Goal: Task Accomplishment & Management: Manage account settings

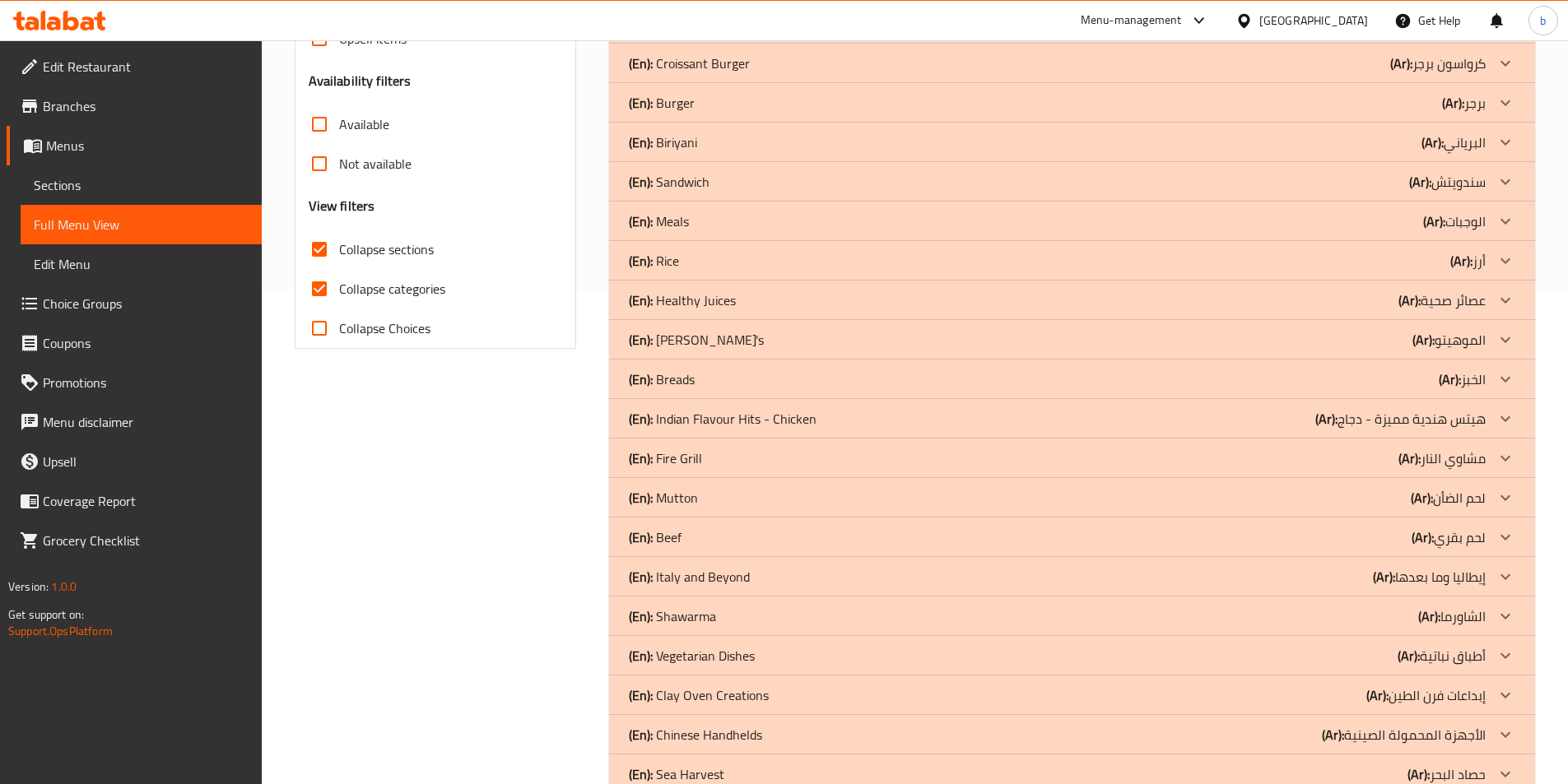
scroll to position [733, 0]
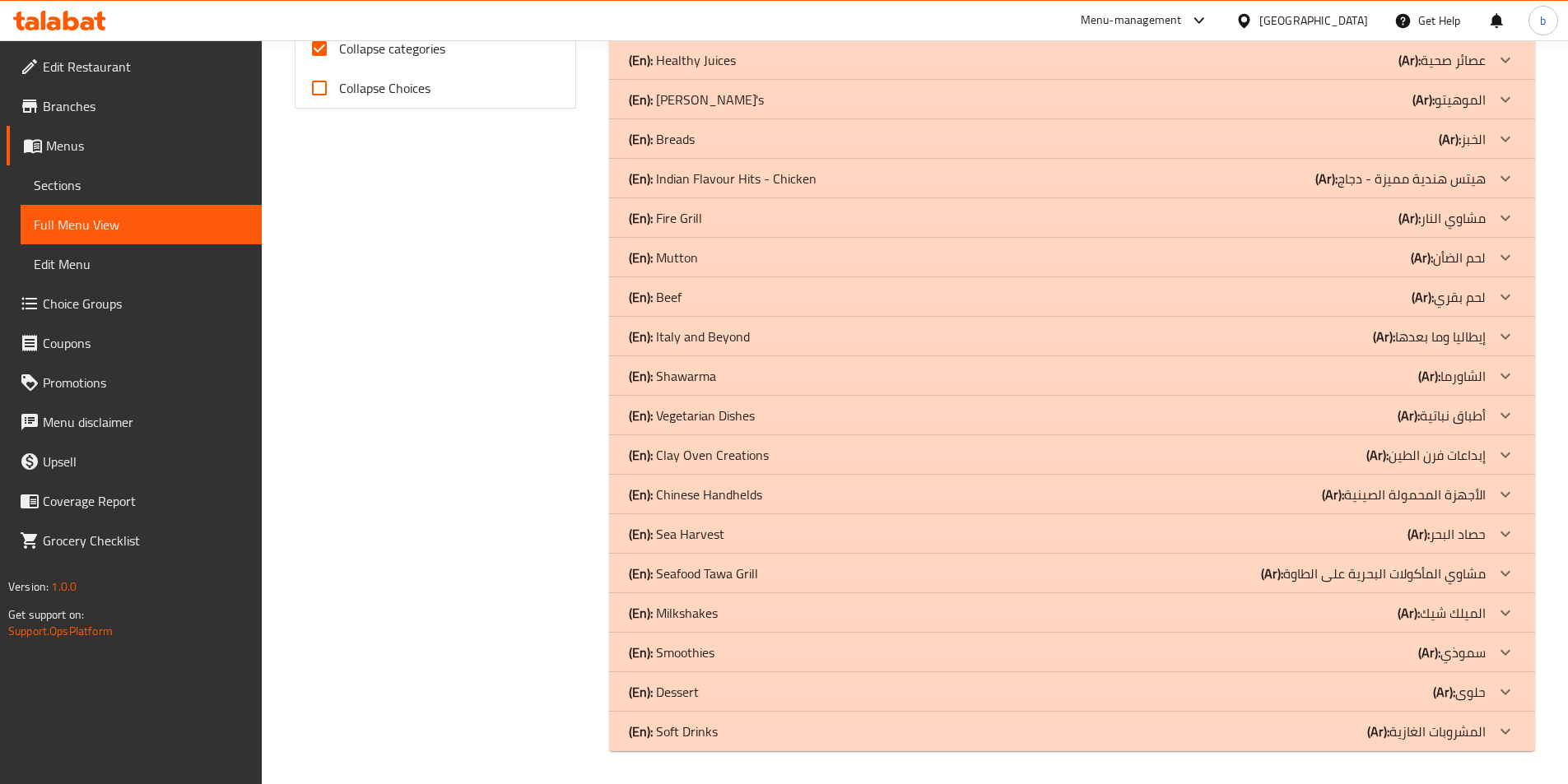
click at [1487, 212] on div at bounding box center [1505, 218] width 40 height 40
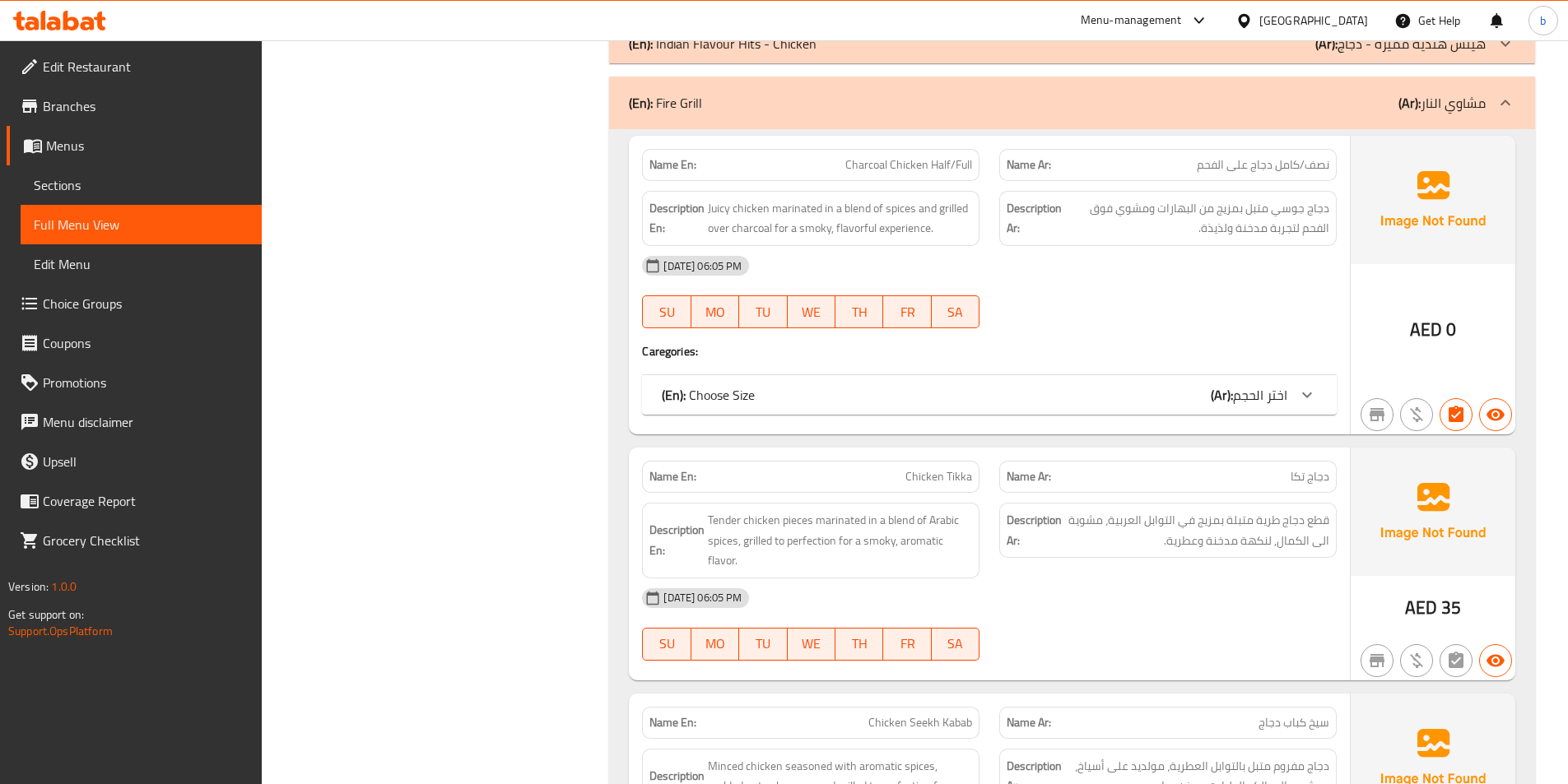
scroll to position [898, 0]
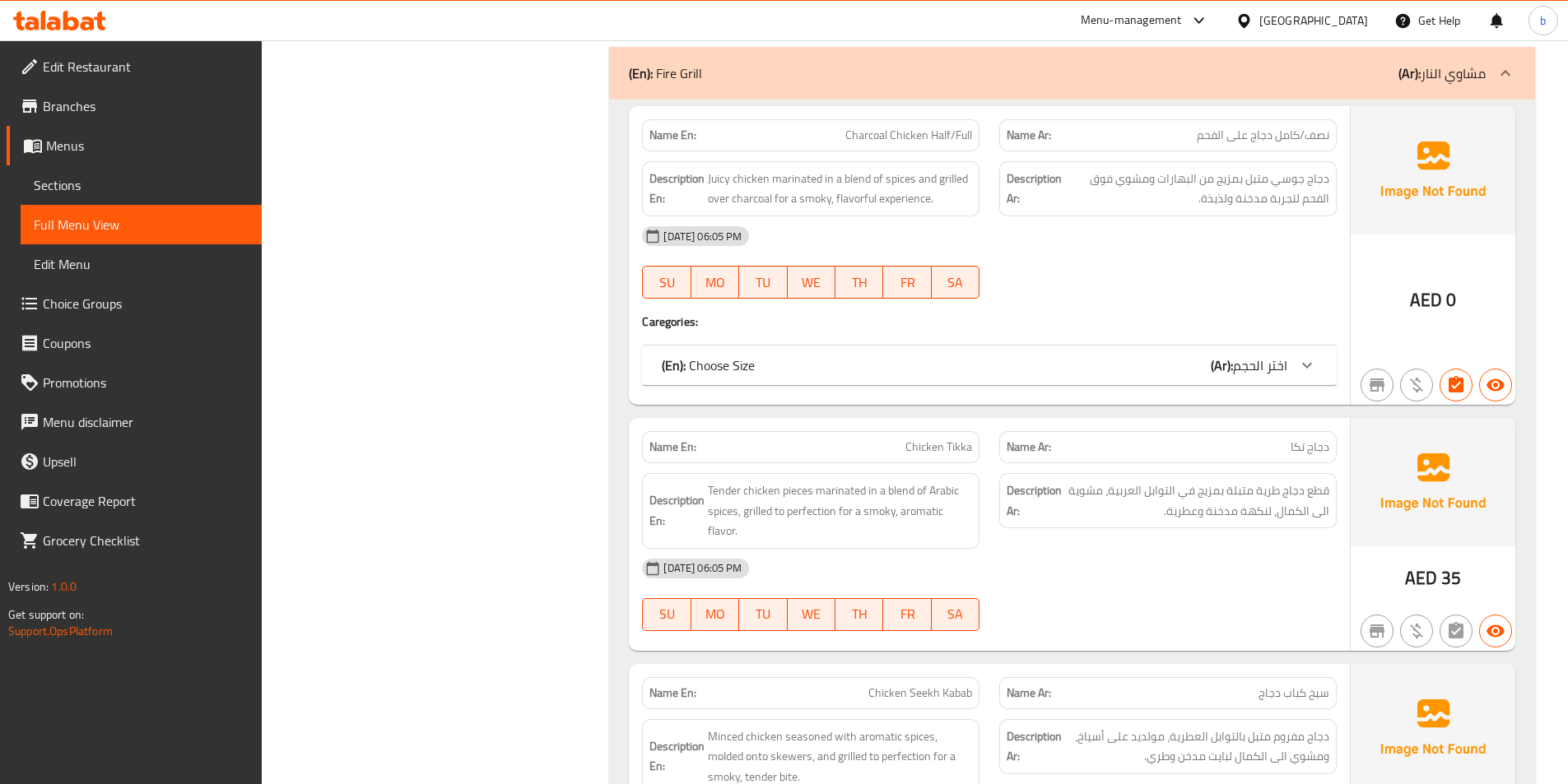
click at [1305, 372] on icon at bounding box center [1307, 365] width 20 height 20
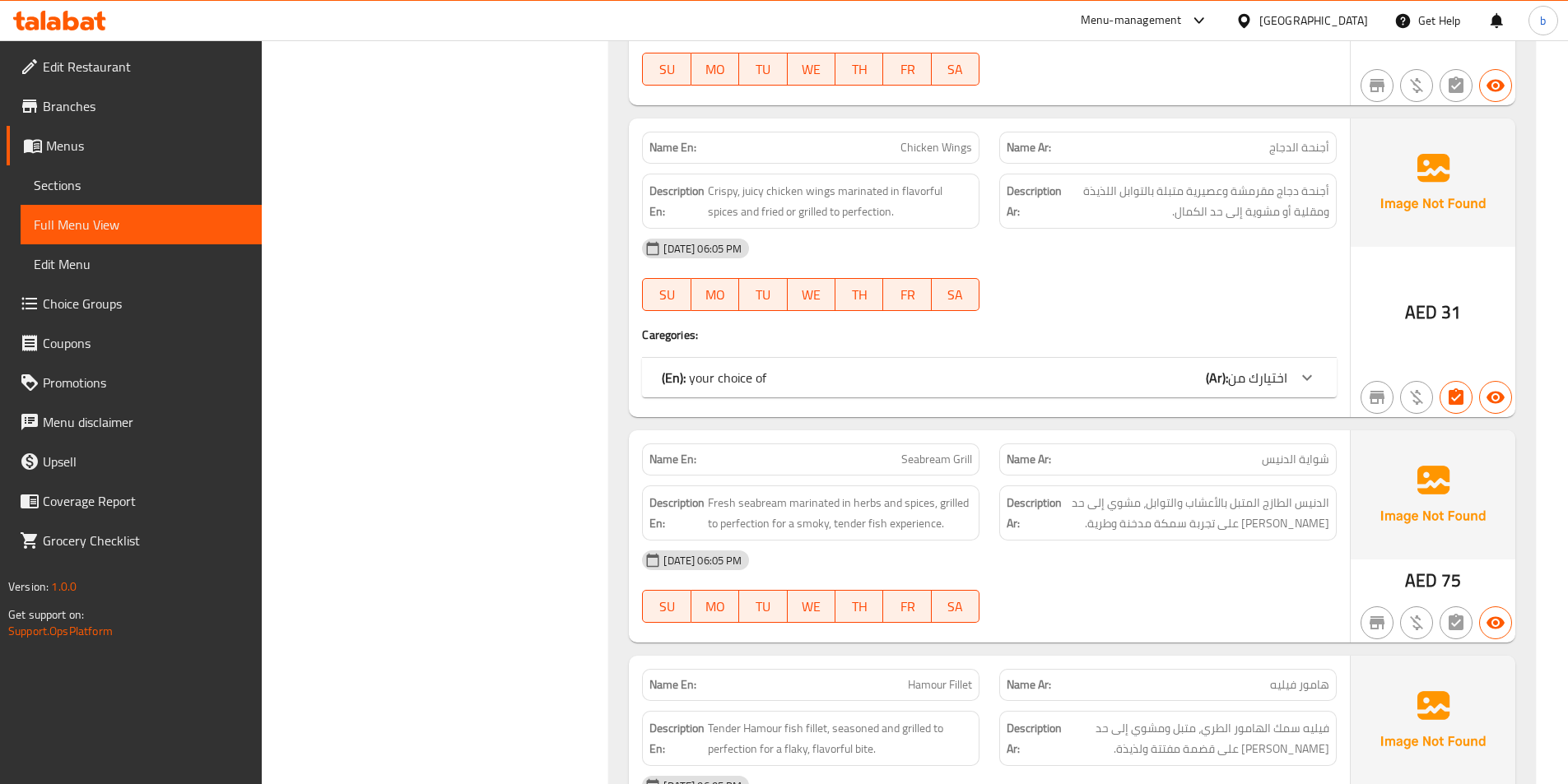
scroll to position [1886, 0]
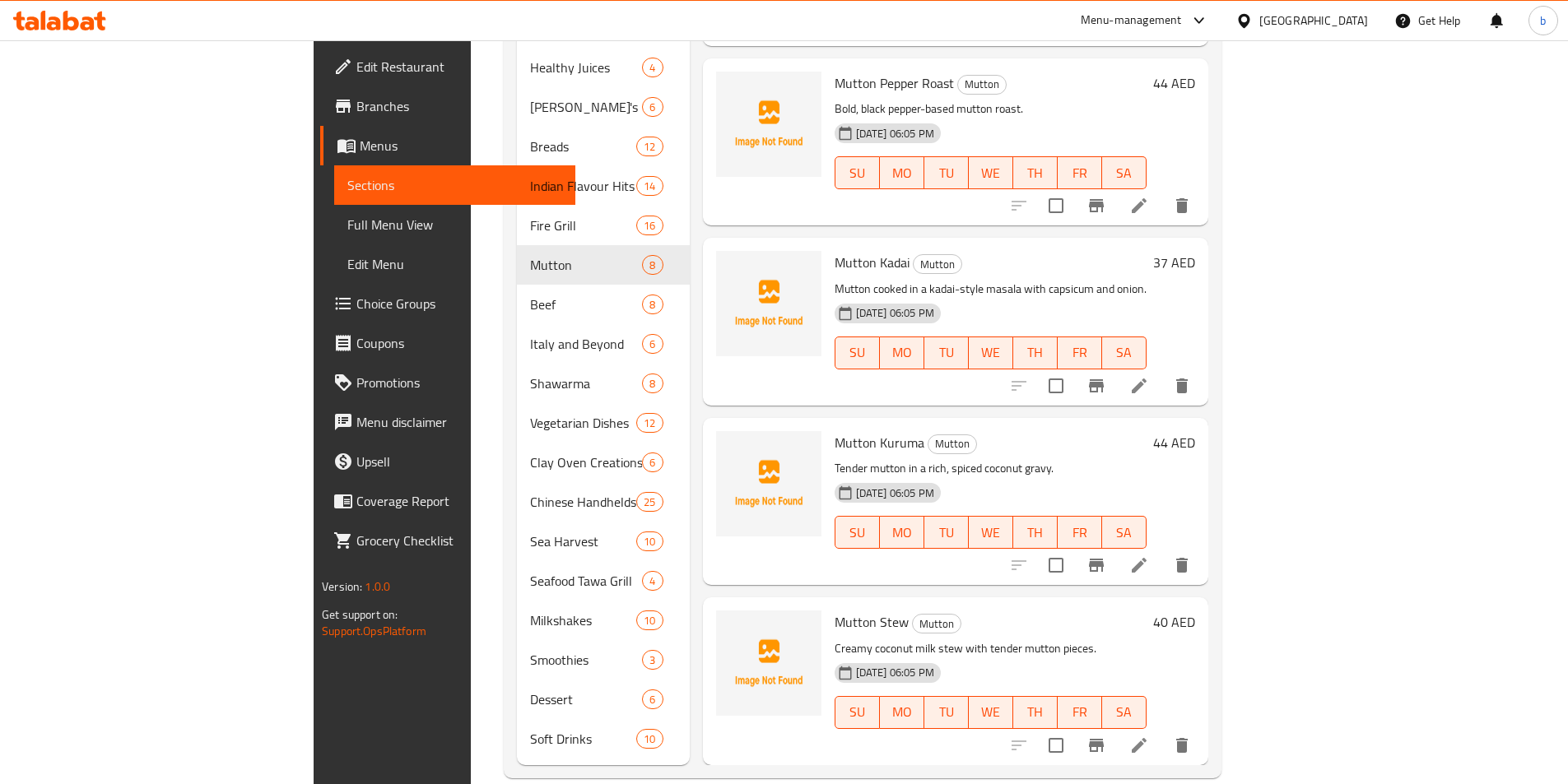
scroll to position [777, 0]
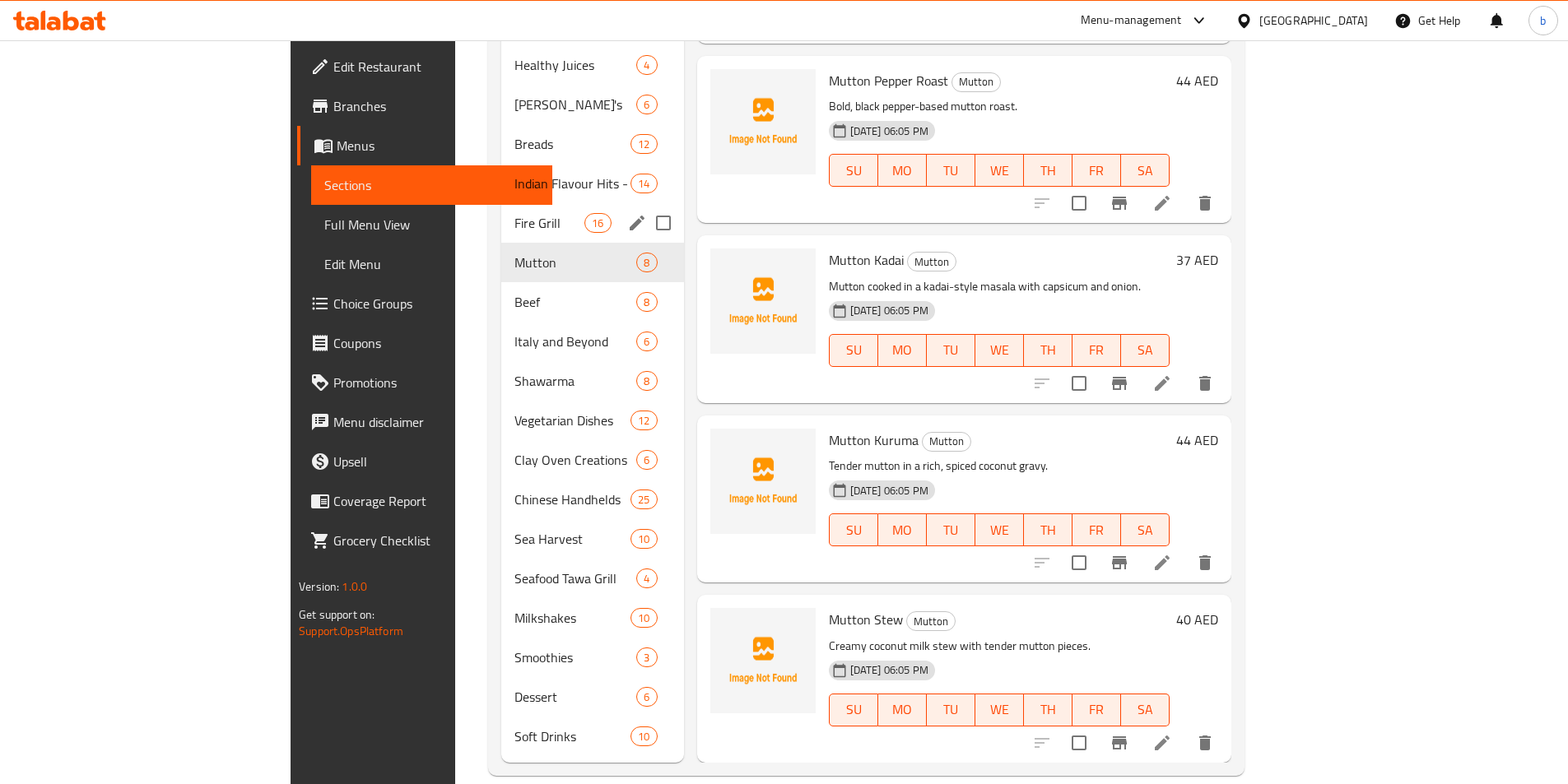
click at [501, 209] on div "Fire Grill 16" at bounding box center [593, 223] width 183 height 40
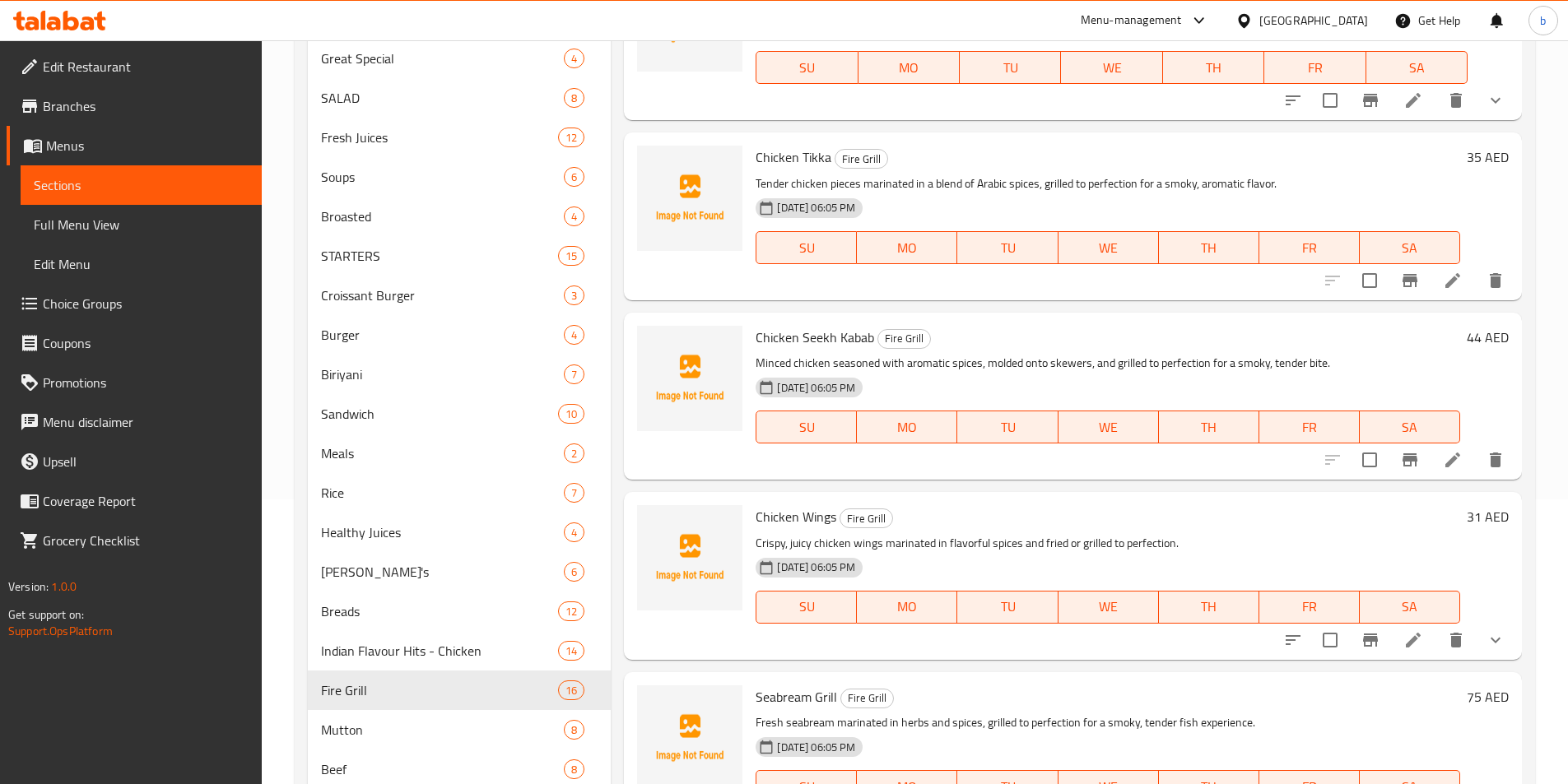
scroll to position [283, 0]
click at [1406, 640] on icon at bounding box center [1414, 641] width 20 height 20
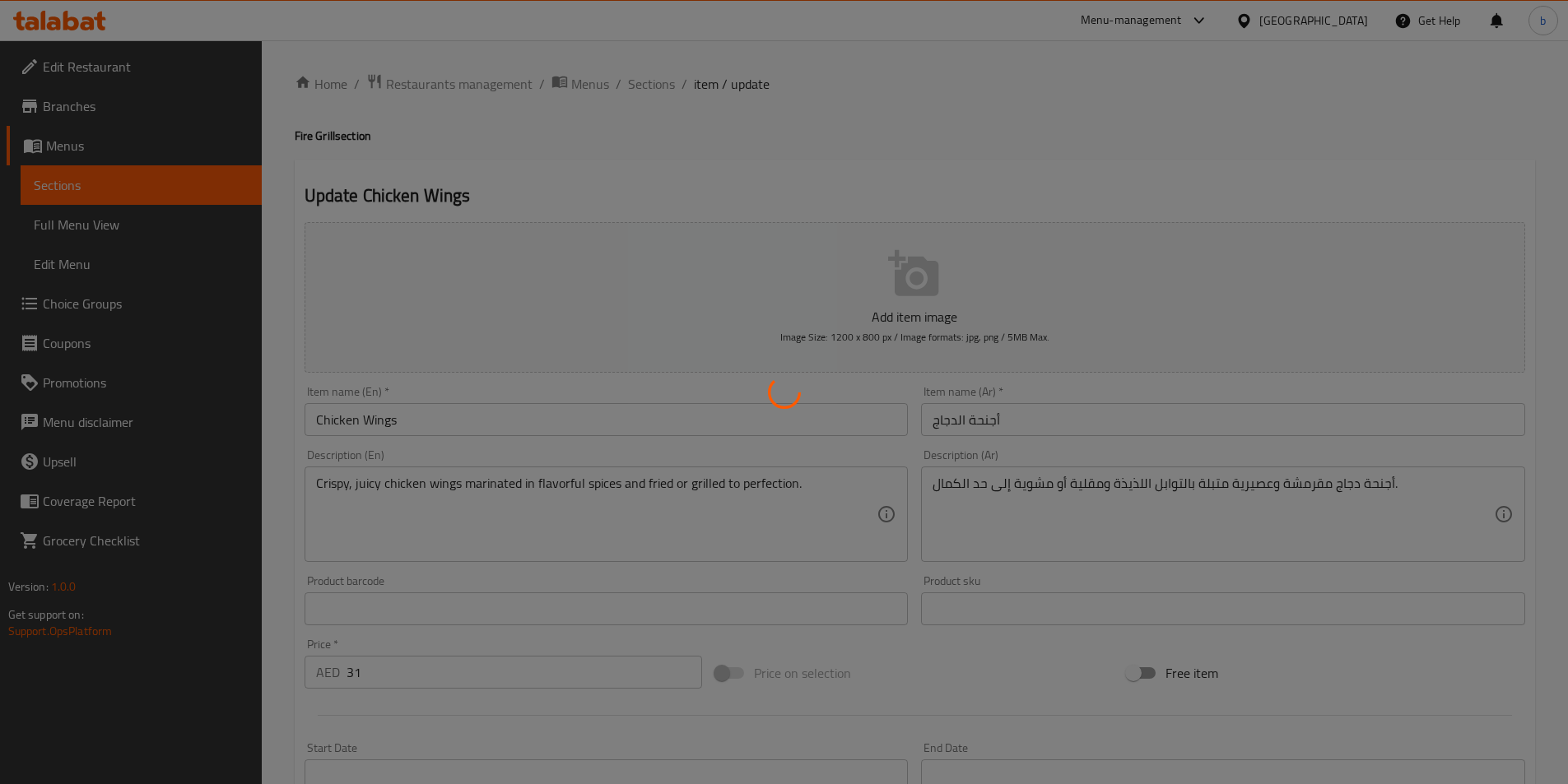
type input "اختيارك من"
type input "1"
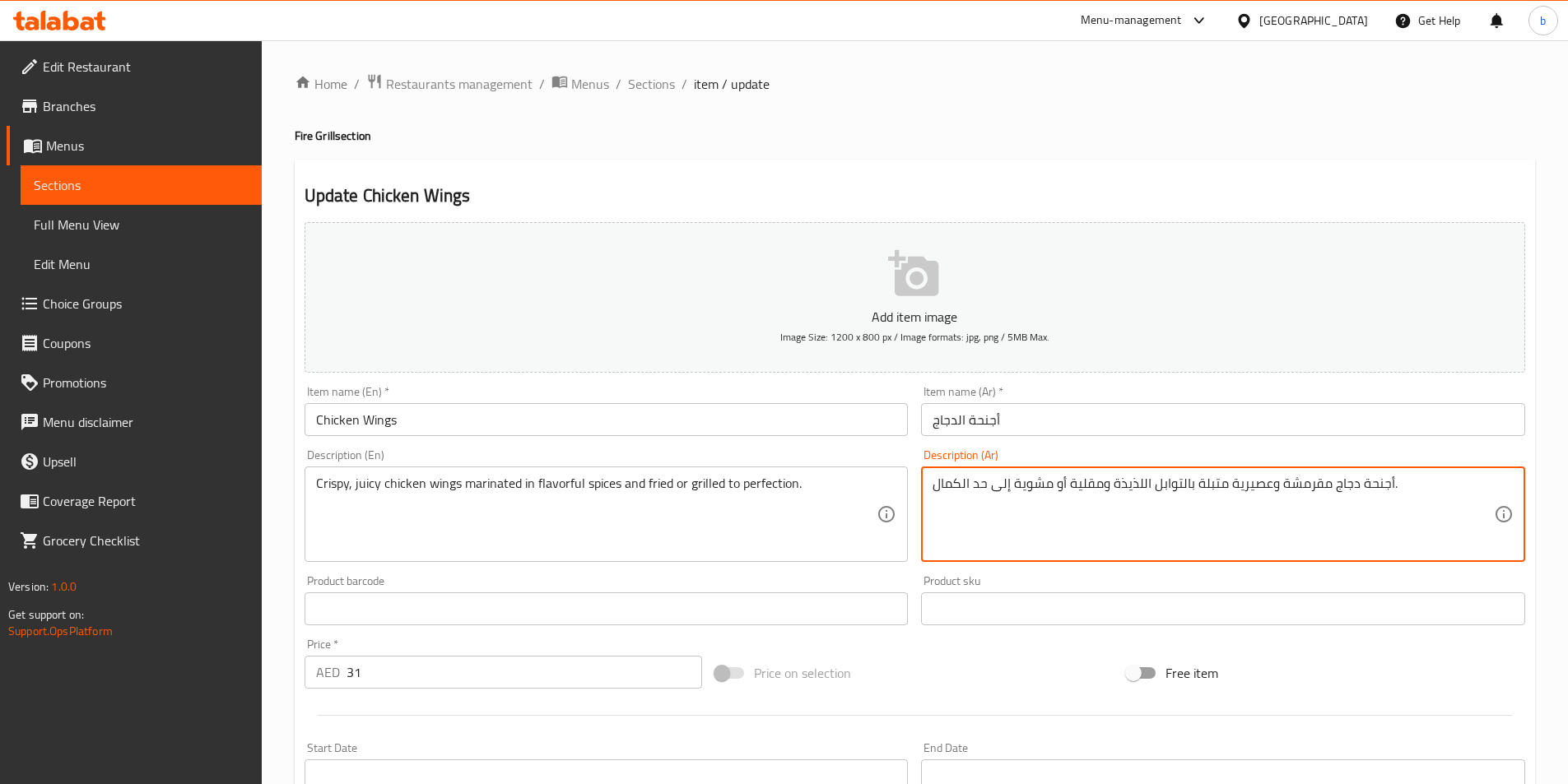
drag, startPoint x: 1358, startPoint y: 482, endPoint x: 1385, endPoint y: 482, distance: 27.0
click at [1360, 479] on textarea "أجنحة دجاج مقرمشة وعصيرية متبلة بالتوابل اللذيذة ومقلية أو مشوية إلى حد الكمال." at bounding box center [1213, 514] width 562 height 78
drag, startPoint x: 1360, startPoint y: 479, endPoint x: 1388, endPoint y: 479, distance: 28.0
click at [1388, 479] on textarea "أجنحة دجاج مقرمشة وعصيرية متبلة بالتوابل اللذيذة ومقلية أو مشوية إلى حد الكمال." at bounding box center [1213, 514] width 562 height 78
drag, startPoint x: 1228, startPoint y: 484, endPoint x: 1269, endPoint y: 473, distance: 42.4
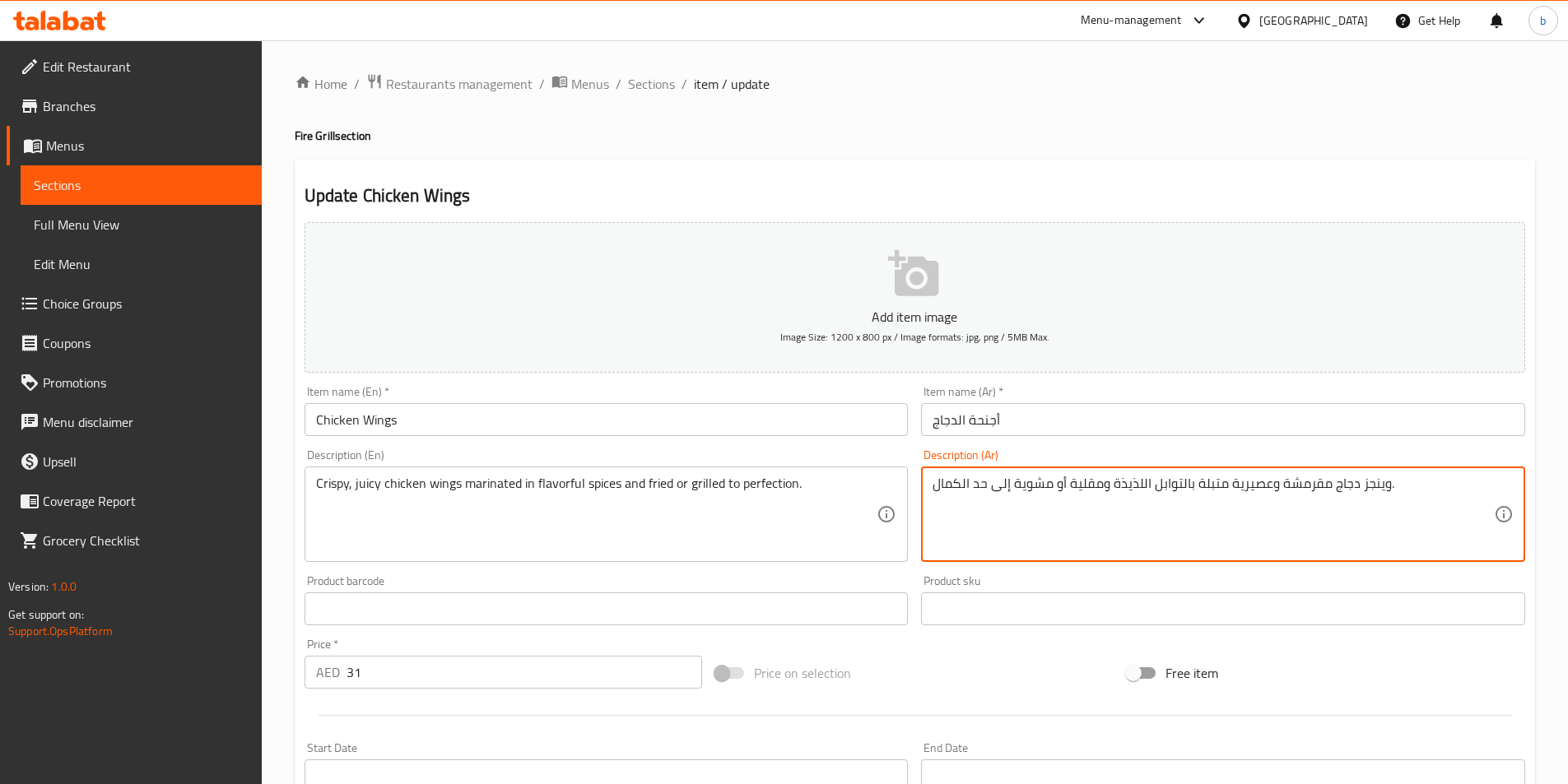
click at [1269, 473] on div "وينجز دجاج مقرمشة وعصيرية متبلة بالتوابل اللذيذة ومقلية أو مشوية إلى حد الكمال.…" at bounding box center [1223, 514] width 604 height 96
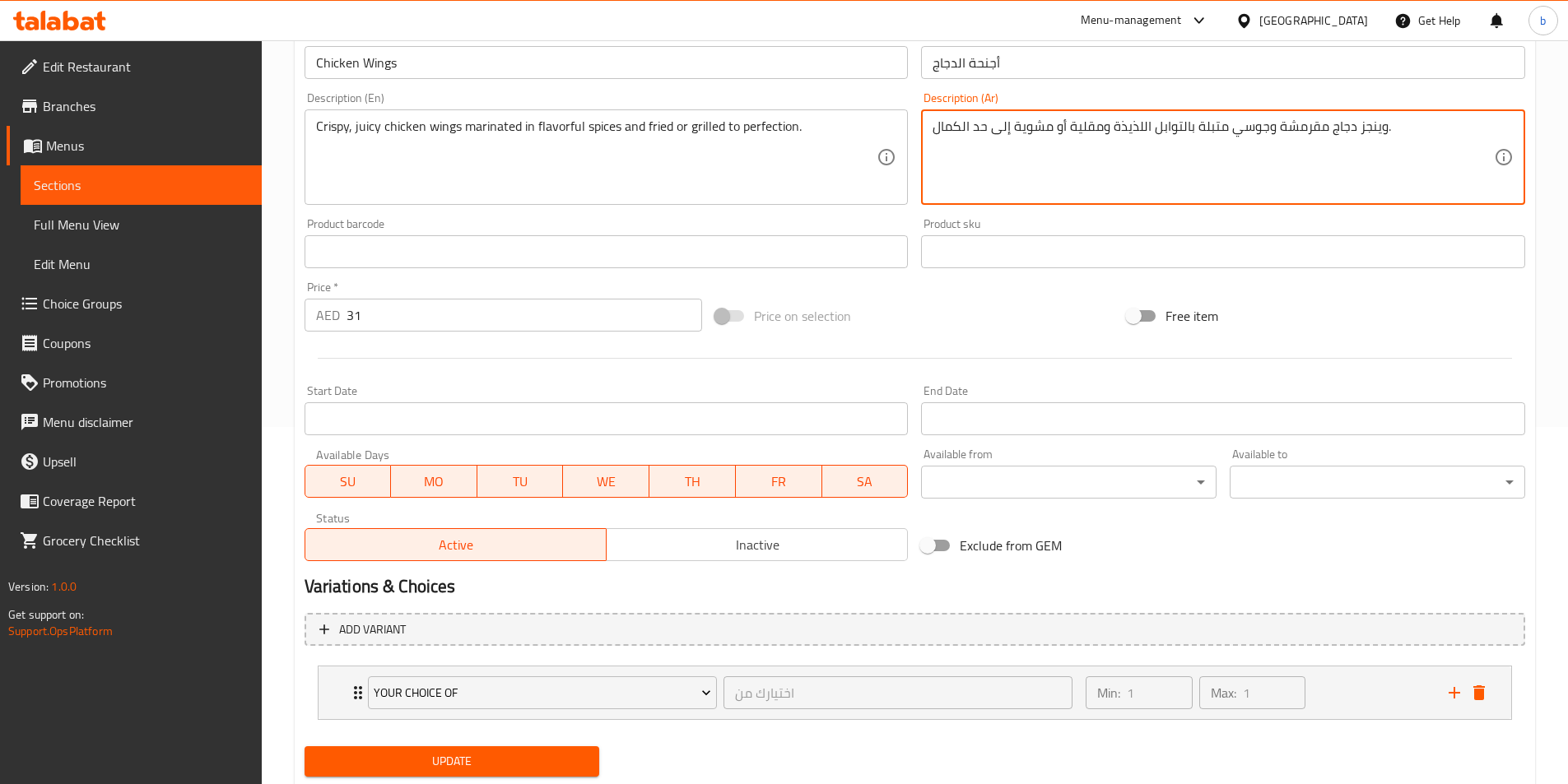
scroll to position [405, 0]
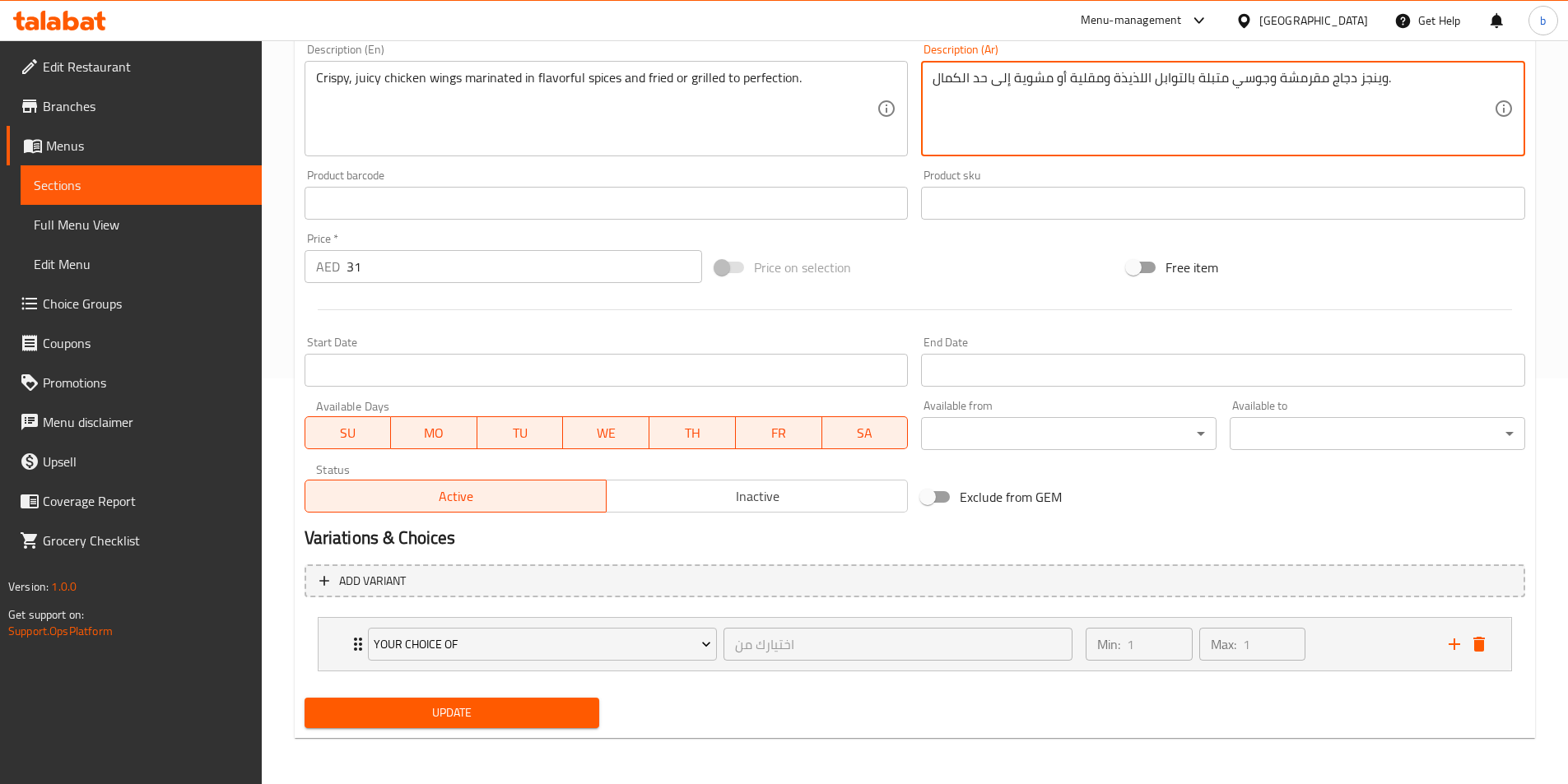
type textarea "وينجز دجاج مقرمشة وجوسي متبلة بالتوابل اللذيذة ومقلية أو مشوية إلى حد الكمال."
click at [591, 705] on button "Update" at bounding box center [452, 713] width 295 height 30
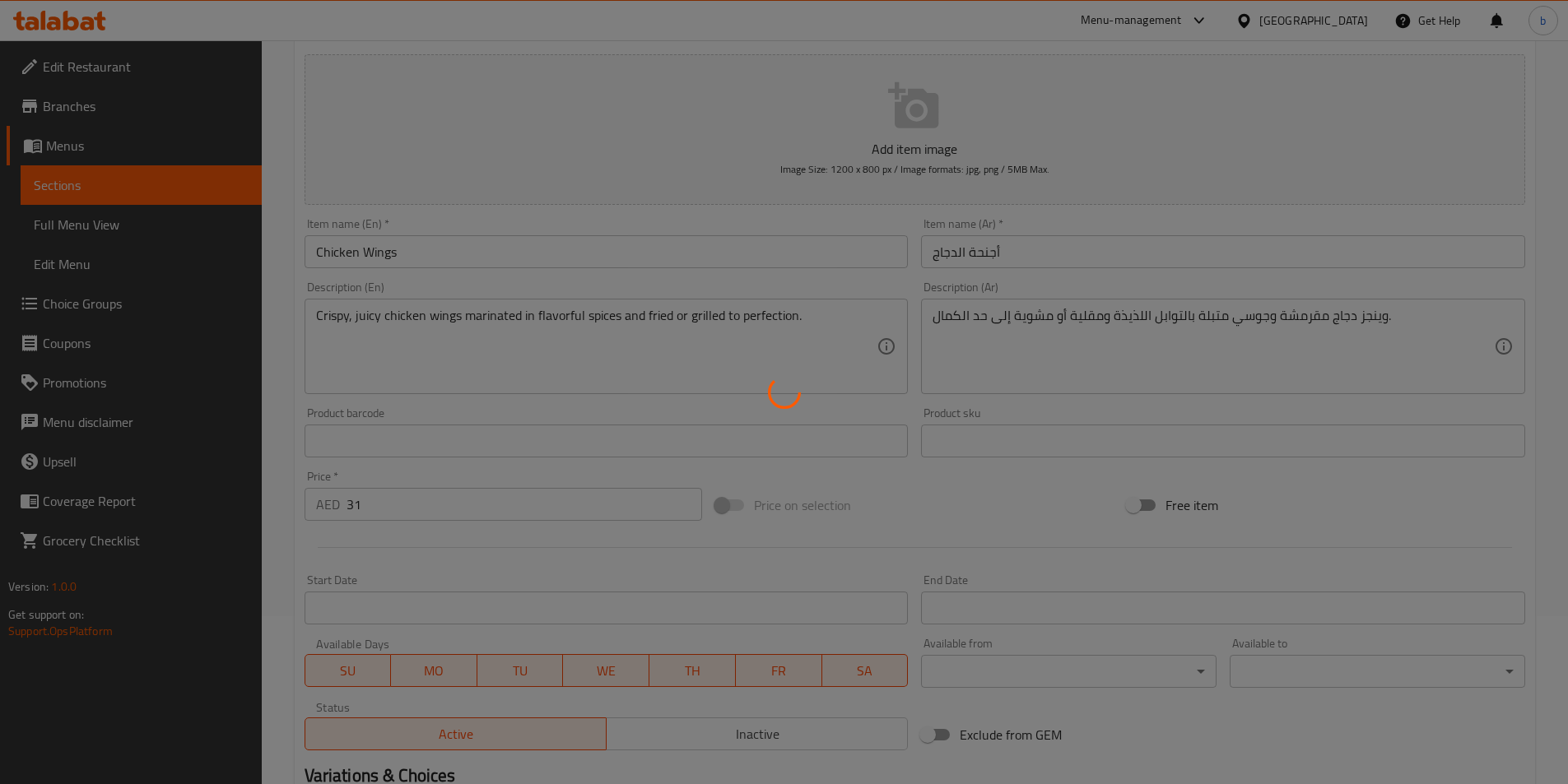
scroll to position [0, 0]
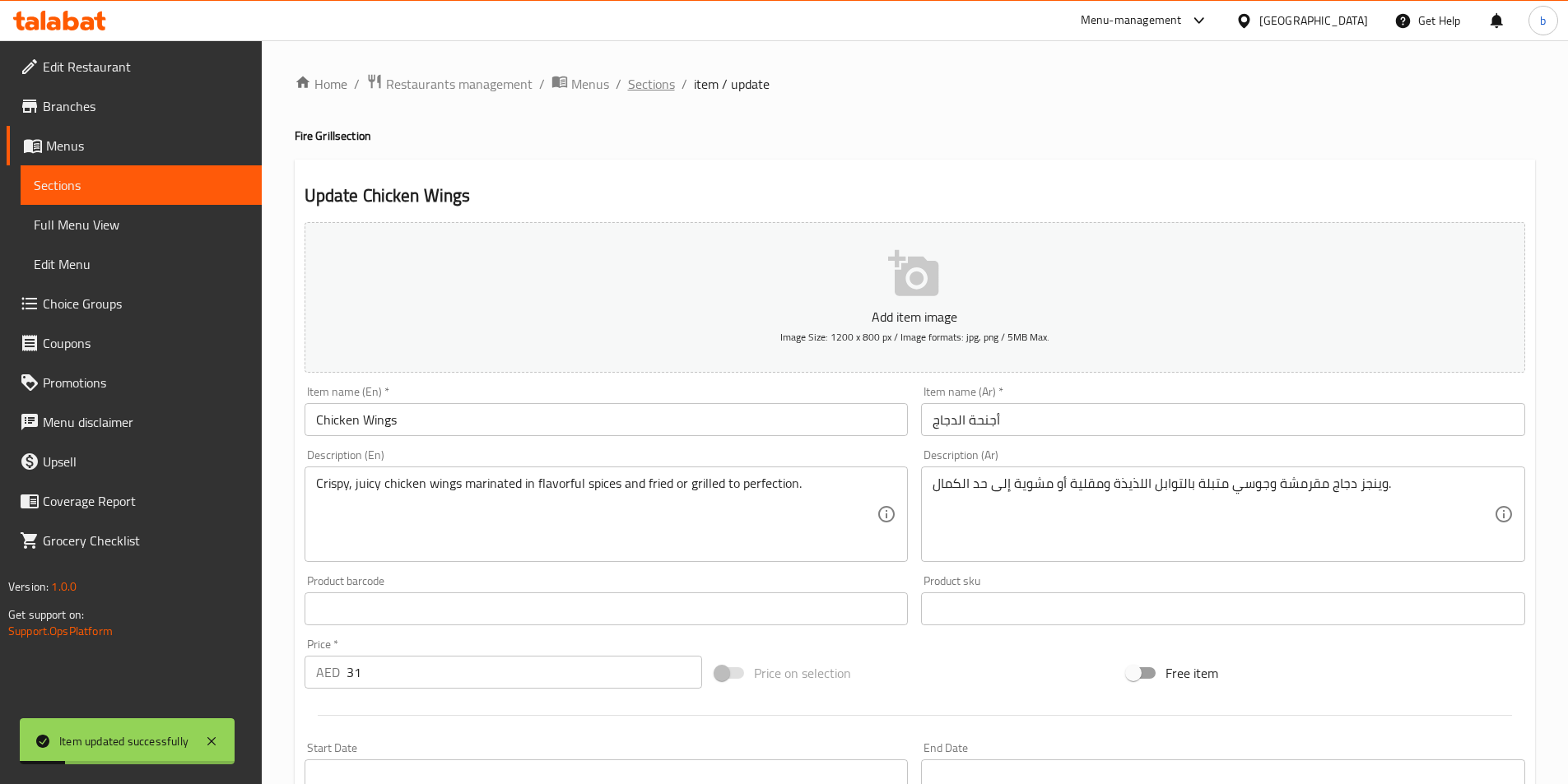
click at [647, 89] on span "Sections" at bounding box center [651, 83] width 47 height 20
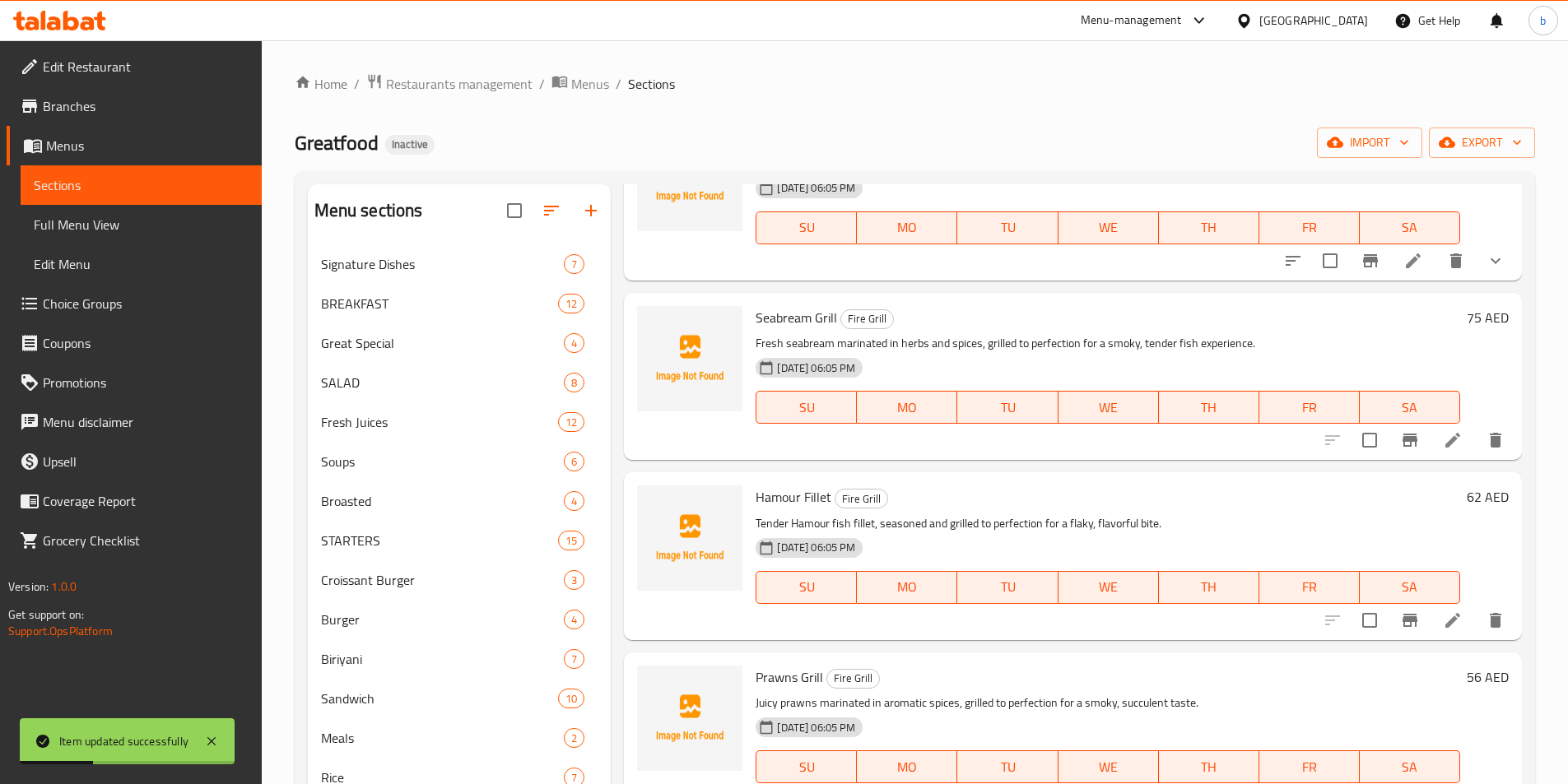
scroll to position [576, 0]
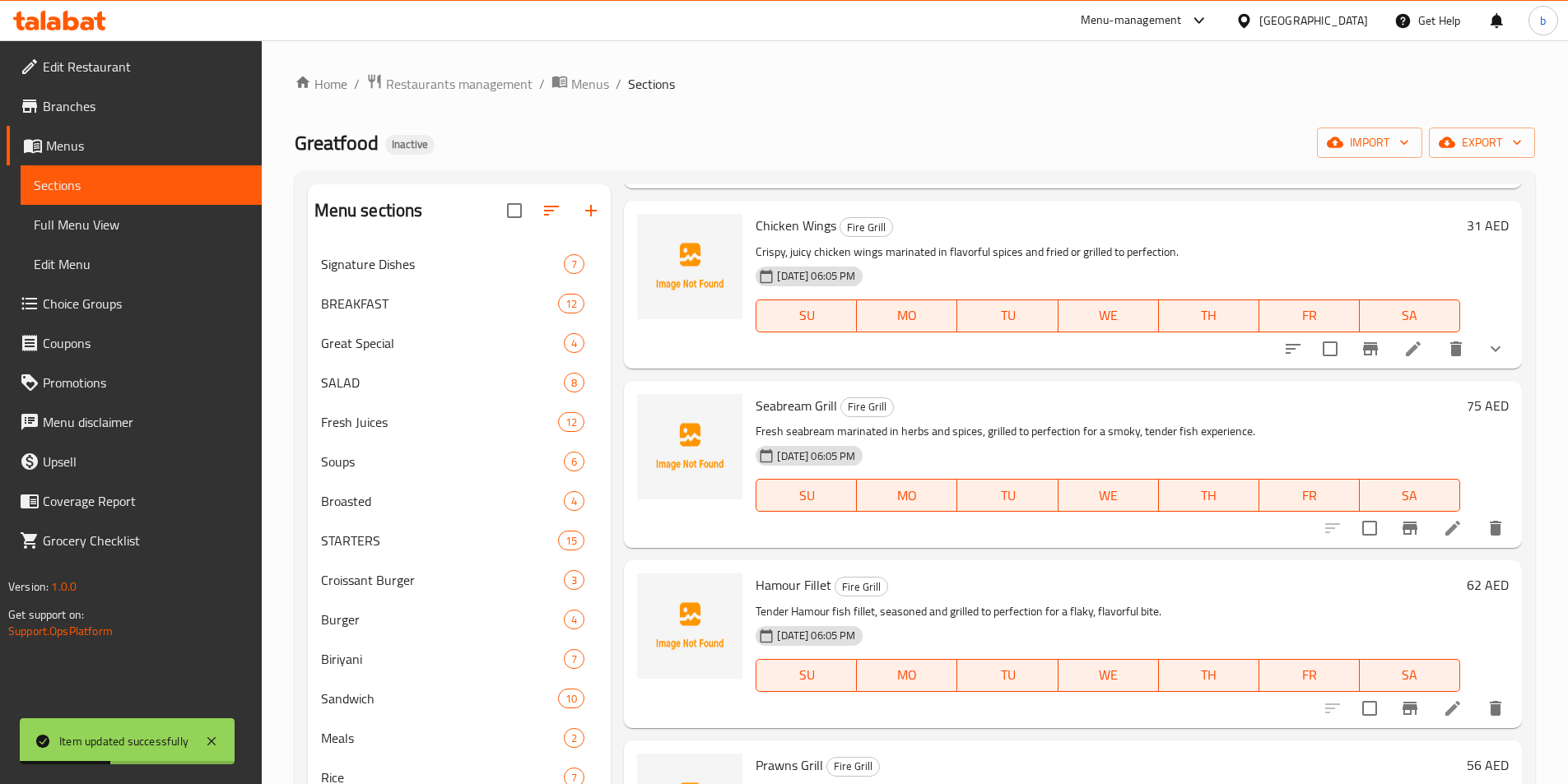
click at [1430, 540] on li at bounding box center [1453, 528] width 46 height 29
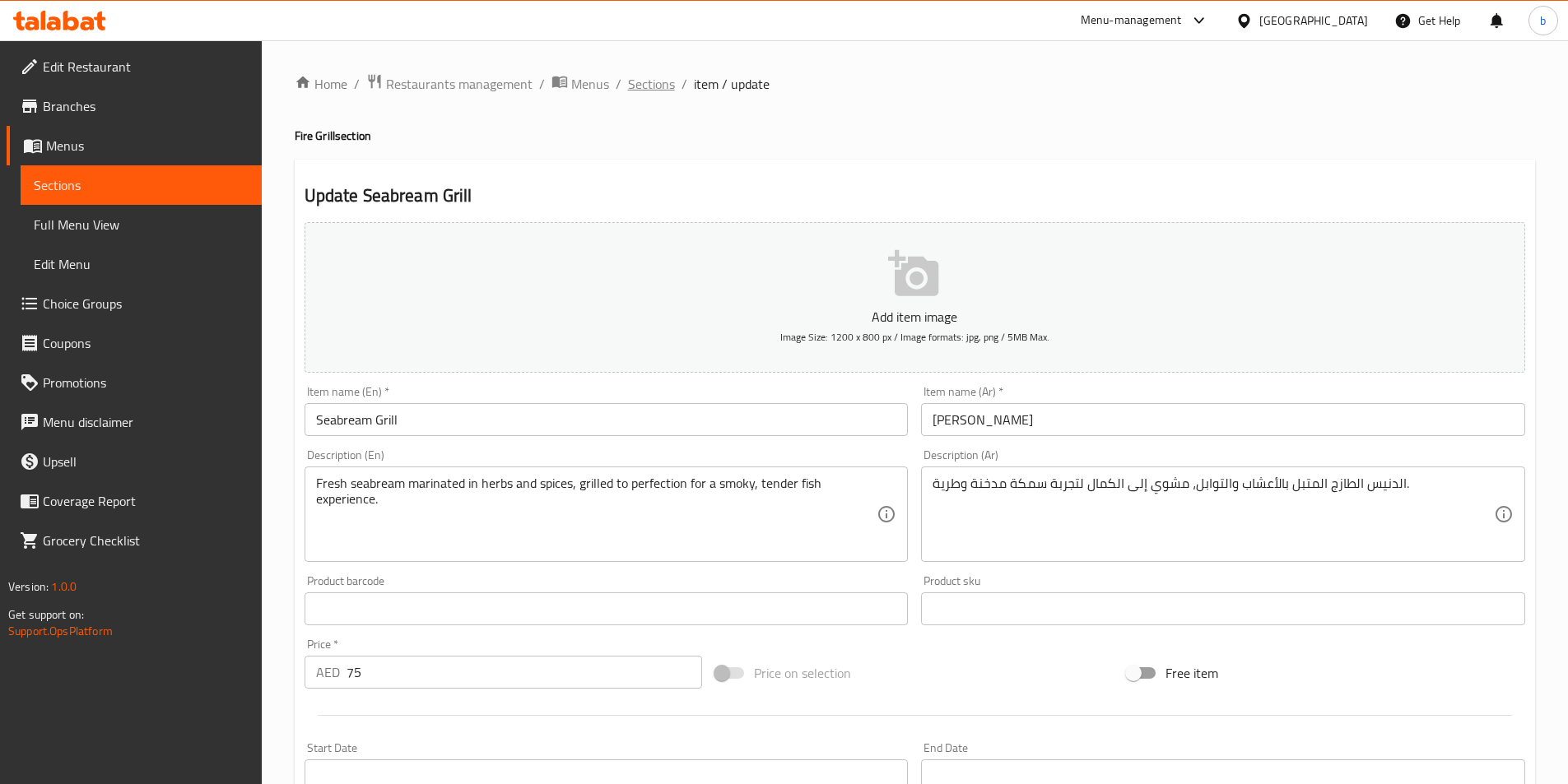
click at [653, 84] on span "Sections" at bounding box center [651, 83] width 47 height 20
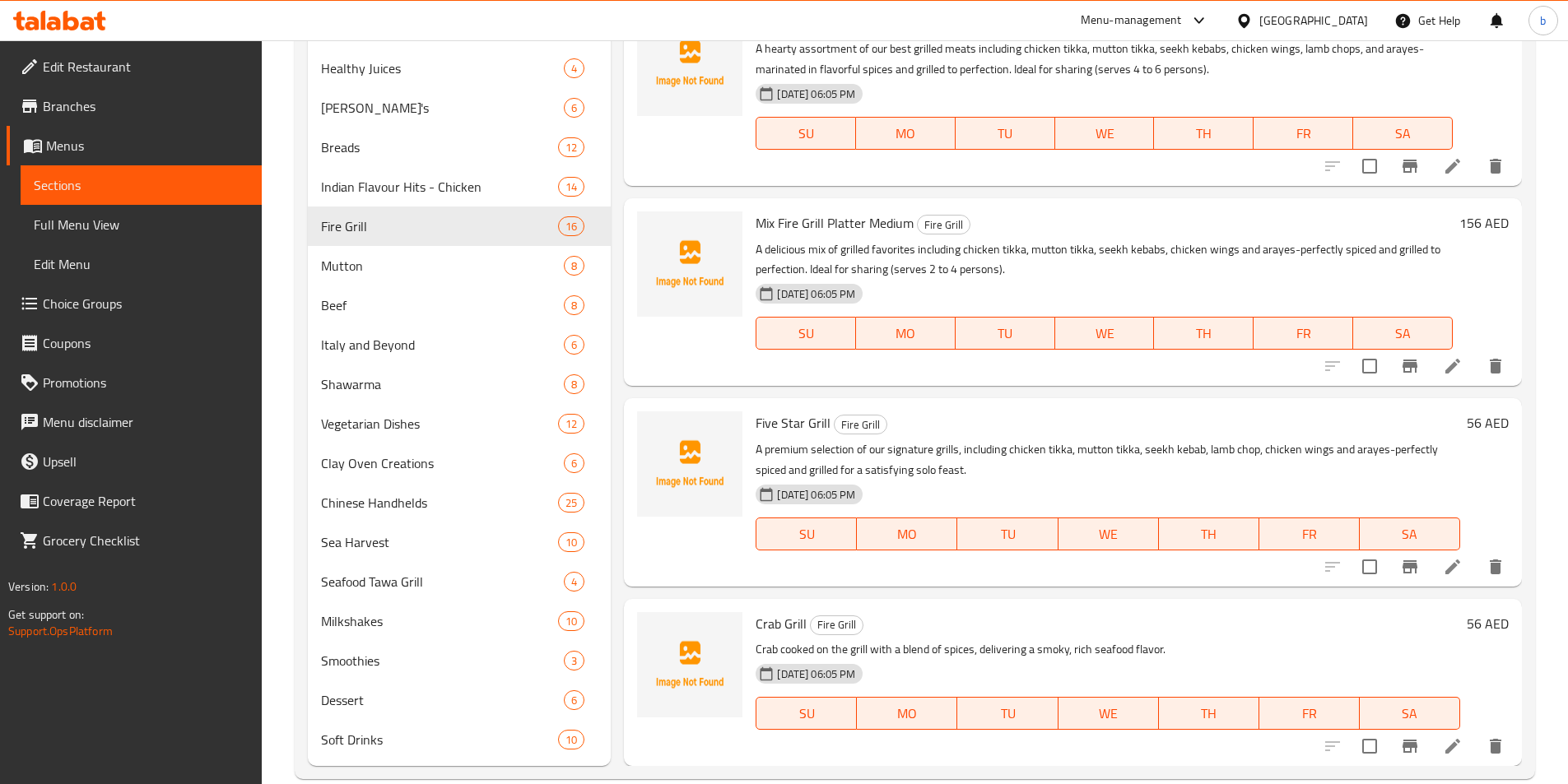
scroll to position [777, 0]
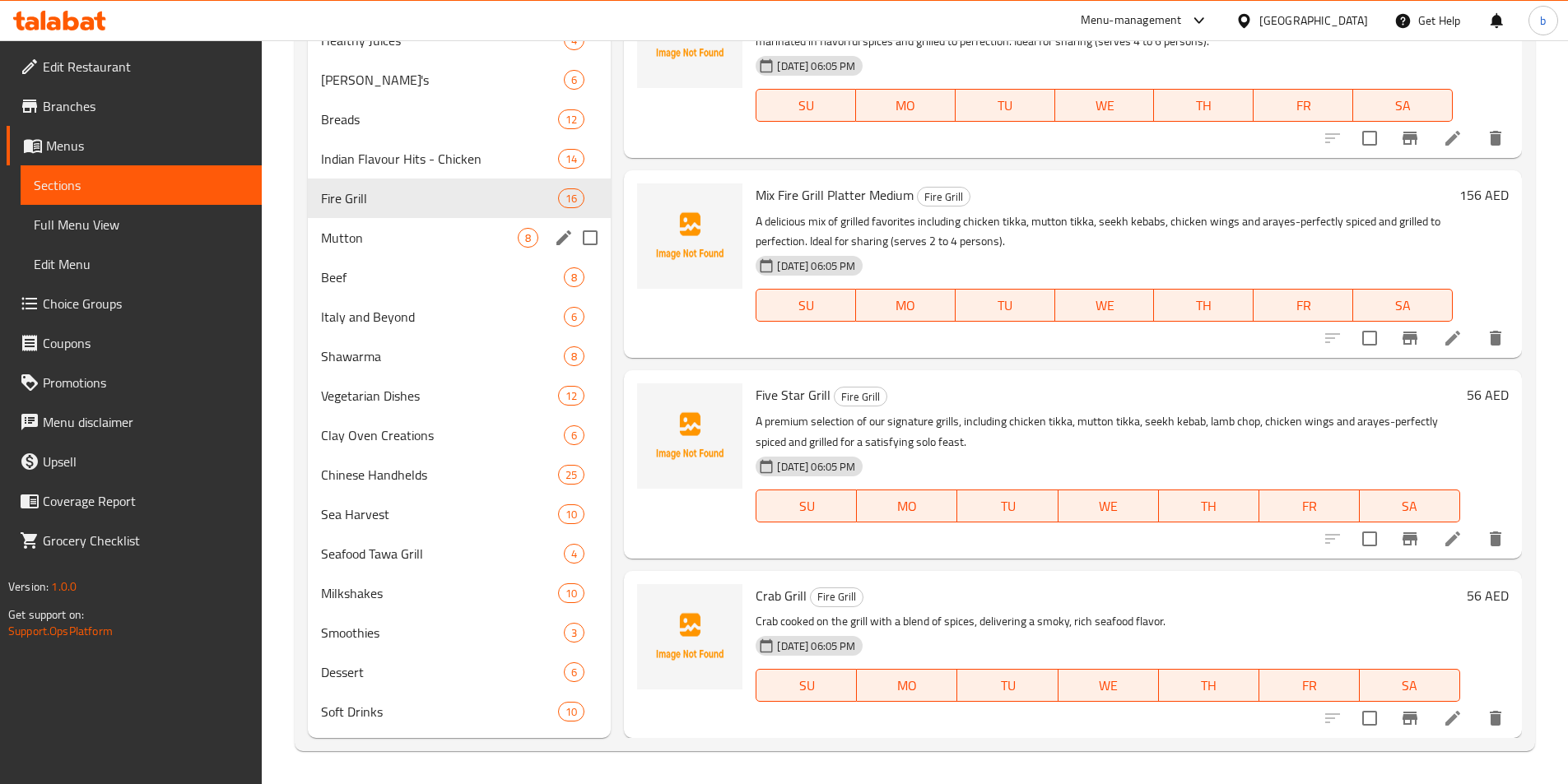
click at [583, 234] on input "Menu sections" at bounding box center [590, 238] width 35 height 35
checkbox input "true"
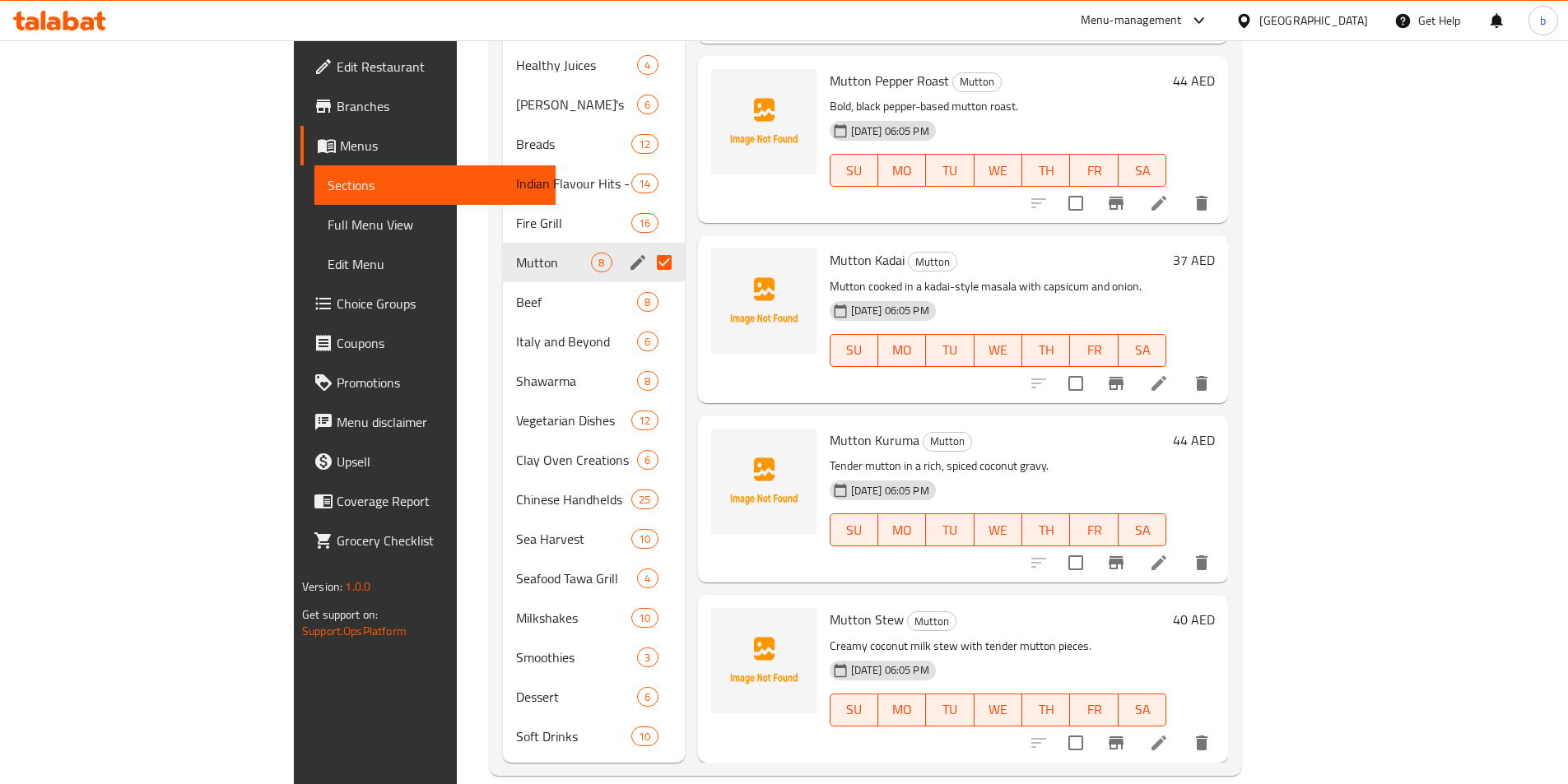
scroll to position [149, 0]
click at [647, 285] on input "Menu sections" at bounding box center [664, 302] width 35 height 35
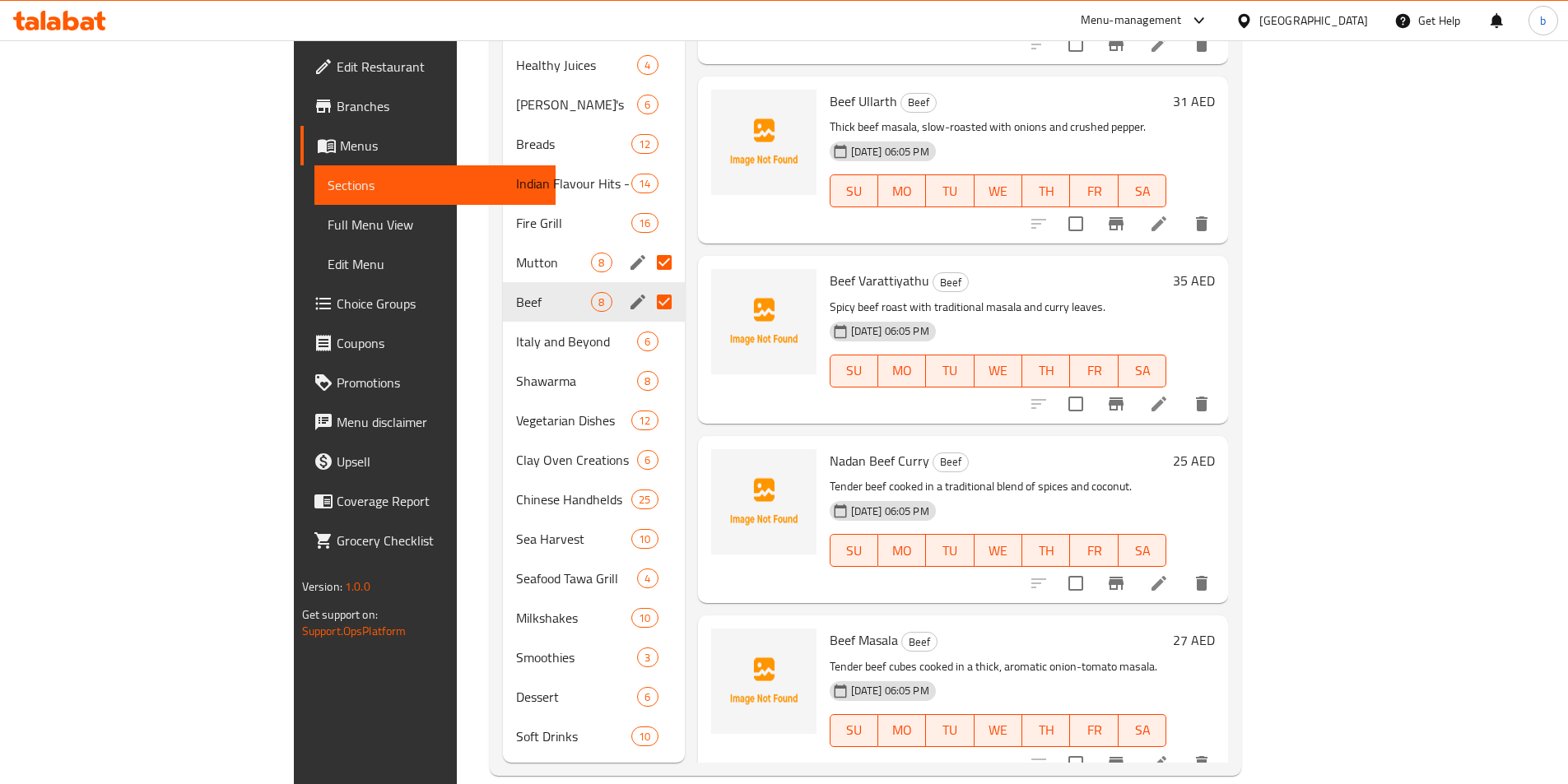
click at [647, 245] on input "Menu sections" at bounding box center [664, 262] width 35 height 35
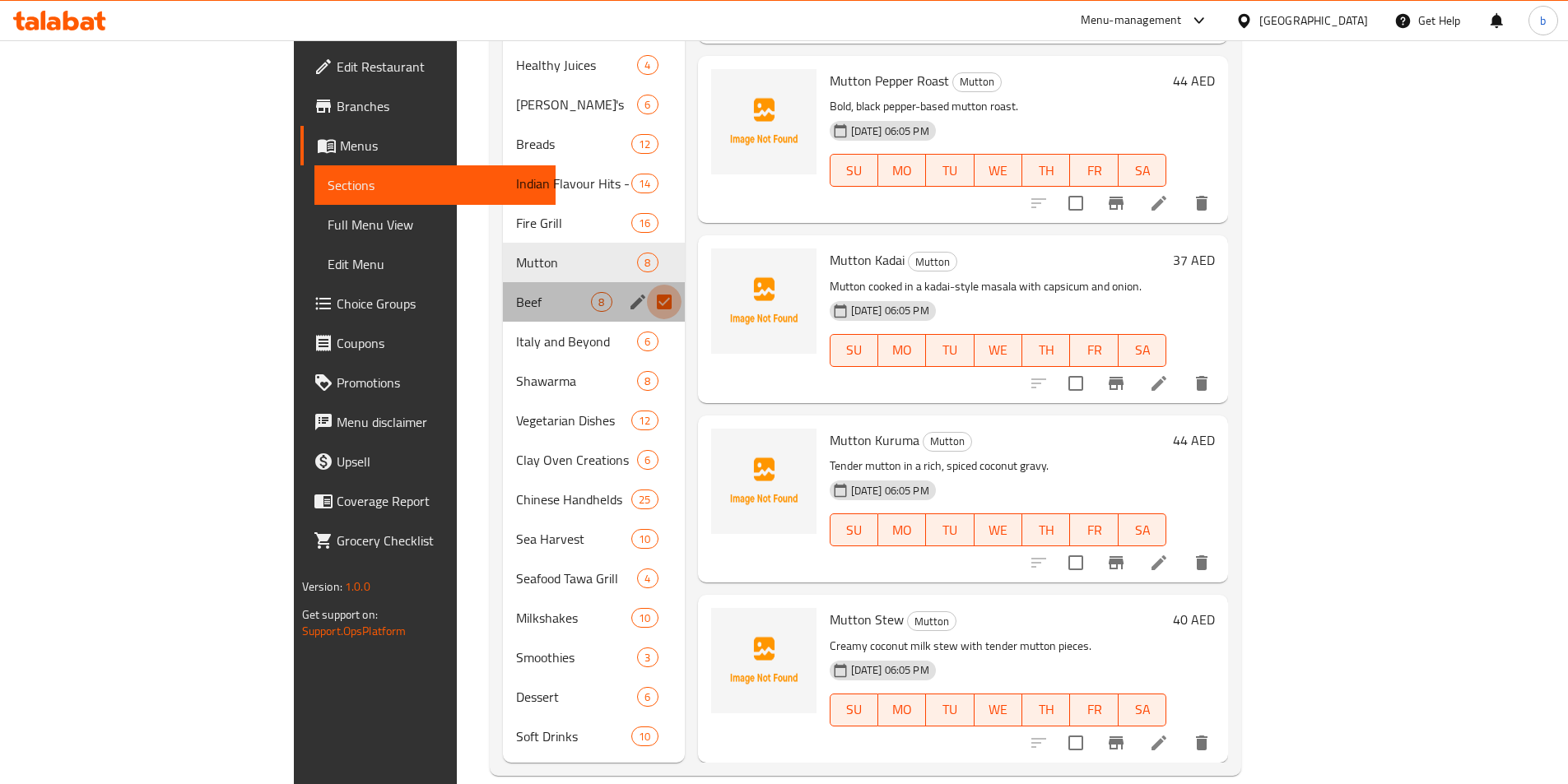
click at [647, 285] on input "Menu sections" at bounding box center [664, 302] width 35 height 35
checkbox input "false"
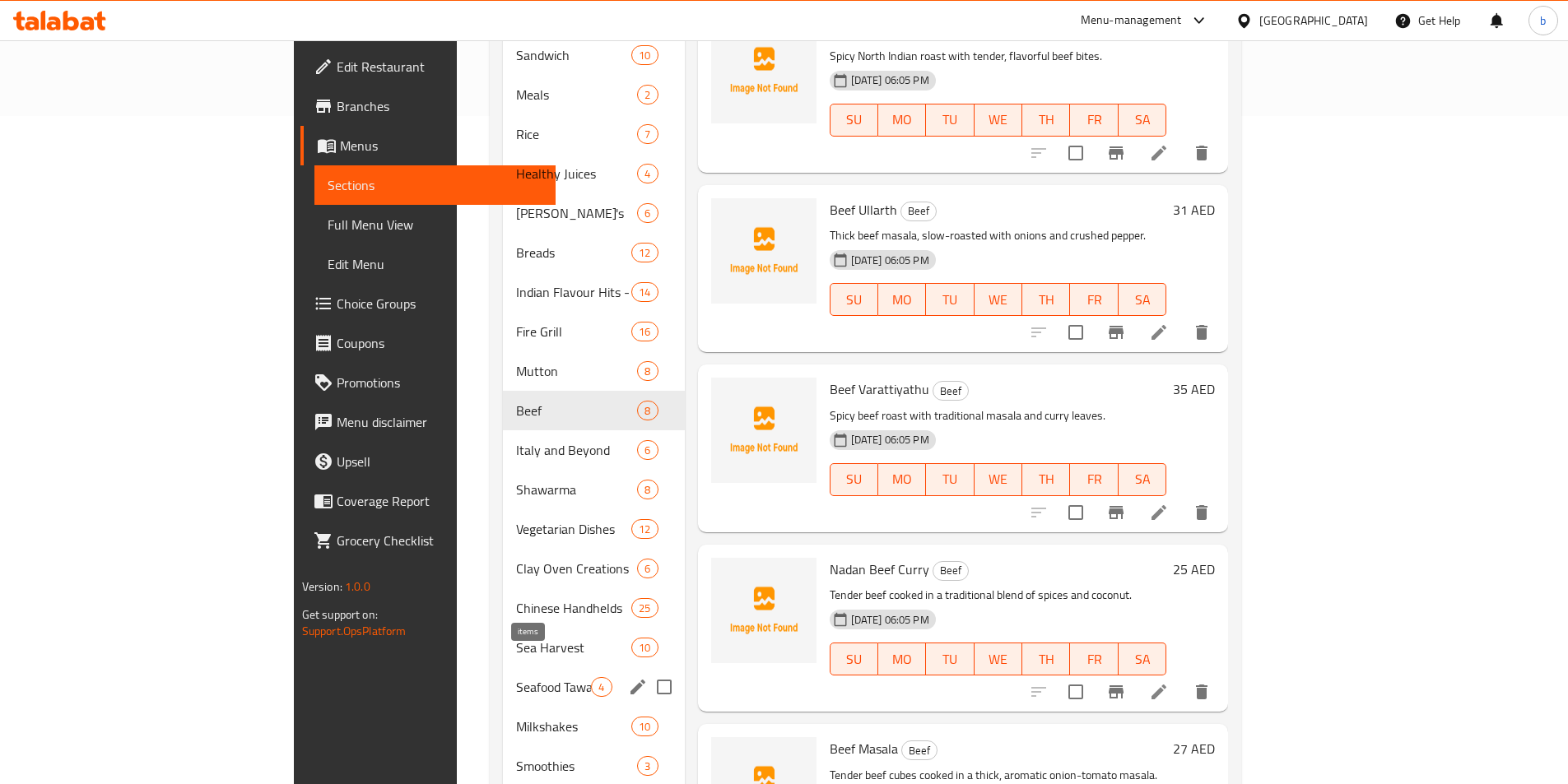
scroll to position [777, 0]
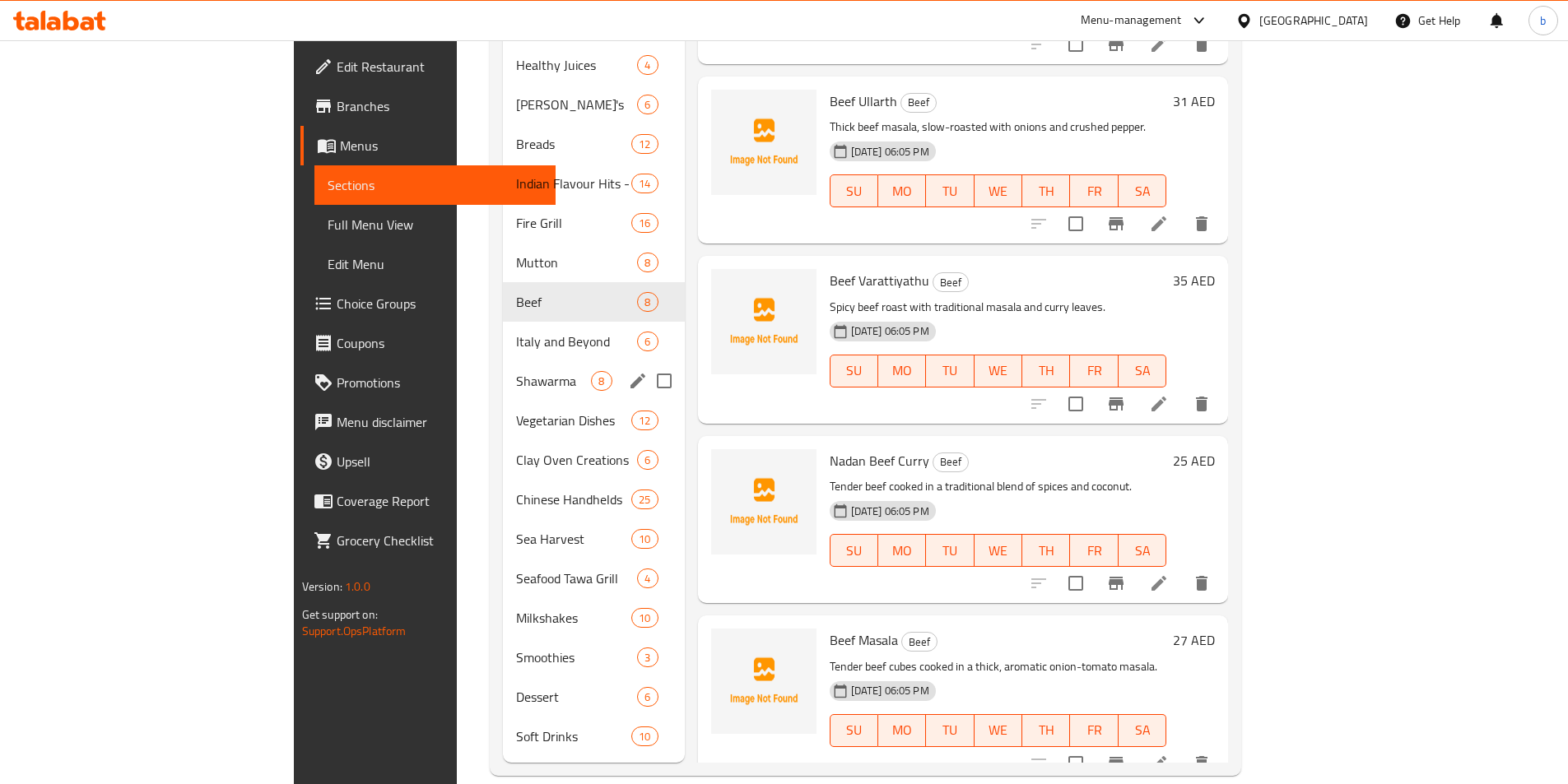
click at [647, 364] on input "Menu sections" at bounding box center [664, 380] width 35 height 35
checkbox input "true"
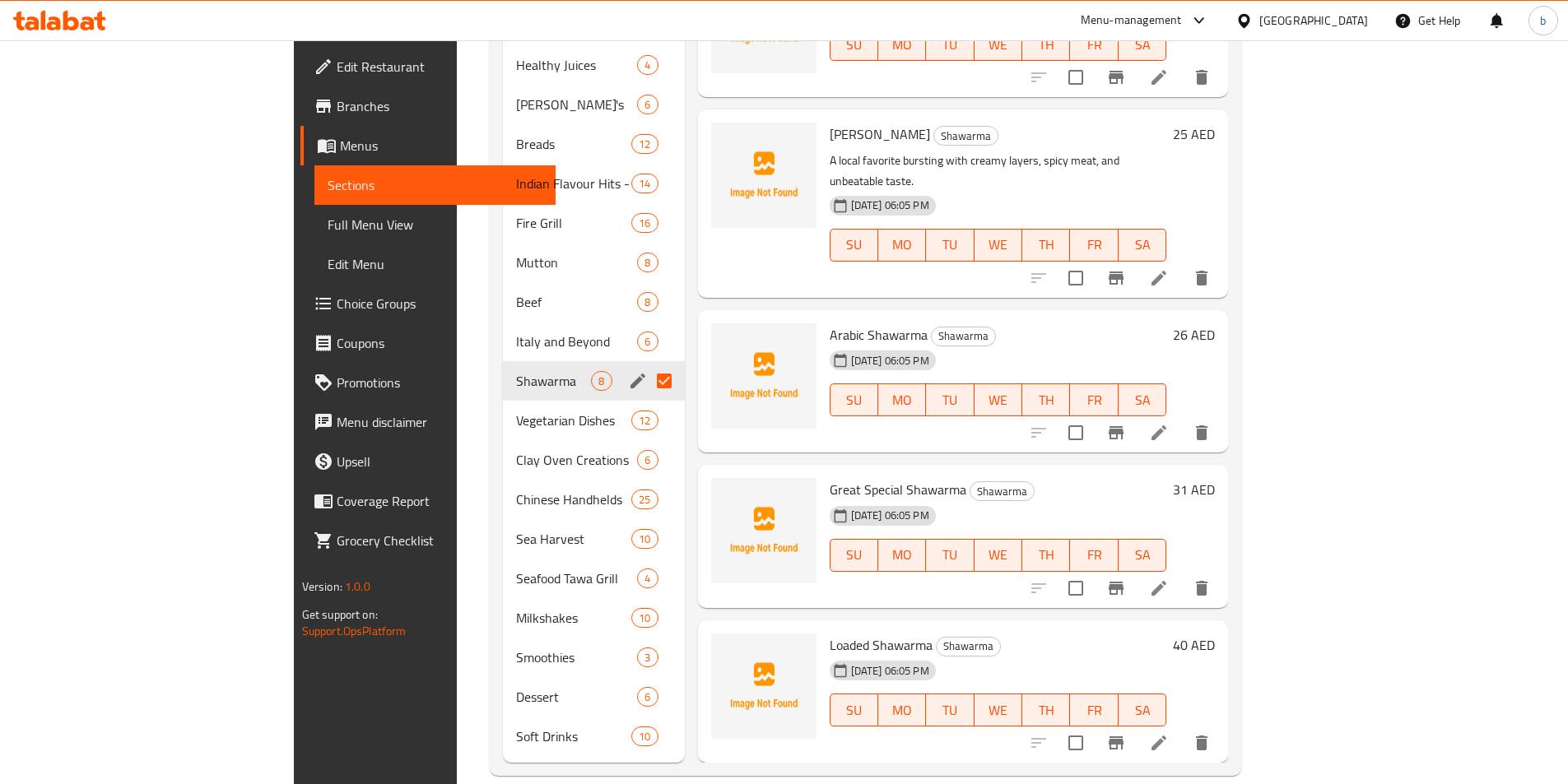
scroll to position [1, 0]
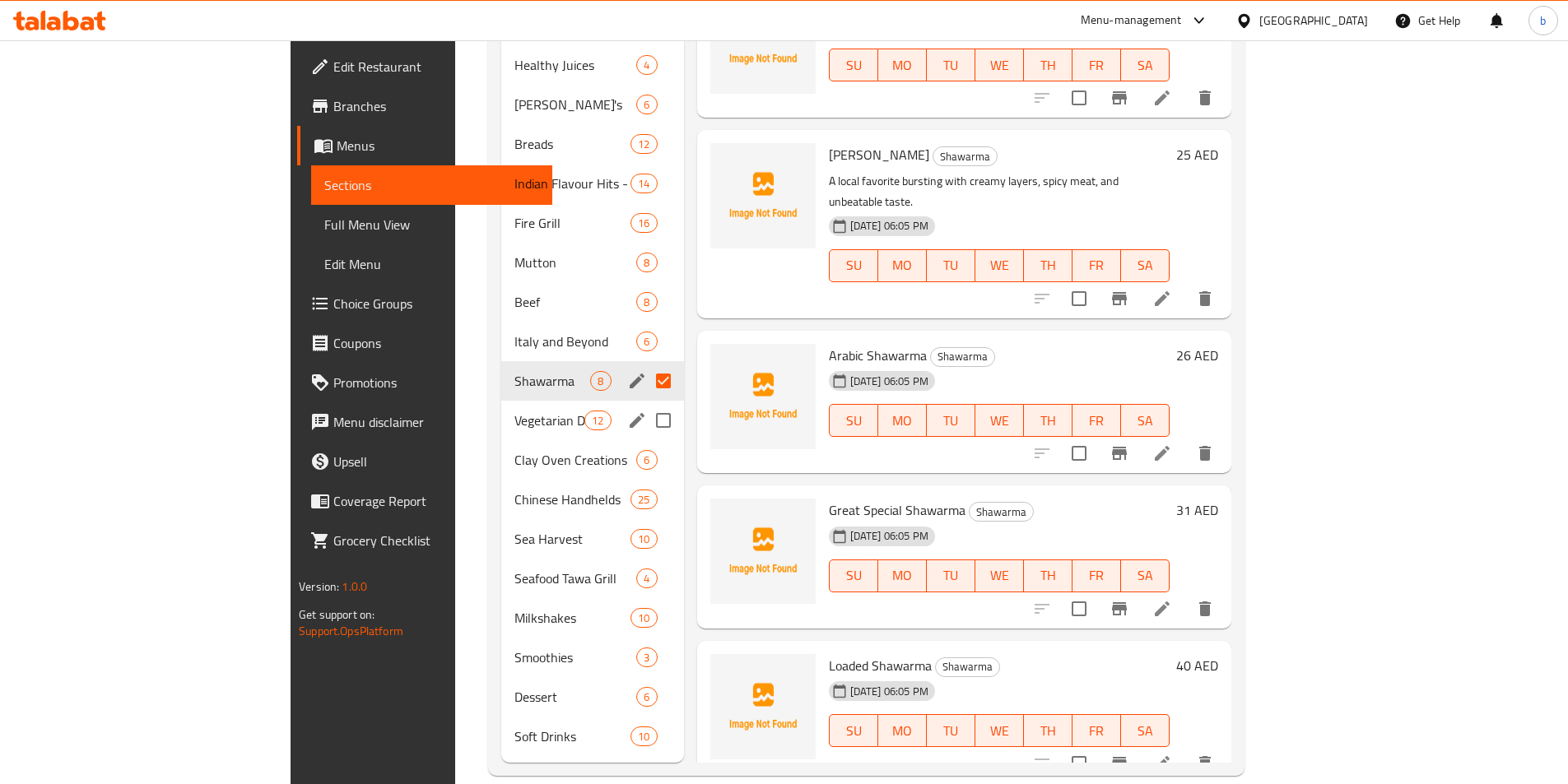
click at [646, 404] on input "Menu sections" at bounding box center [663, 420] width 35 height 35
checkbox input "true"
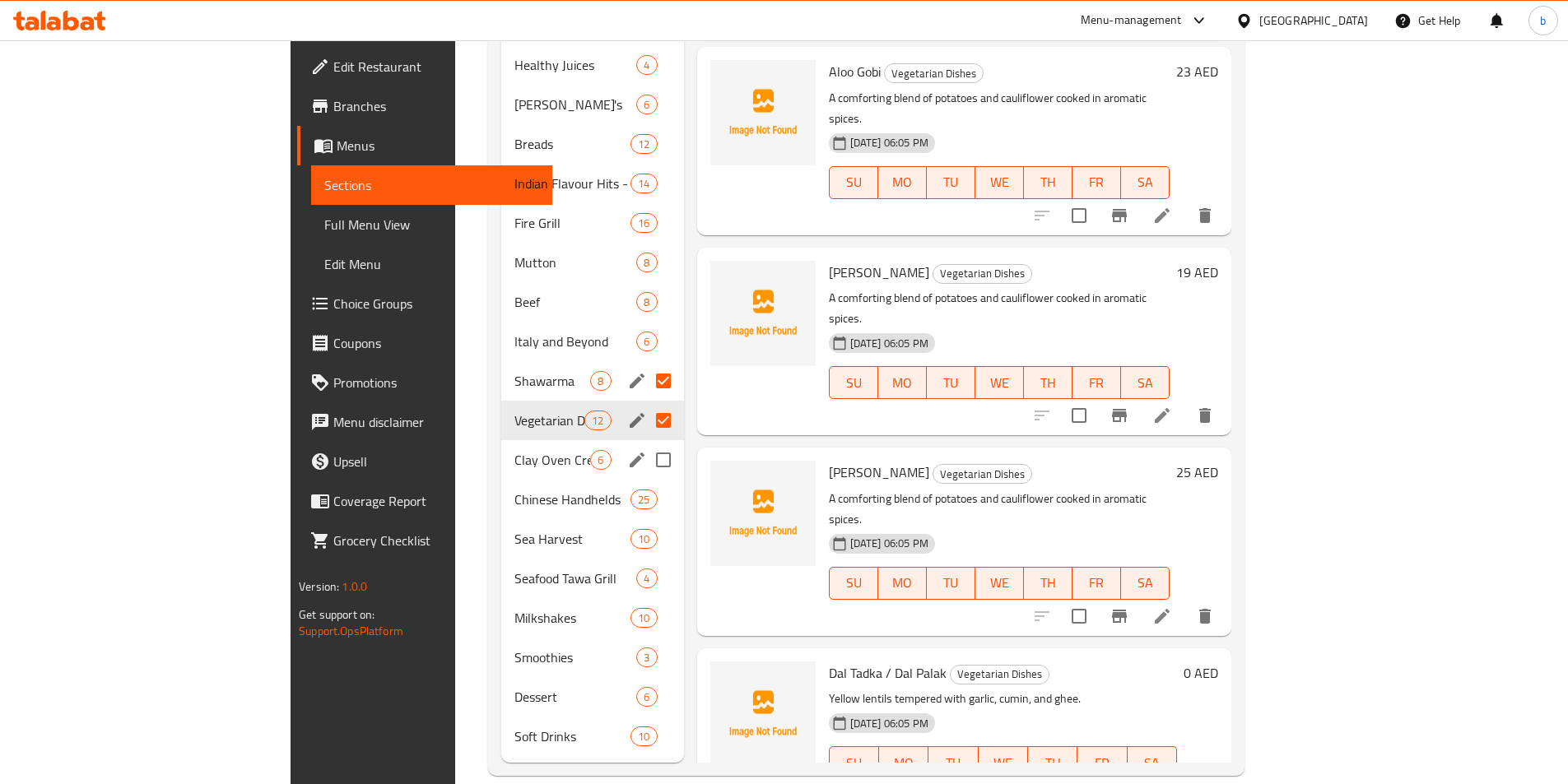
click at [646, 443] on input "Menu sections" at bounding box center [663, 459] width 35 height 35
checkbox input "true"
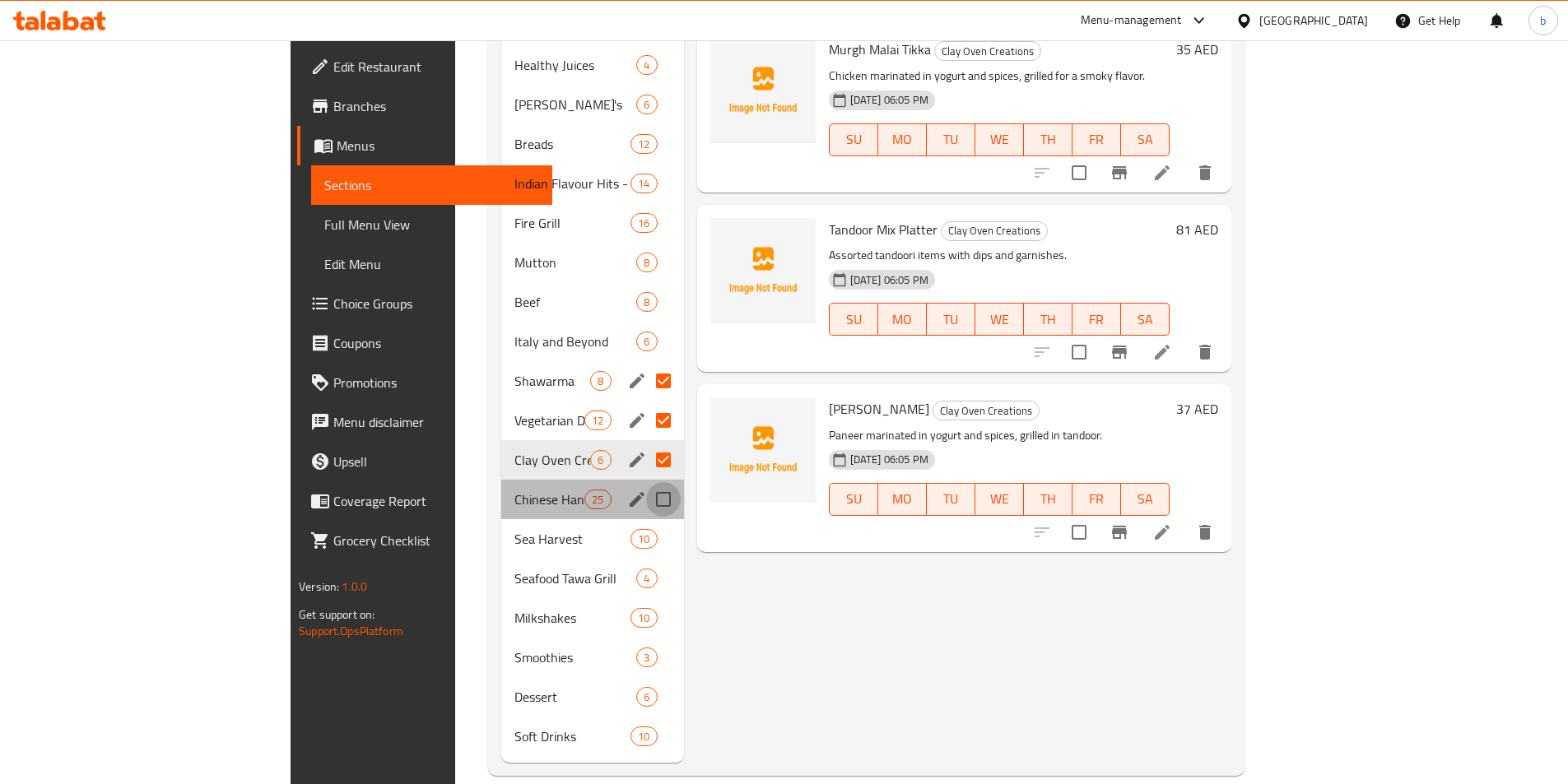
click at [646, 482] on input "Menu sections" at bounding box center [663, 499] width 35 height 35
checkbox input "true"
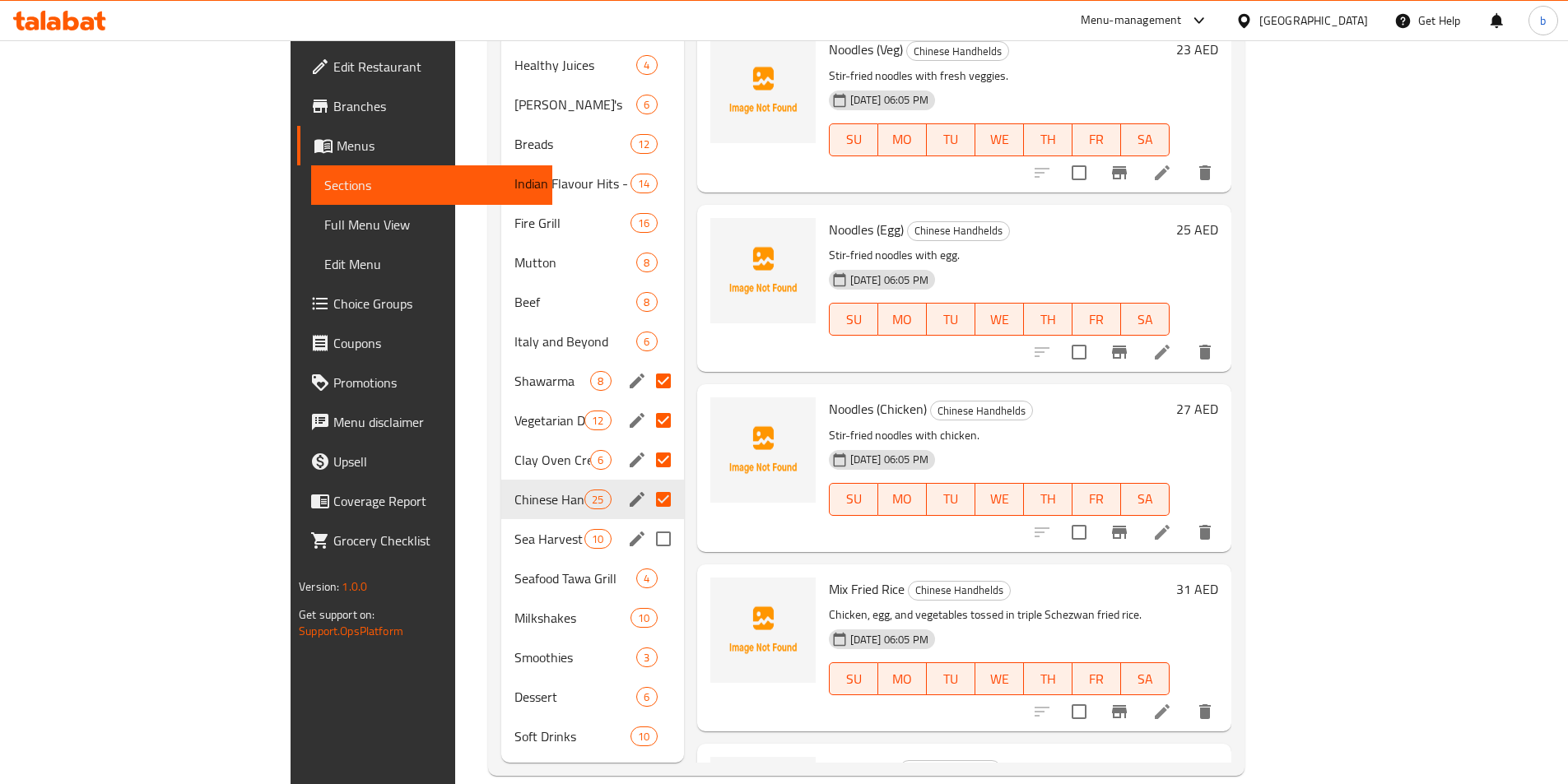
click at [646, 521] on input "Menu sections" at bounding box center [663, 538] width 35 height 35
checkbox input "true"
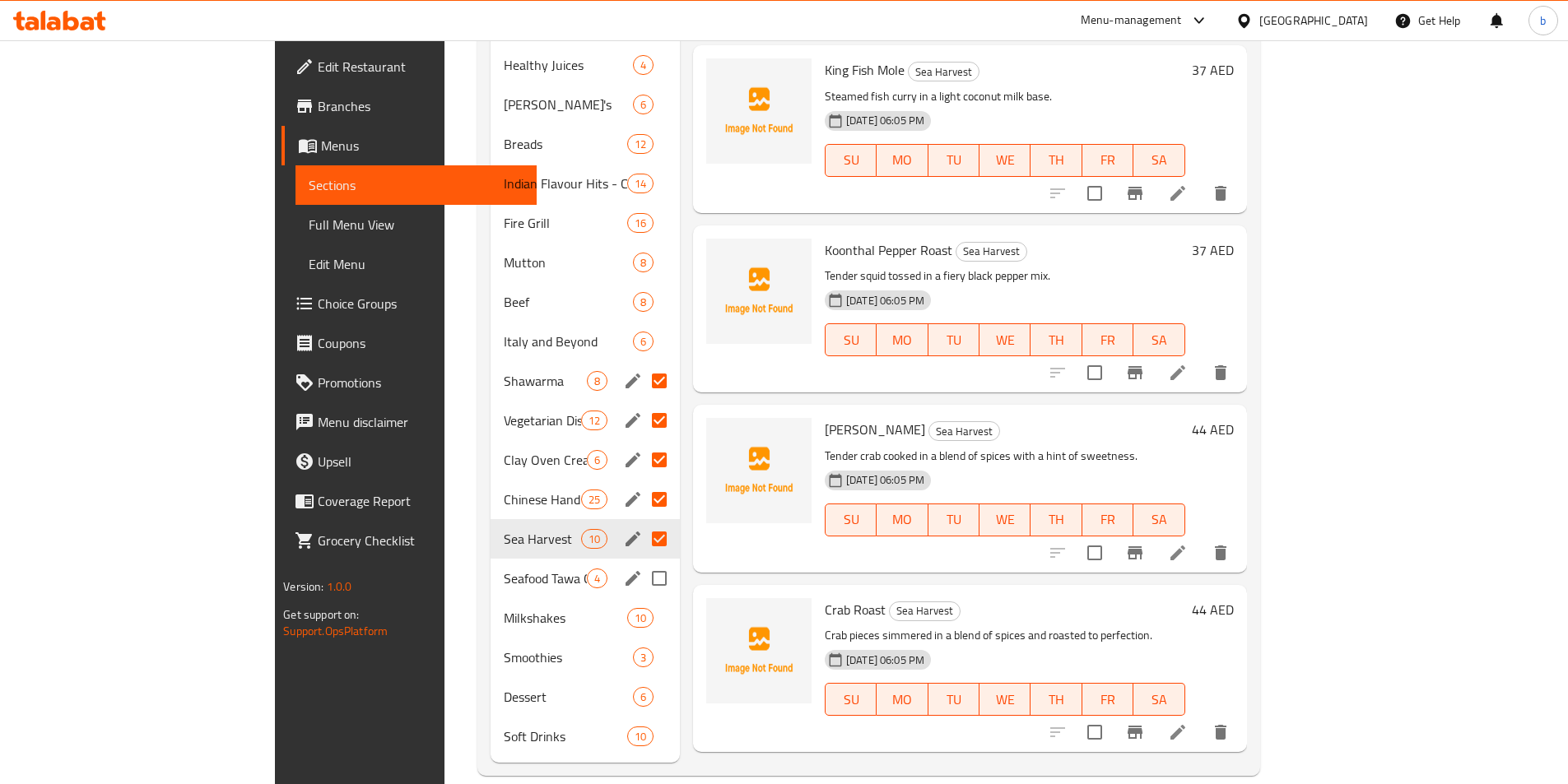
click at [642, 561] on input "Menu sections" at bounding box center [659, 578] width 35 height 35
checkbox input "true"
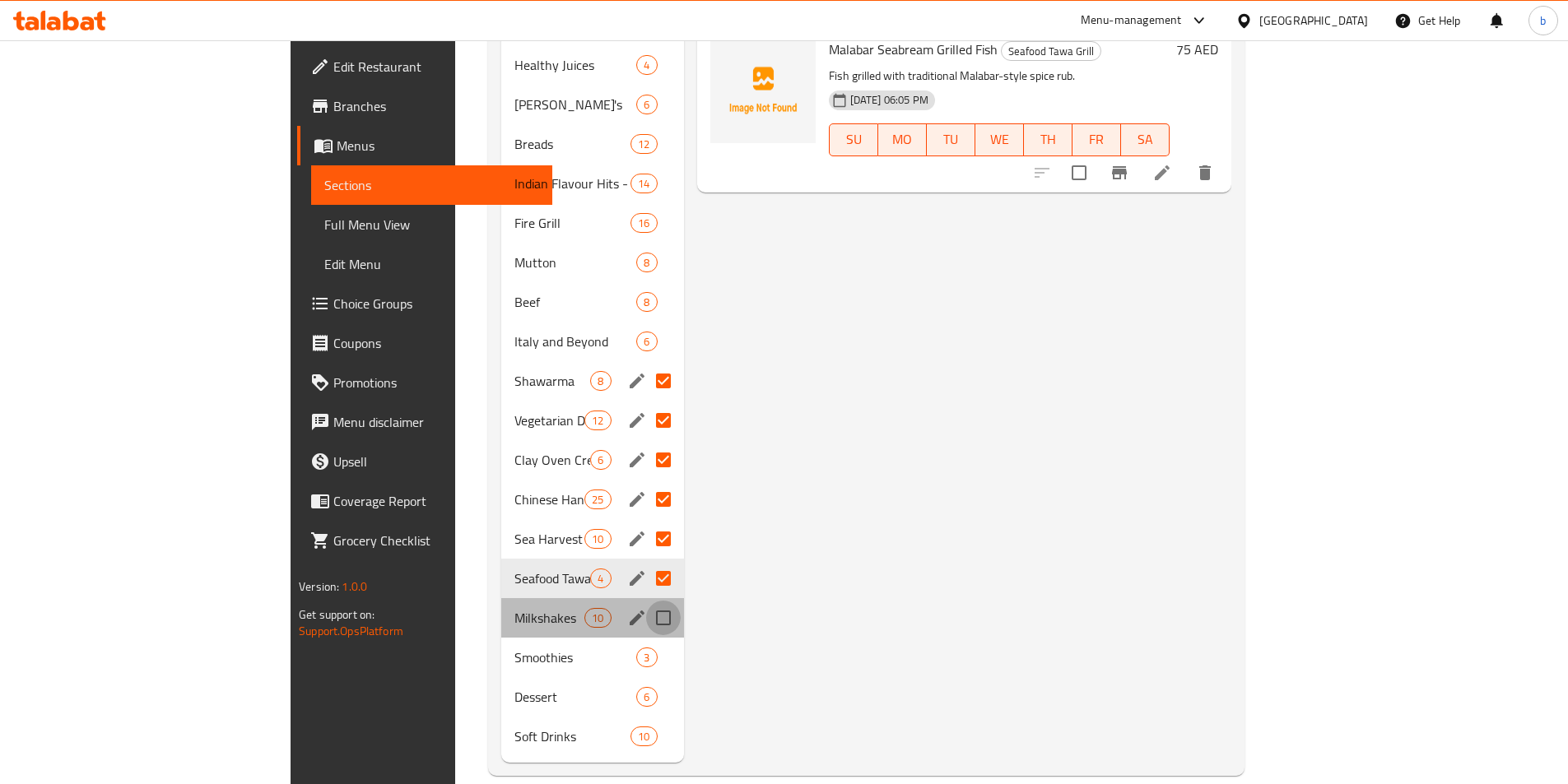
click at [646, 600] on input "Menu sections" at bounding box center [663, 617] width 35 height 35
checkbox input "true"
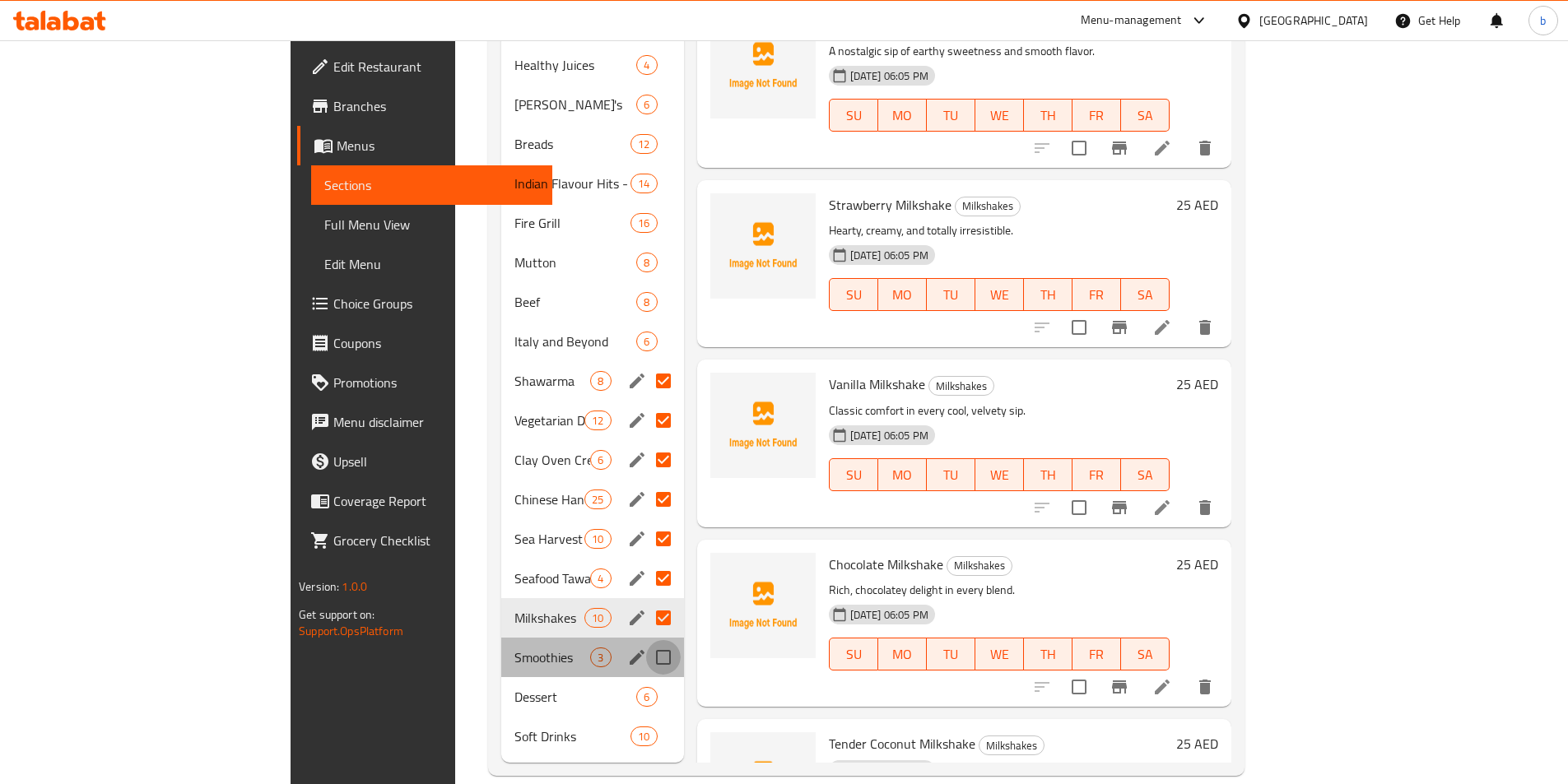
click at [646, 640] on input "Menu sections" at bounding box center [663, 657] width 35 height 35
checkbox input "true"
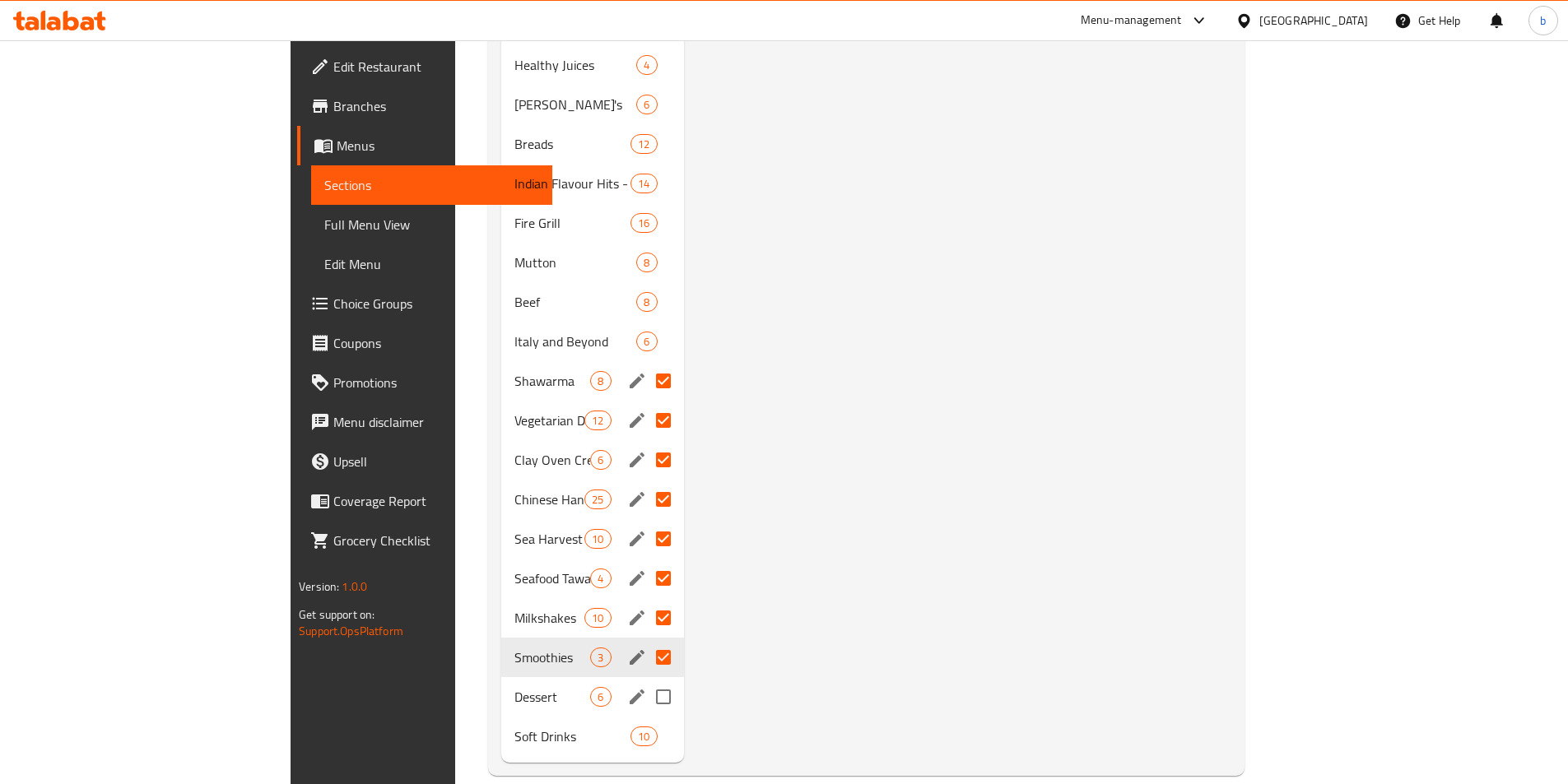
click at [646, 679] on input "Menu sections" at bounding box center [663, 696] width 35 height 35
checkbox input "true"
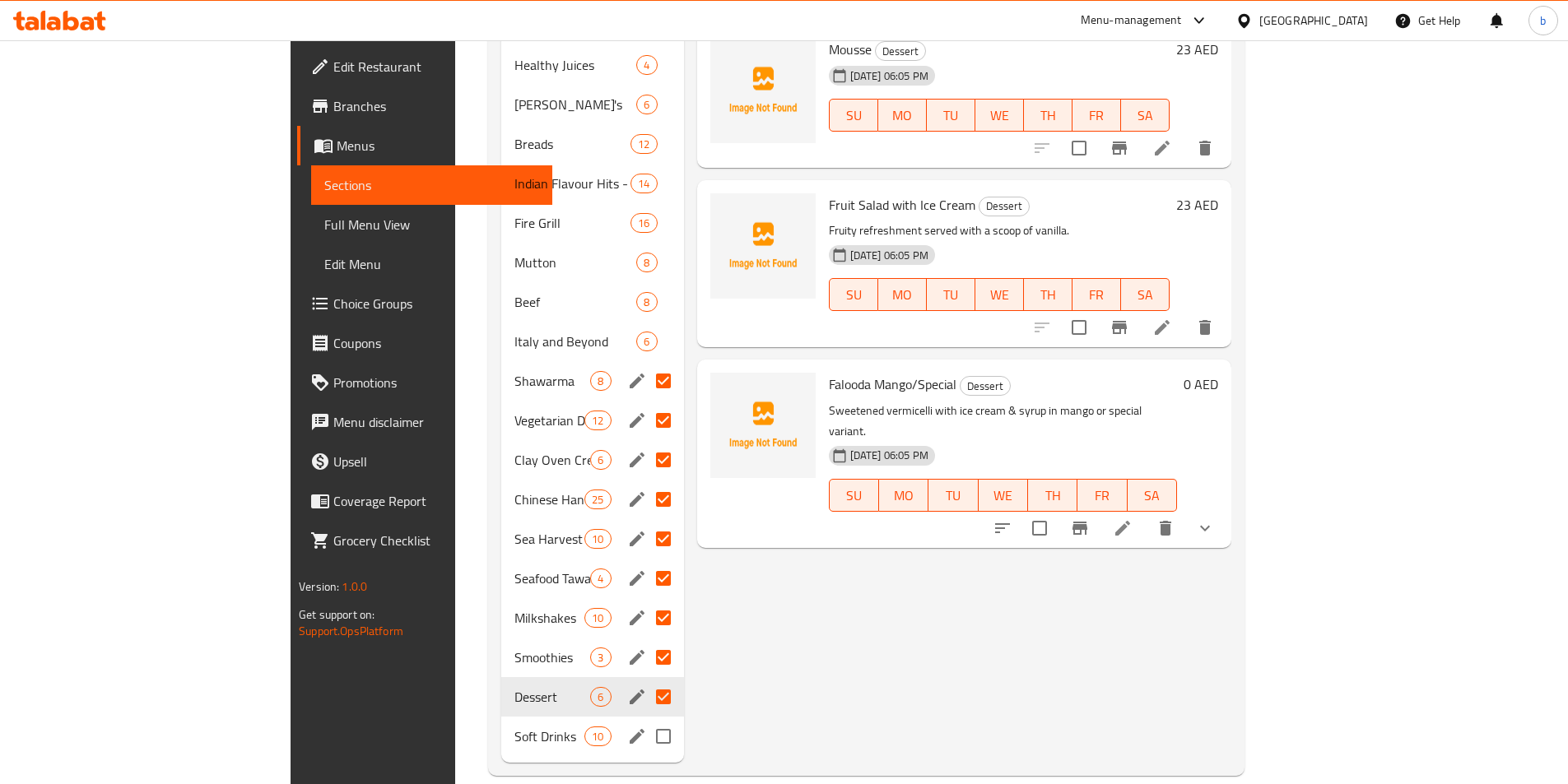
click at [646, 719] on input "Menu sections" at bounding box center [663, 736] width 35 height 35
checkbox input "true"
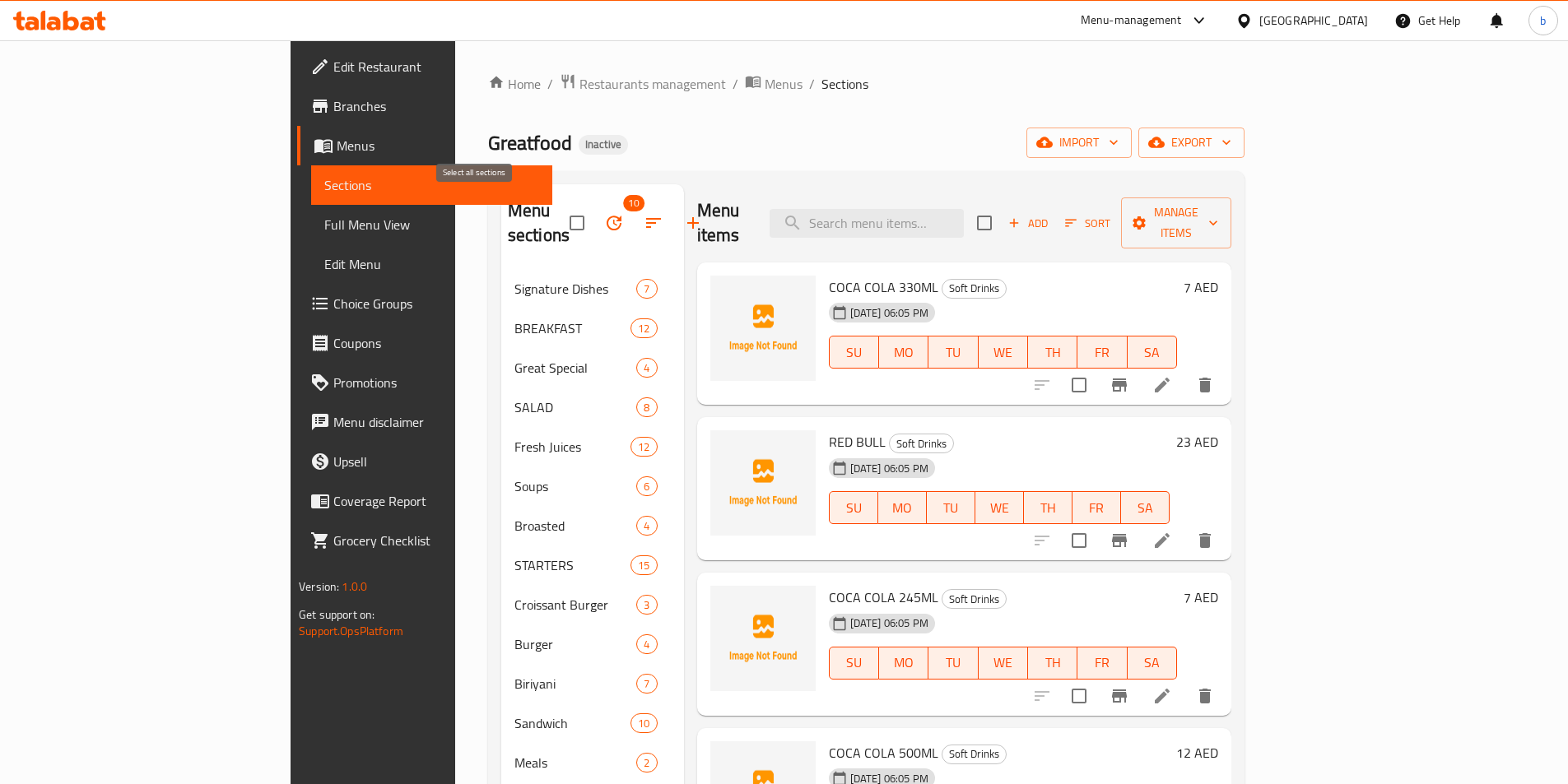
click at [560, 216] on input "checkbox" at bounding box center [577, 223] width 35 height 35
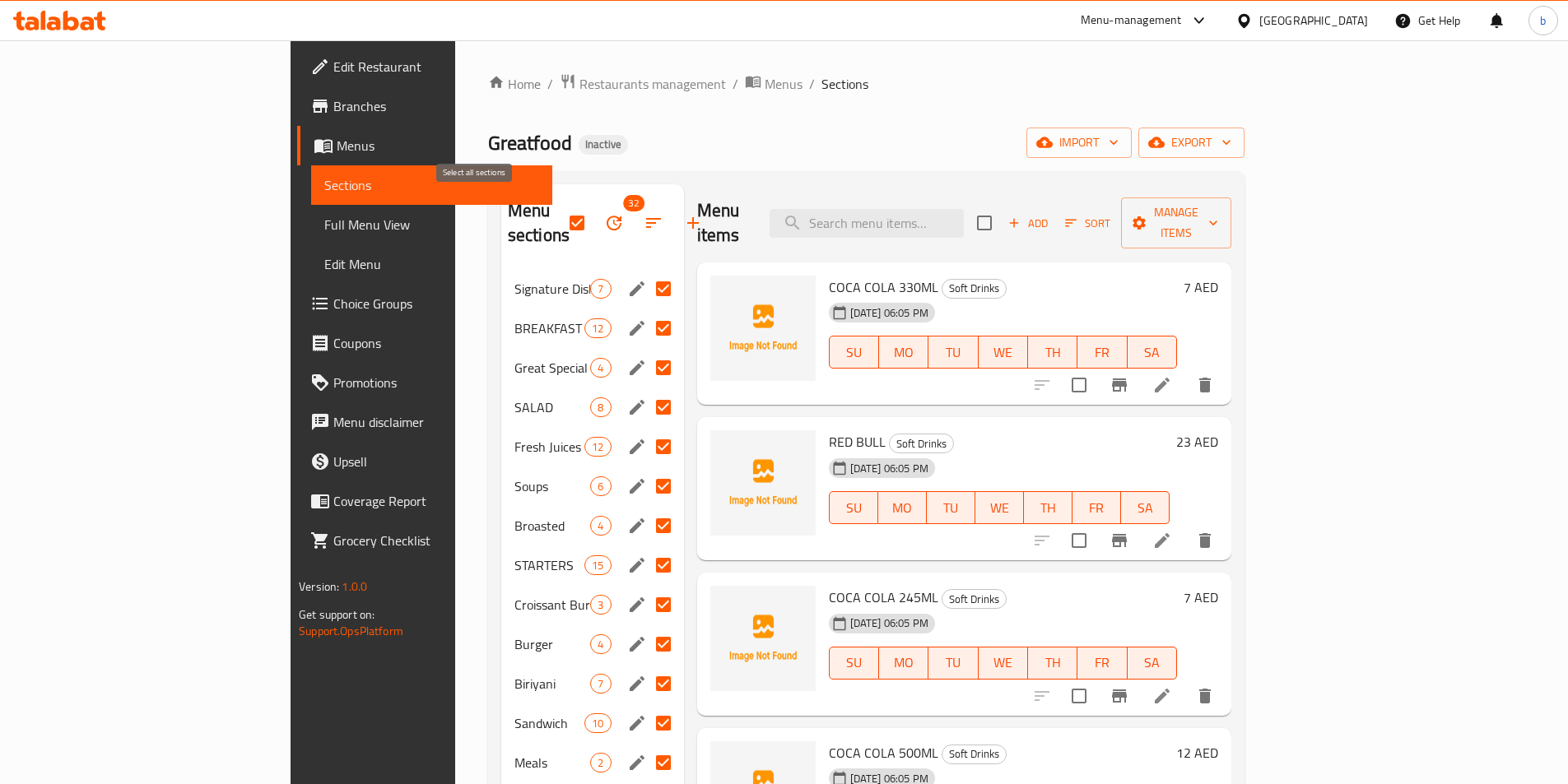
click at [560, 216] on input "checkbox" at bounding box center [577, 223] width 35 height 35
checkbox input "false"
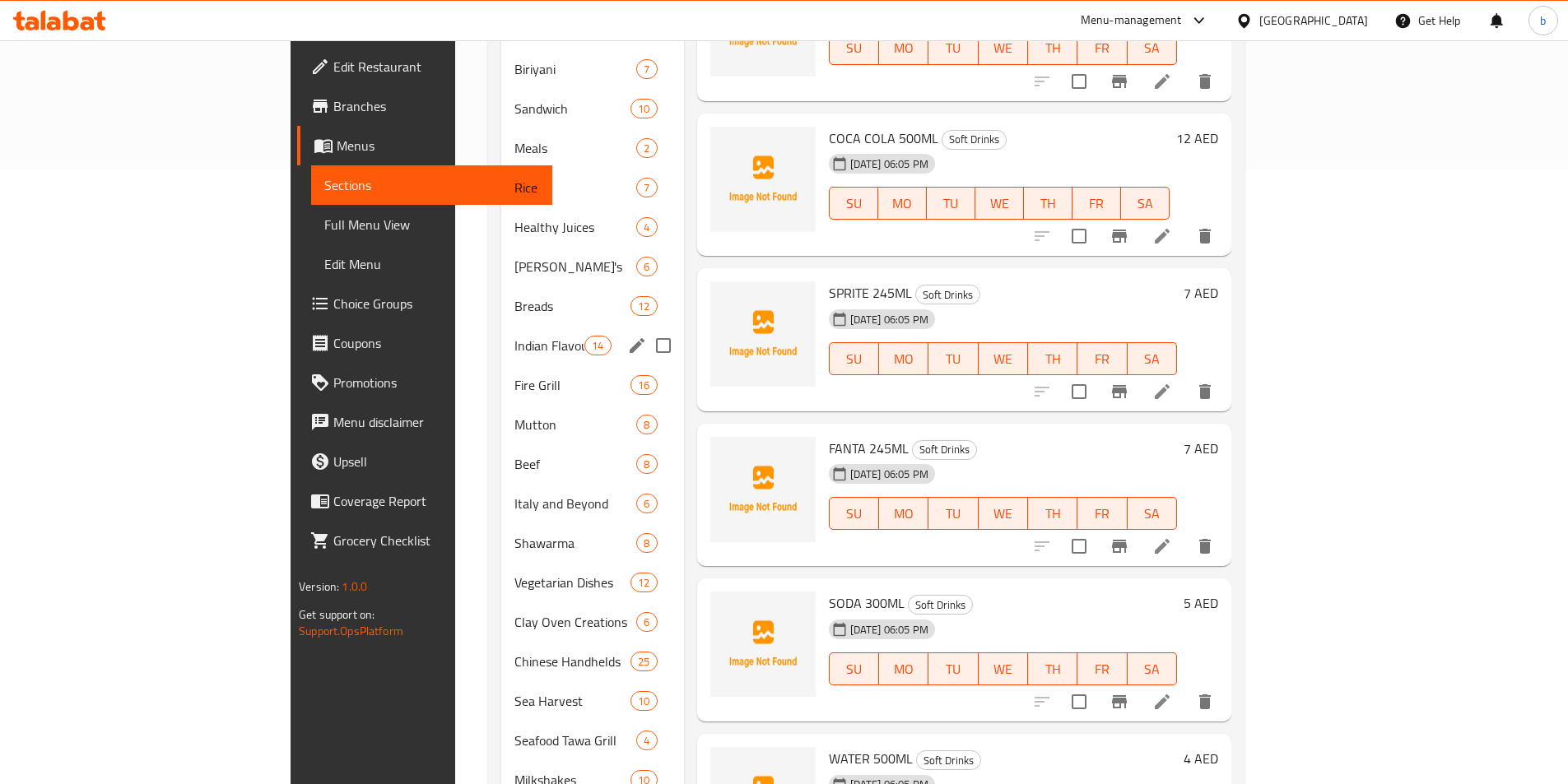
scroll to position [777, 0]
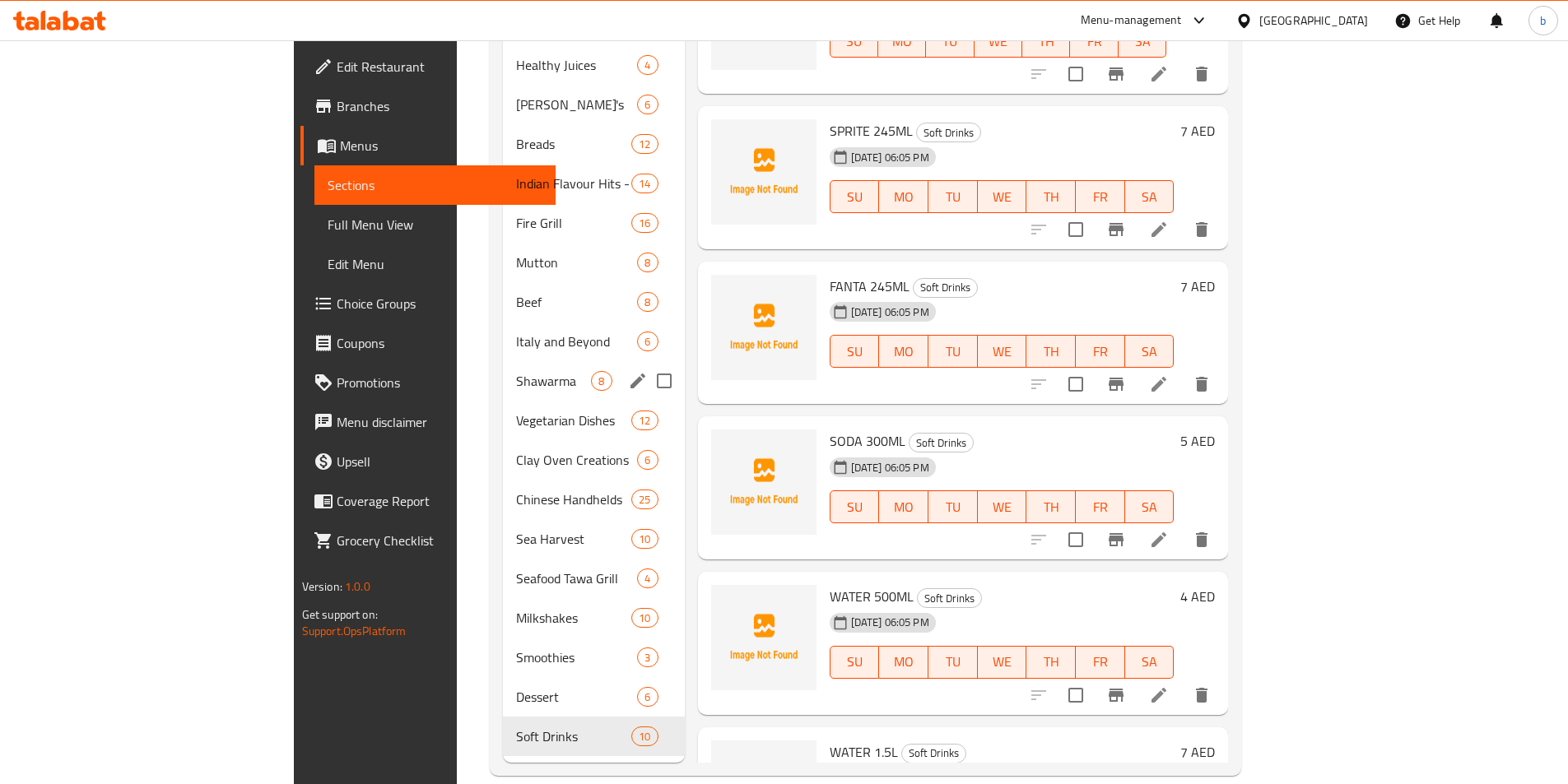
click at [647, 364] on input "Menu sections" at bounding box center [664, 380] width 35 height 35
checkbox input "true"
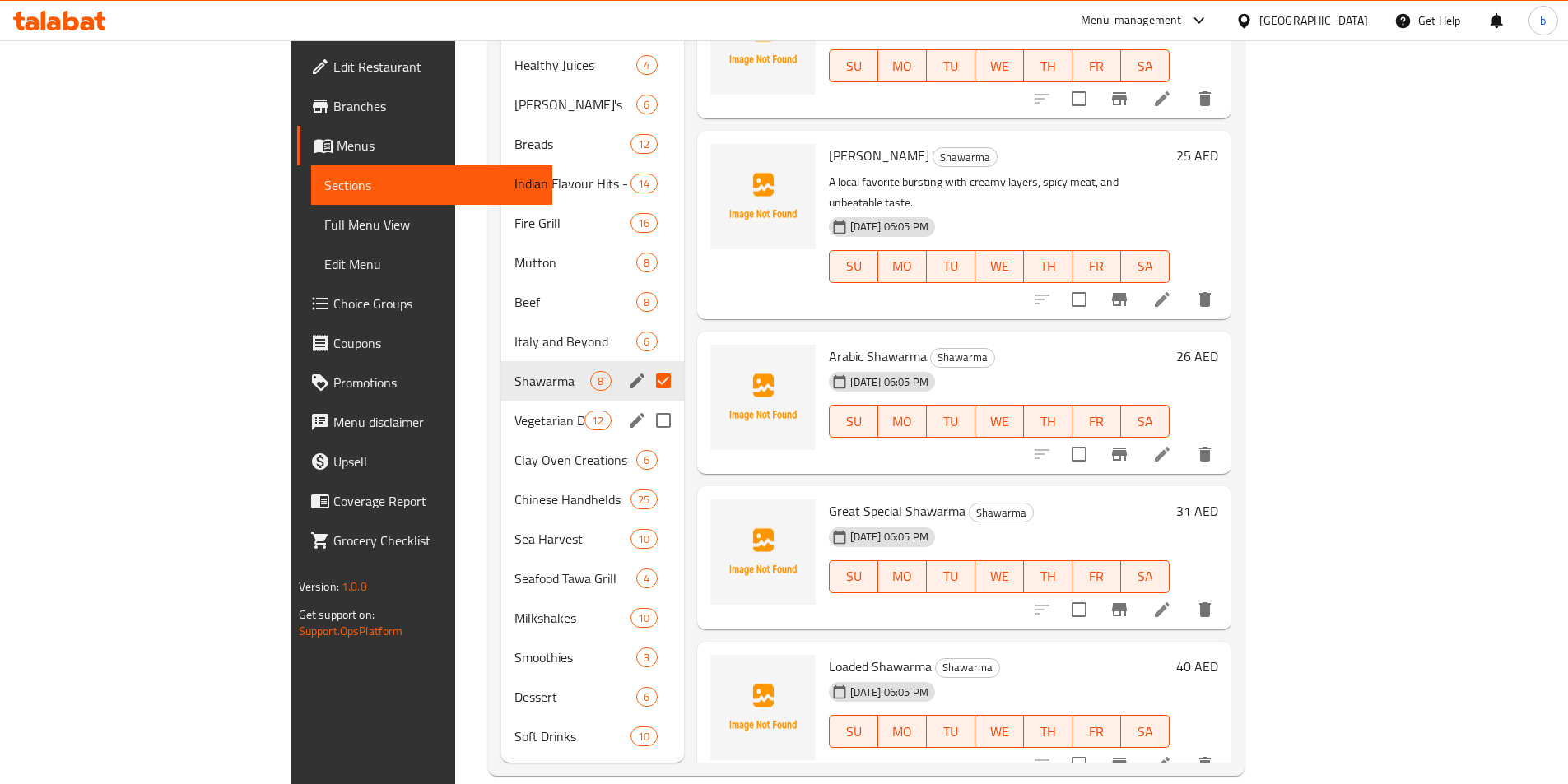
click at [646, 404] on input "Menu sections" at bounding box center [663, 420] width 35 height 35
checkbox input "true"
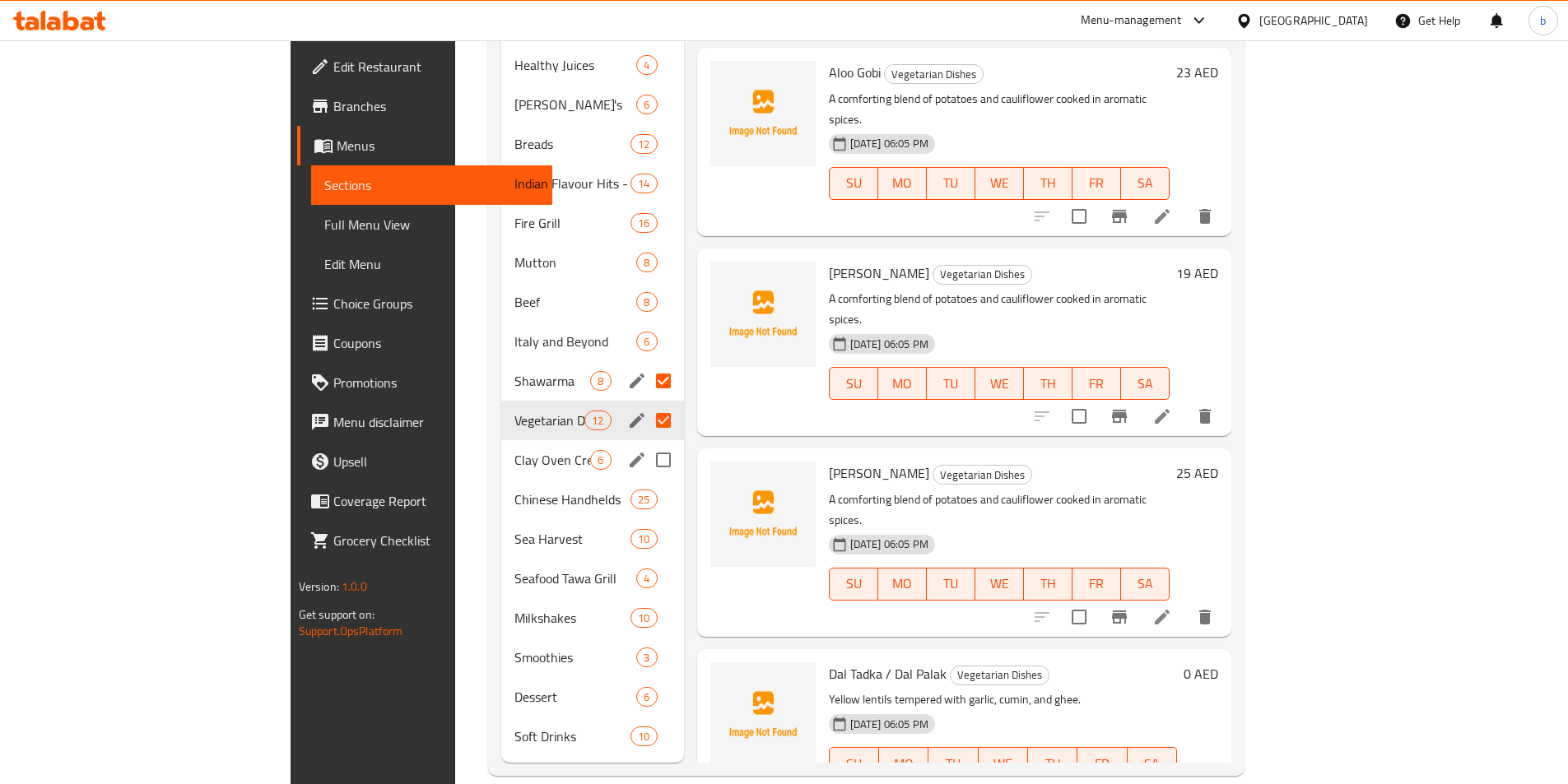
click at [646, 443] on input "Menu sections" at bounding box center [663, 459] width 35 height 35
checkbox input "true"
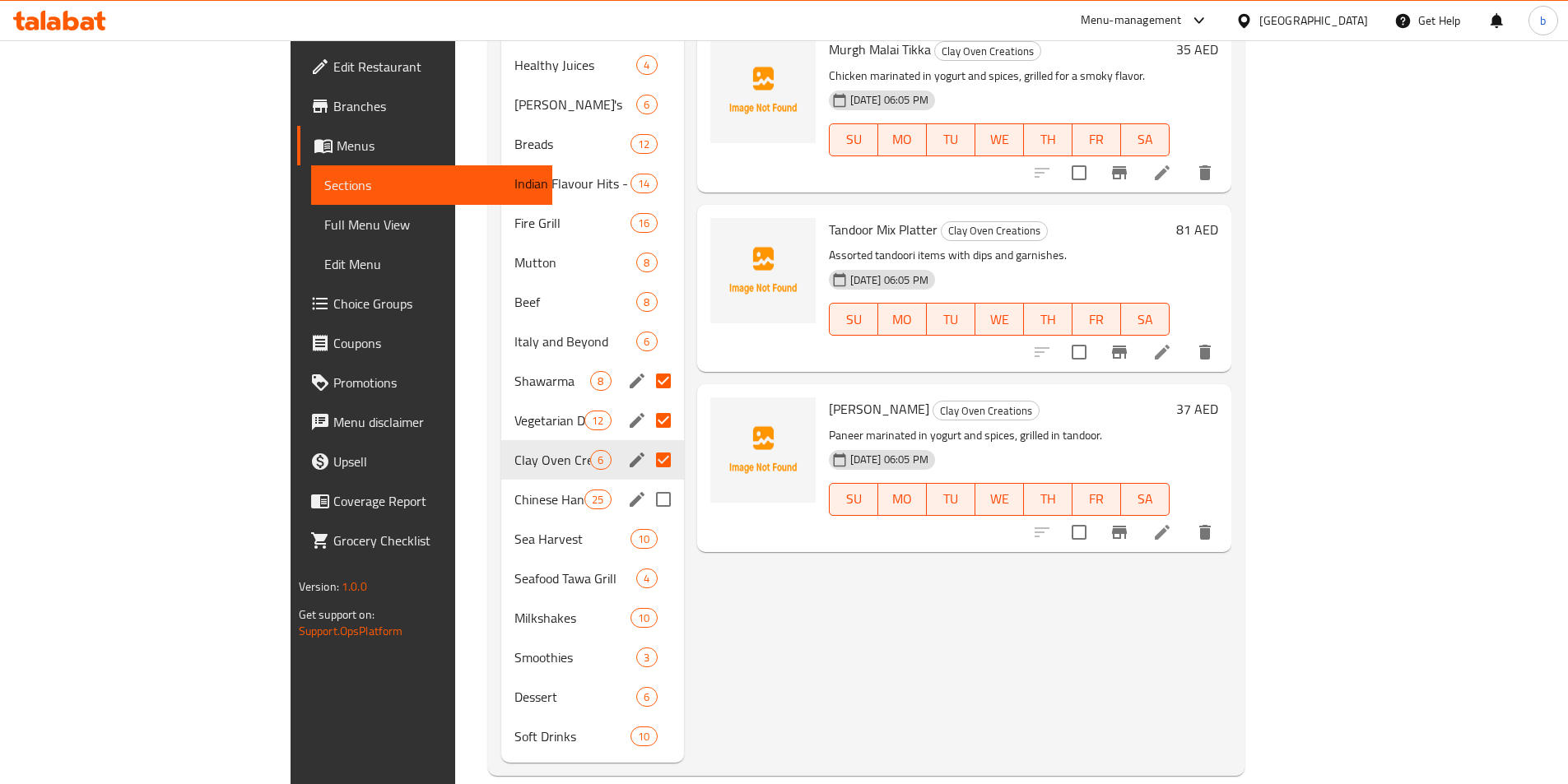
click at [646, 482] on input "Menu sections" at bounding box center [663, 499] width 35 height 35
checkbox input "true"
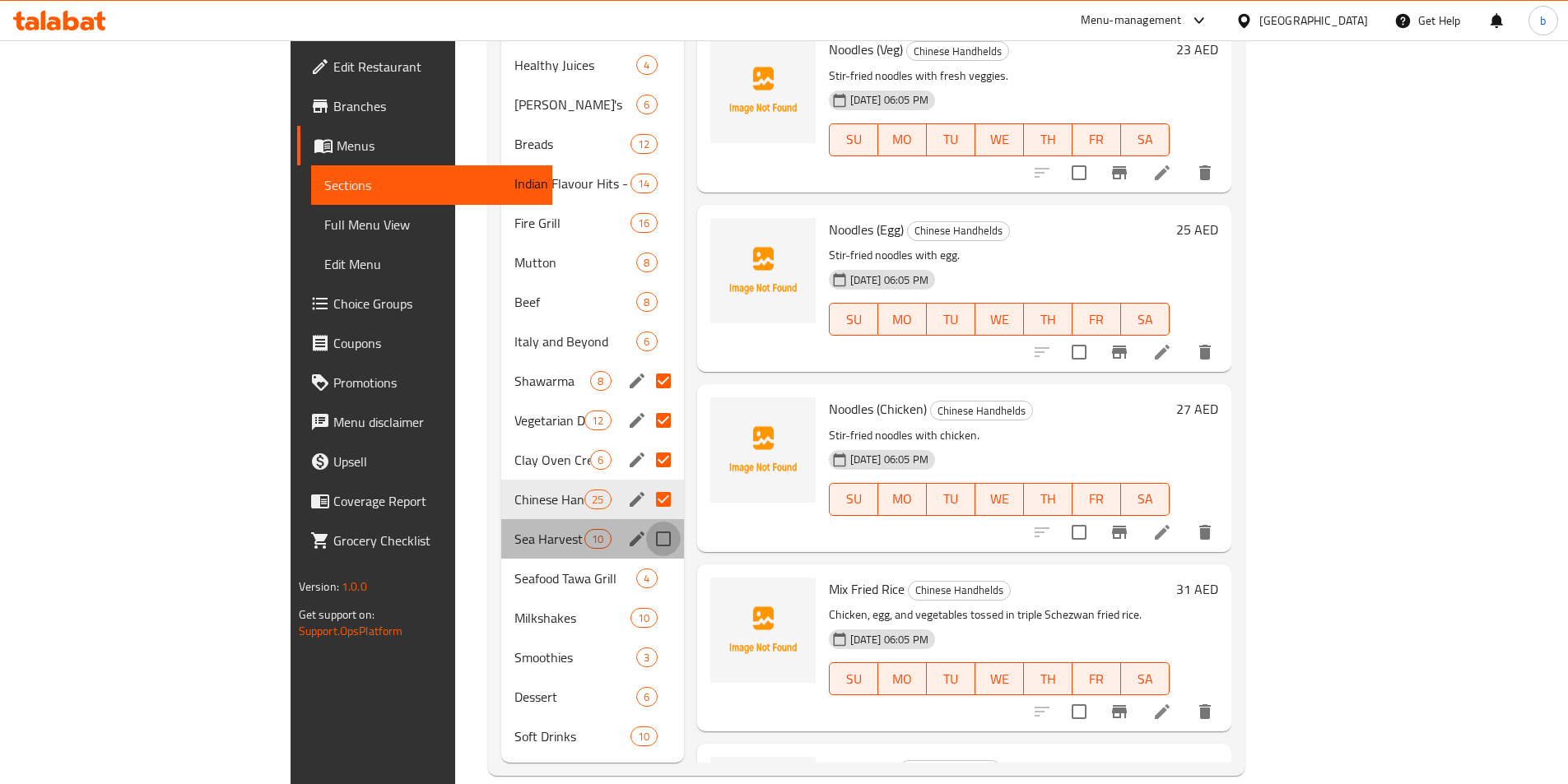
click at [646, 521] on input "Menu sections" at bounding box center [663, 538] width 35 height 35
checkbox input "true"
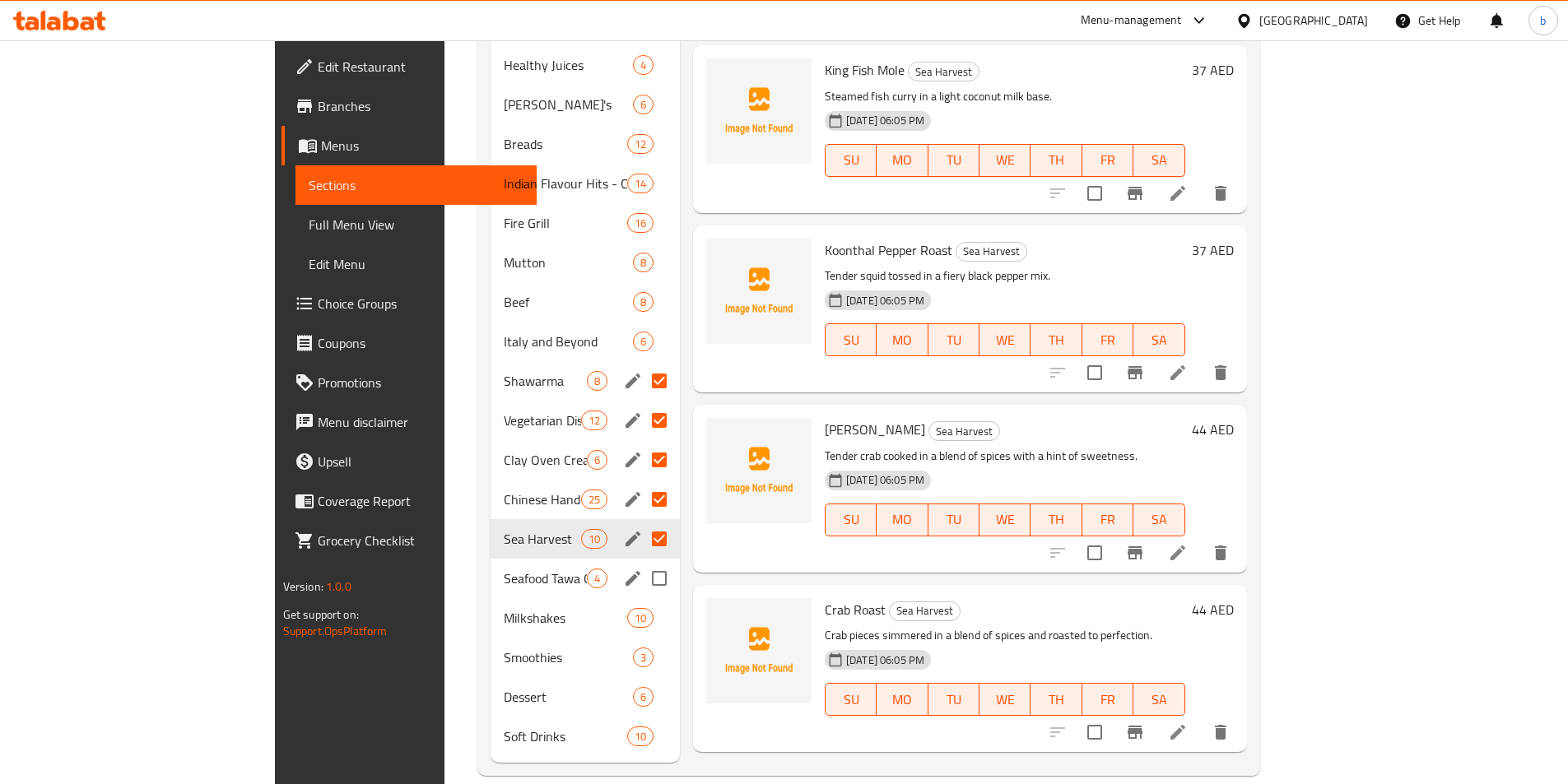
click at [642, 561] on input "Menu sections" at bounding box center [659, 578] width 35 height 35
checkbox input "true"
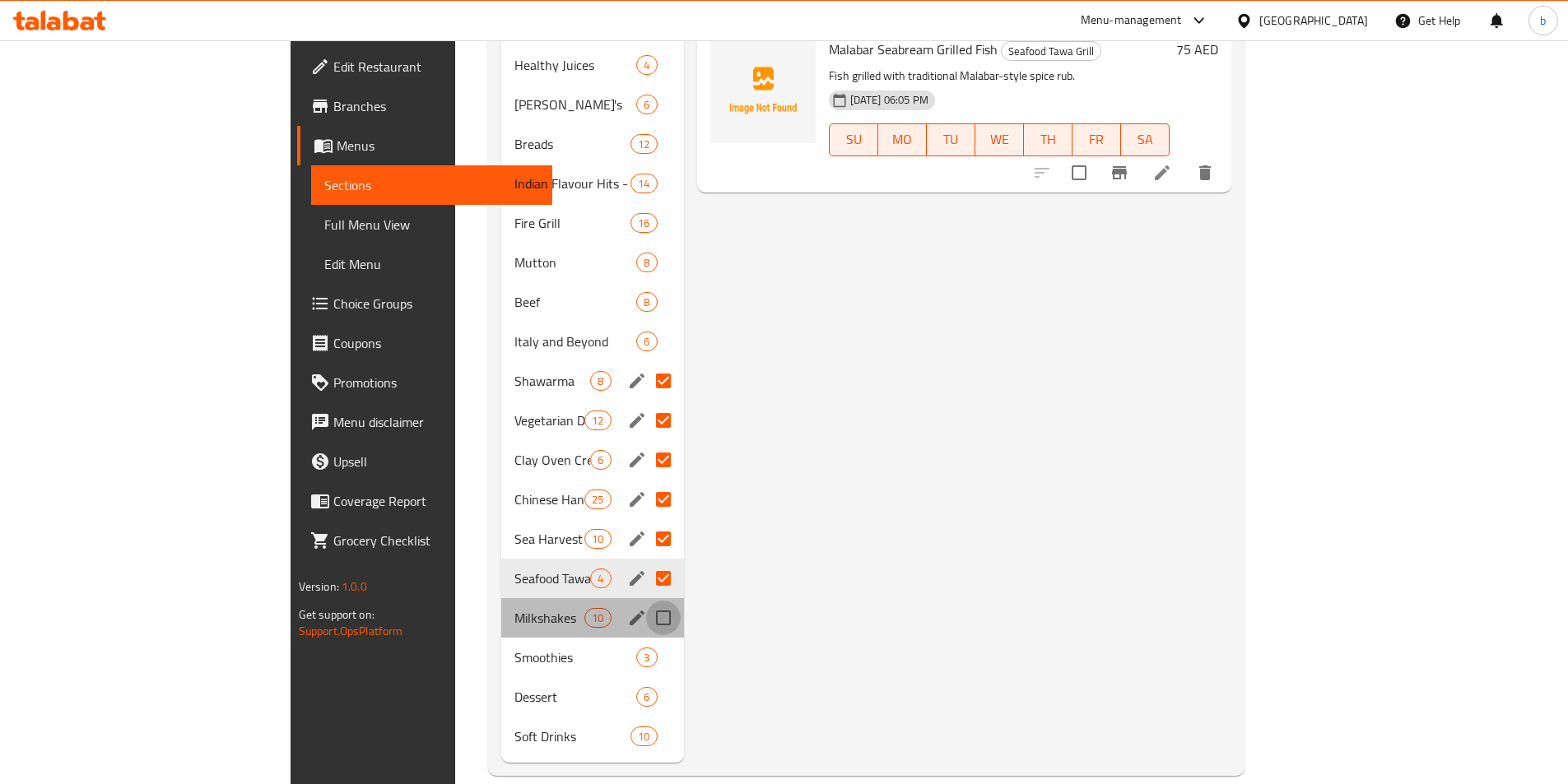
click at [646, 600] on input "Menu sections" at bounding box center [663, 617] width 35 height 35
checkbox input "true"
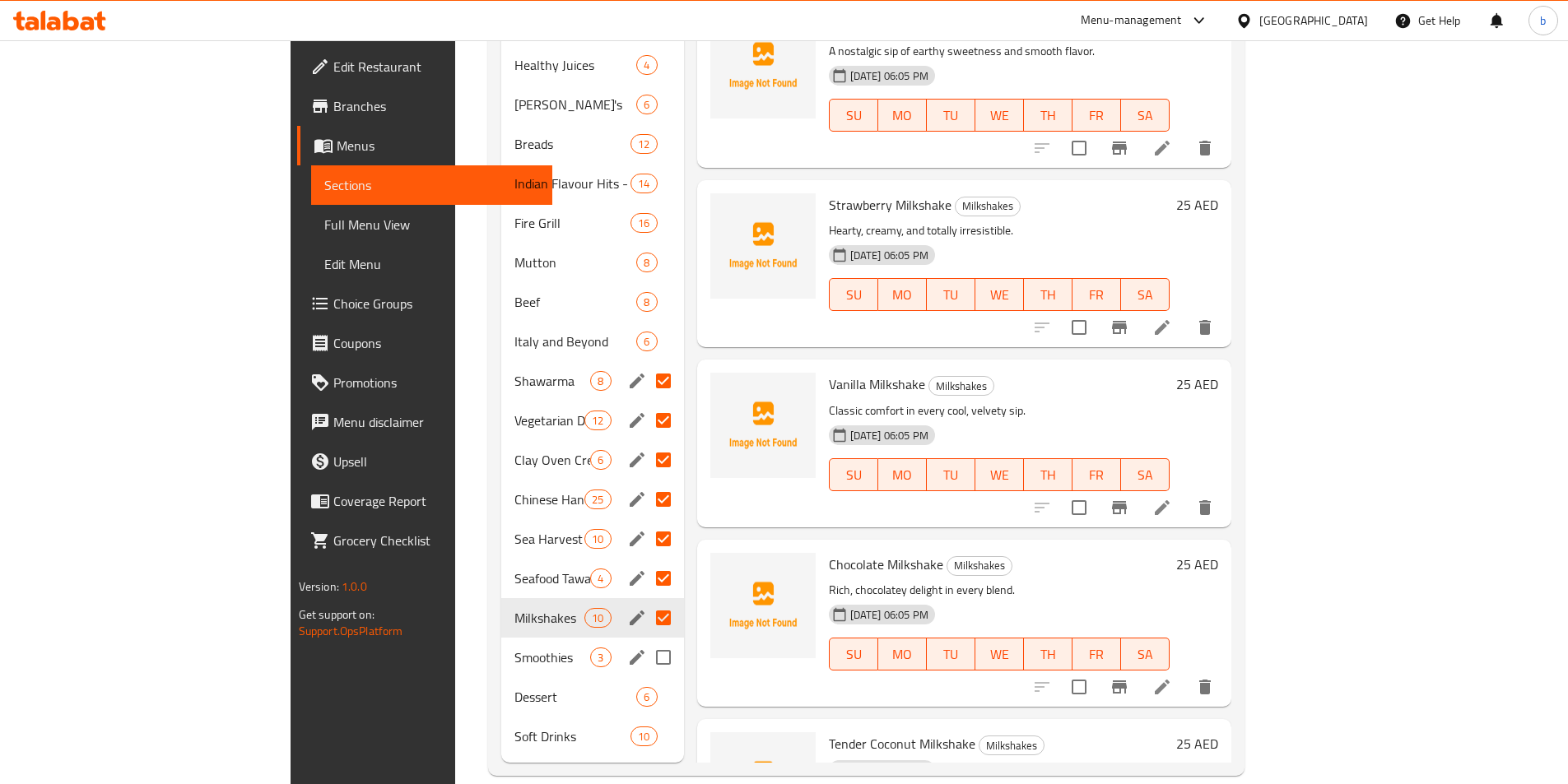
click at [646, 640] on input "Menu sections" at bounding box center [663, 657] width 35 height 35
checkbox input "true"
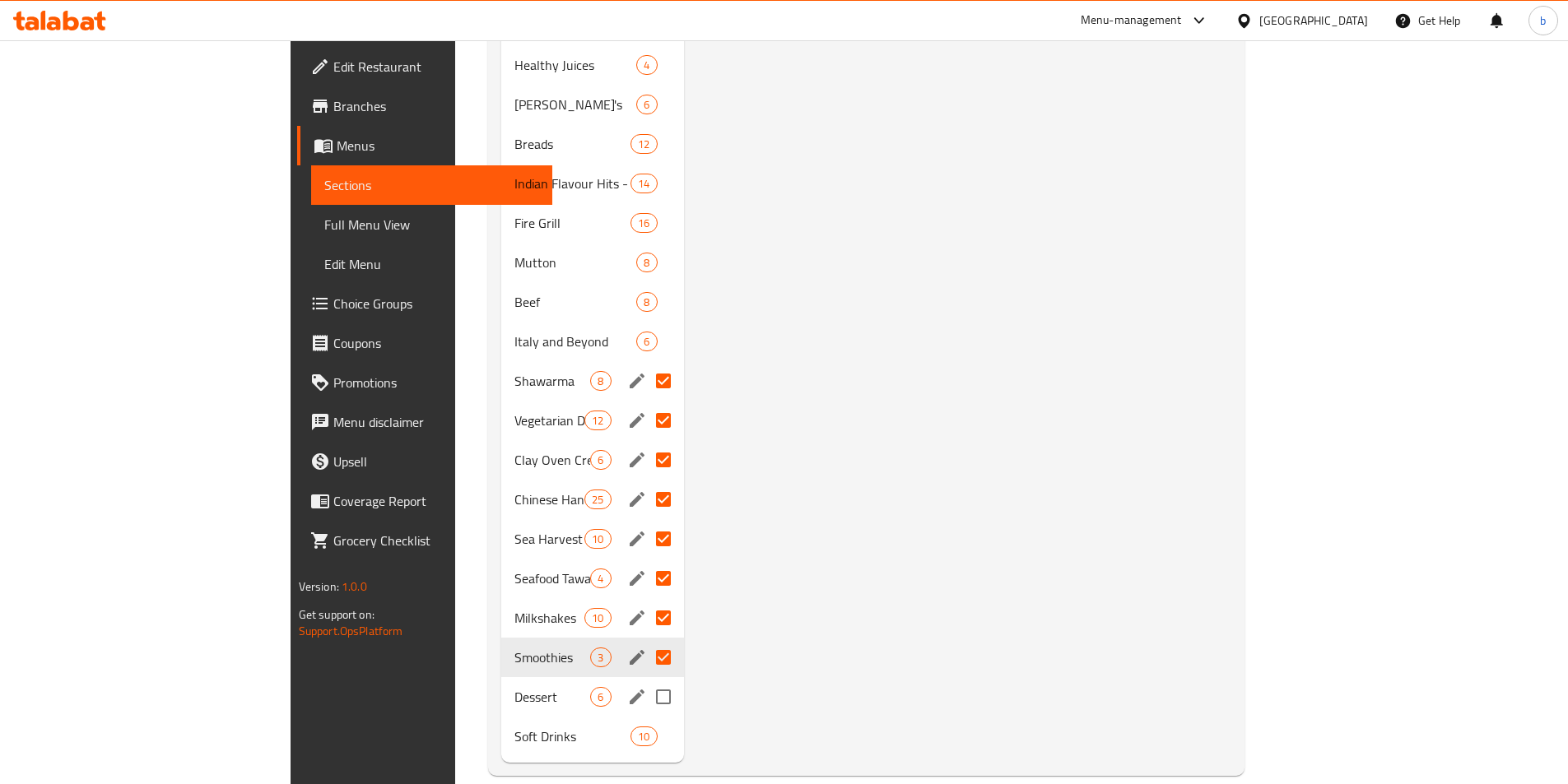
click at [646, 679] on input "Menu sections" at bounding box center [663, 696] width 35 height 35
checkbox input "true"
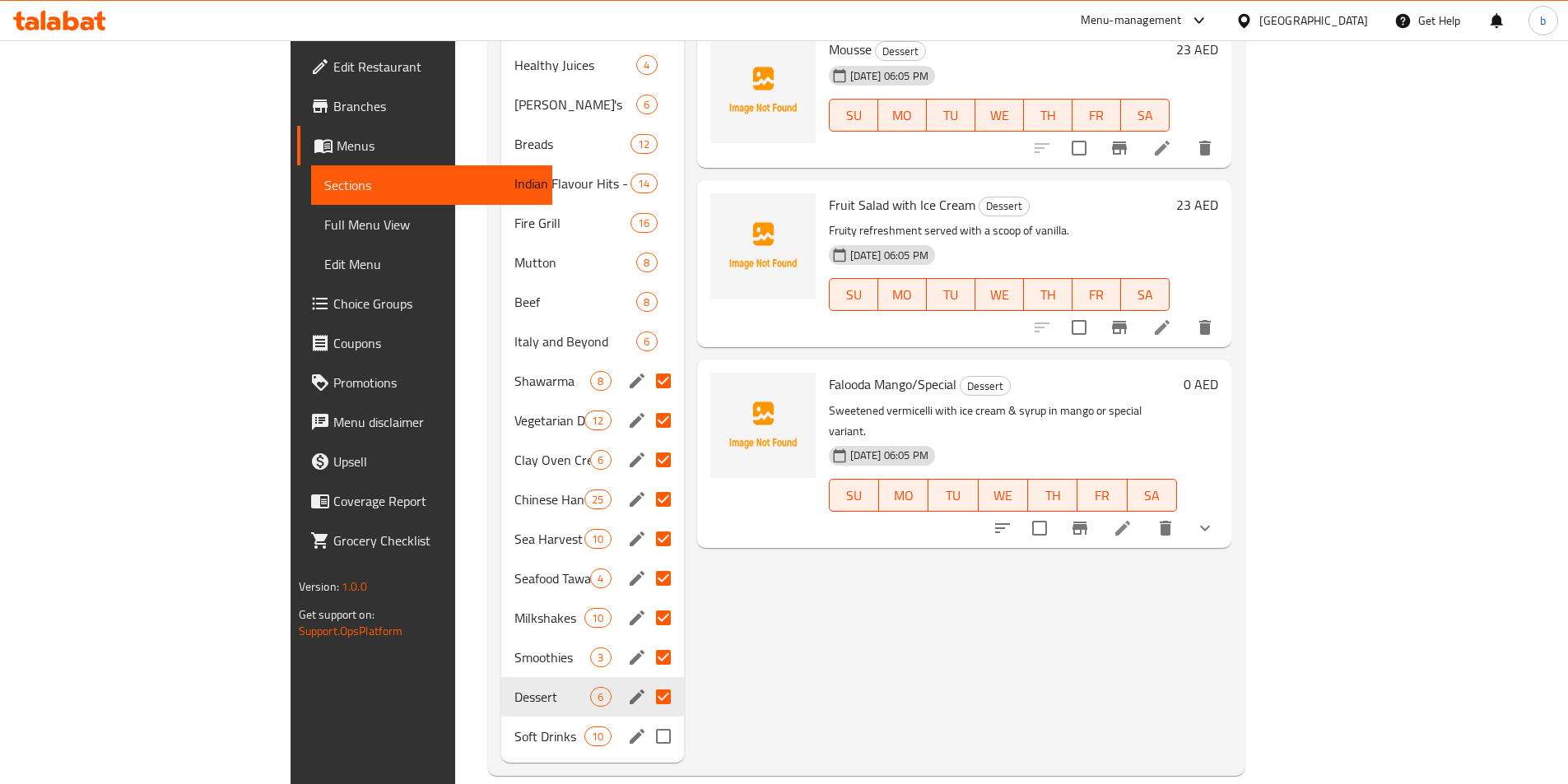
click at [646, 719] on input "Menu sections" at bounding box center [663, 736] width 35 height 35
checkbox input "true"
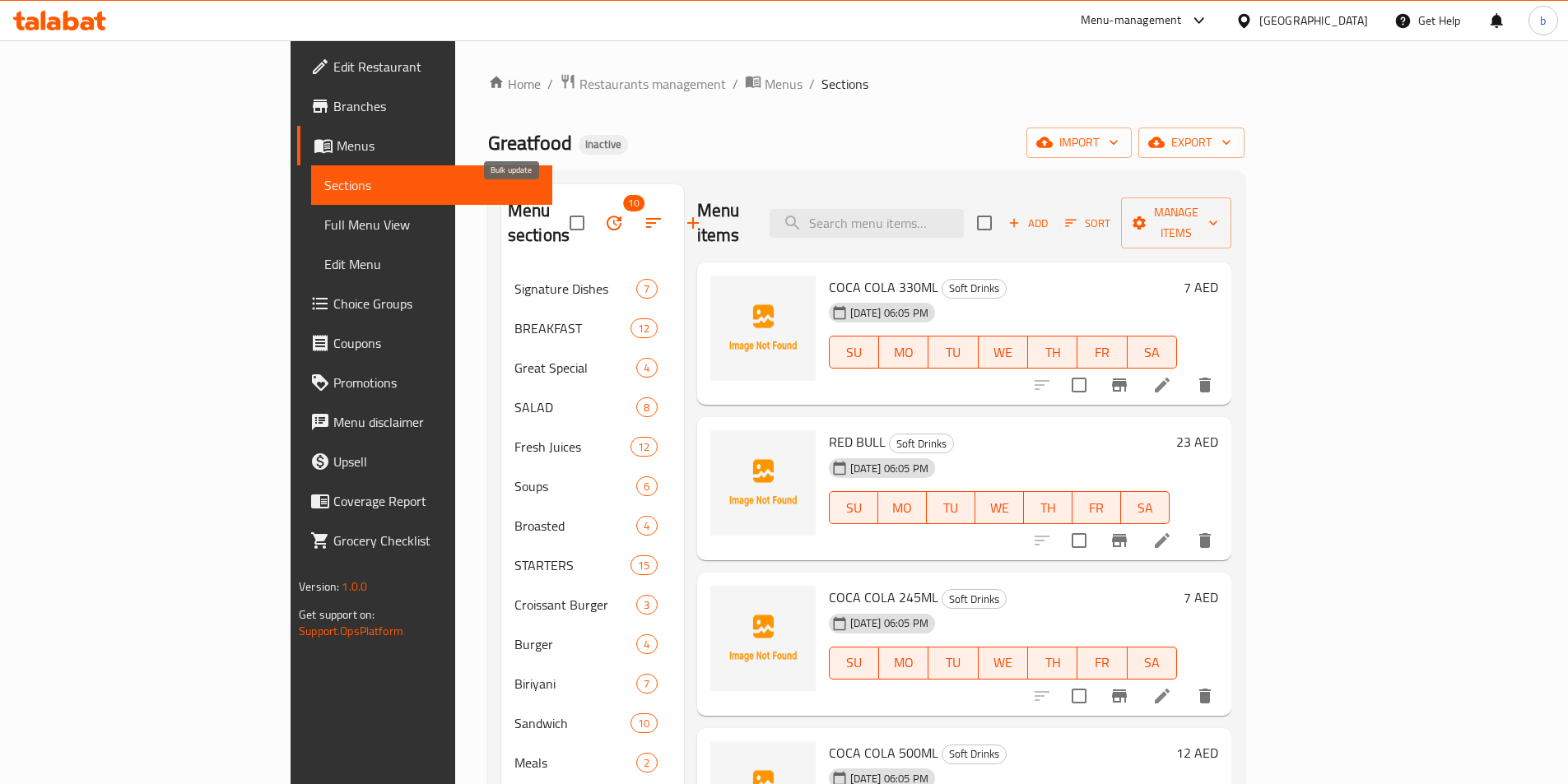
click at [595, 219] on button "button" at bounding box center [614, 223] width 40 height 40
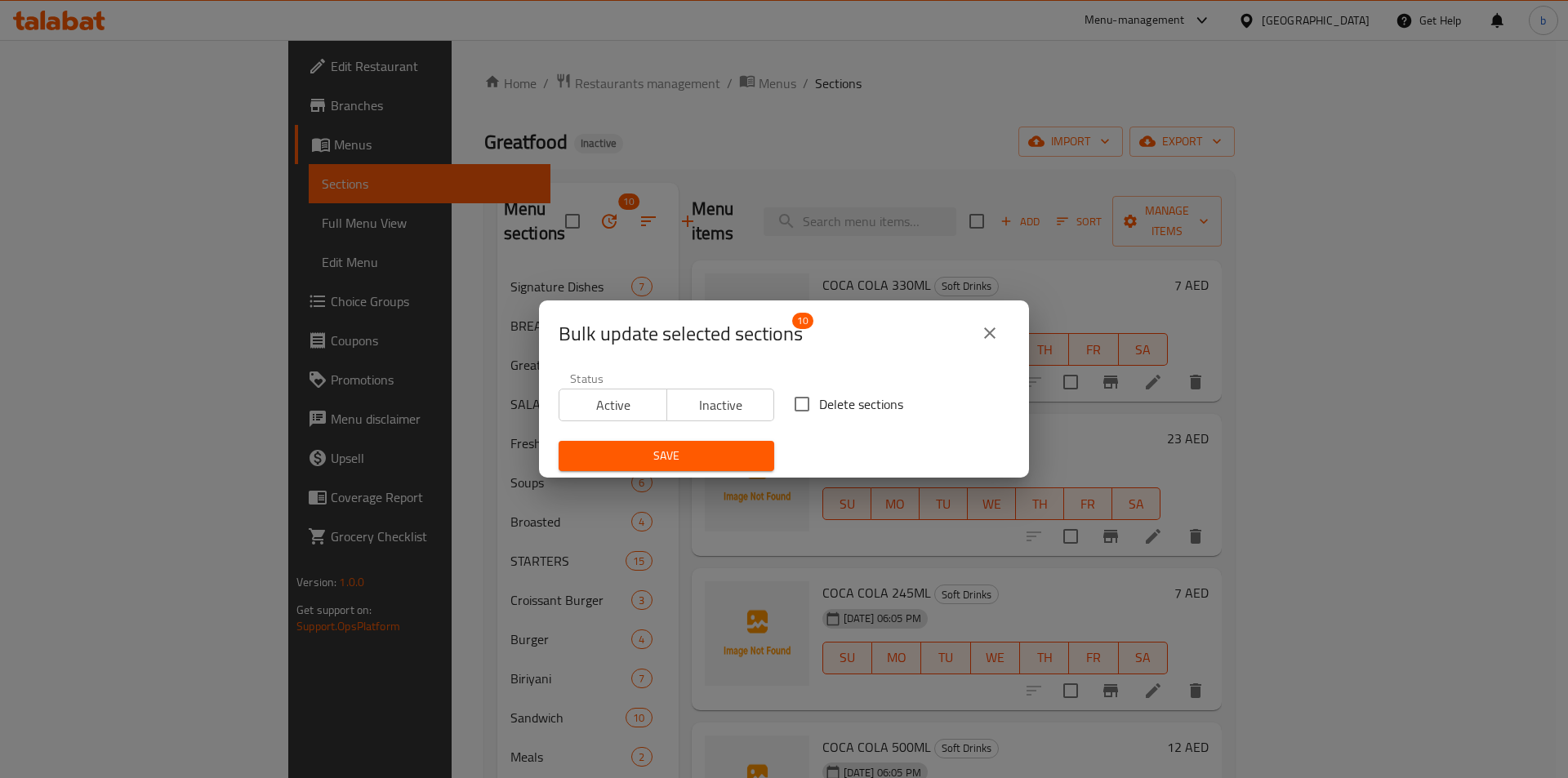
click at [997, 329] on icon "close" at bounding box center [990, 333] width 19 height 19
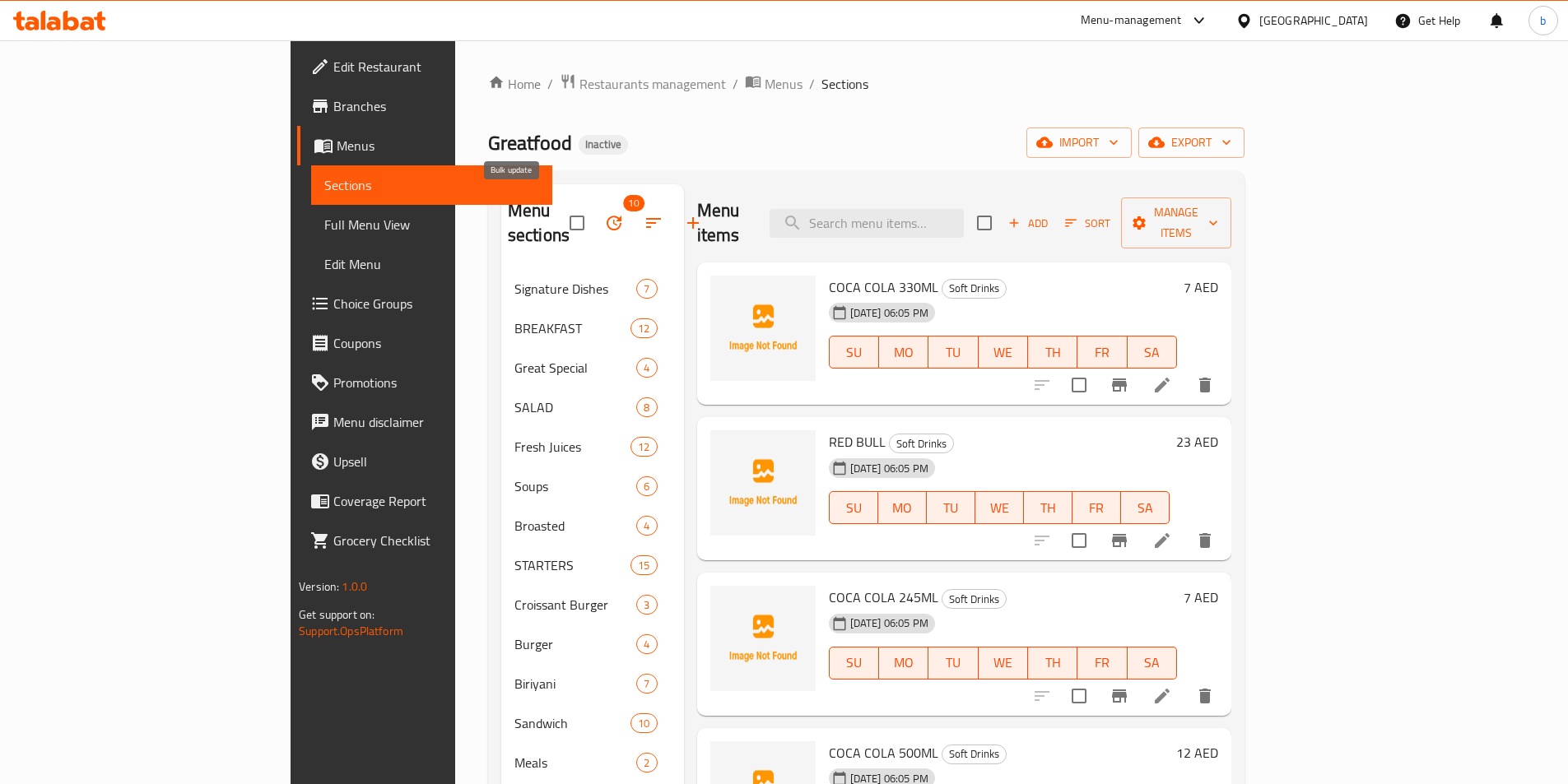
click at [604, 216] on icon "button" at bounding box center [614, 223] width 20 height 20
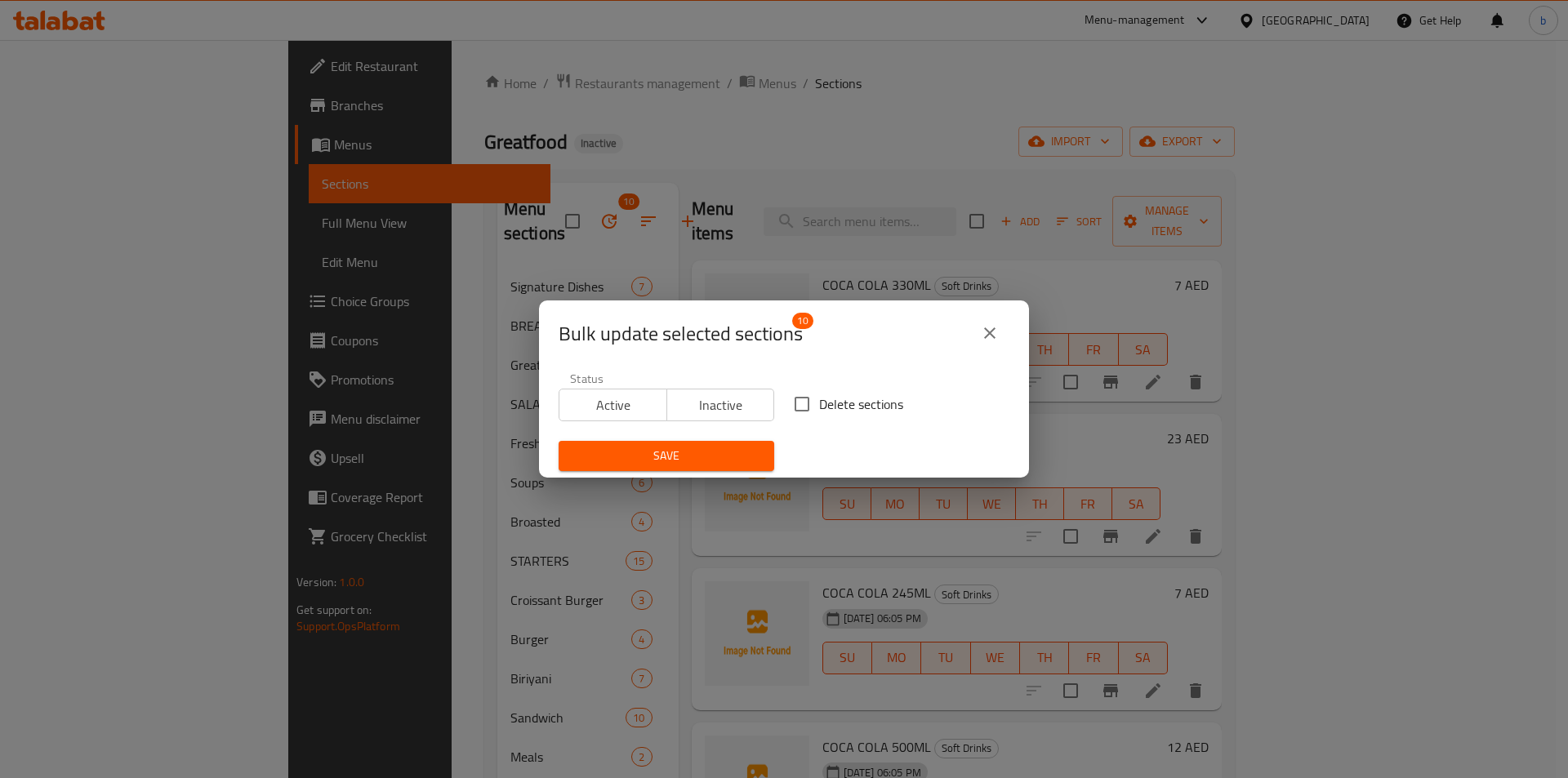
click at [810, 408] on input "Delete sections" at bounding box center [801, 404] width 34 height 34
checkbox input "true"
drag, startPoint x: 725, startPoint y: 451, endPoint x: 725, endPoint y: 464, distance: 13.0
click at [725, 451] on span "Save" at bounding box center [666, 456] width 189 height 20
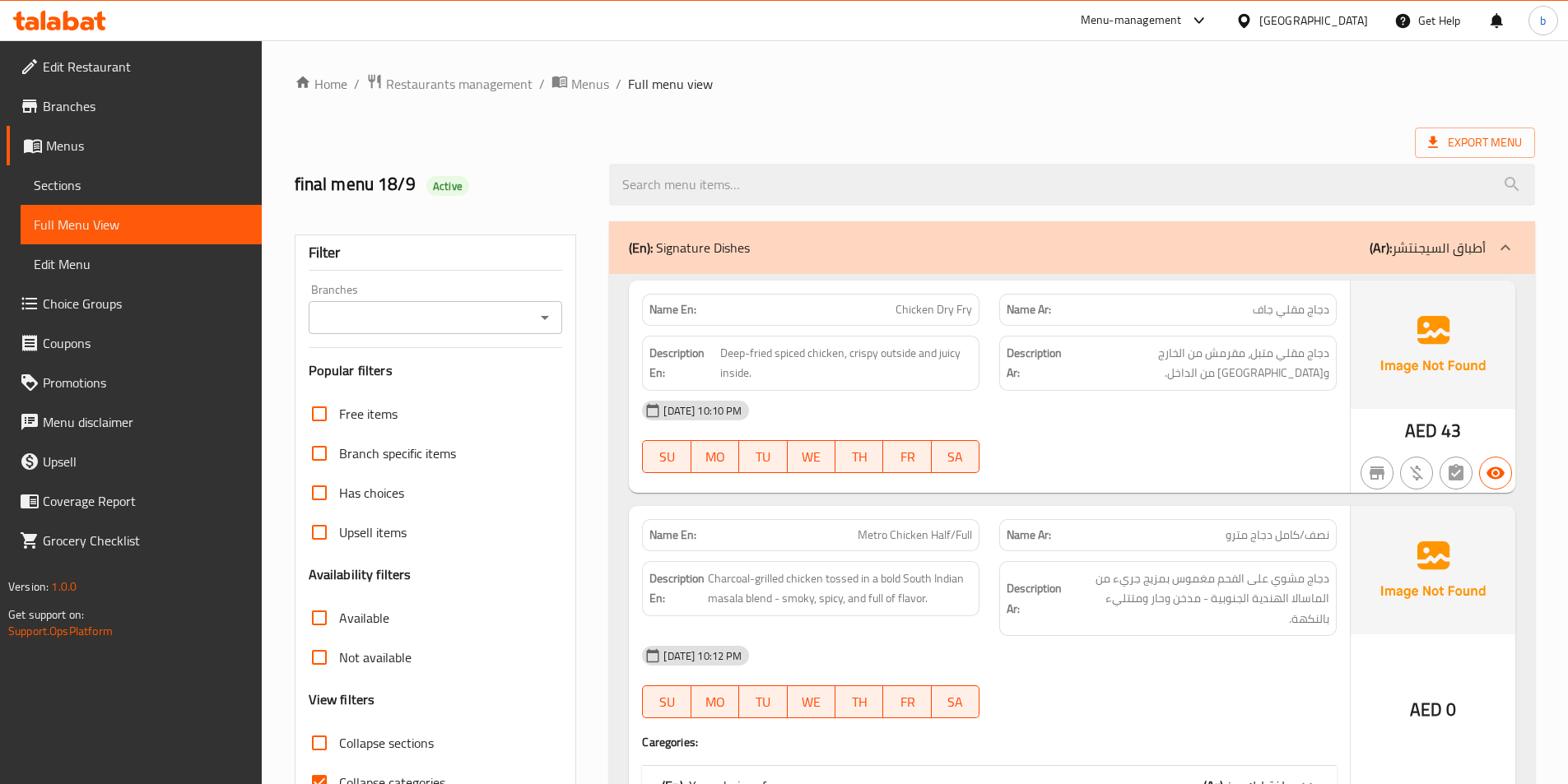
scroll to position [329, 0]
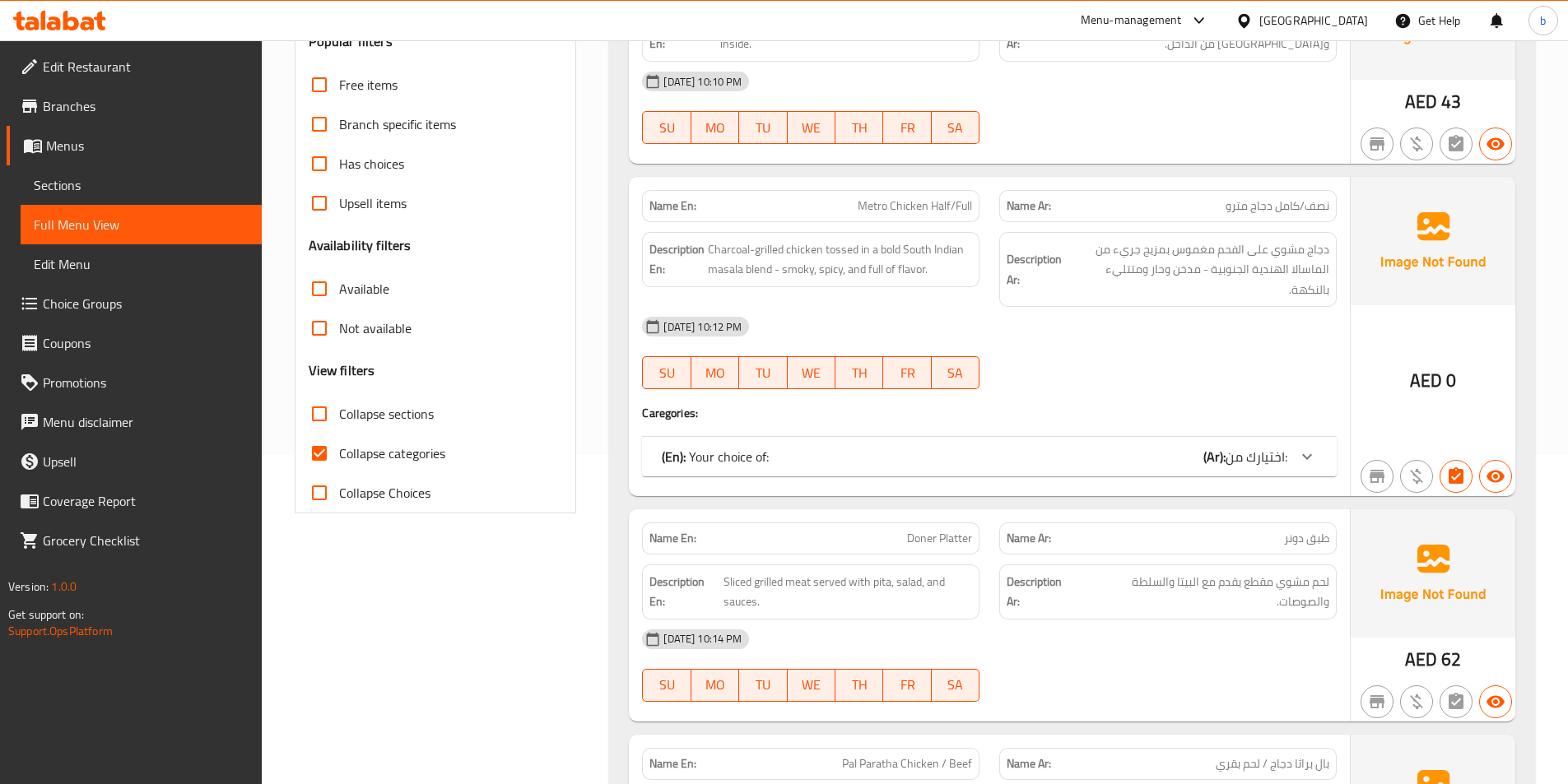
click at [314, 425] on input "Collapse sections" at bounding box center [319, 413] width 40 height 40
checkbox input "true"
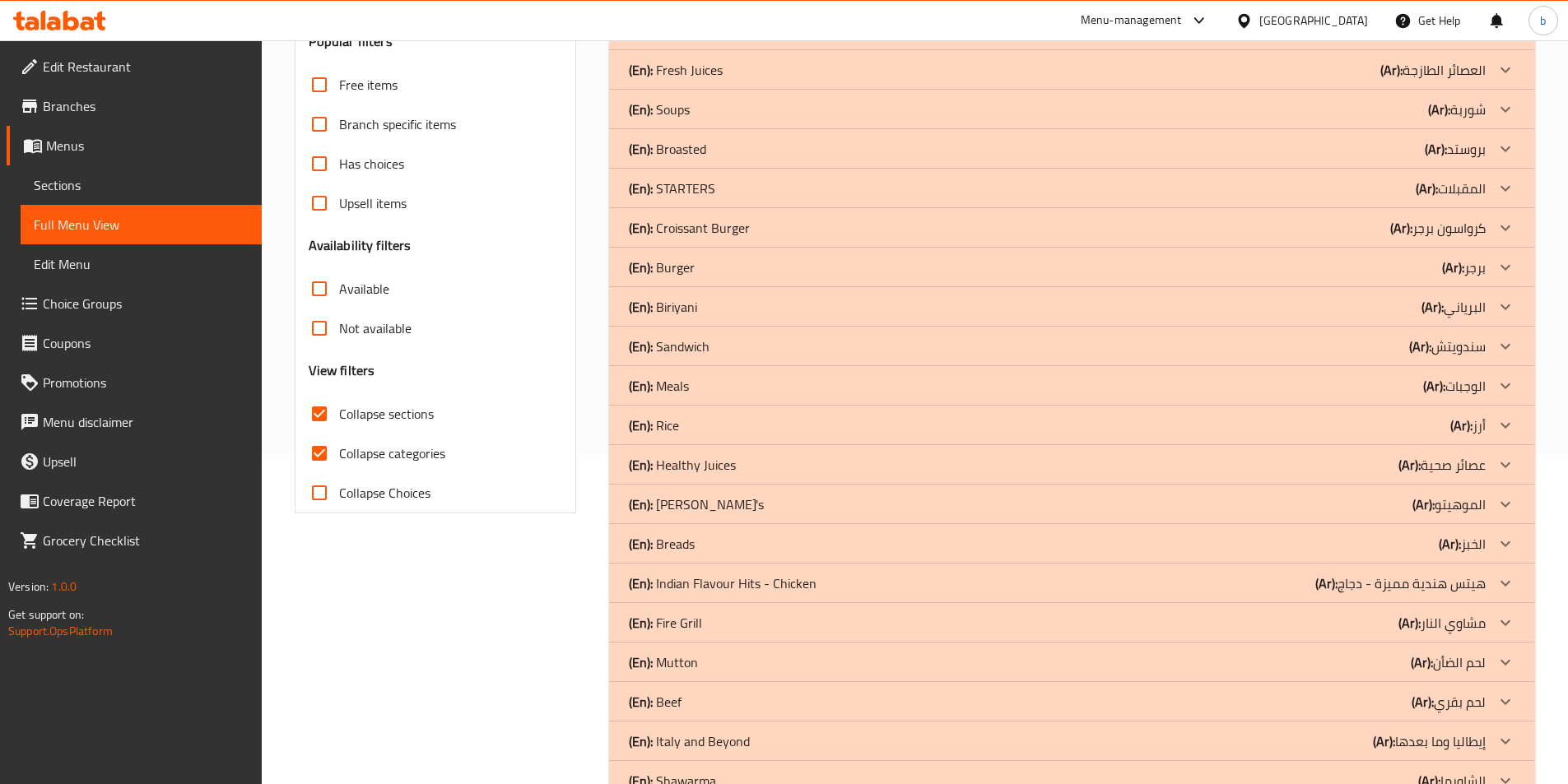
click at [320, 447] on input "Collapse categories" at bounding box center [319, 453] width 40 height 40
checkbox input "false"
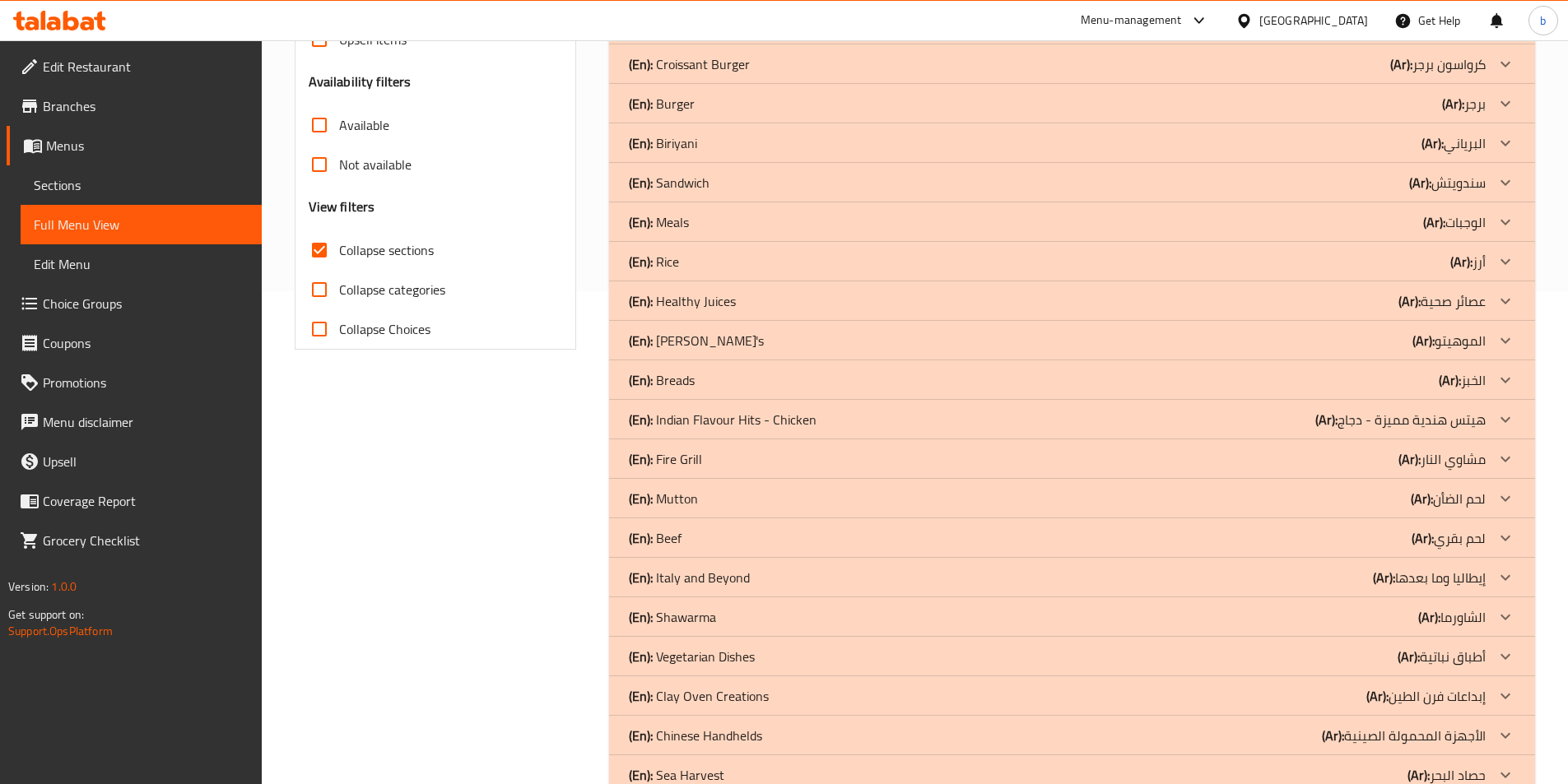
scroll to position [494, 0]
click at [1495, 465] on div at bounding box center [1505, 458] width 40 height 40
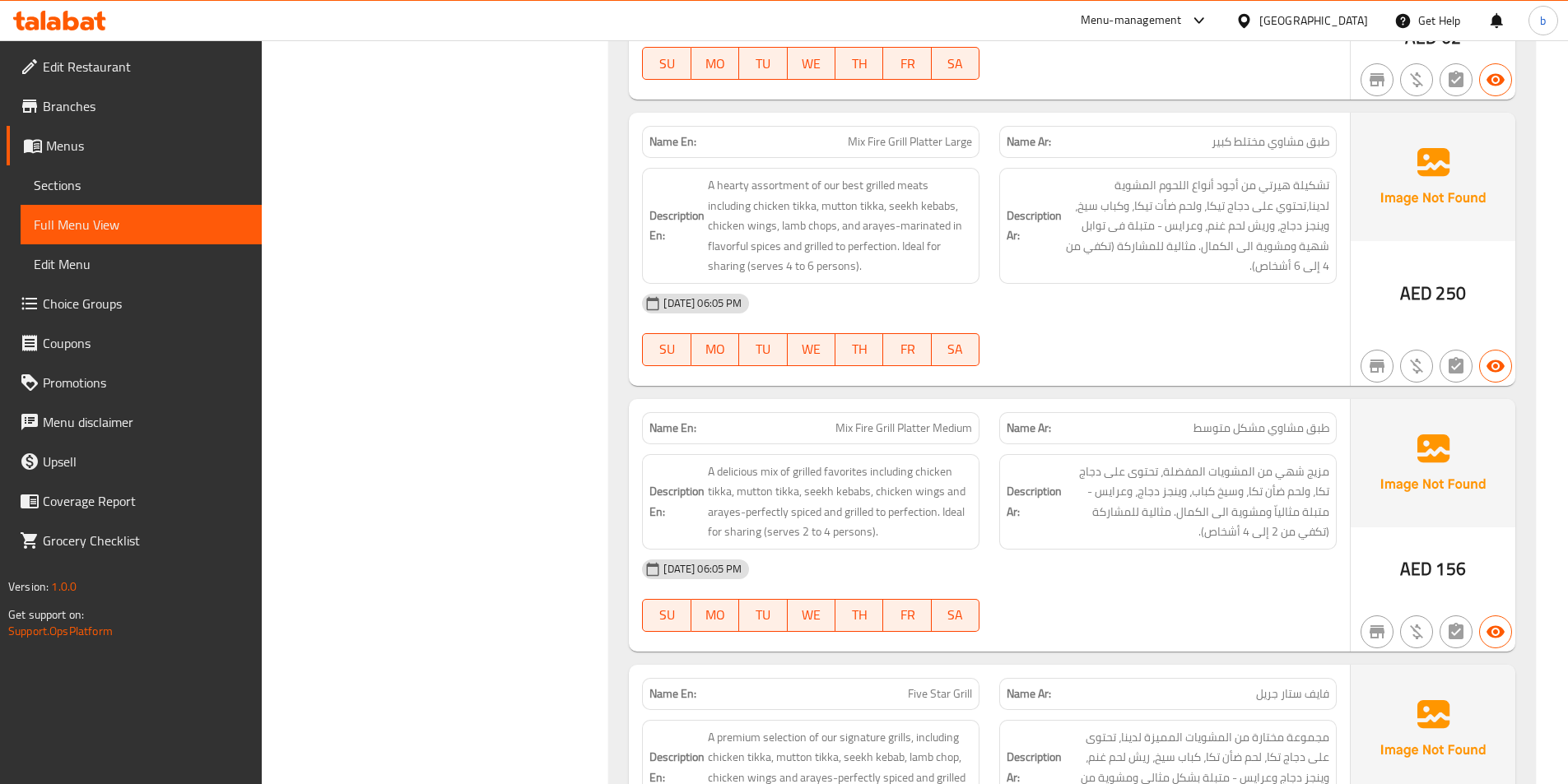
scroll to position [4361, 0]
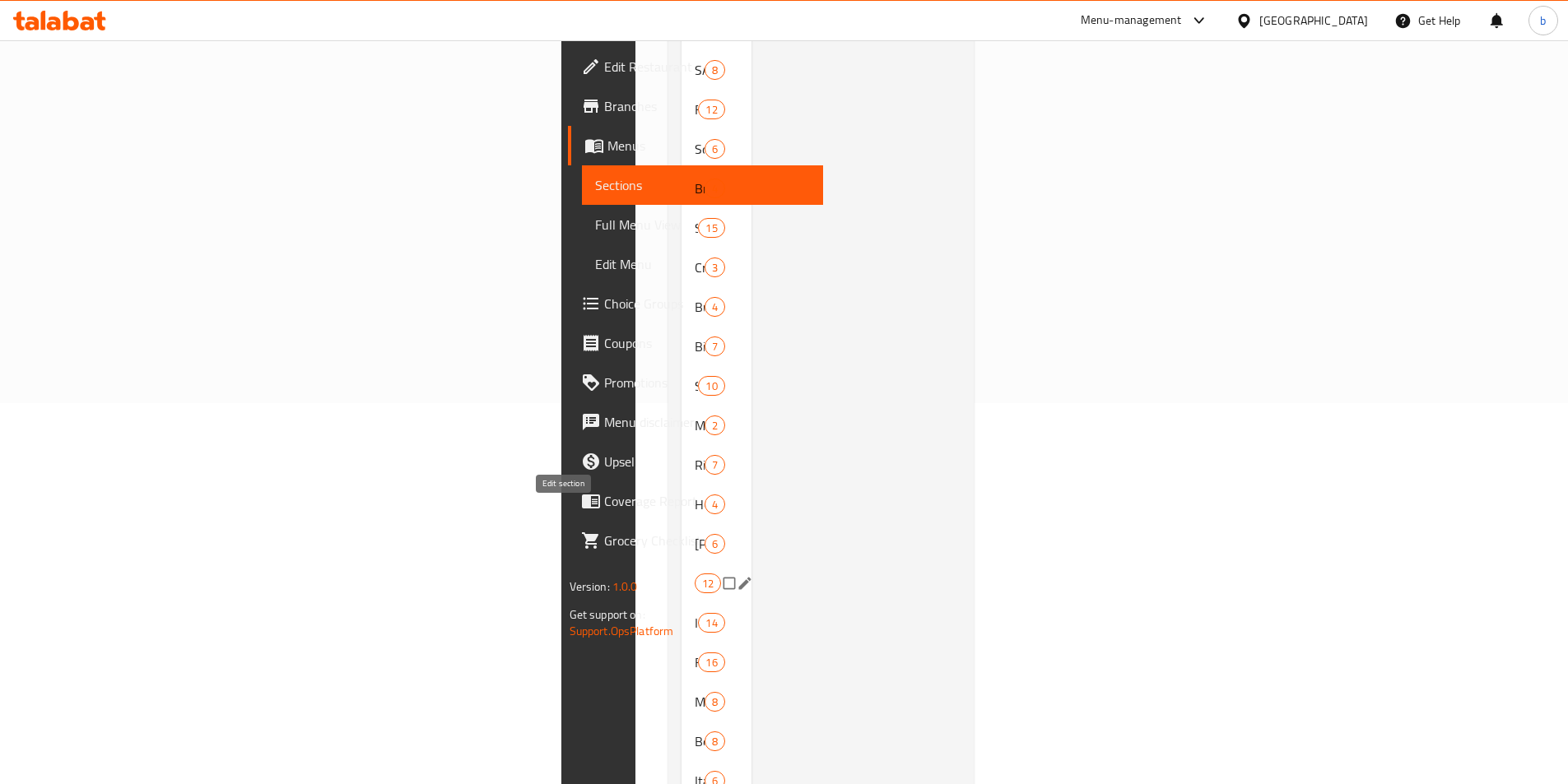
scroll to position [381, 0]
click at [695, 691] on span "Mutton" at bounding box center [695, 701] width 0 height 20
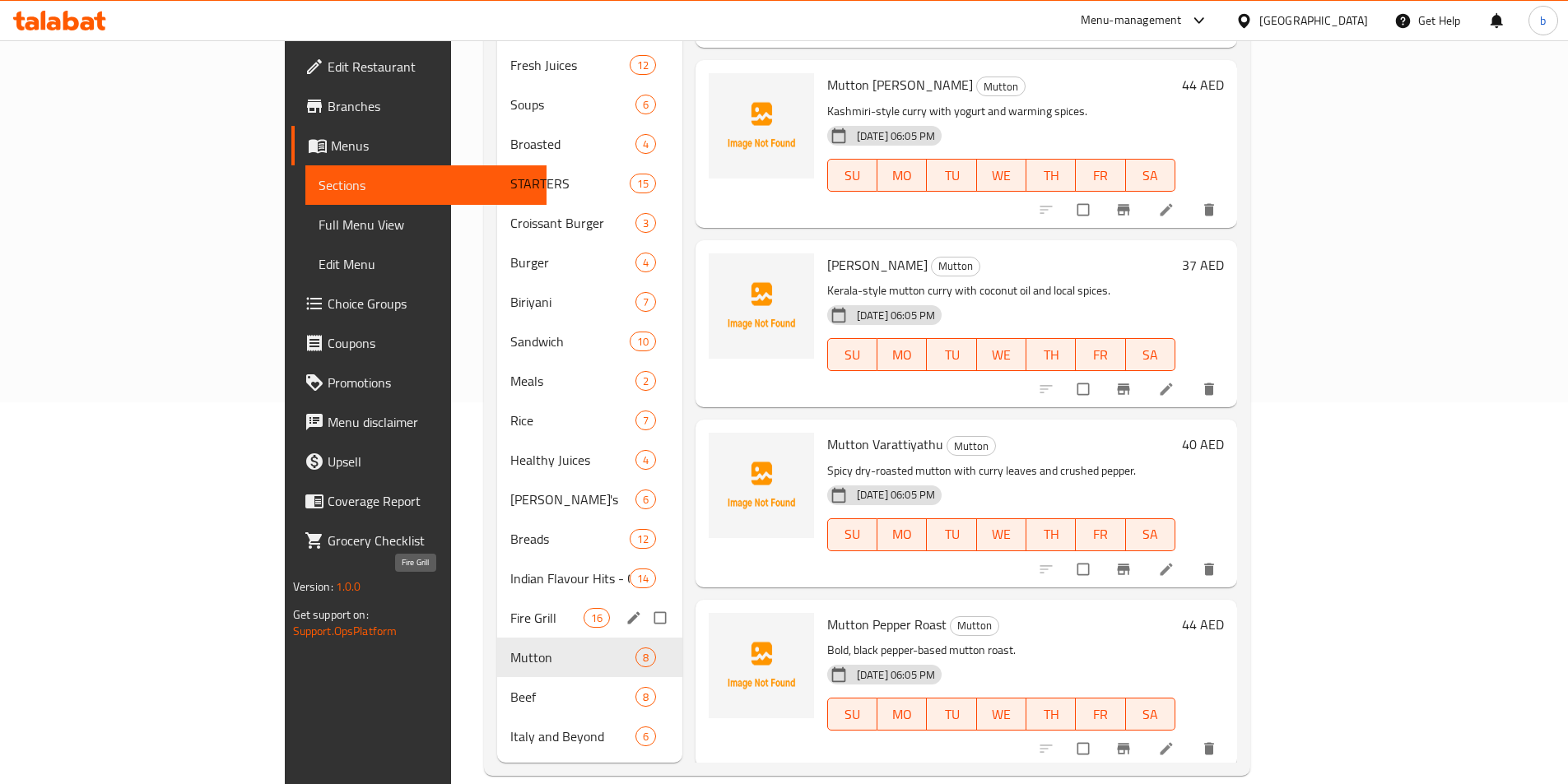
click at [510, 608] on span "Fire Grill" at bounding box center [547, 618] width 73 height 20
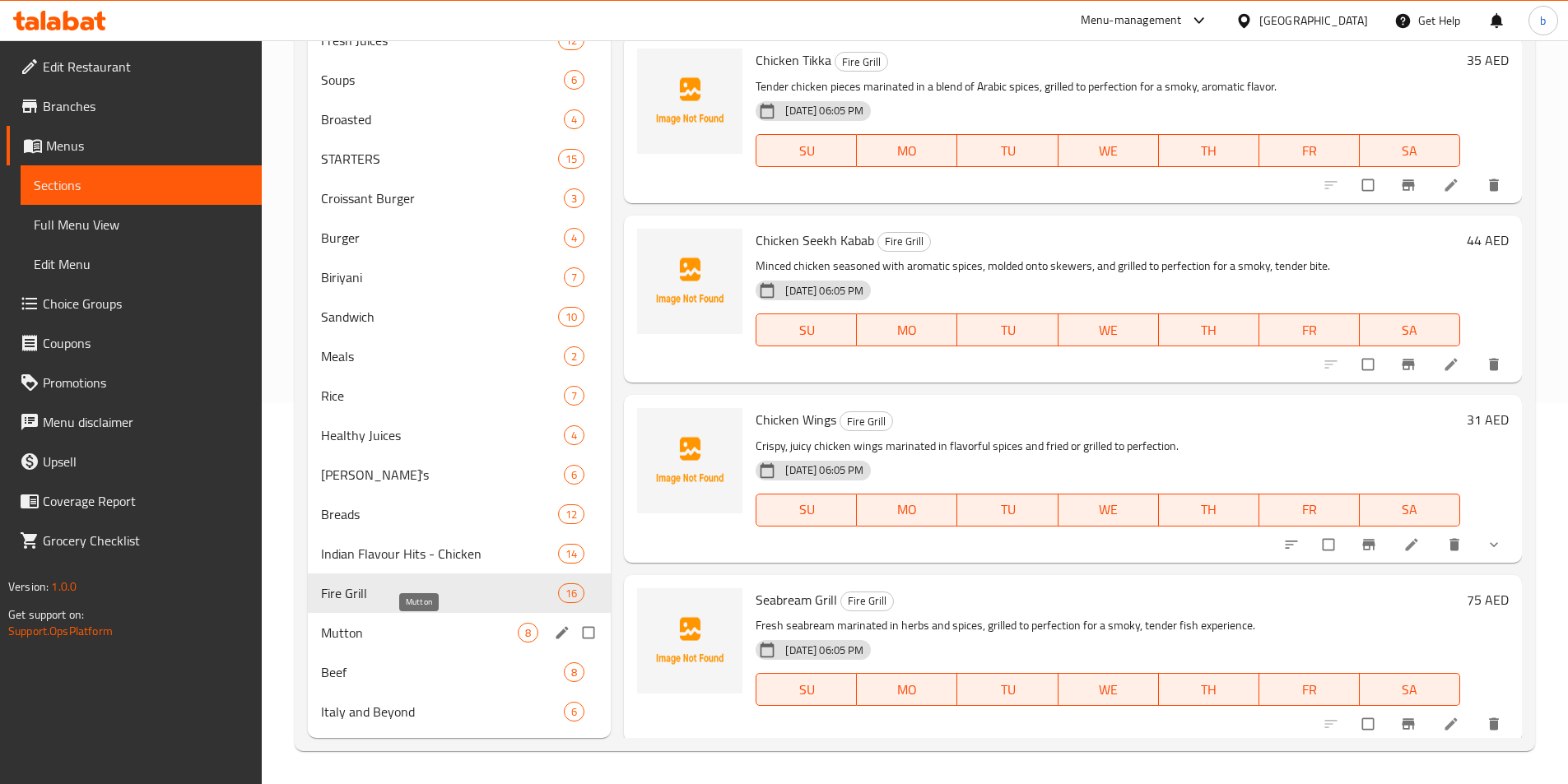
click at [443, 633] on span "Mutton" at bounding box center [420, 632] width 198 height 20
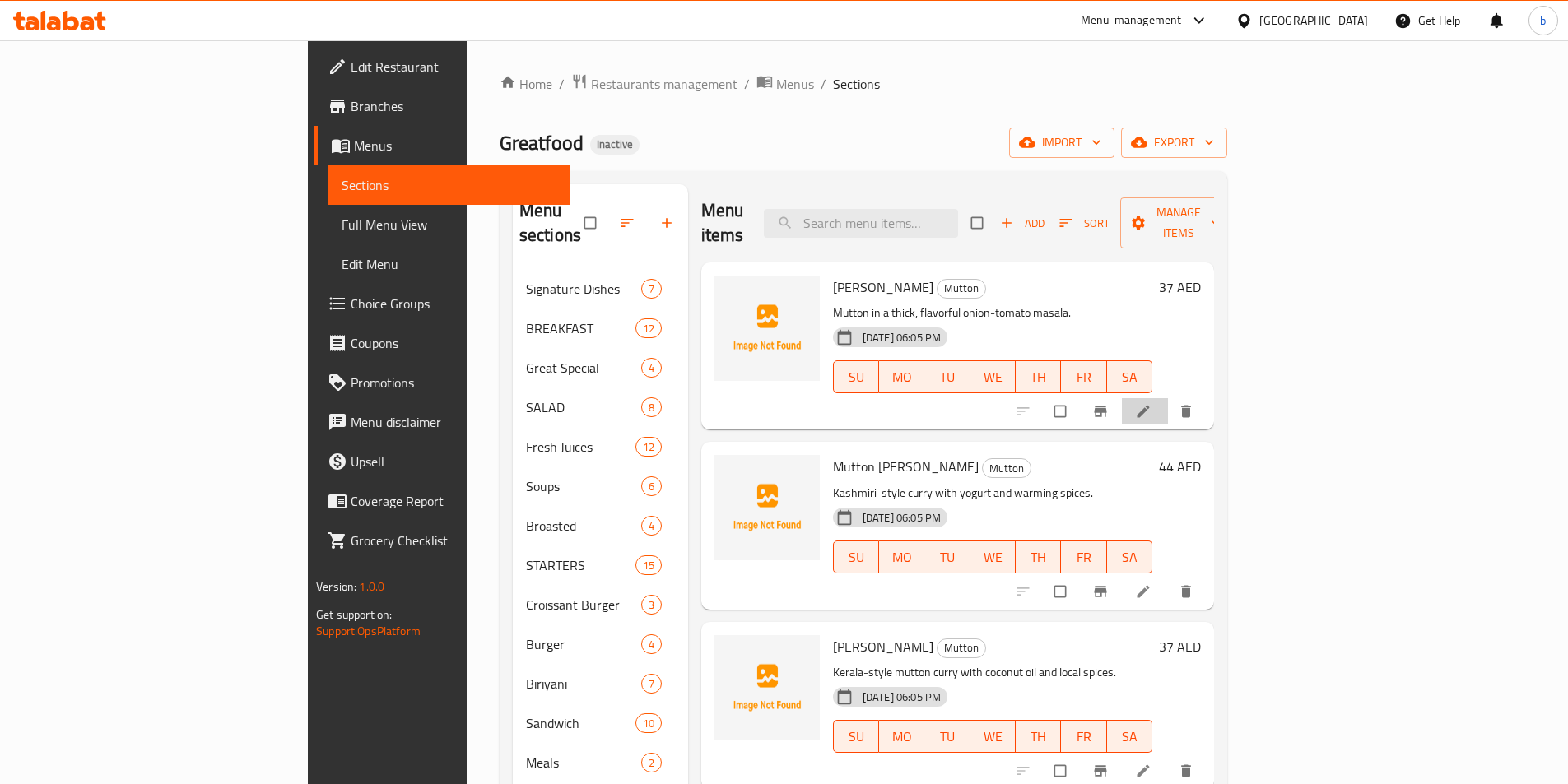
click at [1168, 398] on li at bounding box center [1145, 412] width 46 height 27
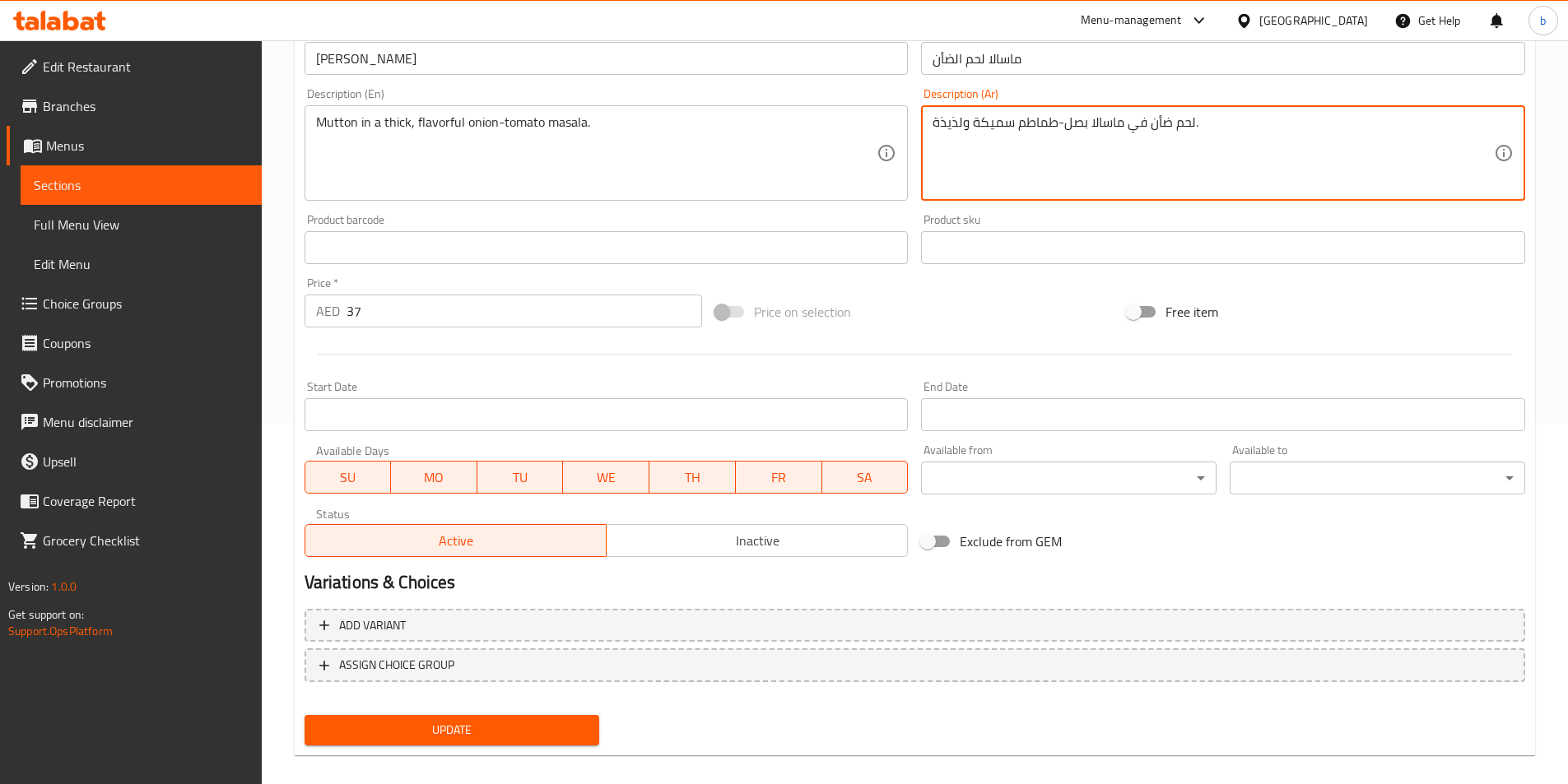
scroll to position [379, 0]
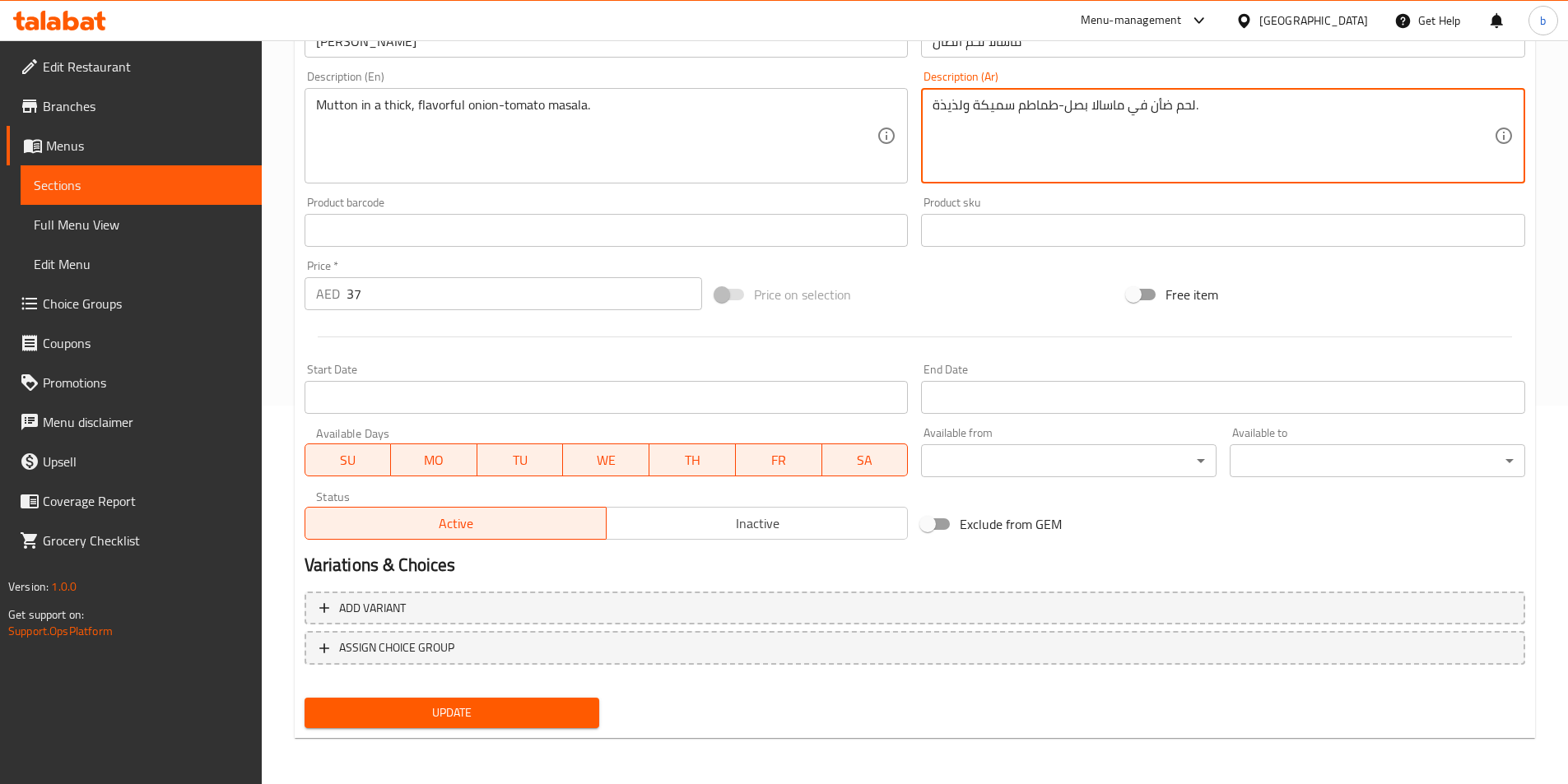
type textarea "لحم ضأن في ماسالا بصل-طماطم سميكة ولذيذة."
click at [536, 717] on span "Update" at bounding box center [452, 712] width 269 height 20
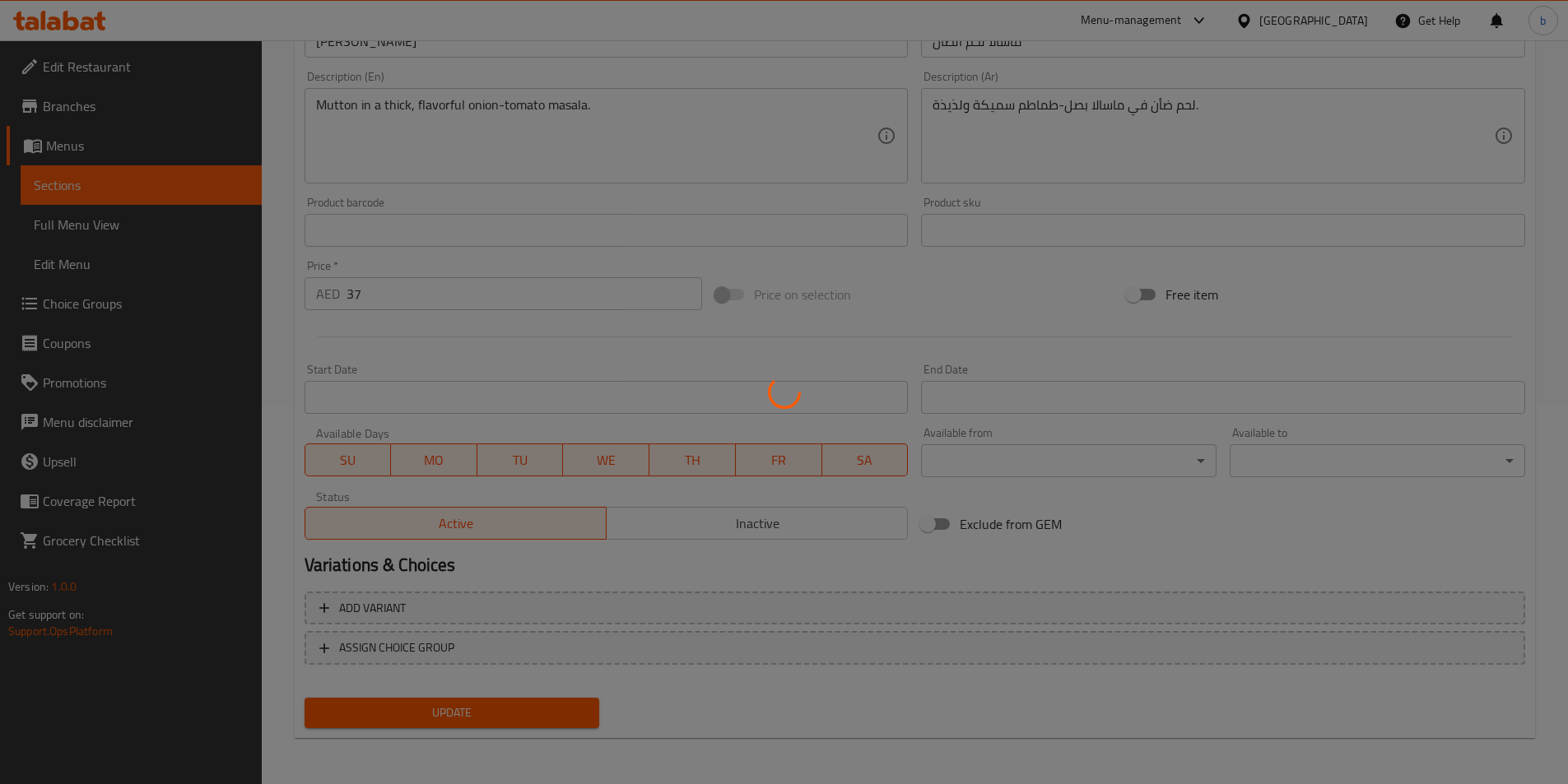
scroll to position [0, 0]
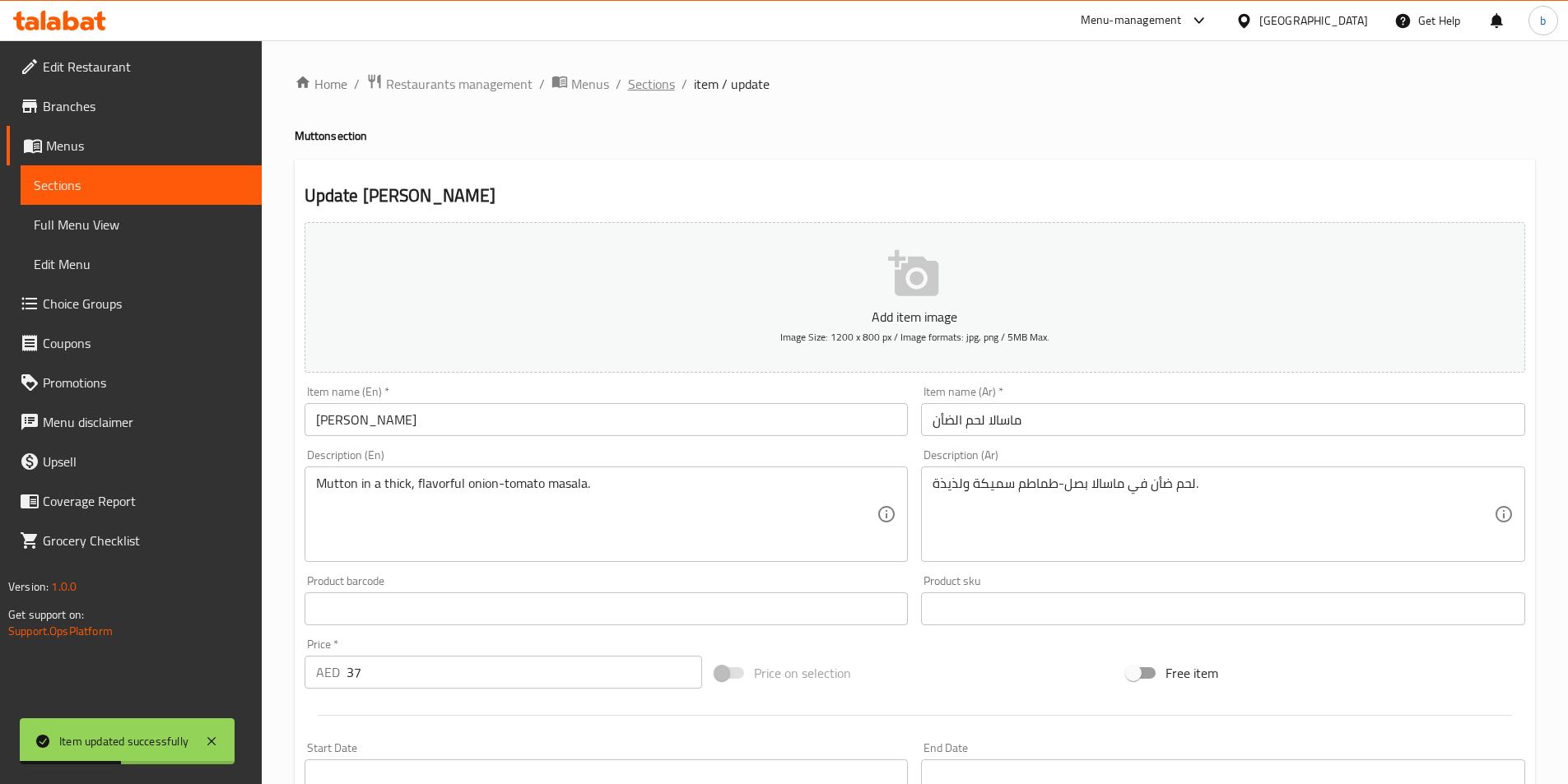
click at [643, 87] on span "Sections" at bounding box center [651, 83] width 47 height 20
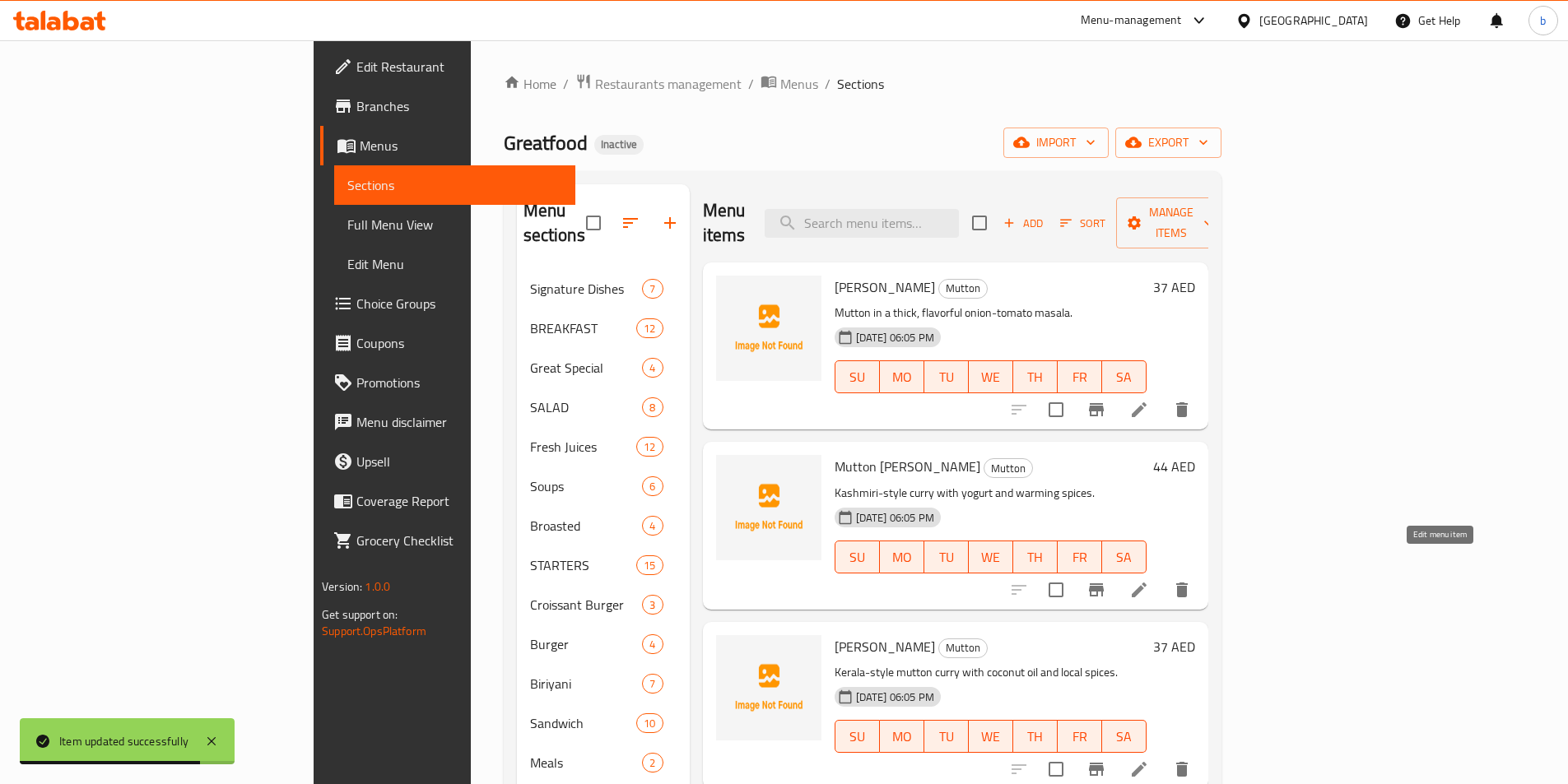
click at [1149, 580] on icon at bounding box center [1139, 590] width 20 height 20
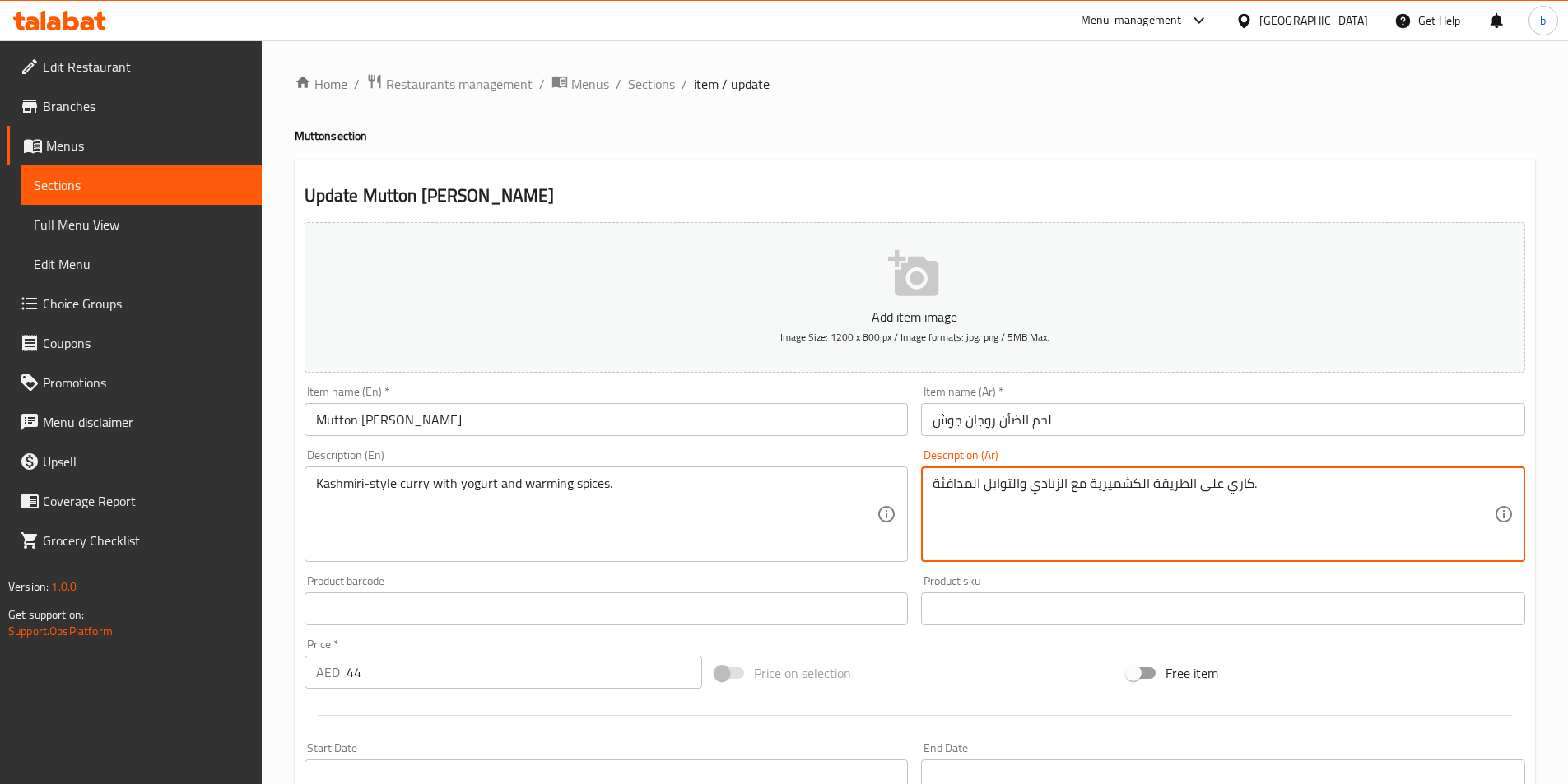
type textarea "كاري على الطريقة الكشميرية مع الزبادي والتوابل الدافئة."
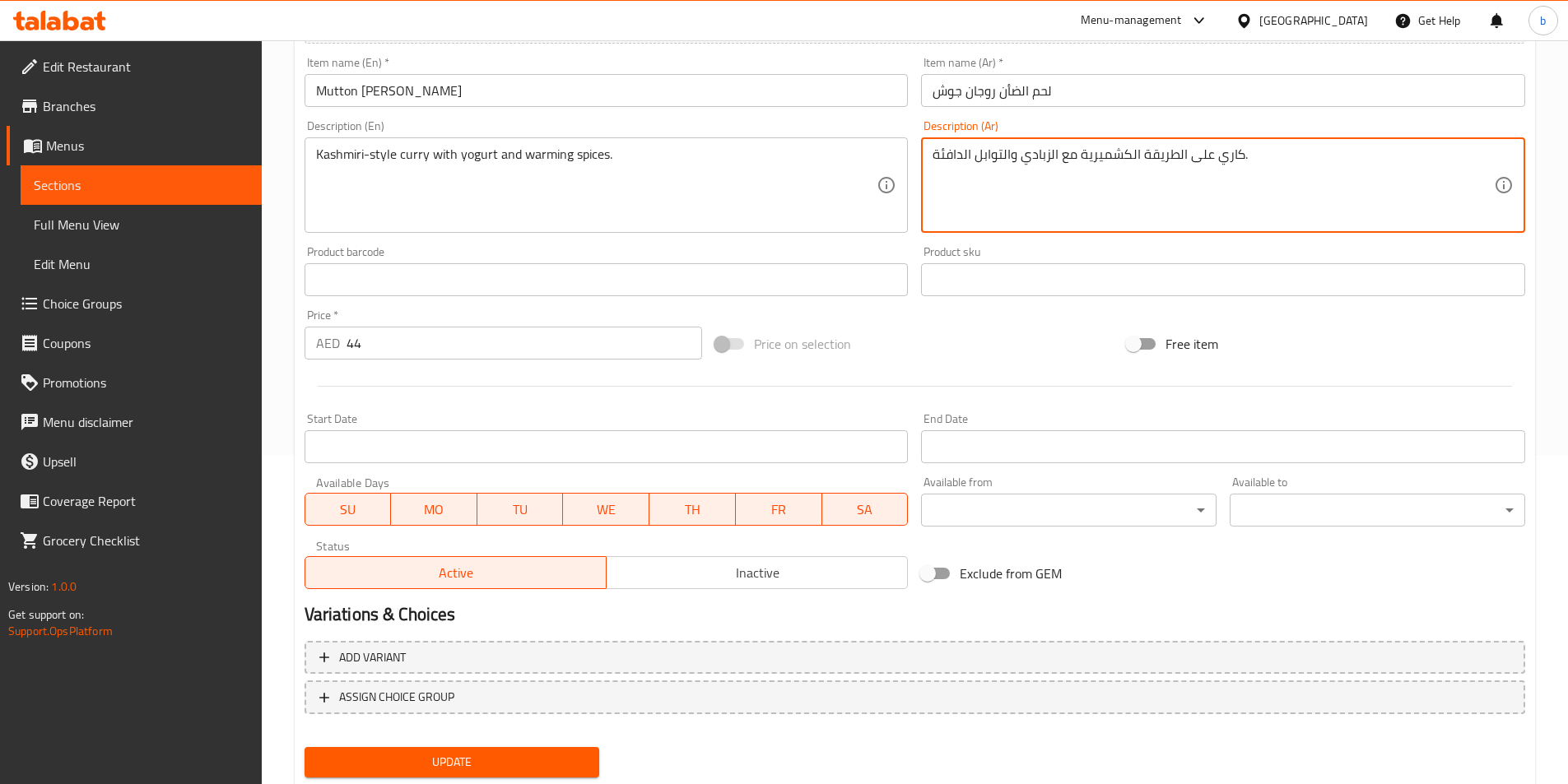
scroll to position [379, 0]
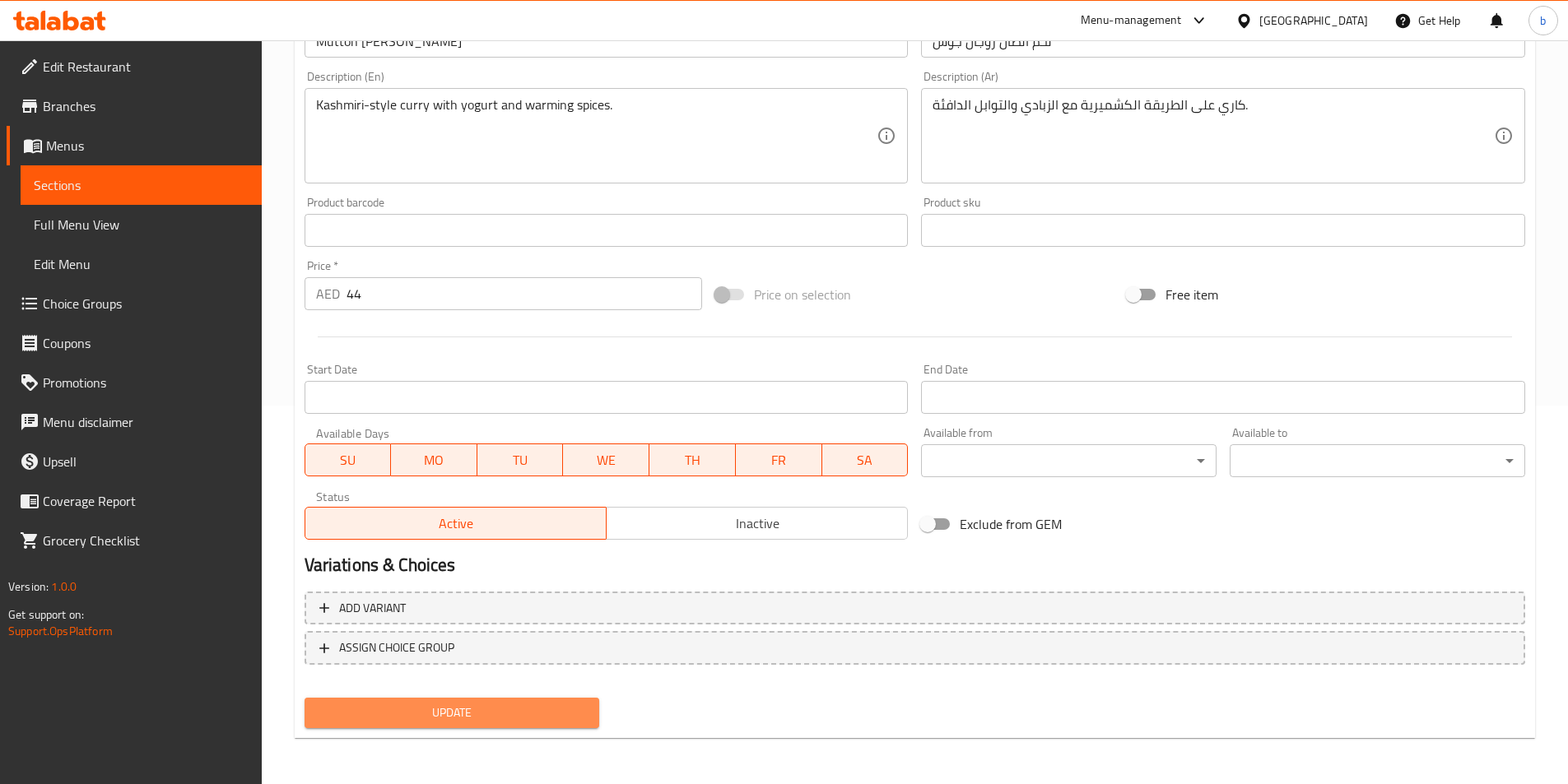
click at [522, 724] on button "Update" at bounding box center [452, 713] width 295 height 30
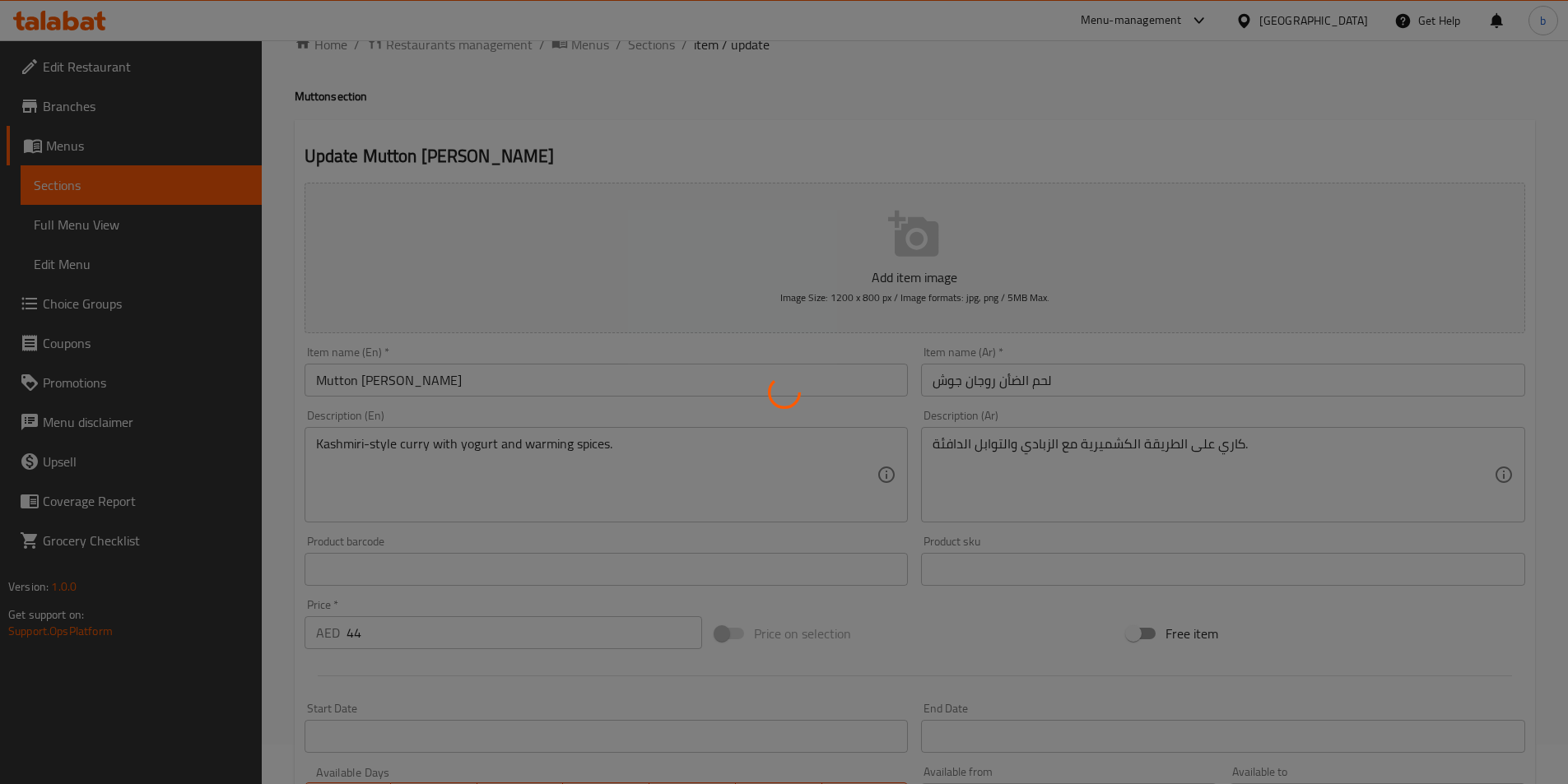
scroll to position [0, 0]
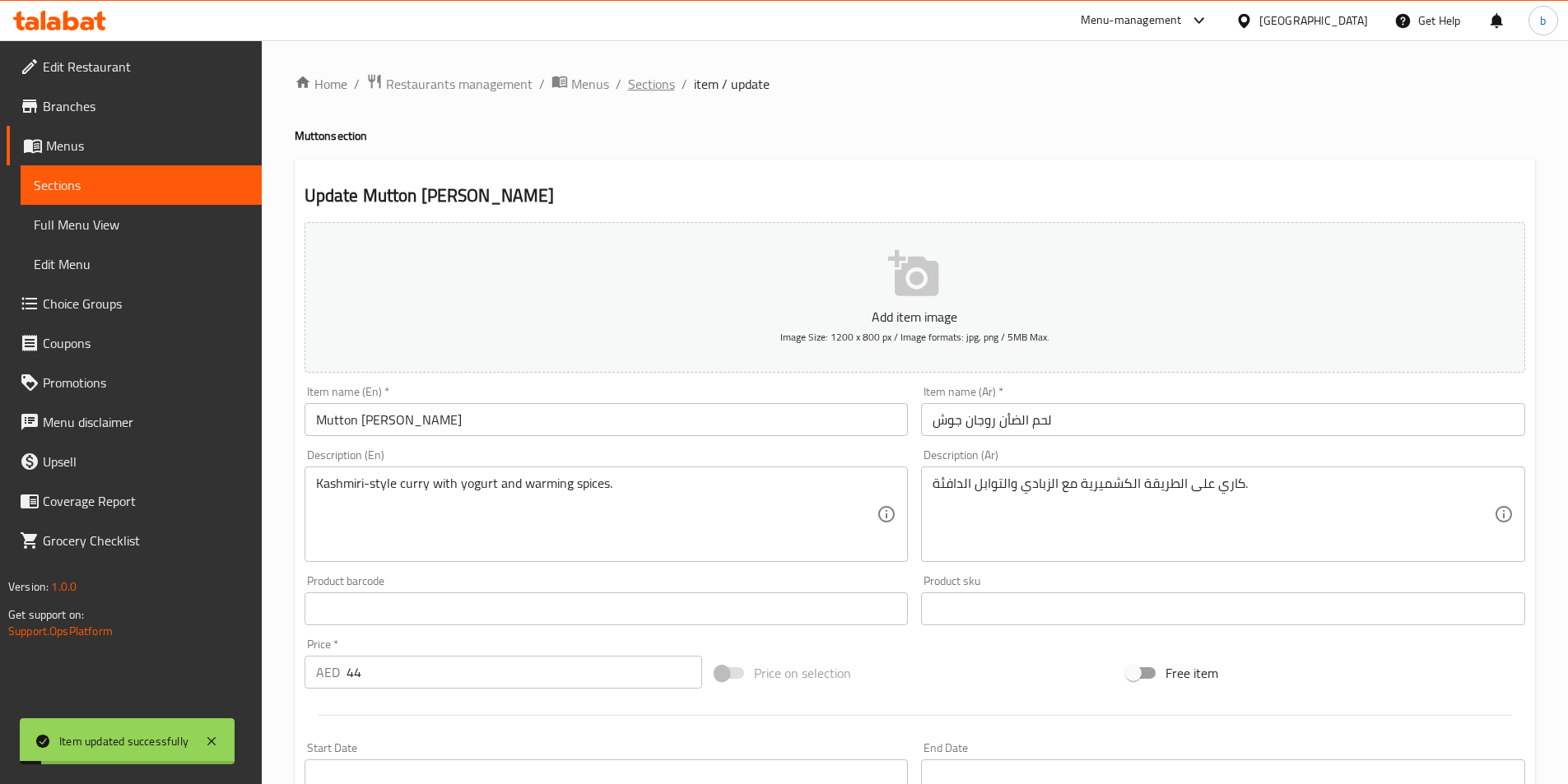
click at [647, 91] on span "Sections" at bounding box center [651, 83] width 47 height 20
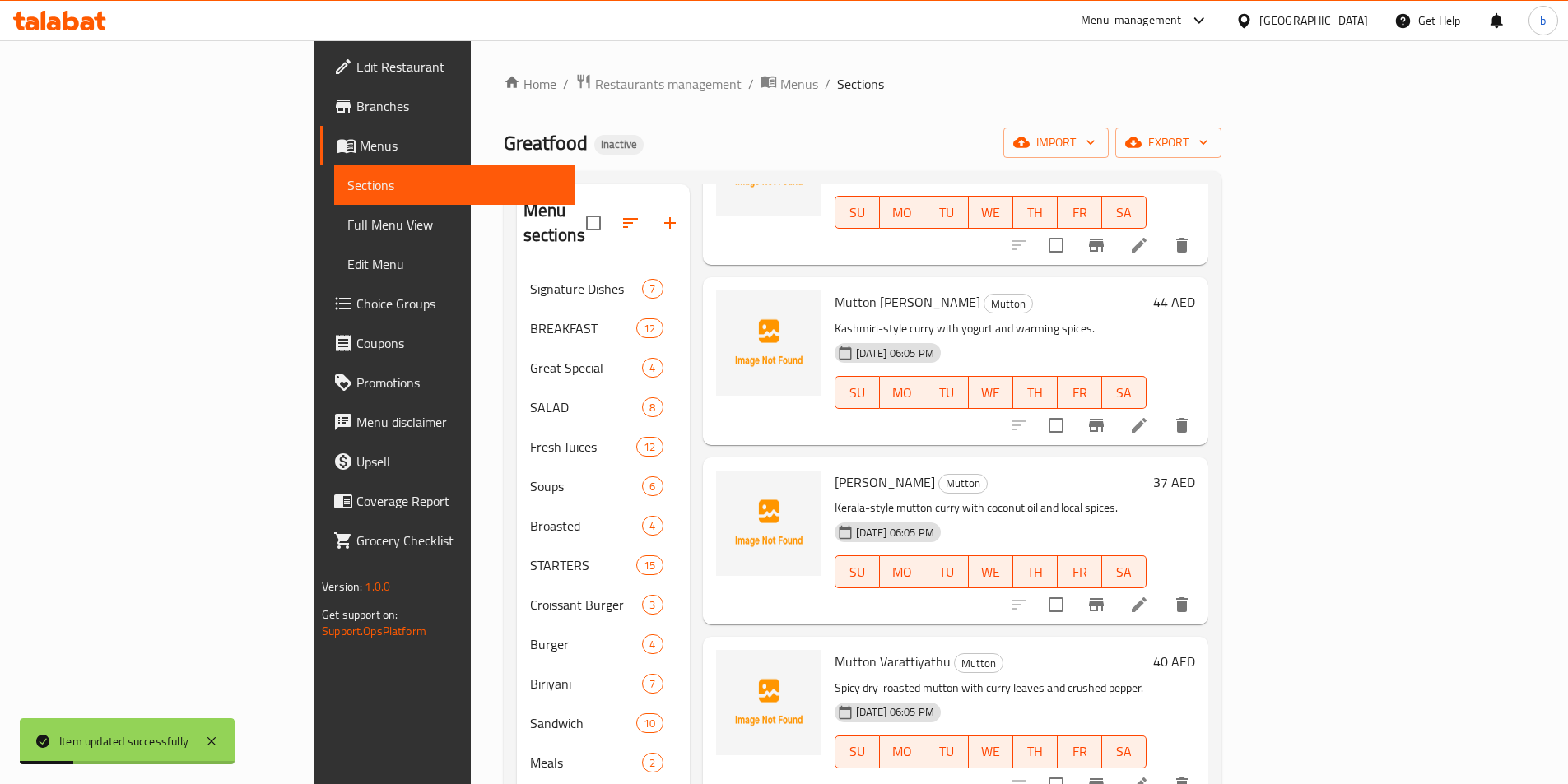
scroll to position [329, 0]
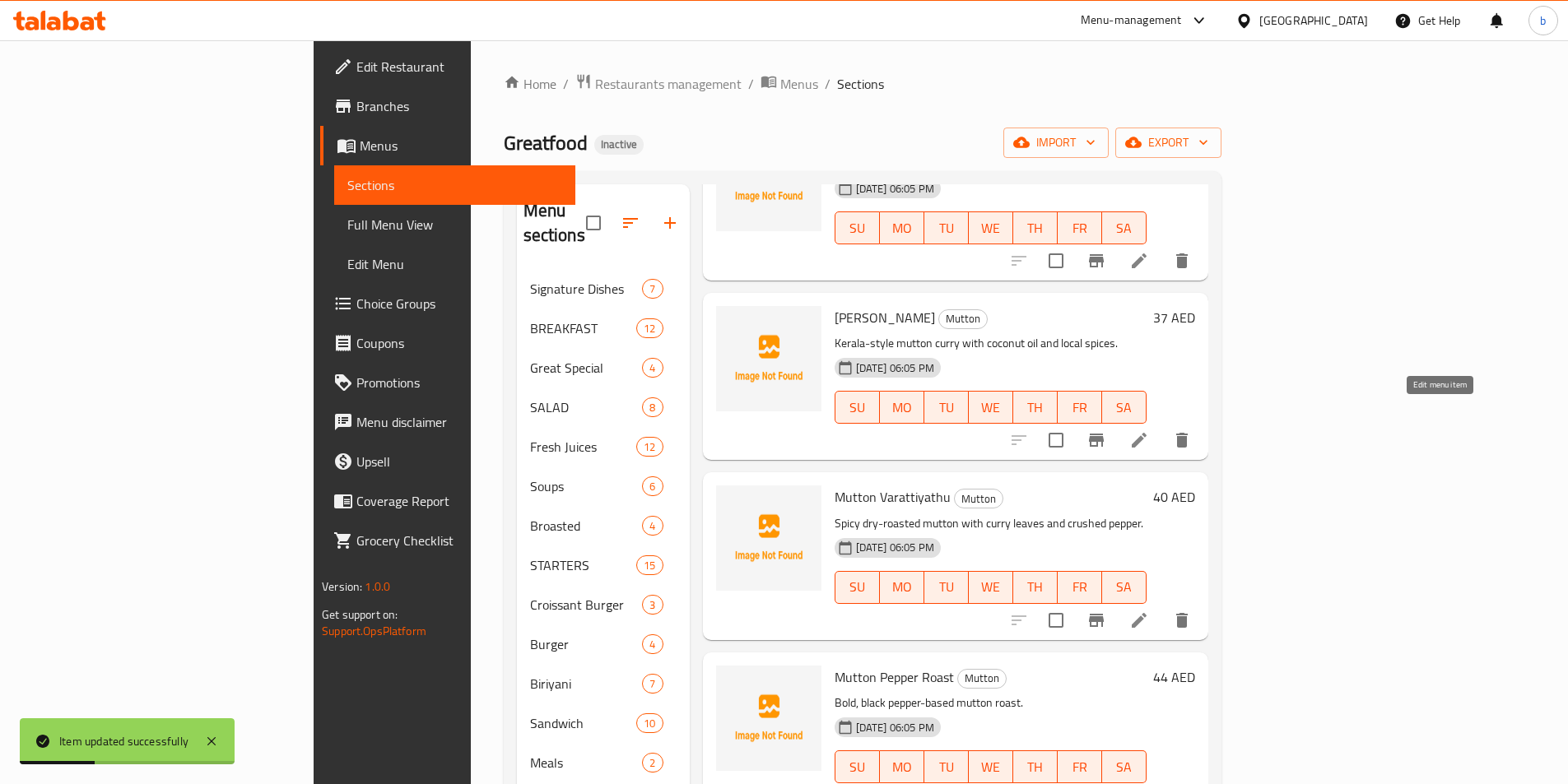
click at [1146, 433] on icon at bounding box center [1139, 440] width 15 height 15
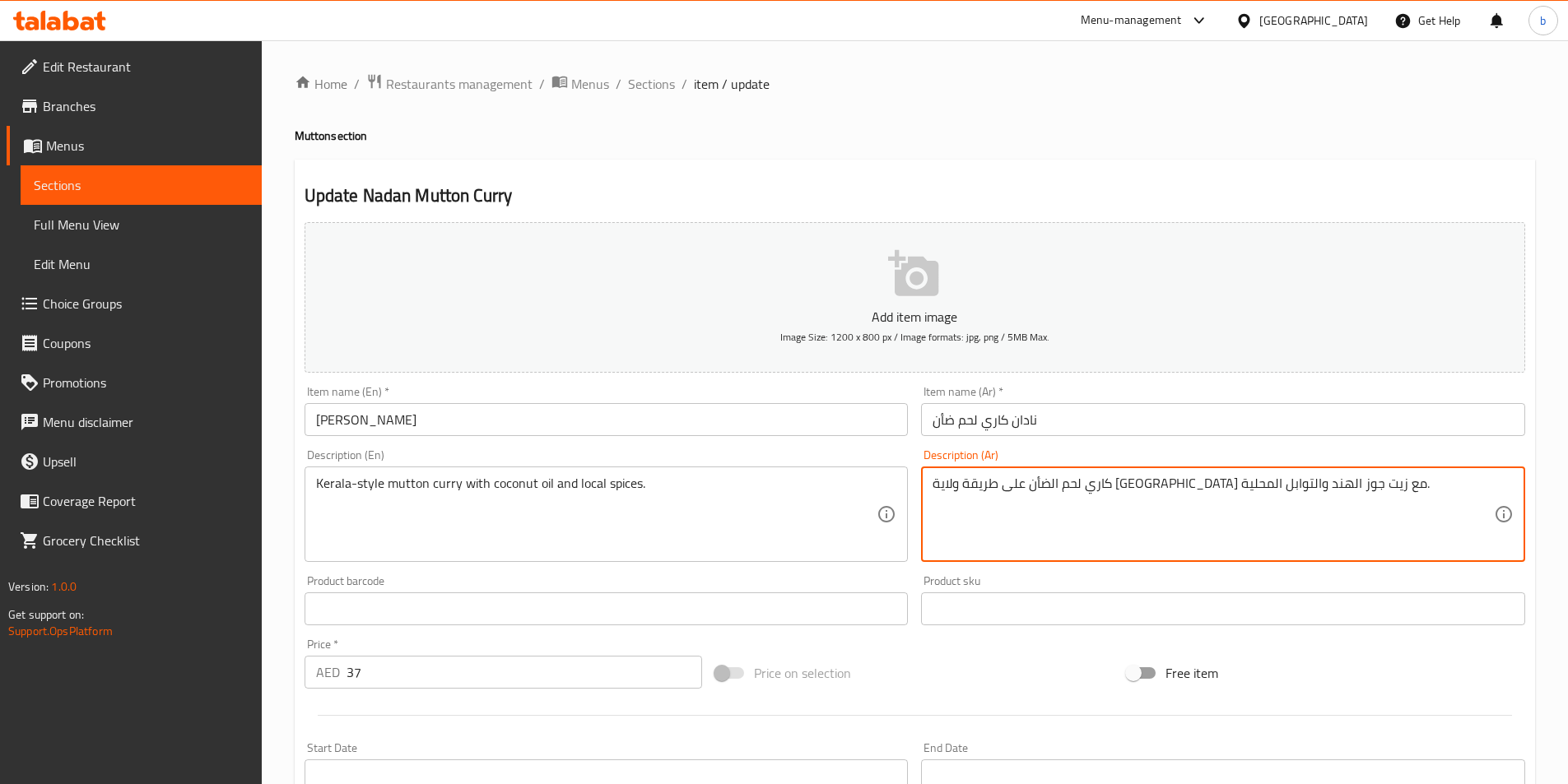
drag, startPoint x: 1147, startPoint y: 483, endPoint x: 1178, endPoint y: 487, distance: 31.3
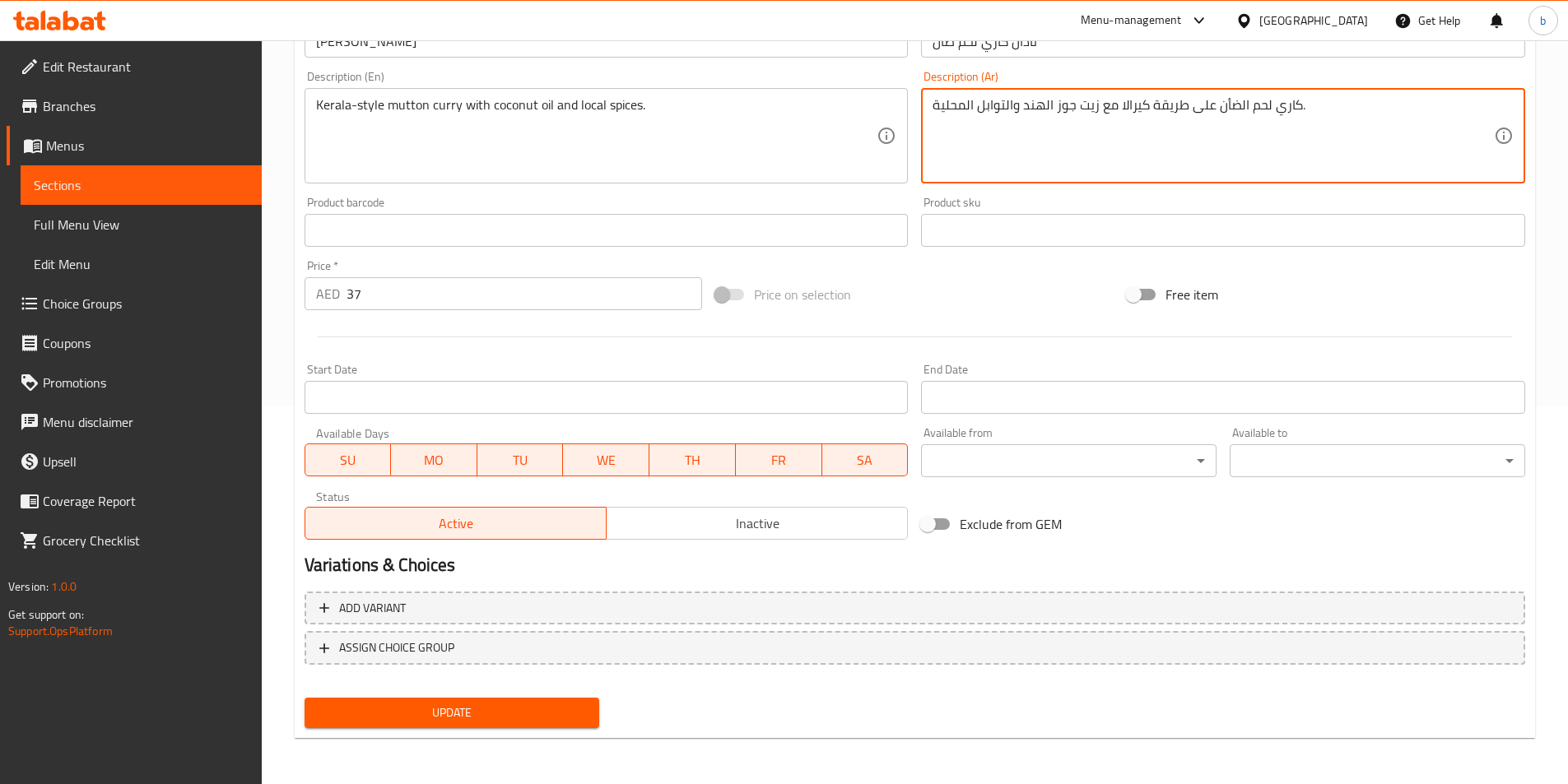
type textarea "كاري لحم الضأن على طريقة كيرالا مع زيت جوز الهند والتوابل المحلية."
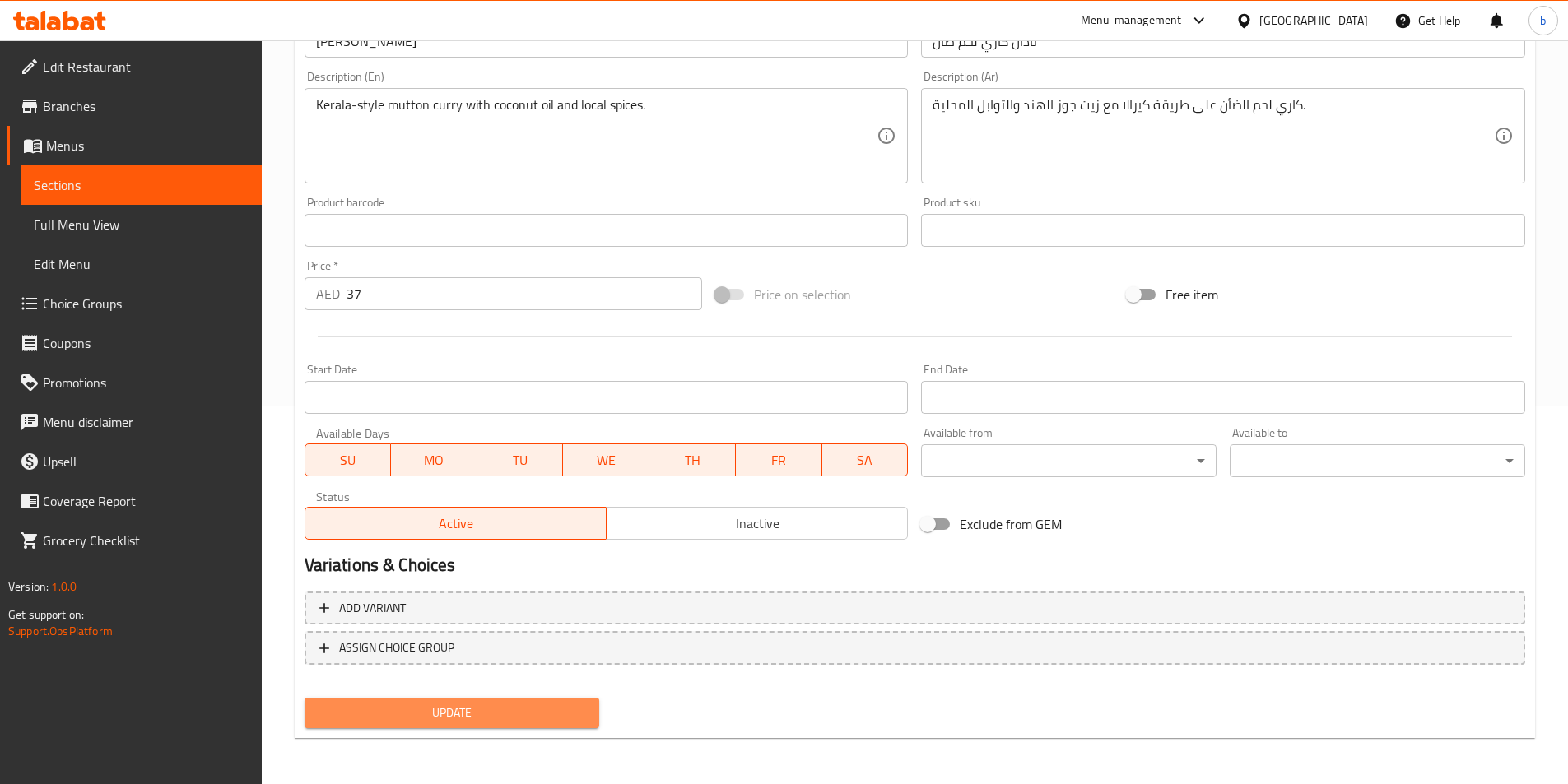
click at [528, 722] on span "Update" at bounding box center [452, 712] width 269 height 20
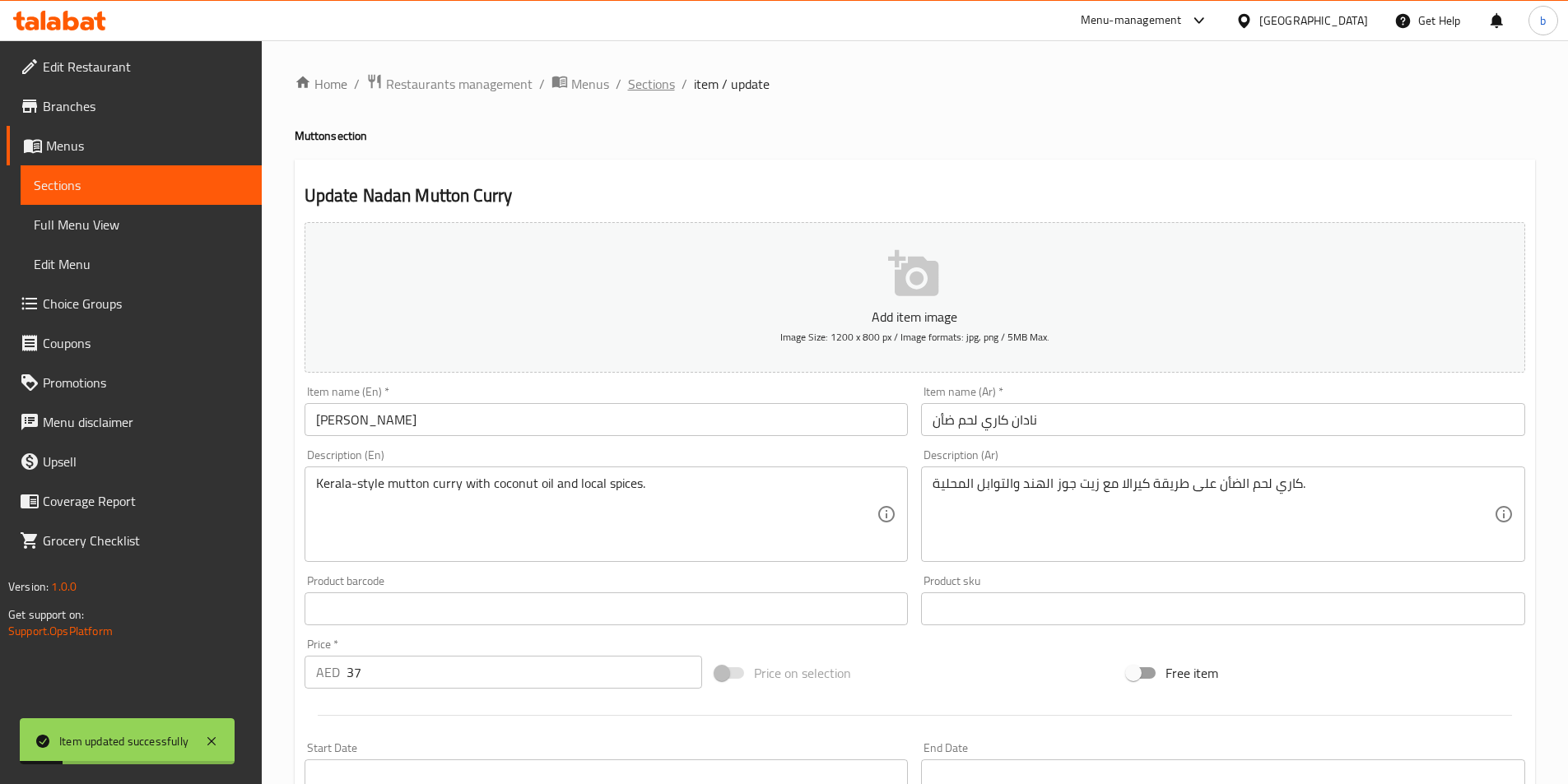
click at [648, 85] on span "Sections" at bounding box center [651, 83] width 47 height 20
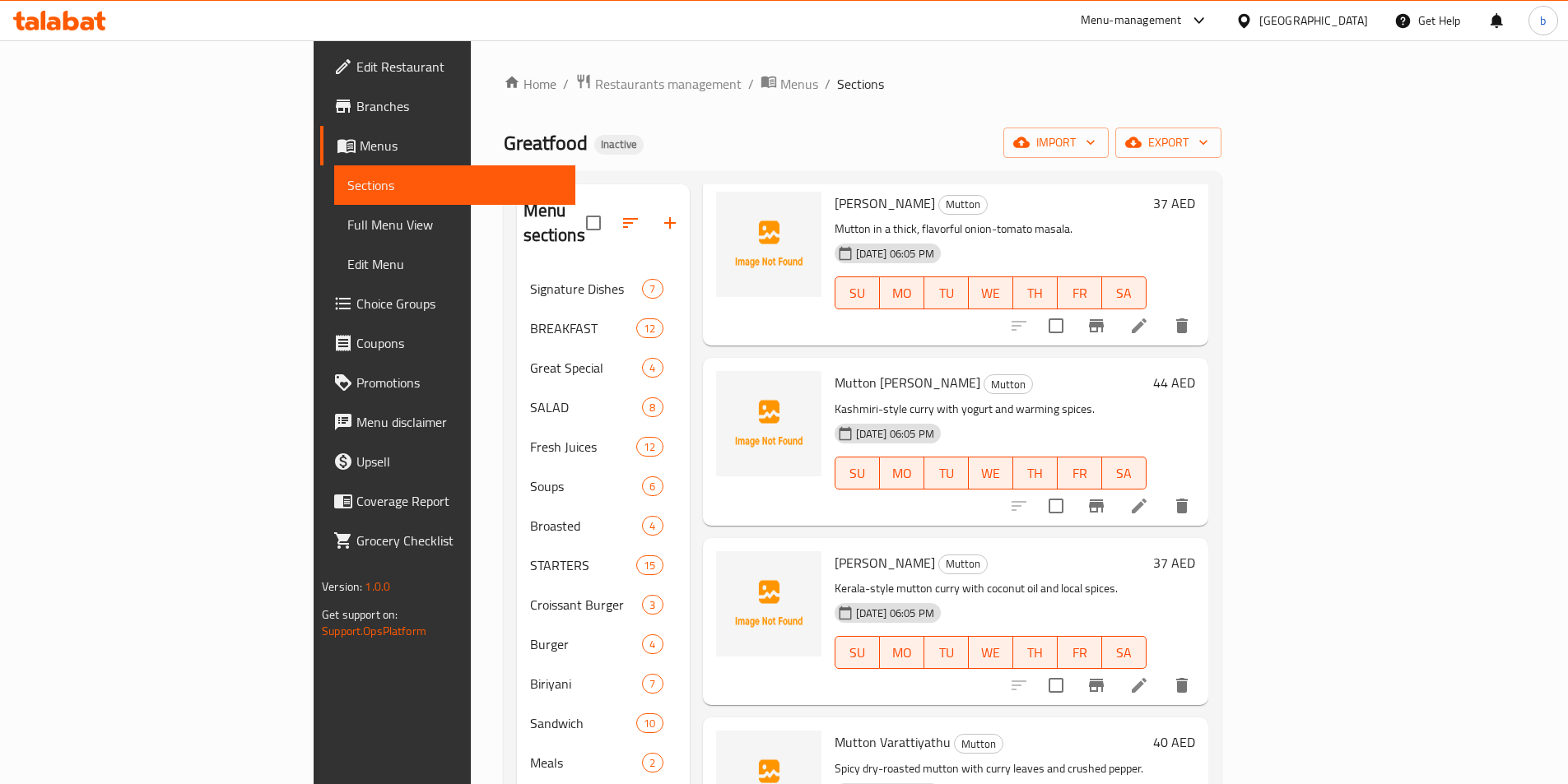
scroll to position [165, 0]
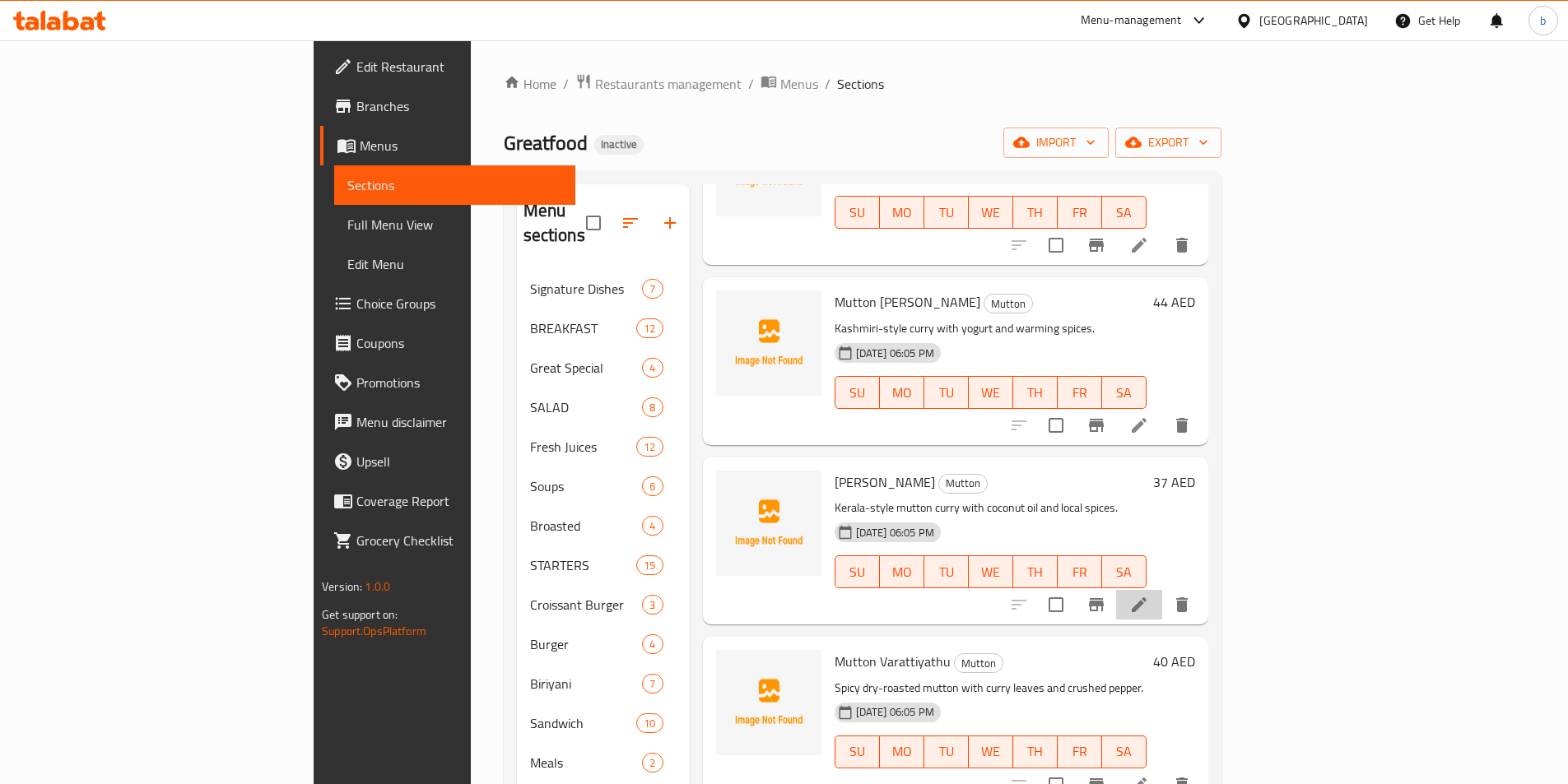
click at [1162, 590] on li at bounding box center [1139, 604] width 46 height 29
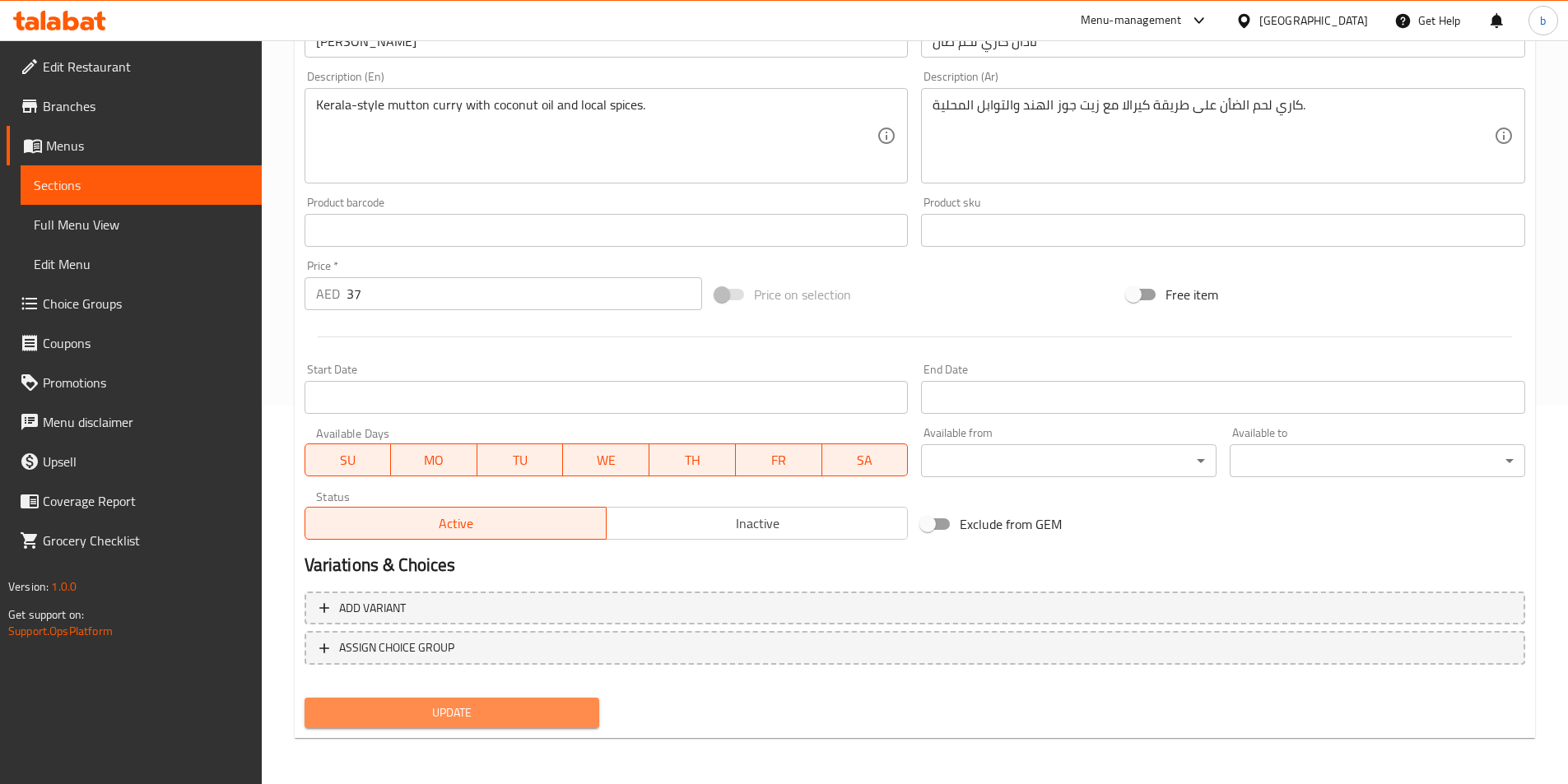
click at [463, 722] on span "Update" at bounding box center [452, 712] width 269 height 20
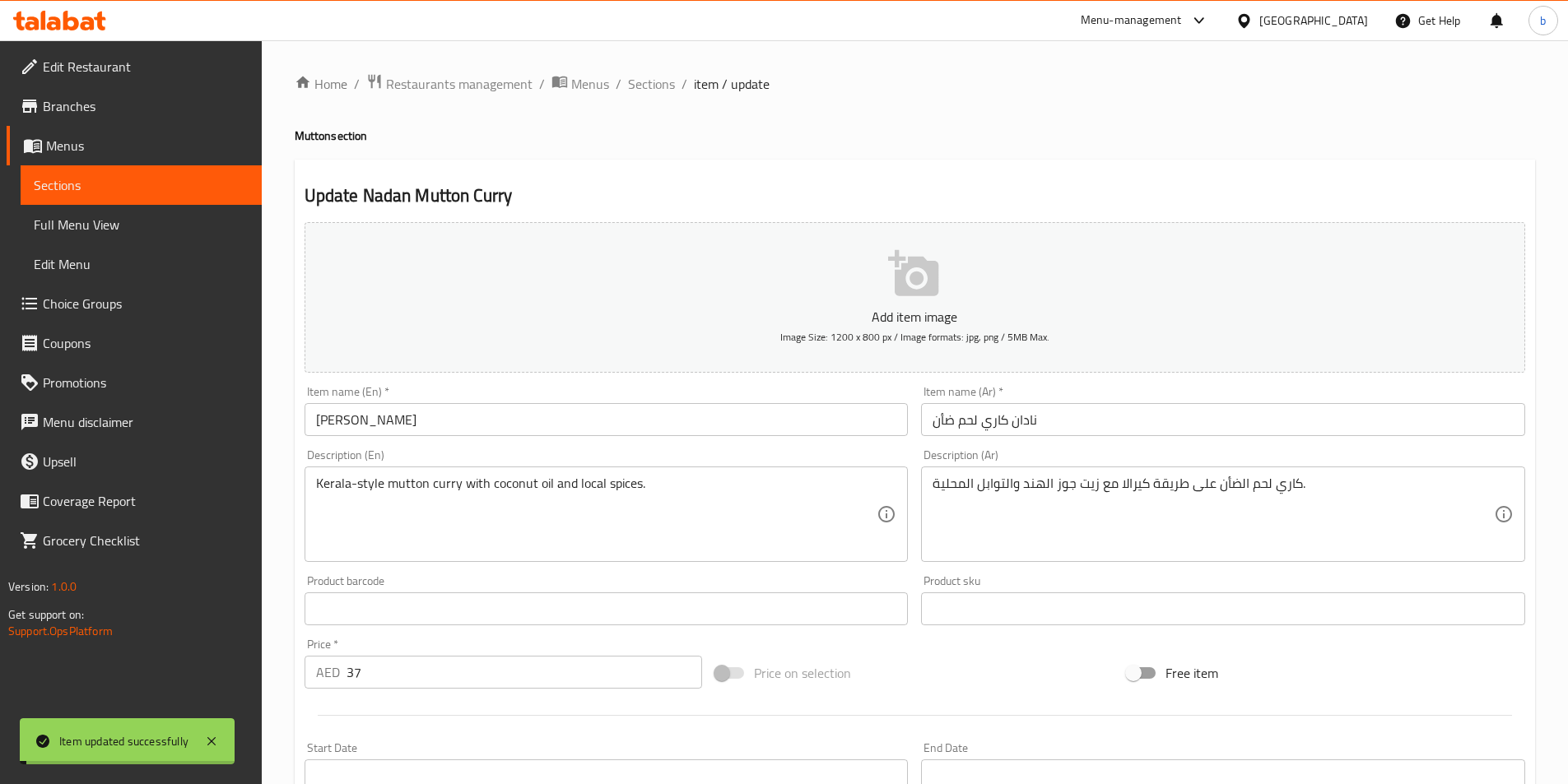
click at [652, 85] on span "Sections" at bounding box center [651, 83] width 47 height 20
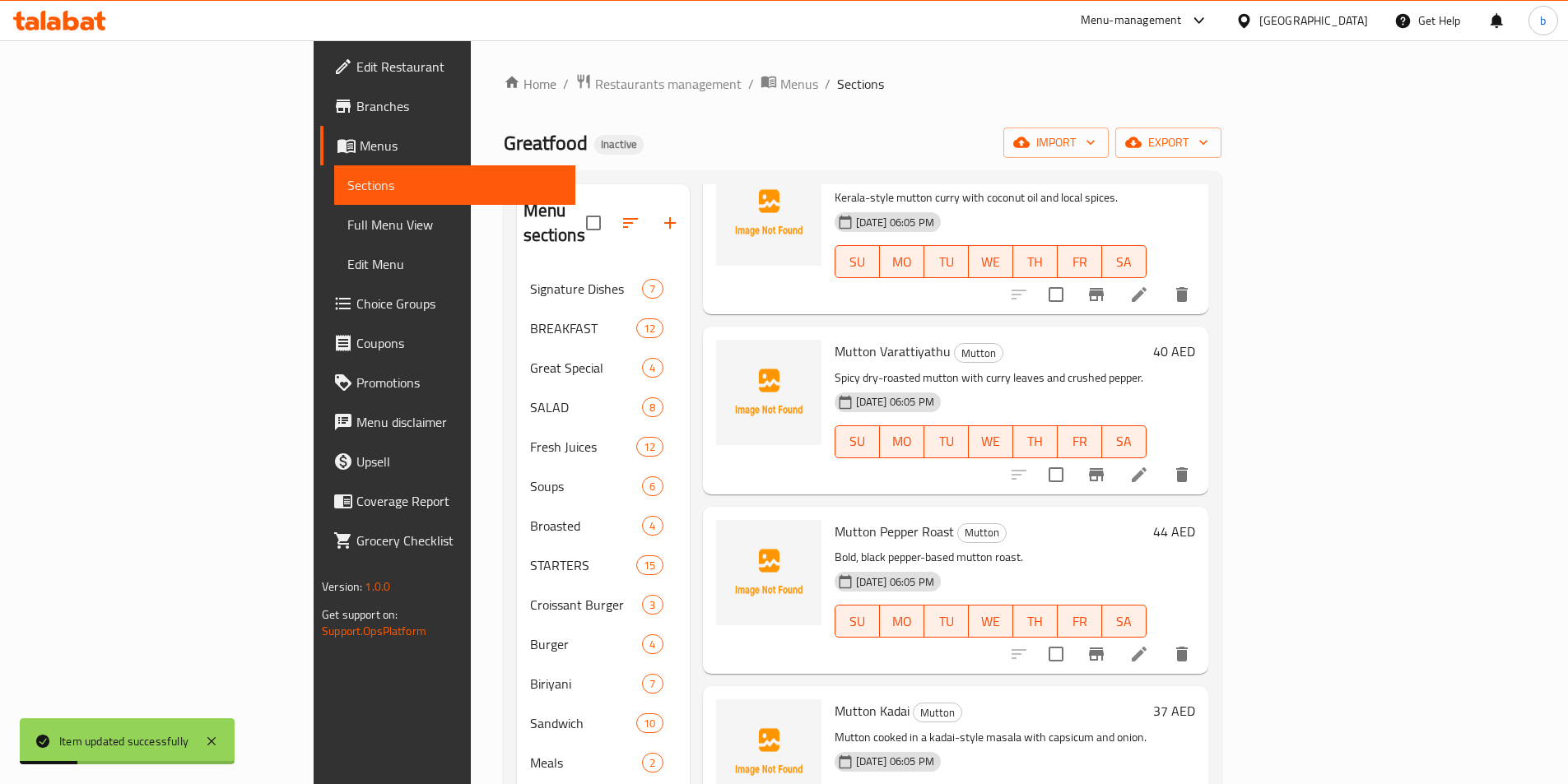
scroll to position [494, 0]
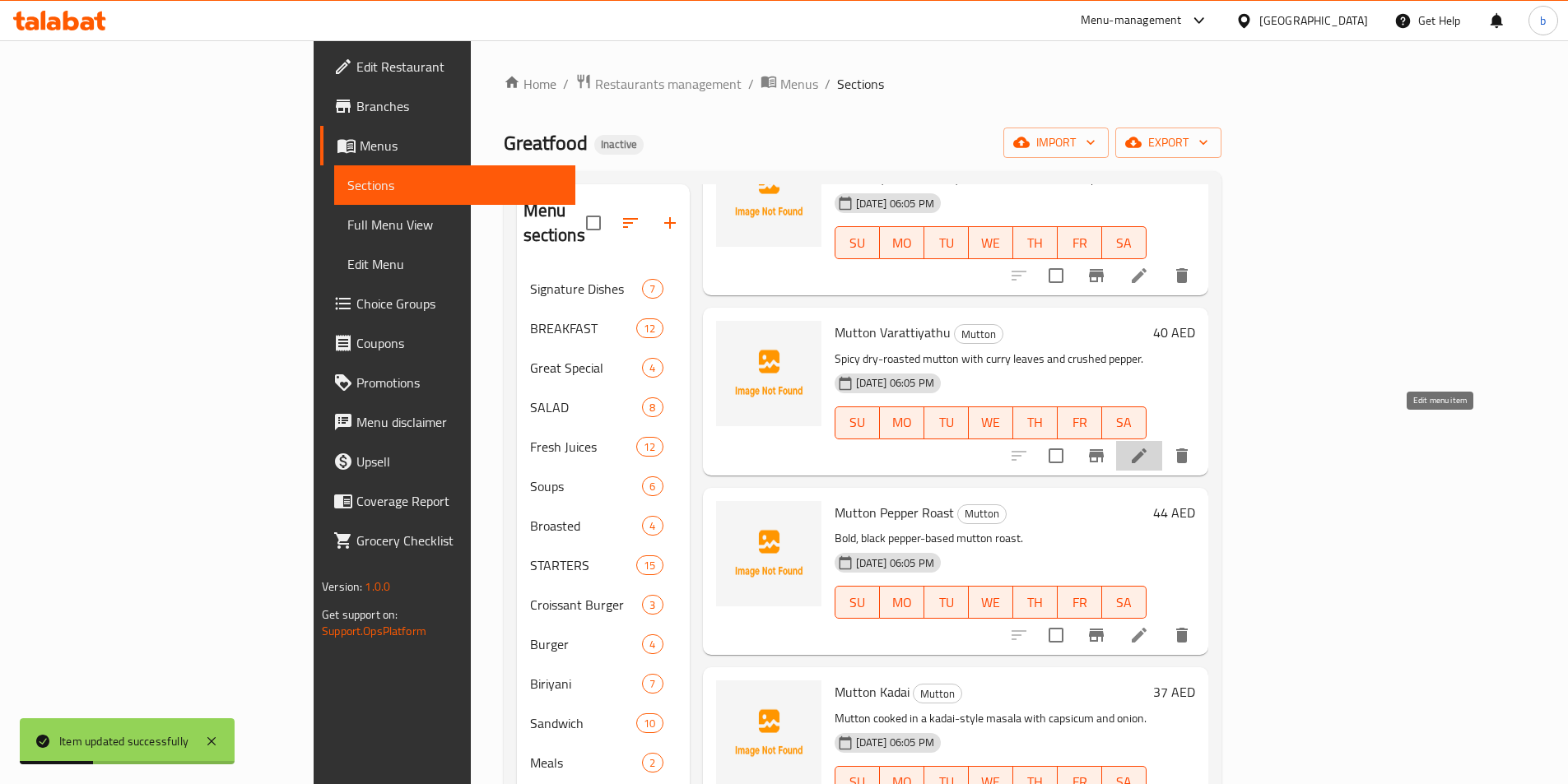
click at [1149, 446] on icon at bounding box center [1139, 456] width 20 height 20
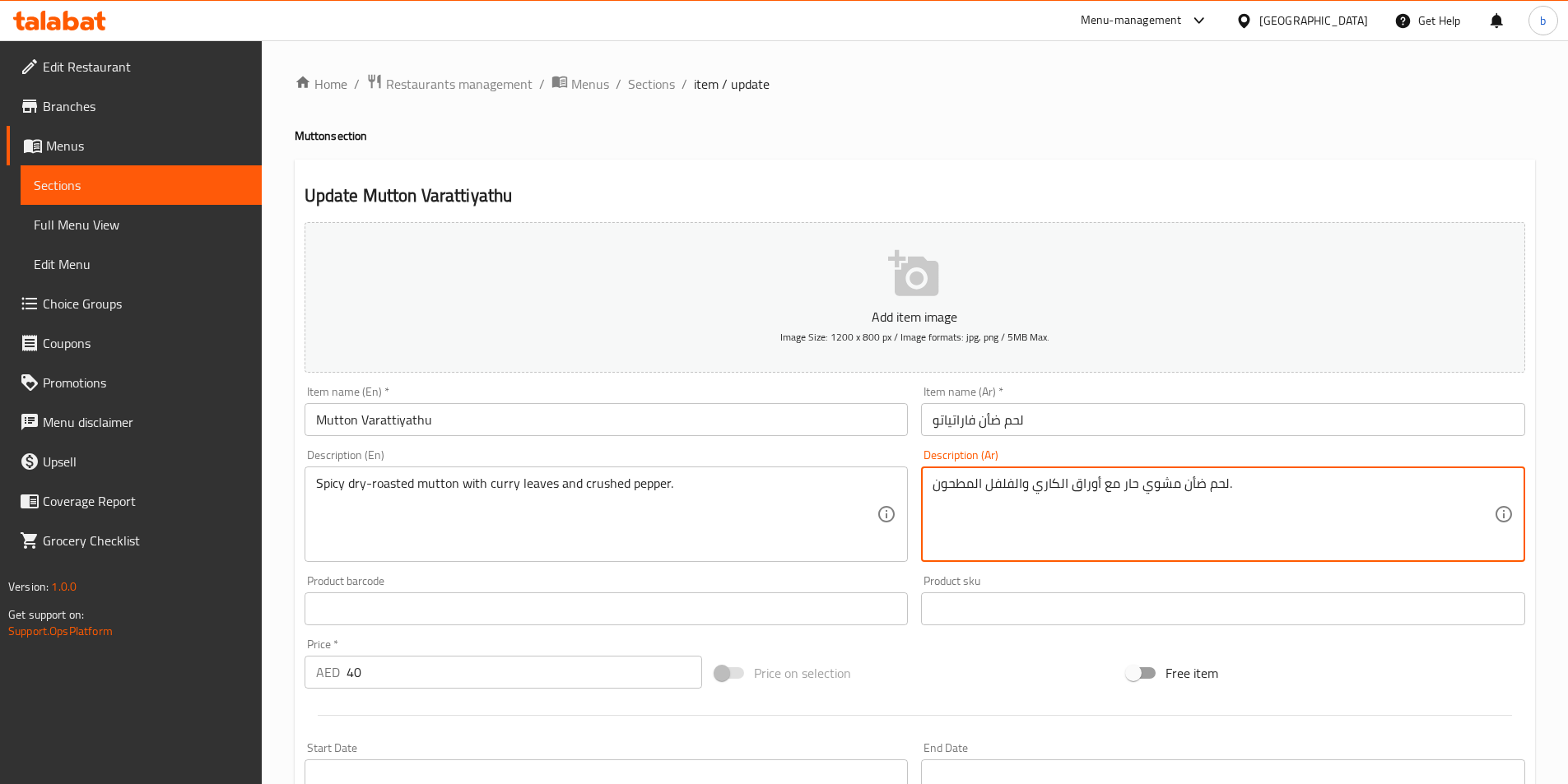
drag, startPoint x: 1121, startPoint y: 483, endPoint x: 1133, endPoint y: 485, distance: 12.2
click at [1133, 485] on textarea "لحم ضأن مشوي حار مع أوراق الكاري والفلفل المطحون." at bounding box center [1213, 514] width 562 height 78
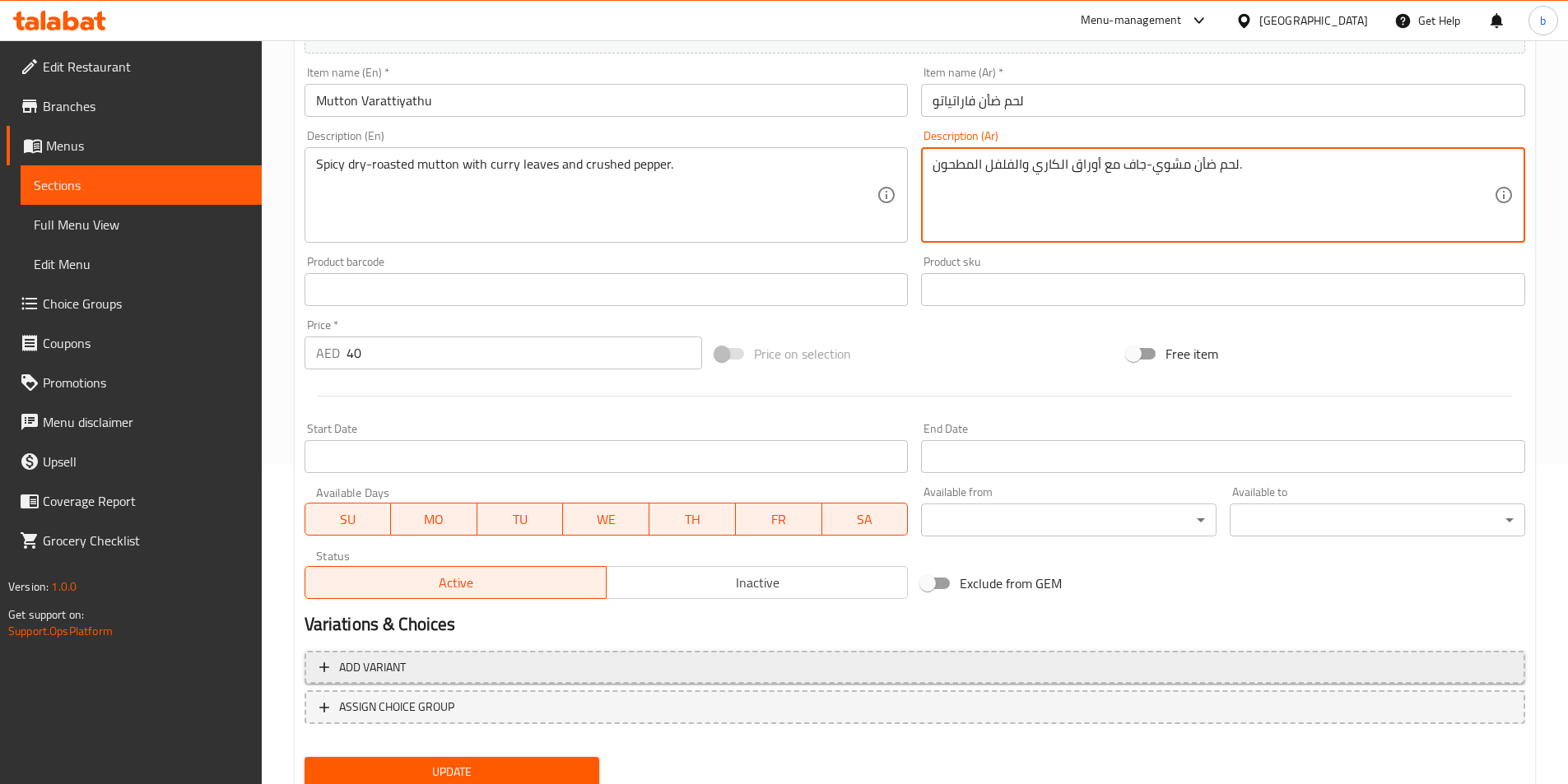
scroll to position [329, 0]
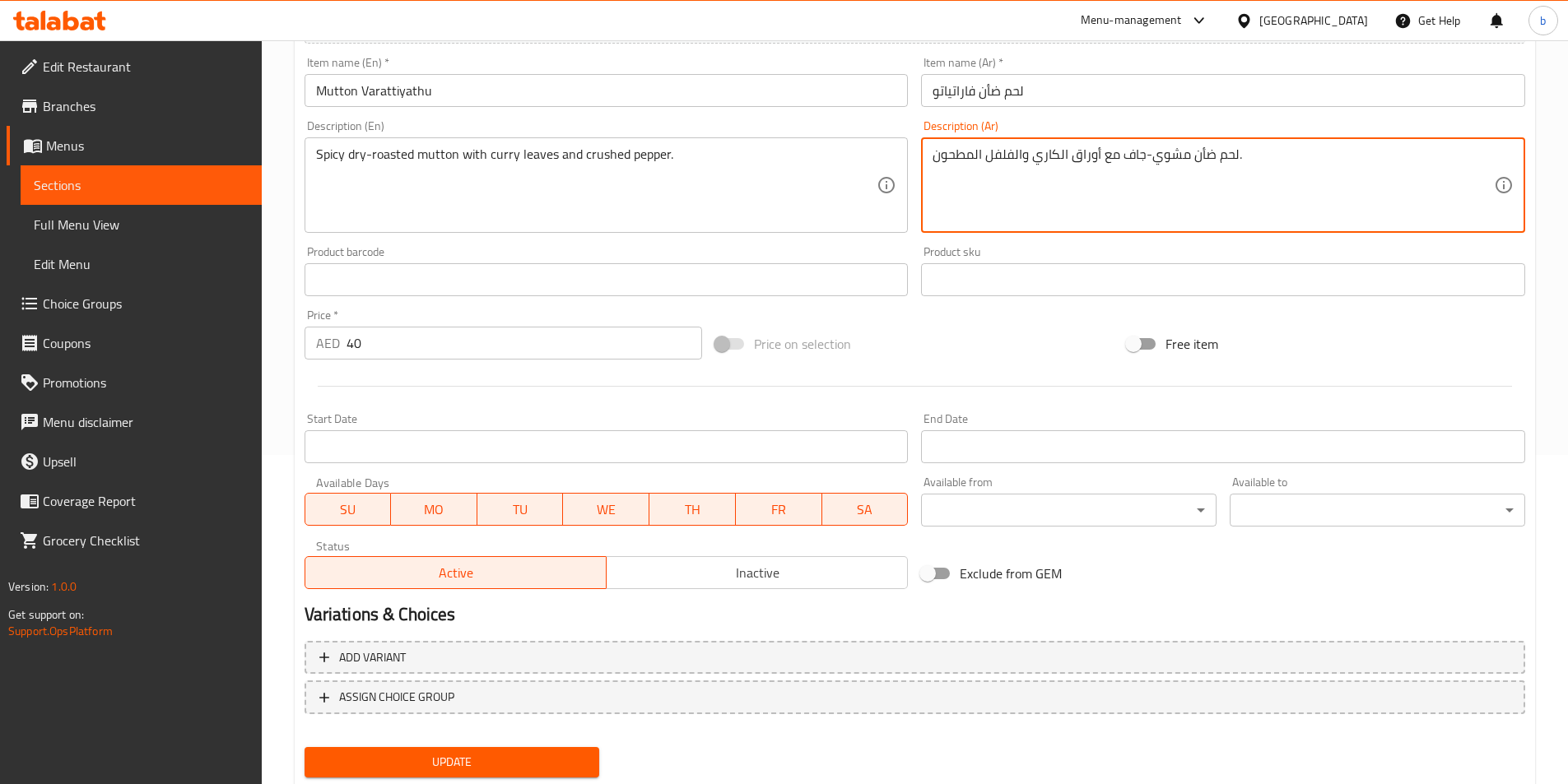
type textarea "لحم ضأن مشوي-جاف مع أوراق الكاري والفلفل المطحون."
click at [490, 757] on span "Update" at bounding box center [452, 762] width 269 height 20
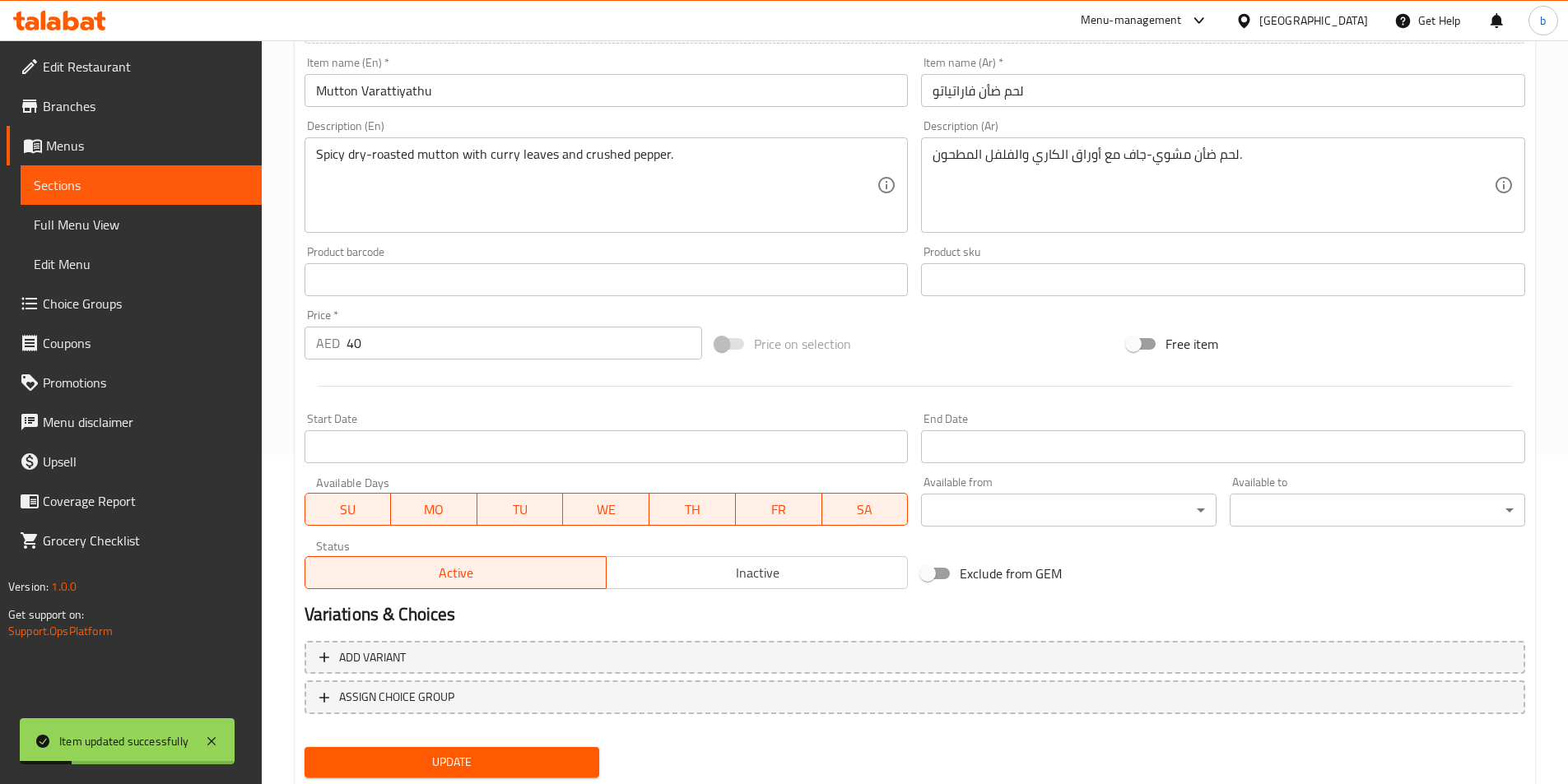
scroll to position [0, 0]
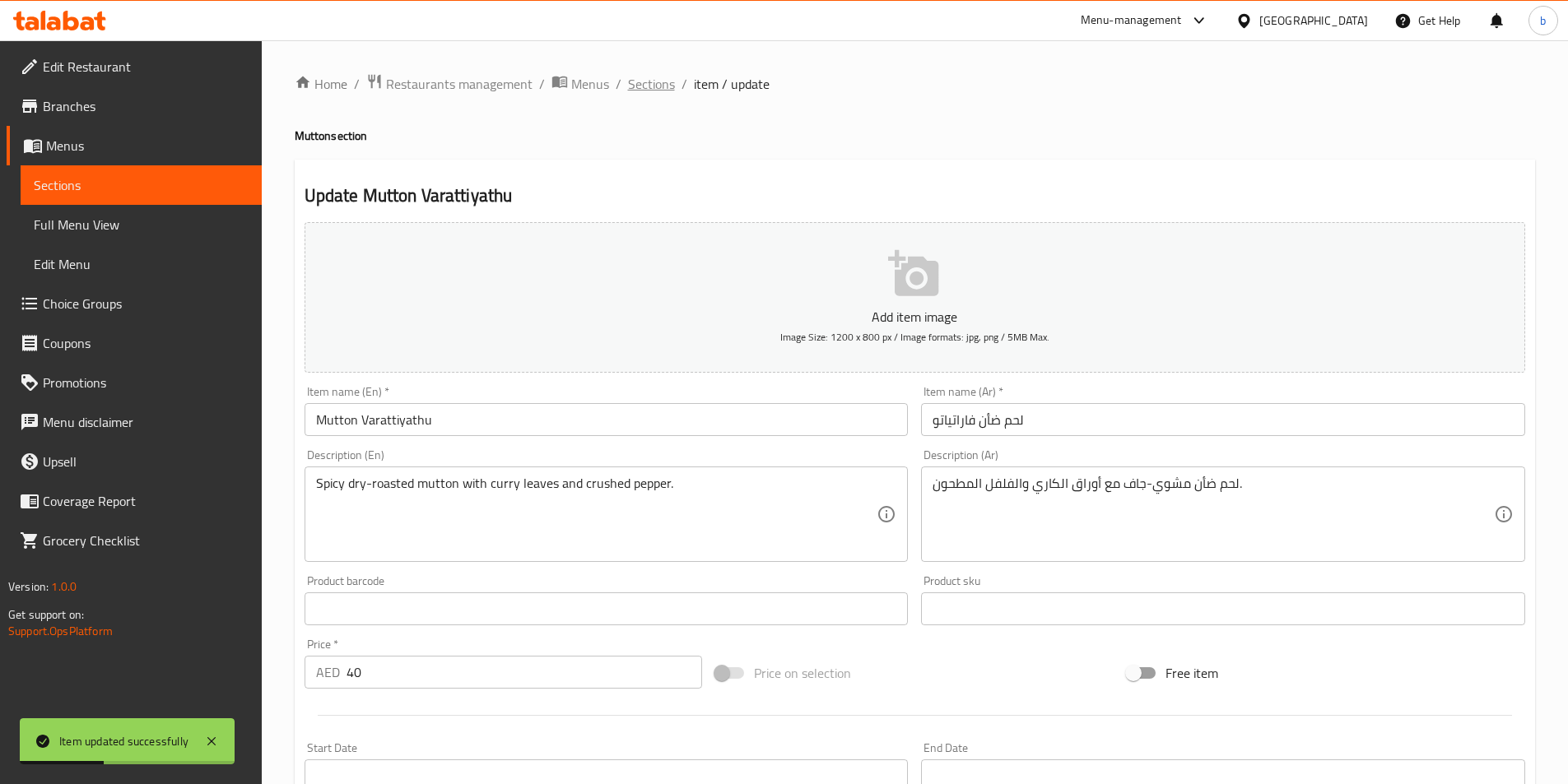
click at [658, 86] on span "Sections" at bounding box center [651, 83] width 47 height 20
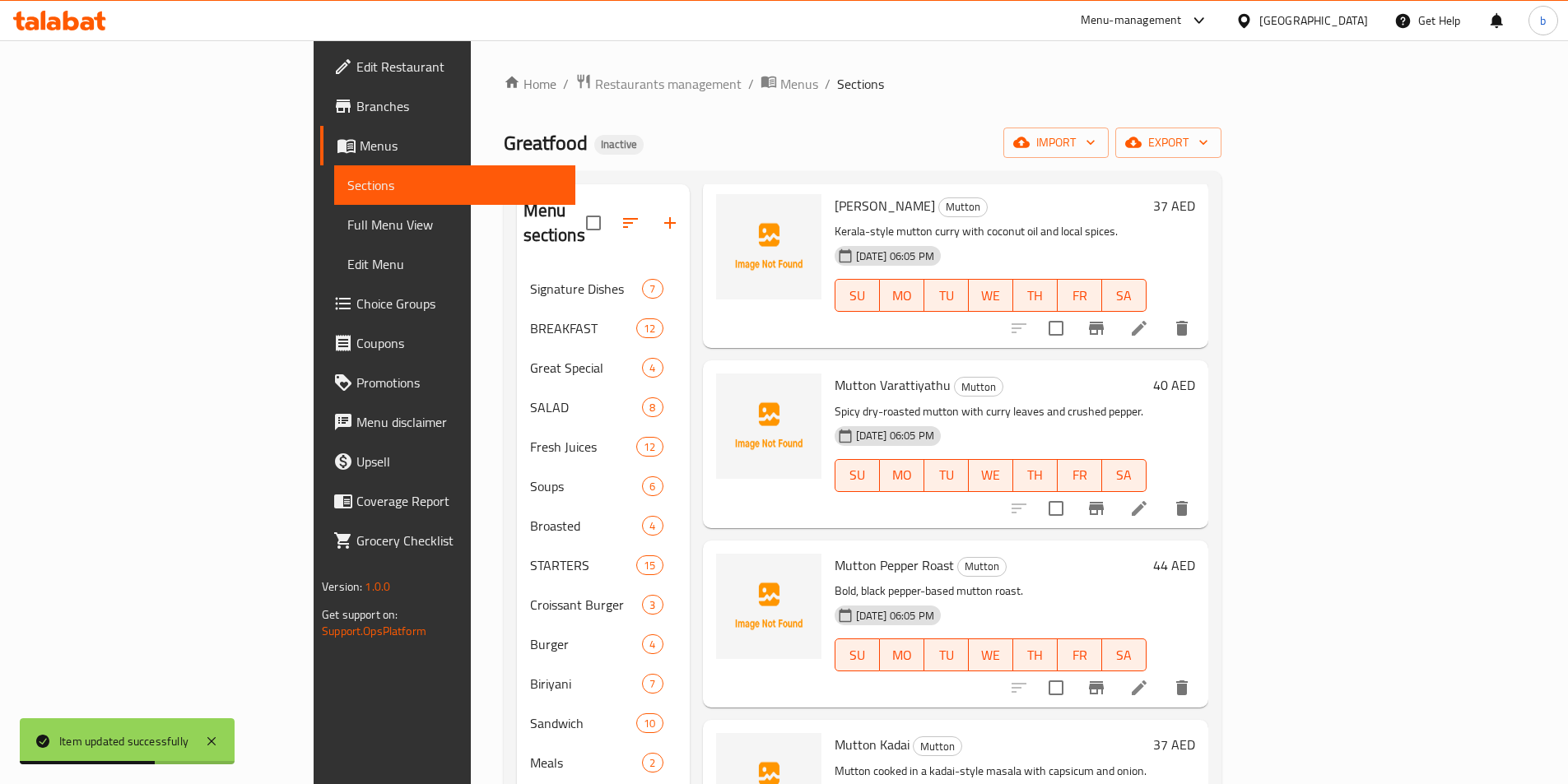
scroll to position [544, 0]
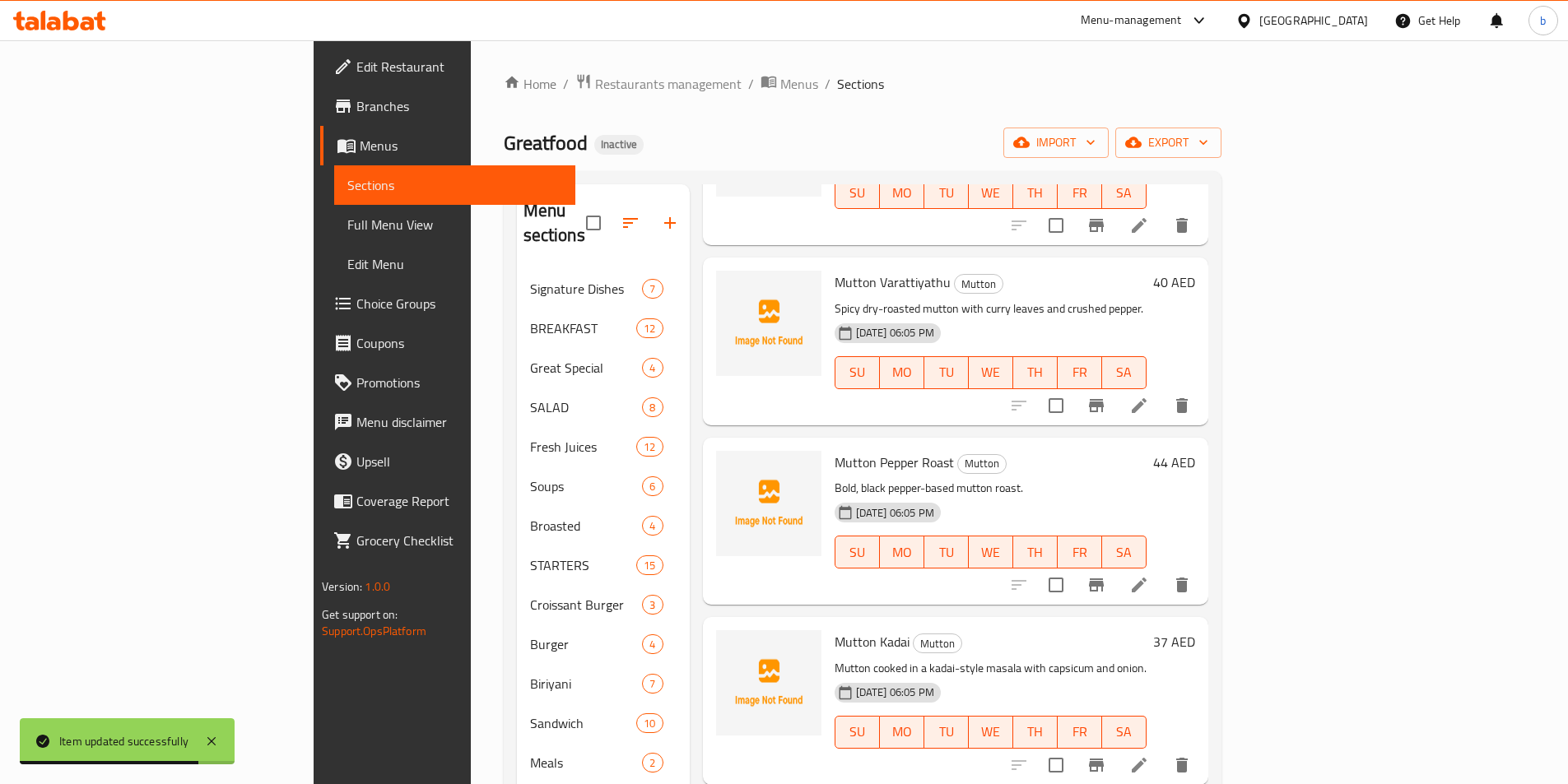
click at [1149, 575] on icon at bounding box center [1139, 584] width 20 height 20
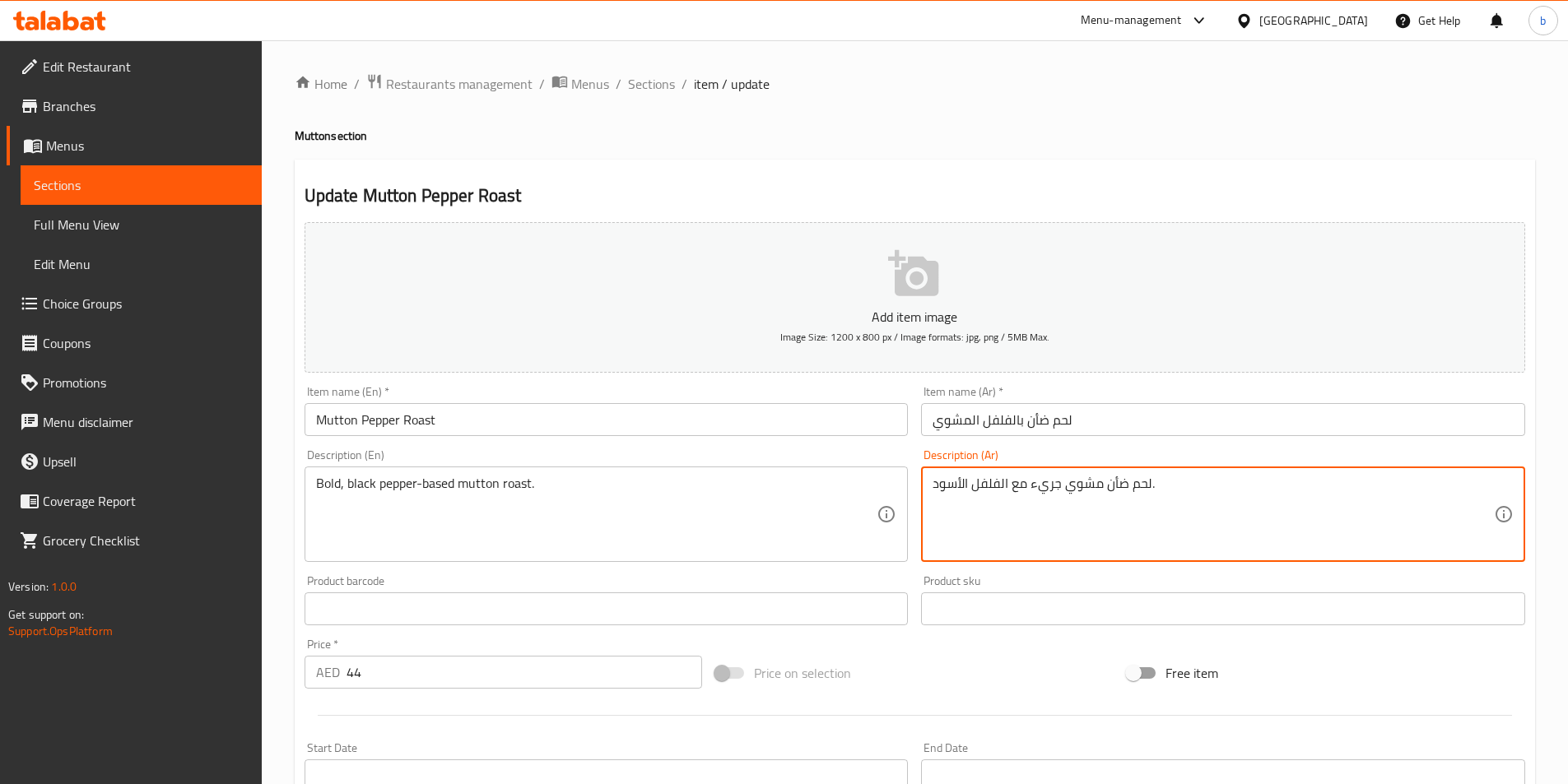
click at [1012, 484] on textarea "لحم ضأن مشوي جريء مع الفلفل الأسود." at bounding box center [1213, 514] width 562 height 78
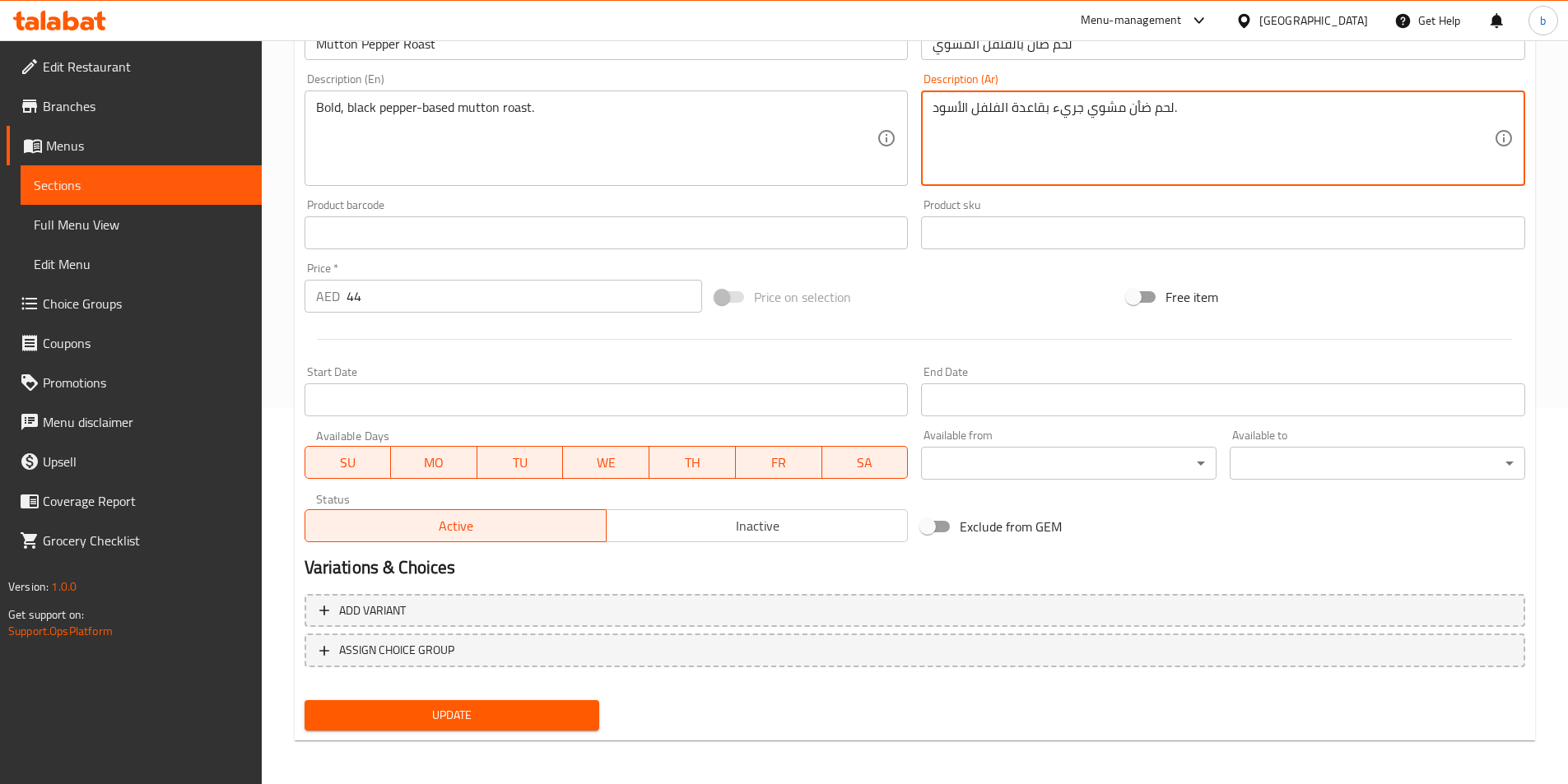
scroll to position [379, 0]
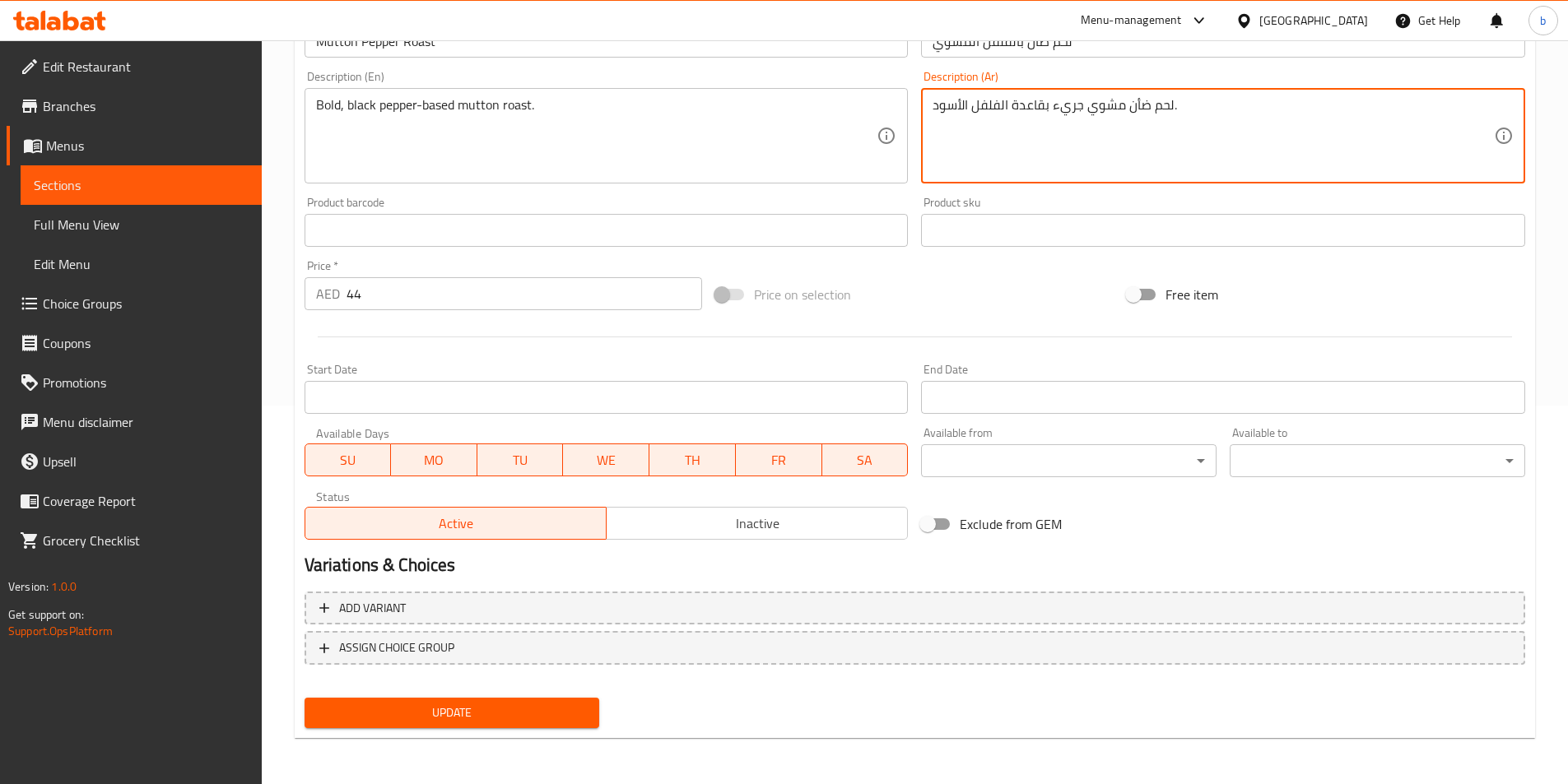
type textarea "لحم ضأن مشوي جريء بقاعدة الفلفل الأسود."
click at [467, 701] on button "Update" at bounding box center [452, 713] width 295 height 30
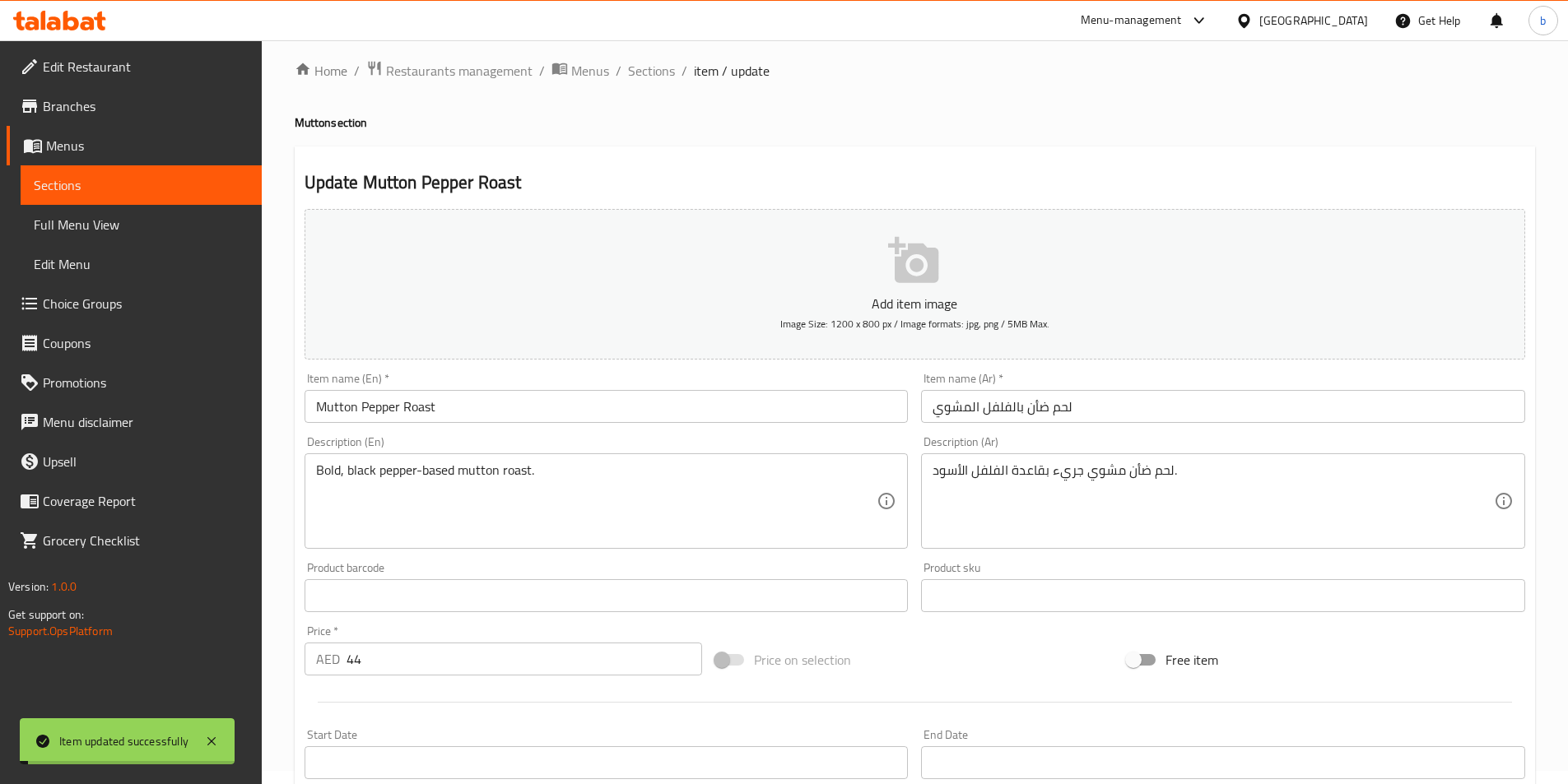
scroll to position [0, 0]
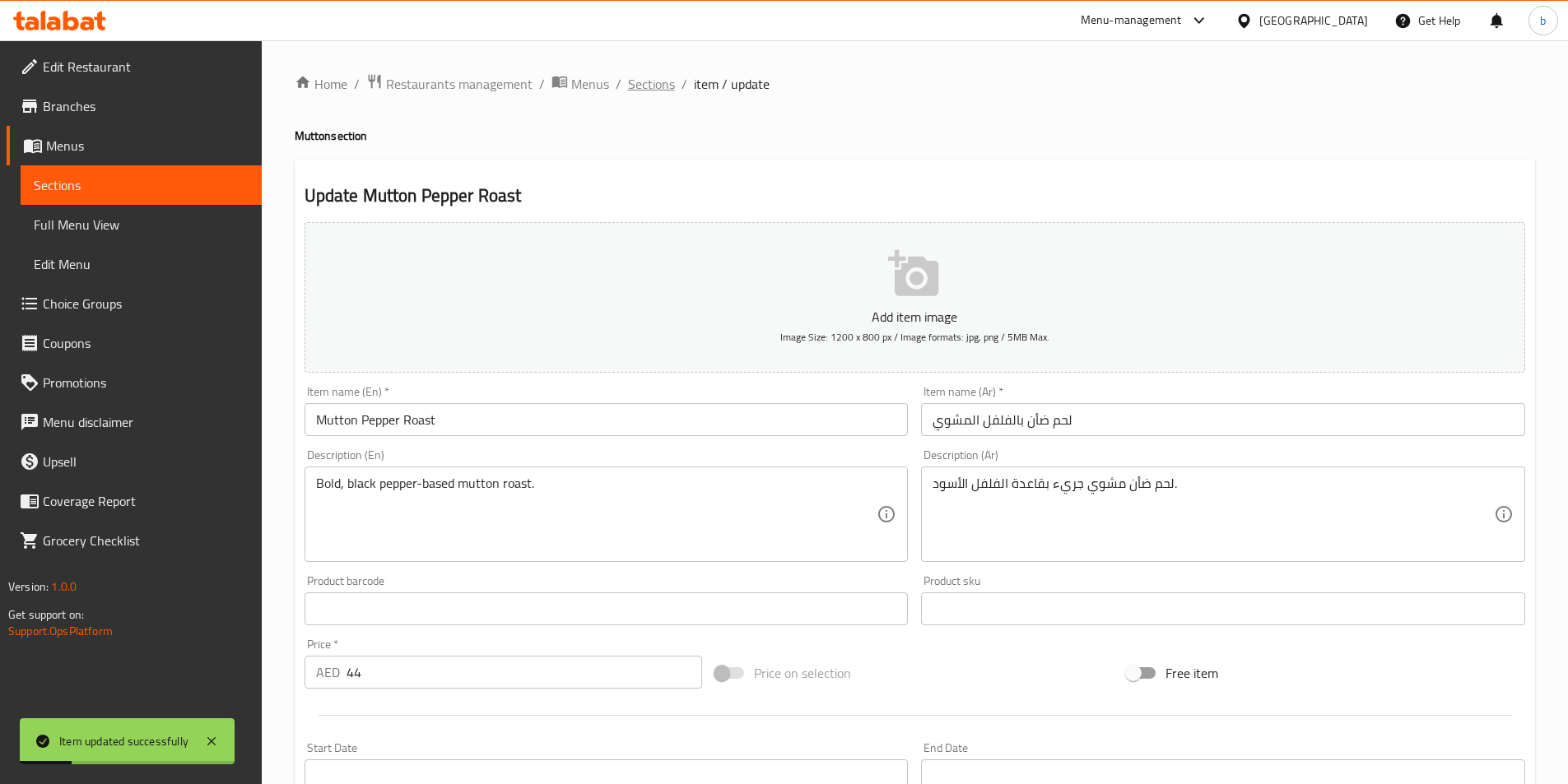
click at [637, 85] on span "Sections" at bounding box center [651, 83] width 47 height 20
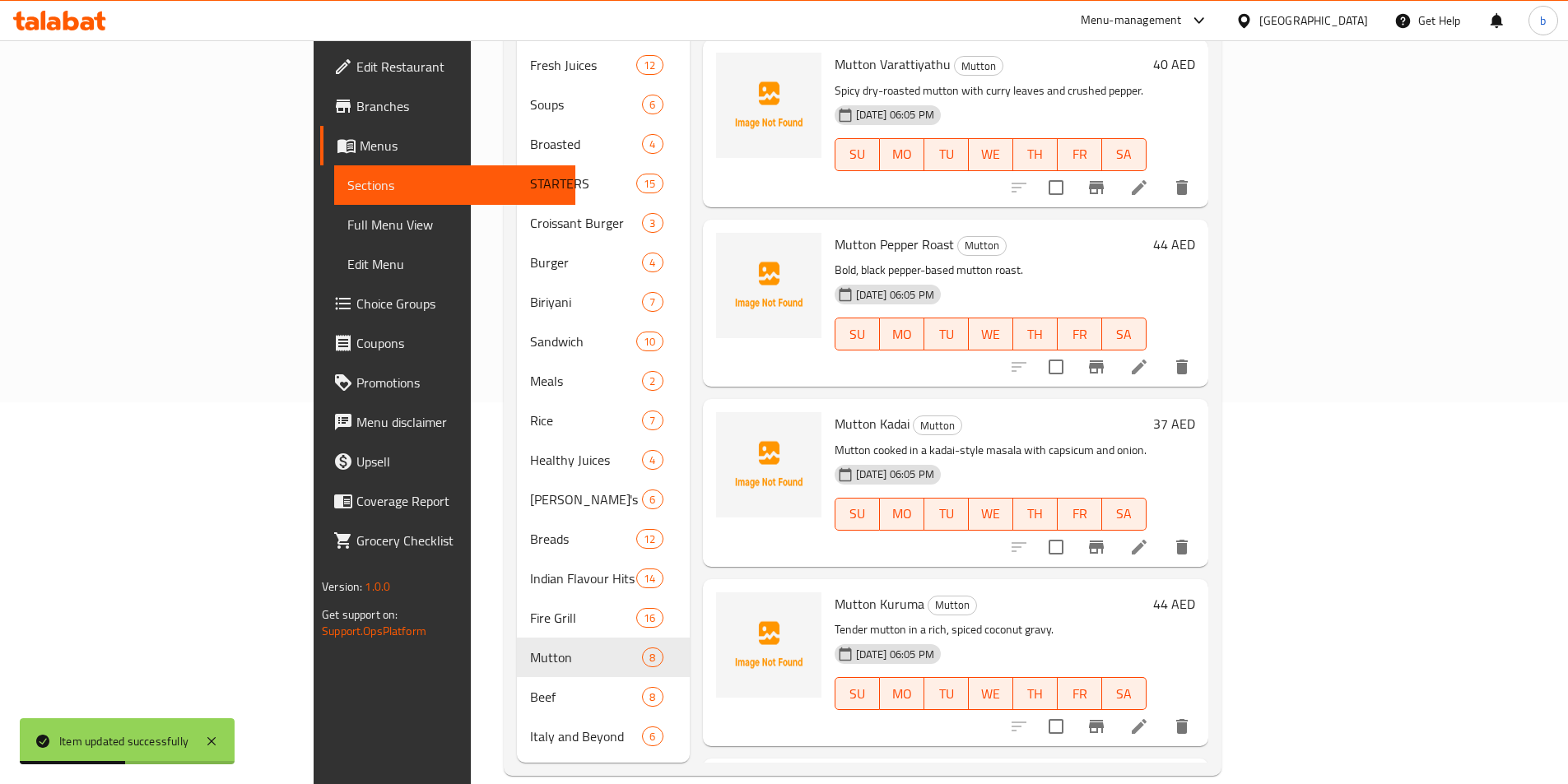
scroll to position [380, 0]
click at [1162, 533] on li at bounding box center [1139, 547] width 46 height 29
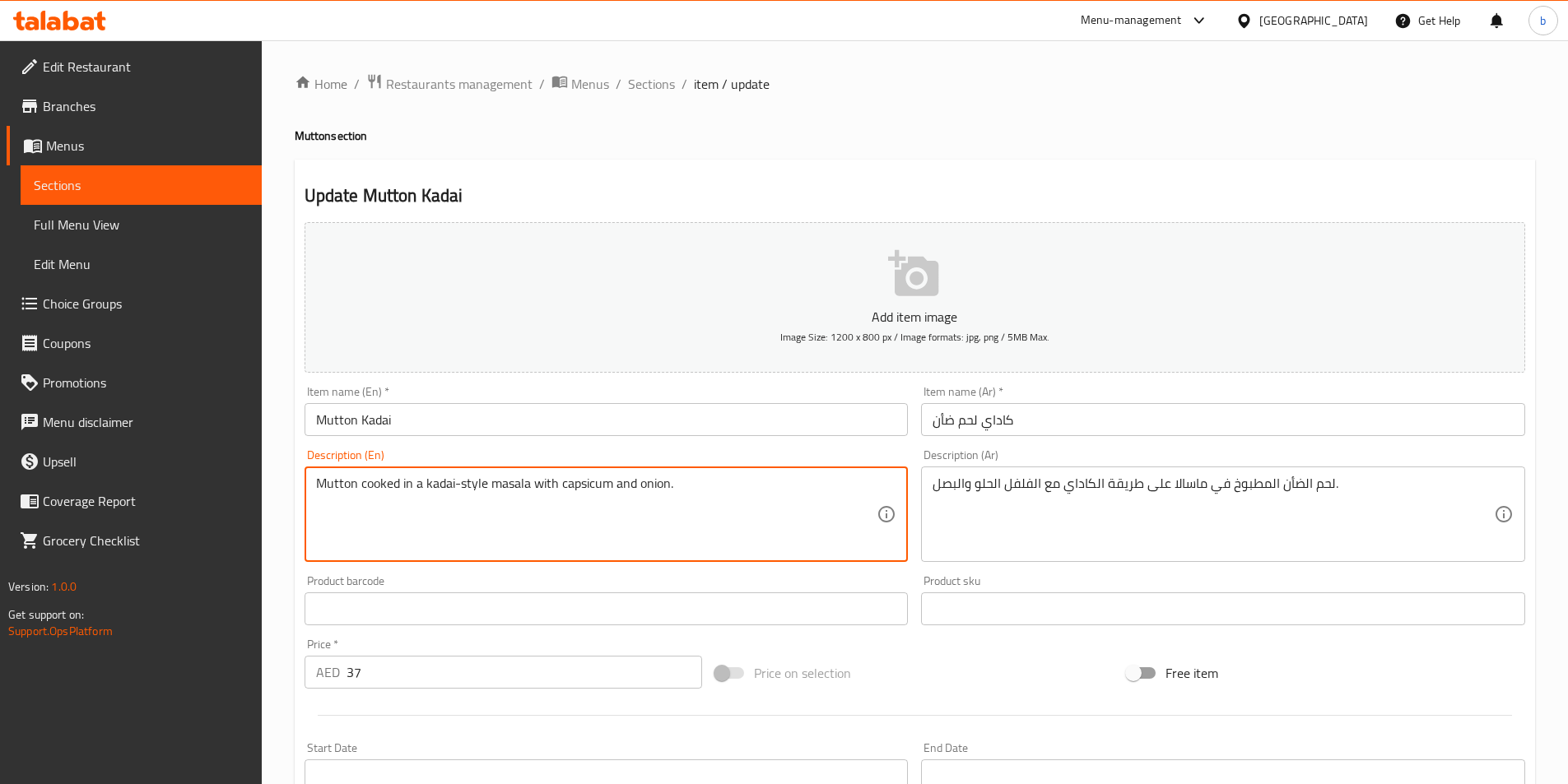
click at [586, 487] on textarea "Mutton cooked in a kadai-style masala with capsicum and onion." at bounding box center [596, 514] width 562 height 78
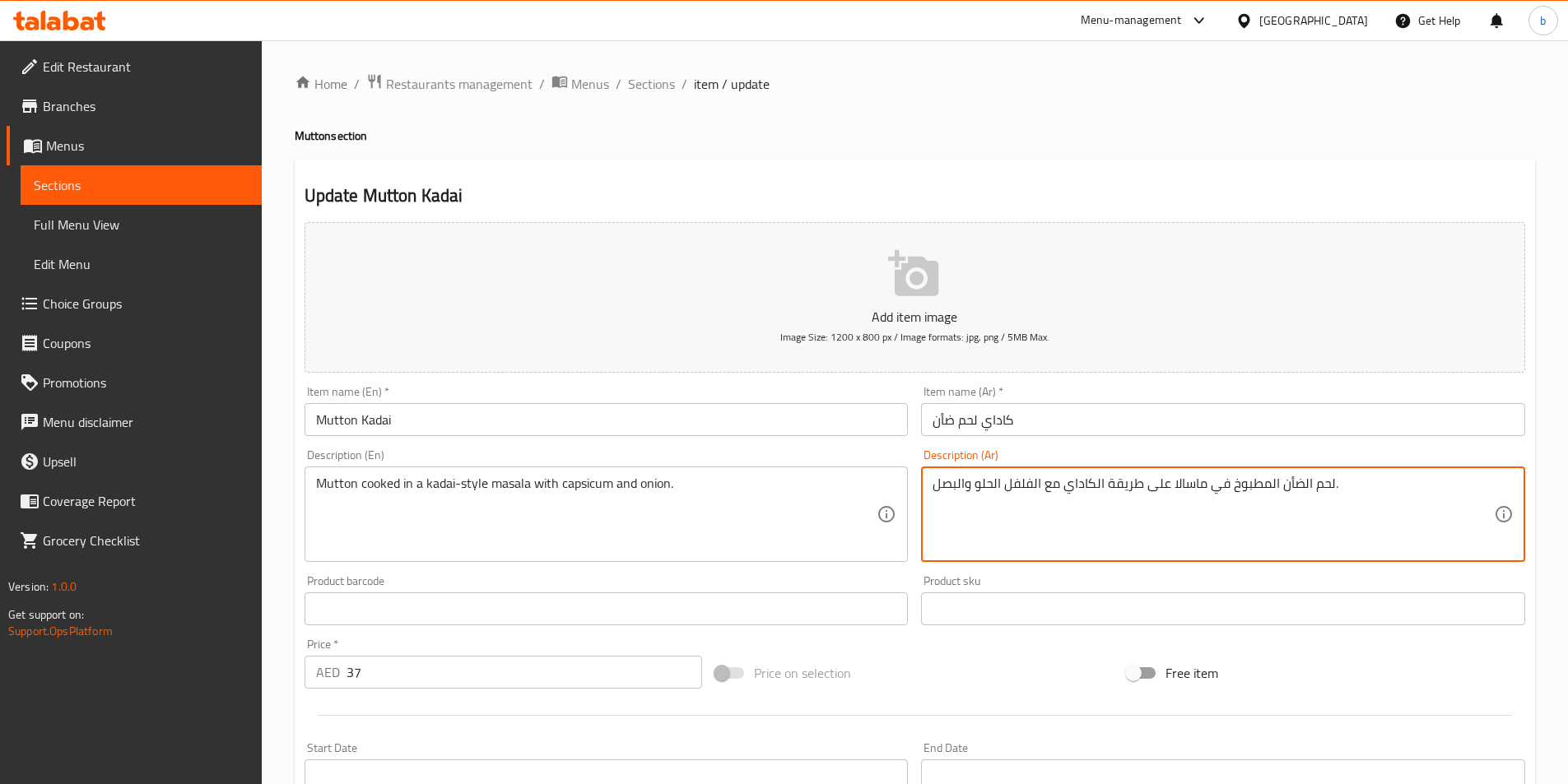
click at [1017, 481] on textarea "لحم الضأن المطبوخ في ماسالا على طريقة الكاداي مع الفلفل الحلو والبصل." at bounding box center [1213, 514] width 562 height 78
paste textarea "فليفلة"
drag, startPoint x: 973, startPoint y: 486, endPoint x: 1002, endPoint y: 480, distance: 29.6
click at [1002, 480] on textarea "لحم الضأن المطبوخ في ماسالا على طريقة الكاداي مع فليفلة الحلو والبصل." at bounding box center [1213, 514] width 562 height 78
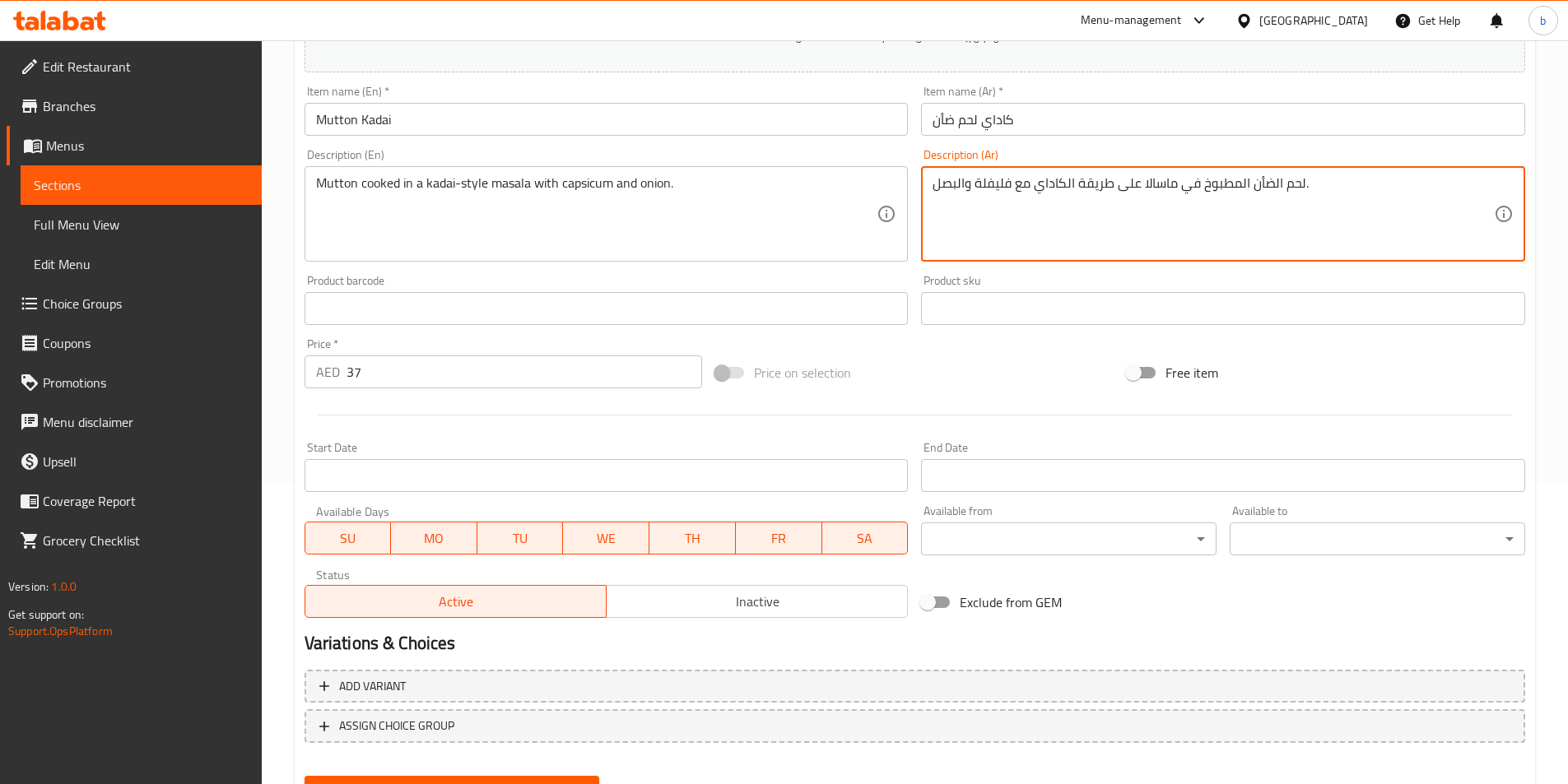
scroll to position [329, 0]
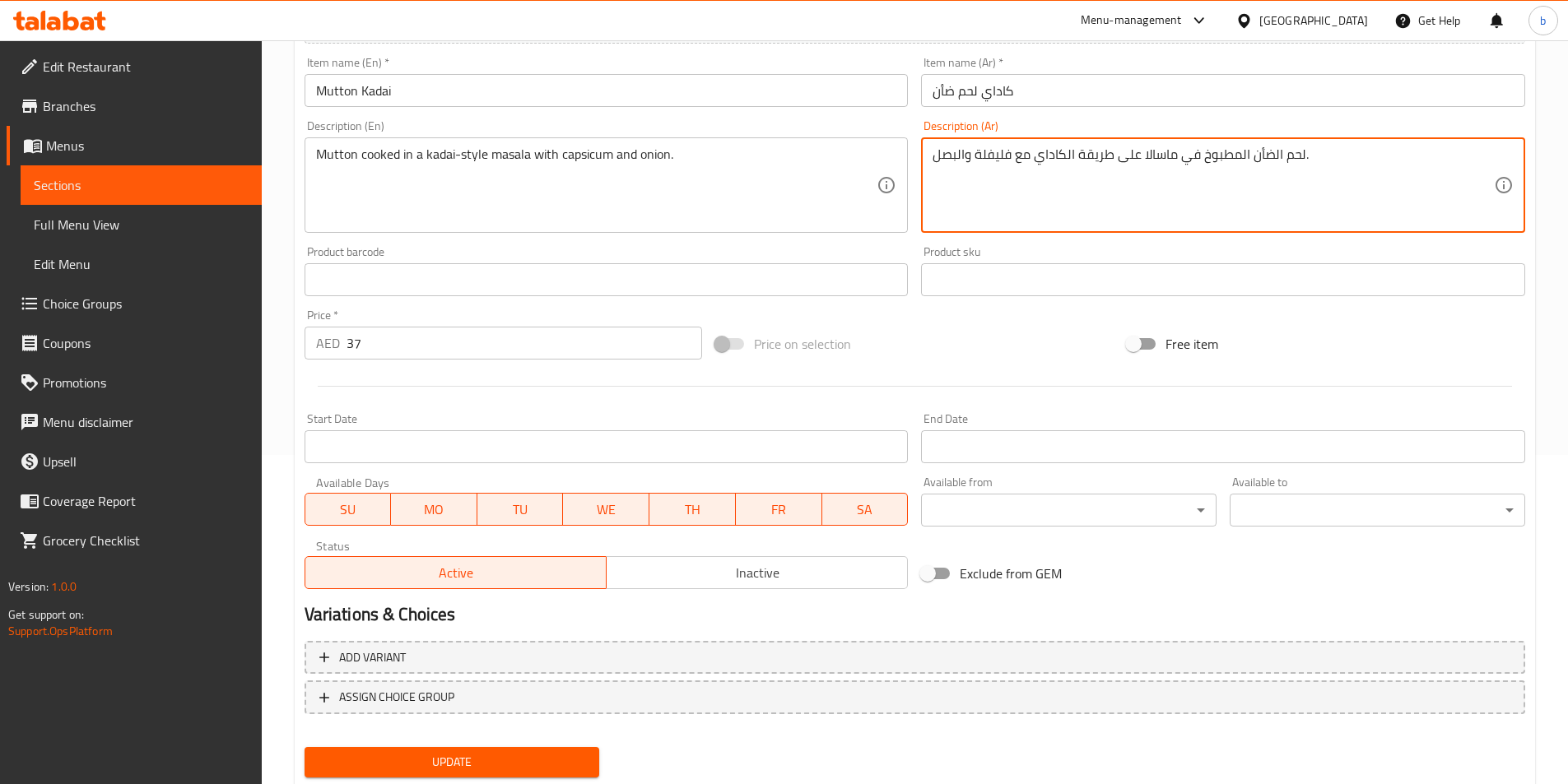
type textarea "لحم الضأن المطبوخ في ماسالا على طريقة الكاداي مع فليفلة والبصل."
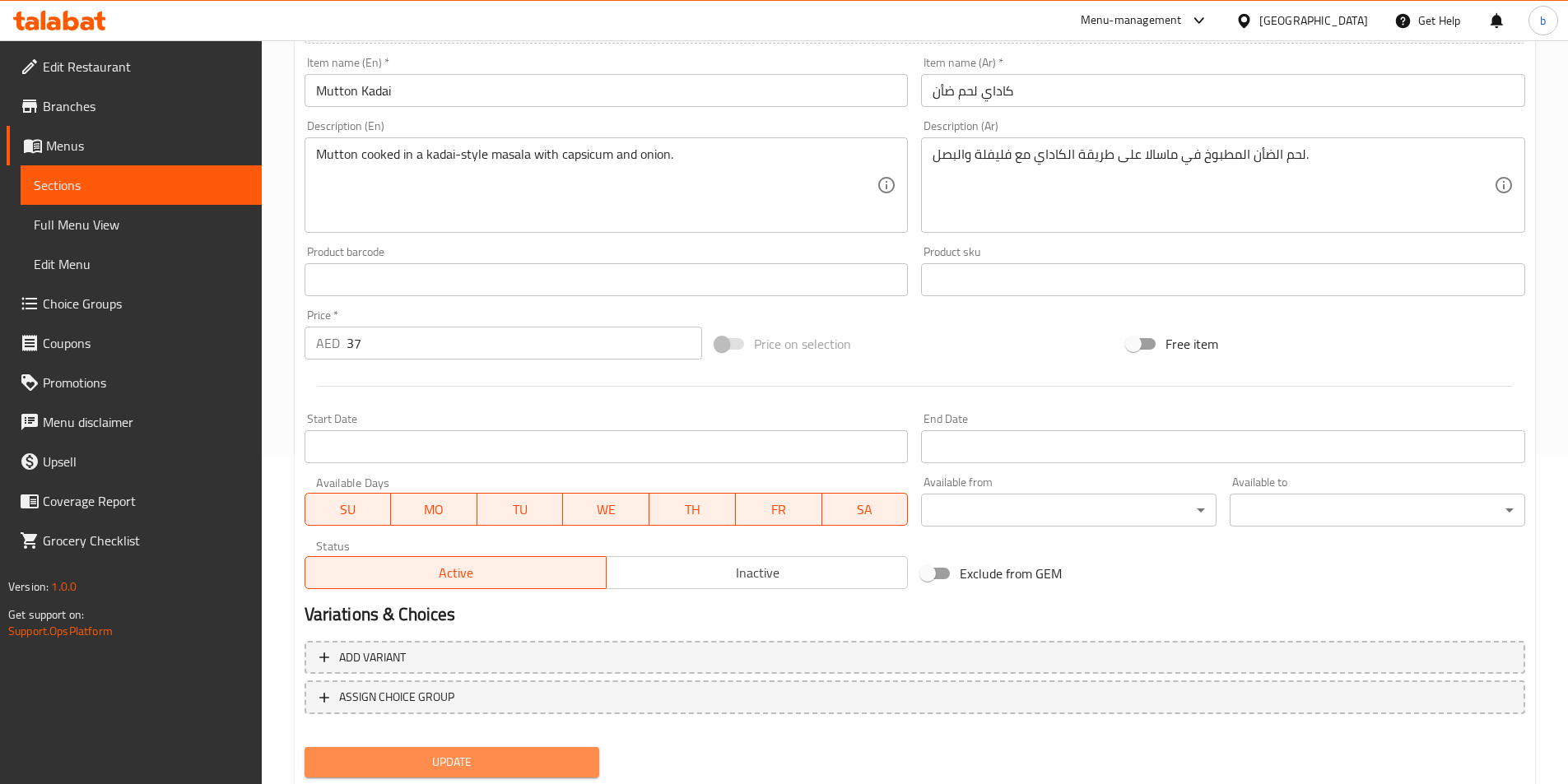
click at [516, 761] on span "Update" at bounding box center [452, 762] width 269 height 20
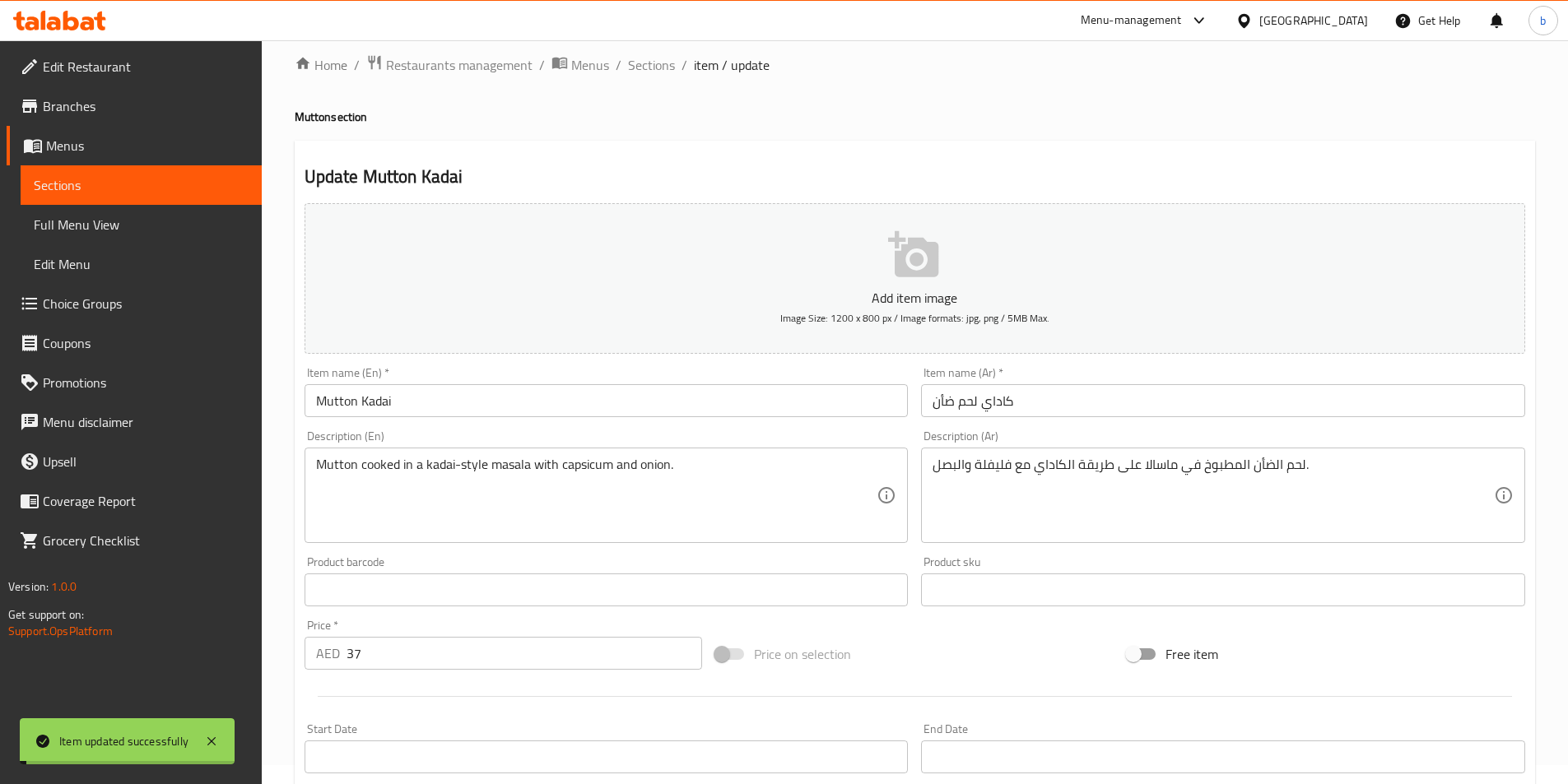
scroll to position [0, 0]
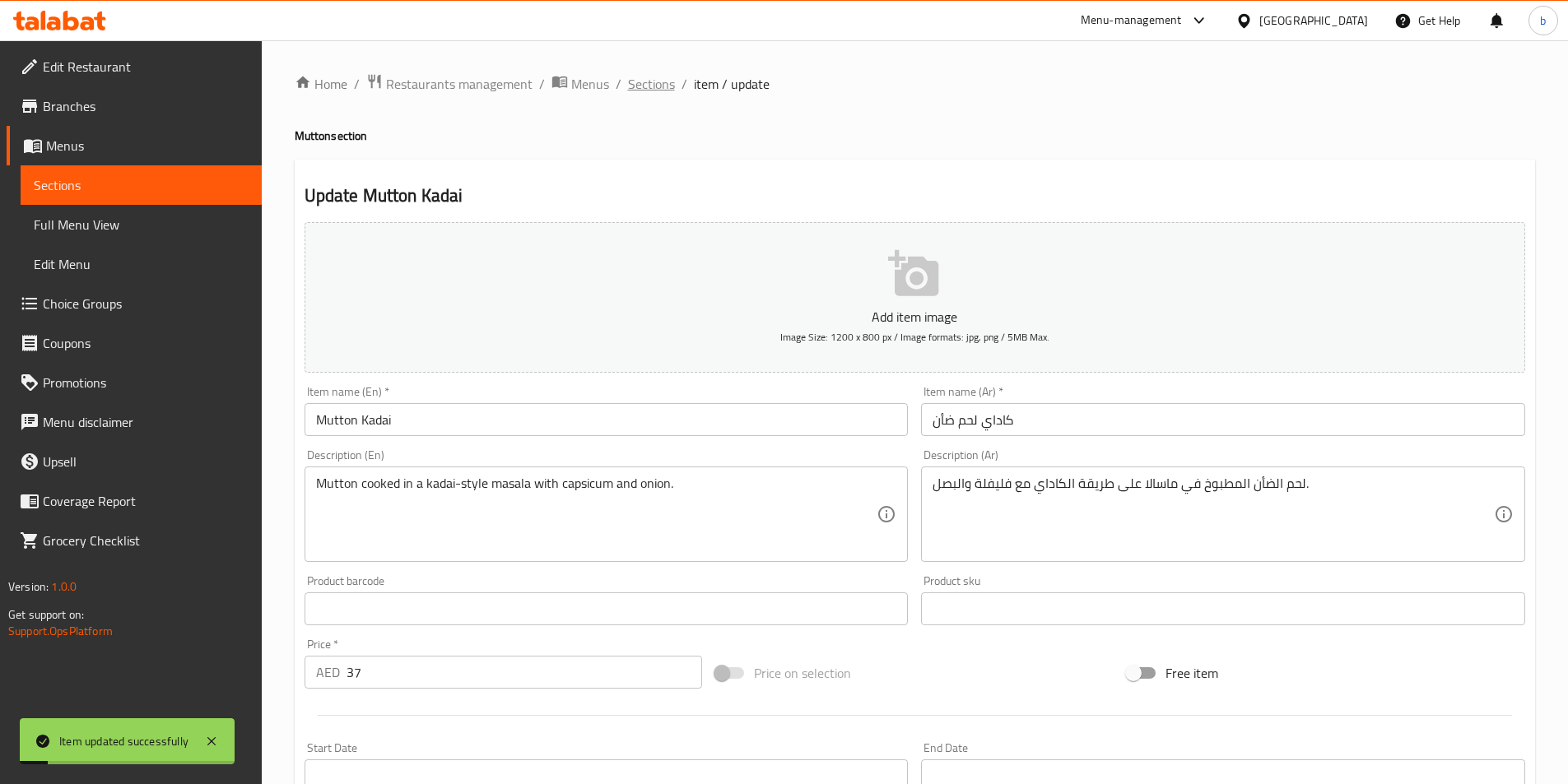
click at [633, 93] on span "Sections" at bounding box center [651, 83] width 47 height 20
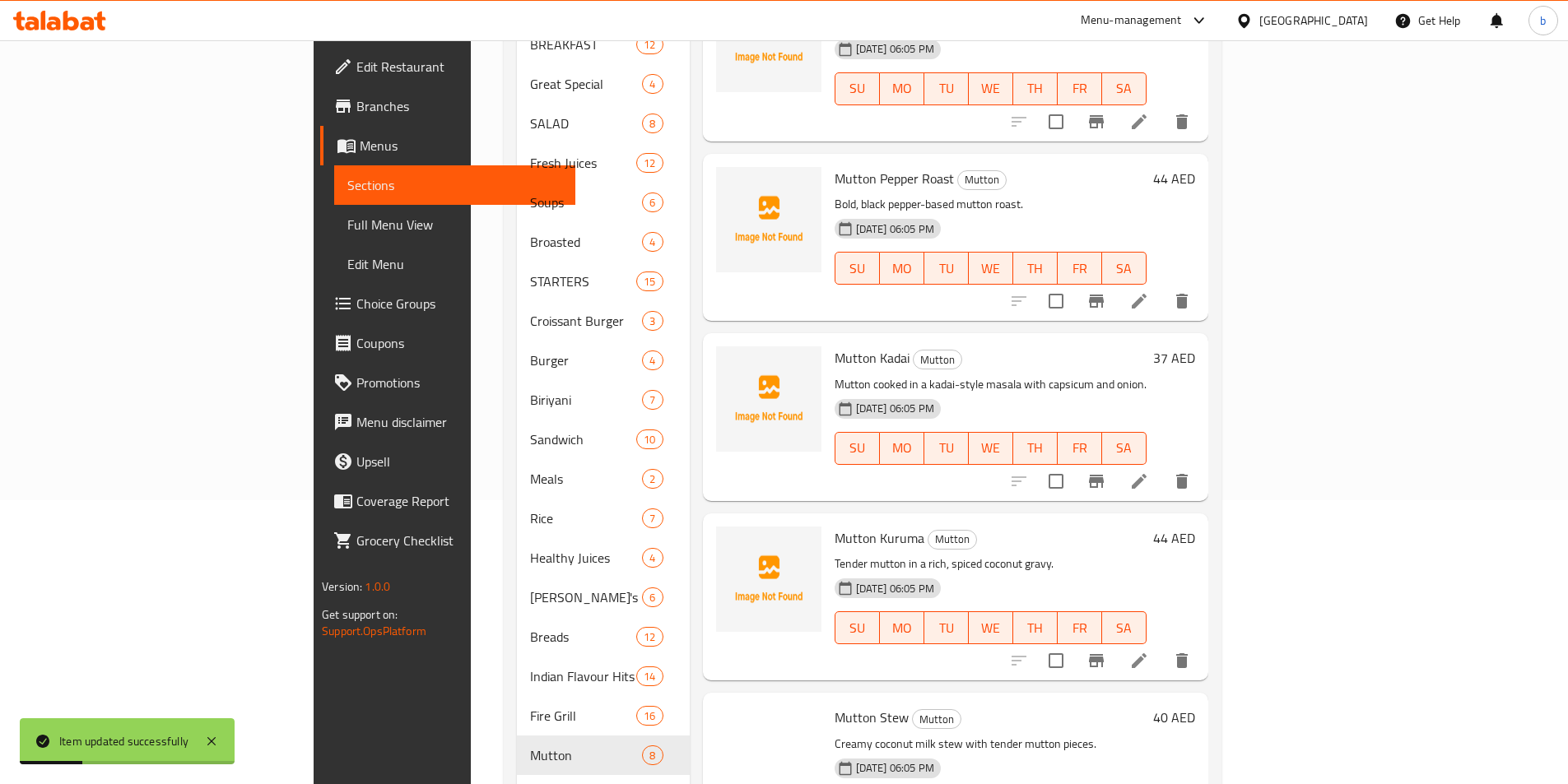
scroll to position [381, 0]
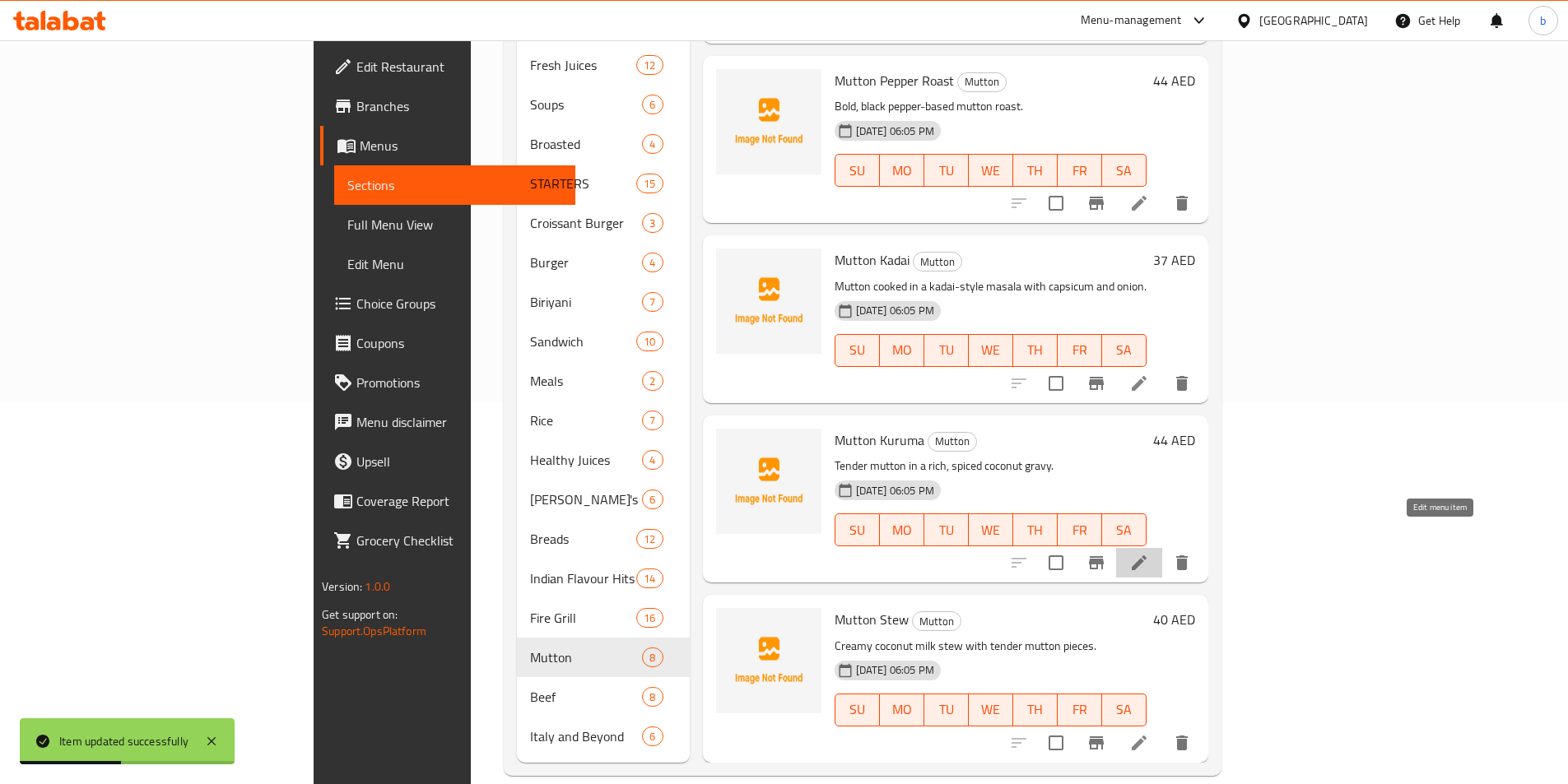
click at [1146, 555] on icon at bounding box center [1139, 562] width 15 height 15
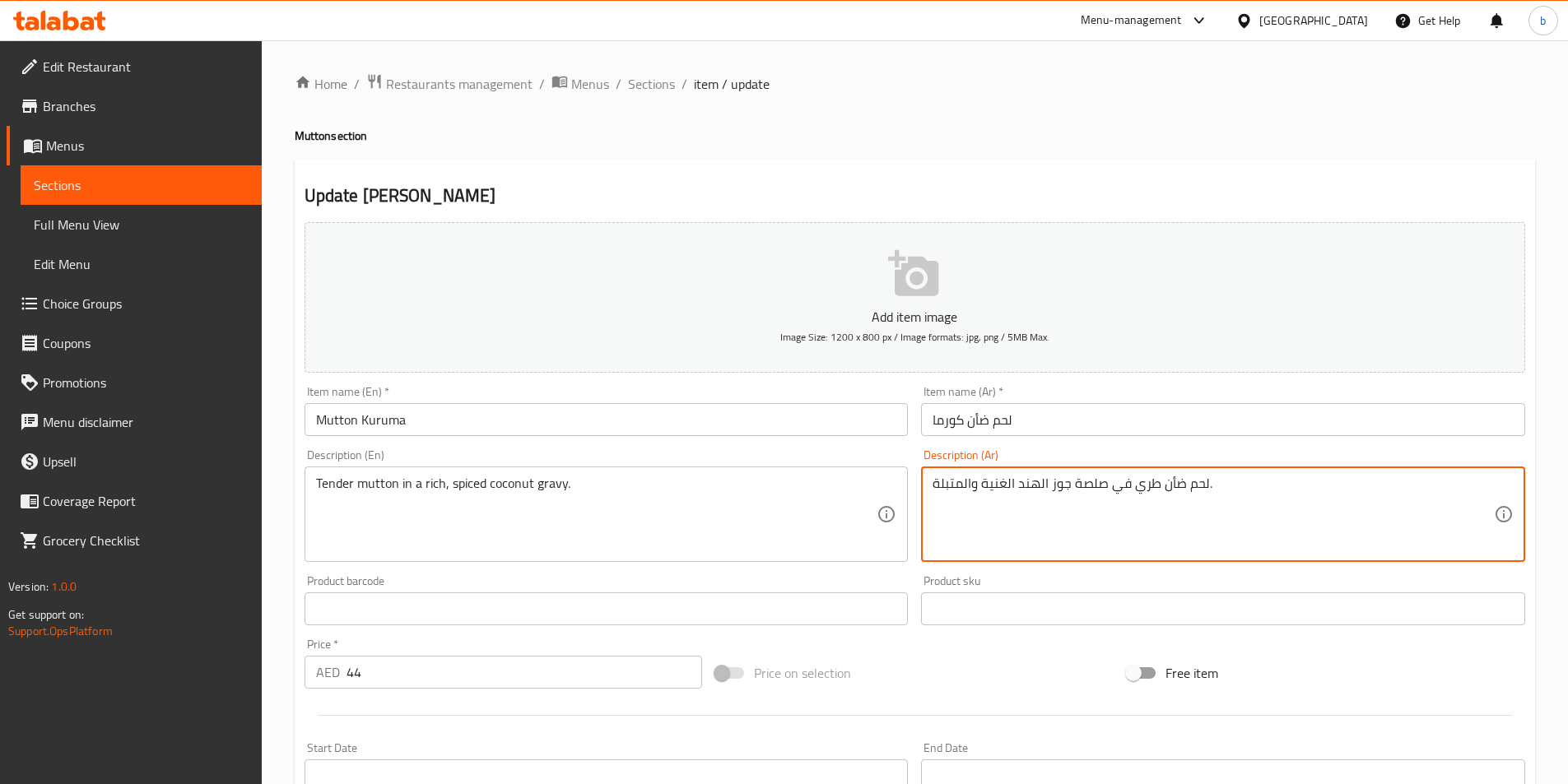
drag, startPoint x: 1073, startPoint y: 482, endPoint x: 1101, endPoint y: 474, distance: 29.1
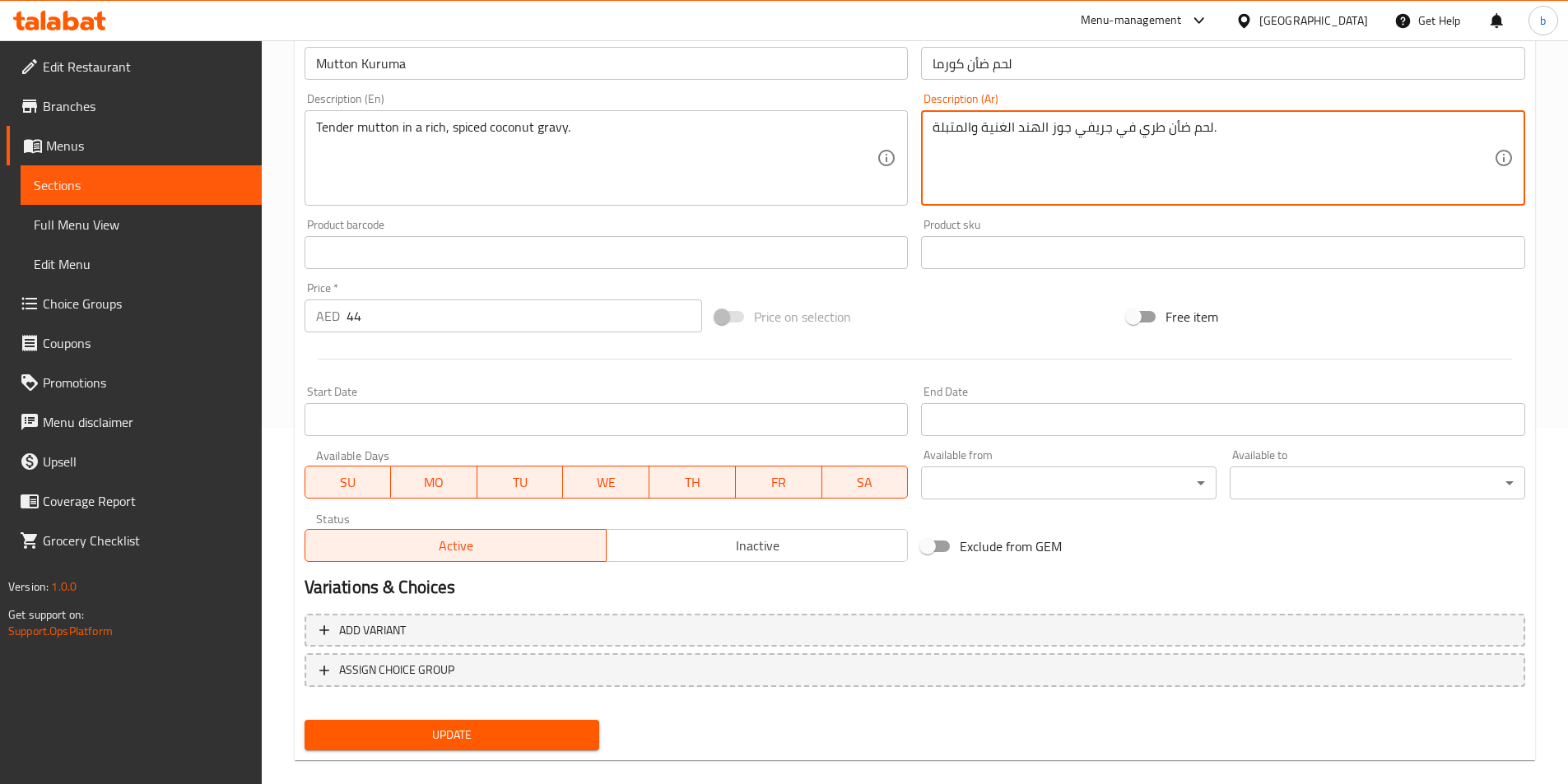
scroll to position [379, 0]
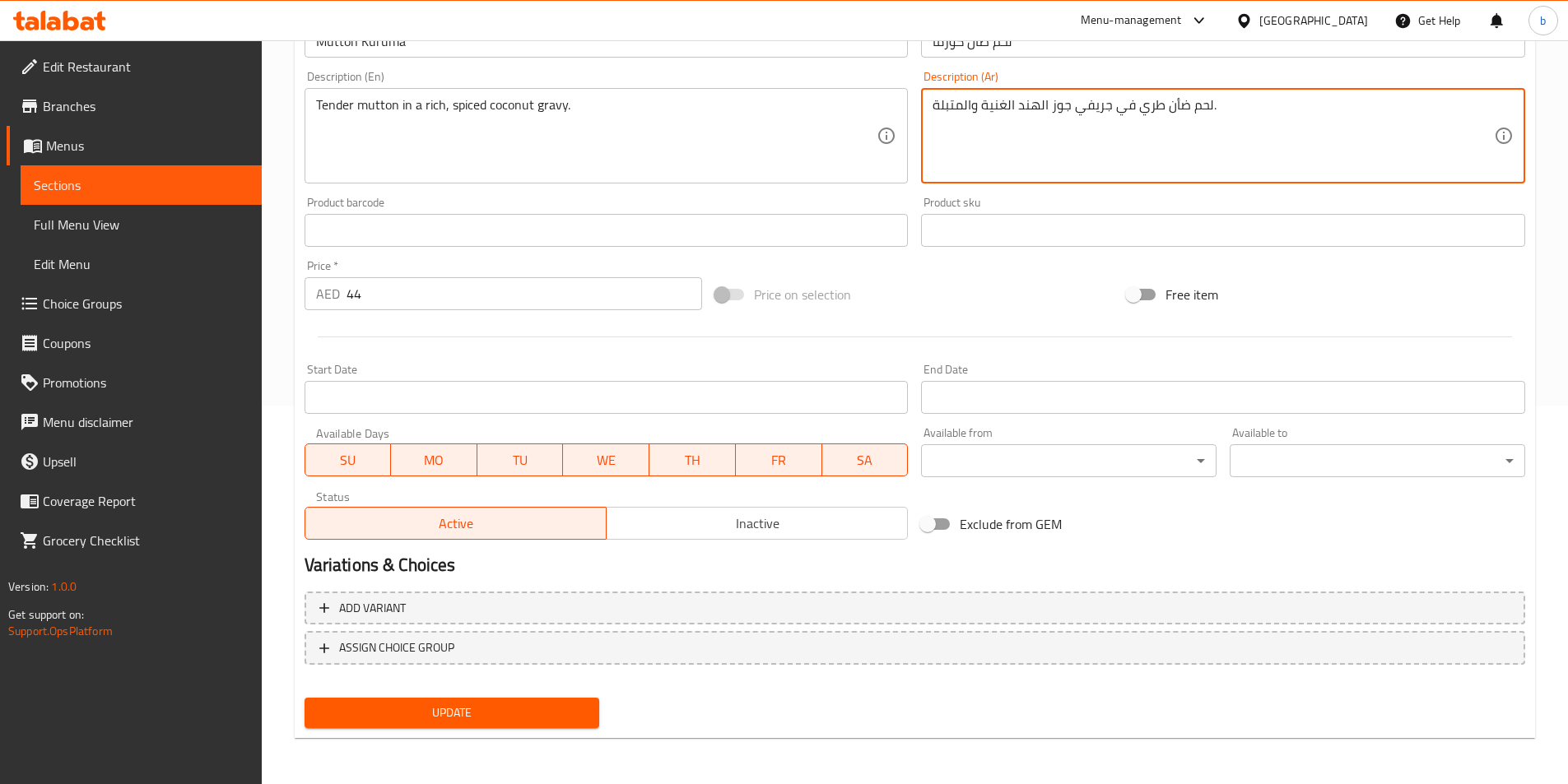
type textarea "لحم ضأن طري في جريفي جوز الهند الغنية والمتبلة."
click at [461, 707] on span "Update" at bounding box center [452, 712] width 269 height 20
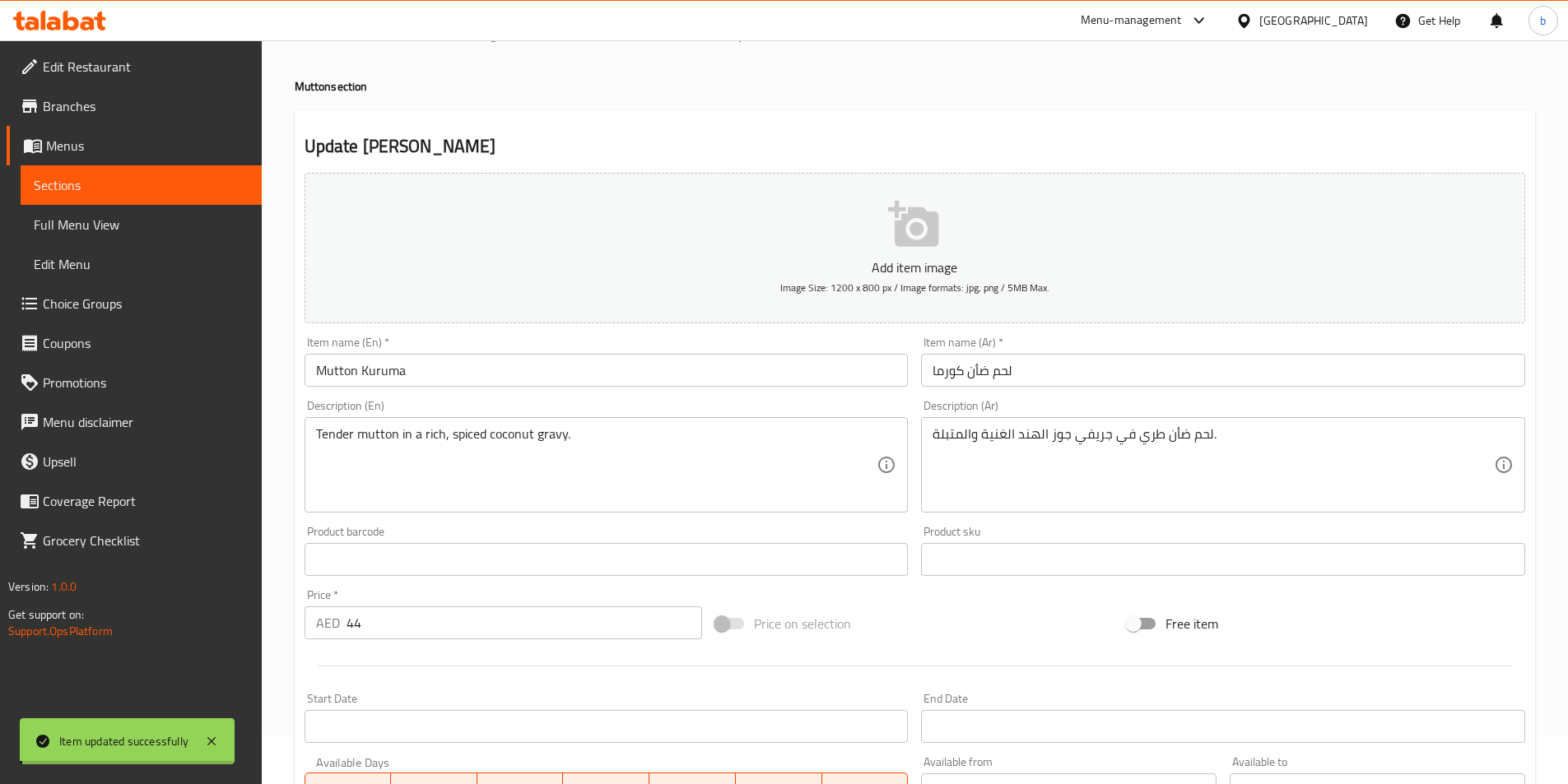
scroll to position [0, 0]
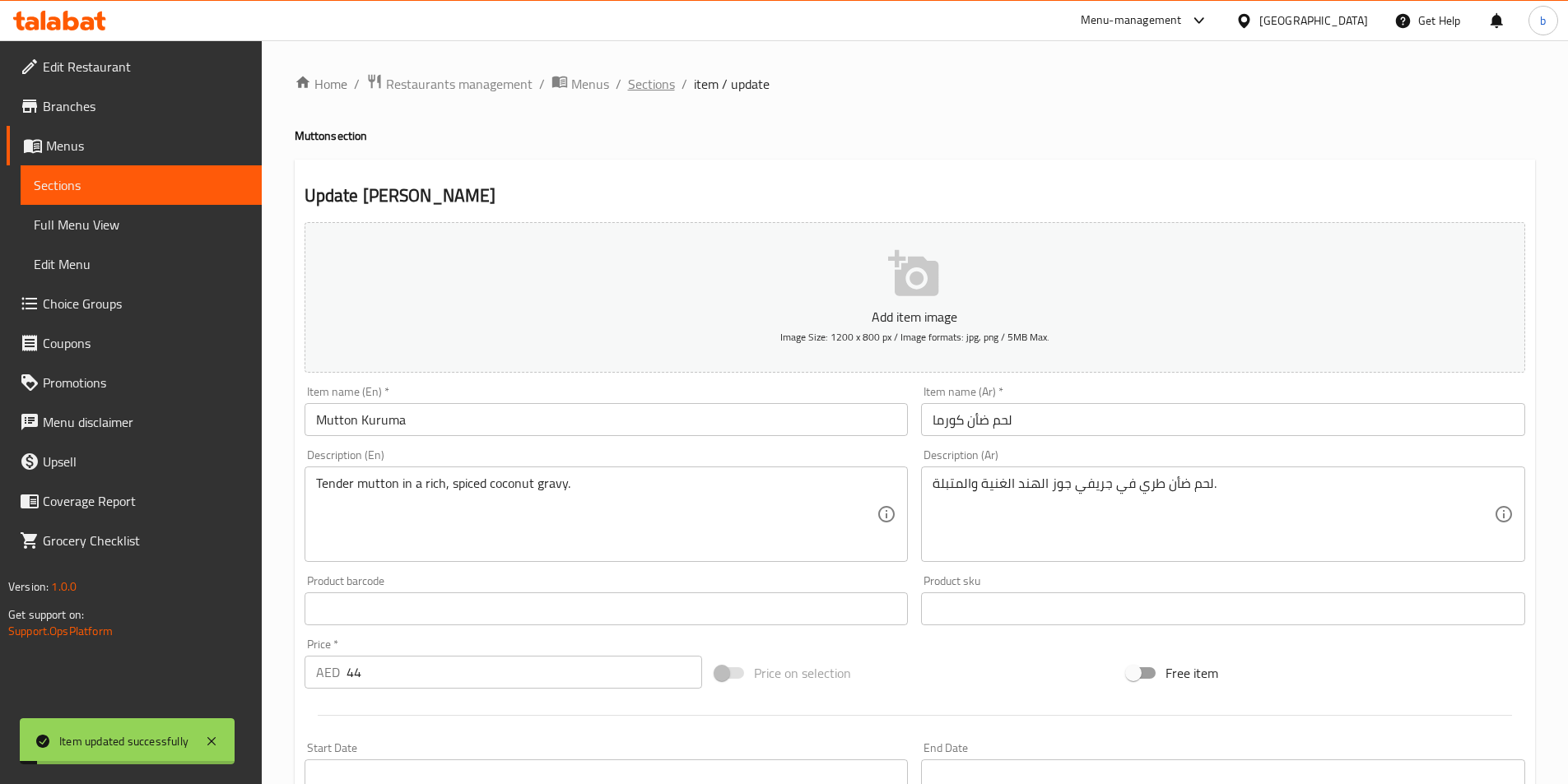
click at [628, 84] on span "Sections" at bounding box center [651, 83] width 47 height 20
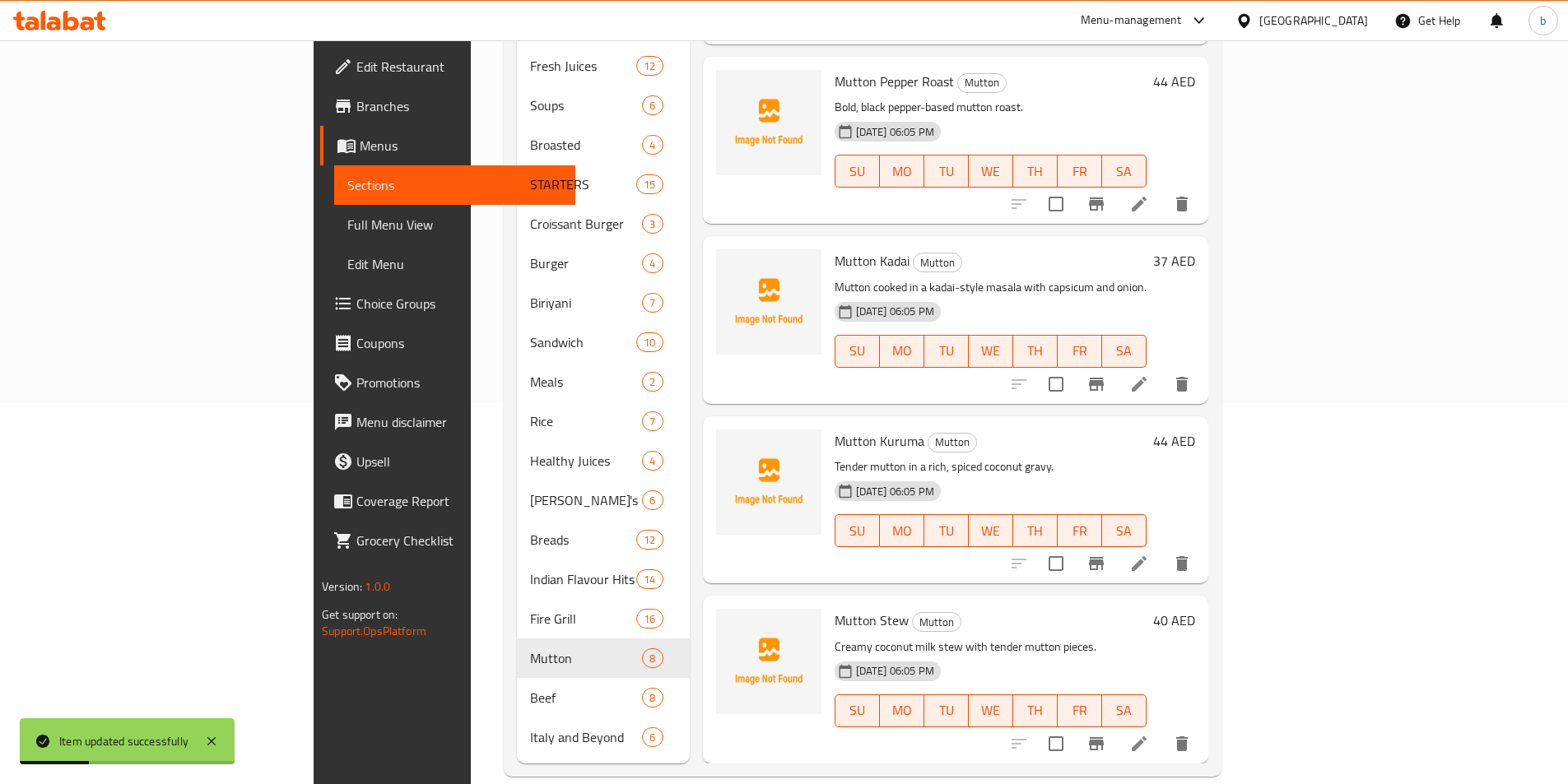
scroll to position [381, 0]
click at [1162, 728] on li at bounding box center [1139, 742] width 46 height 29
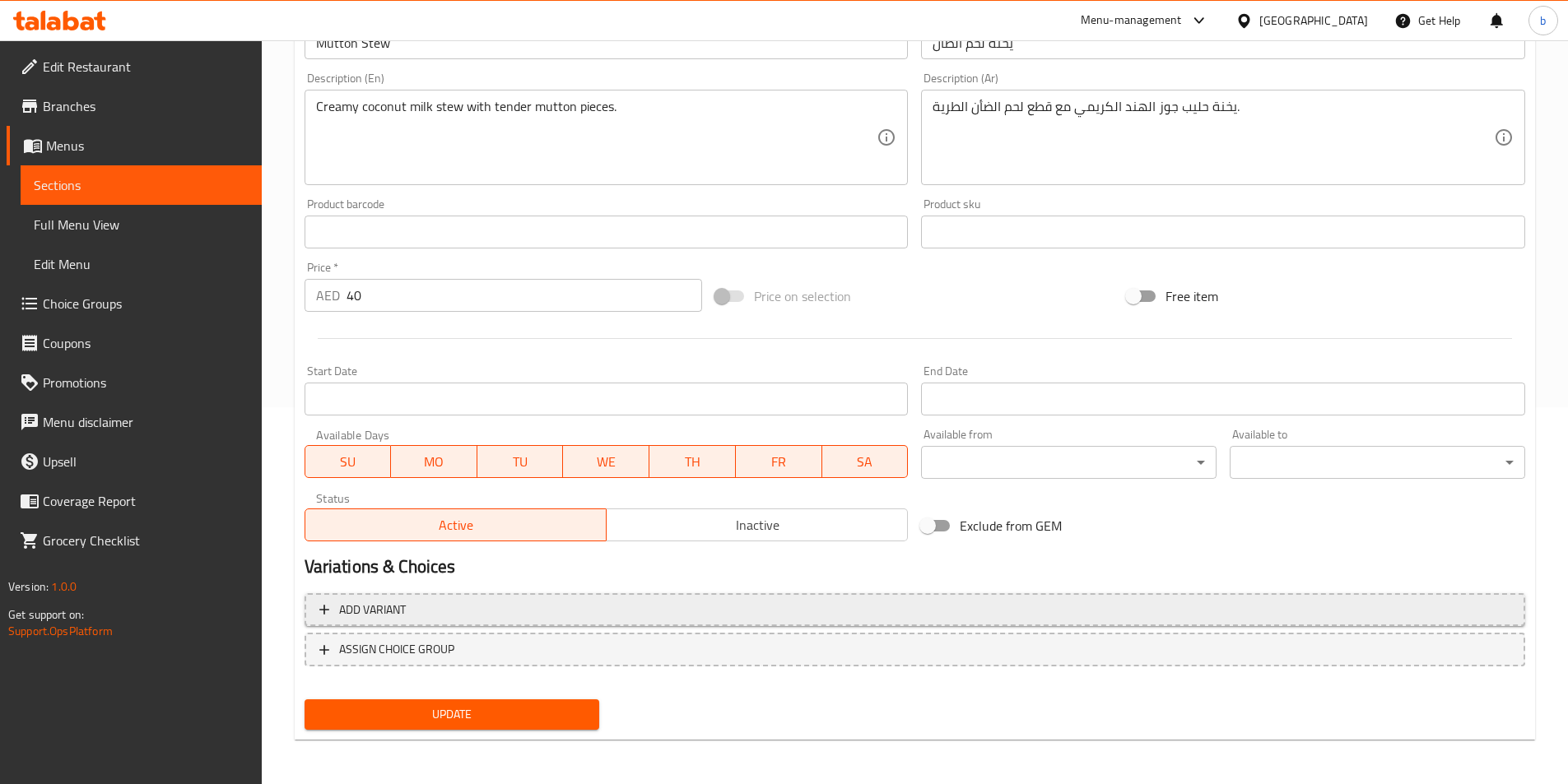
scroll to position [379, 0]
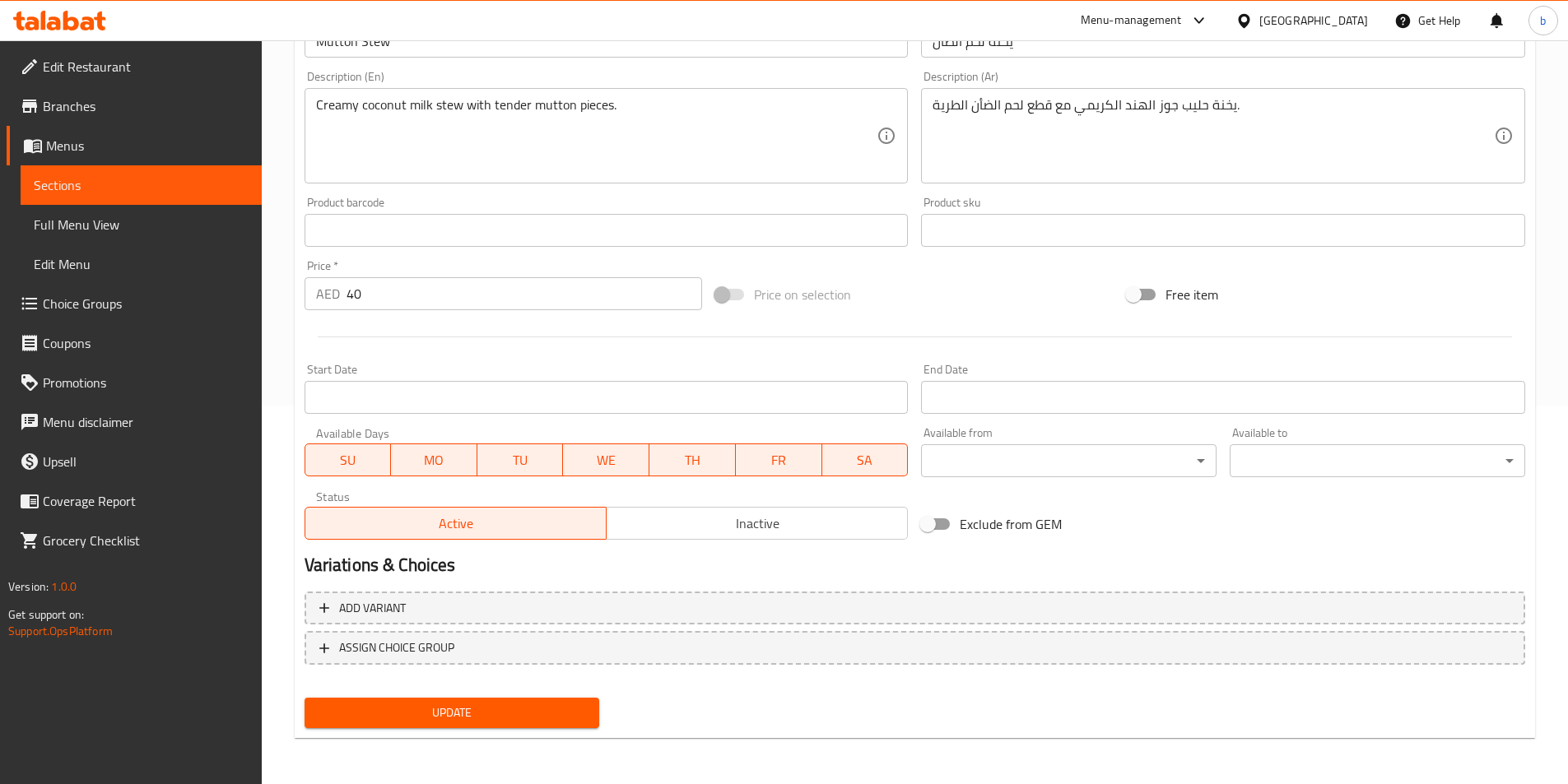
click at [491, 715] on span "Update" at bounding box center [452, 712] width 269 height 20
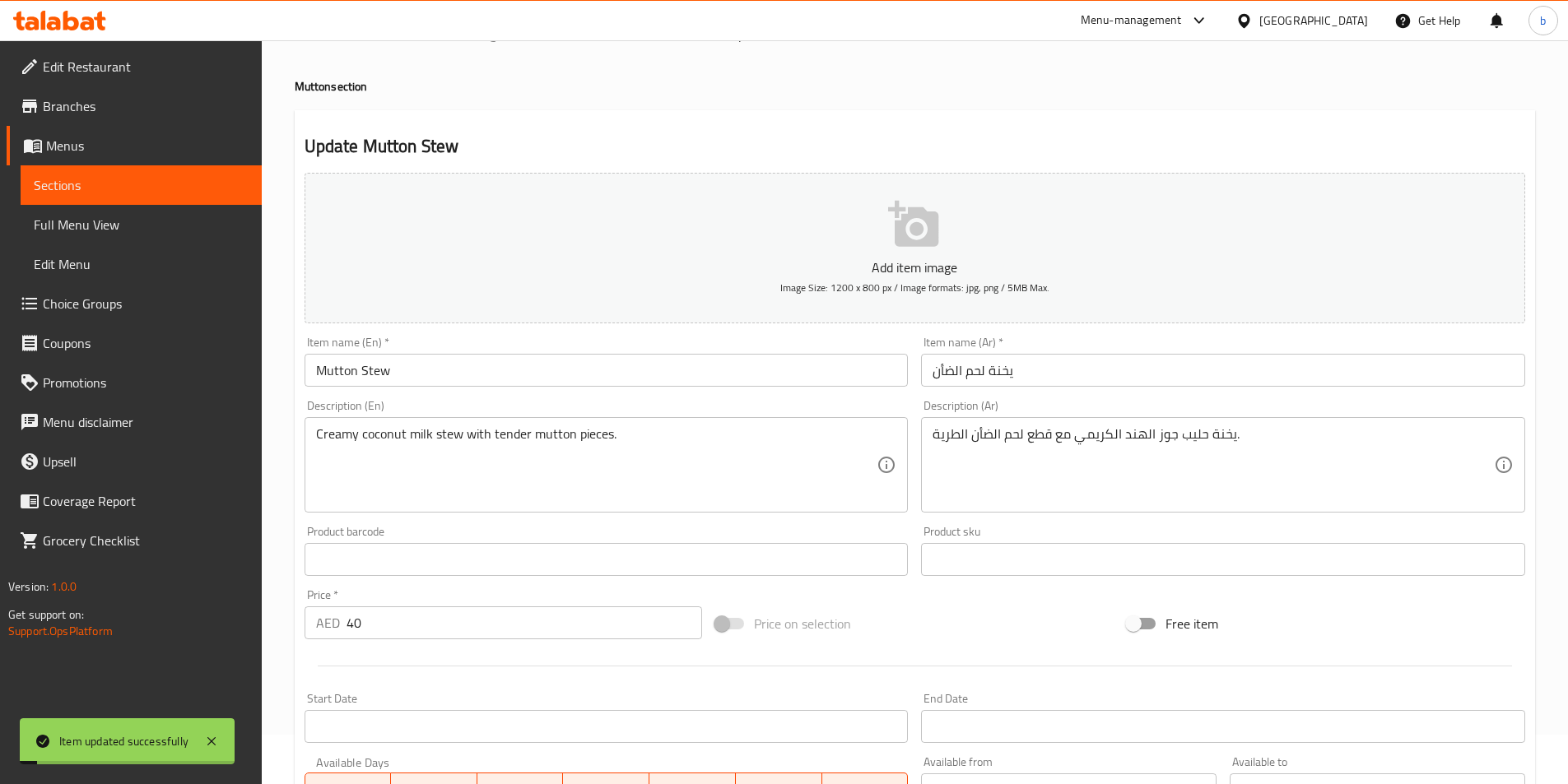
scroll to position [0, 0]
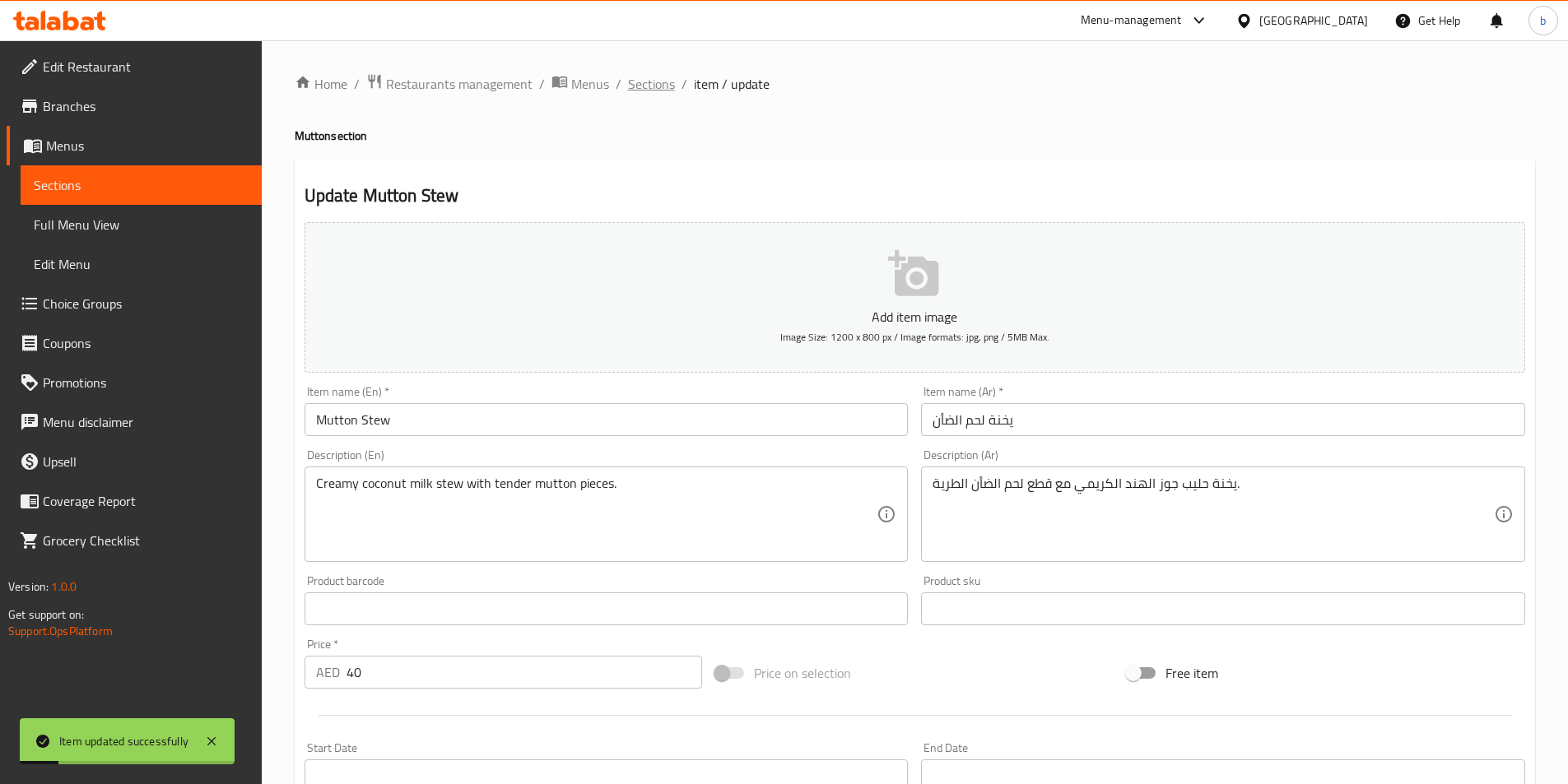
click at [658, 92] on span "Sections" at bounding box center [651, 83] width 47 height 20
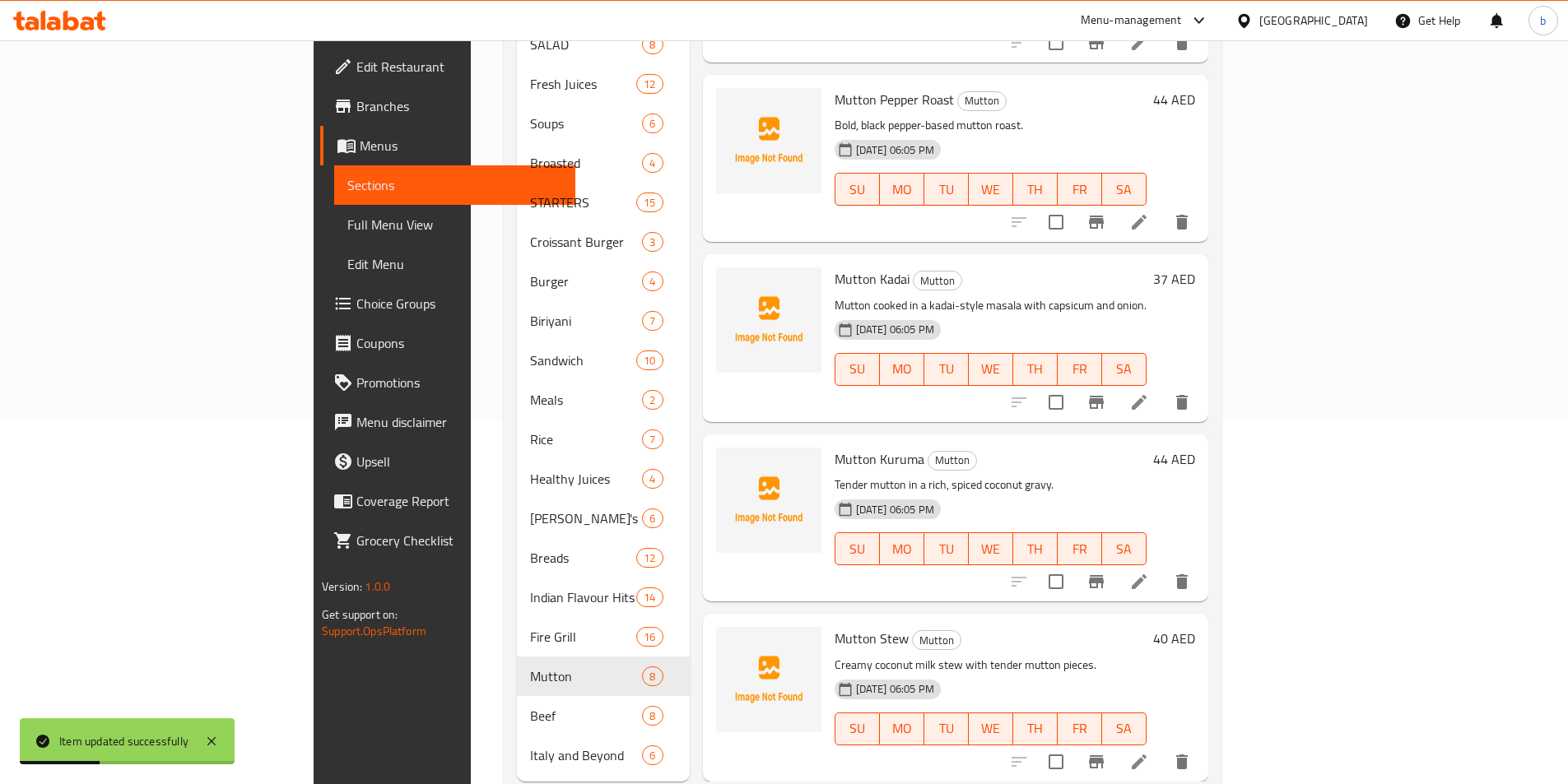
scroll to position [381, 0]
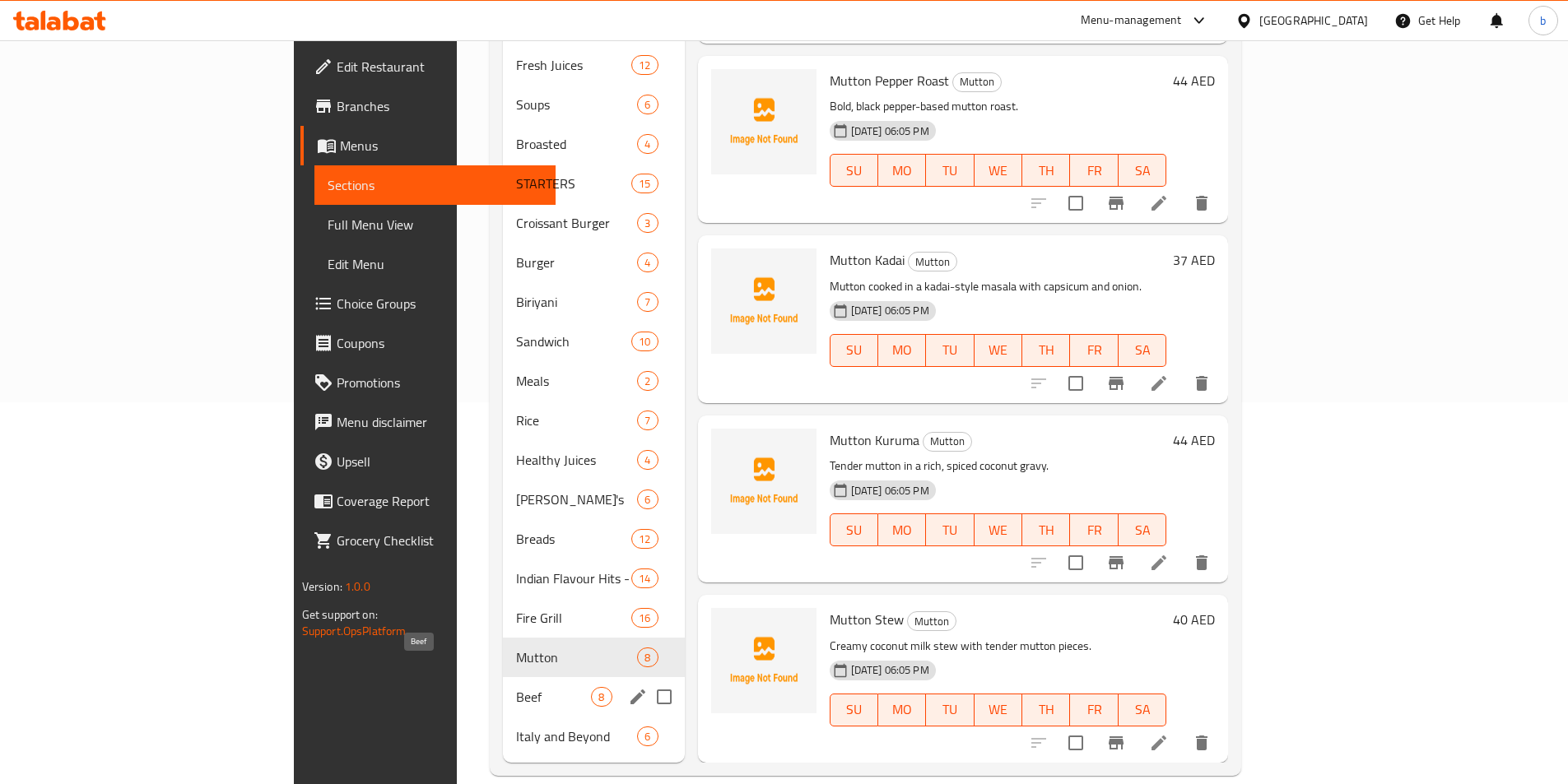
click at [516, 687] on span "Beef" at bounding box center [554, 697] width 75 height 20
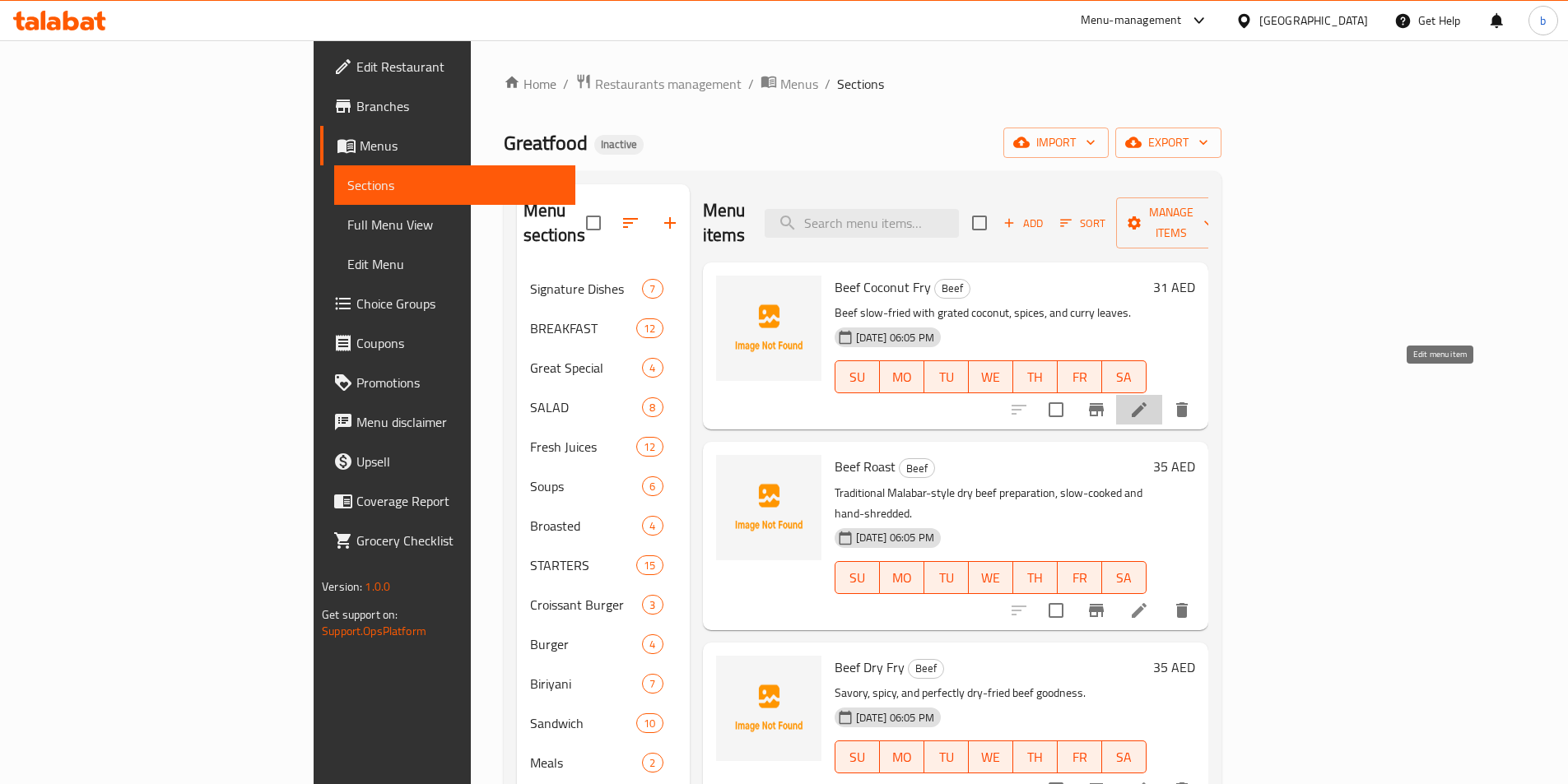
click at [1149, 400] on icon at bounding box center [1139, 410] width 20 height 20
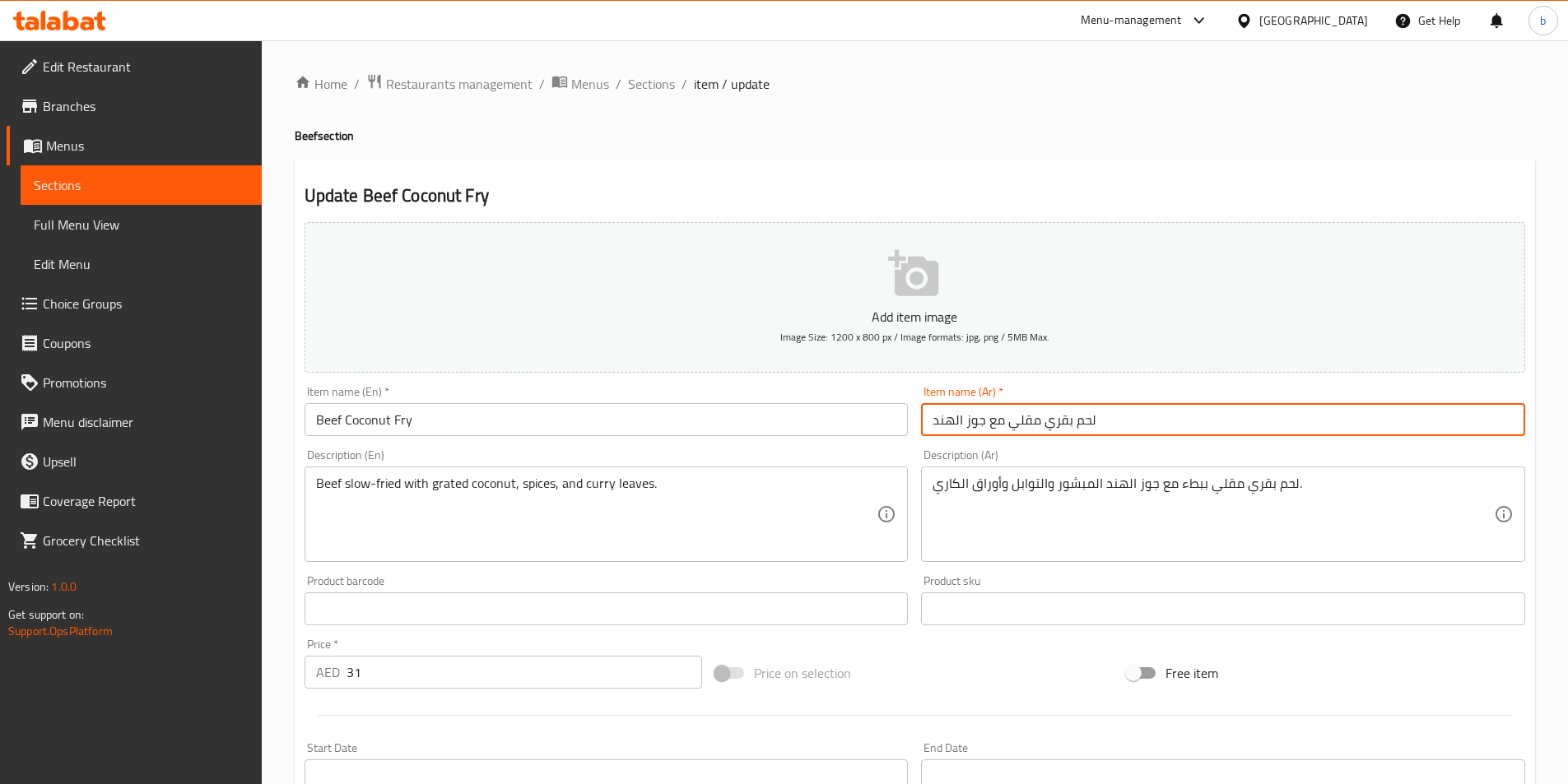
drag, startPoint x: 984, startPoint y: 424, endPoint x: 1002, endPoint y: 418, distance: 19.0
click at [1002, 418] on input "لحم بقري مقلي مع جوز الهند" at bounding box center [1223, 419] width 604 height 33
type input "لحم بقري مقلي جوز الهند"
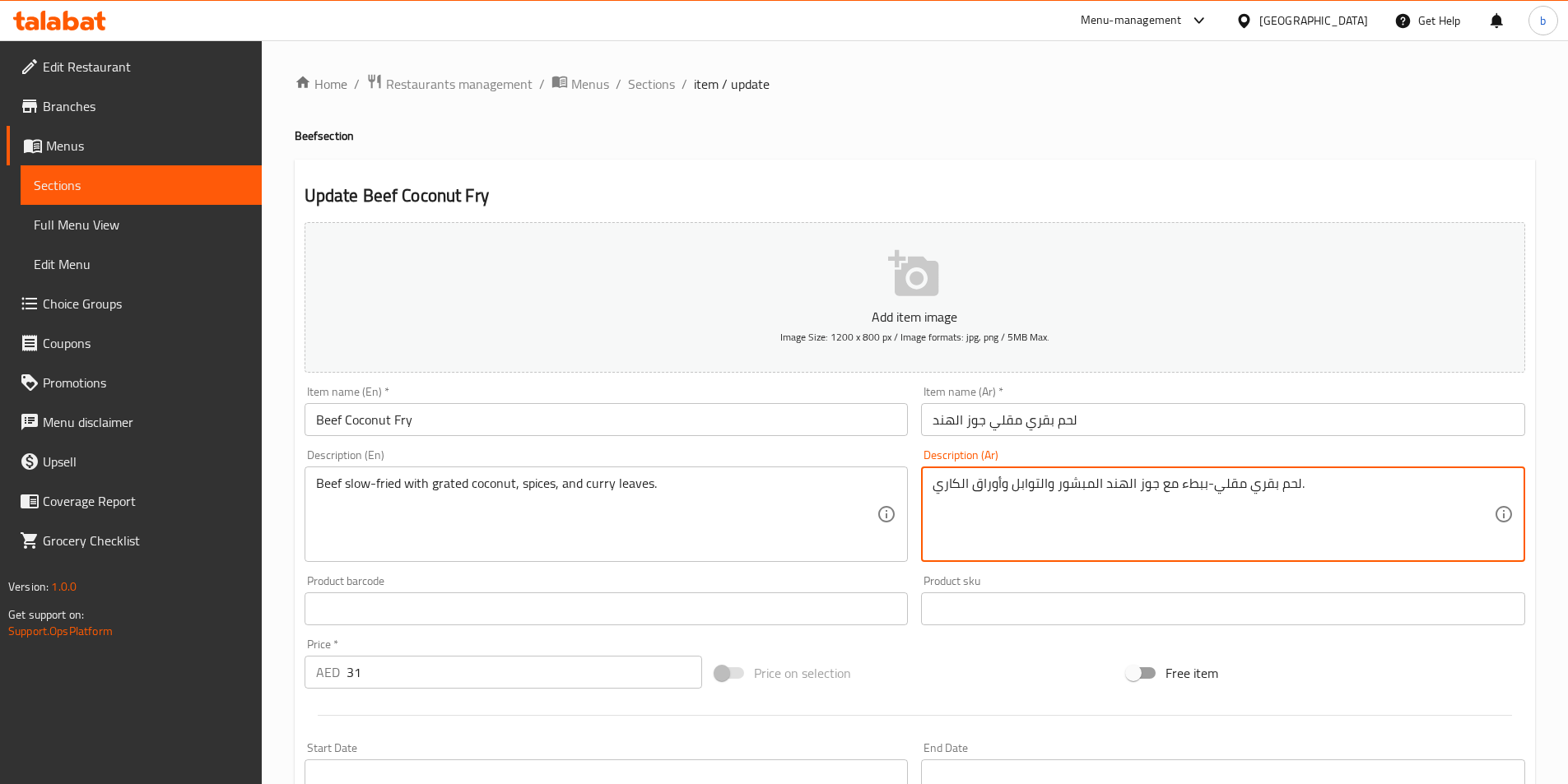
type textarea "لحم بقري مقلي-ببطء مع جوز الهند المبشور والتوابل وأوراق الكاري."
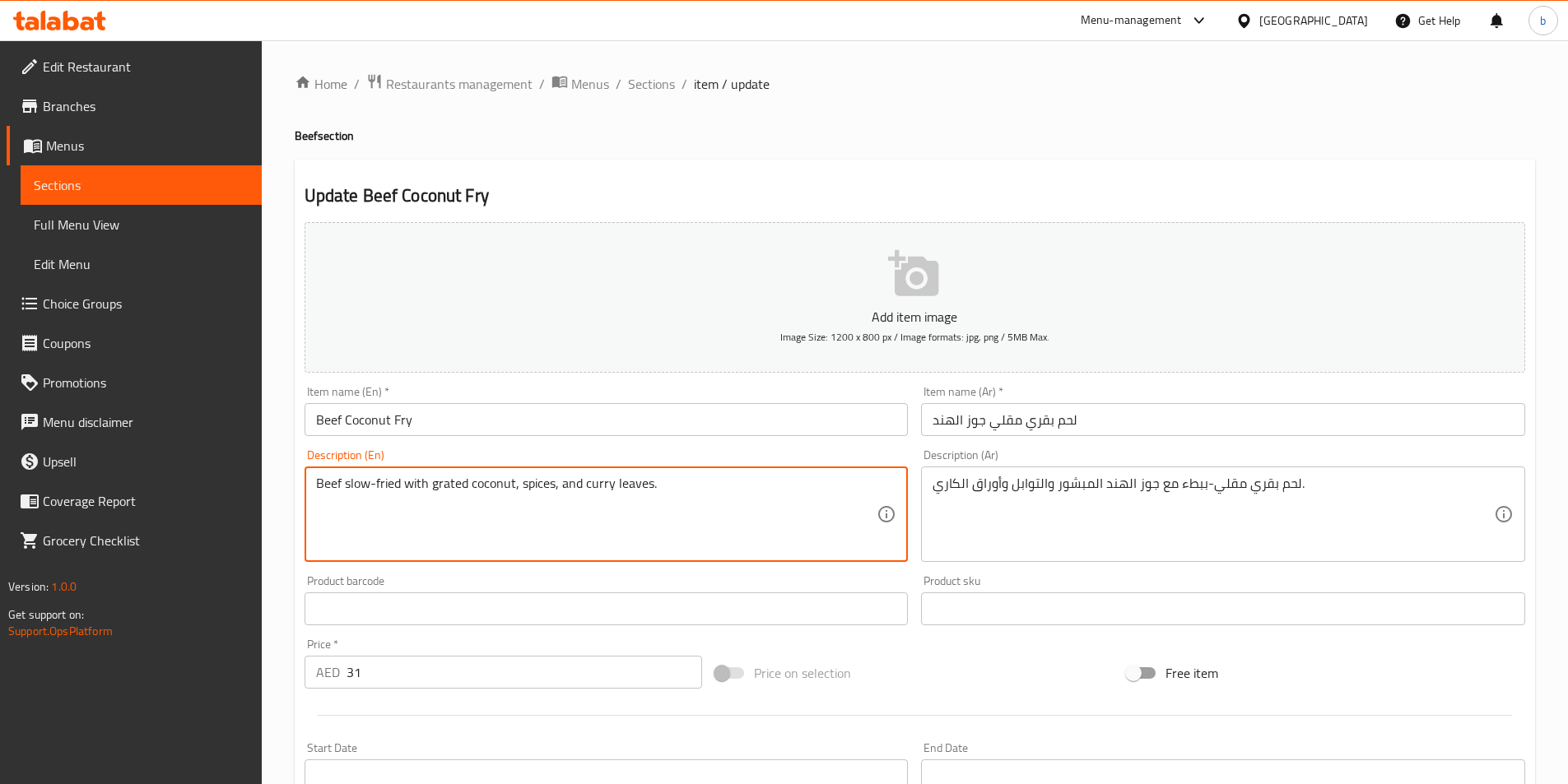
click at [453, 485] on textarea "Beef slow-fried with grated coconut, spices, and curry leaves." at bounding box center [596, 514] width 562 height 78
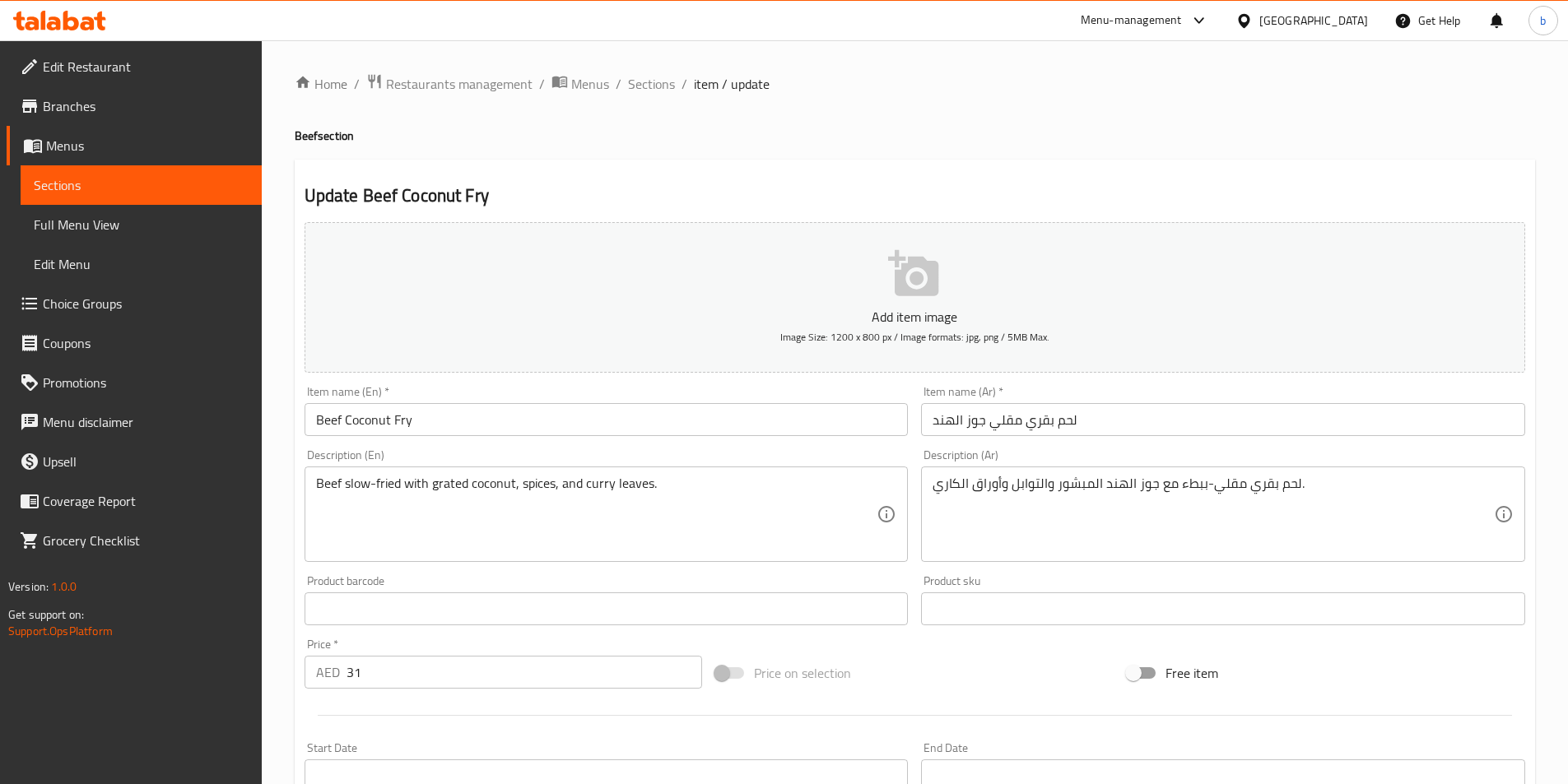
click at [437, 486] on textarea "Beef slow-fried with grated coconut, spices, and curry leaves." at bounding box center [596, 514] width 562 height 78
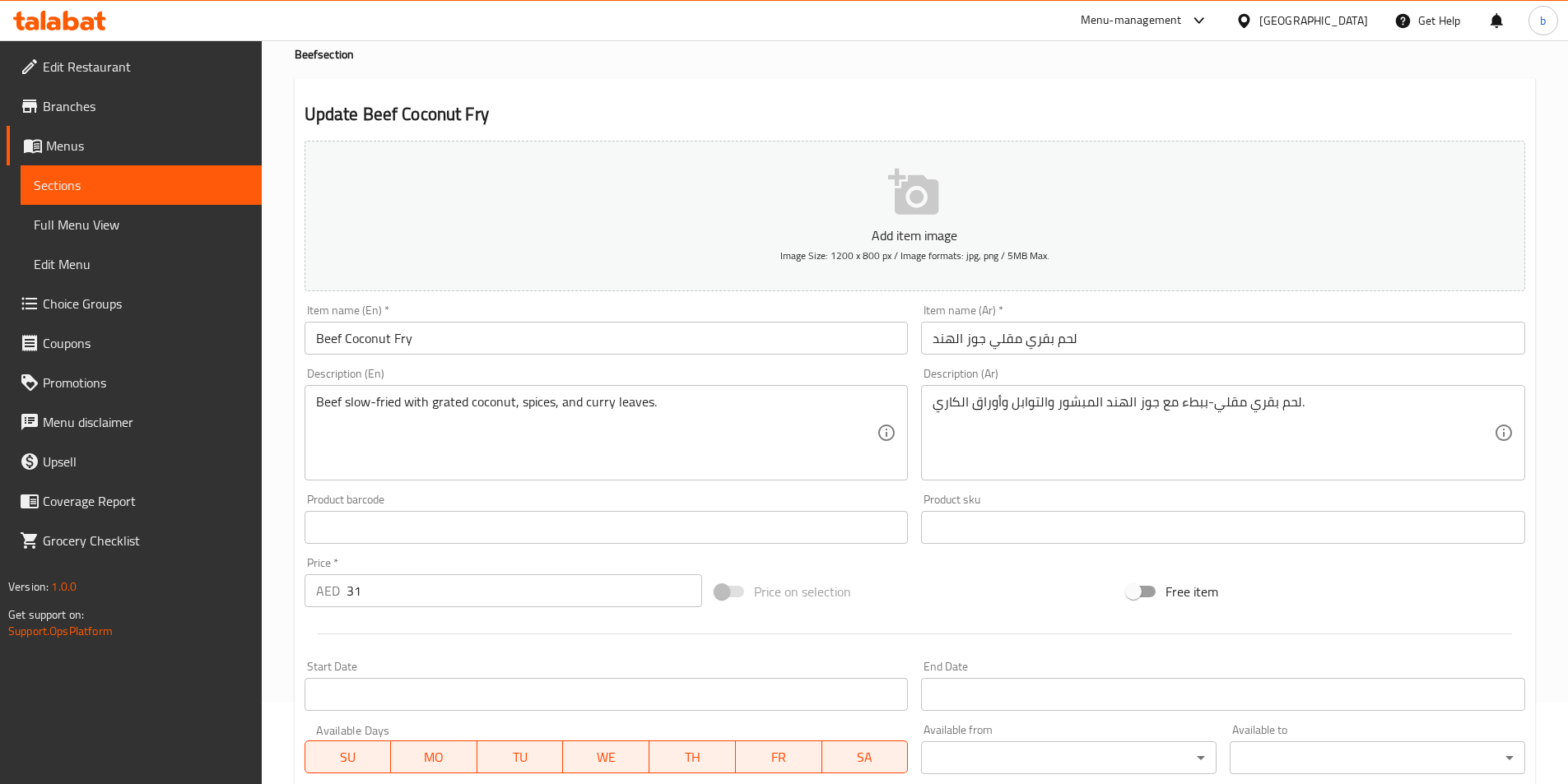
scroll to position [329, 0]
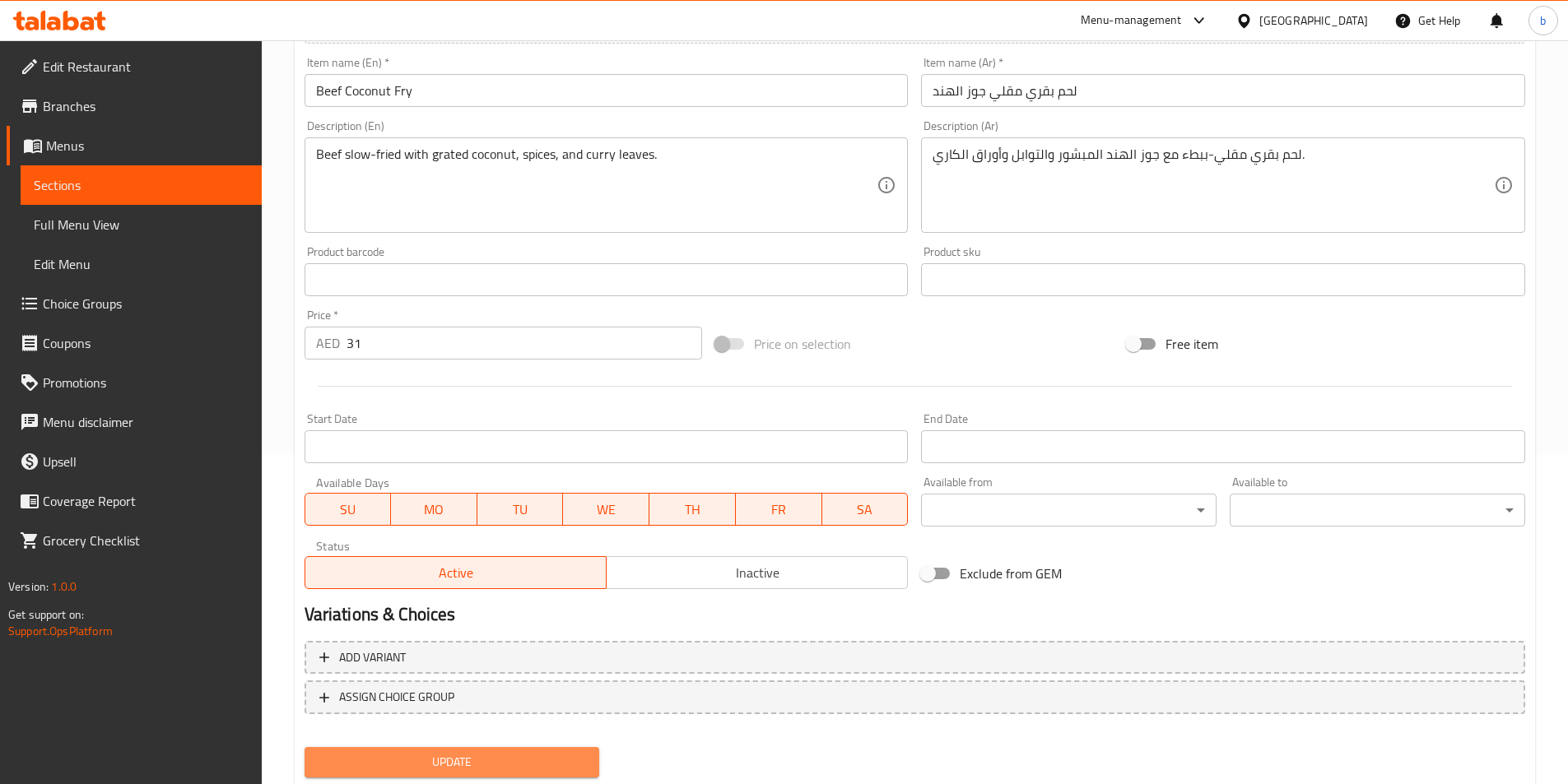
click at [350, 759] on span "Update" at bounding box center [452, 762] width 269 height 20
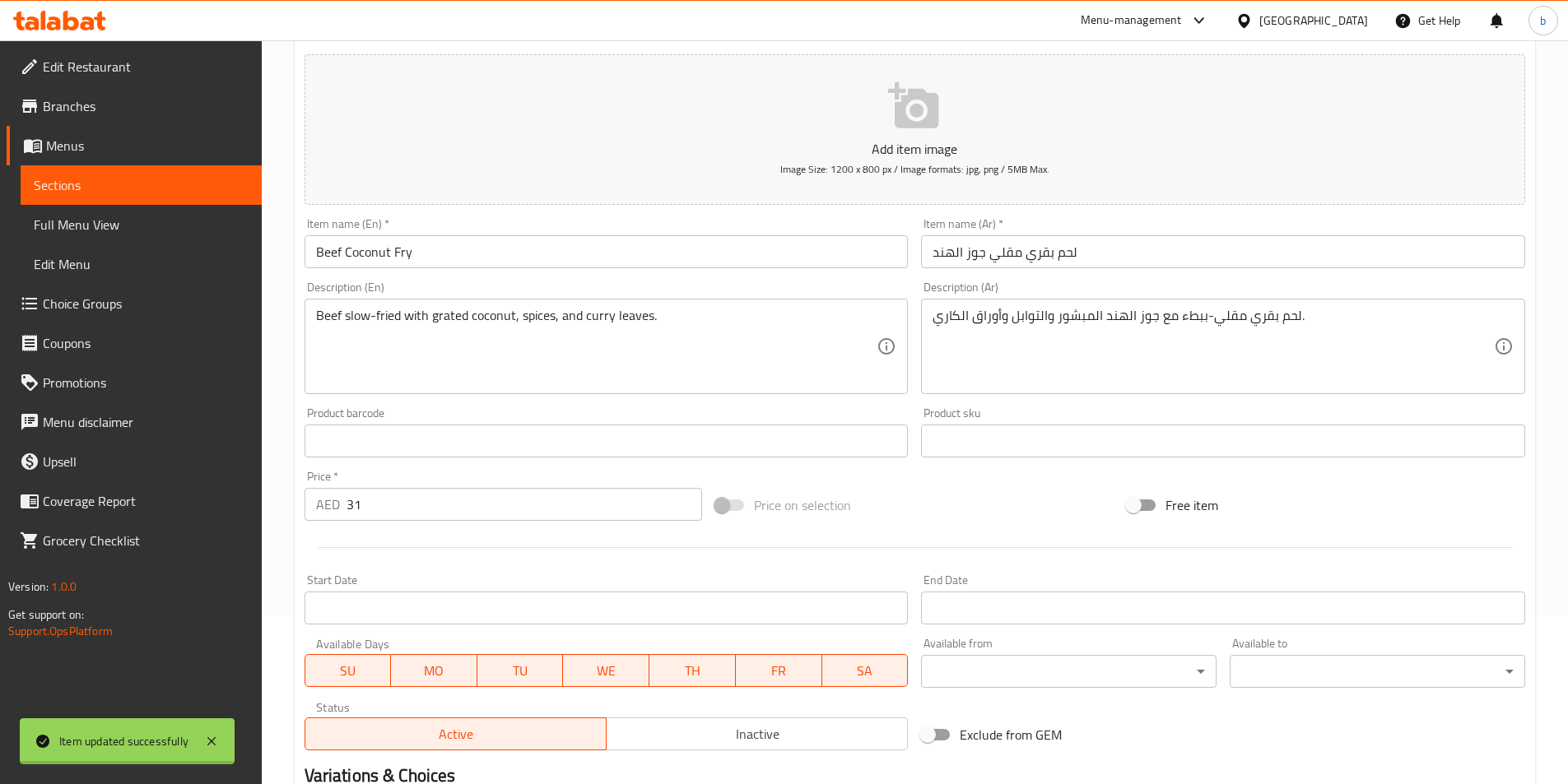
scroll to position [0, 0]
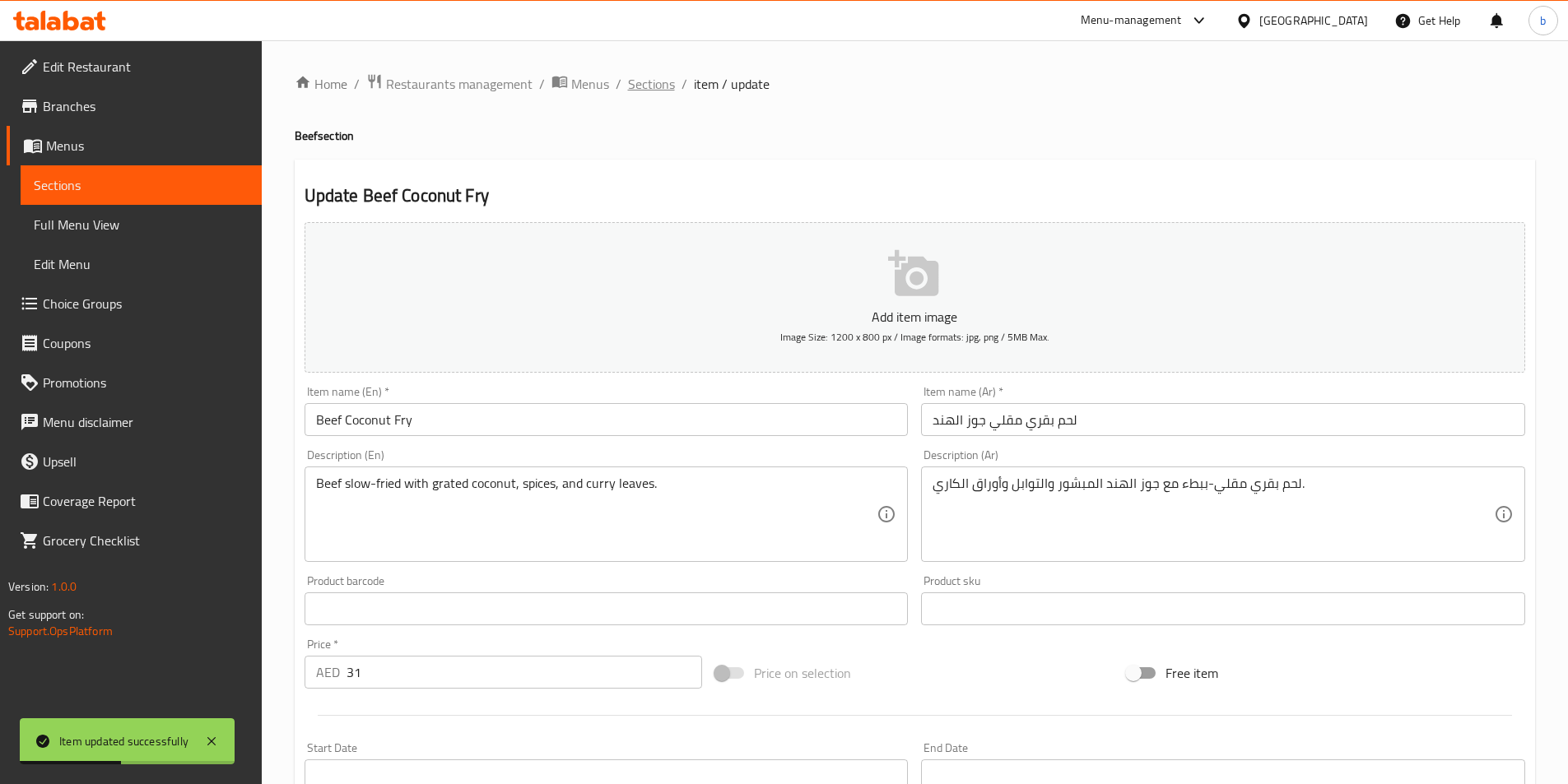
click at [659, 82] on span "Sections" at bounding box center [651, 83] width 47 height 20
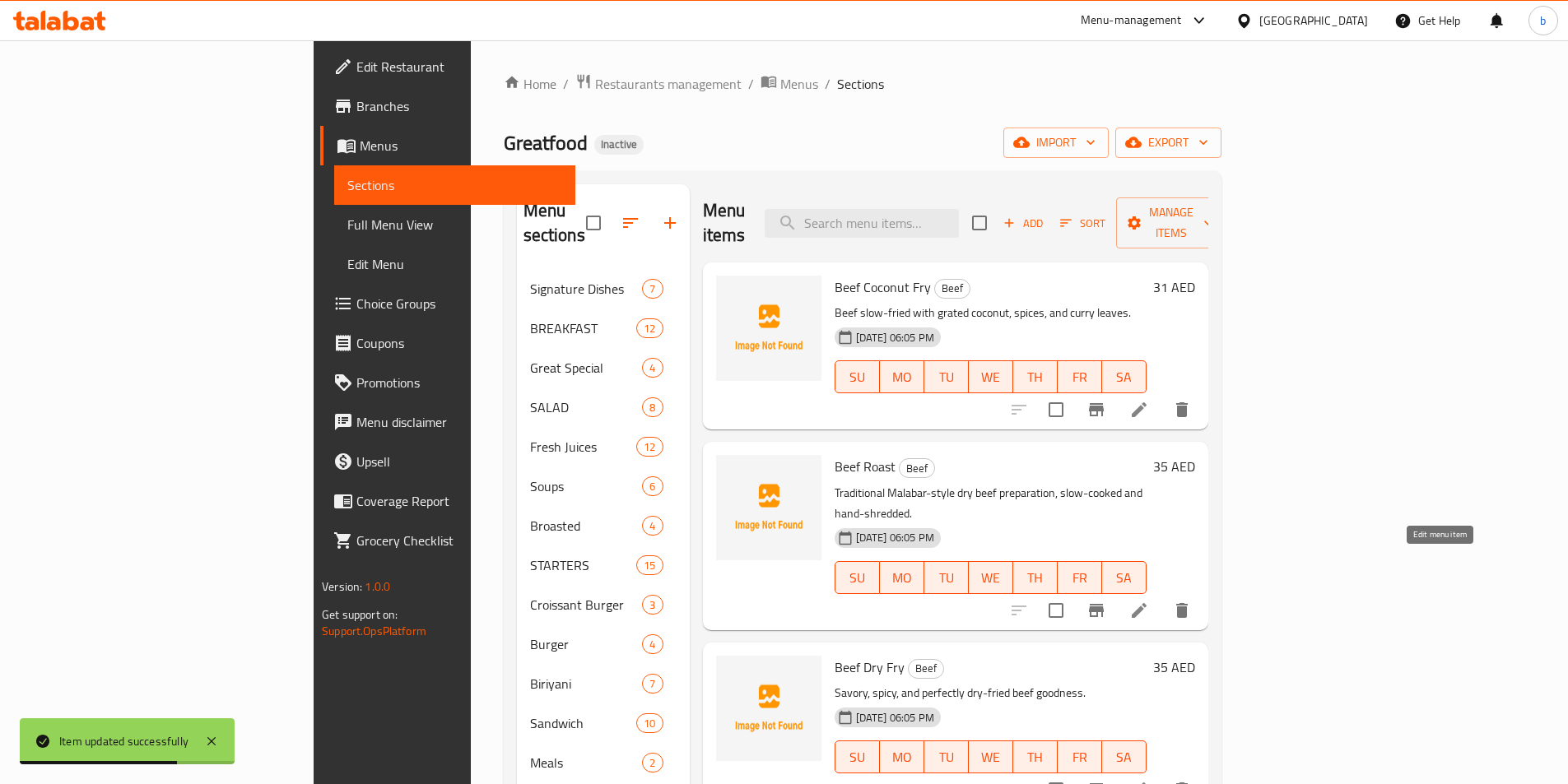
click at [1146, 603] on icon at bounding box center [1139, 610] width 15 height 15
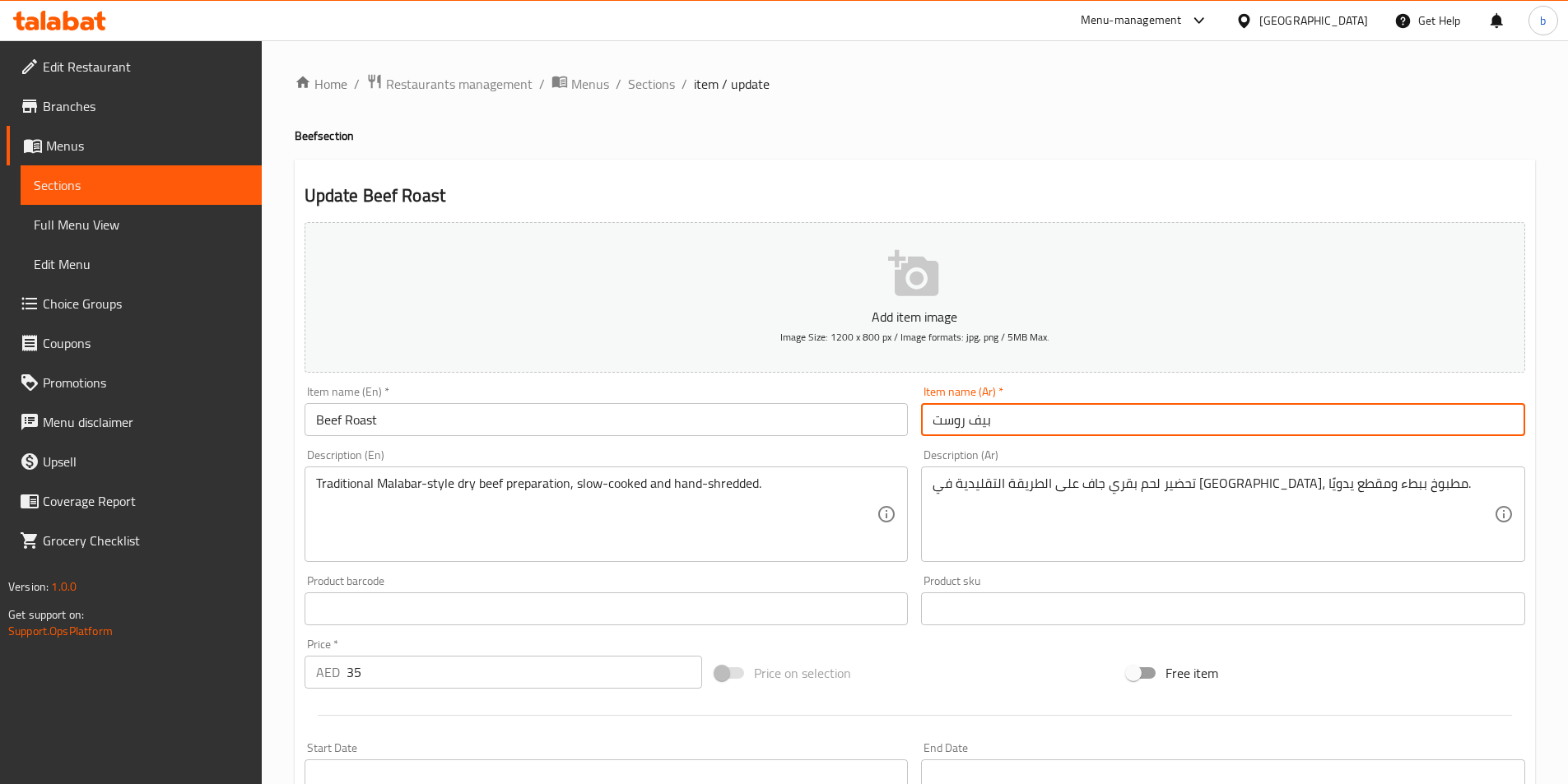
drag, startPoint x: 938, startPoint y: 424, endPoint x: 1123, endPoint y: 422, distance: 185.0
click at [1123, 422] on input "بيف روست" at bounding box center [1223, 419] width 604 height 33
type input "لحم بقرى مشوى"
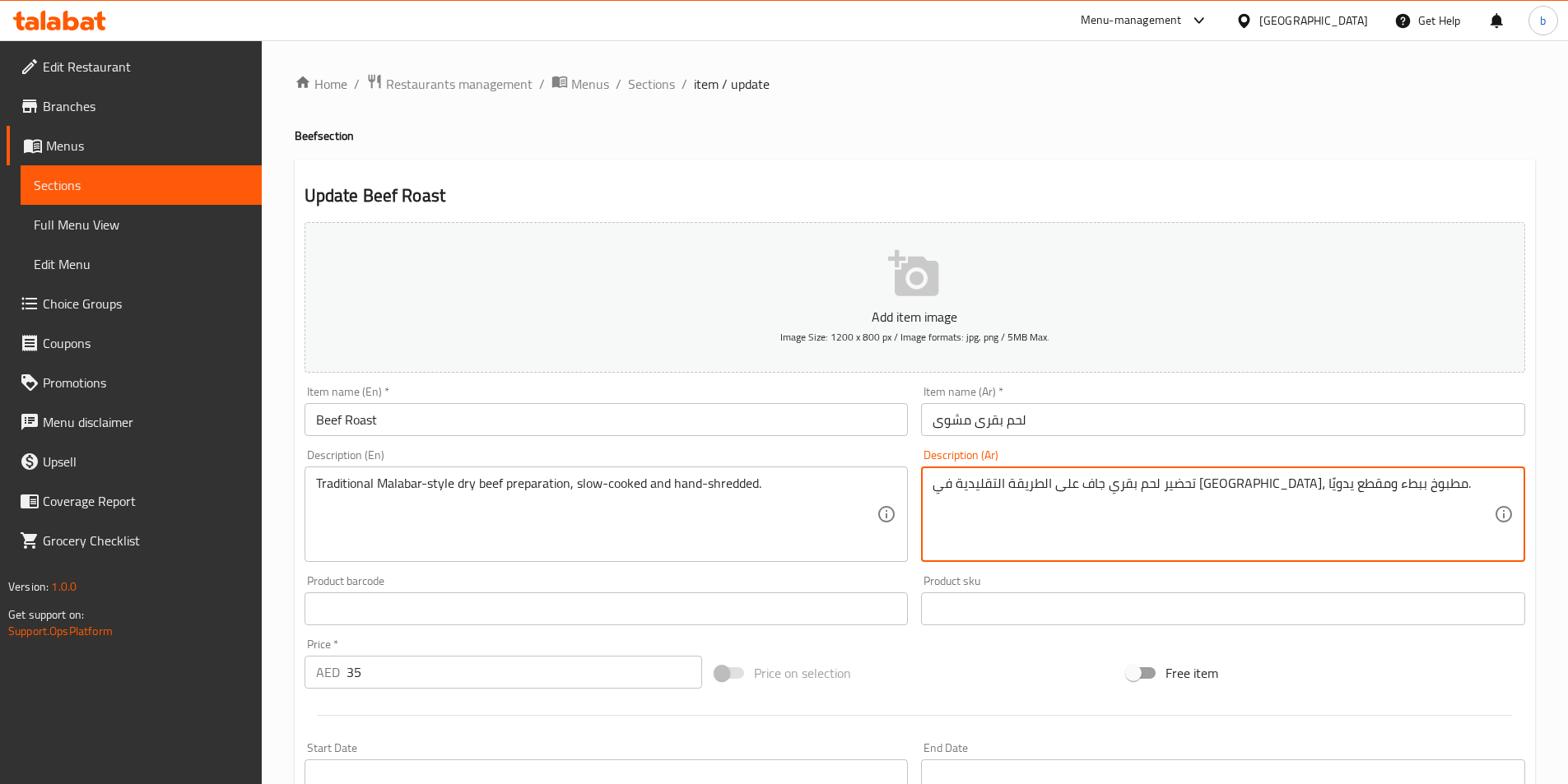
drag, startPoint x: 964, startPoint y: 485, endPoint x: 997, endPoint y: 483, distance: 33.1
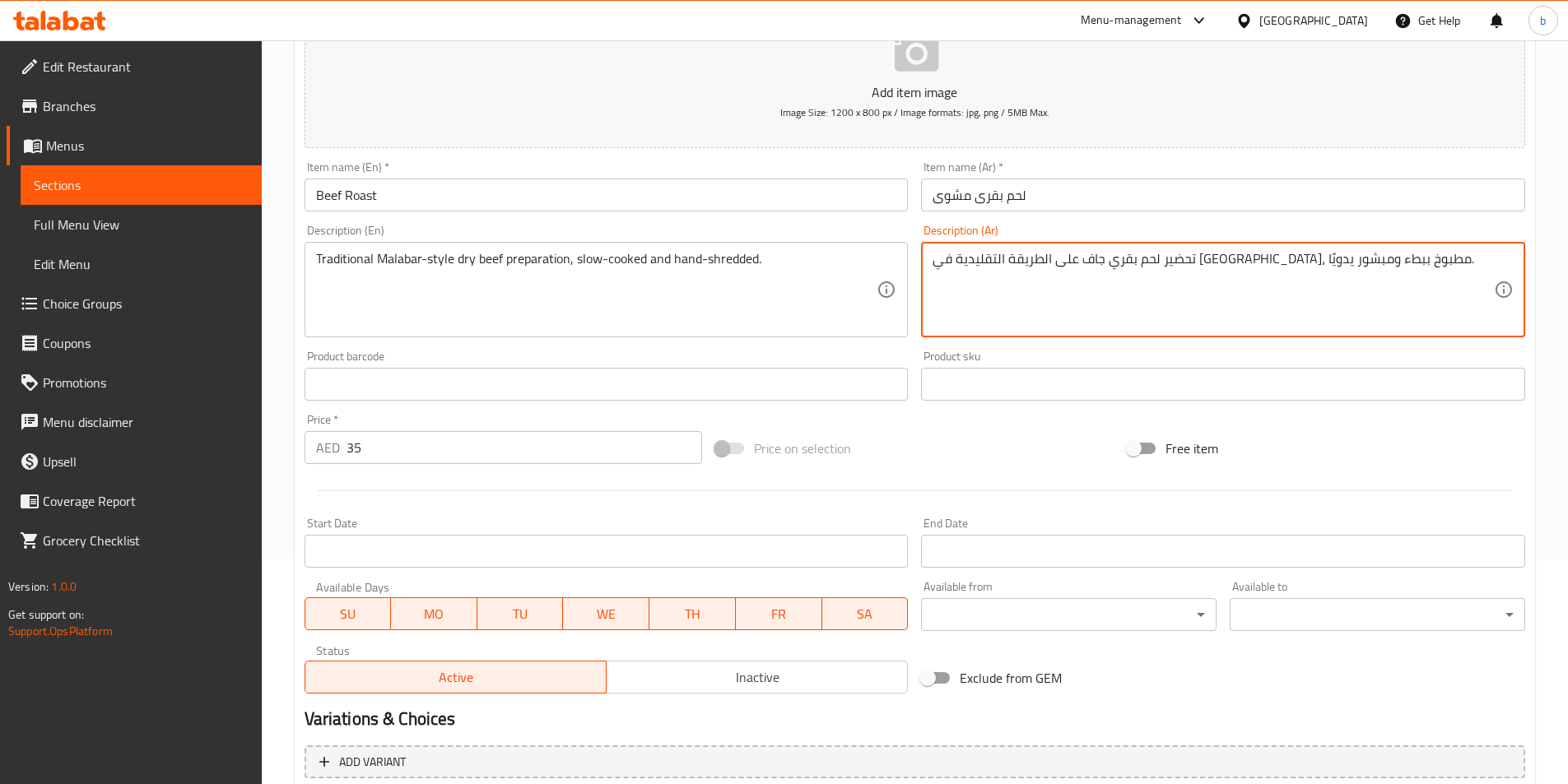
scroll to position [247, 0]
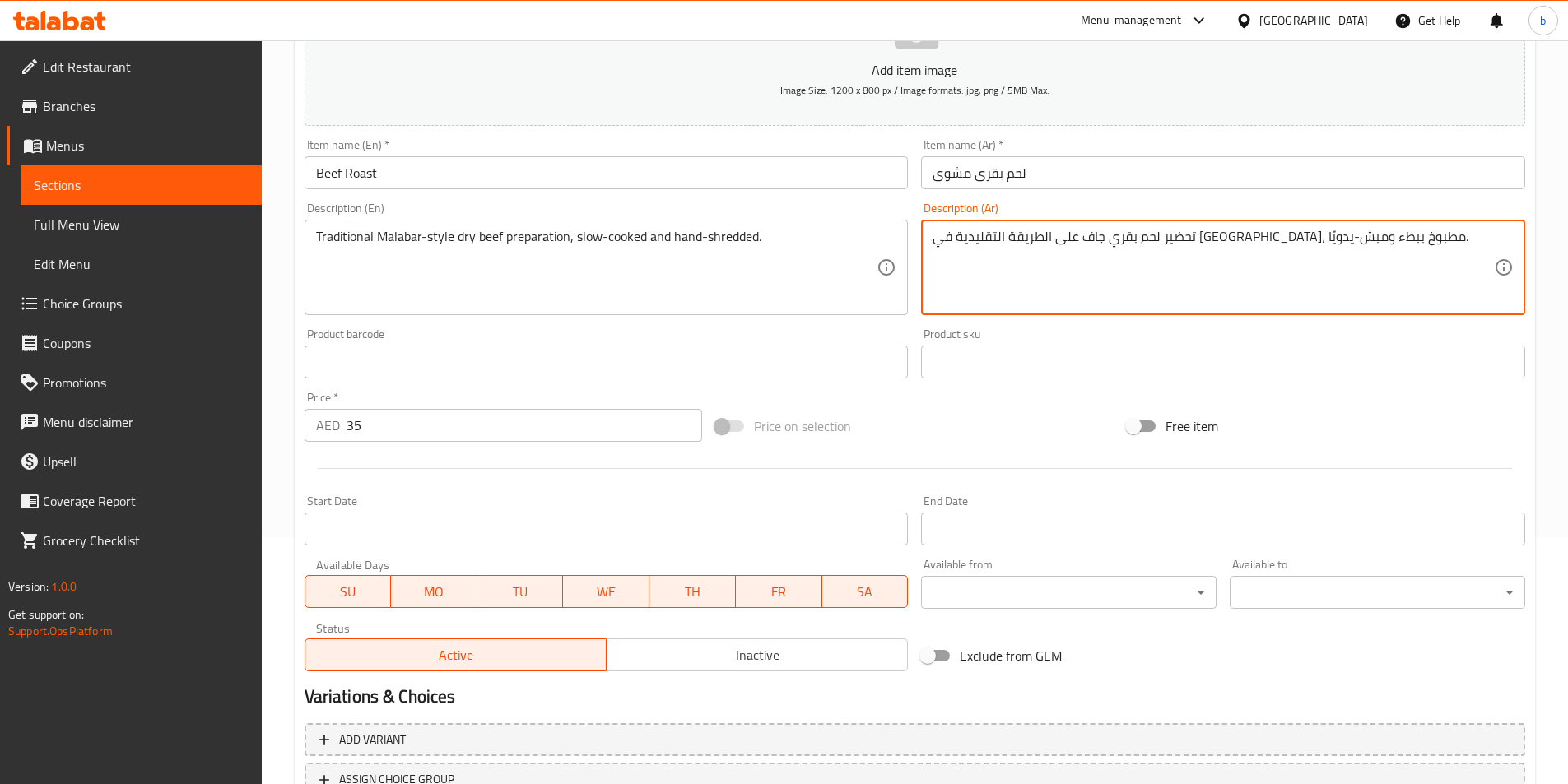
click at [966, 236] on textarea "تحضير لحم بقري جاف على الطريقة التقليدية في مالابار، مطبوخ ببطء ومبش-يدويًا." at bounding box center [1213, 268] width 562 height 78
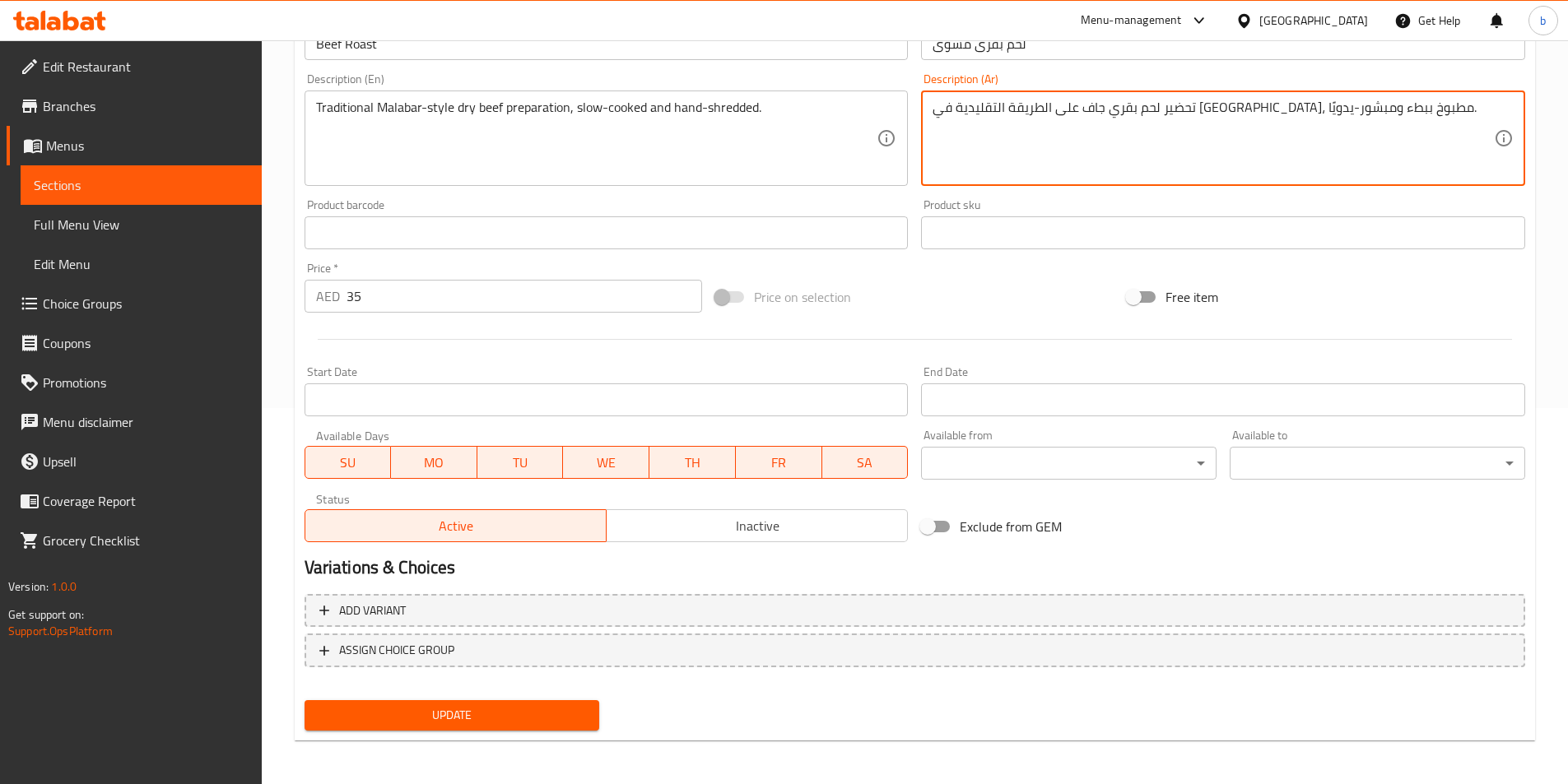
scroll to position [379, 0]
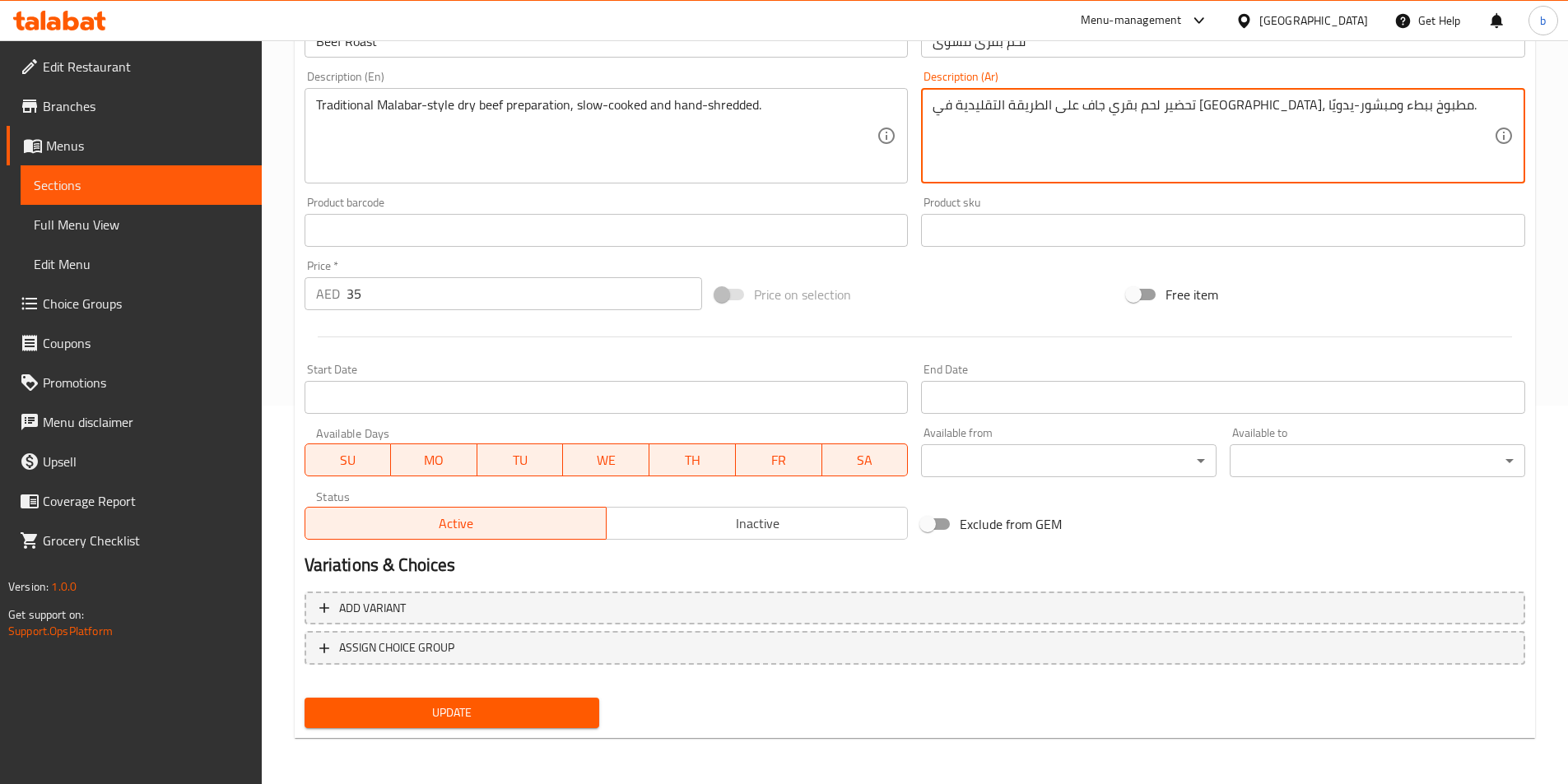
type textarea "تحضير لحم بقري جاف على الطريقة التقليدية في [GEOGRAPHIC_DATA]، مطبوخ ببطء ومبشو…"
click at [509, 705] on span "Update" at bounding box center [452, 712] width 269 height 20
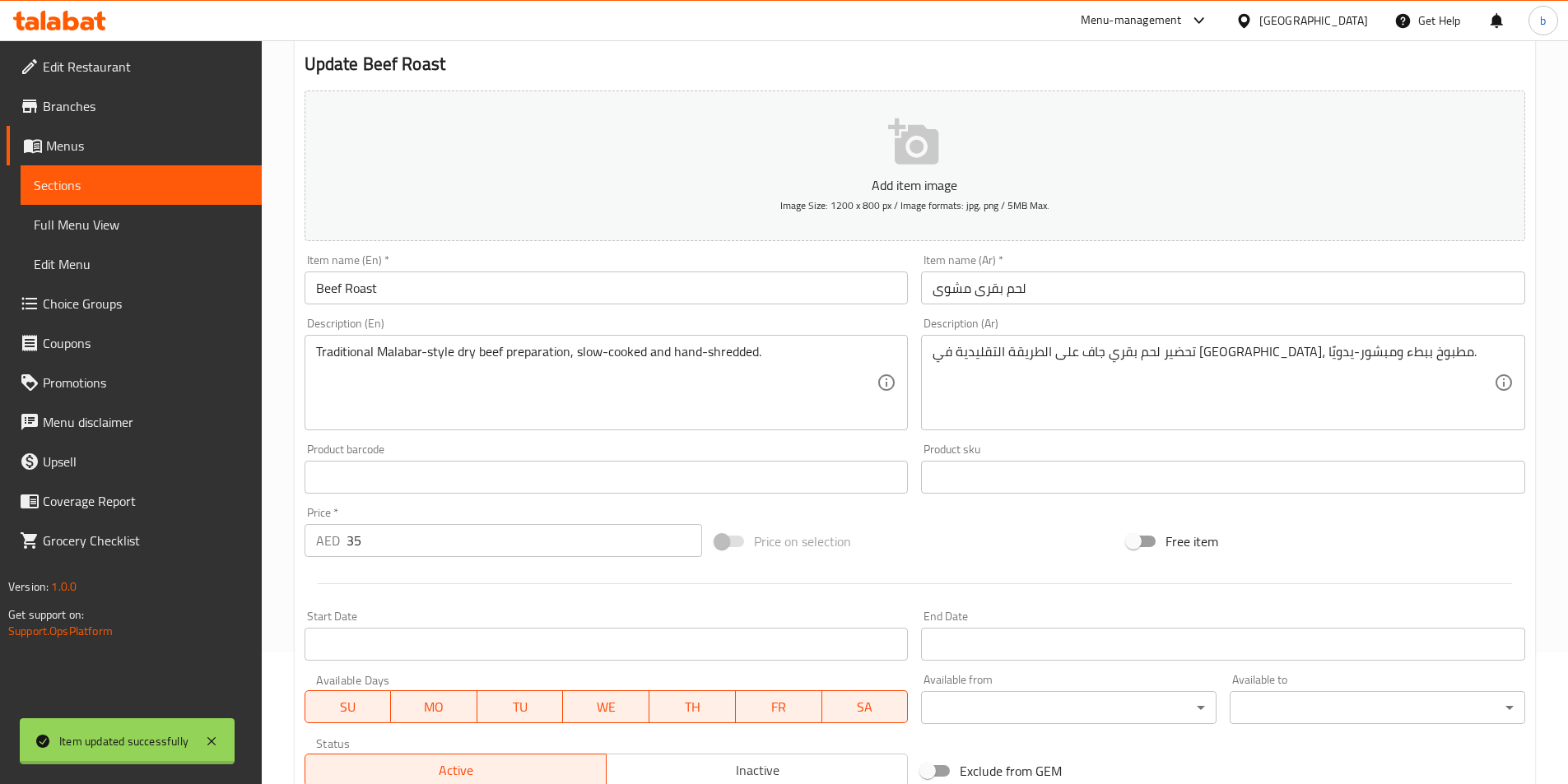
scroll to position [0, 0]
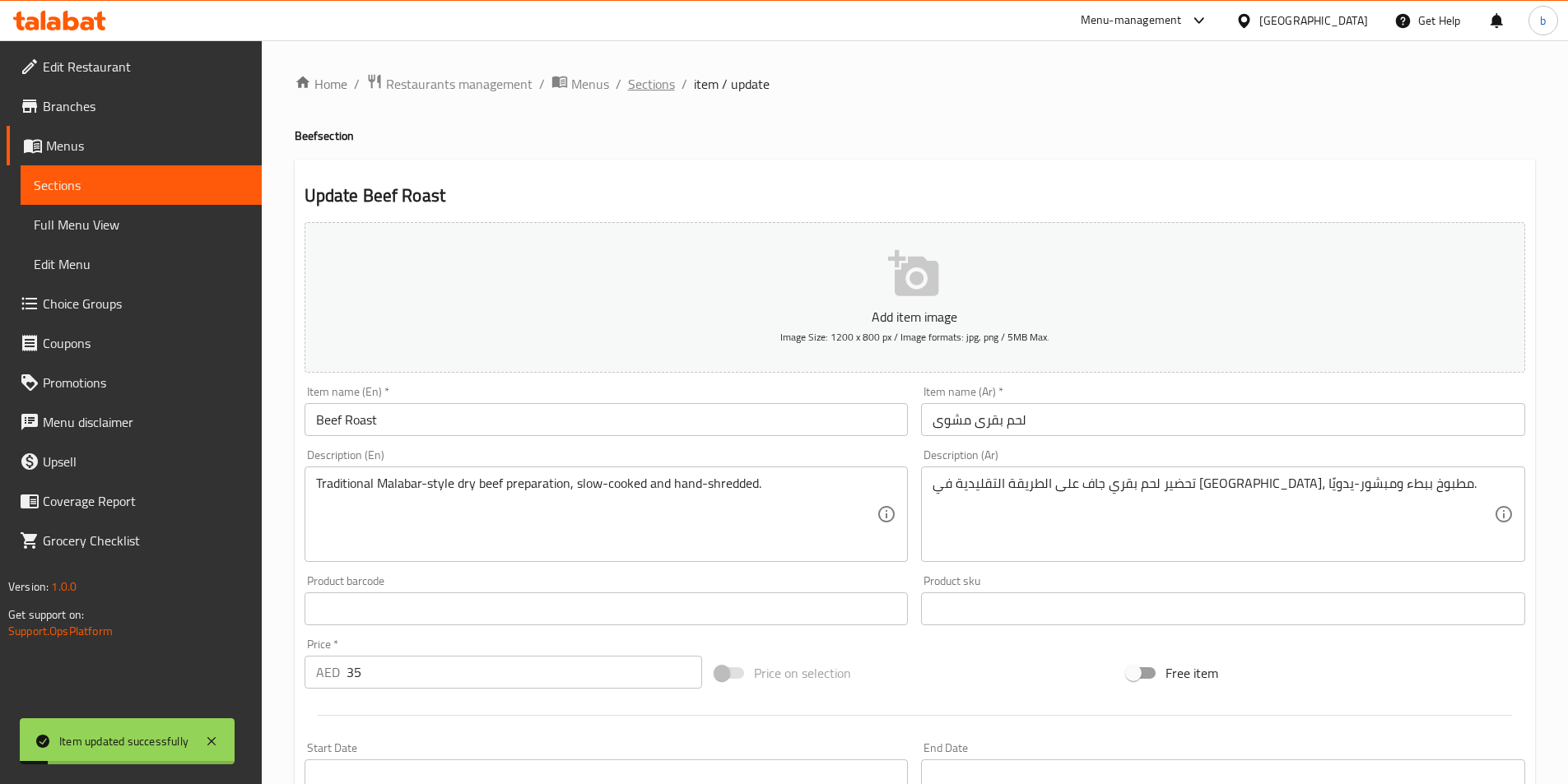
click at [642, 90] on span "Sections" at bounding box center [651, 83] width 47 height 20
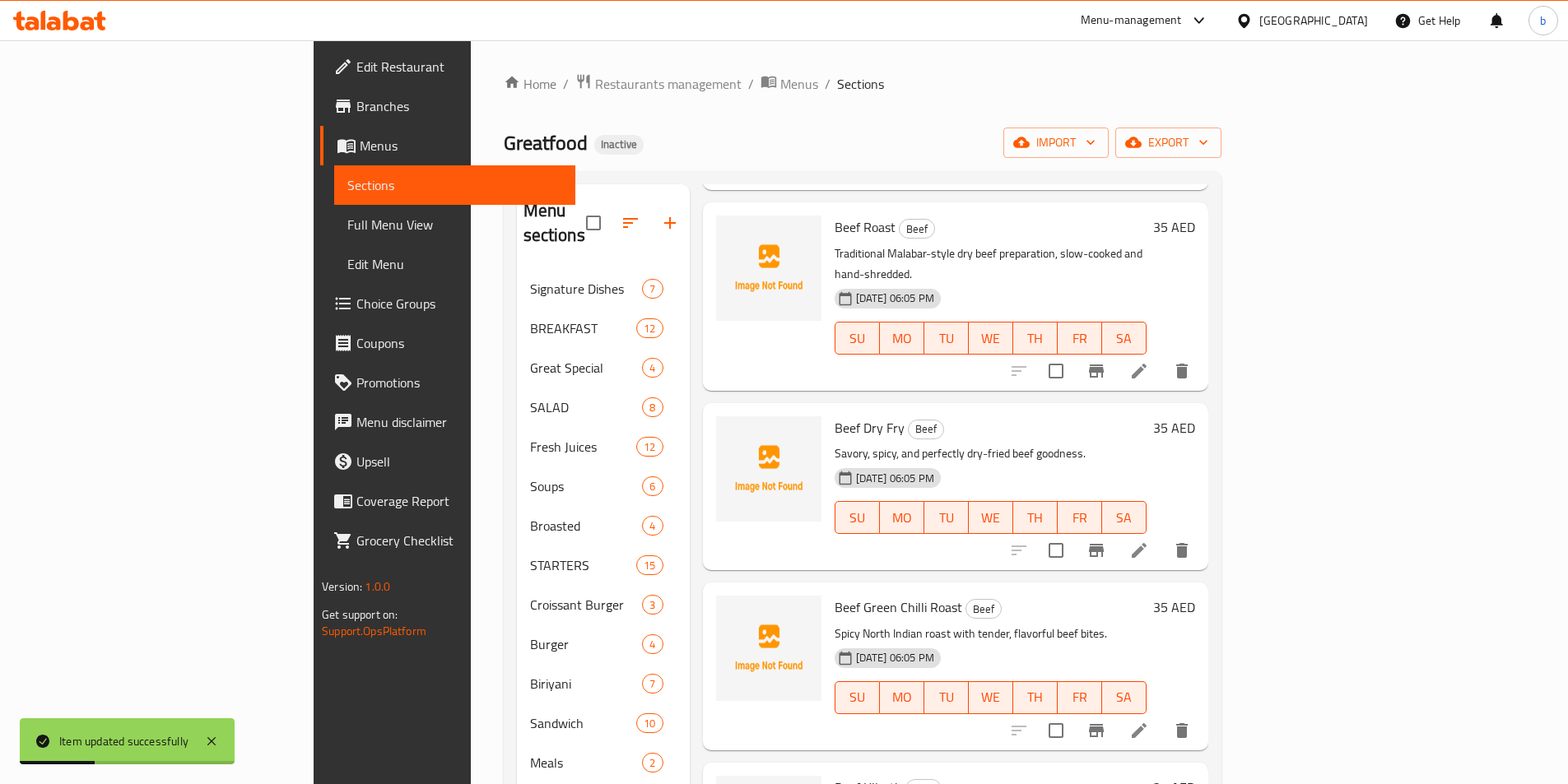
scroll to position [247, 0]
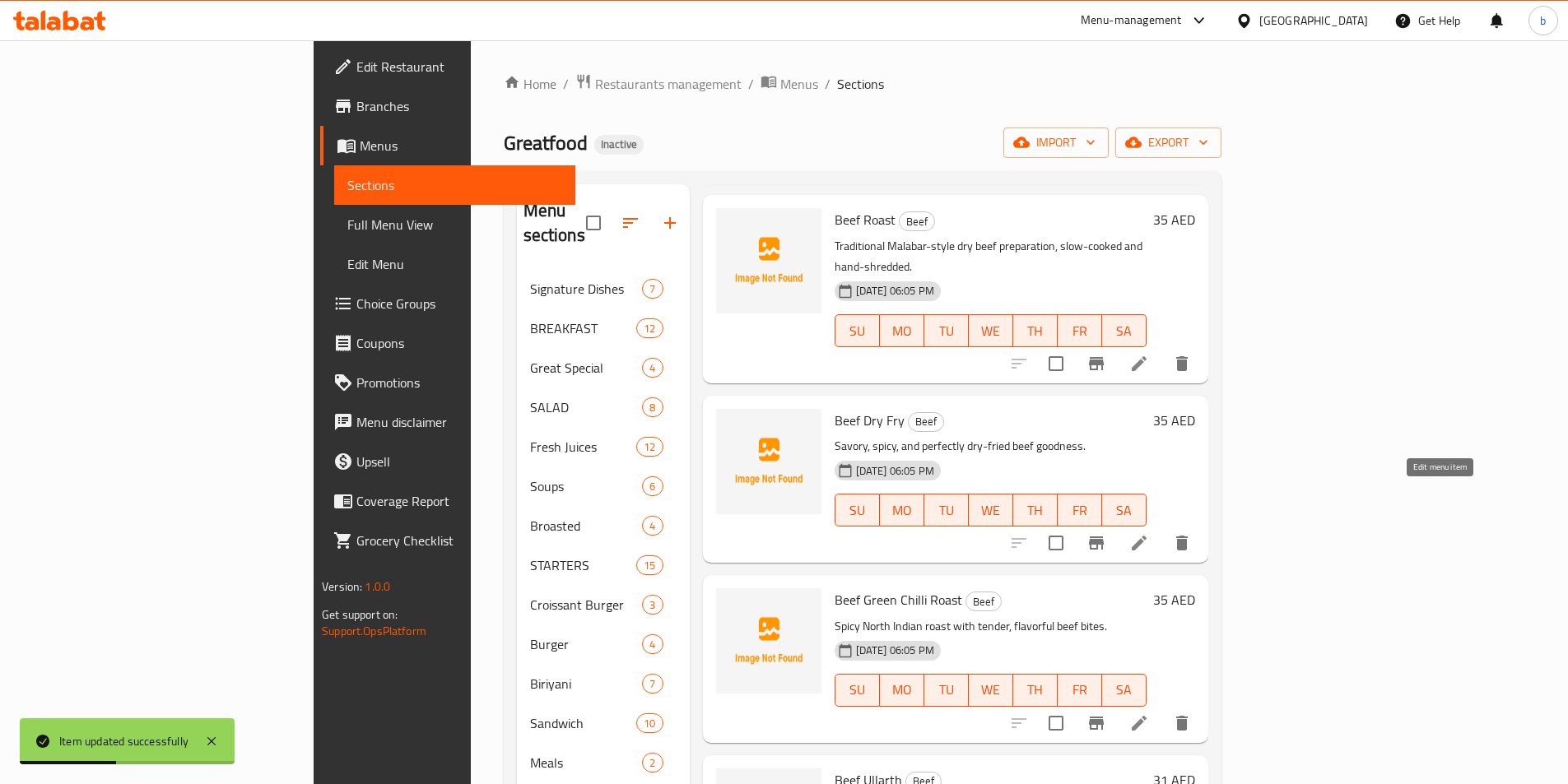
click at [1146, 536] on icon at bounding box center [1139, 543] width 15 height 15
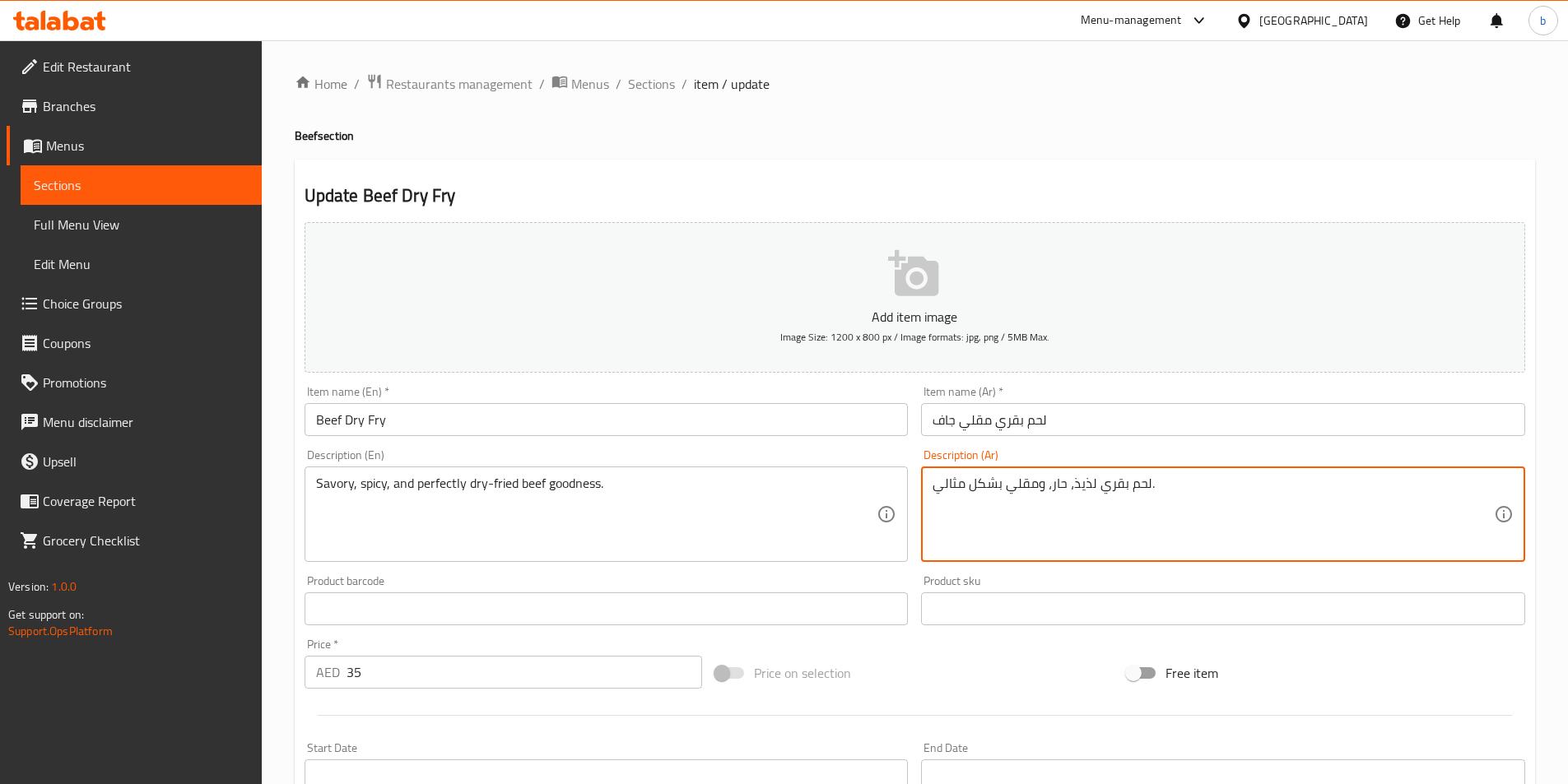
drag, startPoint x: 1070, startPoint y: 490, endPoint x: 1092, endPoint y: 488, distance: 22.1
click at [1001, 488] on textarea "لحم بقري مالح، حار، ومقلي بشكل مثالي." at bounding box center [1213, 514] width 562 height 78
click at [1093, 490] on textarea "لحم بقري مالح، حار، ومقلي بشكل مثالي." at bounding box center [1213, 514] width 562 height 78
click at [1002, 483] on textarea "لحم بقري جودنيس مالح، حار، ومقلي بشكل مثالي." at bounding box center [1213, 514] width 562 height 78
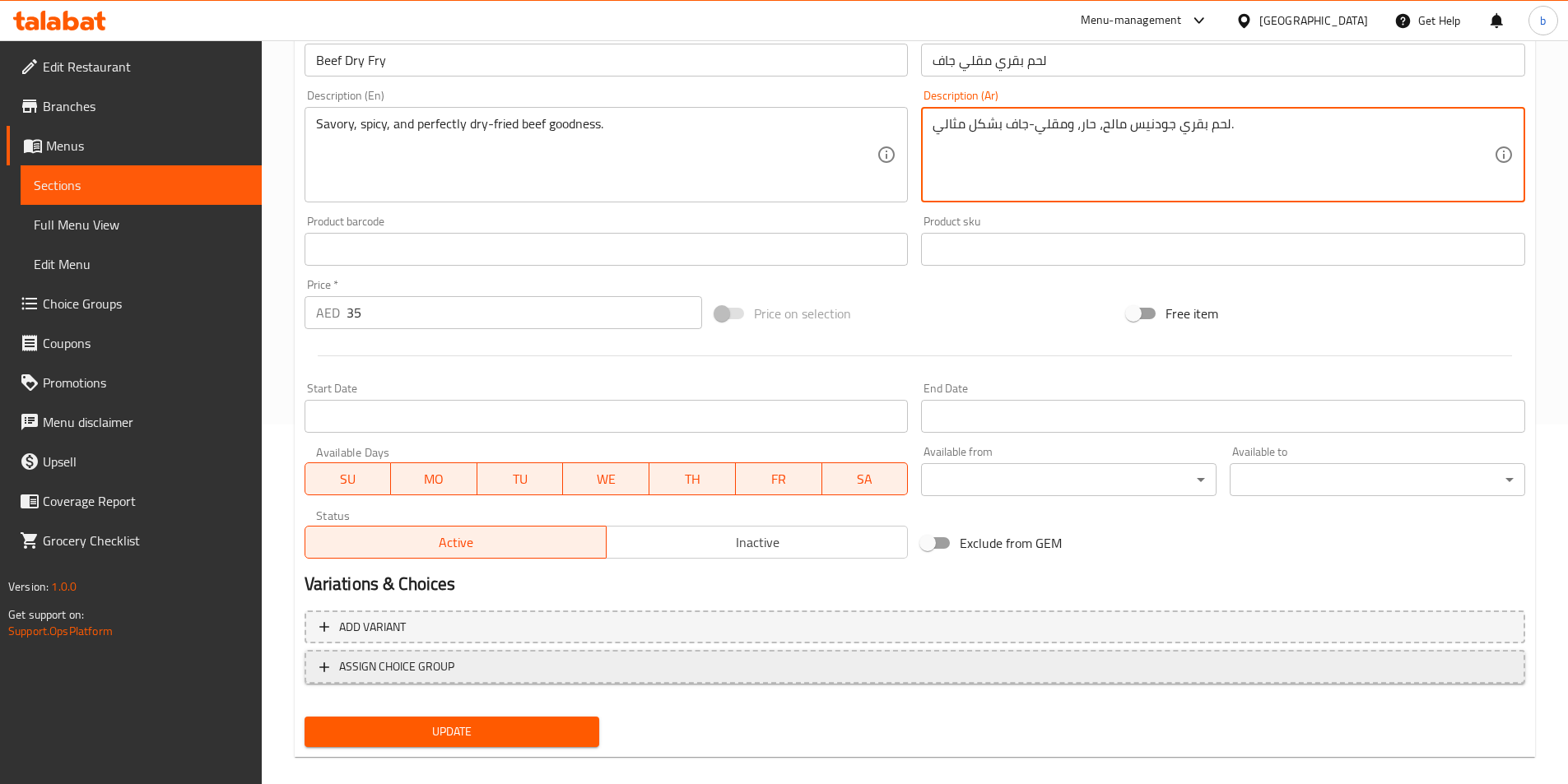
scroll to position [379, 0]
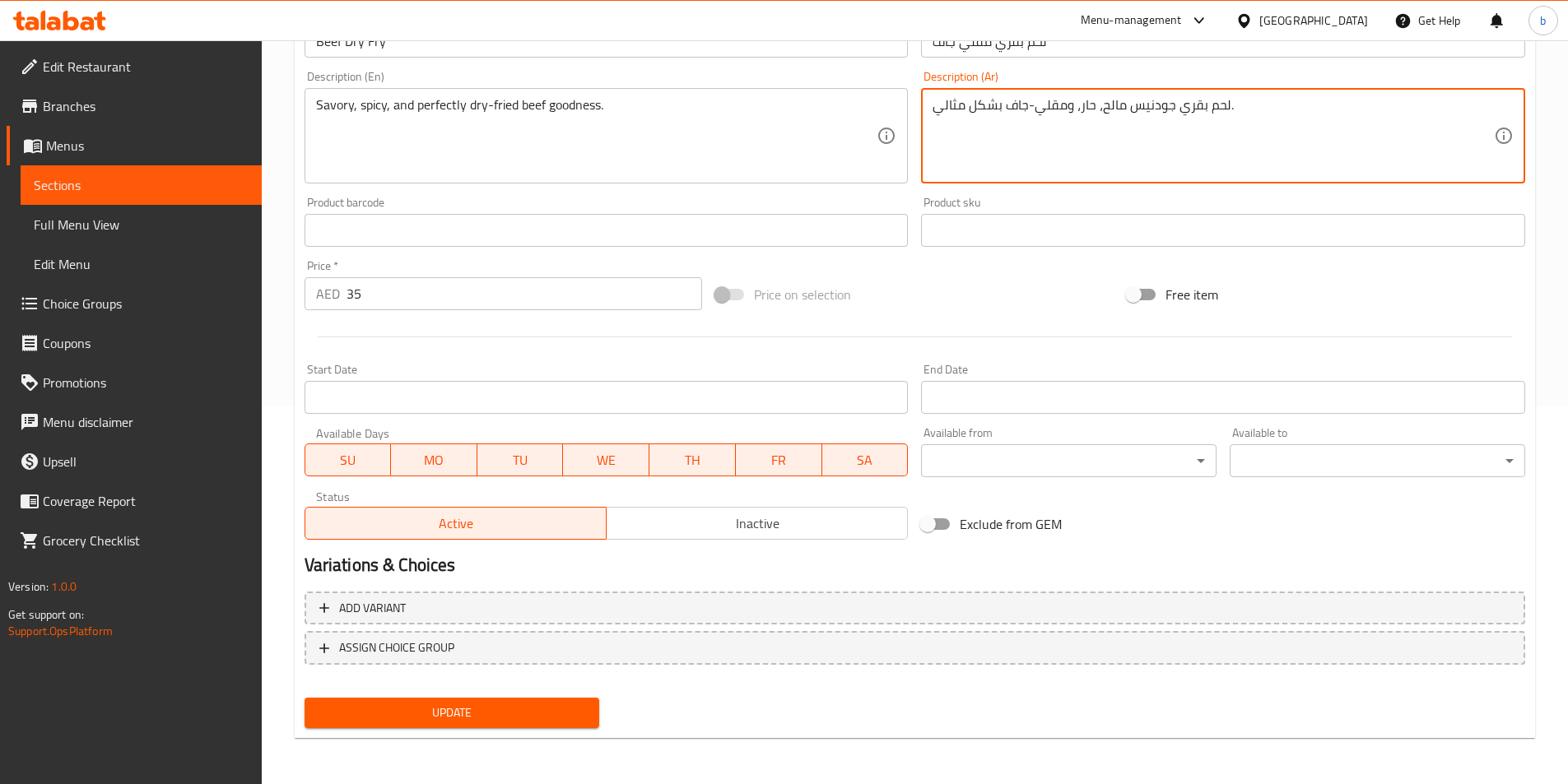
click at [458, 697] on div "Update" at bounding box center [453, 712] width 309 height 43
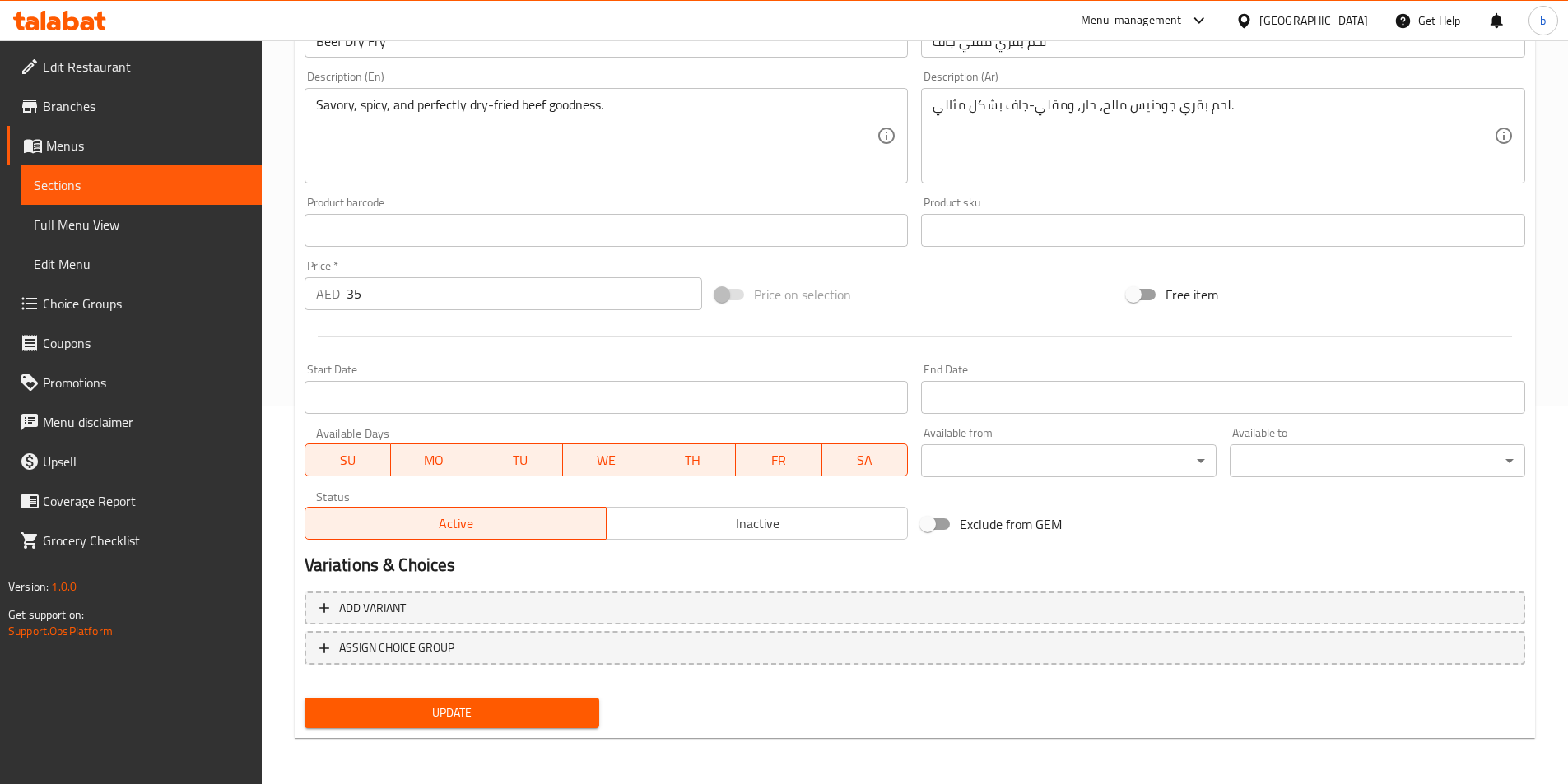
click at [461, 711] on span "Update" at bounding box center [452, 712] width 269 height 20
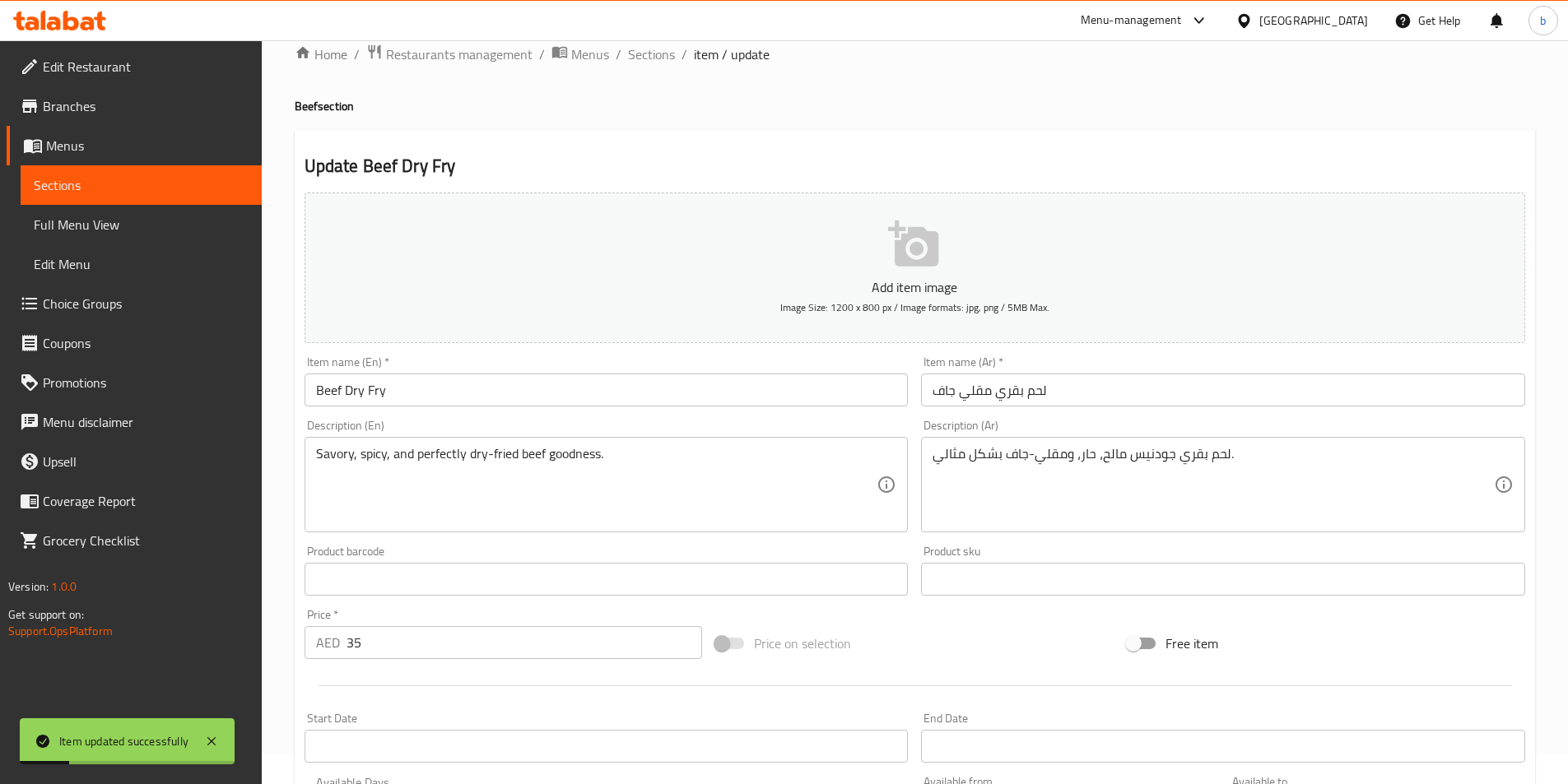
scroll to position [0, 0]
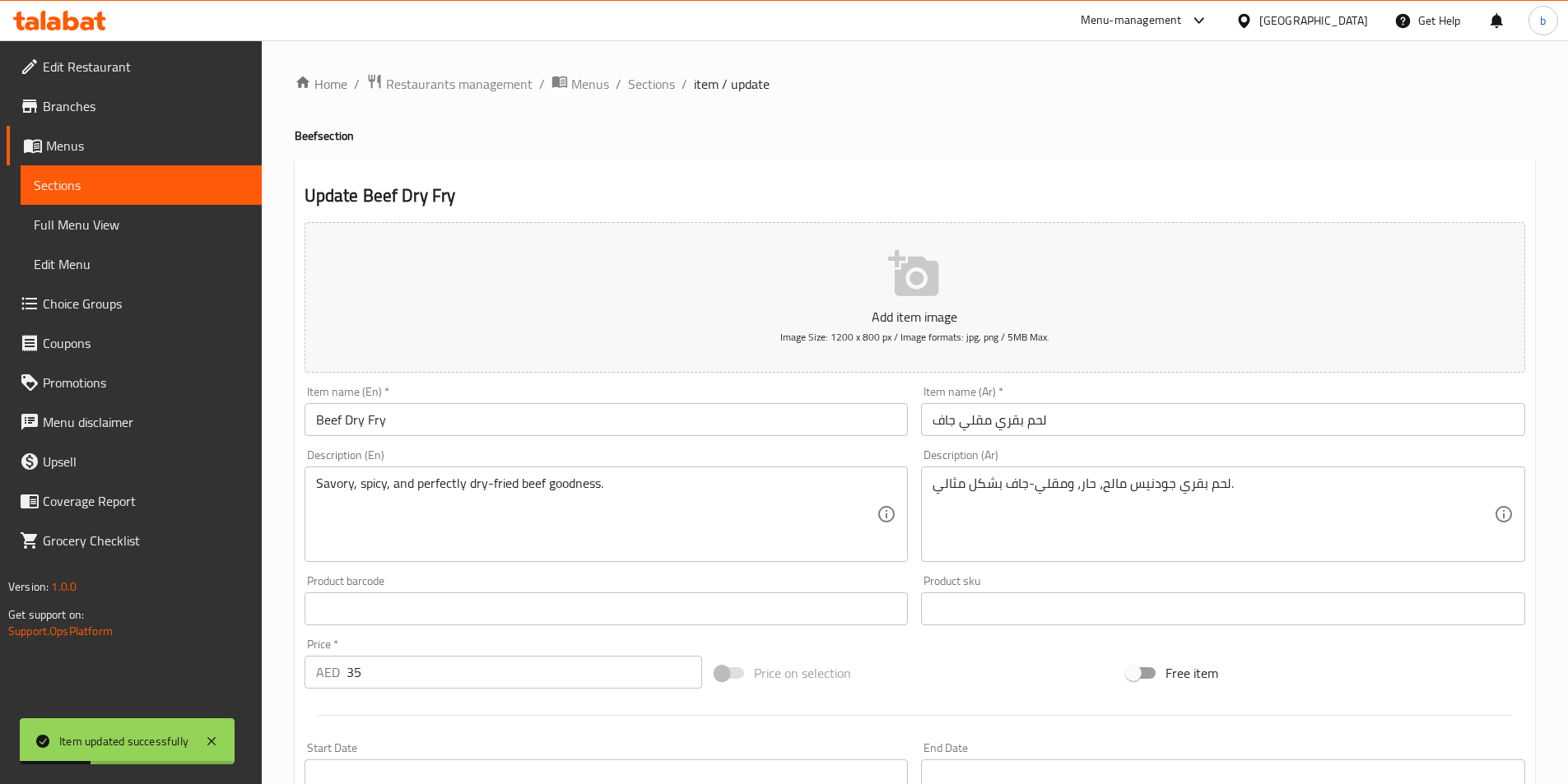
click at [701, 94] on span "item / update" at bounding box center [731, 83] width 75 height 20
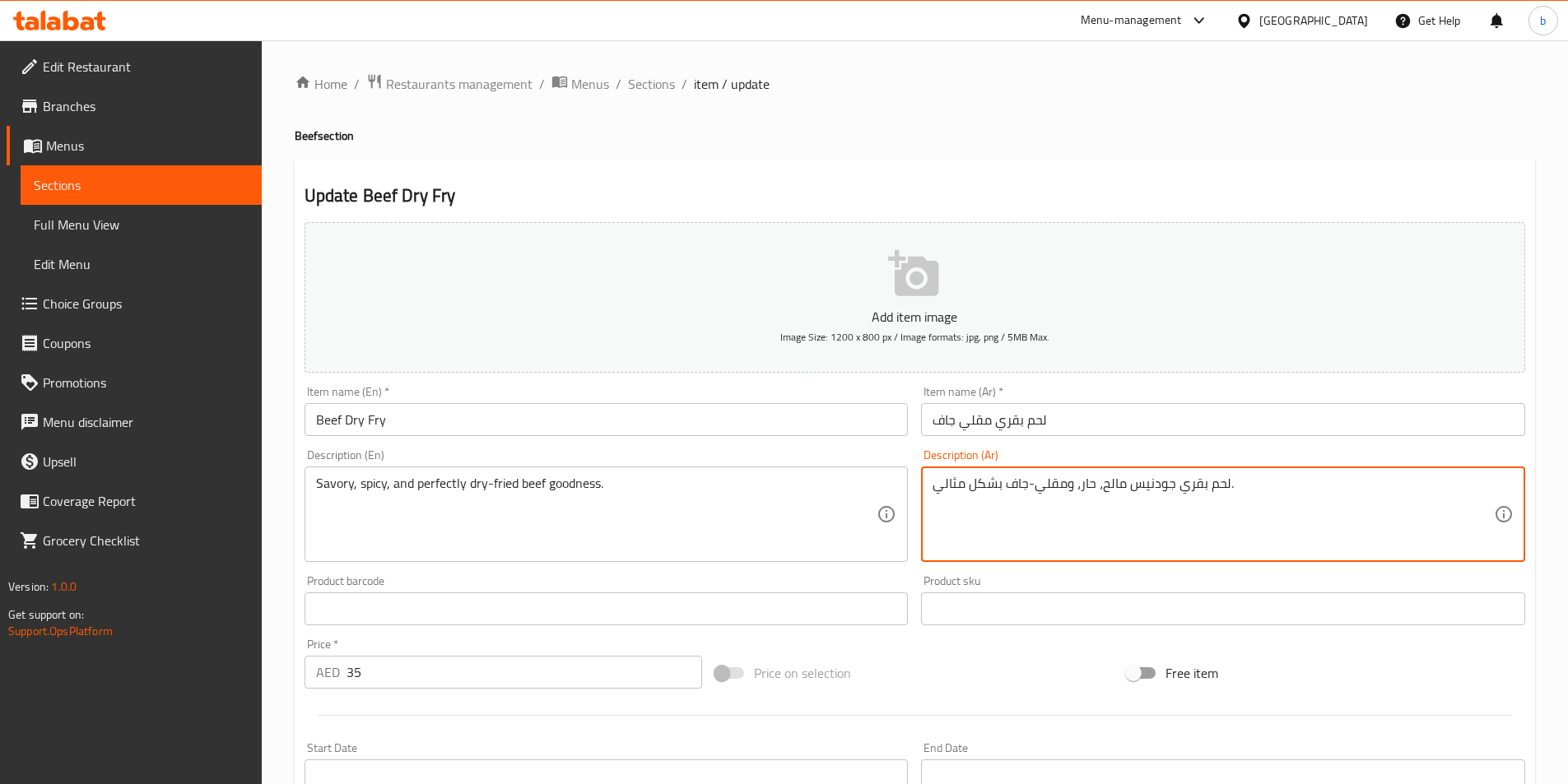
drag, startPoint x: 973, startPoint y: 484, endPoint x: 1000, endPoint y: 481, distance: 27.2
click at [1196, 482] on textarea "لحم بقري جودنيس مالح، حار، ومقلي-جاف مثالي." at bounding box center [1213, 514] width 562 height 78
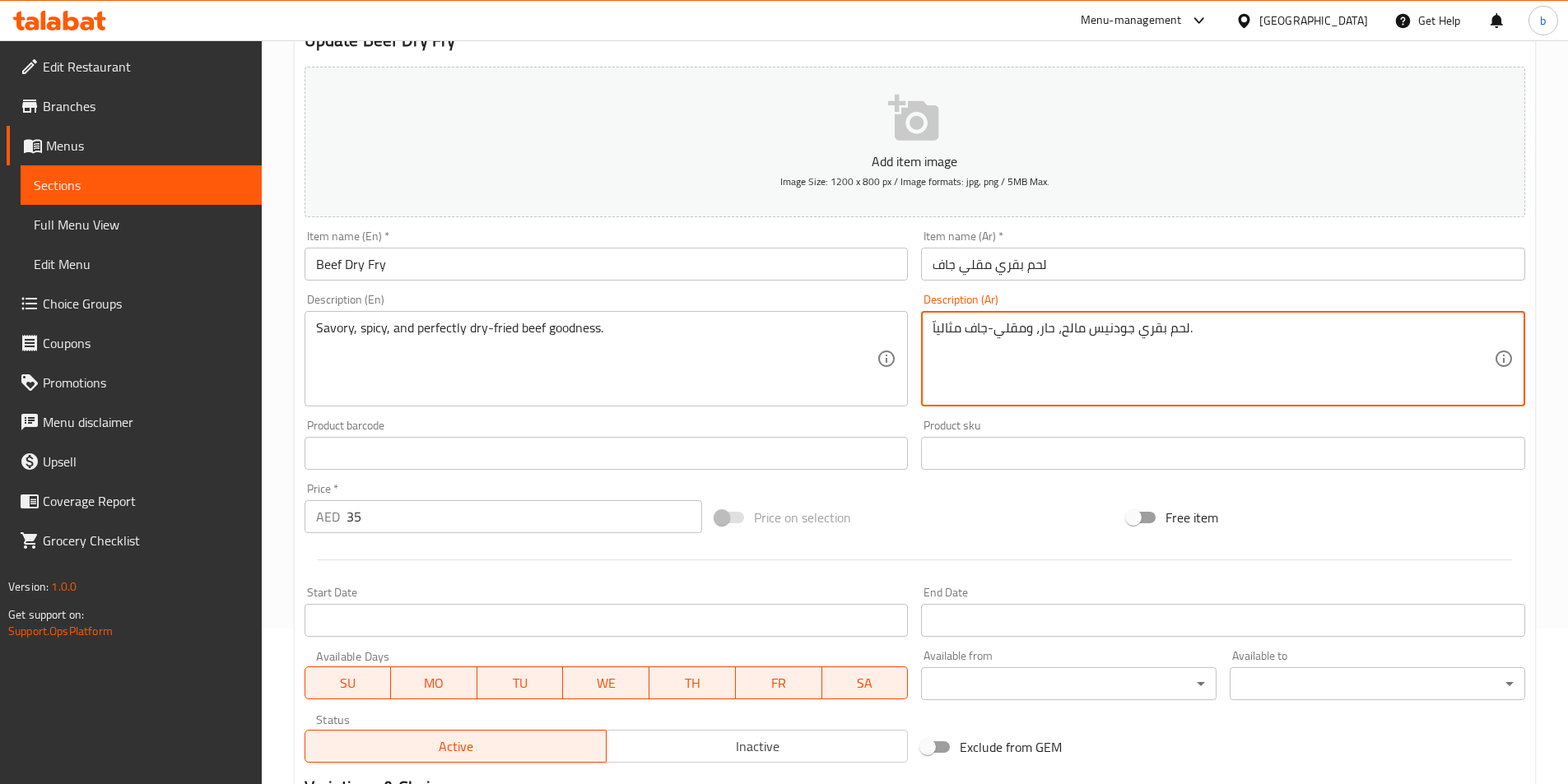
scroll to position [379, 0]
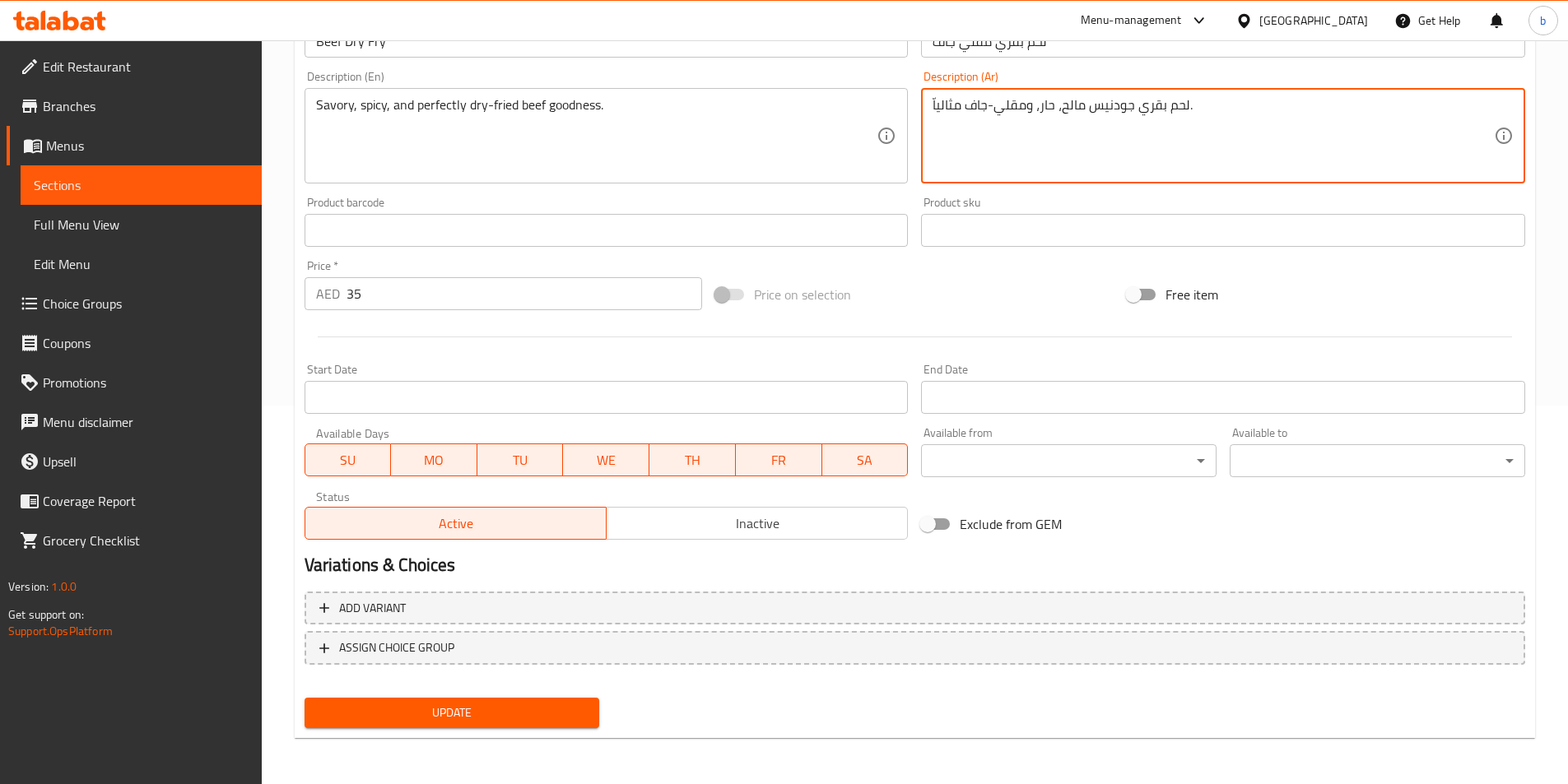
type textarea "لحم بقري جودنيس مالح، حار، ومقلي-جاف مثالياّ."
click at [369, 719] on span "Update" at bounding box center [452, 712] width 269 height 20
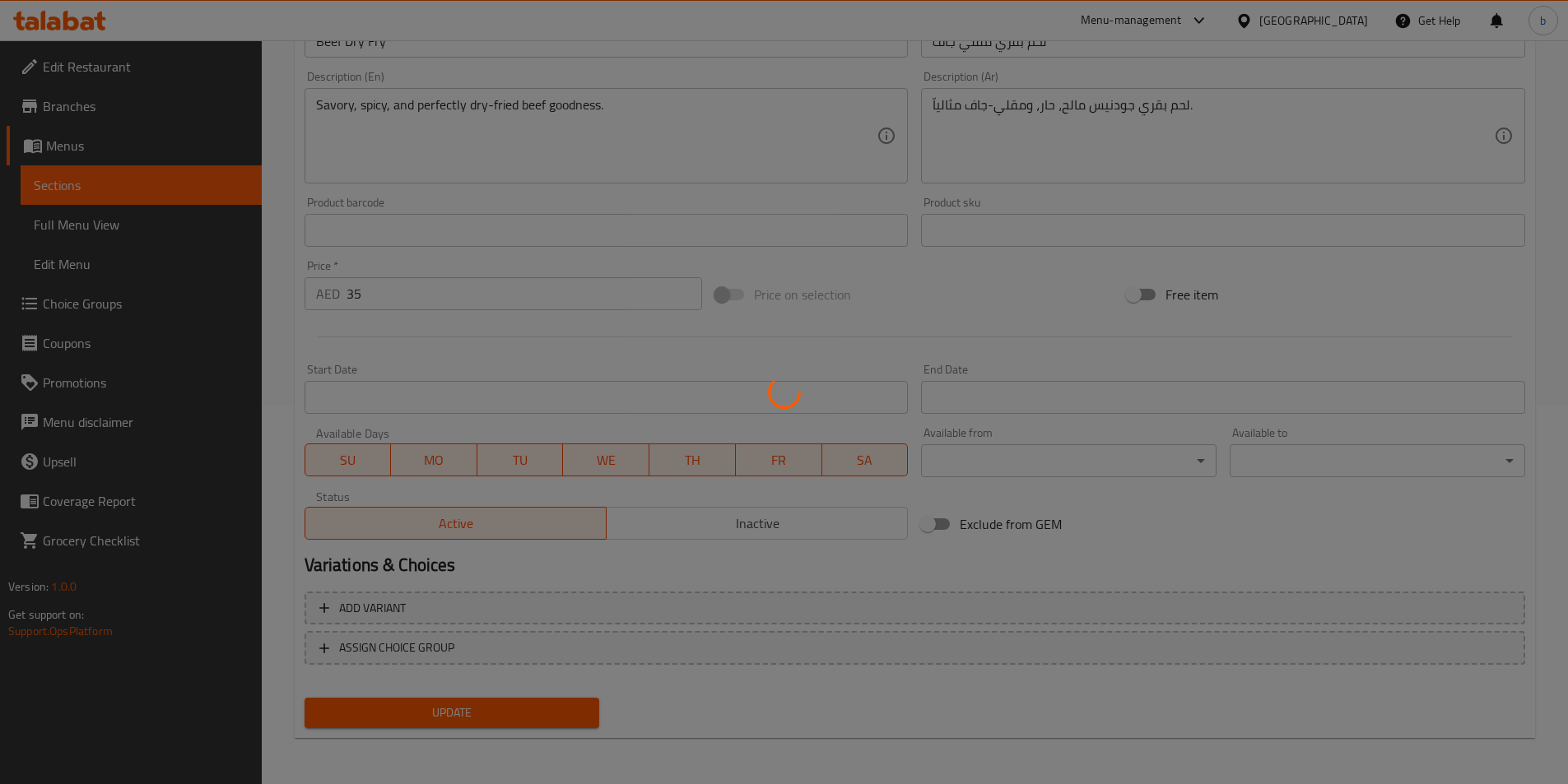
scroll to position [0, 0]
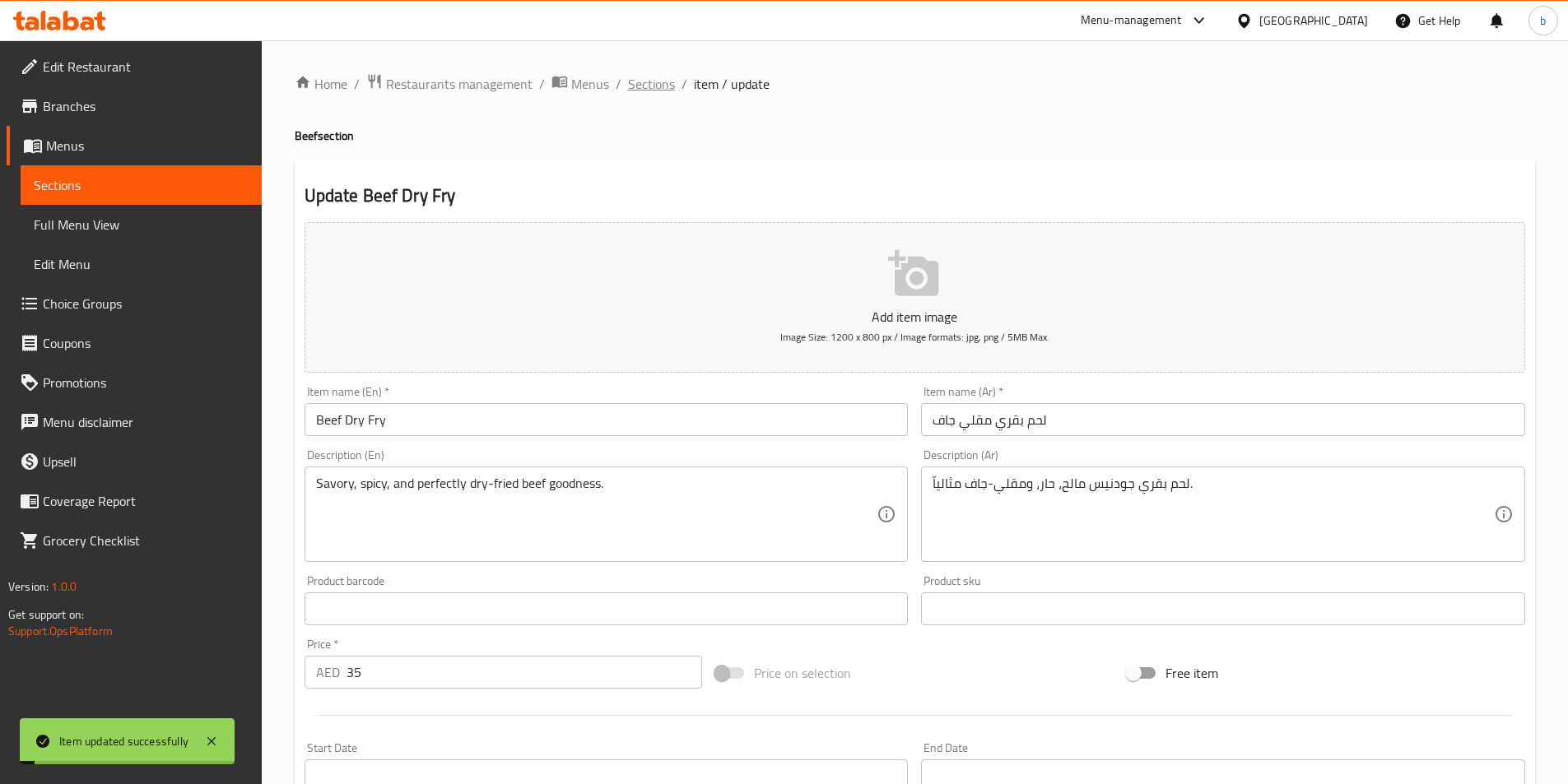
click at [670, 83] on span "Sections" at bounding box center [651, 83] width 47 height 20
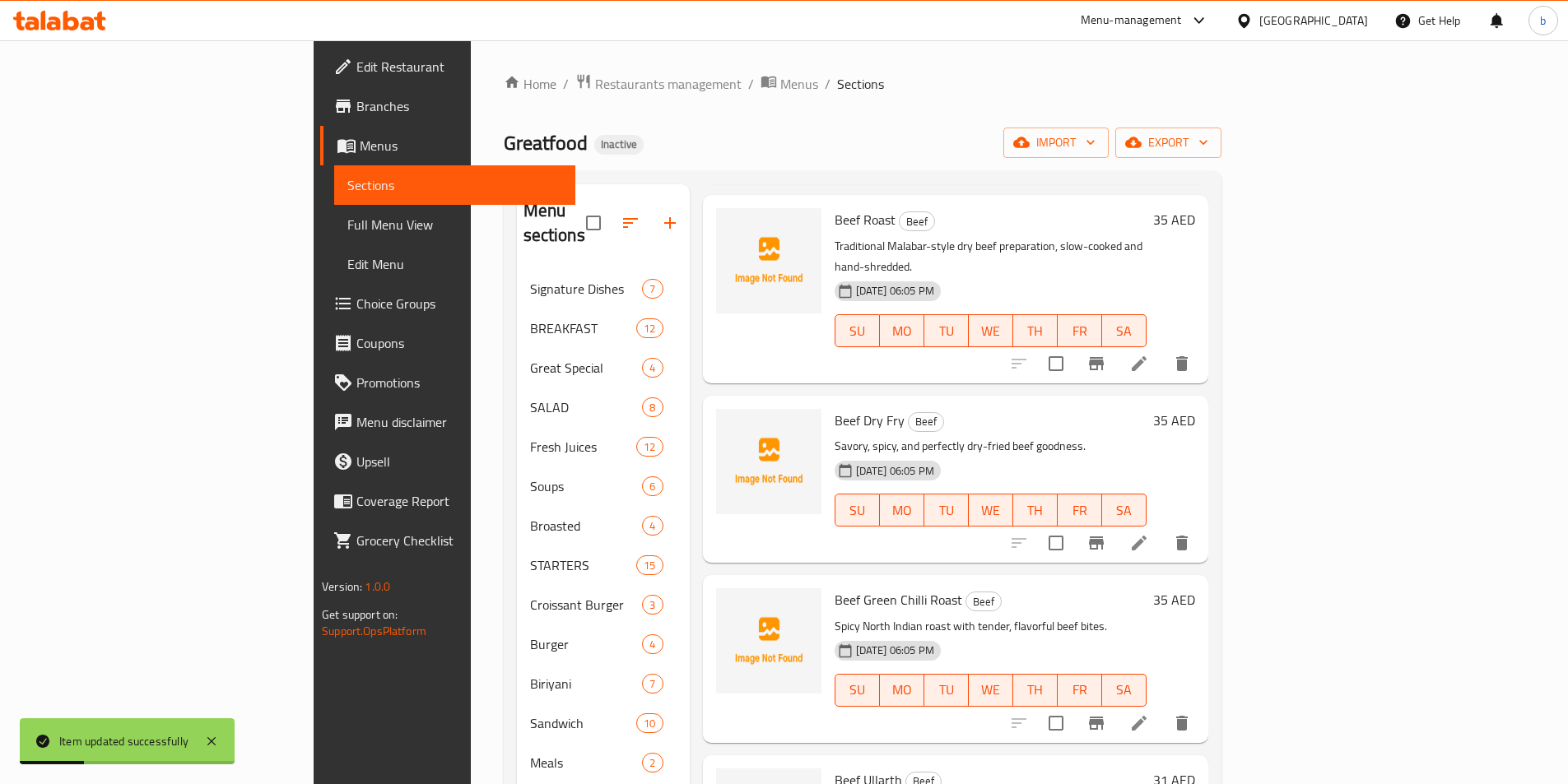
scroll to position [412, 0]
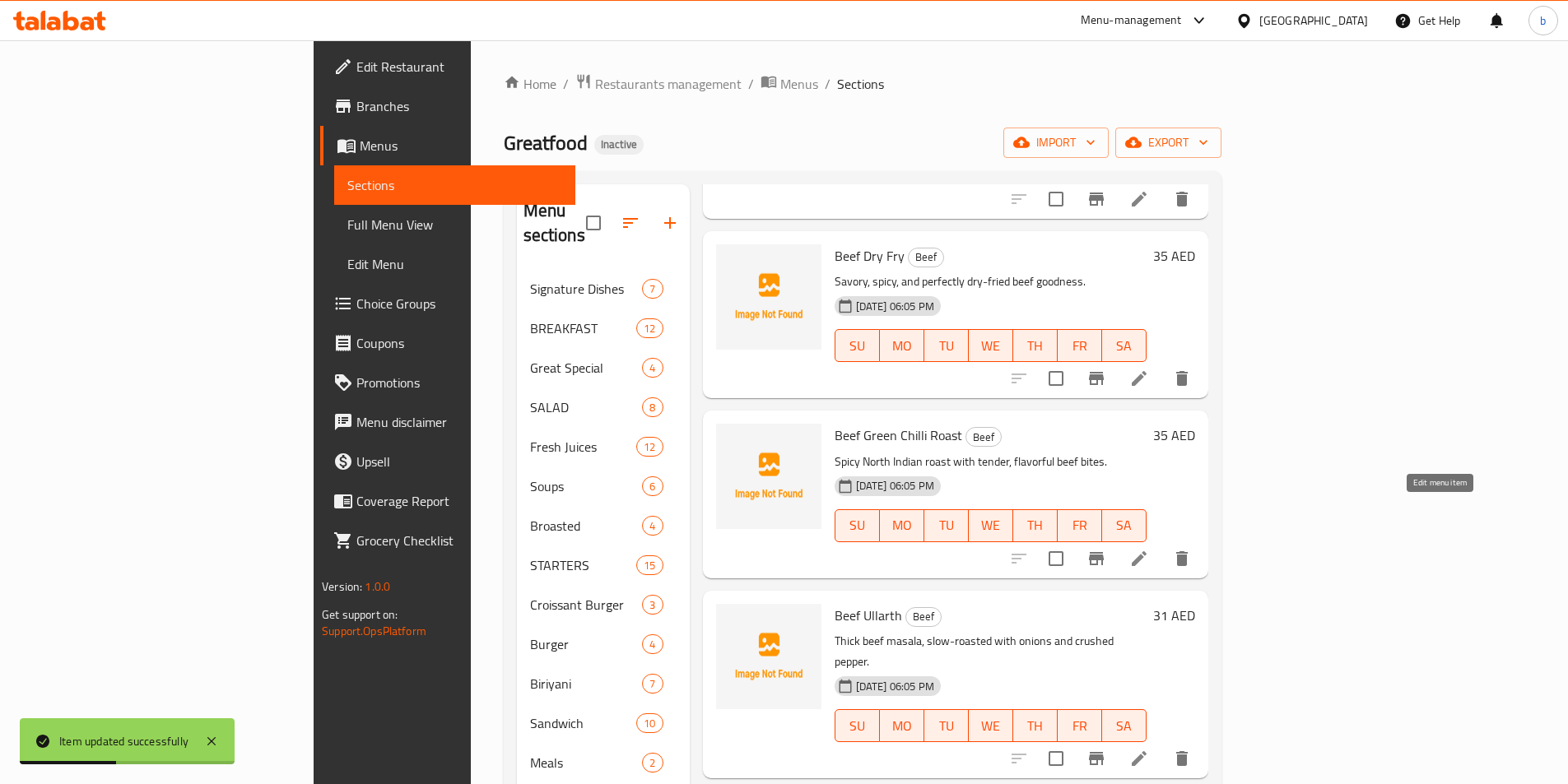
click at [1149, 549] on icon at bounding box center [1139, 559] width 20 height 20
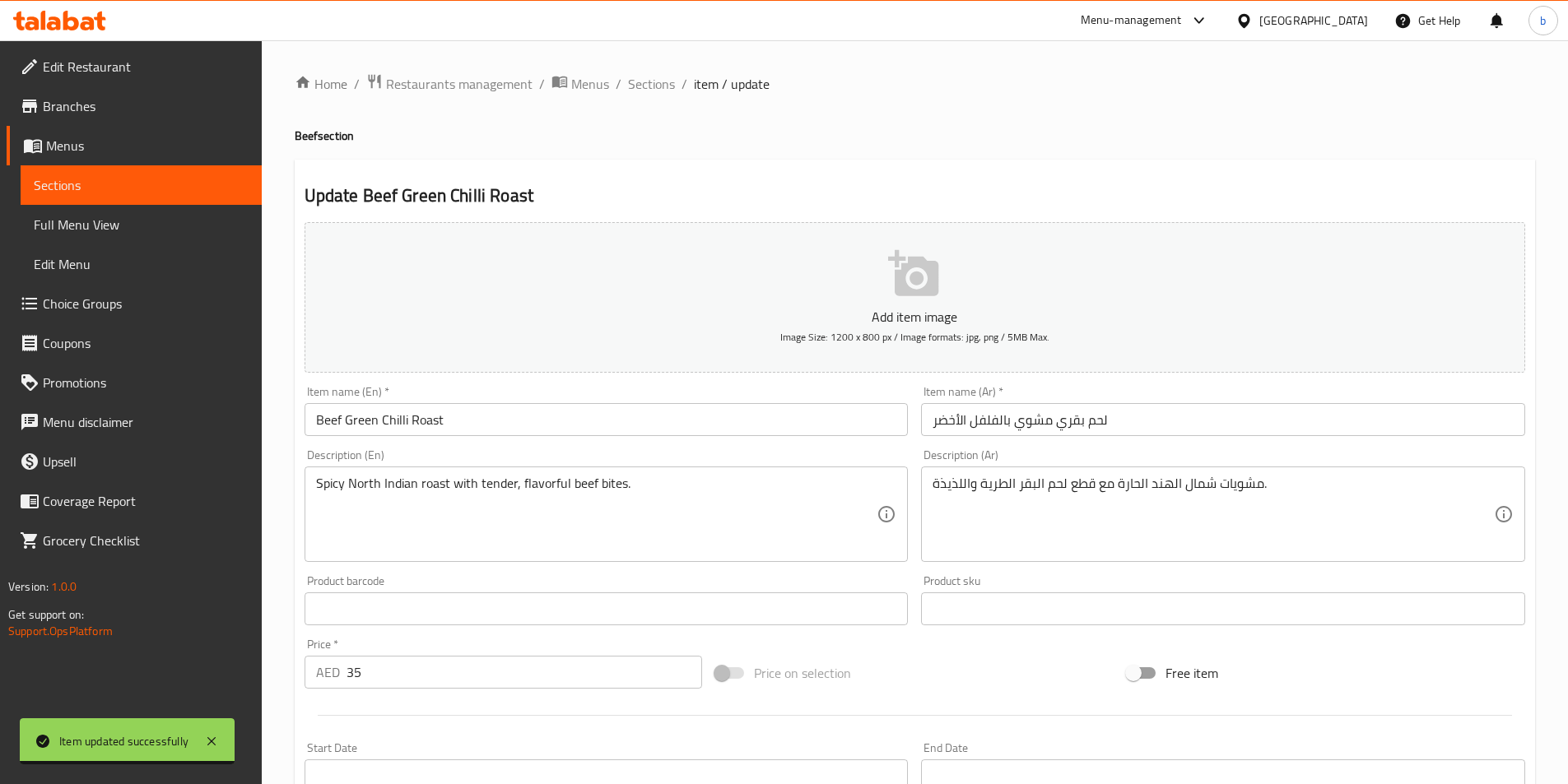
click at [972, 426] on input "لحم بقري مشوي بالفلفل الأخضر" at bounding box center [1223, 419] width 604 height 33
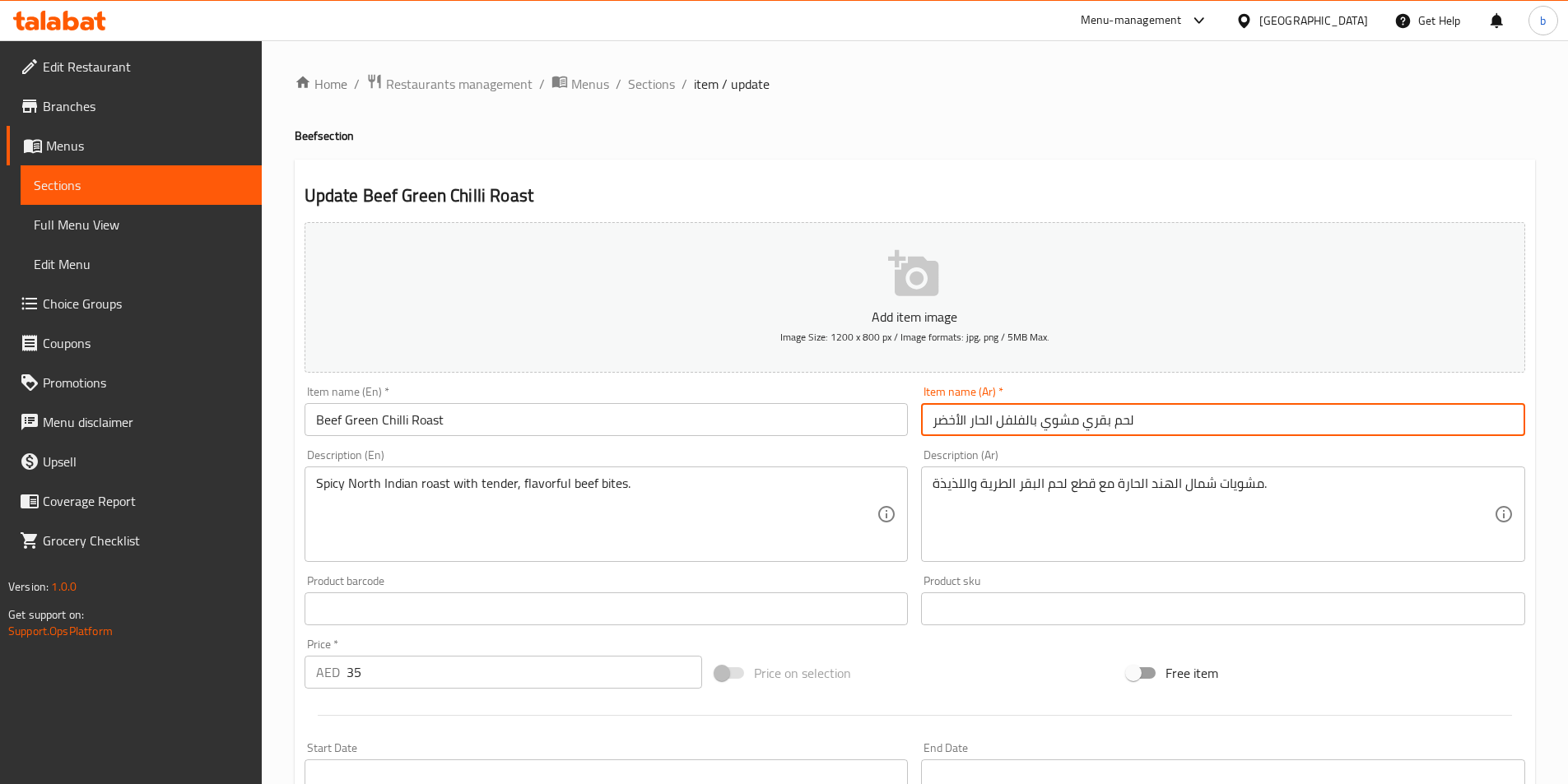
type input "لحم بقري مشوي بالفلفل الحار الأخضر"
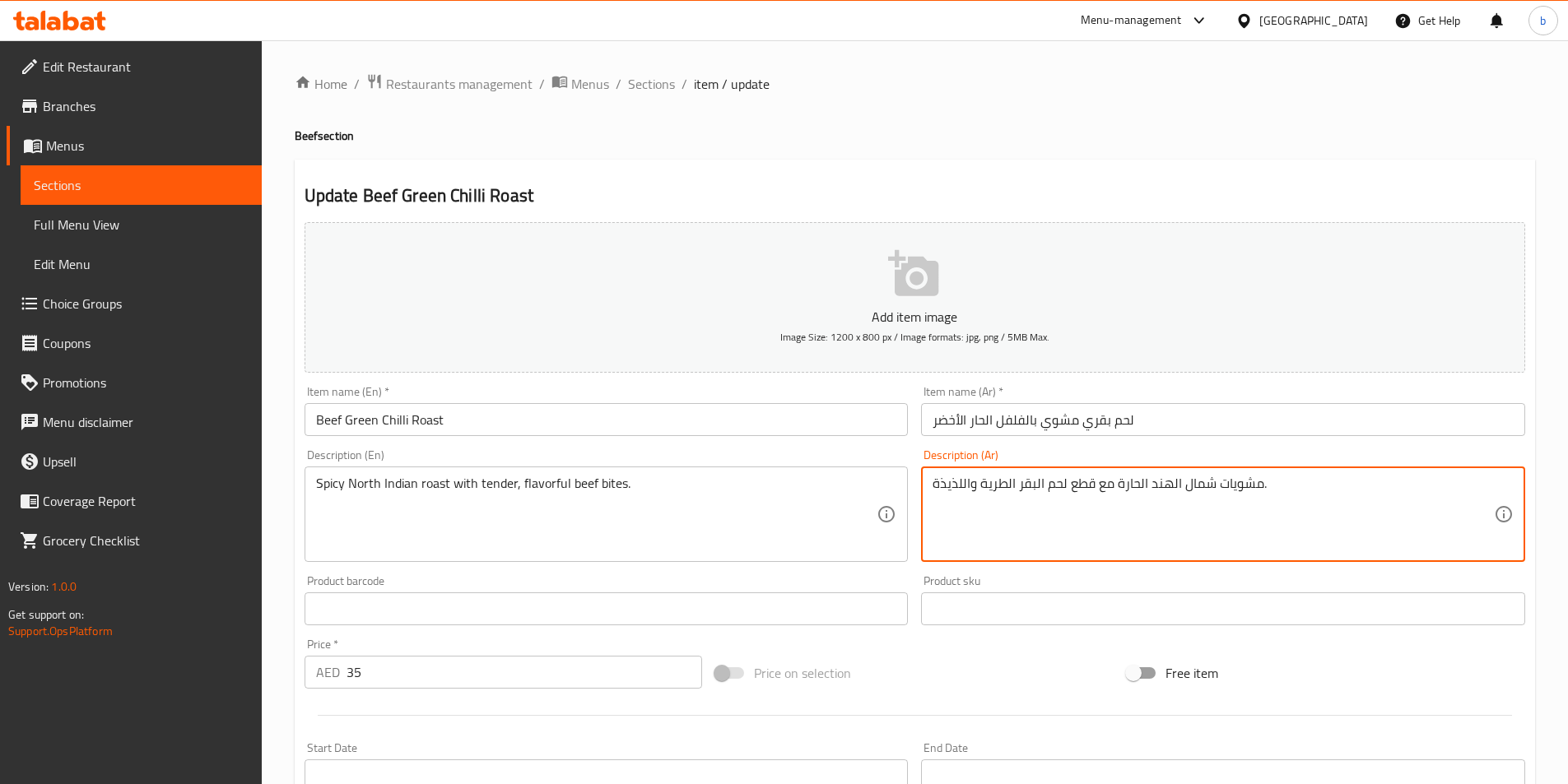
drag, startPoint x: 1217, startPoint y: 485, endPoint x: 1233, endPoint y: 489, distance: 16.5
drag, startPoint x: 1070, startPoint y: 487, endPoint x: 1094, endPoint y: 483, distance: 24.3
click at [1094, 483] on textarea "مشوي شمال الهند الحارة مع قطع لحم البقر الطرية واللذيذة." at bounding box center [1213, 514] width 562 height 78
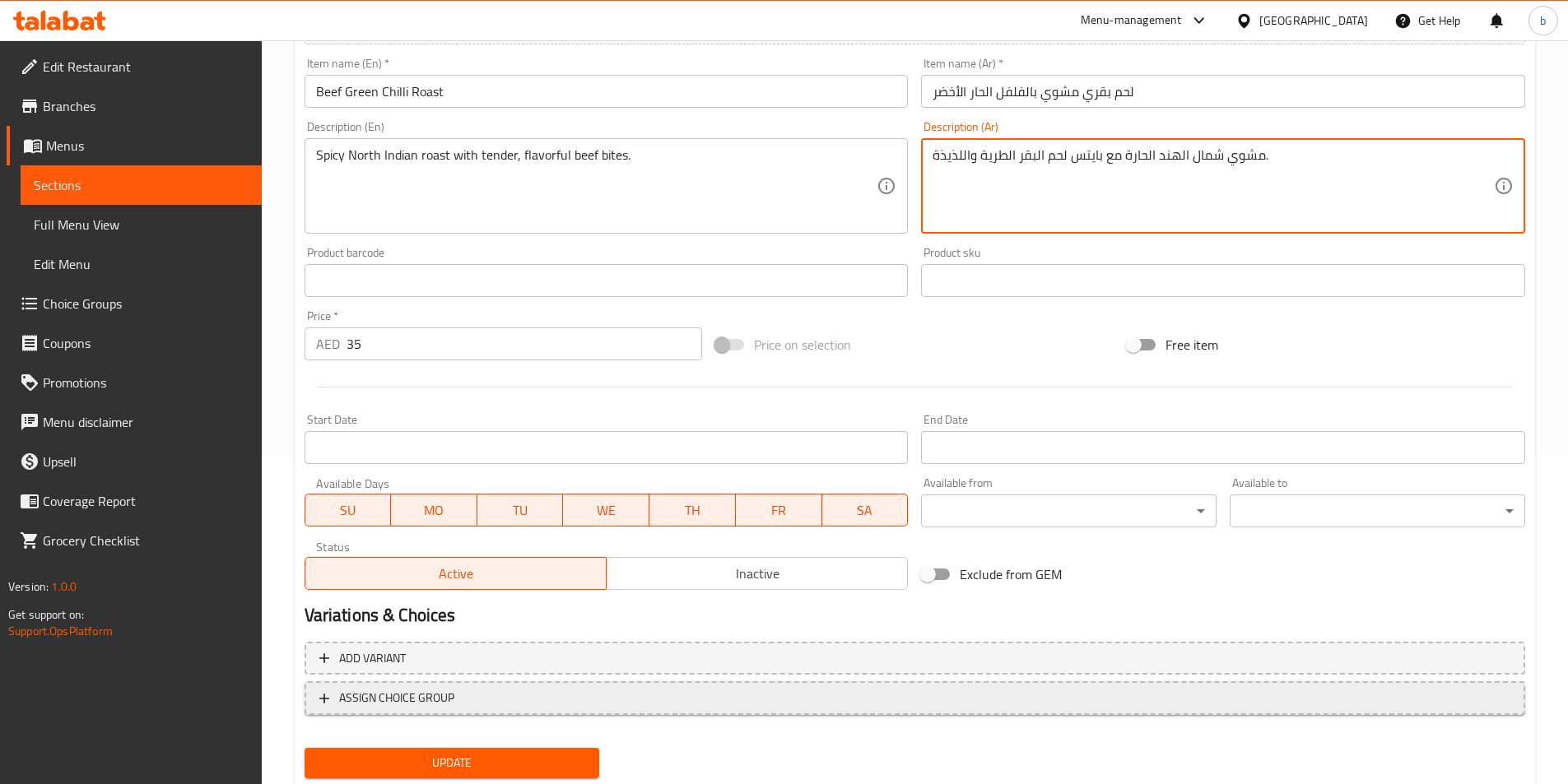
scroll to position [329, 0]
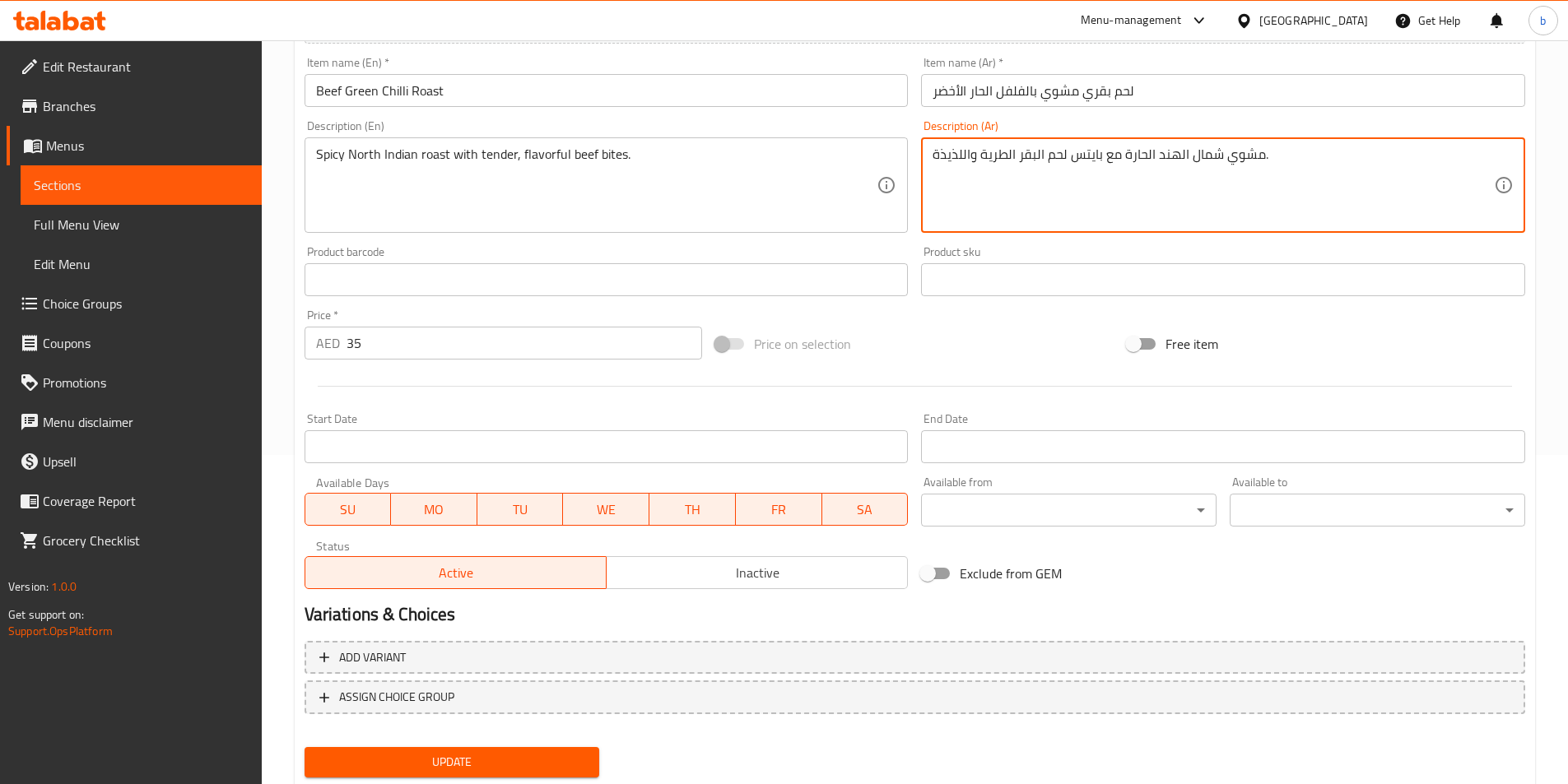
type textarea "مشوي شمال الهند الحارة مع بايتس لحم البقر الطرية واللذيذة."
click at [530, 757] on span "Update" at bounding box center [452, 762] width 269 height 20
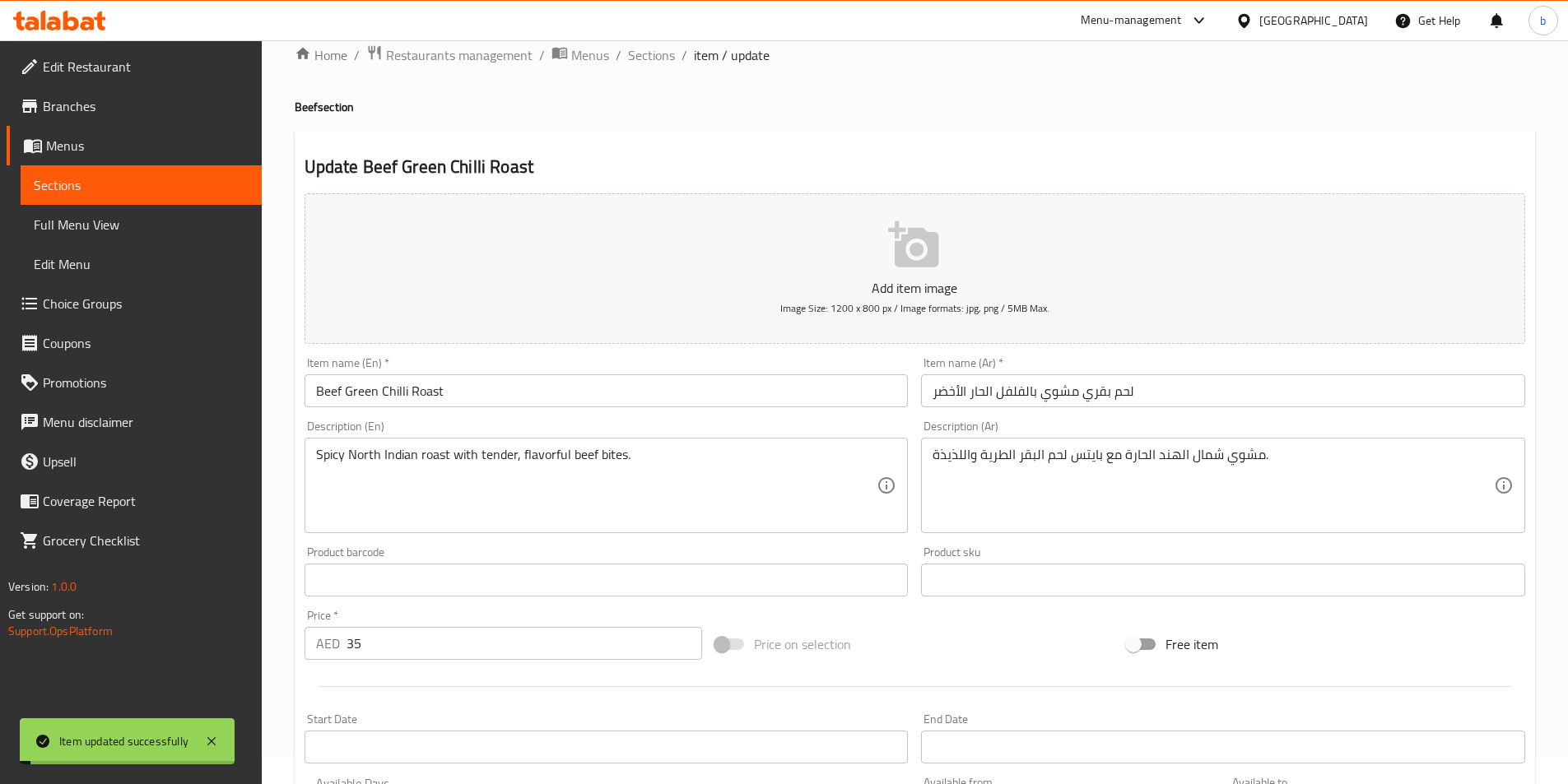
scroll to position [0, 0]
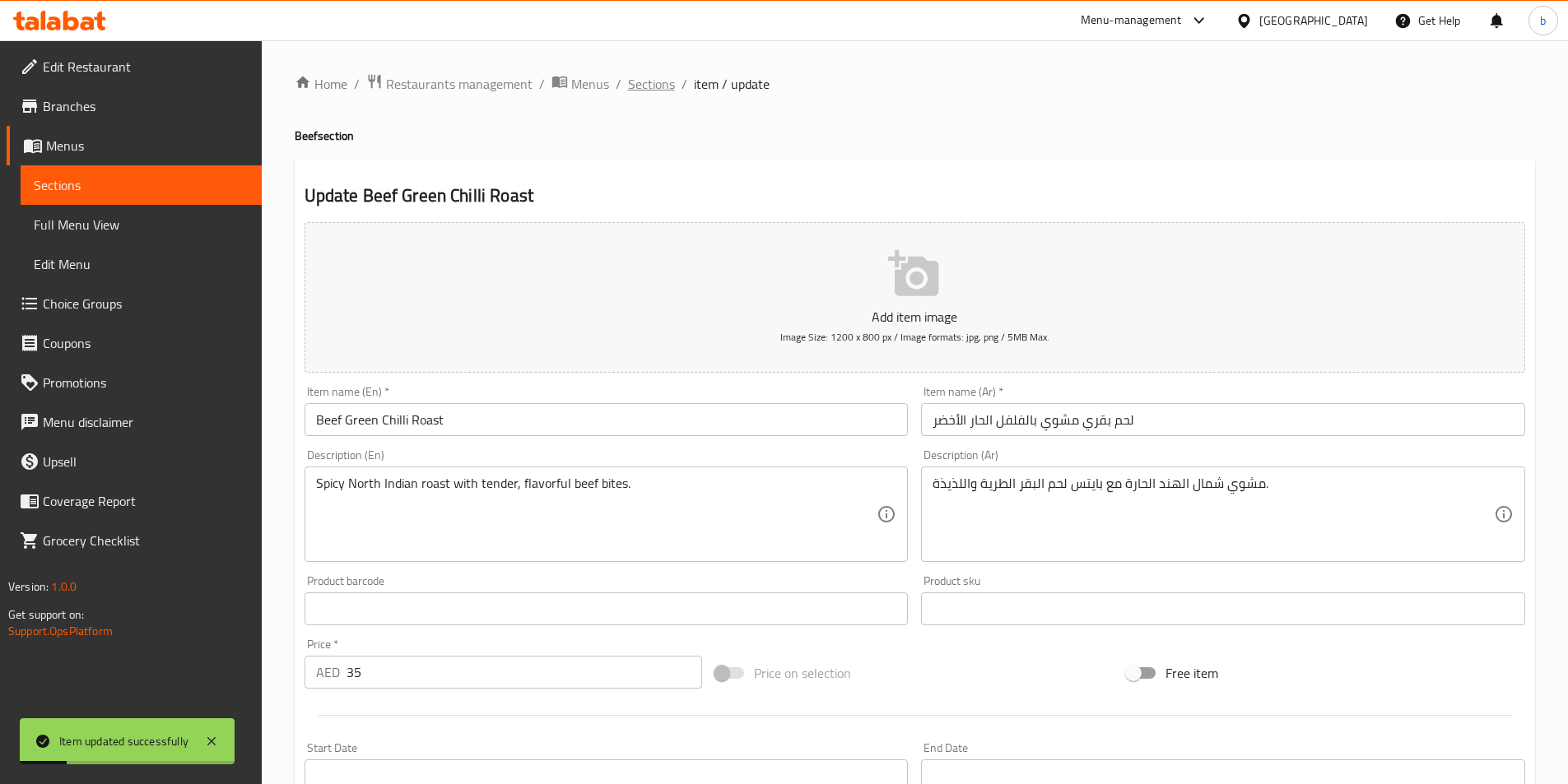
click at [648, 75] on span "Sections" at bounding box center [651, 83] width 47 height 20
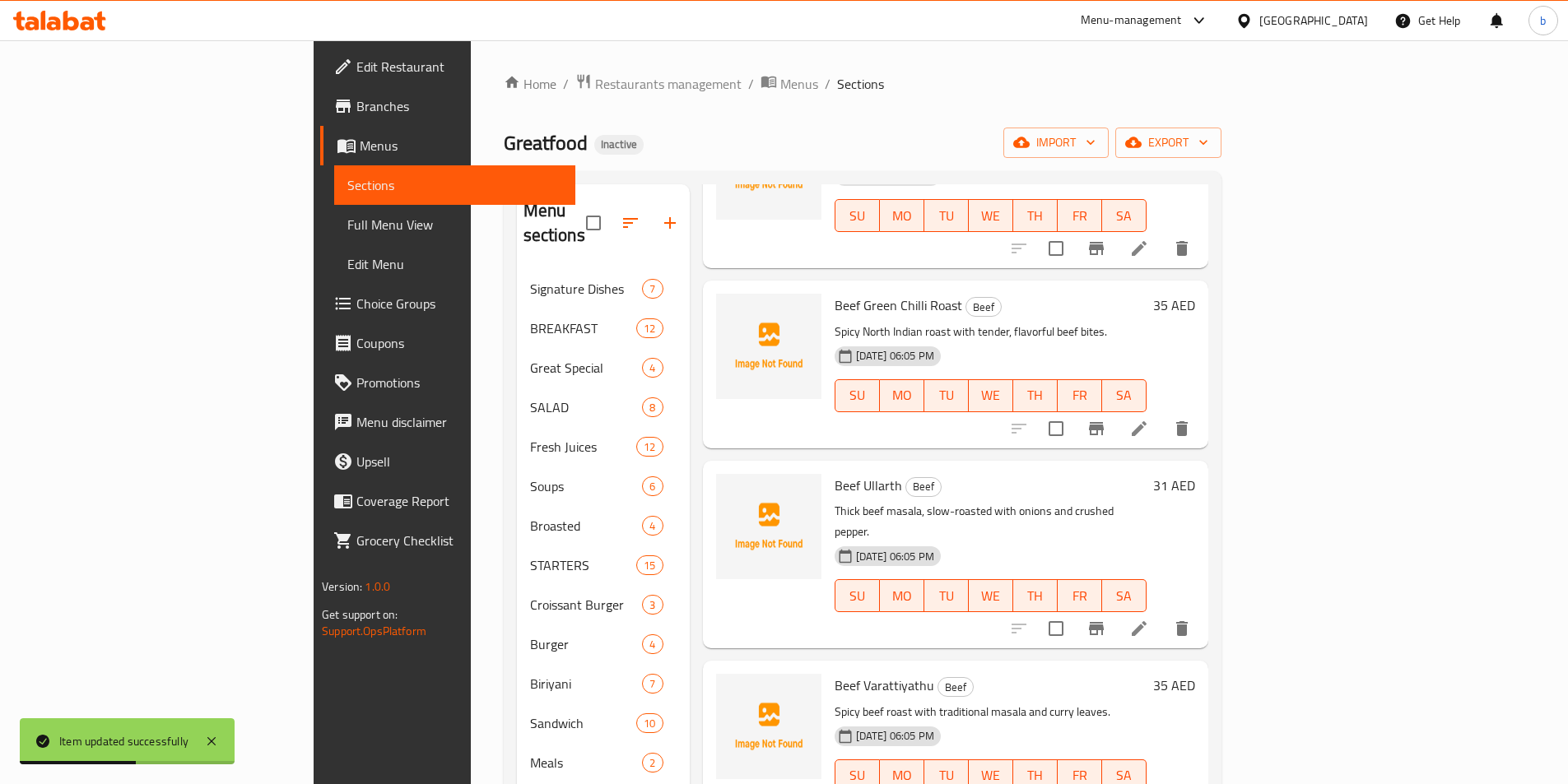
scroll to position [544, 0]
click at [1149, 616] on icon at bounding box center [1139, 626] width 20 height 20
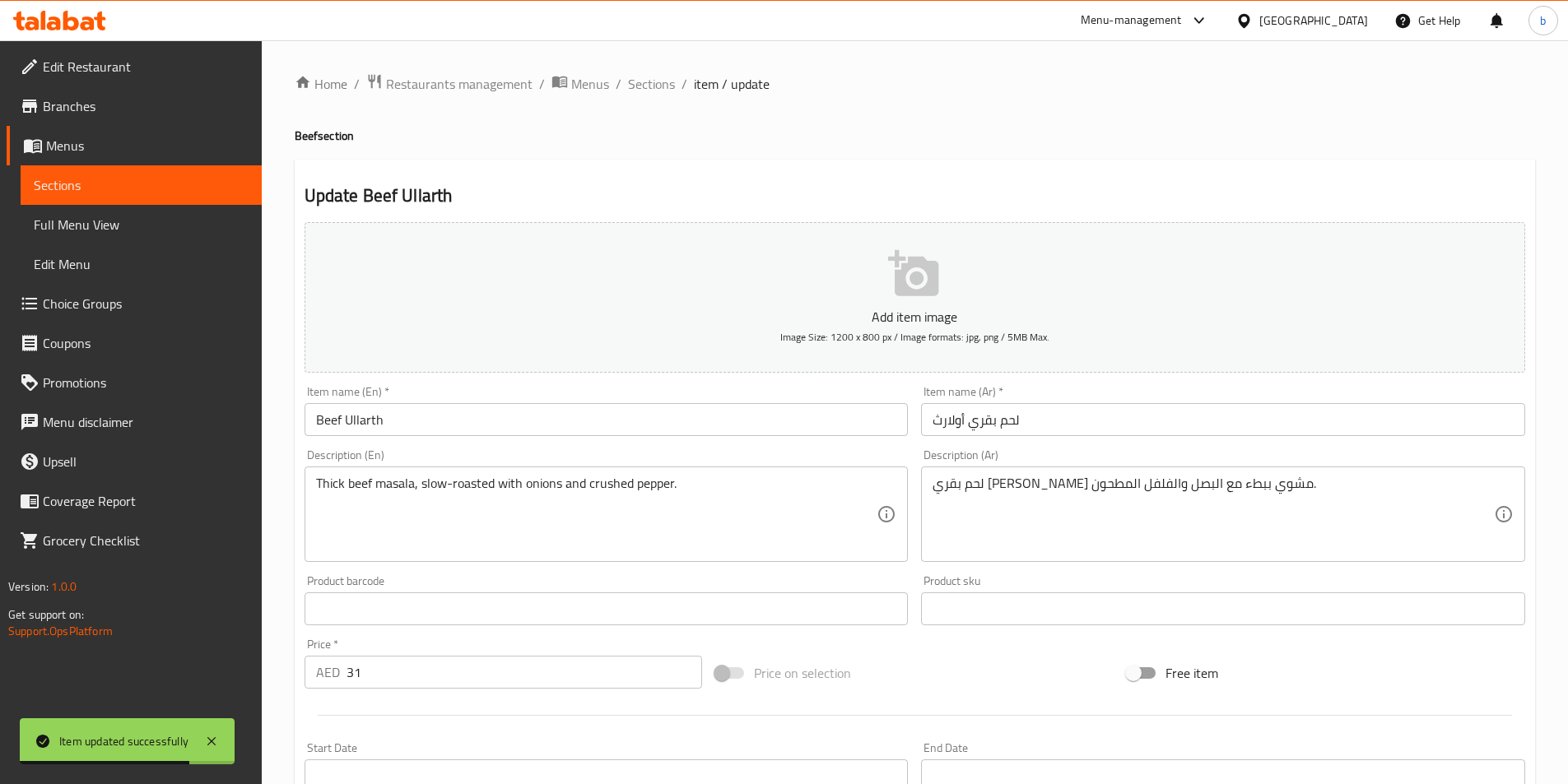
click at [370, 412] on input "Beef Ullarth" at bounding box center [606, 419] width 604 height 33
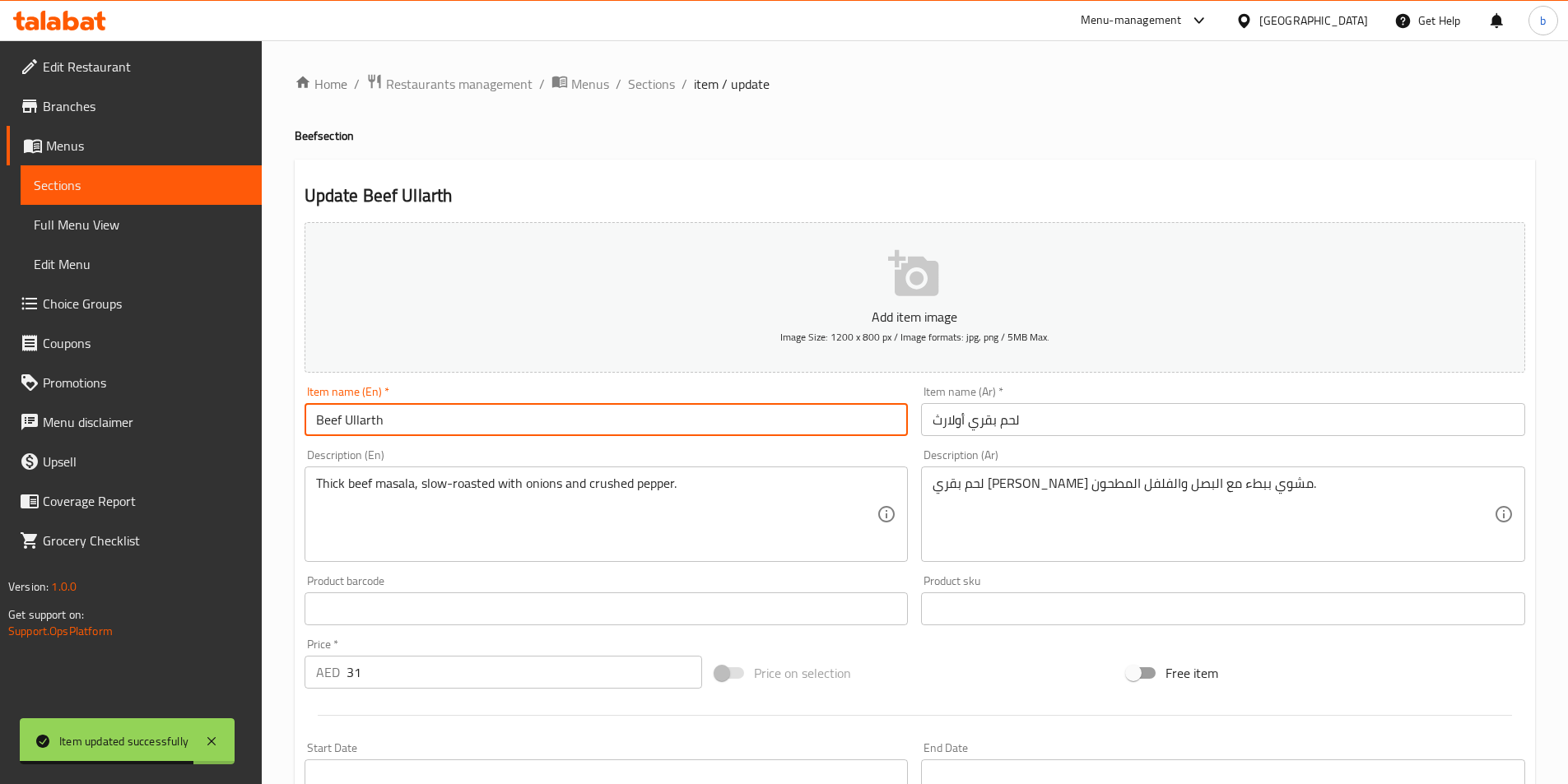
click at [370, 412] on input "Beef Ullarth" at bounding box center [606, 419] width 604 height 33
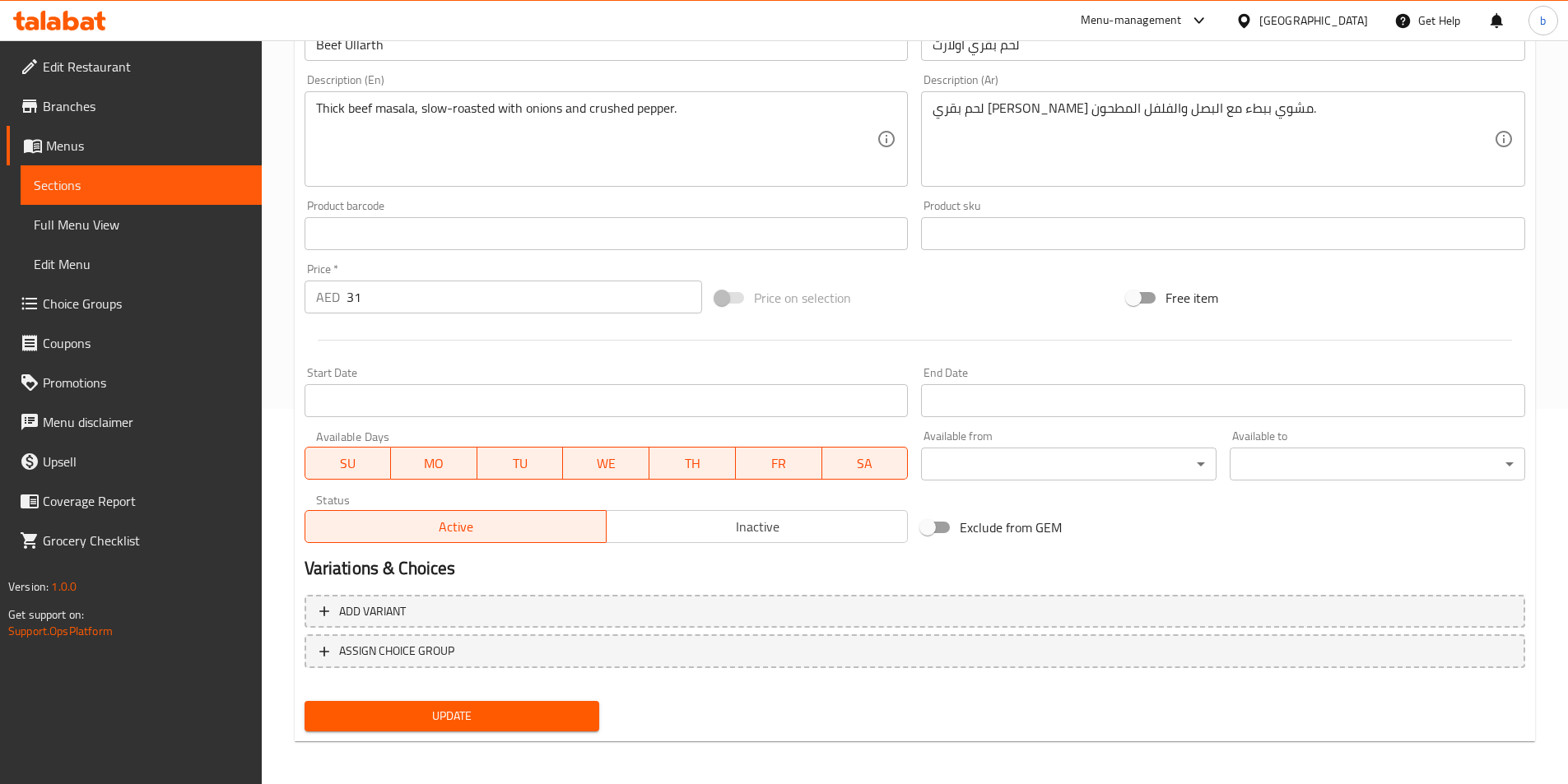
scroll to position [379, 0]
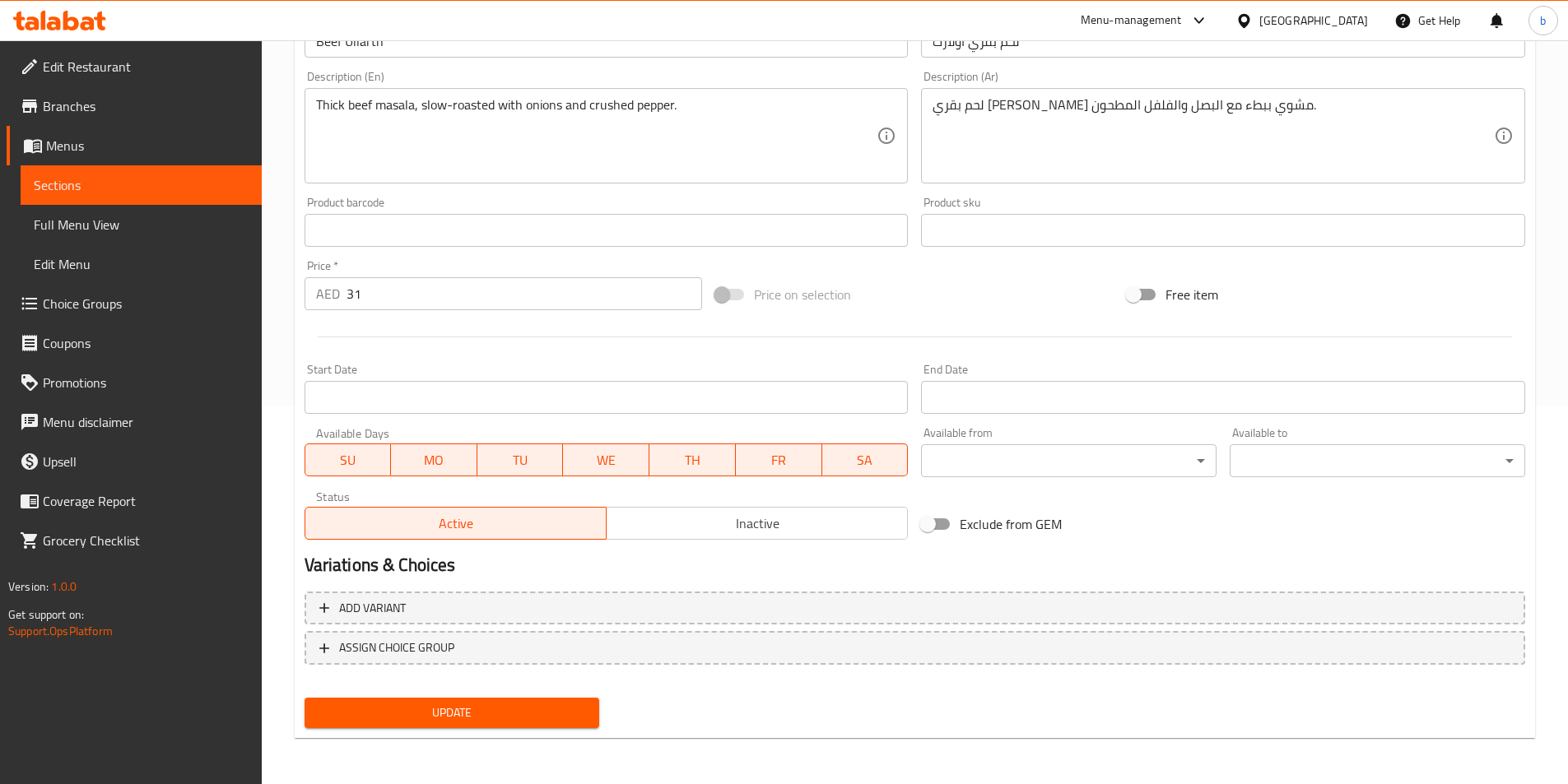
click at [541, 714] on span "Update" at bounding box center [452, 712] width 269 height 20
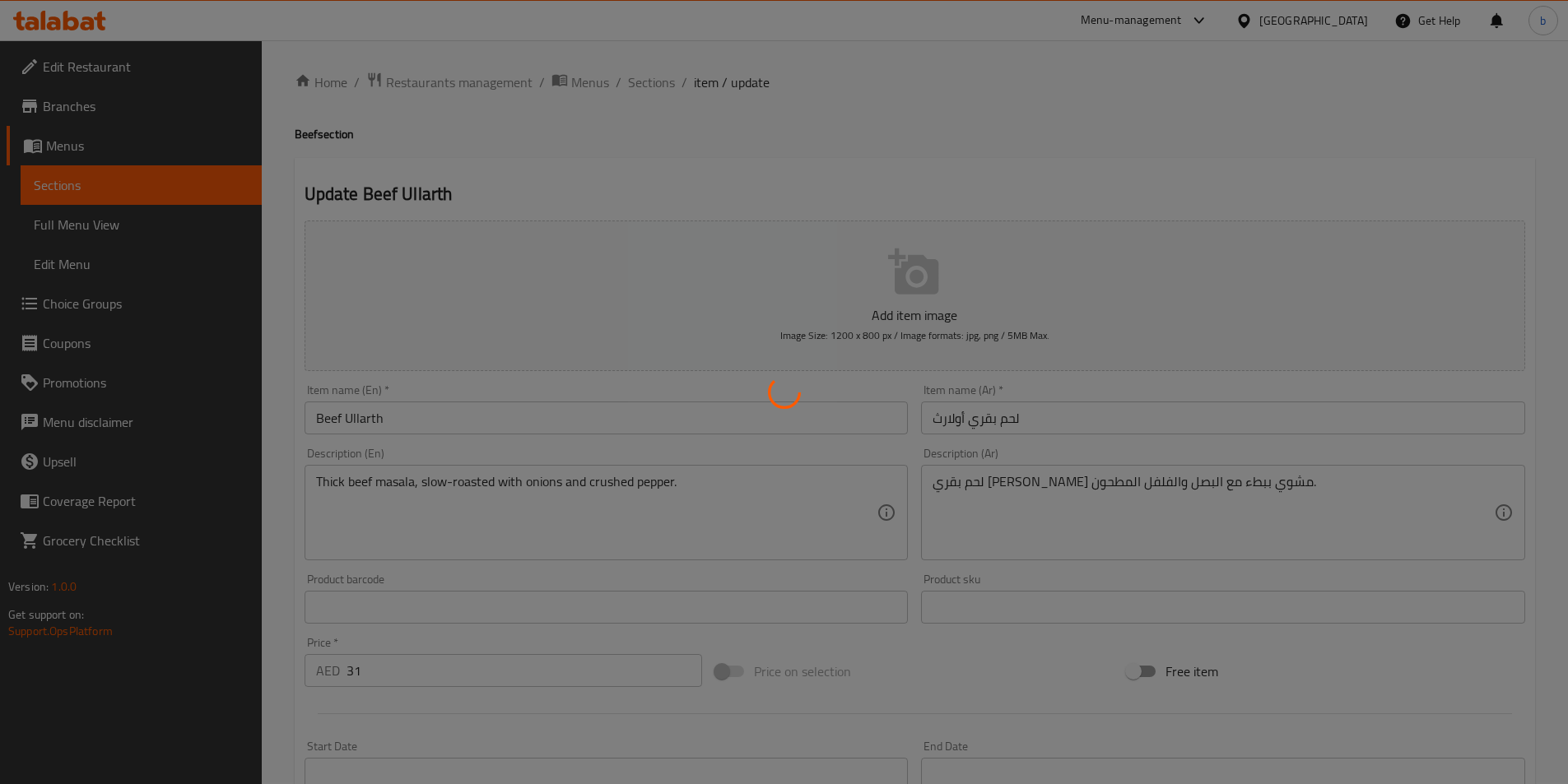
scroll to position [0, 0]
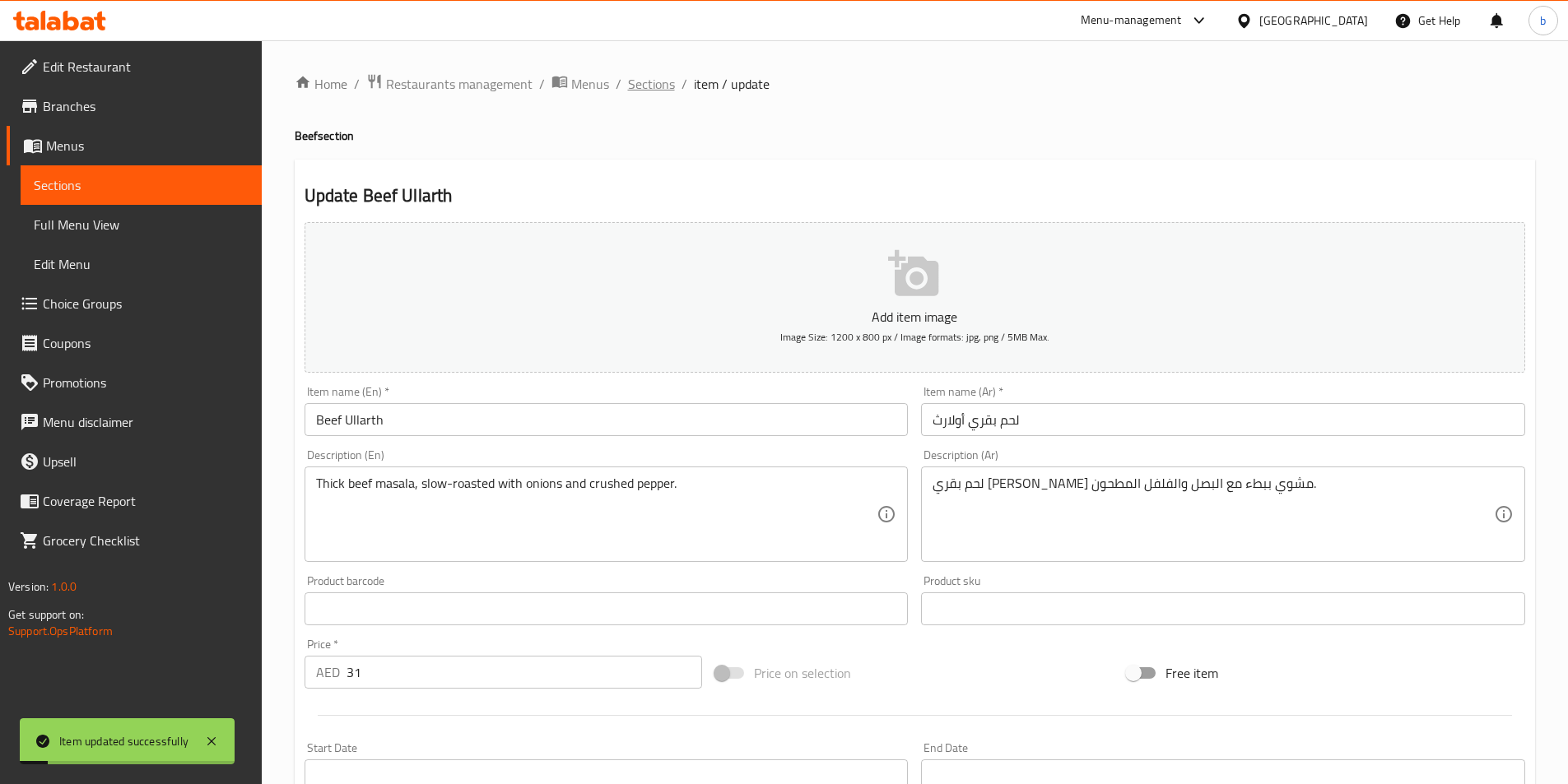
click at [658, 81] on span "Sections" at bounding box center [651, 83] width 47 height 20
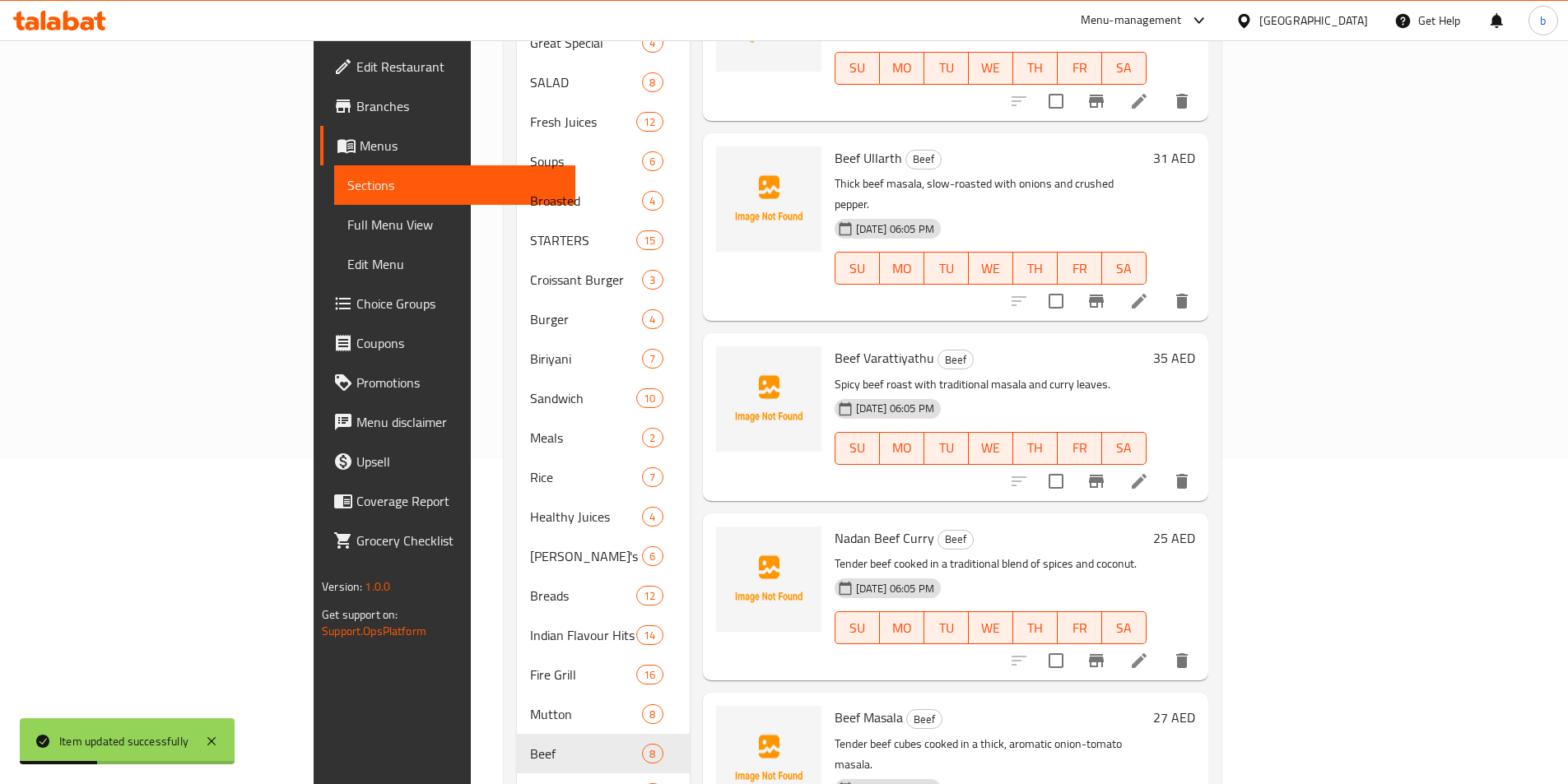
scroll to position [381, 0]
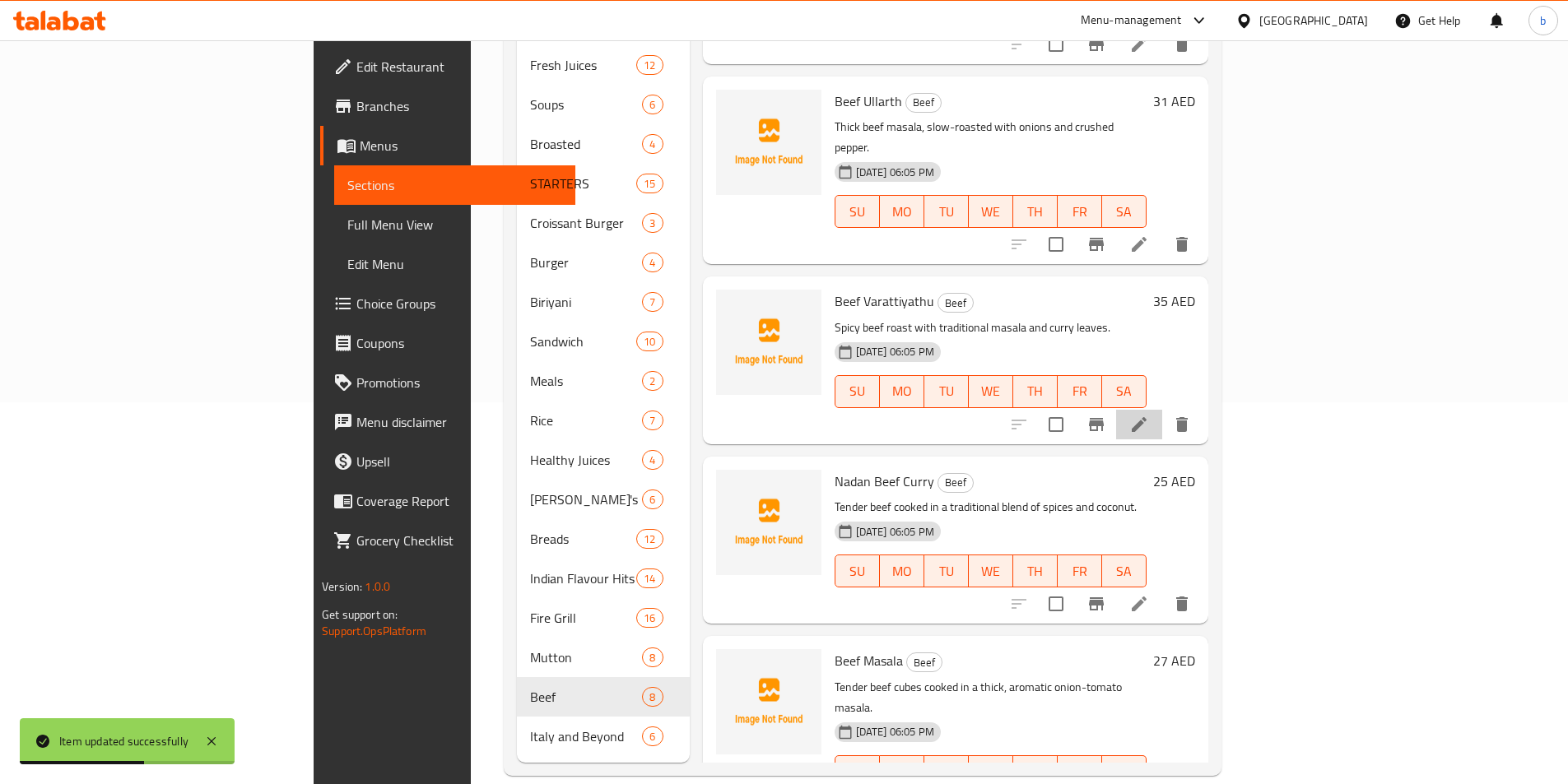
click at [1162, 410] on li at bounding box center [1139, 424] width 46 height 29
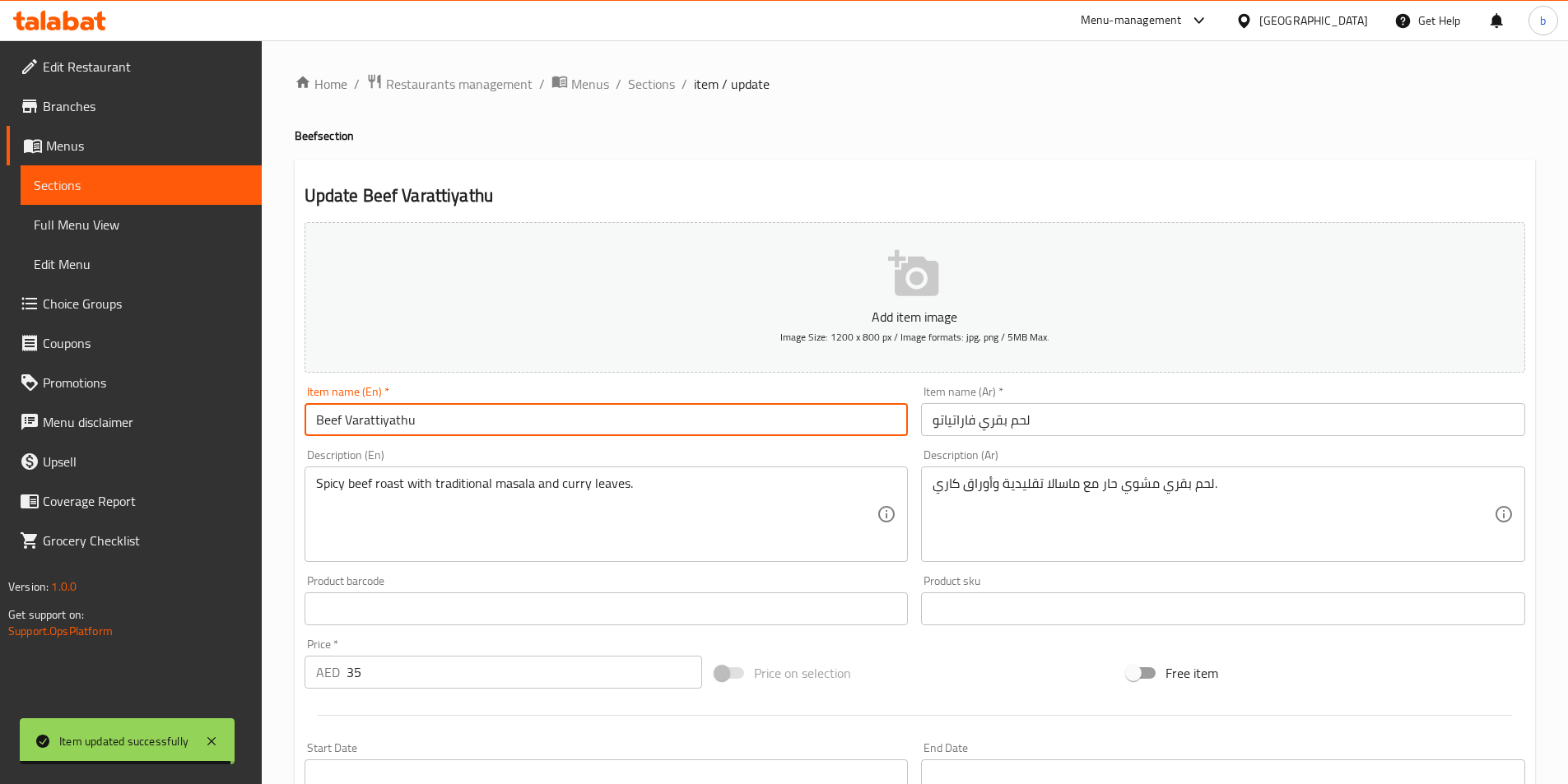
drag, startPoint x: 415, startPoint y: 419, endPoint x: 344, endPoint y: 424, distance: 71.2
click at [344, 424] on input "Beef Varattiyathu" at bounding box center [606, 419] width 604 height 33
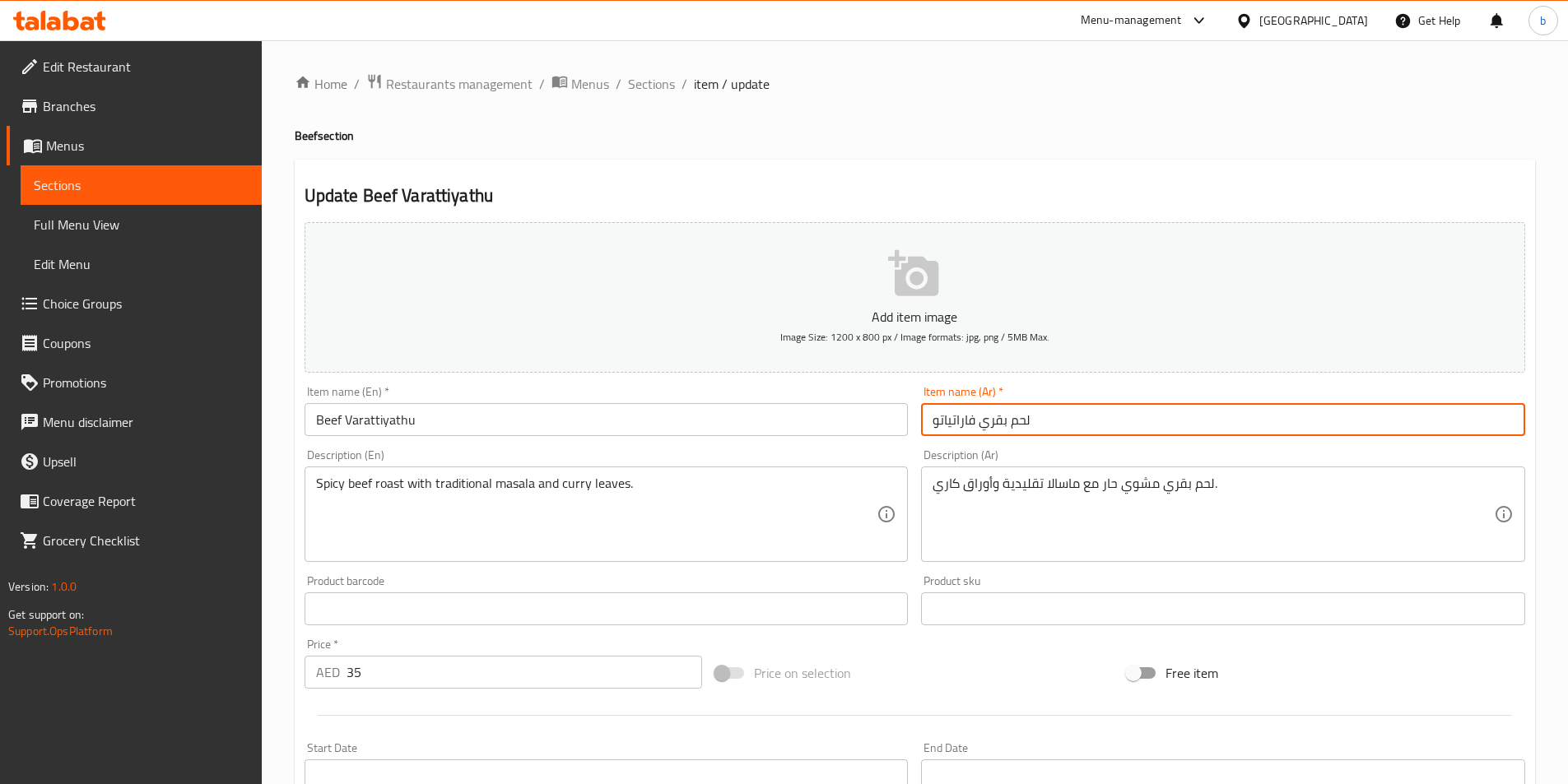
drag, startPoint x: 935, startPoint y: 424, endPoint x: 976, endPoint y: 419, distance: 41.3
click at [976, 419] on input "لحم بقري فاراتياتو" at bounding box center [1223, 419] width 604 height 33
paste input "text"
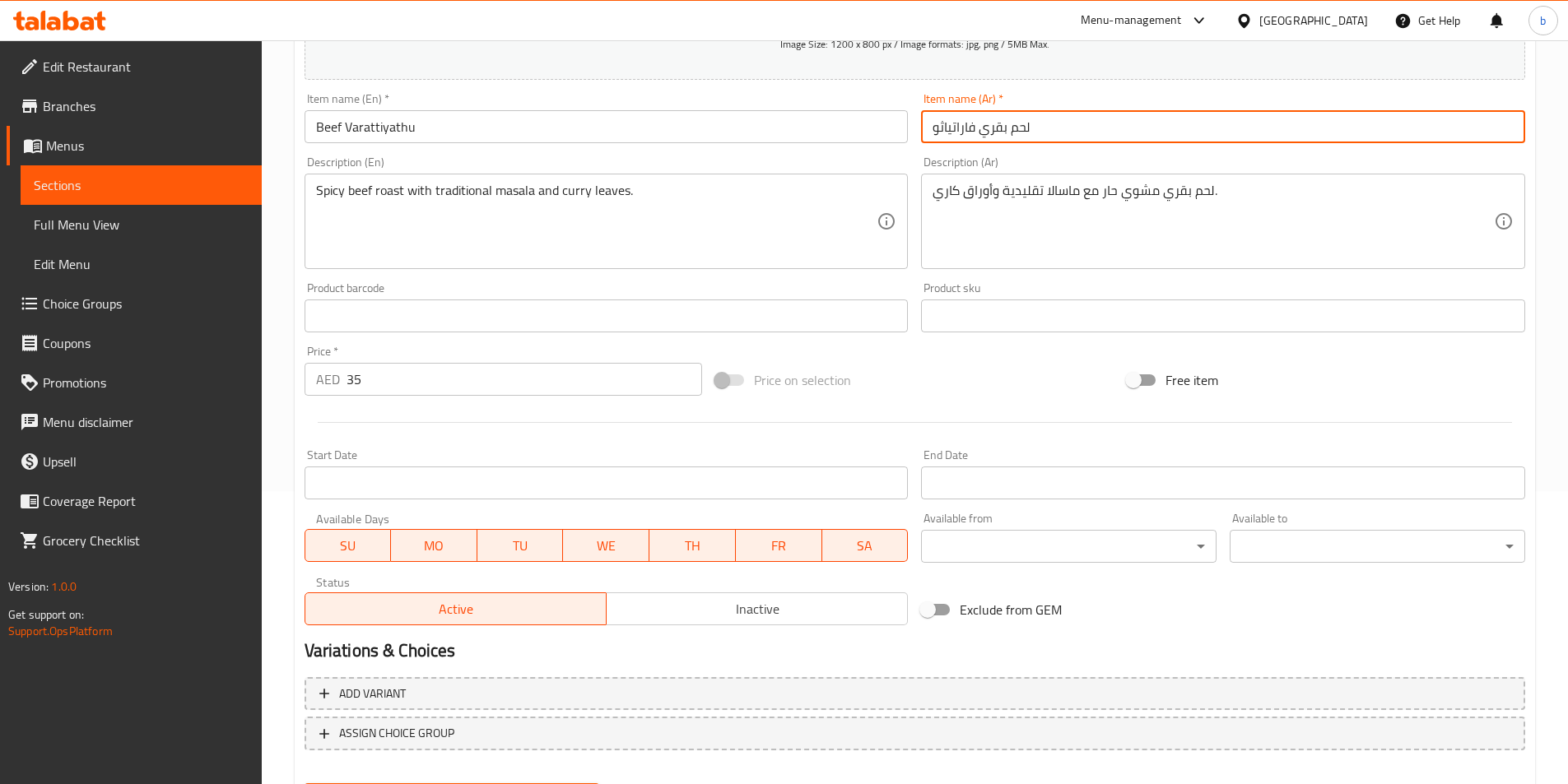
scroll to position [379, 0]
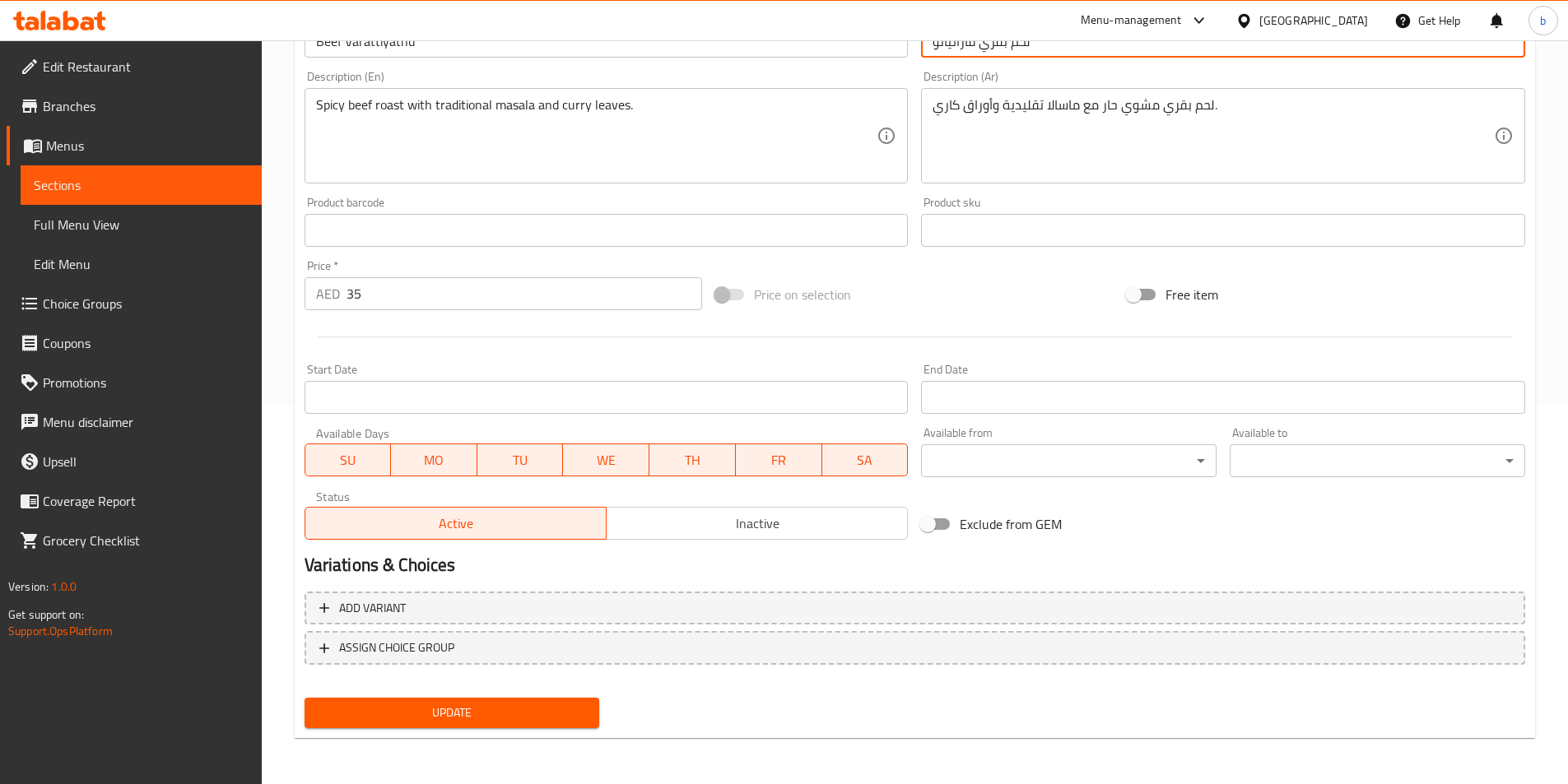
type input "لحم بقري فاراتياثو"
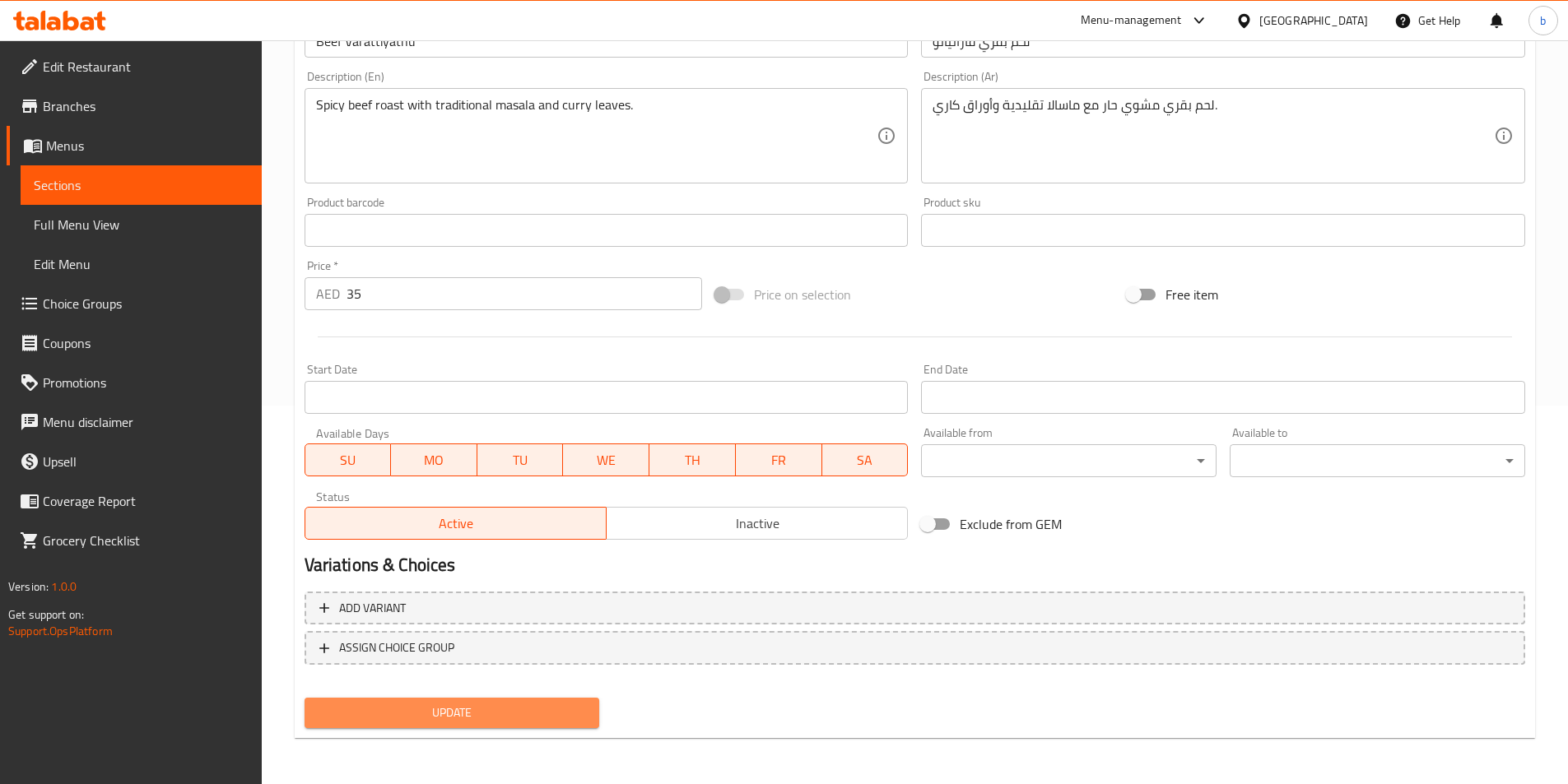
click at [534, 717] on span "Update" at bounding box center [452, 712] width 269 height 20
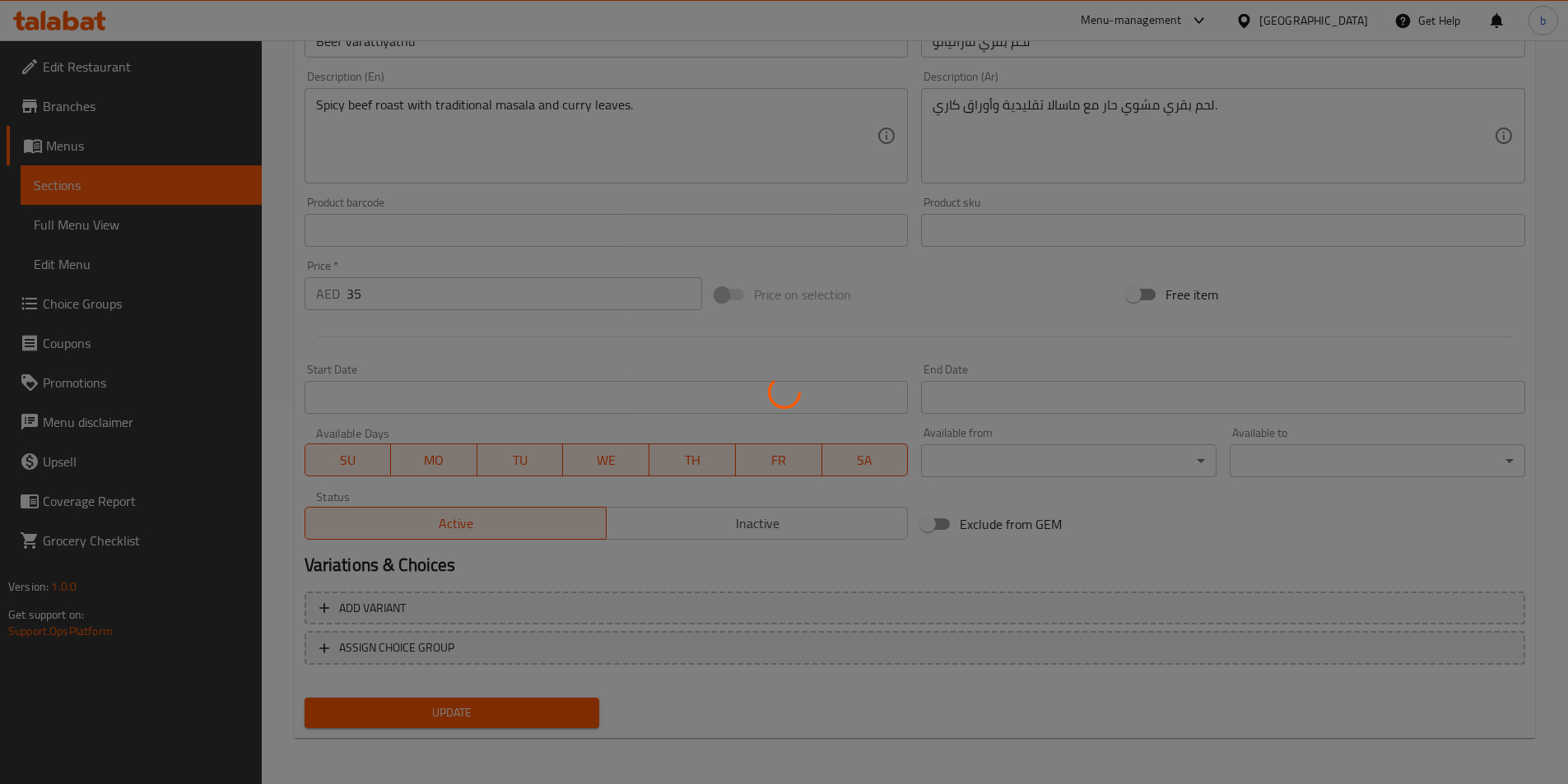
scroll to position [0, 0]
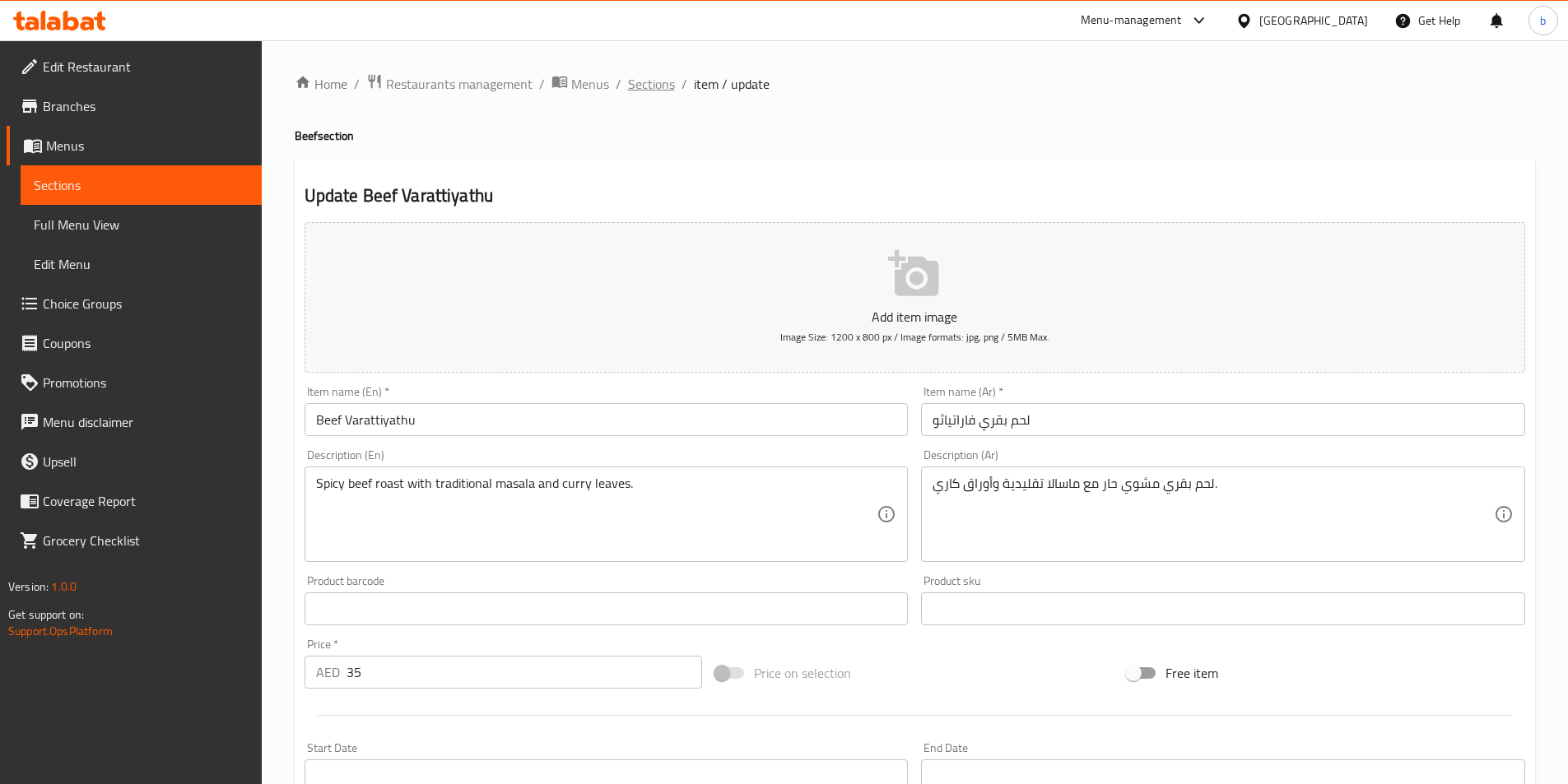
click at [667, 93] on span "Sections" at bounding box center [651, 83] width 47 height 20
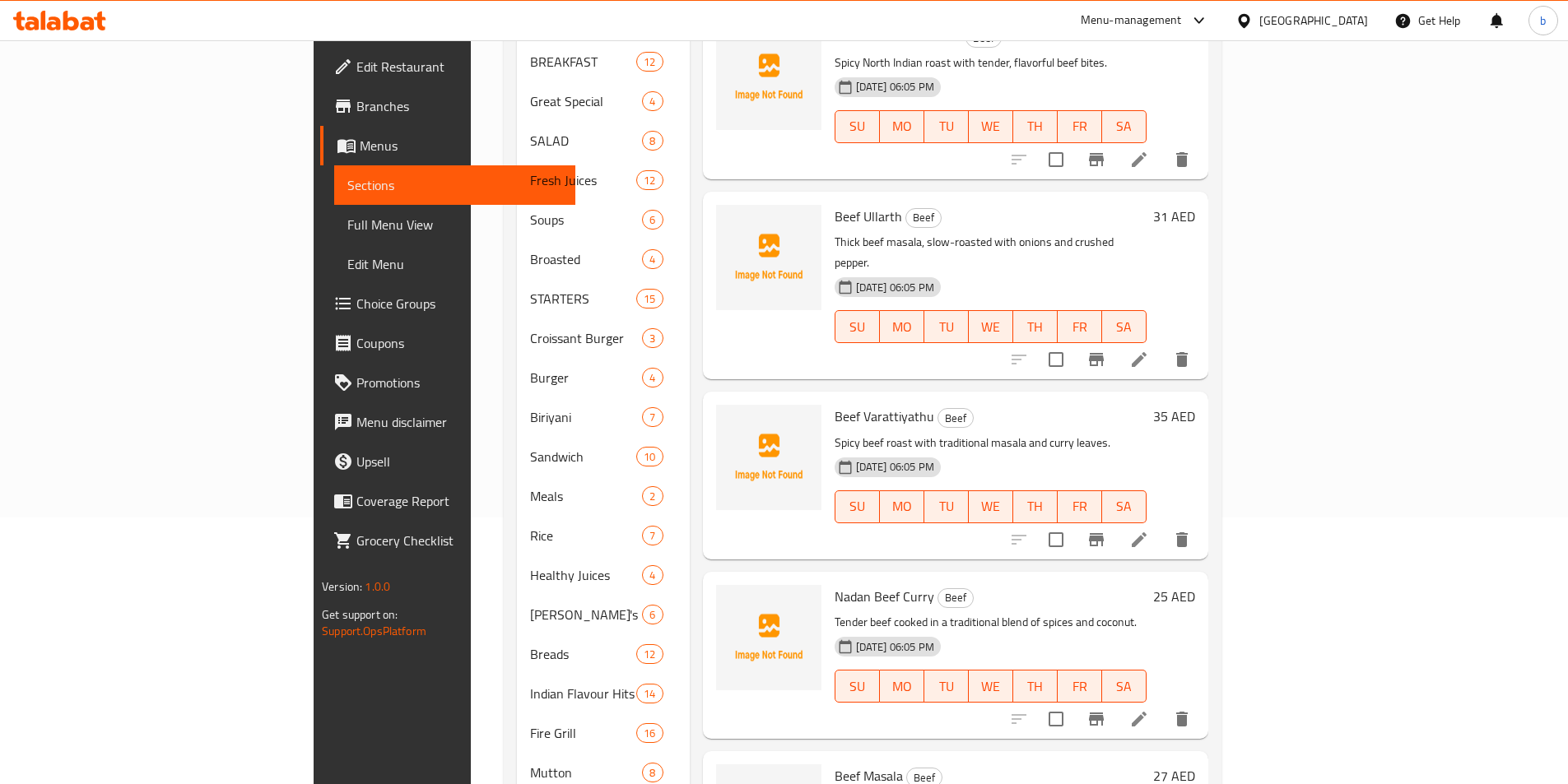
scroll to position [381, 0]
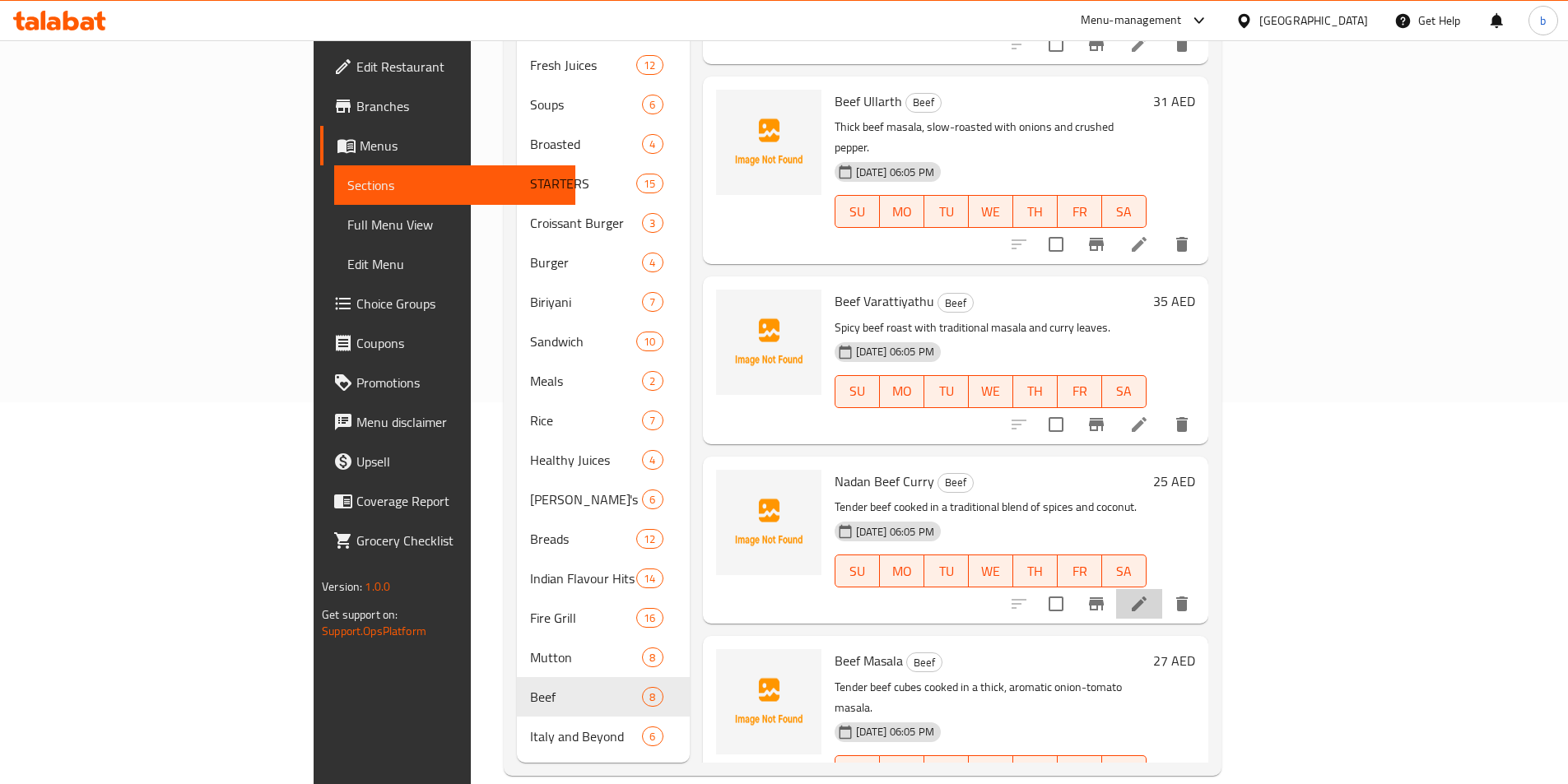
click at [1162, 589] on li at bounding box center [1139, 603] width 46 height 29
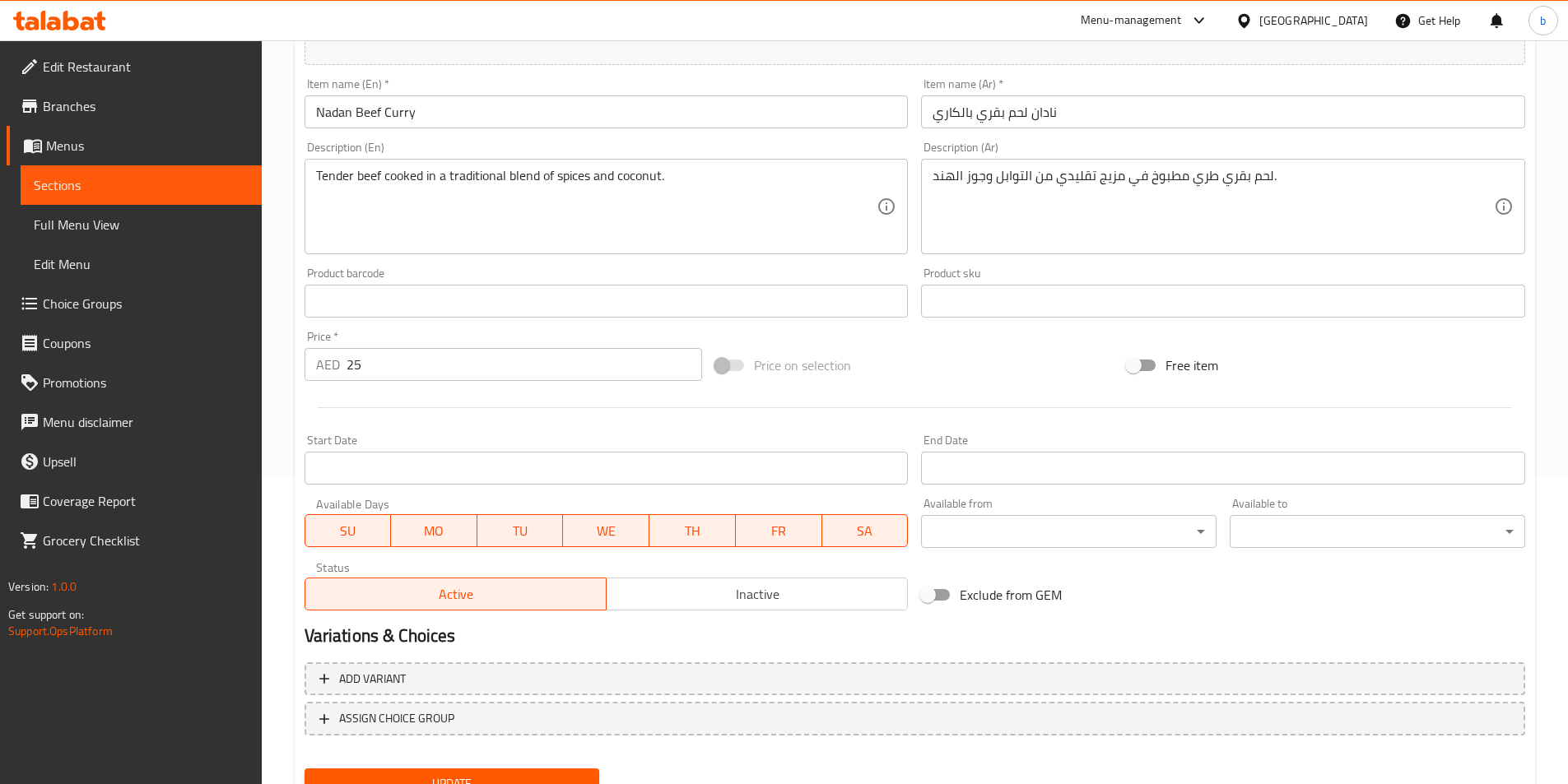
scroll to position [379, 0]
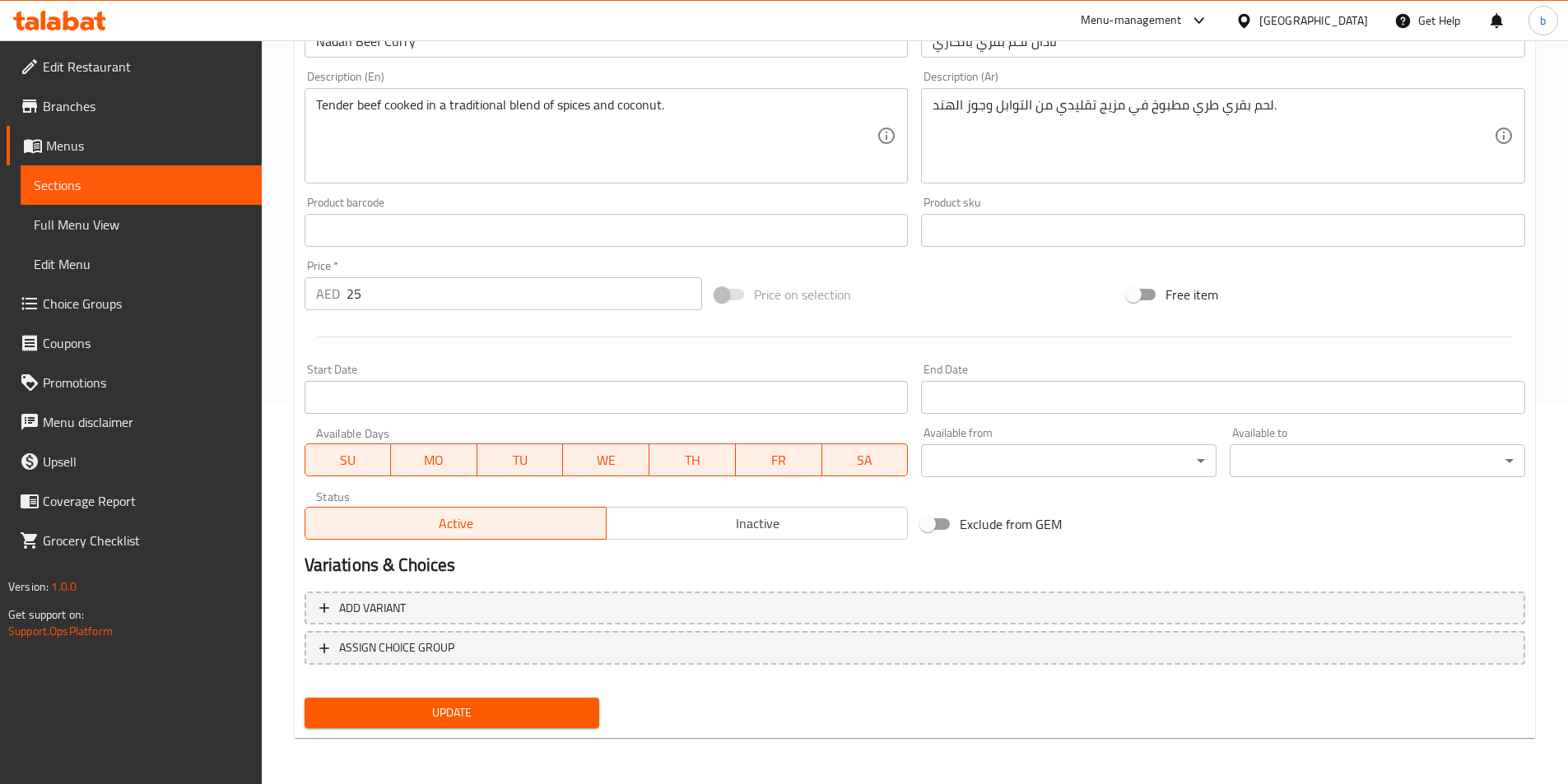
click at [483, 702] on button "Update" at bounding box center [452, 713] width 295 height 30
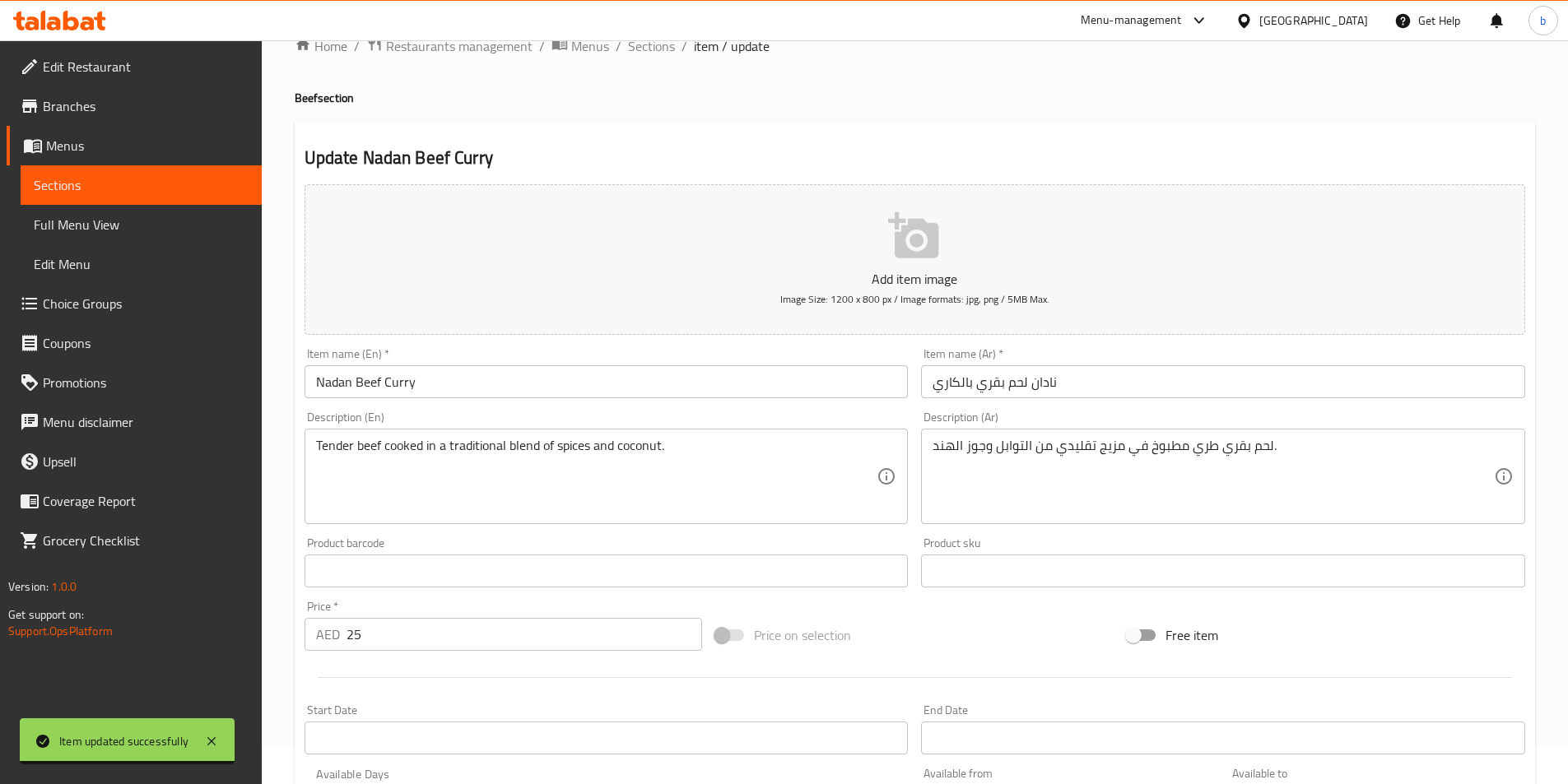
scroll to position [0, 0]
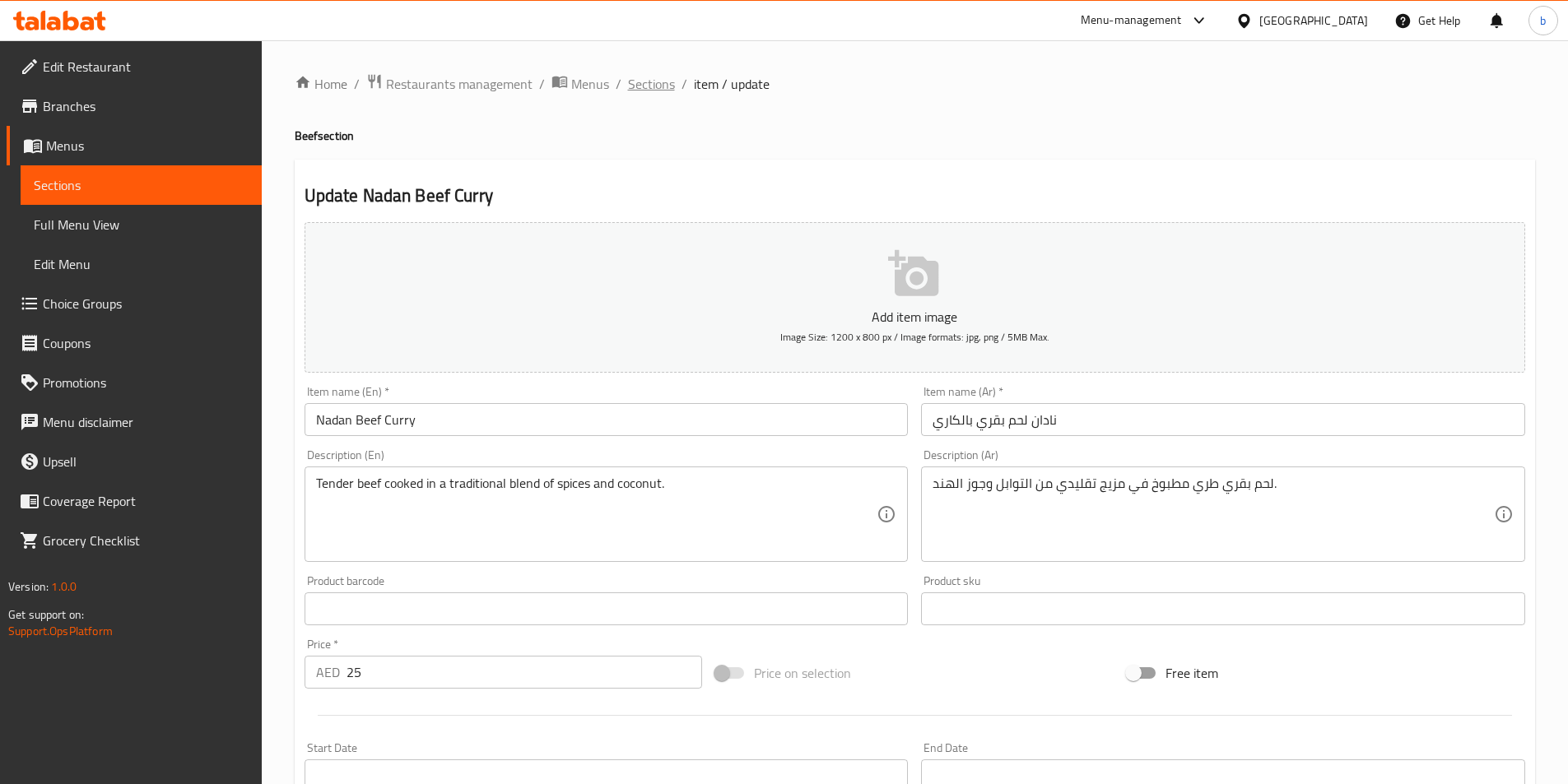
click at [652, 87] on span "Sections" at bounding box center [651, 83] width 47 height 20
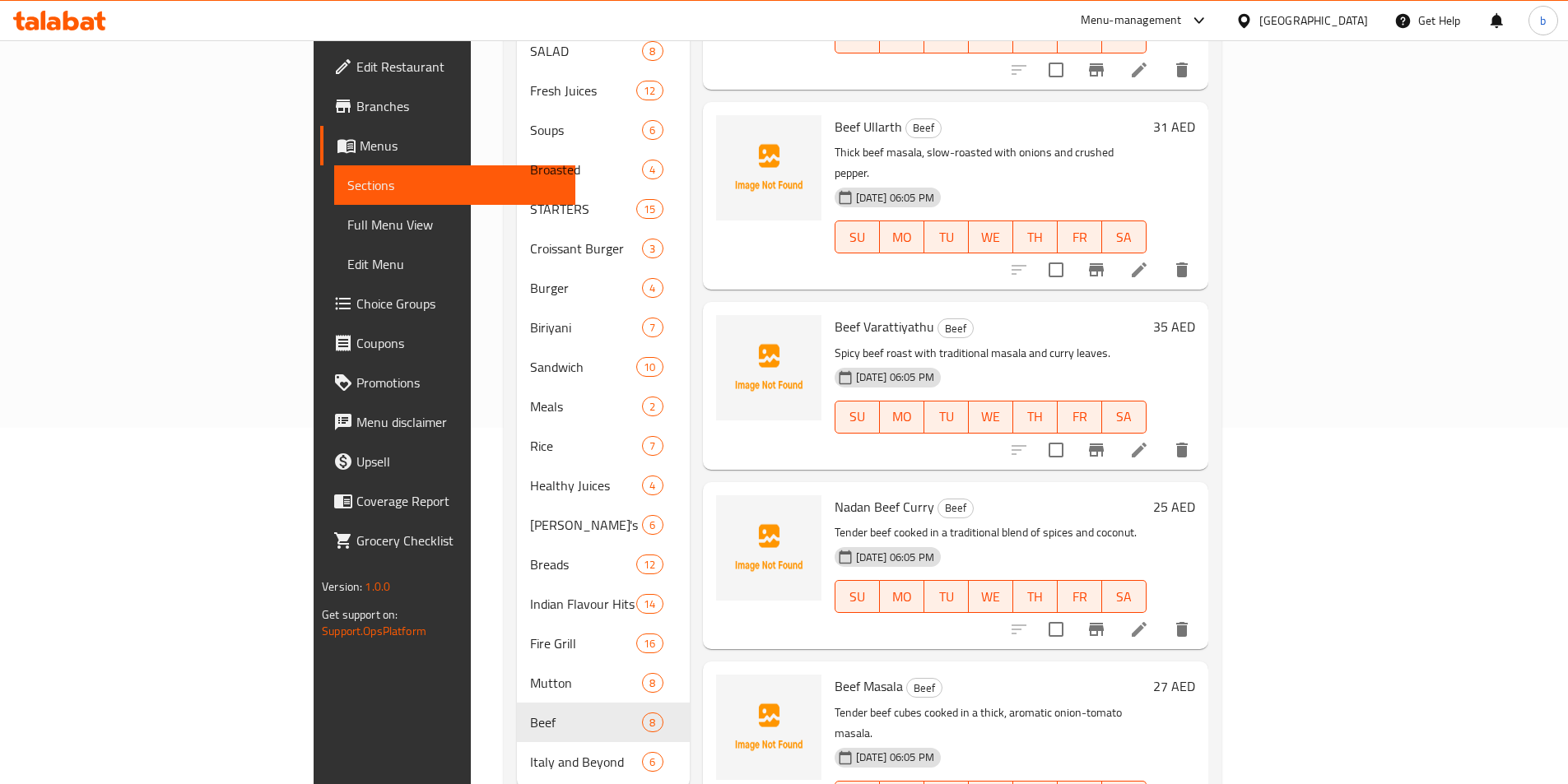
scroll to position [381, 0]
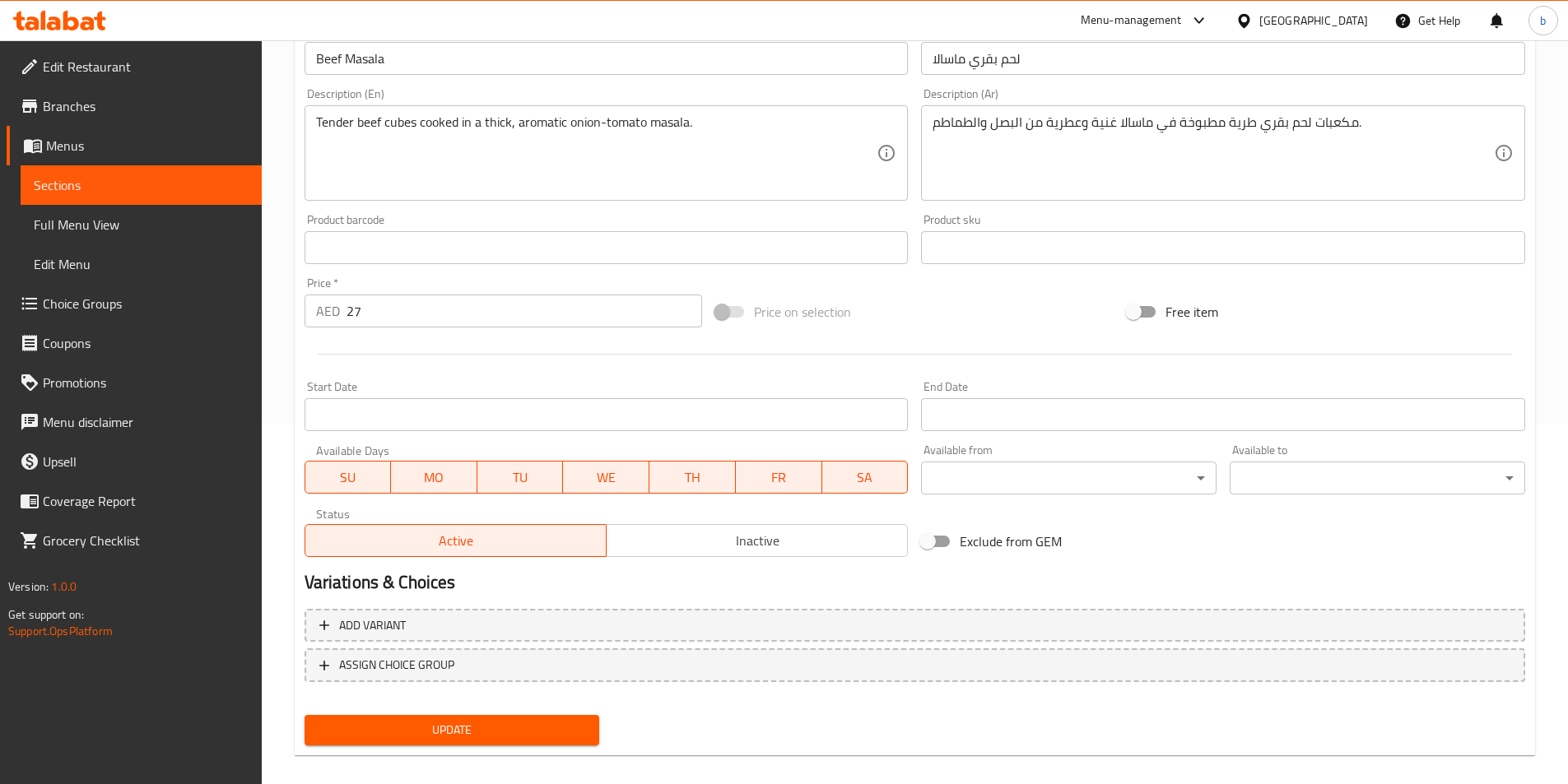
scroll to position [379, 0]
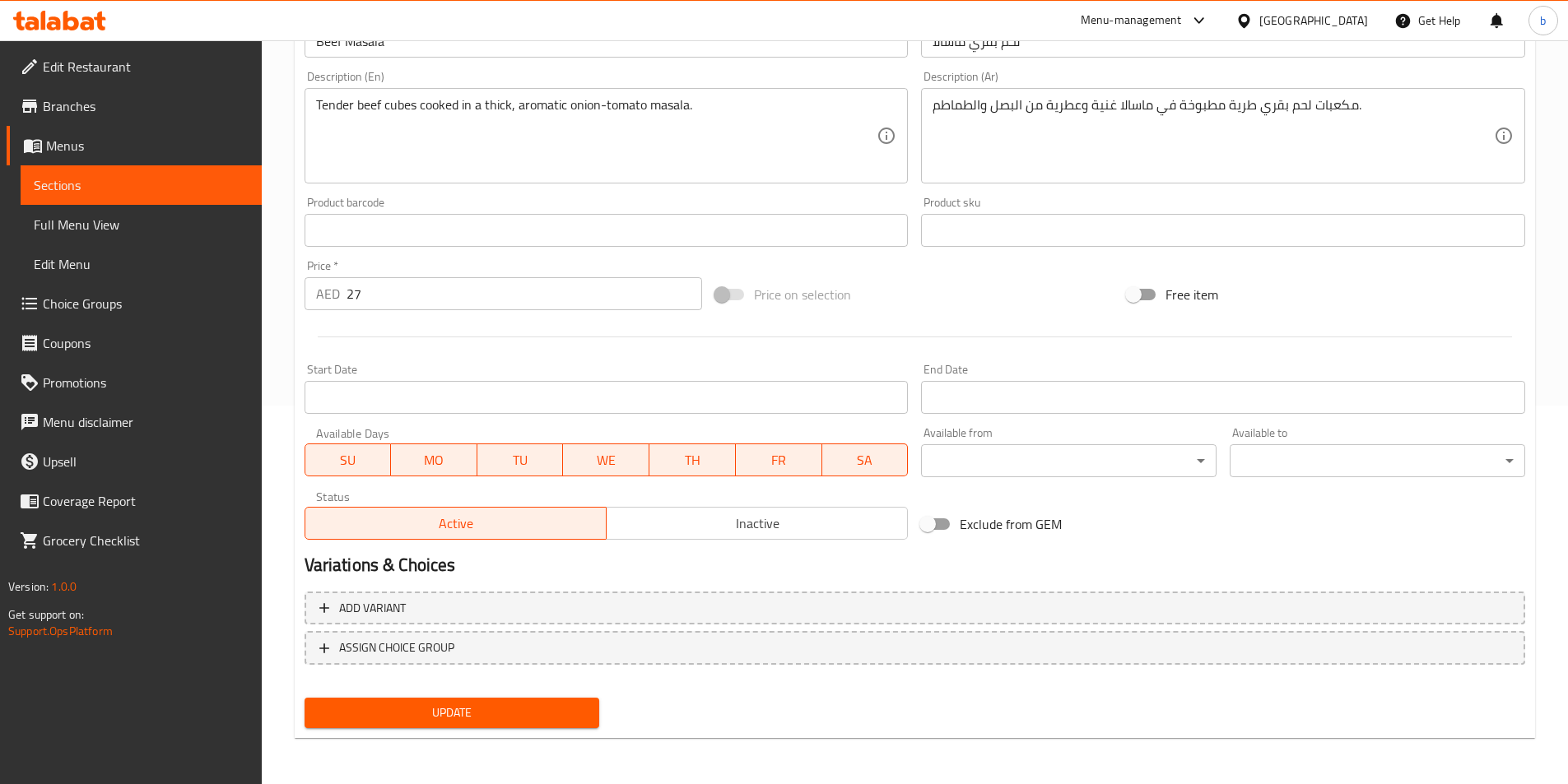
click at [541, 712] on span "Update" at bounding box center [452, 712] width 269 height 20
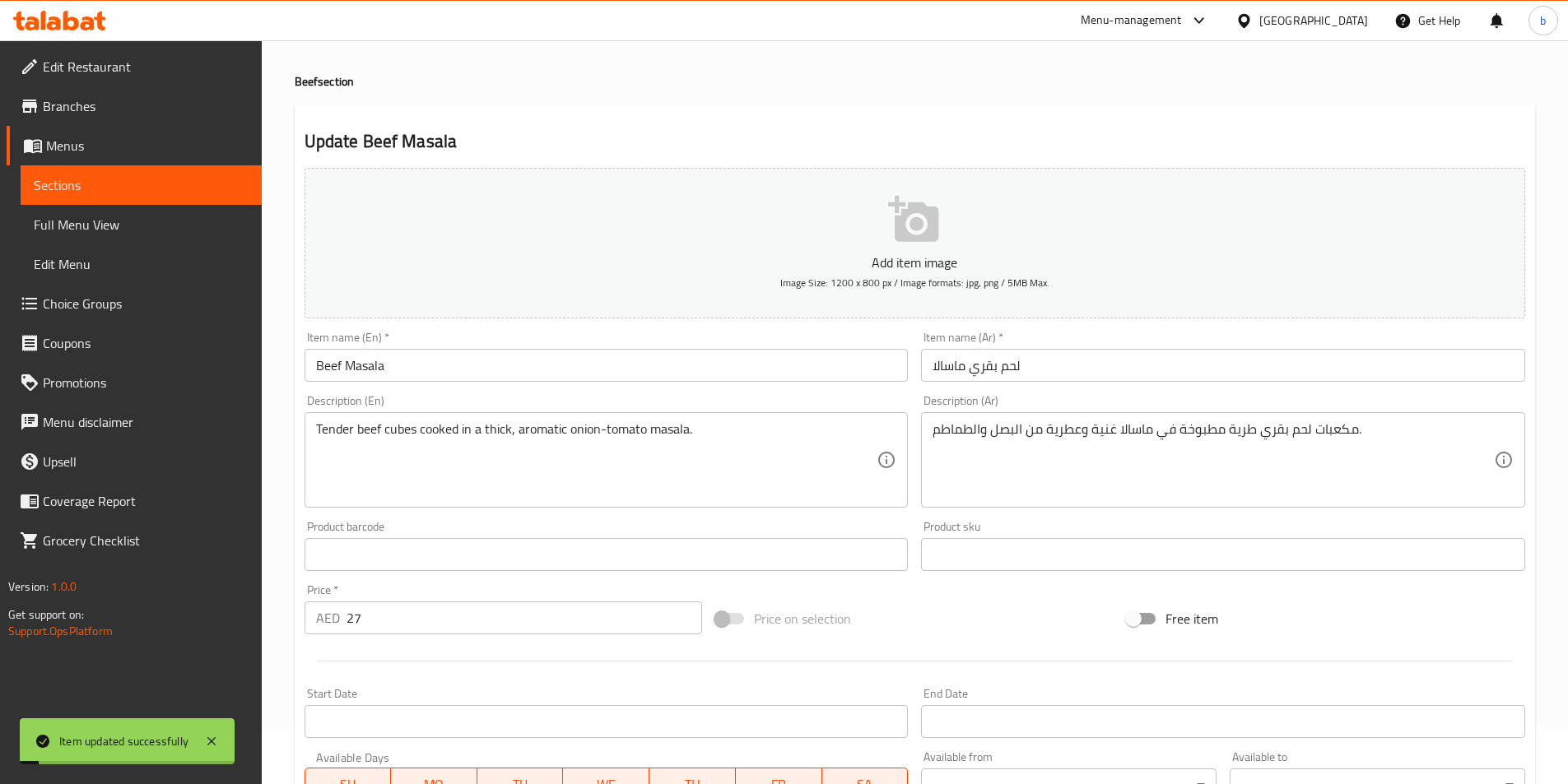
scroll to position [0, 0]
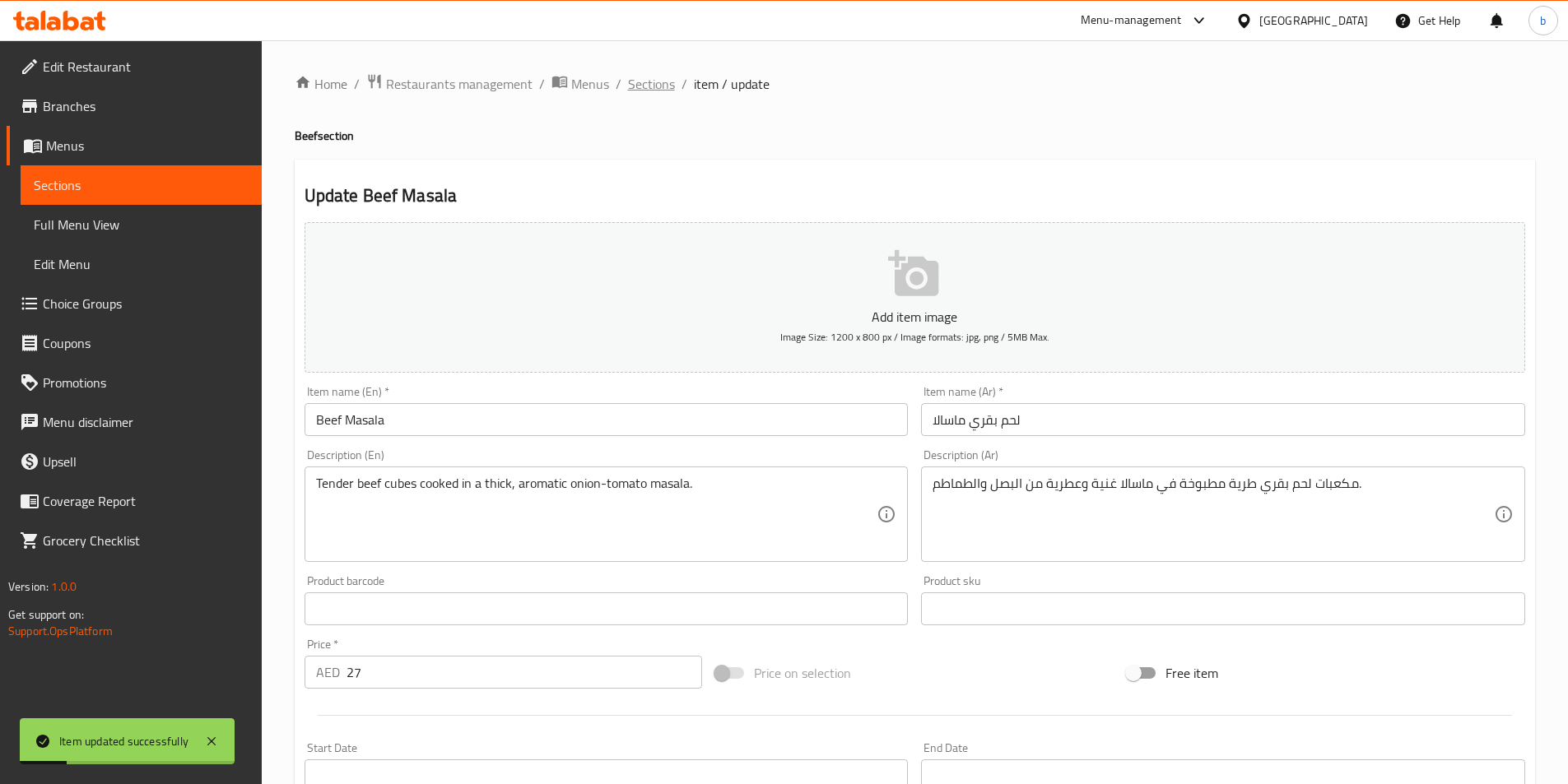
click at [661, 85] on span "Sections" at bounding box center [651, 83] width 47 height 20
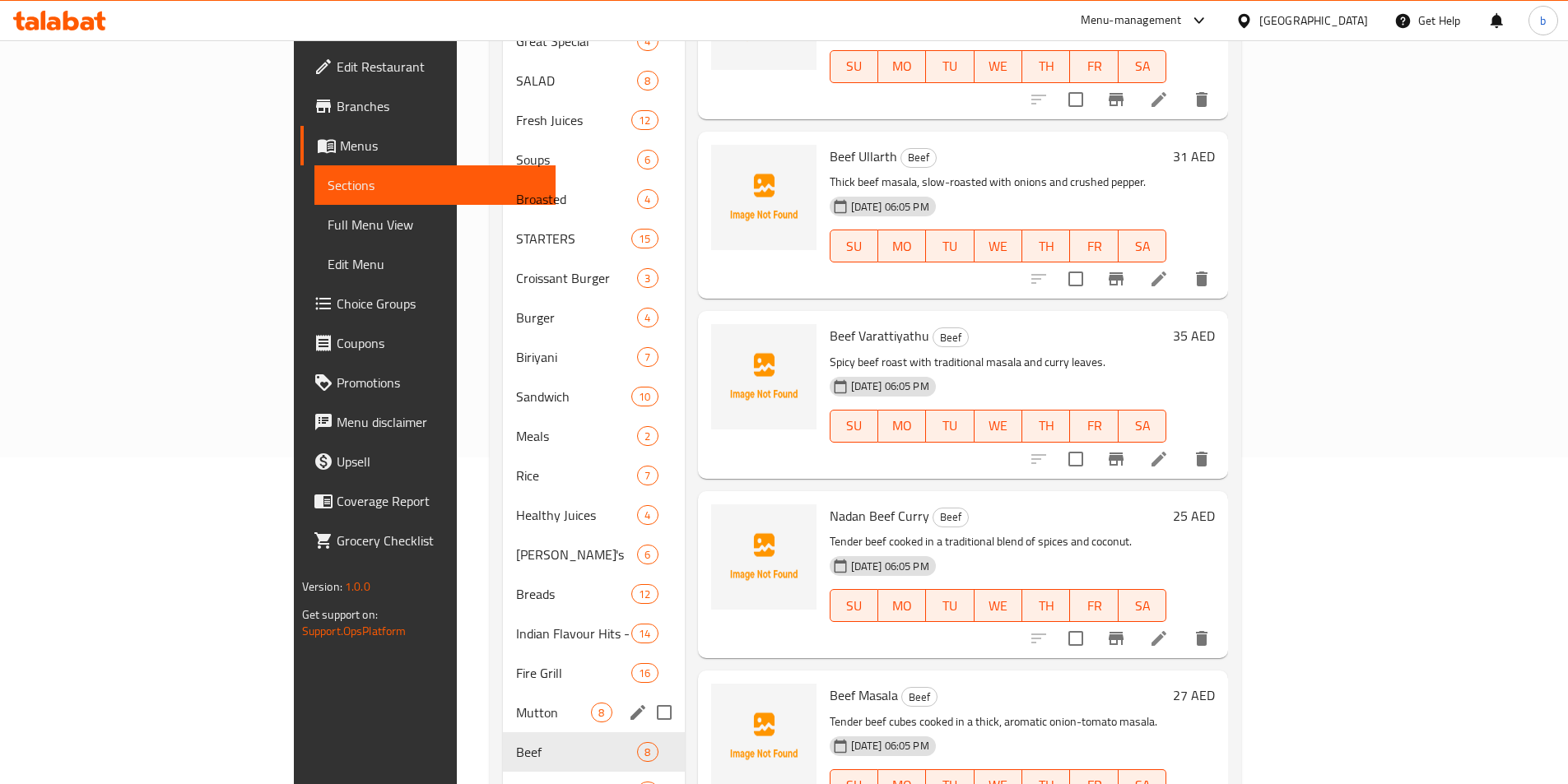
scroll to position [381, 0]
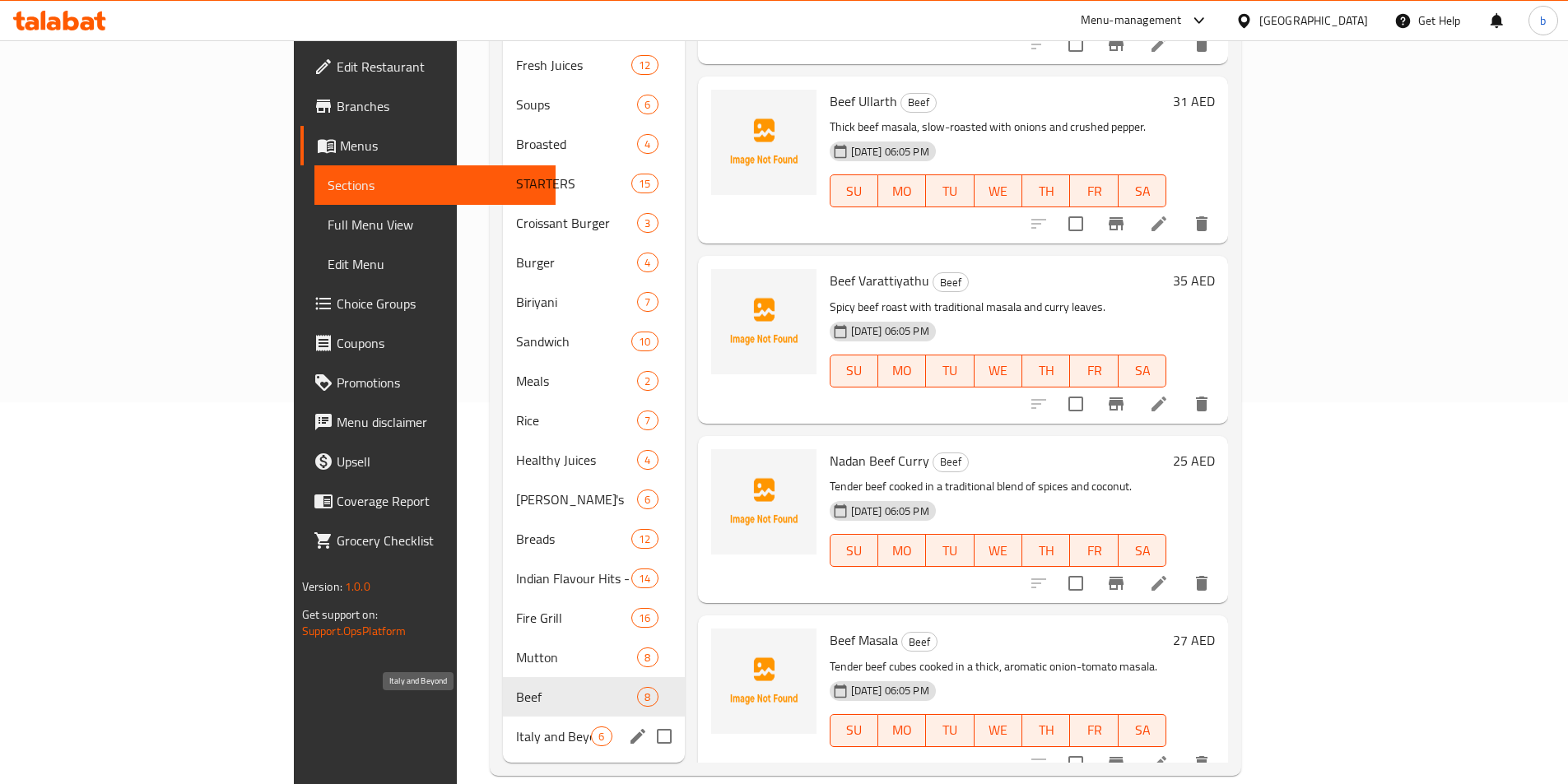
click at [516, 726] on span "Italy and Beyond" at bounding box center [554, 736] width 75 height 20
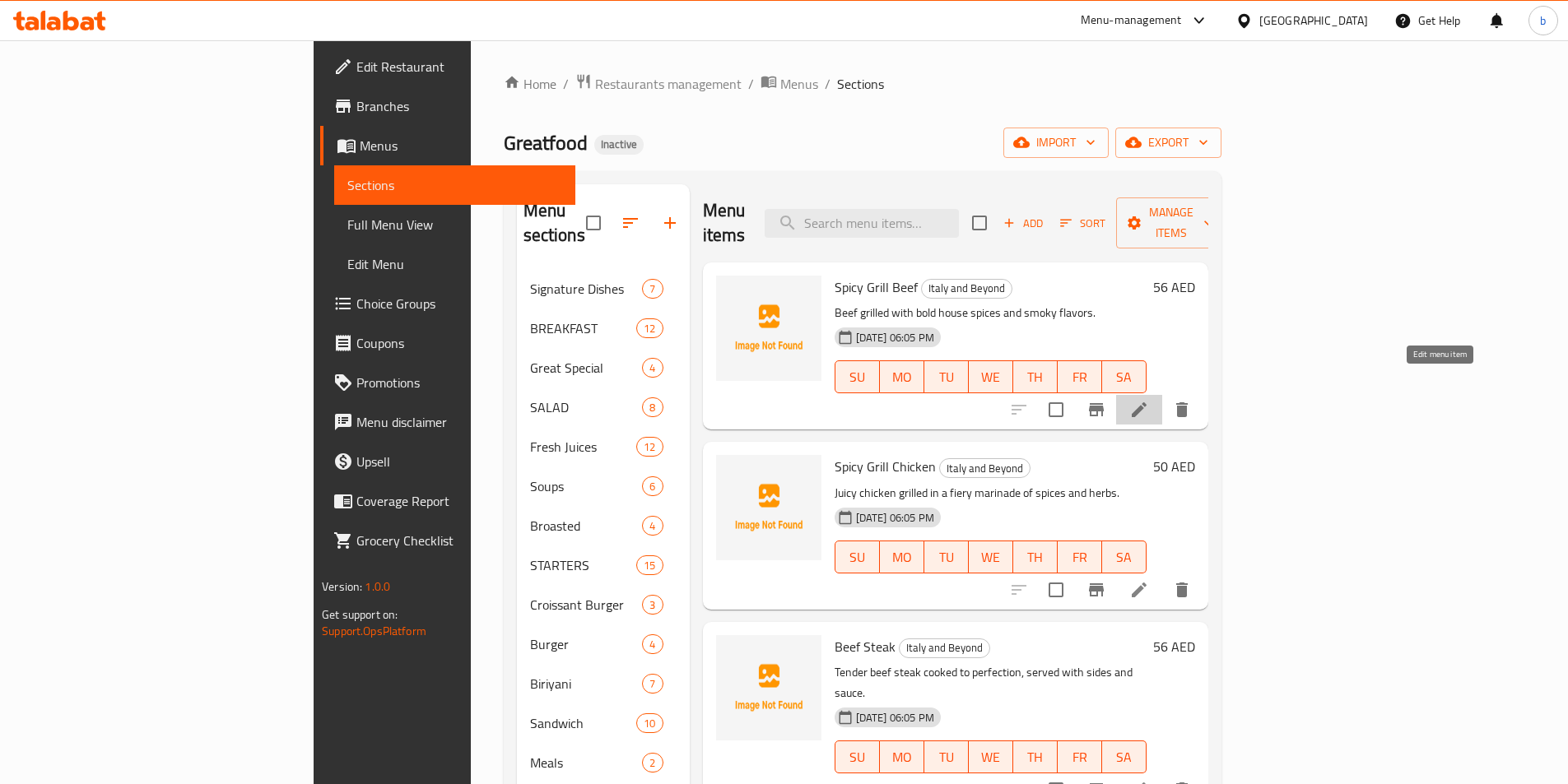
click at [1149, 400] on icon at bounding box center [1139, 410] width 20 height 20
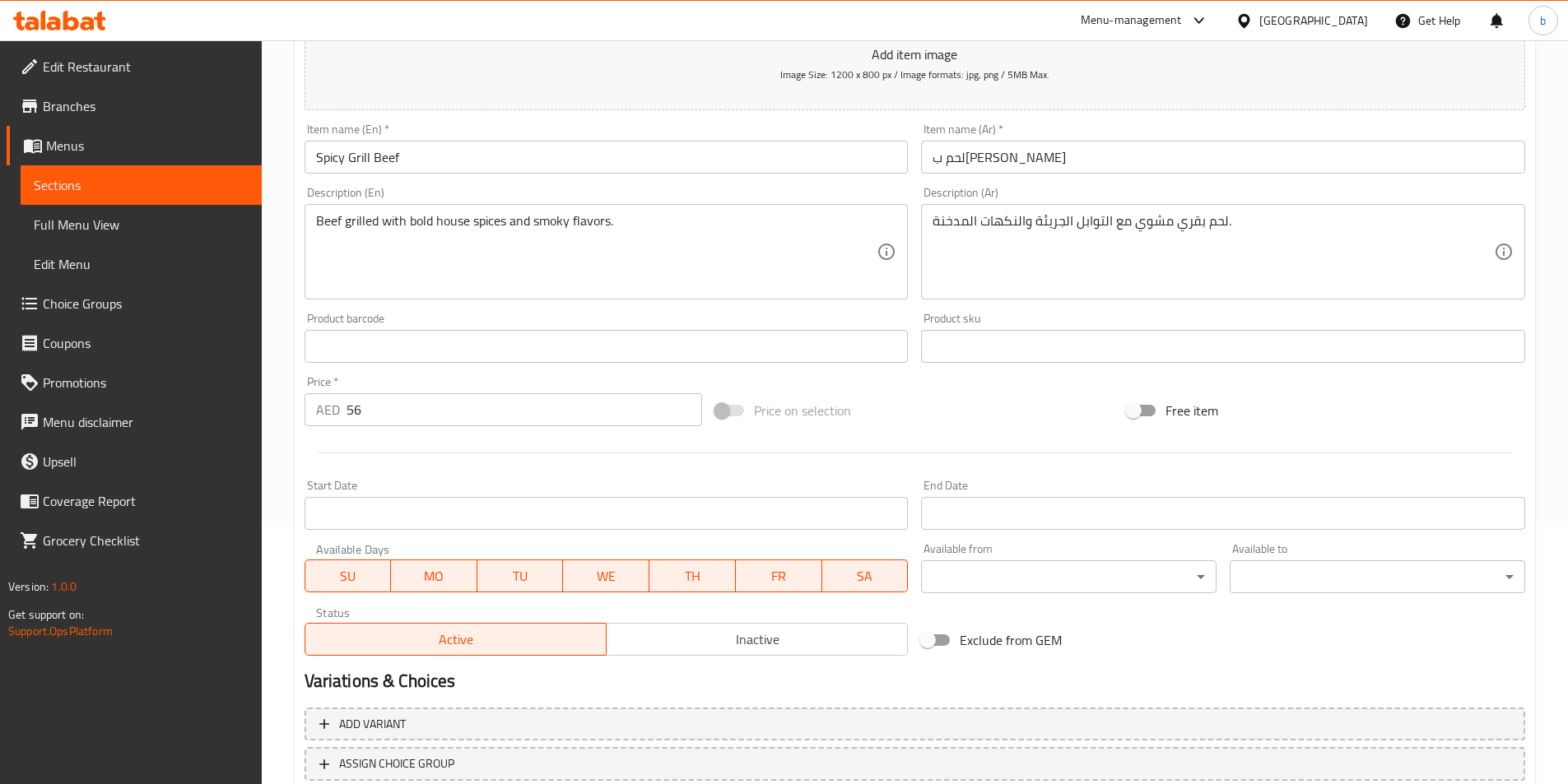
scroll to position [379, 0]
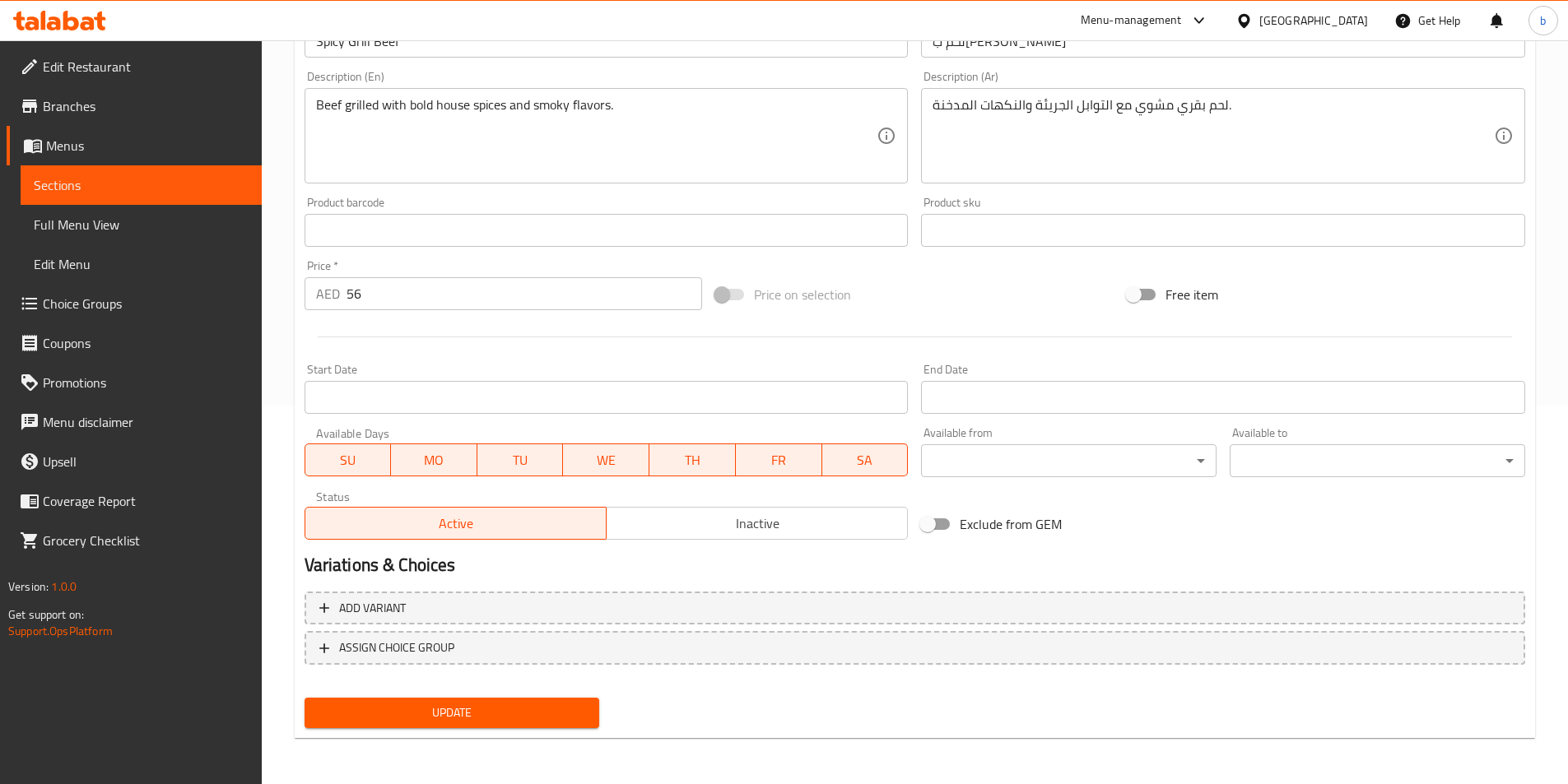
click at [552, 702] on button "Update" at bounding box center [452, 713] width 295 height 30
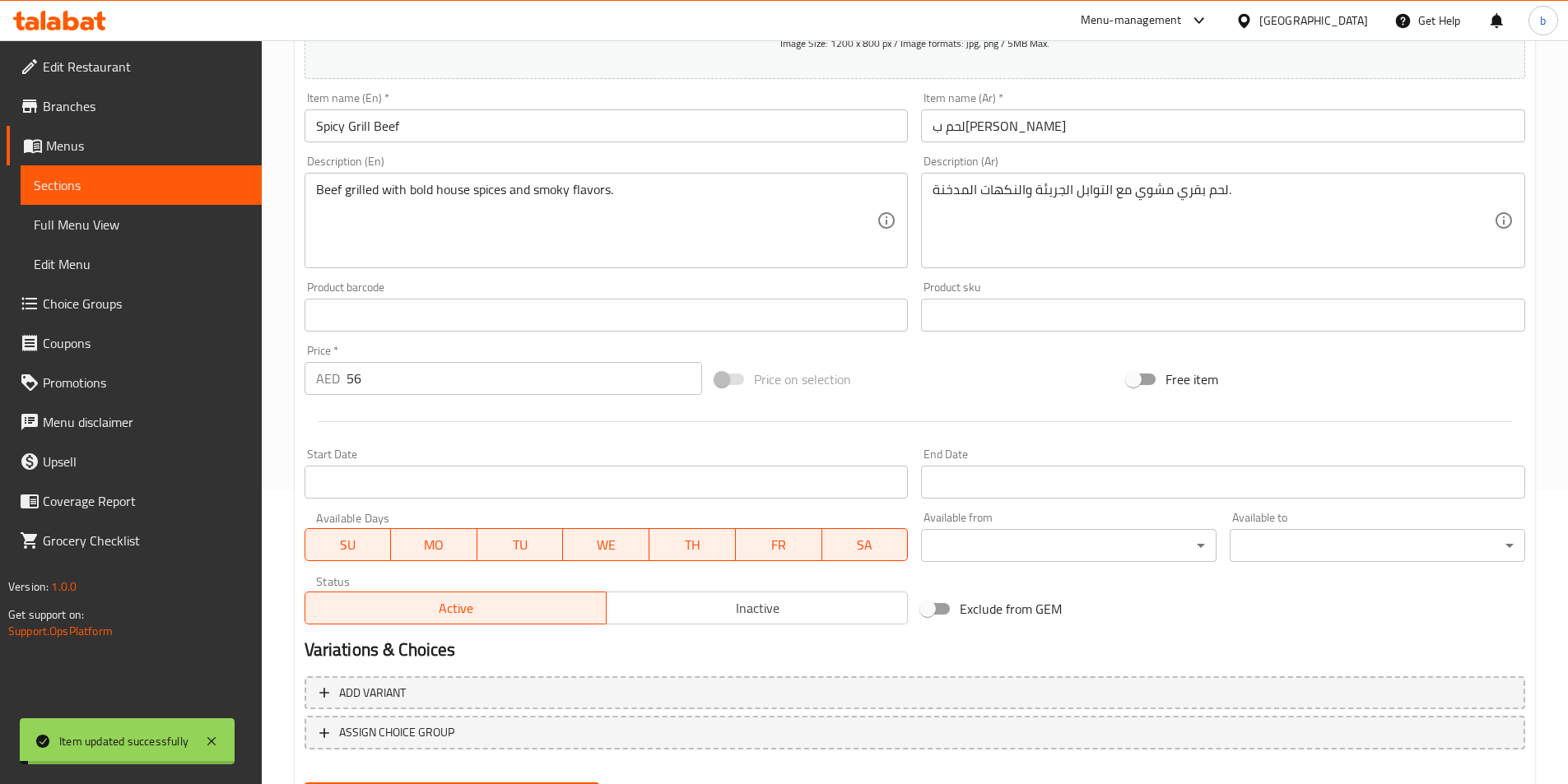
scroll to position [0, 0]
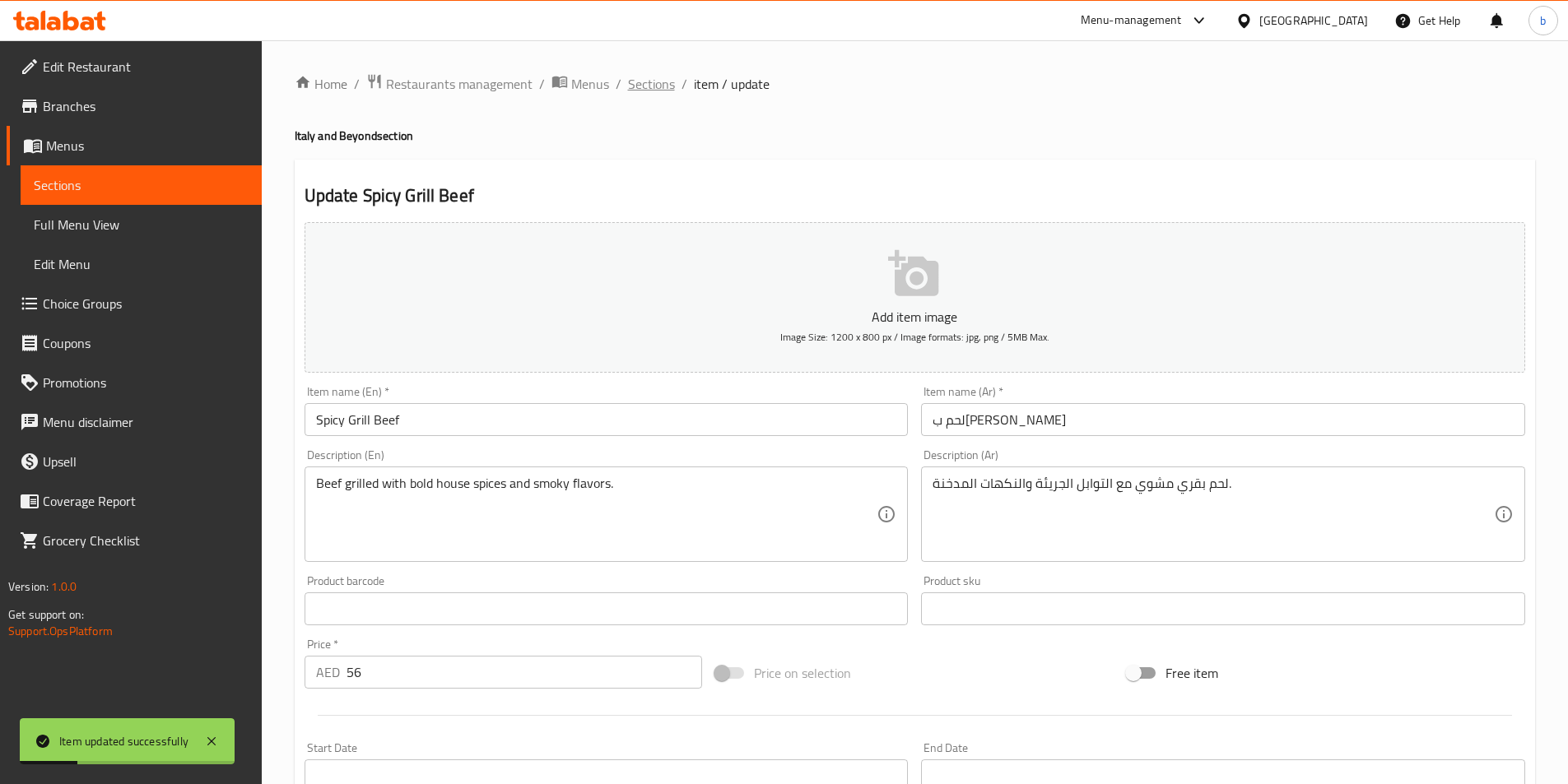
click at [654, 80] on span "Sections" at bounding box center [651, 83] width 47 height 20
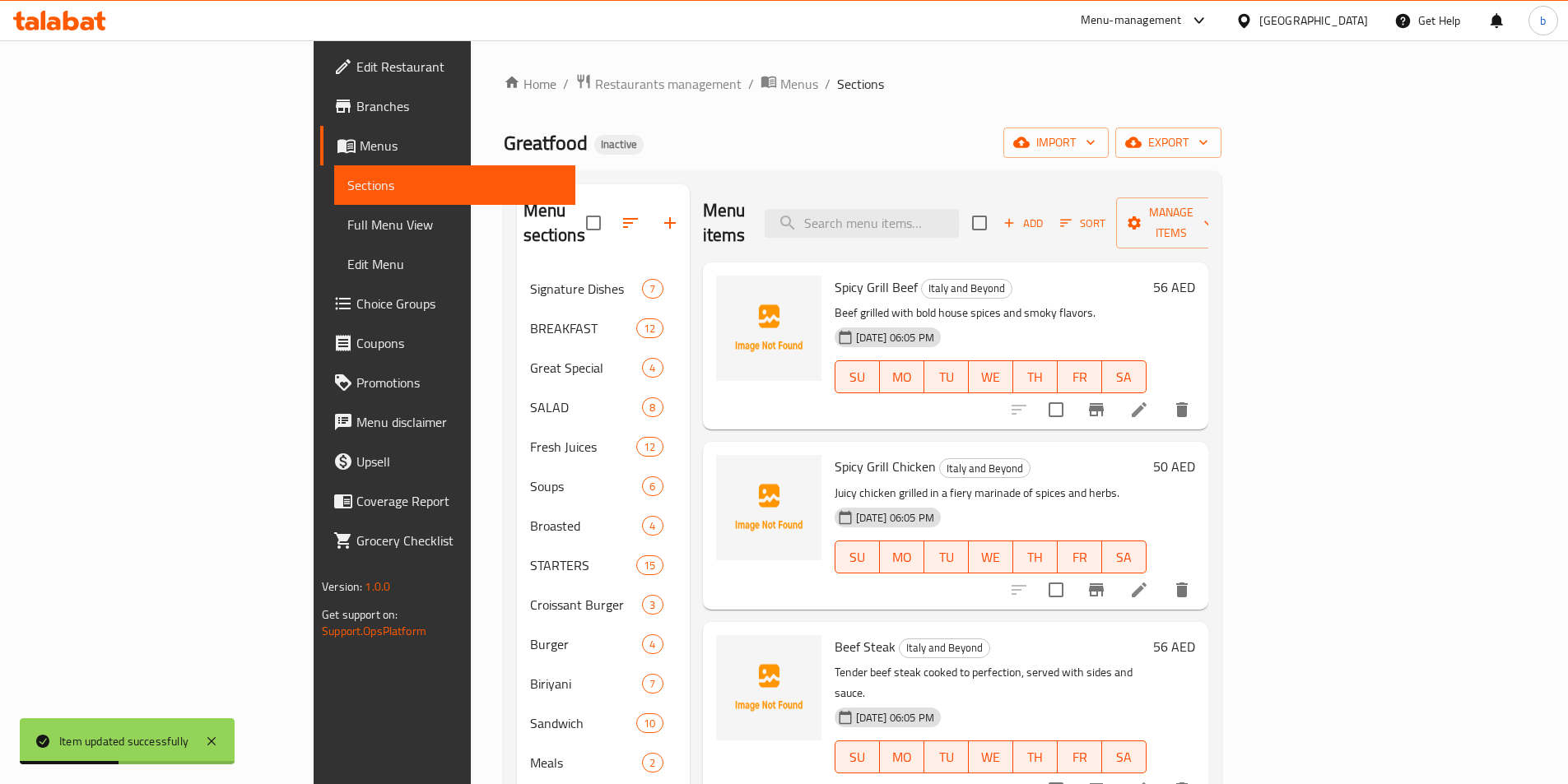
click at [1162, 575] on li at bounding box center [1139, 589] width 46 height 29
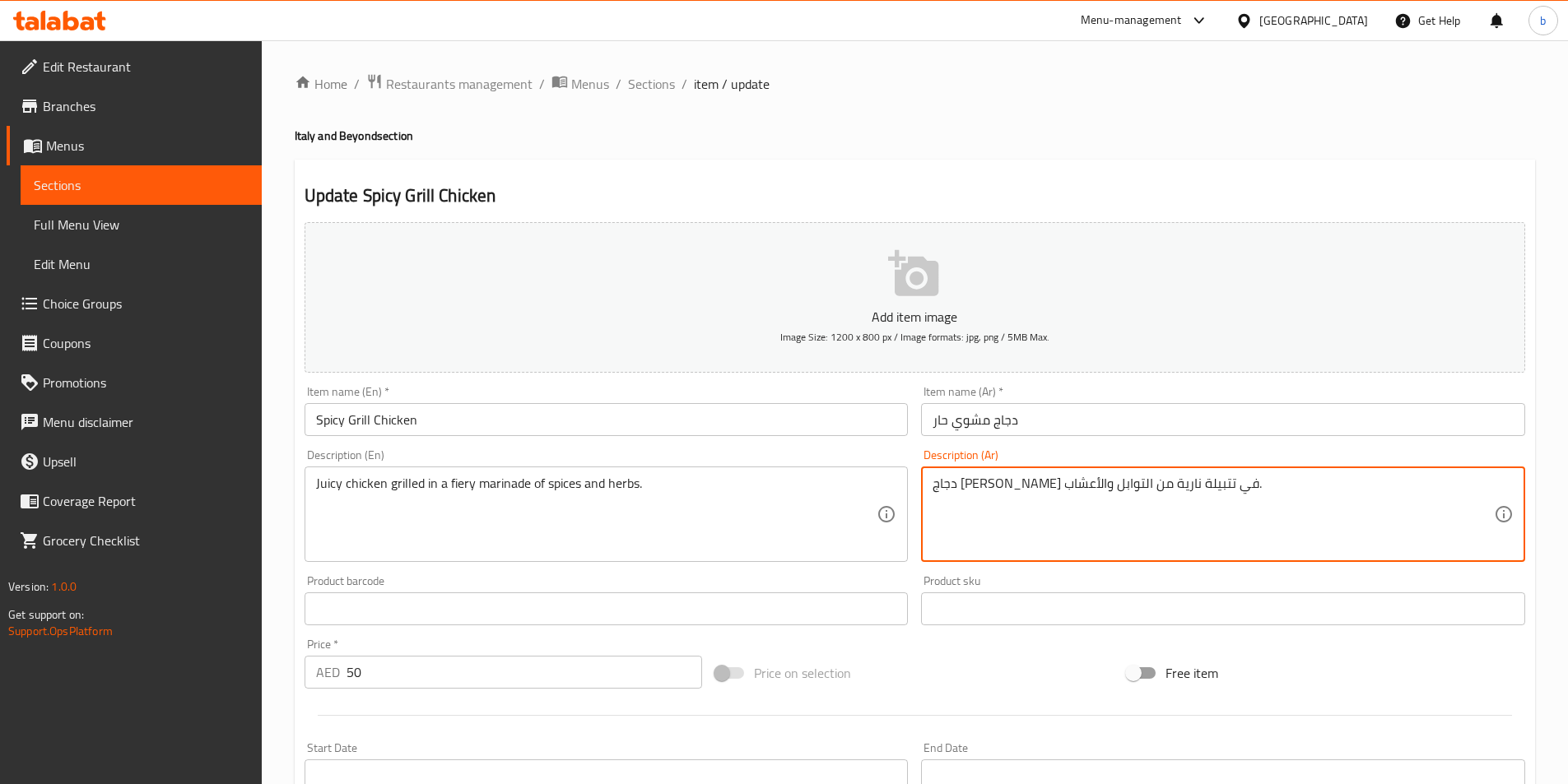
drag, startPoint x: 1171, startPoint y: 487, endPoint x: 1202, endPoint y: 490, distance: 31.1
drag, startPoint x: 1044, startPoint y: 484, endPoint x: 1067, endPoint y: 485, distance: 23.0
click at [1067, 485] on textarea "دجاج جوسي مشوي في تتبيلة نارية من التوابل والأعشاب." at bounding box center [1213, 514] width 562 height 78
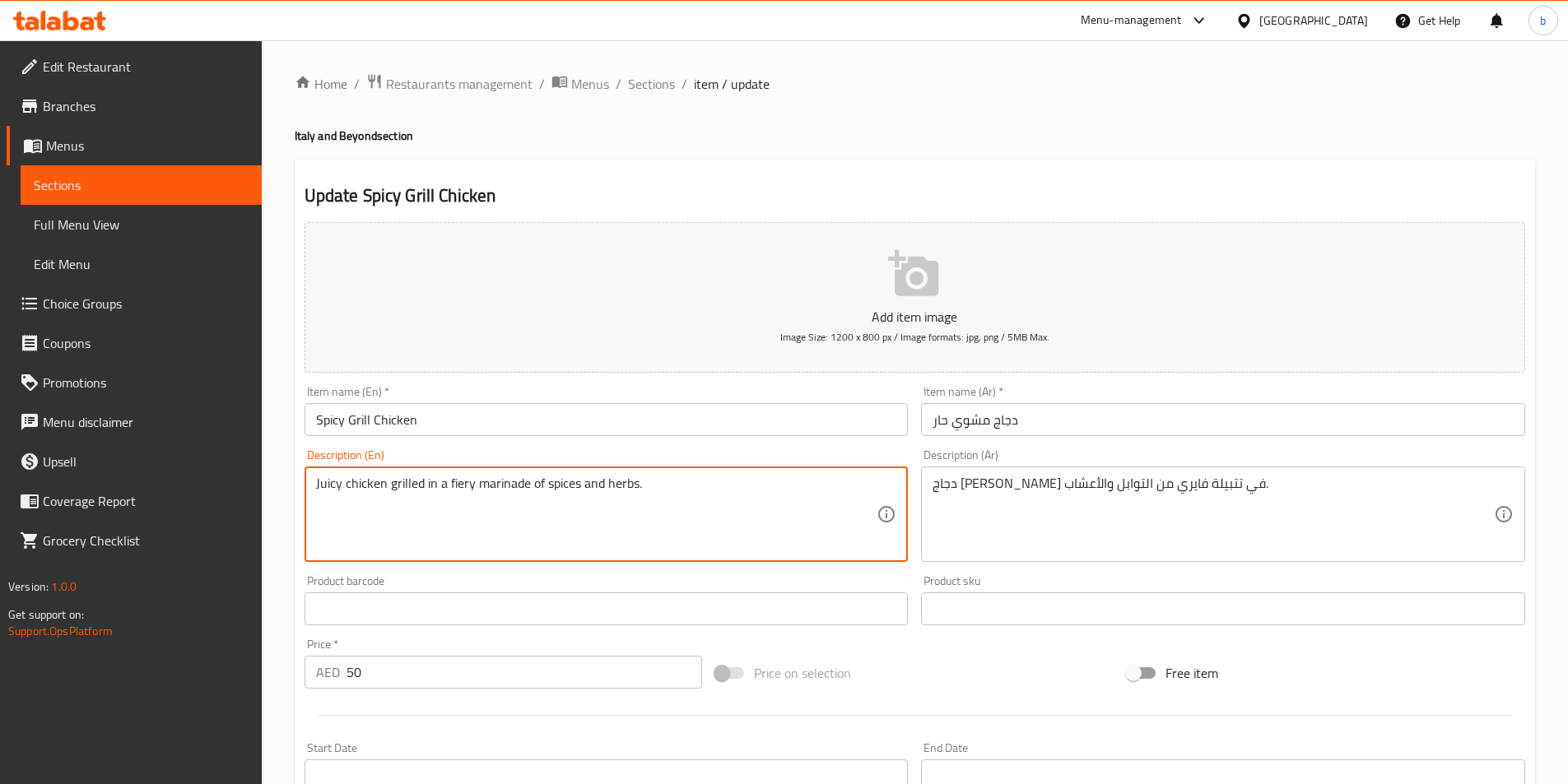
click at [485, 489] on textarea "Juicy chicken grilled in a fiery marinade of spices and herbs." at bounding box center [596, 514] width 562 height 78
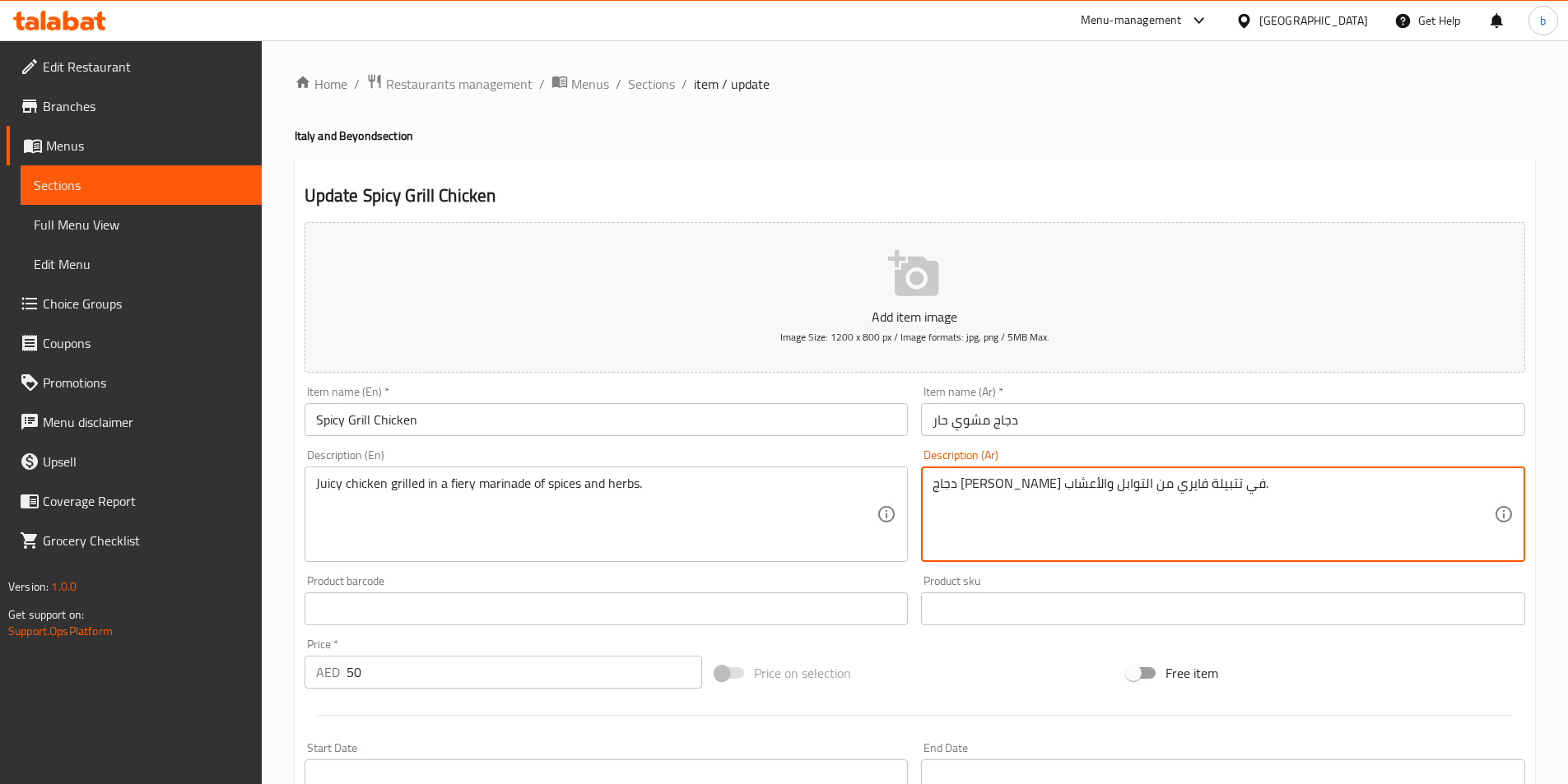
drag, startPoint x: 1080, startPoint y: 485, endPoint x: 1108, endPoint y: 486, distance: 28.0
click at [1102, 488] on textarea "دجاج جوسي مشوي في تتبيلة فايري من التوابل والأعشاب." at bounding box center [1213, 514] width 562 height 78
click at [1099, 487] on textarea "دجاج جوسي مشوي في تتبيلة فايري من التوابل والأعشاب." at bounding box center [1213, 514] width 562 height 78
click at [1099, 486] on textarea "دجاج جوسي مشوي في تتبيلة فايري من التوابل والأعشاب." at bounding box center [1213, 514] width 562 height 78
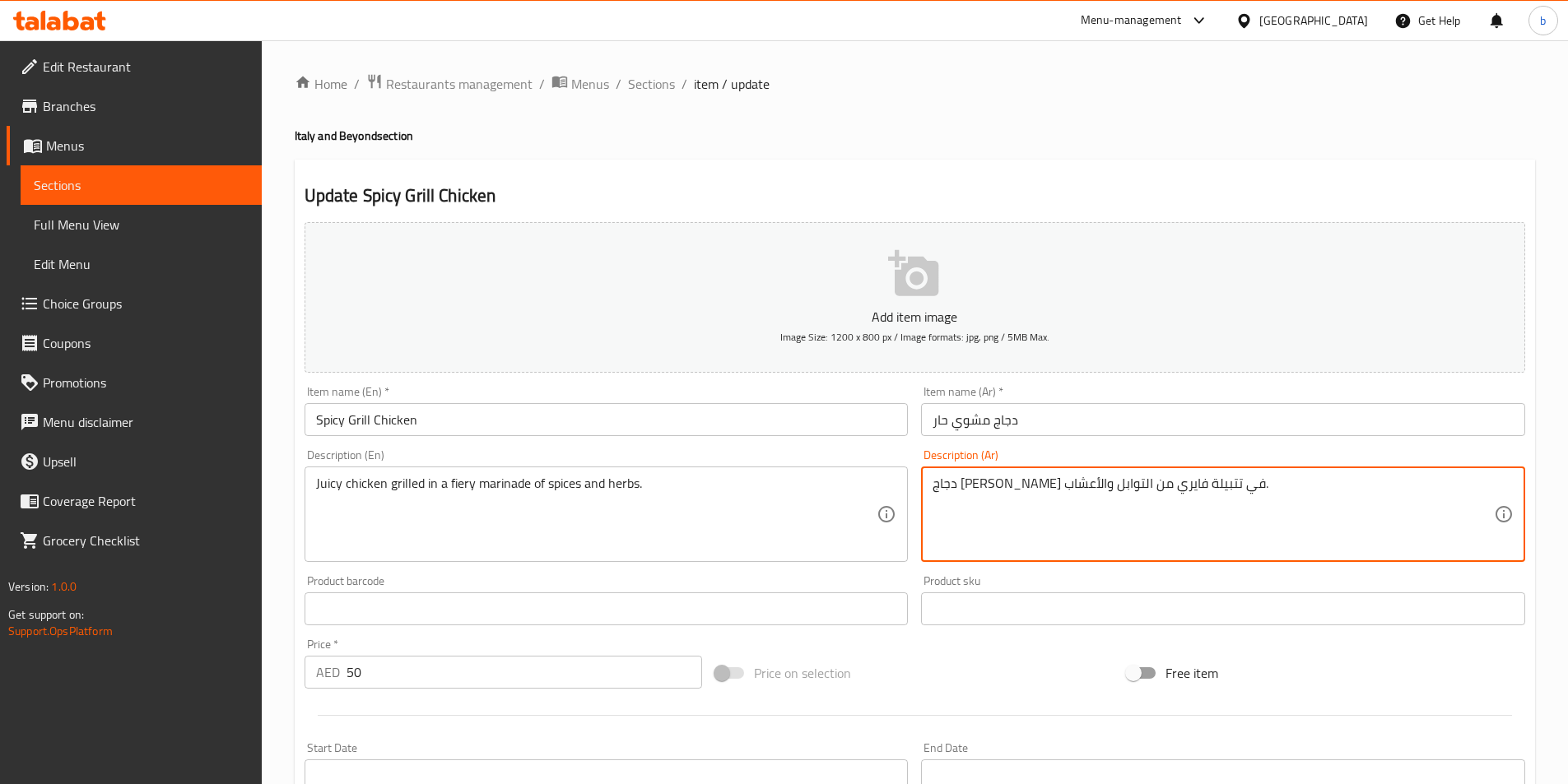
paste textarea "مارينيد"
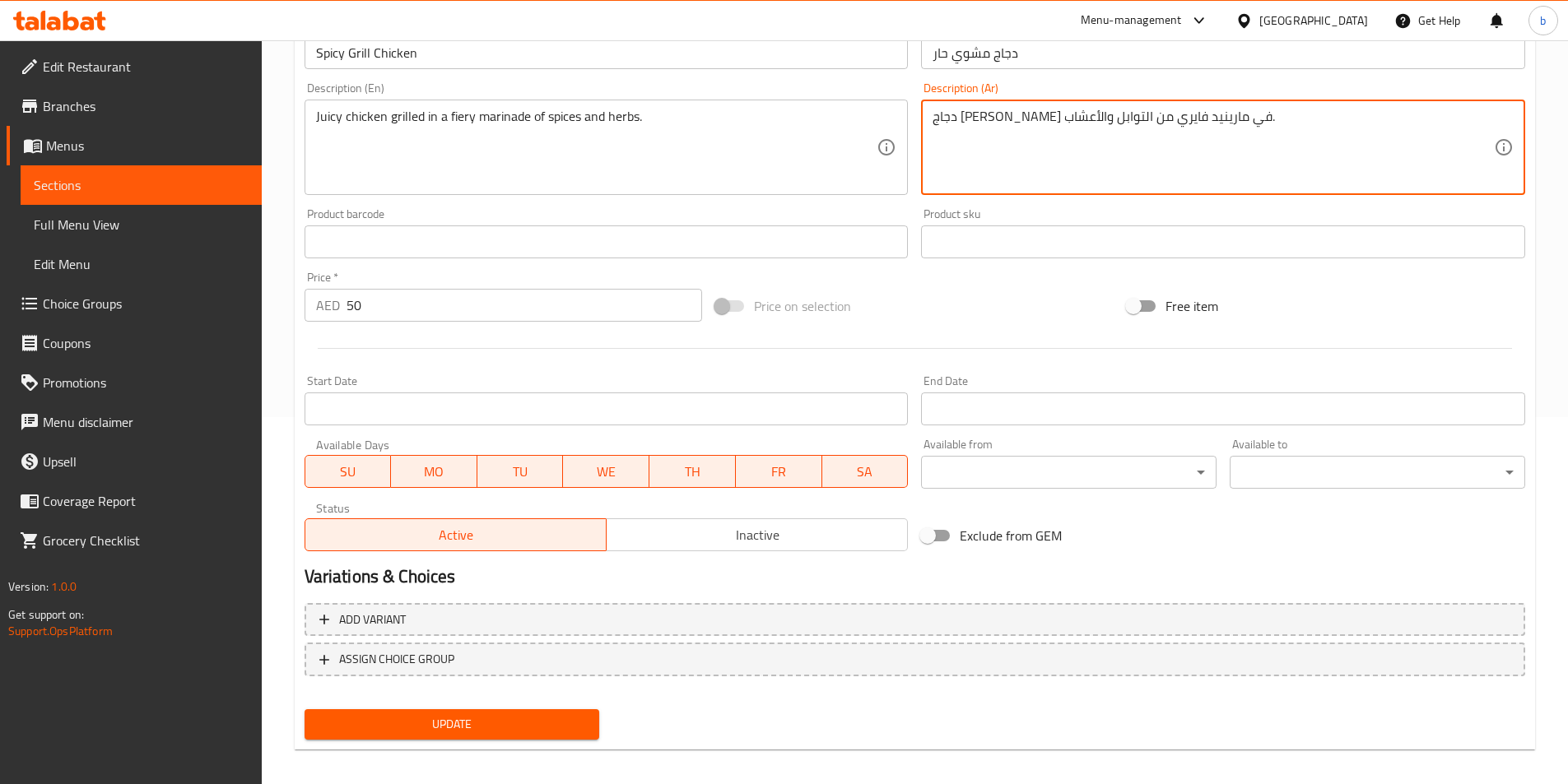
scroll to position [379, 0]
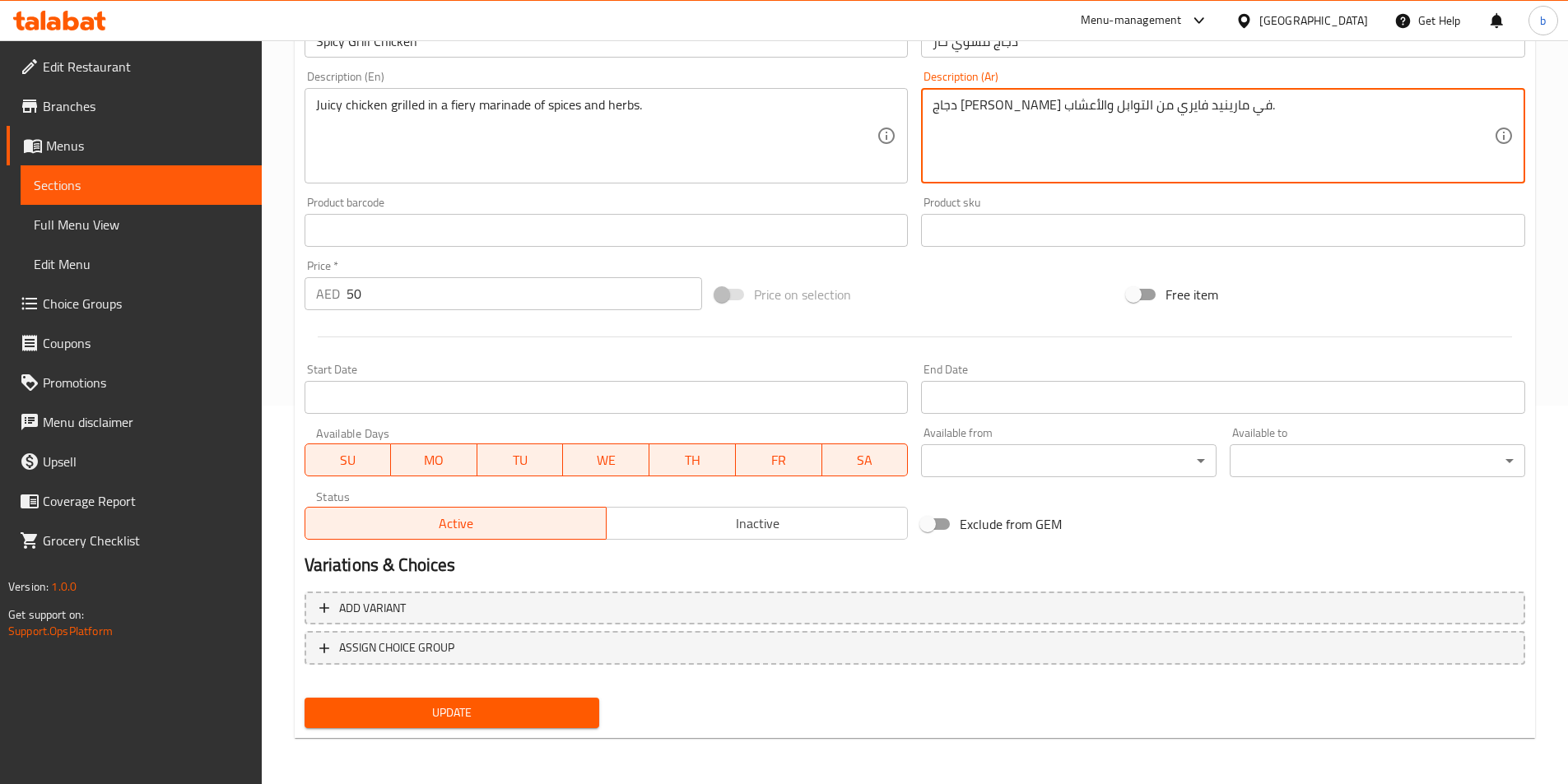
type textarea "دجاج [PERSON_NAME] في مارينيد فايري من التوابل والأعشاب."
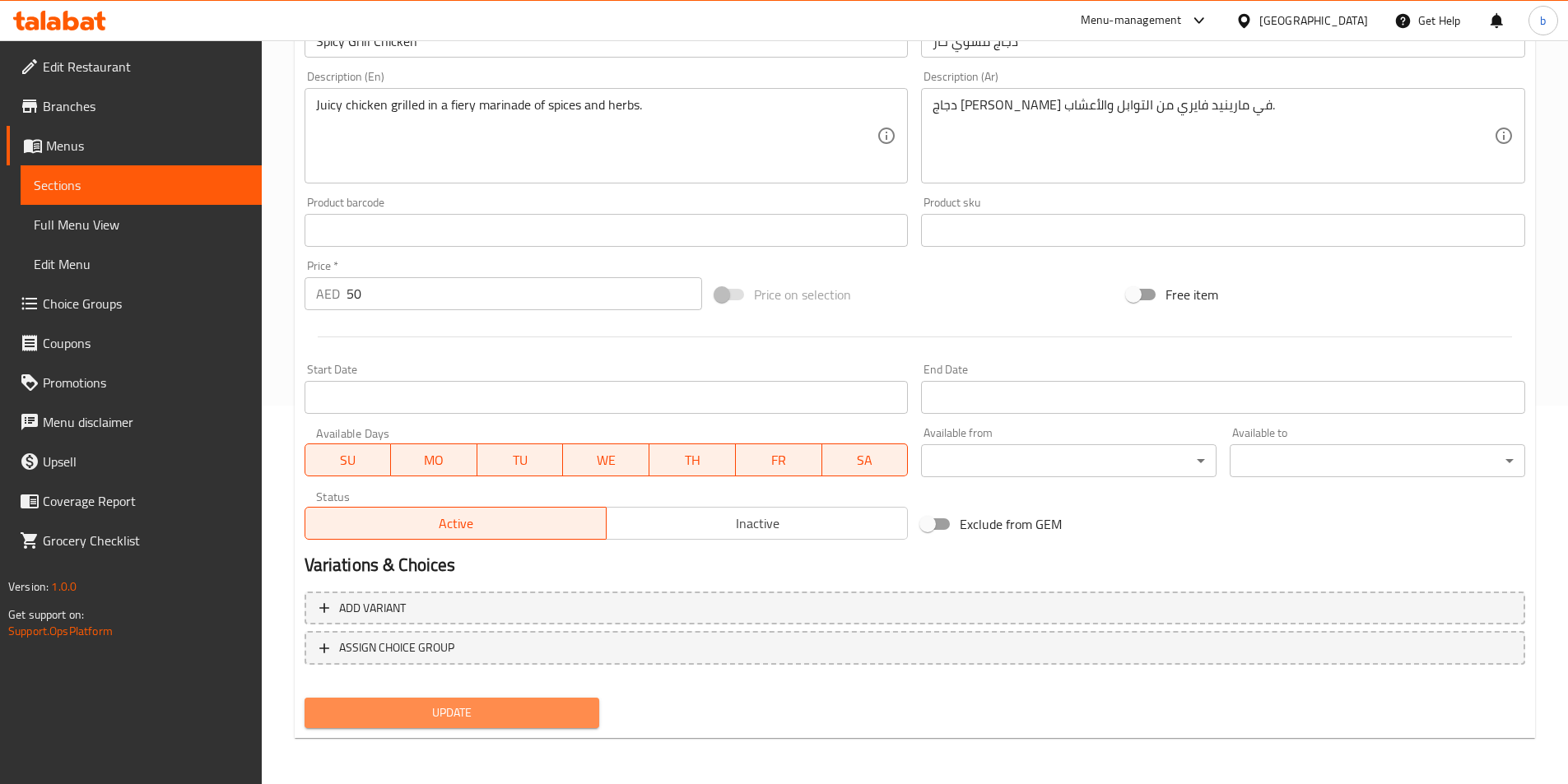
click at [518, 718] on span "Update" at bounding box center [452, 712] width 269 height 20
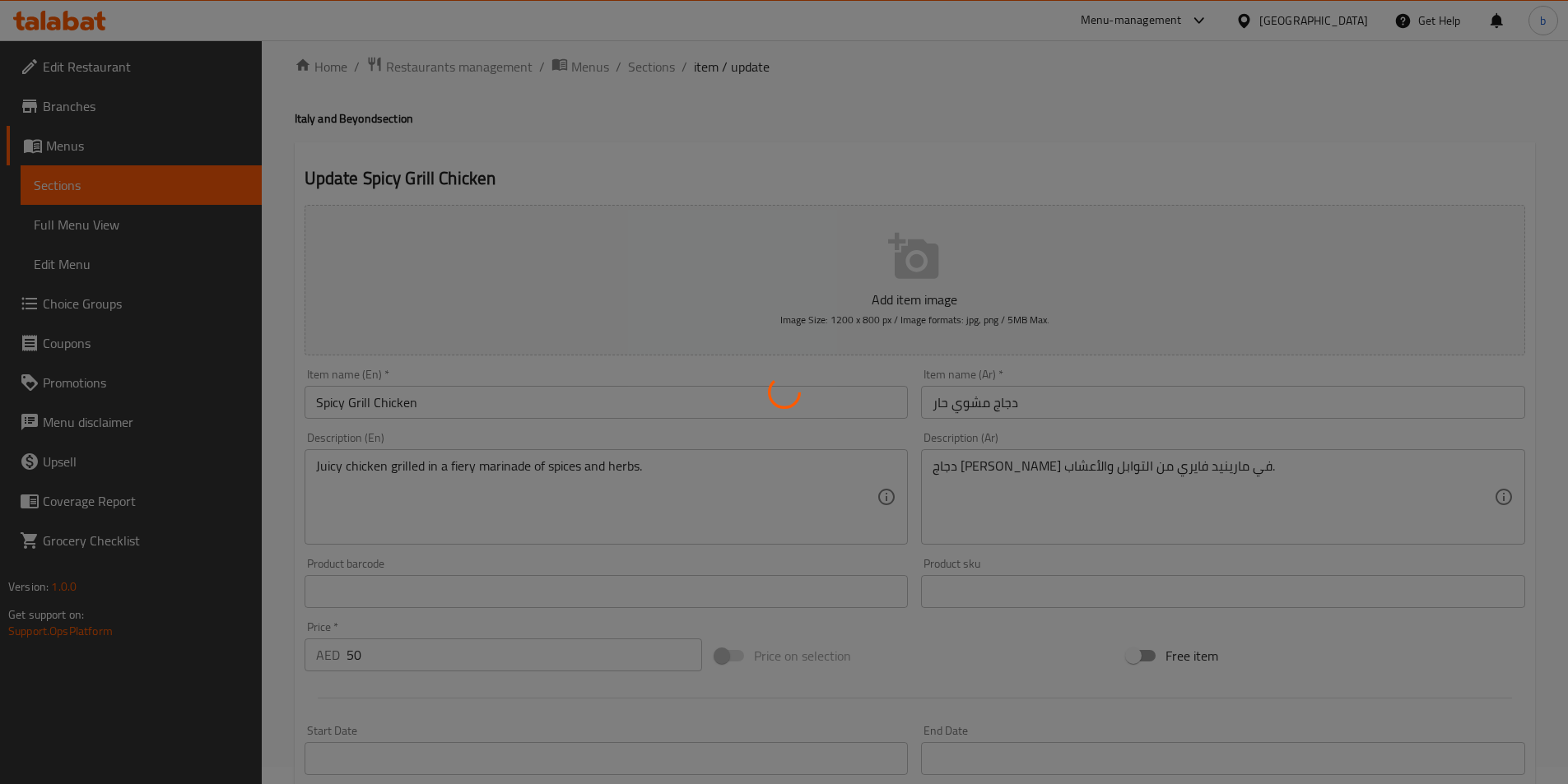
scroll to position [0, 0]
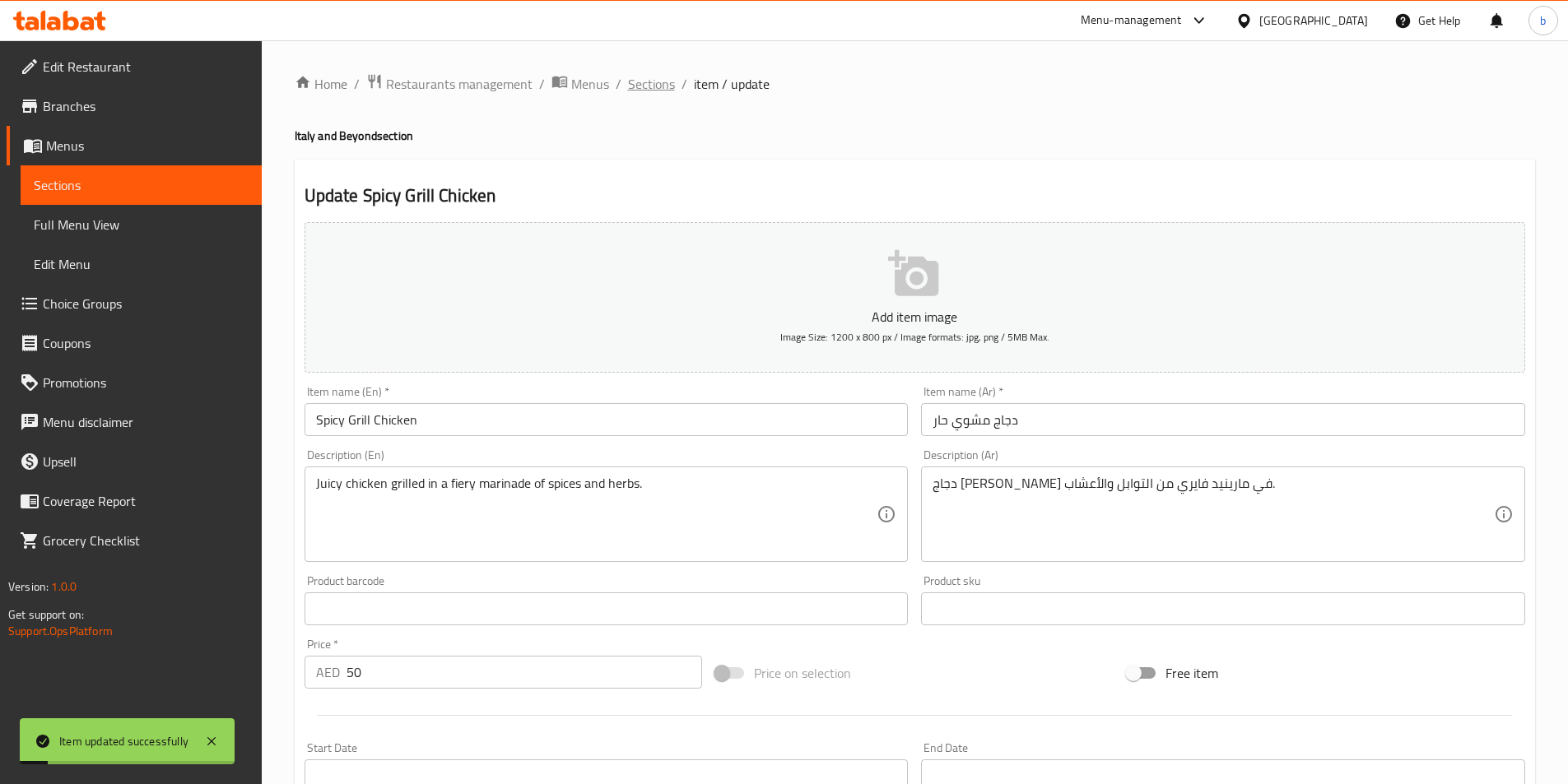
click at [656, 94] on span "Sections" at bounding box center [651, 83] width 47 height 20
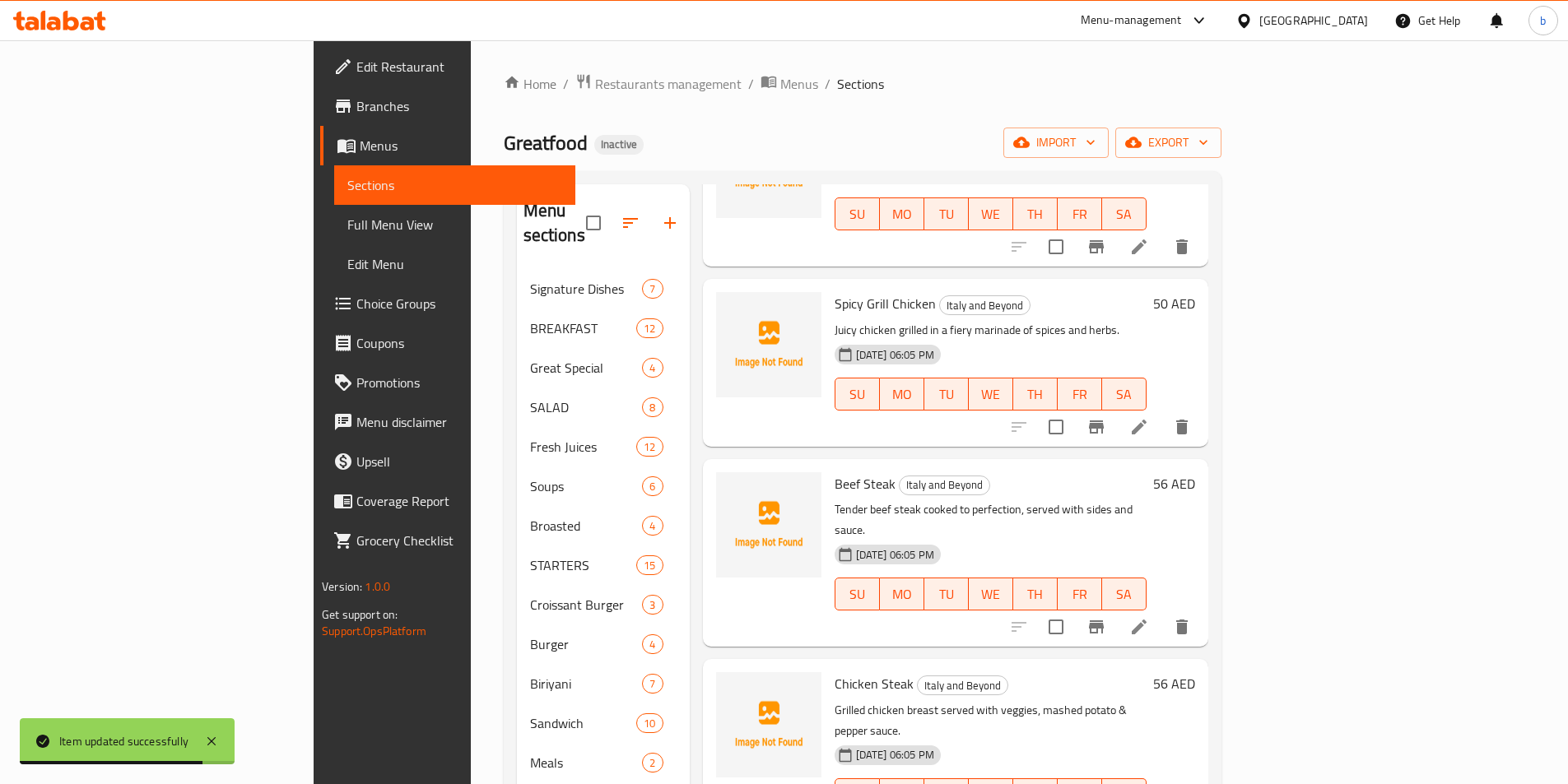
scroll to position [165, 0]
click at [1162, 411] on li at bounding box center [1139, 425] width 46 height 29
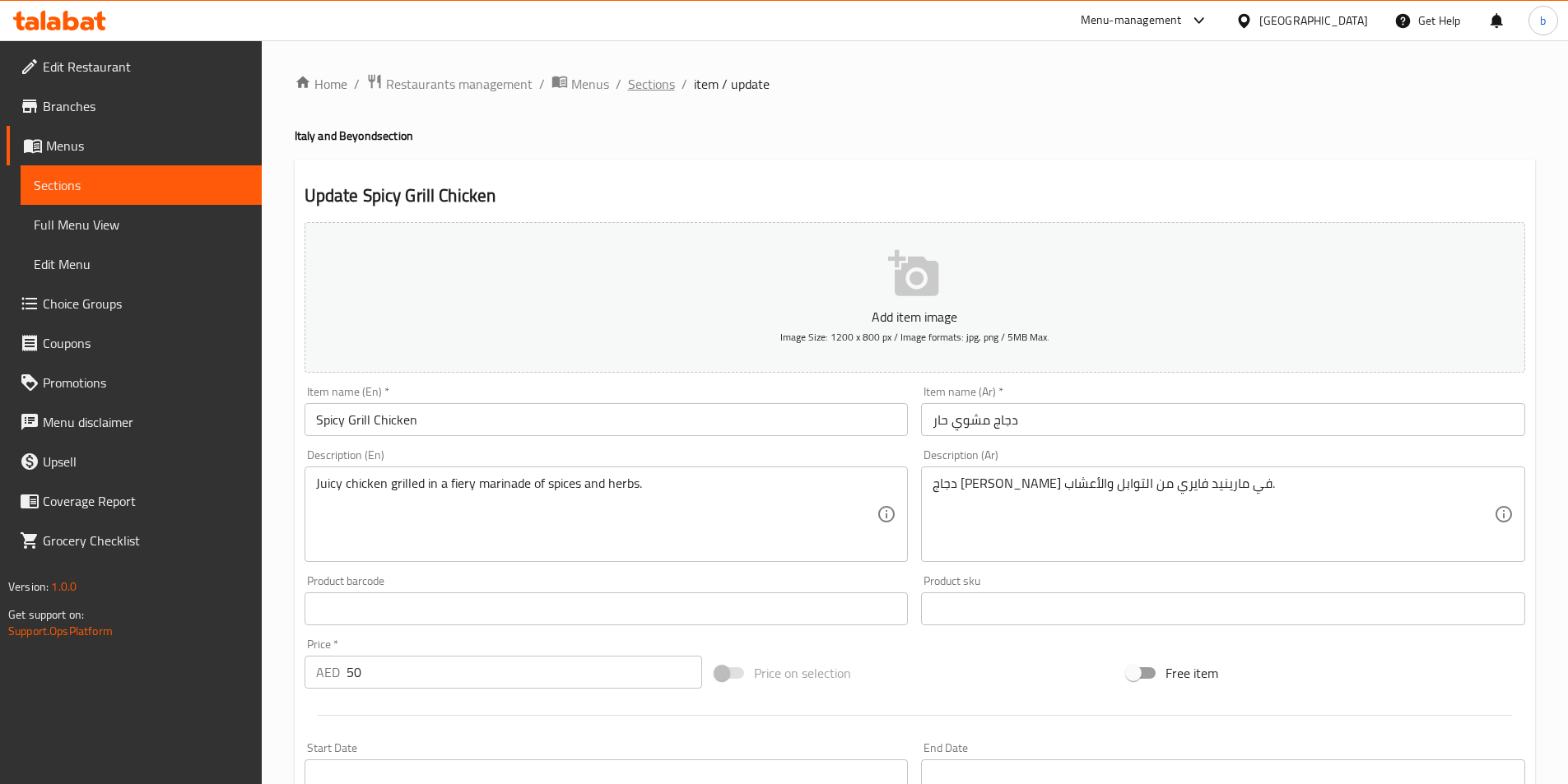
click at [644, 85] on span "Sections" at bounding box center [651, 83] width 47 height 20
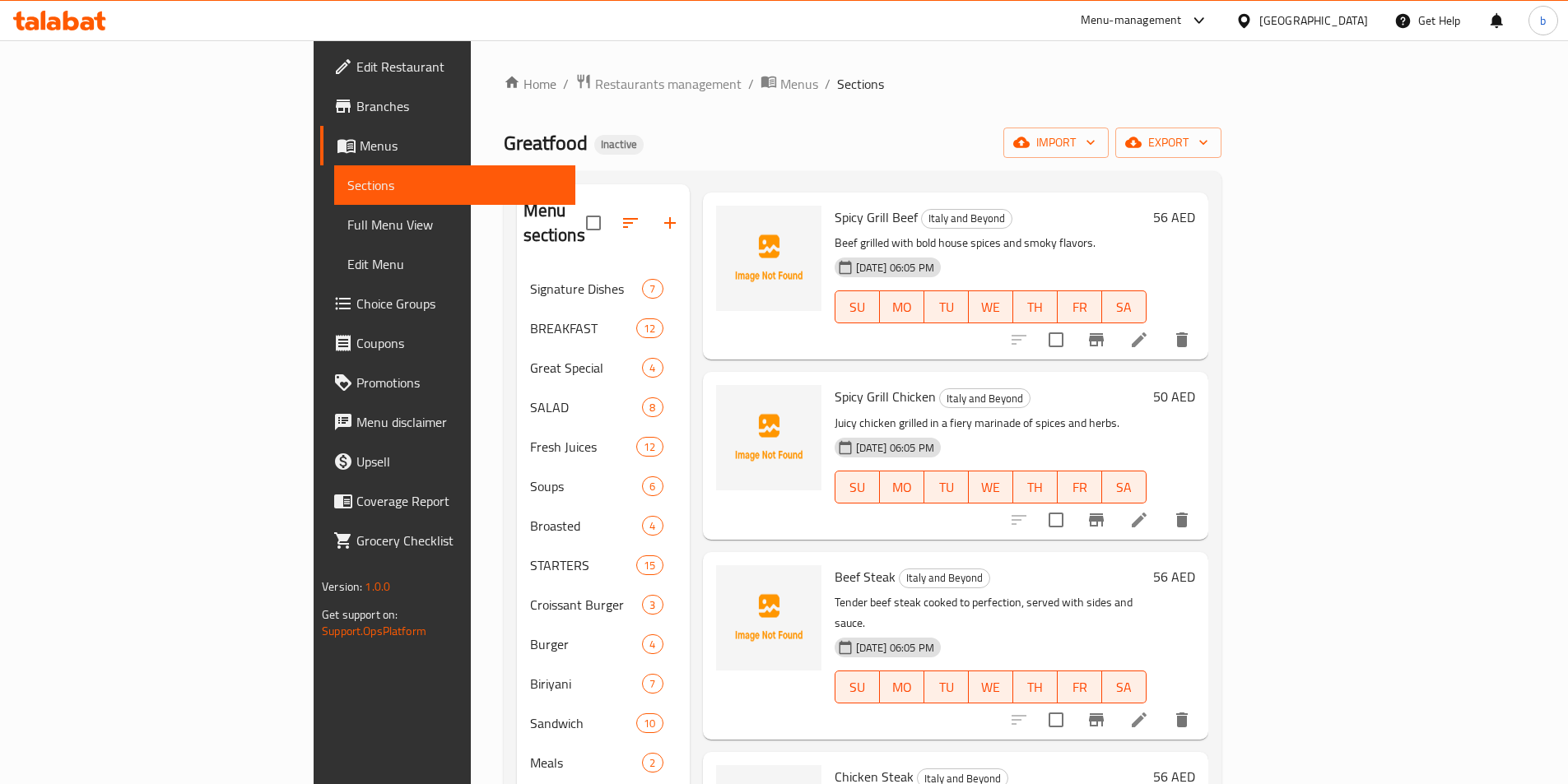
scroll to position [165, 0]
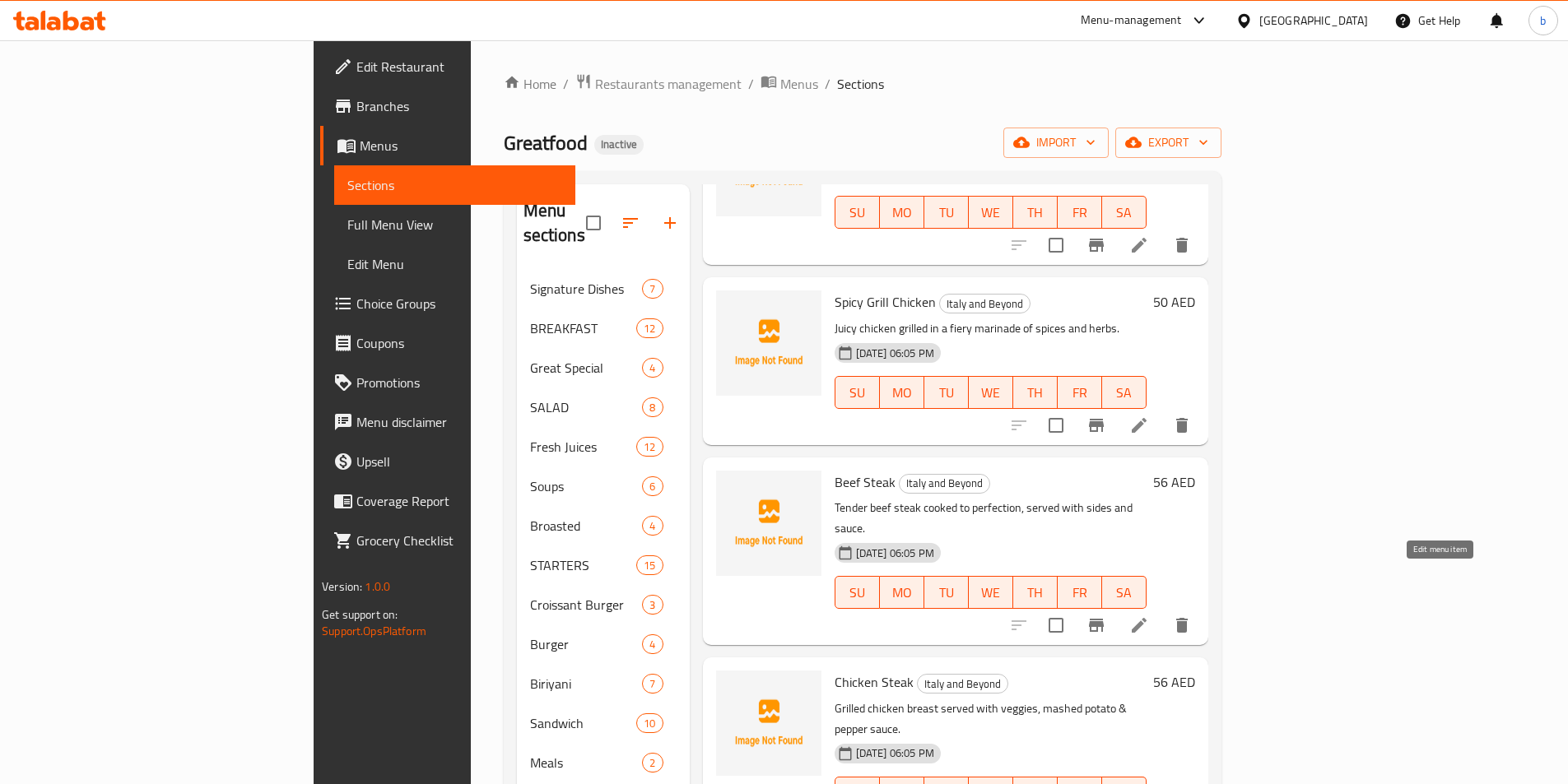
click at [1149, 615] on icon at bounding box center [1139, 625] width 20 height 20
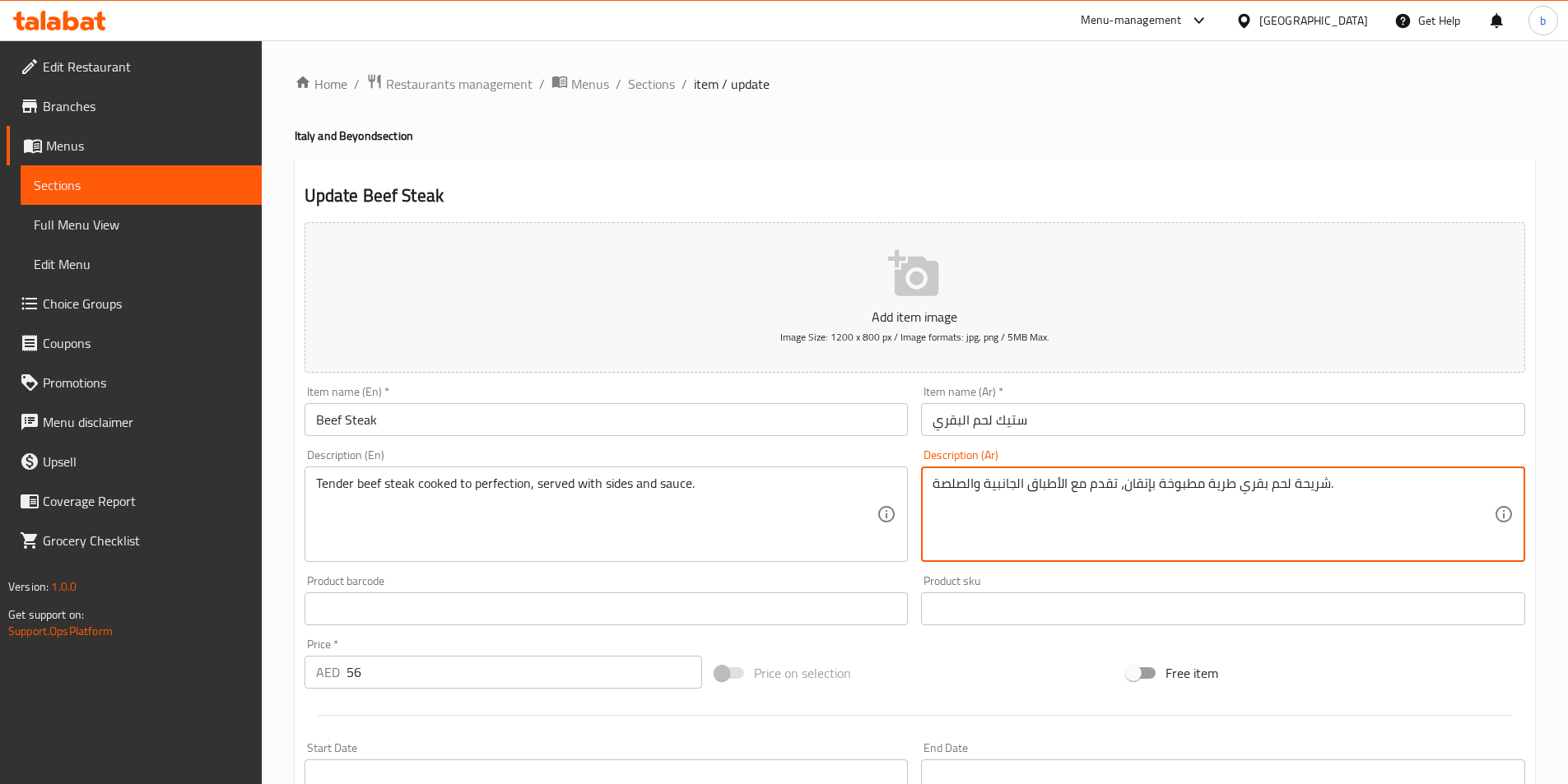
drag, startPoint x: 1290, startPoint y: 479, endPoint x: 1322, endPoint y: 474, distance: 32.4
drag, startPoint x: 1123, startPoint y: 490, endPoint x: 1153, endPoint y: 501, distance: 32.0
click at [1153, 501] on textarea "ستيك لحم بقري طرية مطبوخة بإتقان، تقدم مع الأطباق الجانبية والصلصة." at bounding box center [1213, 514] width 562 height 78
drag, startPoint x: 1024, startPoint y: 486, endPoint x: 1062, endPoint y: 491, distance: 38.3
click at [1062, 491] on textarea "ستيك لحم بقري طرية مطبوخة الى الكمال، تقدم مع الأطباق الجانبية والصلصة." at bounding box center [1213, 514] width 562 height 78
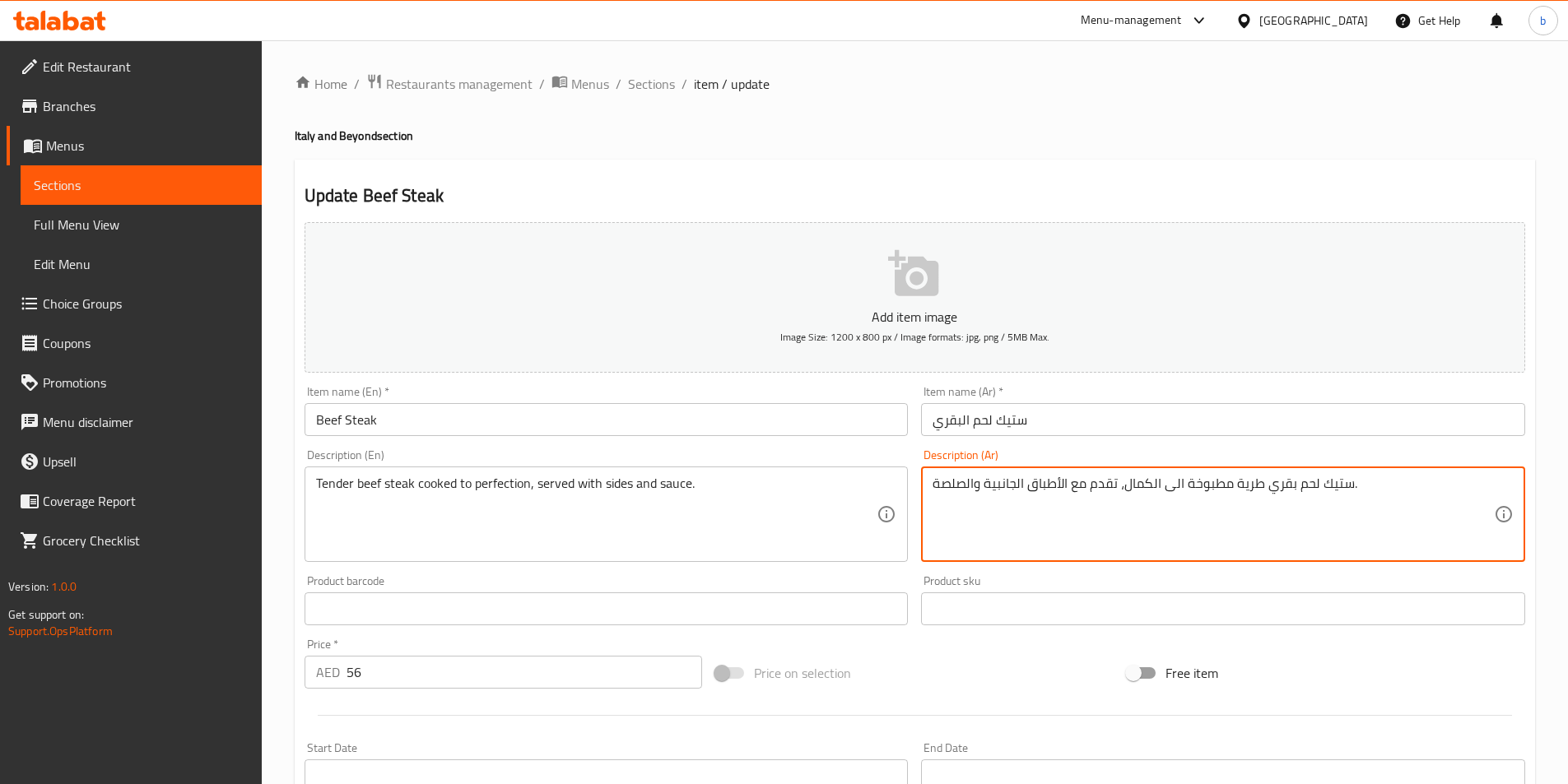
drag, startPoint x: 983, startPoint y: 481, endPoint x: 1068, endPoint y: 482, distance: 85.0
click at [1068, 482] on textarea "ستيك لحم بقري طرية مطبوخة الى الكمال، تقدم مع الأطباق الجانبية والصلصة." at bounding box center [1213, 514] width 562 height 78
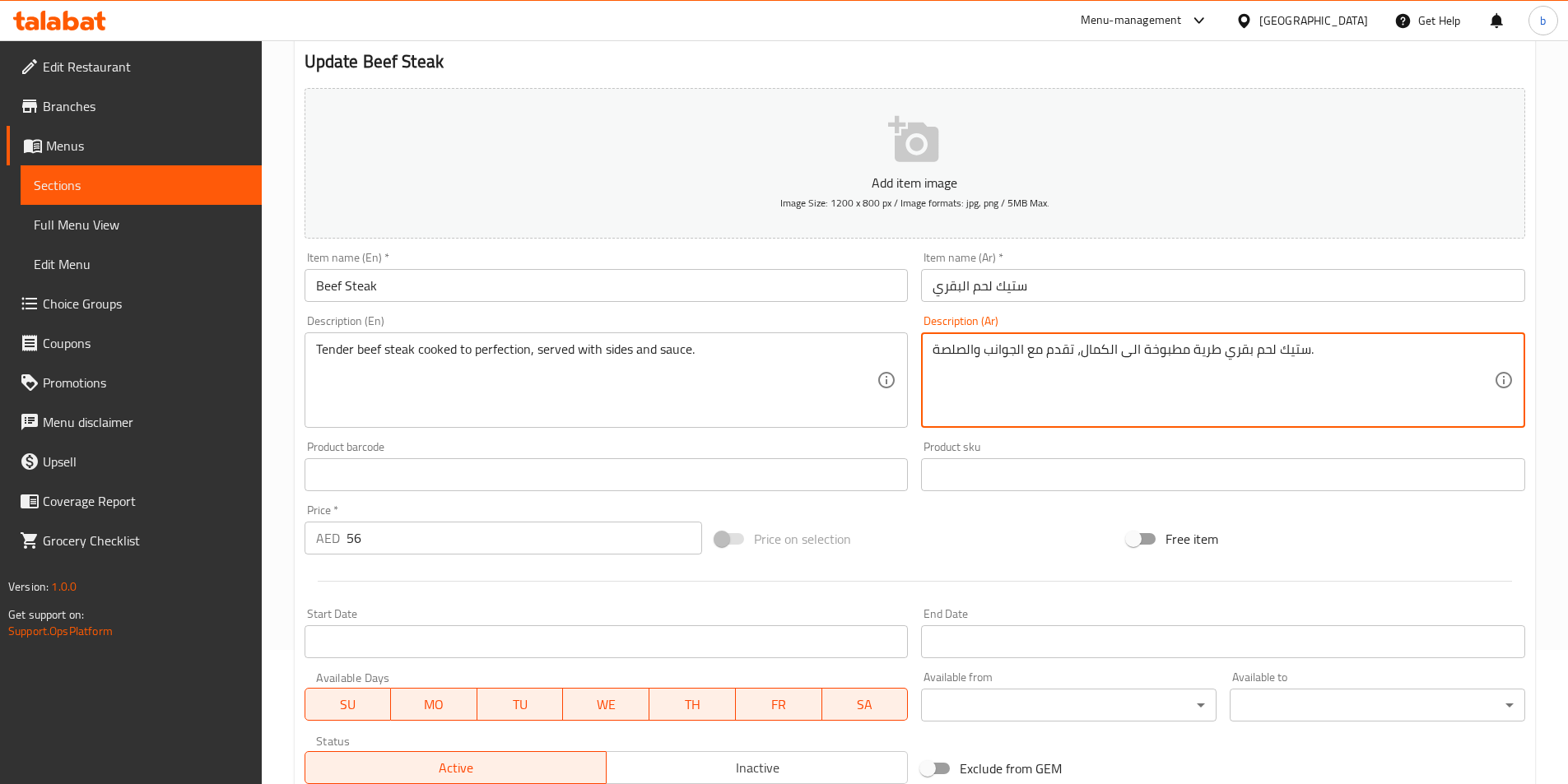
scroll to position [379, 0]
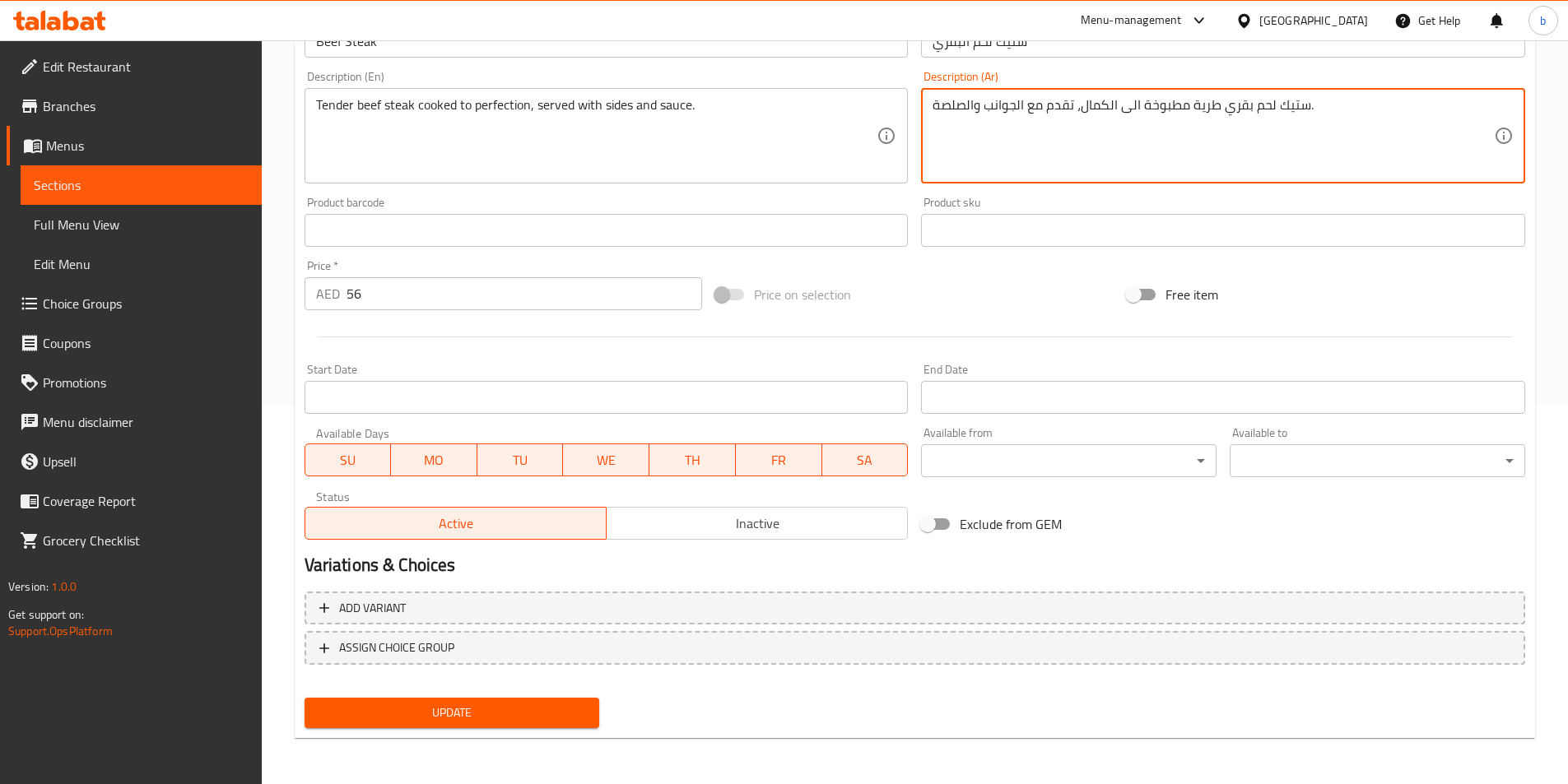
type textarea "ستيك لحم بقري طرية مطبوخة الى الكمال، تقدم مع الجوانب والصلصة."
click at [526, 699] on button "Update" at bounding box center [452, 713] width 295 height 30
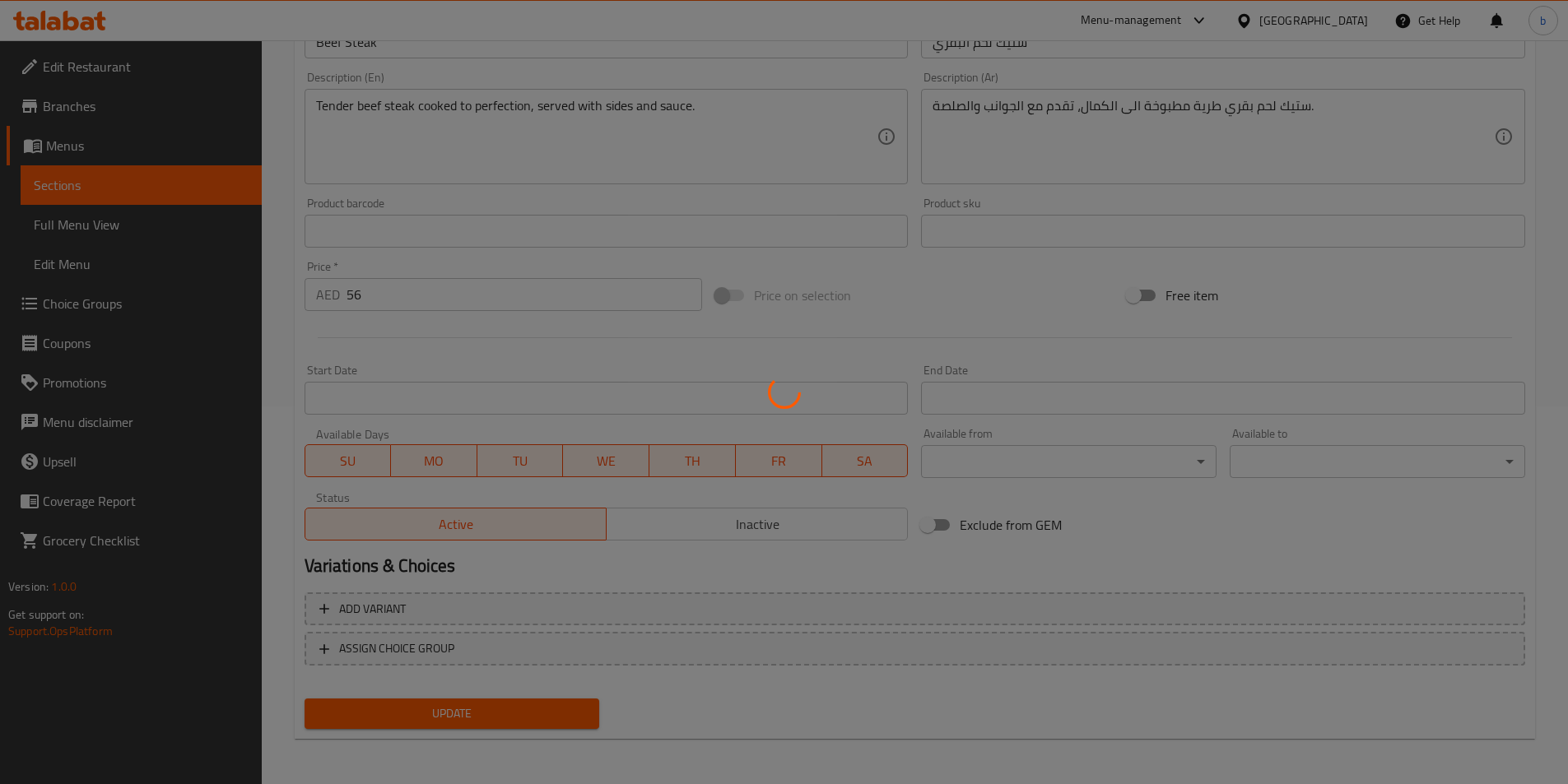
scroll to position [0, 0]
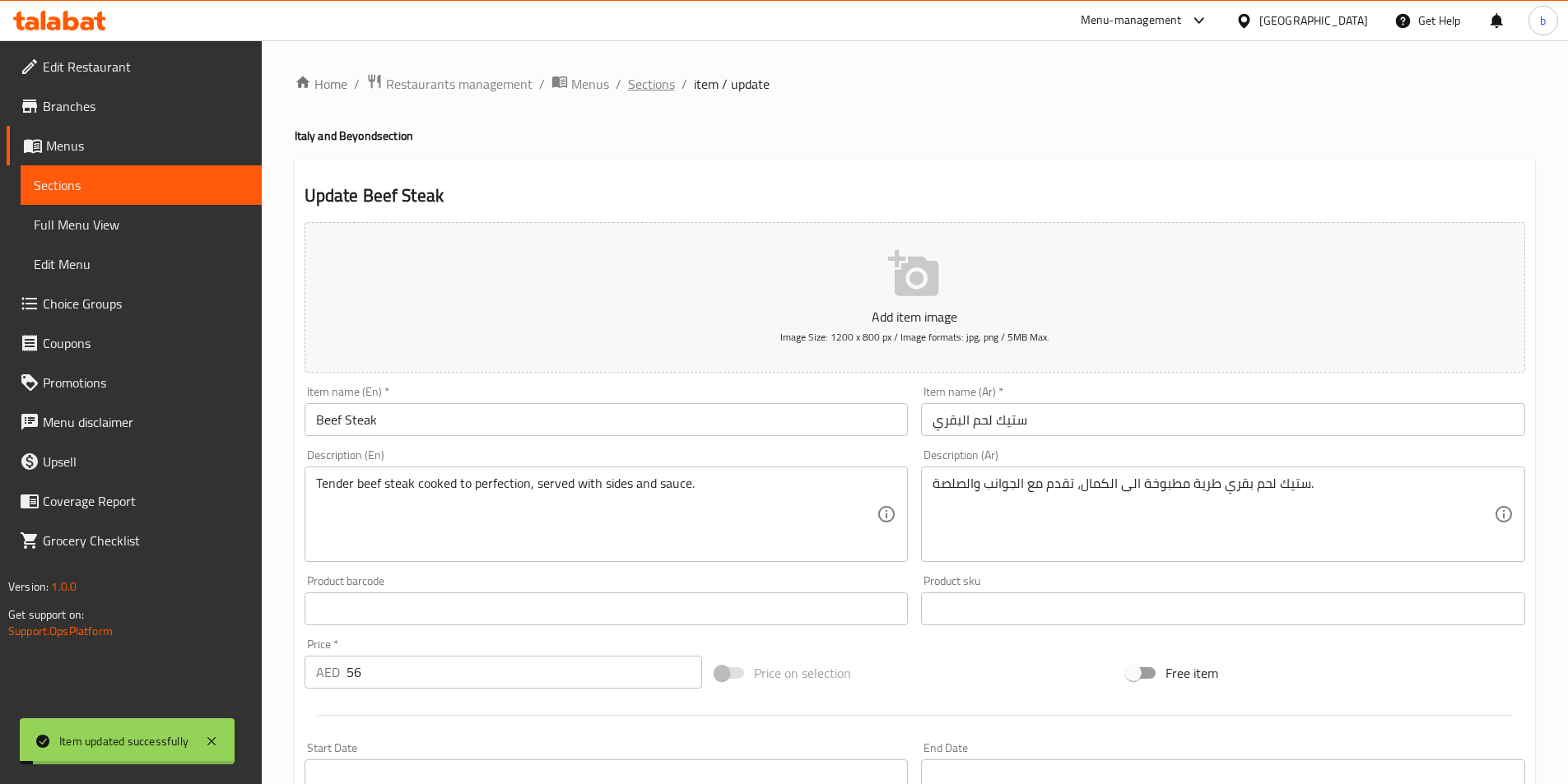
click at [628, 90] on span "Sections" at bounding box center [651, 83] width 47 height 20
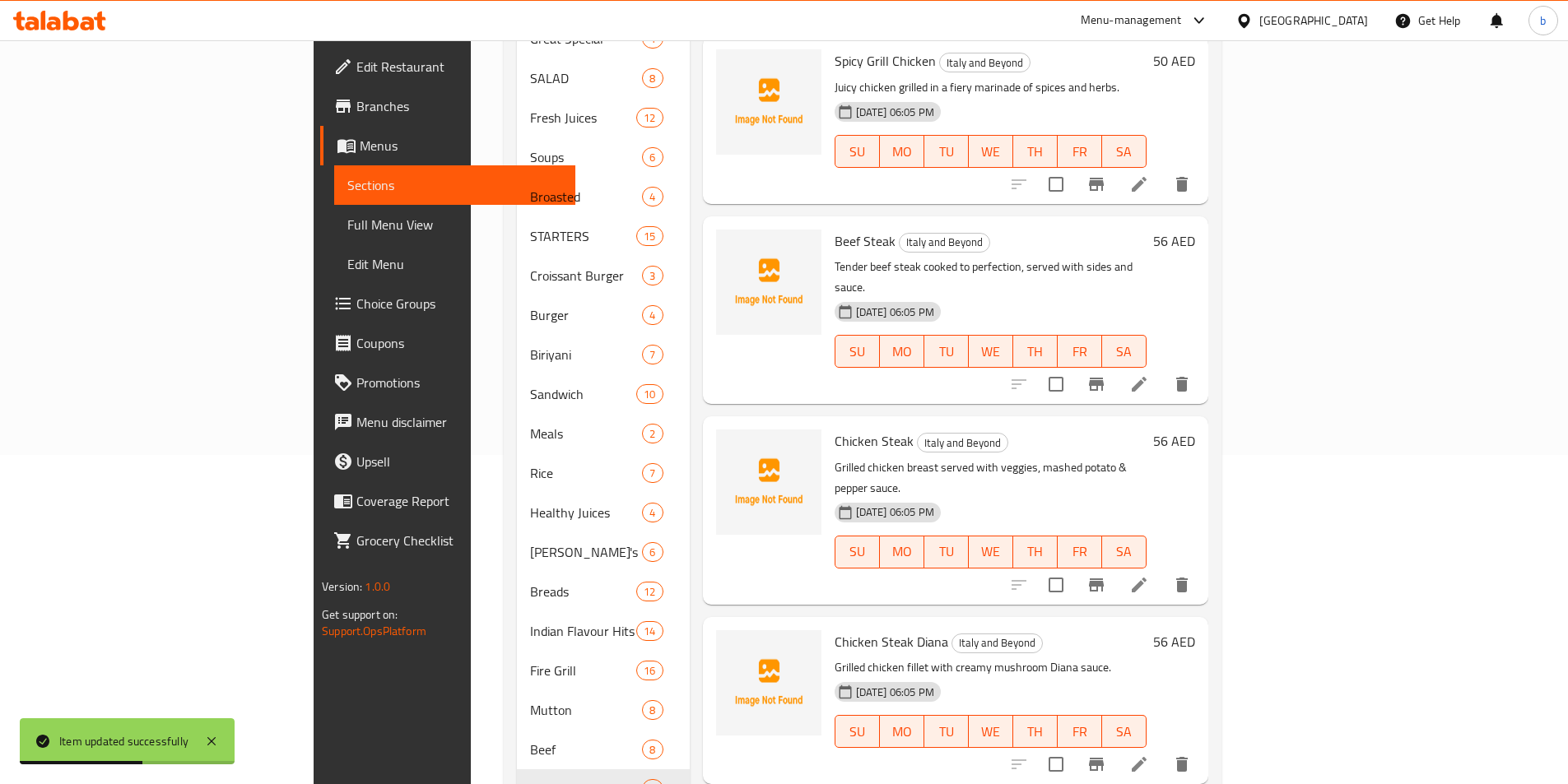
scroll to position [184, 0]
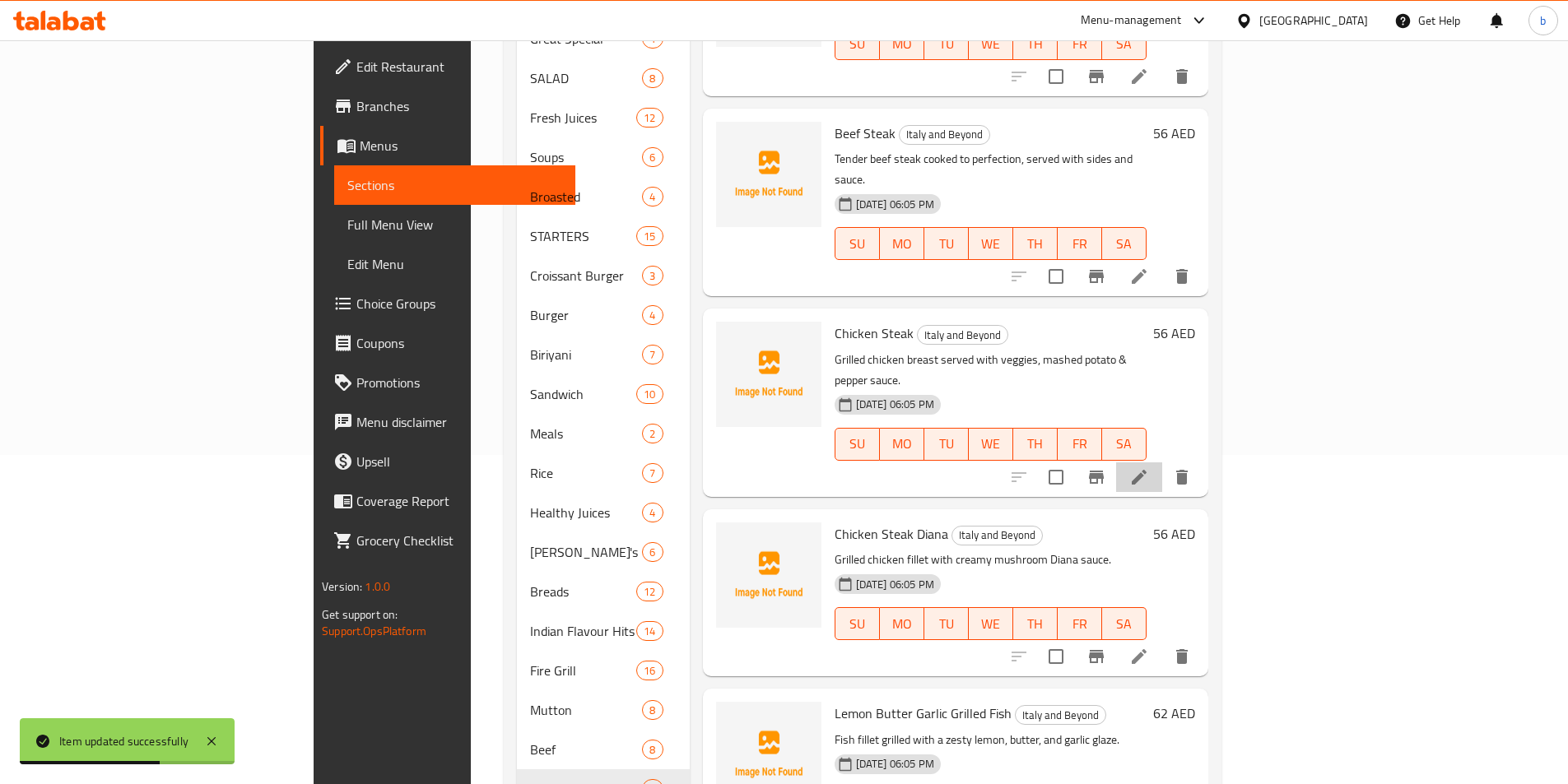
click at [1162, 462] on li at bounding box center [1139, 476] width 46 height 29
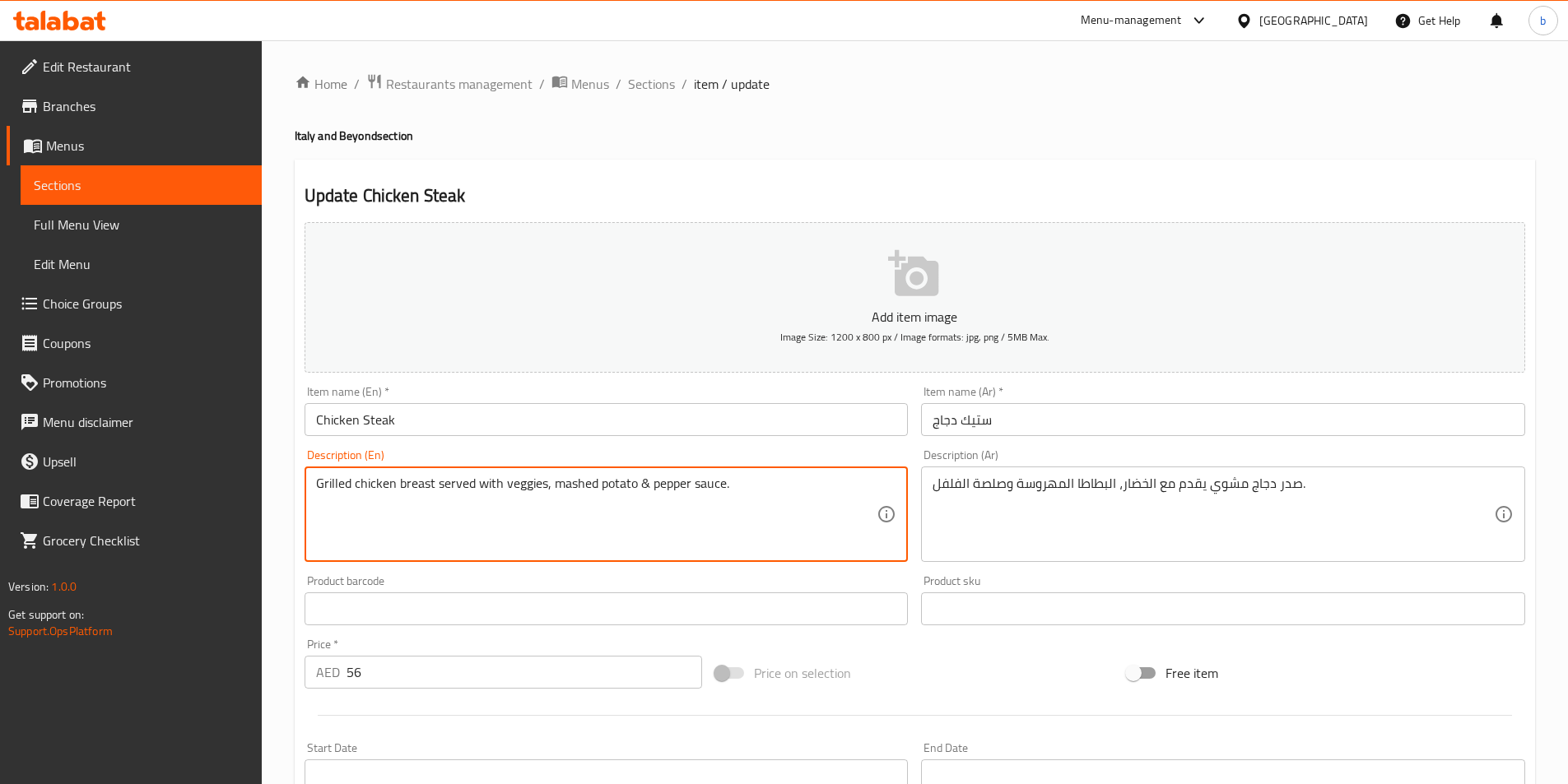
click at [511, 488] on textarea "Grilled chicken breast served with veggies, mashed potato & pepper sauce." at bounding box center [596, 514] width 562 height 78
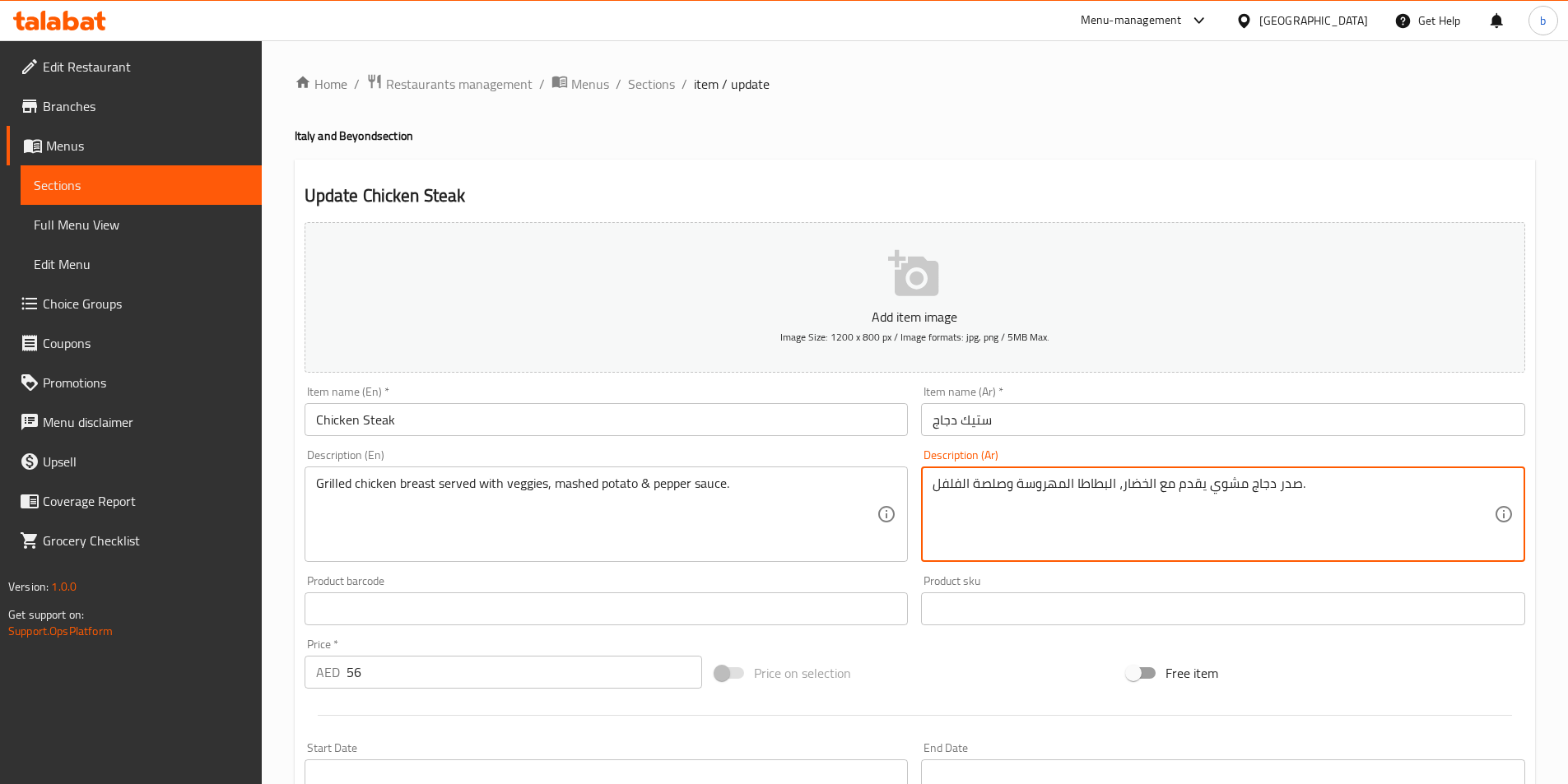
drag, startPoint x: 1121, startPoint y: 490, endPoint x: 1131, endPoint y: 490, distance: 10.0
click at [1007, 483] on textarea "صدر دجاج مشوي يقدم مع الخضروات، البطاطا المهروسة وصلصة الفلفل." at bounding box center [1213, 514] width 562 height 78
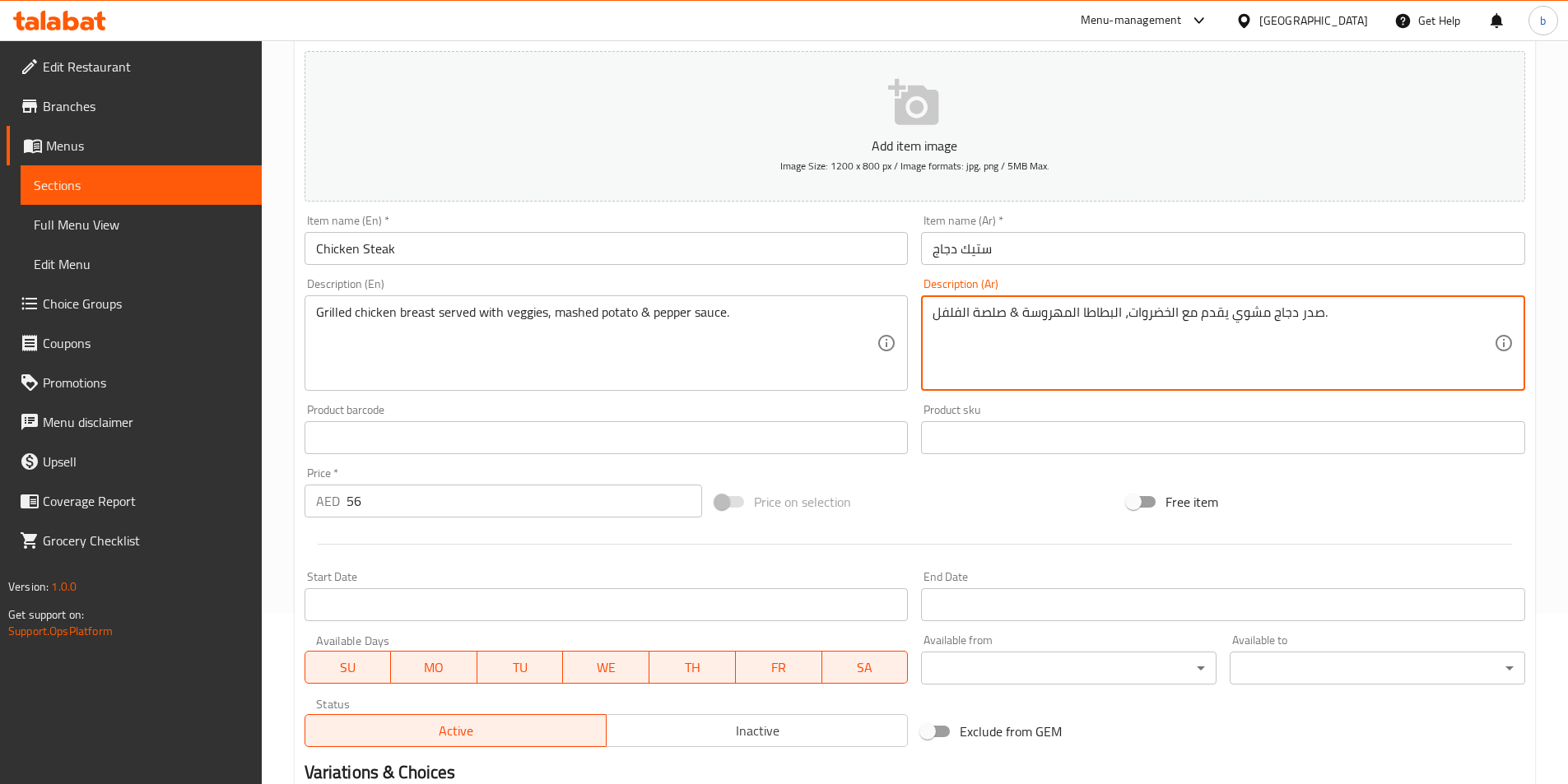
scroll to position [379, 0]
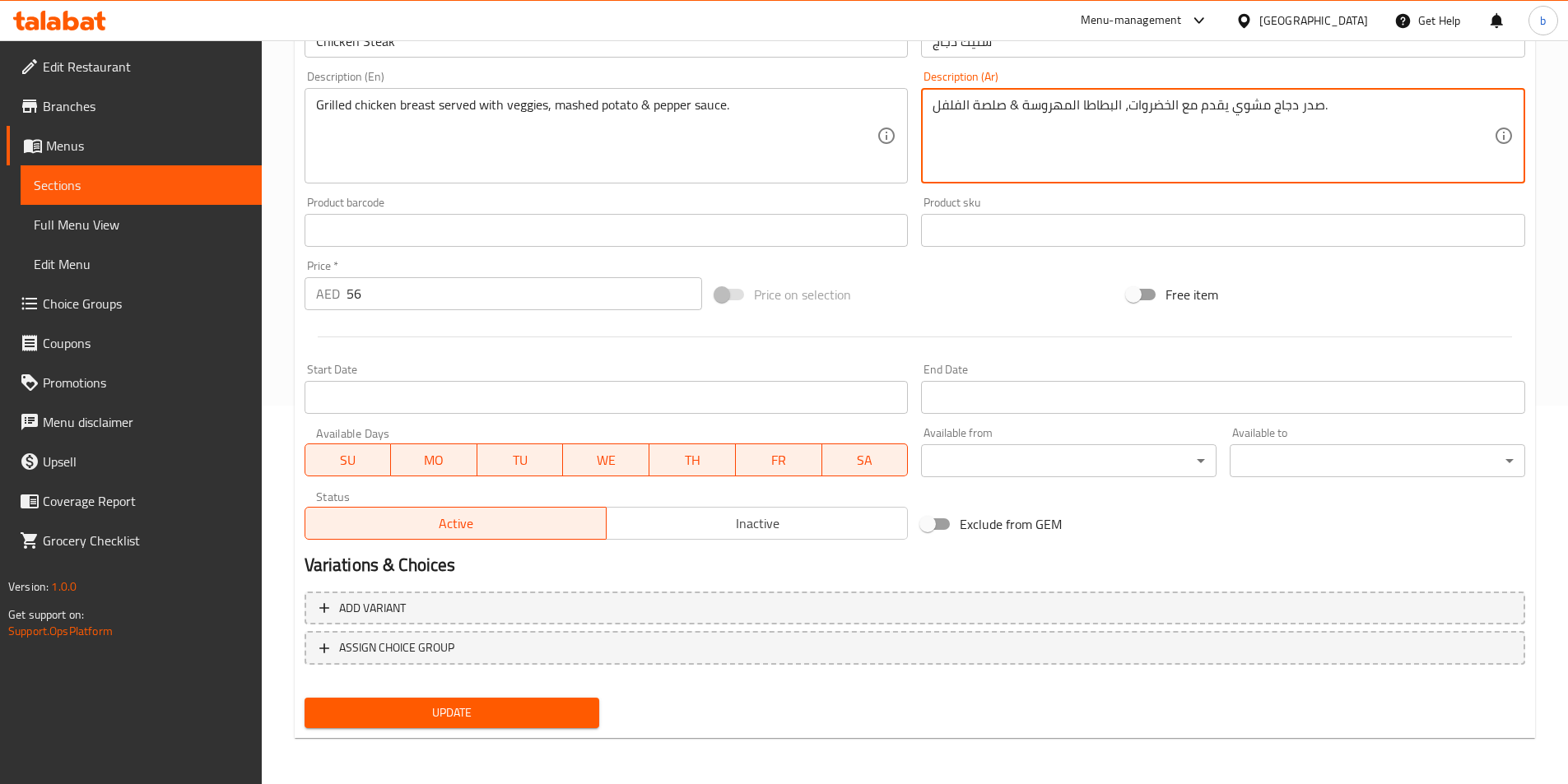
type textarea "صدر دجاج مشوي يقدم مع الخضروات، البطاطا المهروسة & صلصة الفلفل."
click at [480, 707] on span "Update" at bounding box center [452, 712] width 269 height 20
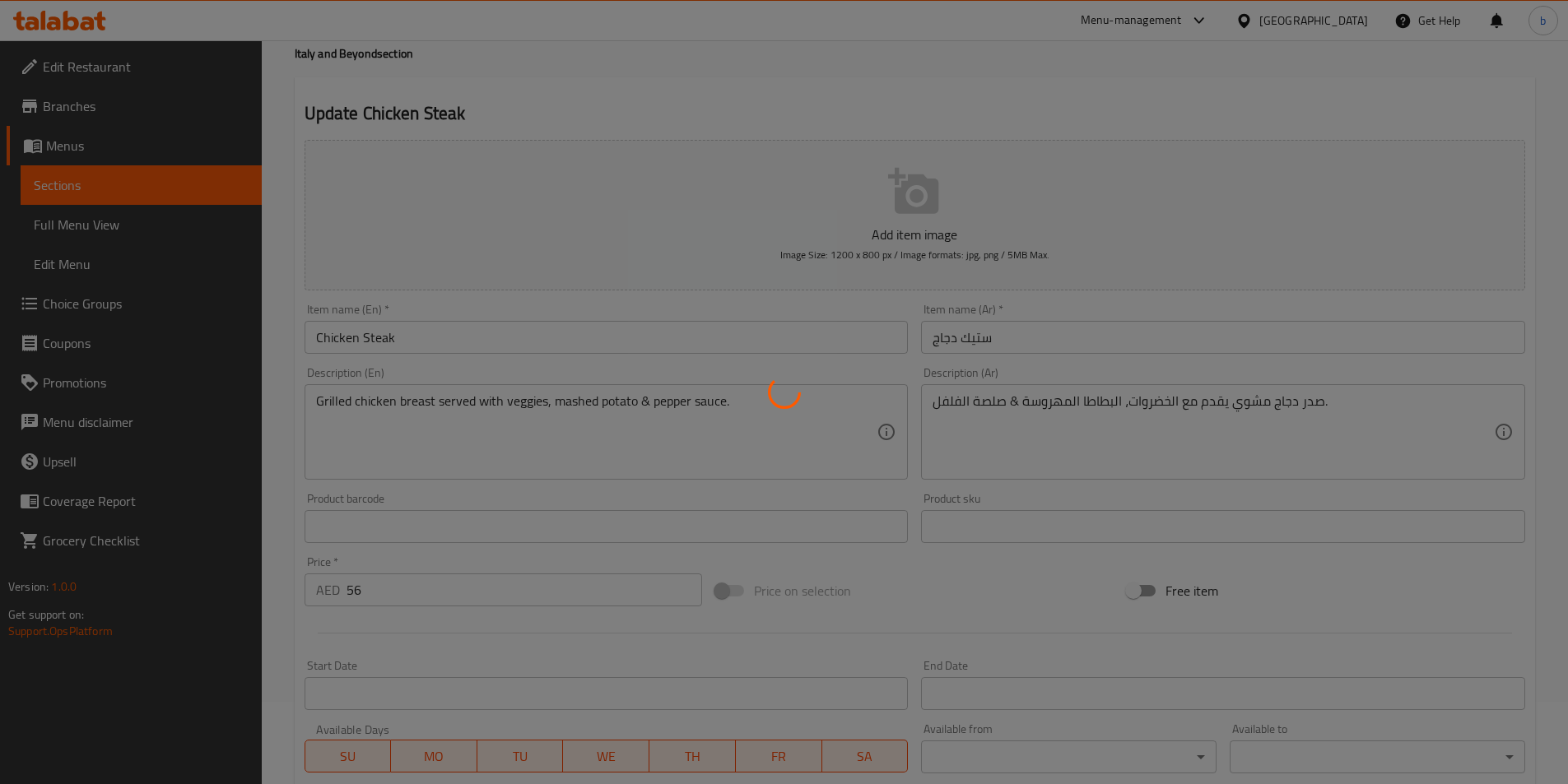
scroll to position [0, 0]
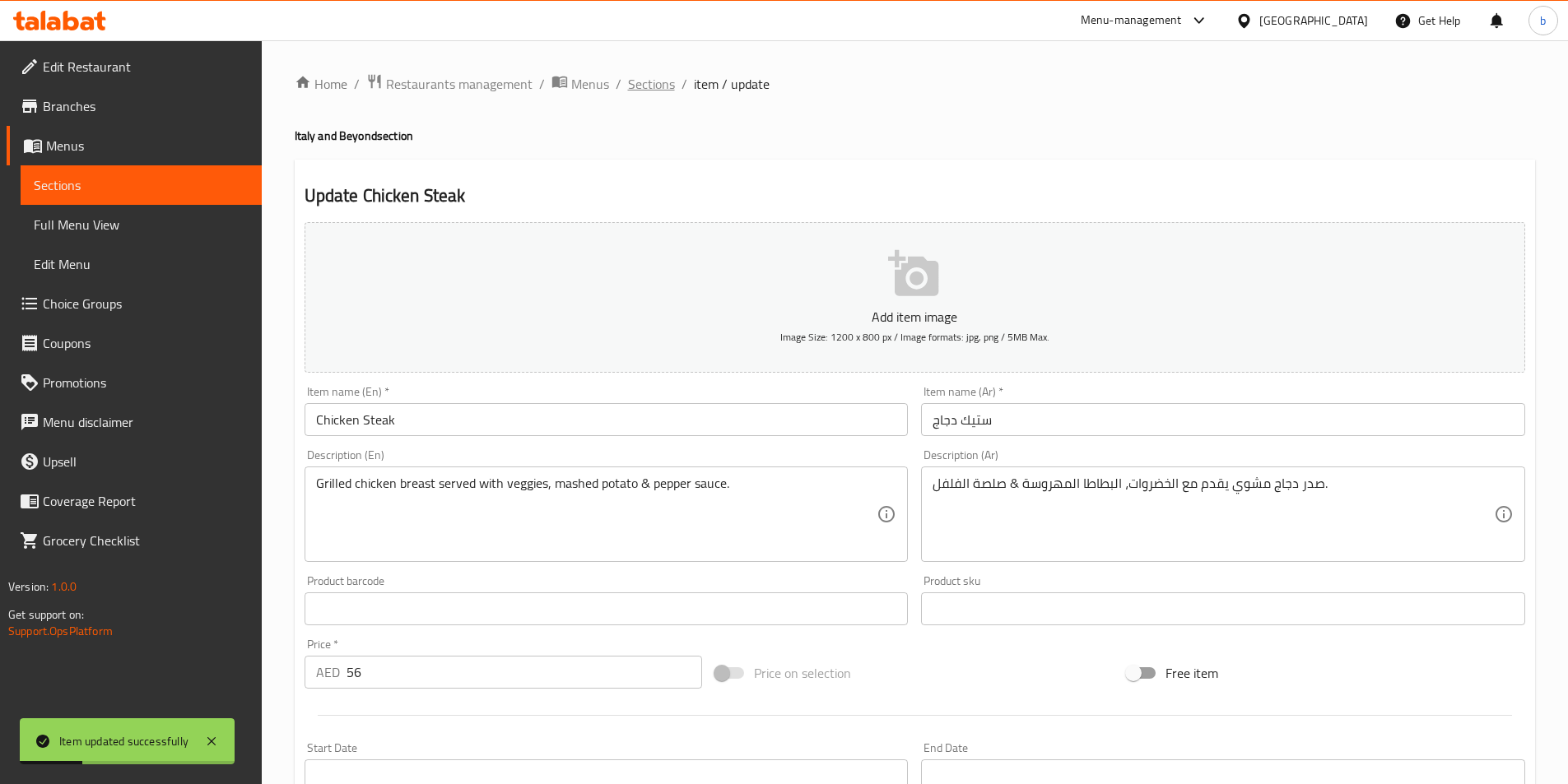
click at [641, 82] on span "Sections" at bounding box center [651, 83] width 47 height 20
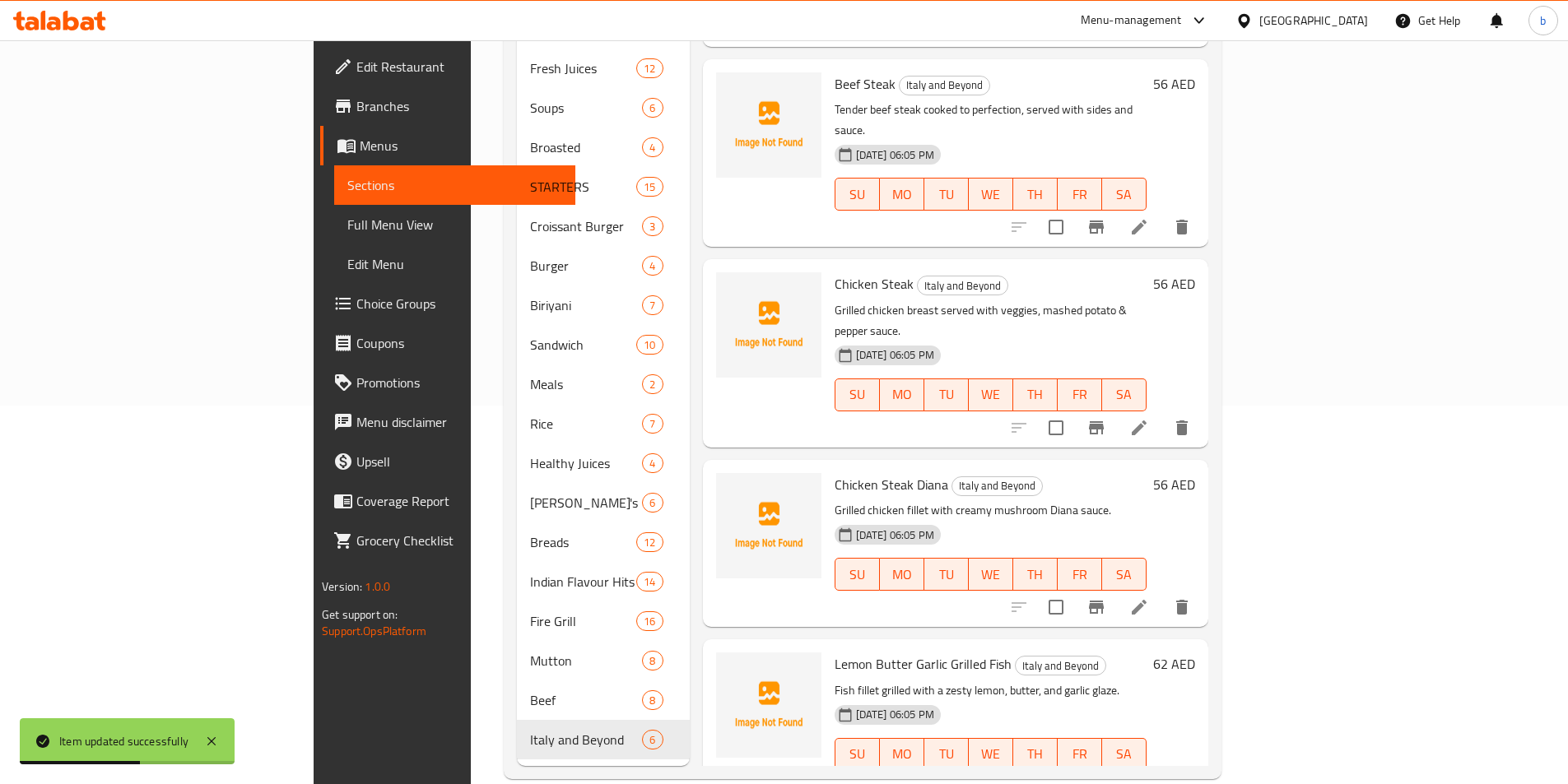
scroll to position [381, 0]
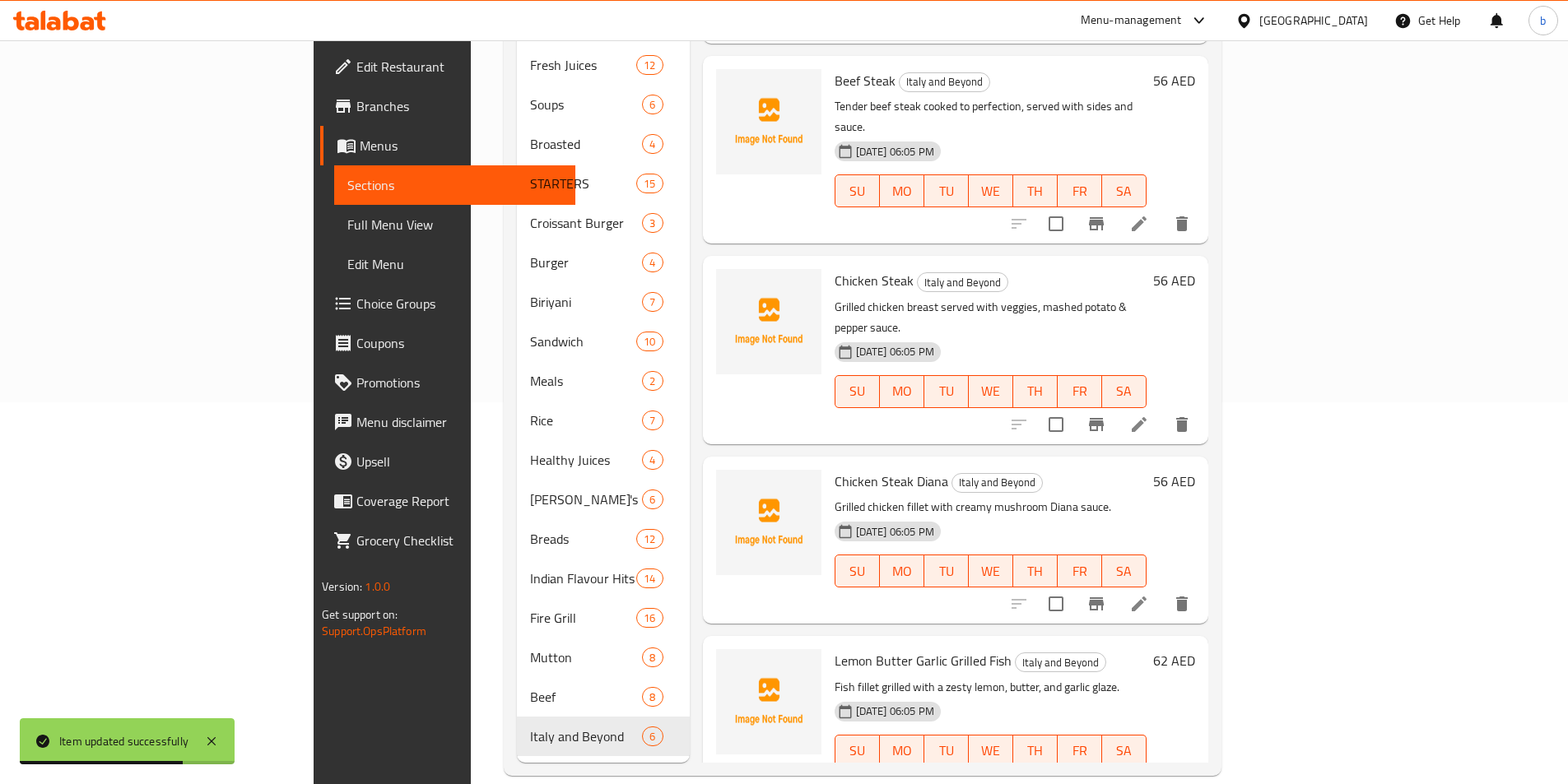
click at [1162, 589] on li at bounding box center [1139, 603] width 46 height 29
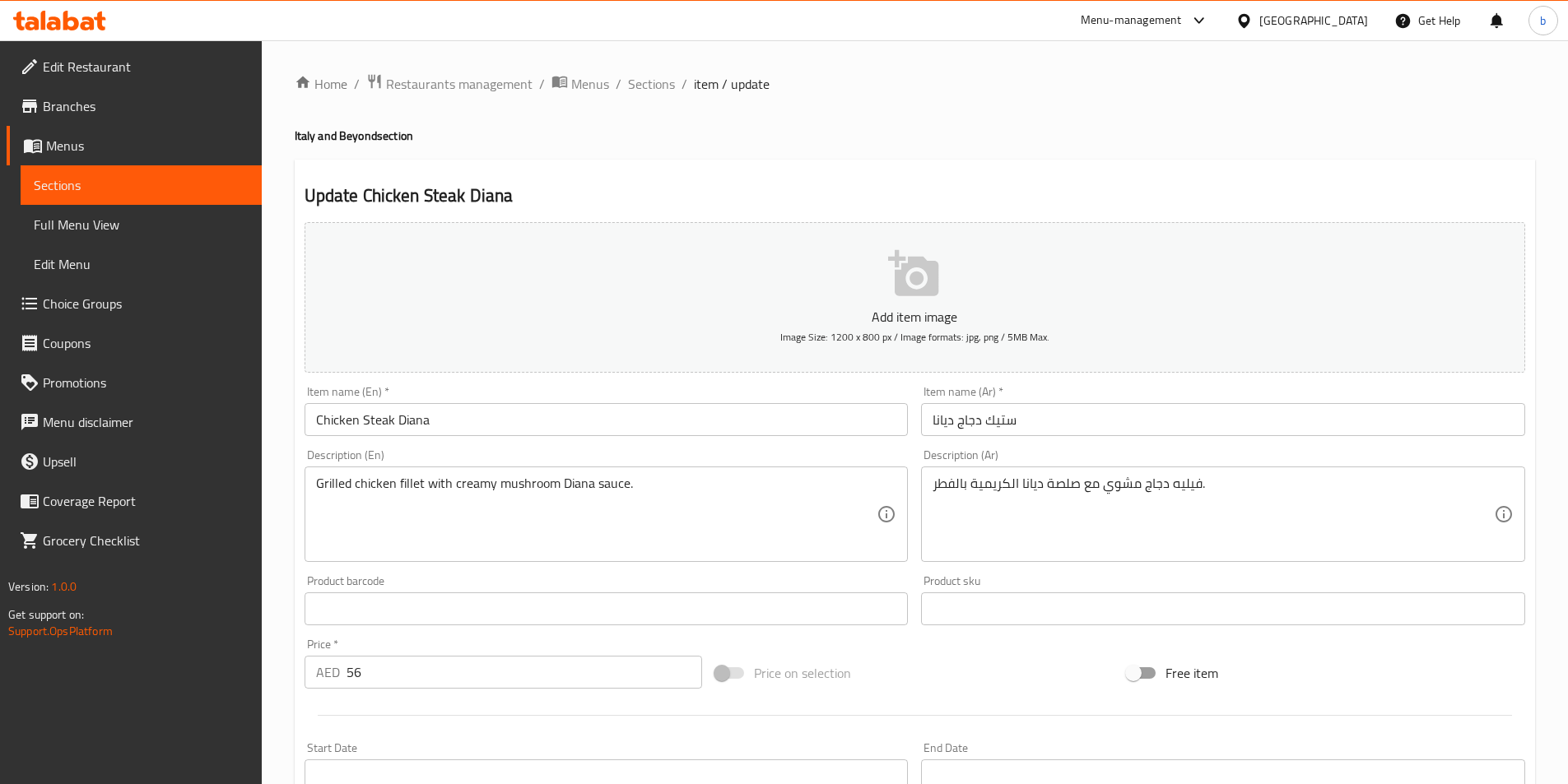
click at [591, 424] on input "Chicken Steak Diana" at bounding box center [606, 419] width 604 height 33
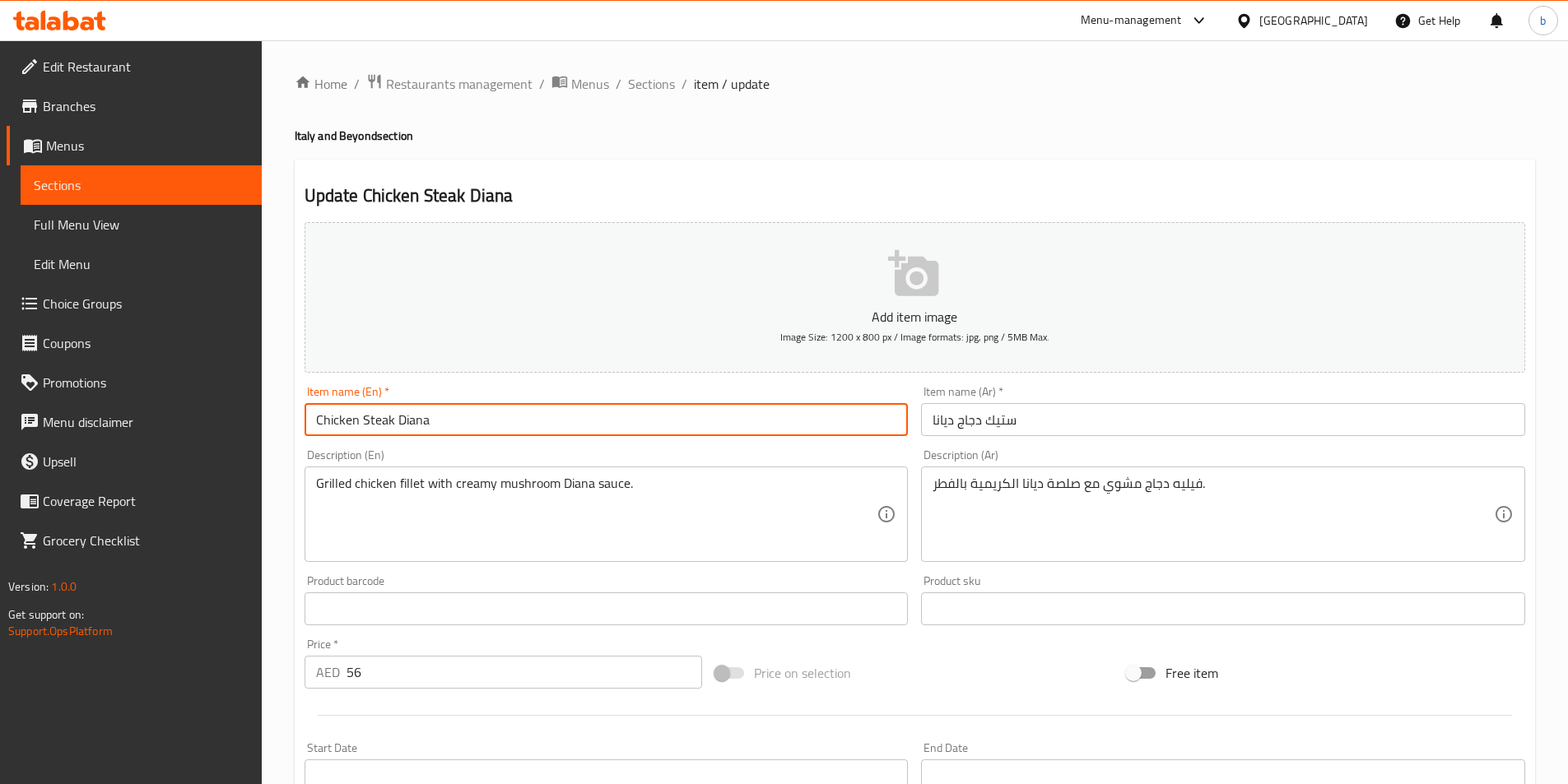
click at [591, 424] on input "Chicken Steak Diana" at bounding box center [606, 419] width 604 height 33
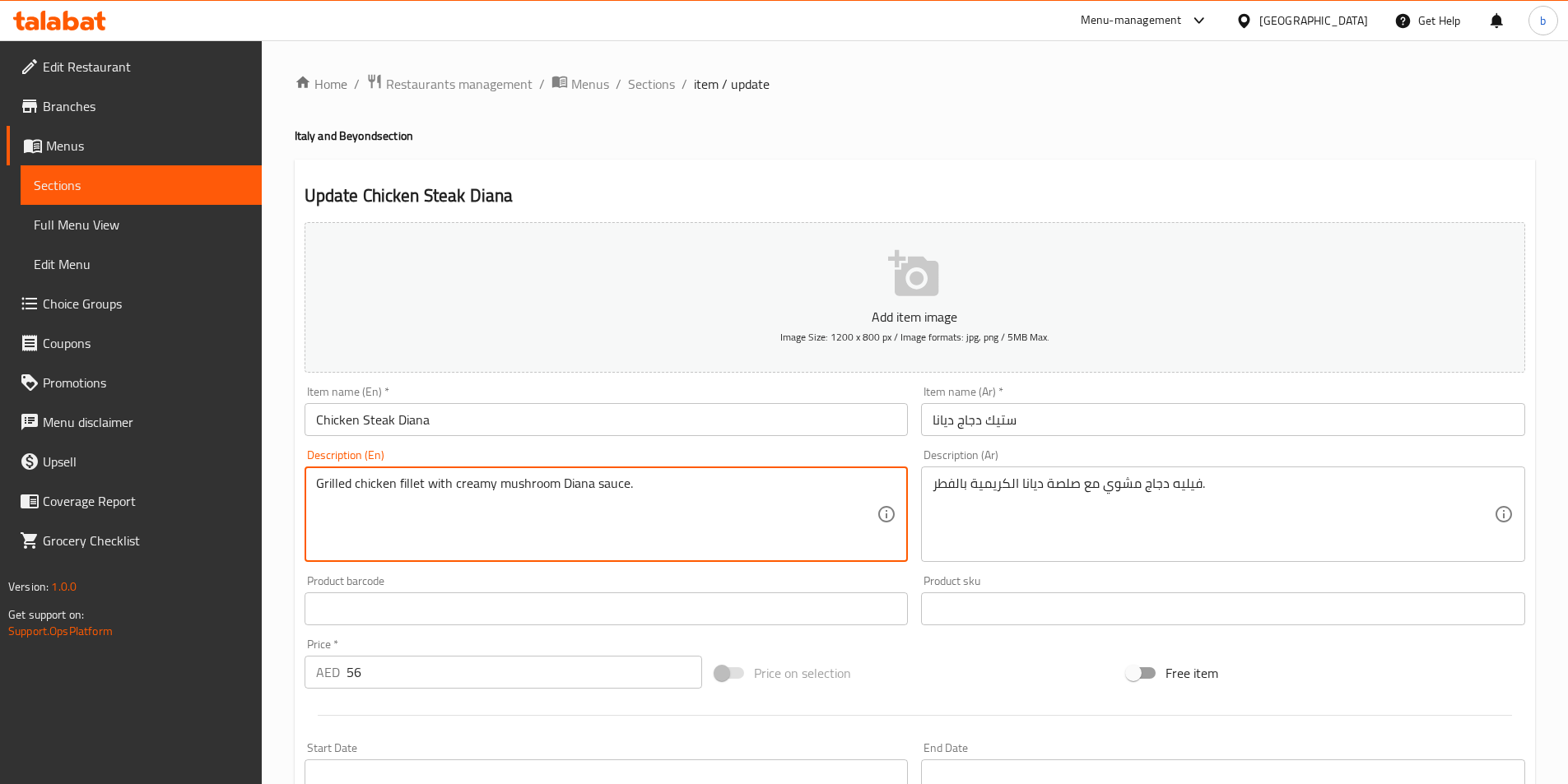
drag, startPoint x: 419, startPoint y: 482, endPoint x: 156, endPoint y: 486, distance: 263.0
click at [420, 480] on textarea "Grilled chicken fillet with creamy mushroom Diana sauce." at bounding box center [596, 514] width 562 height 78
click at [420, 483] on textarea "Grilled chicken fillet with creamy mushroom Diana sauce." at bounding box center [596, 514] width 562 height 78
click at [422, 483] on textarea "Grilled chicken fillet with creamy mushroom Diana sauce." at bounding box center [596, 514] width 562 height 78
drag, startPoint x: 422, startPoint y: 483, endPoint x: 275, endPoint y: 482, distance: 147.0
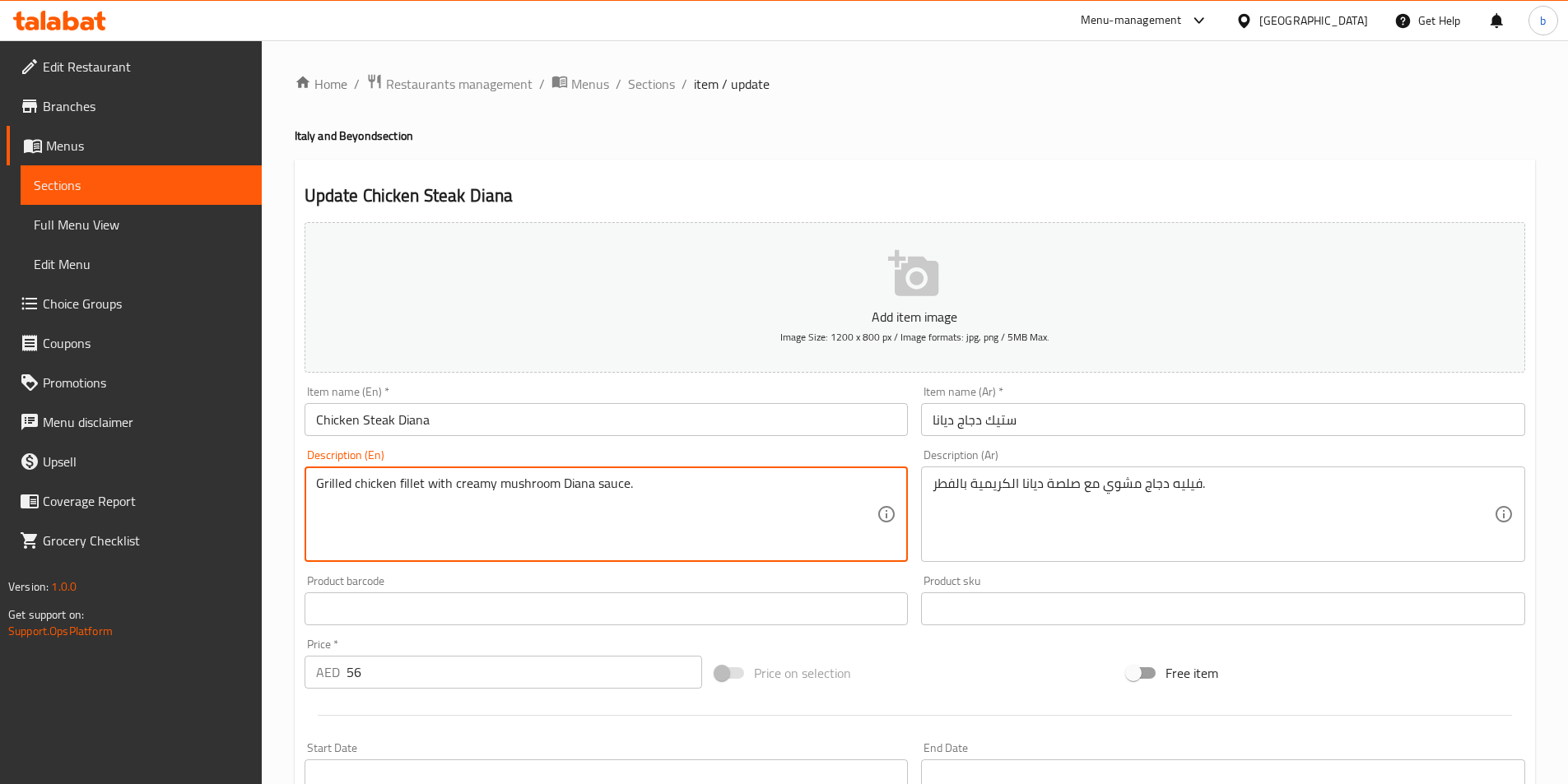
click at [275, 482] on div "Home / Restaurants management / Menus / Sections / item / update Italy and Beyo…" at bounding box center [915, 600] width 1306 height 1122
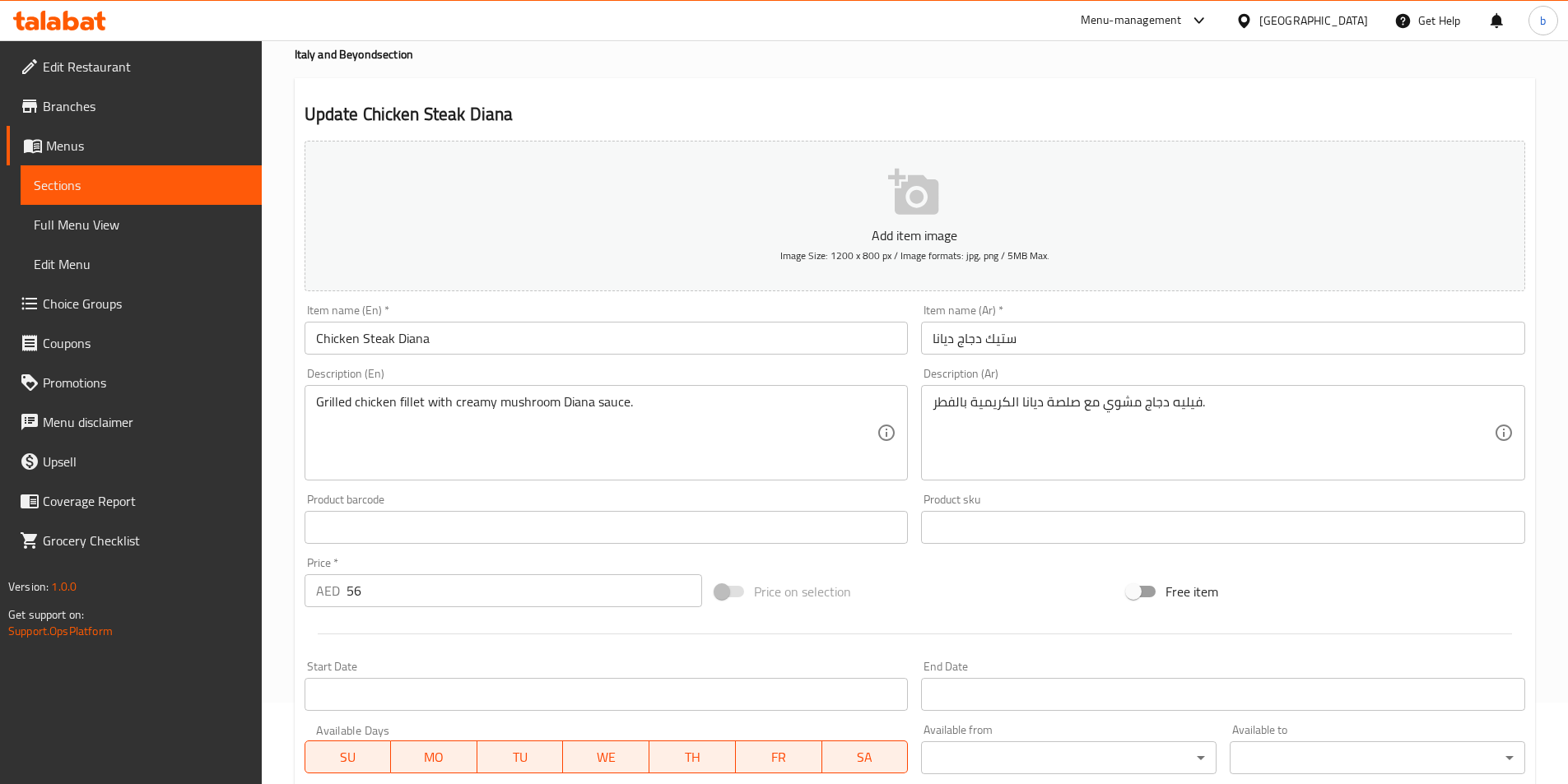
scroll to position [247, 0]
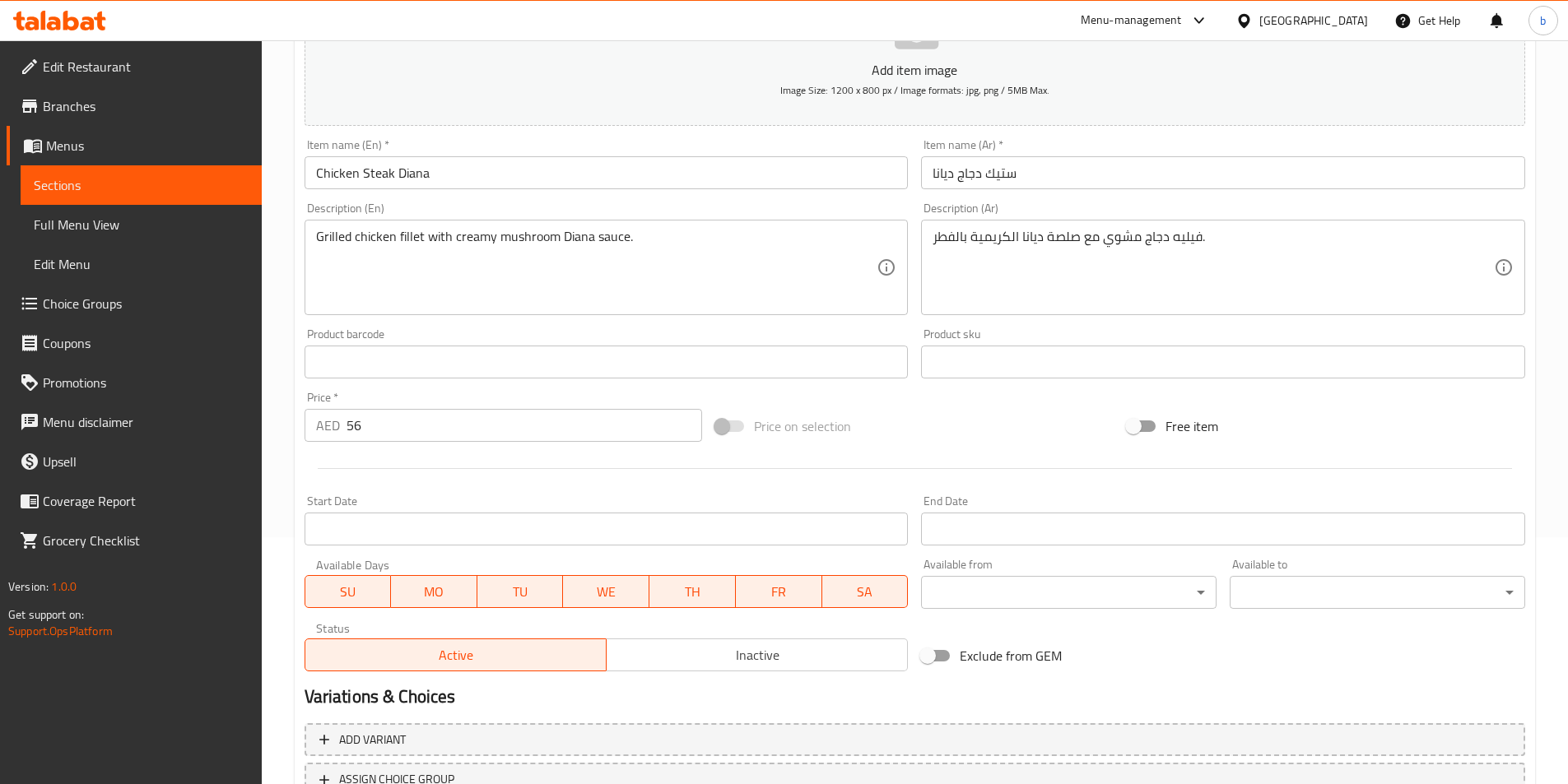
click at [755, 247] on textarea "Grilled chicken fillet with creamy mushroom Diana sauce." at bounding box center [596, 268] width 562 height 78
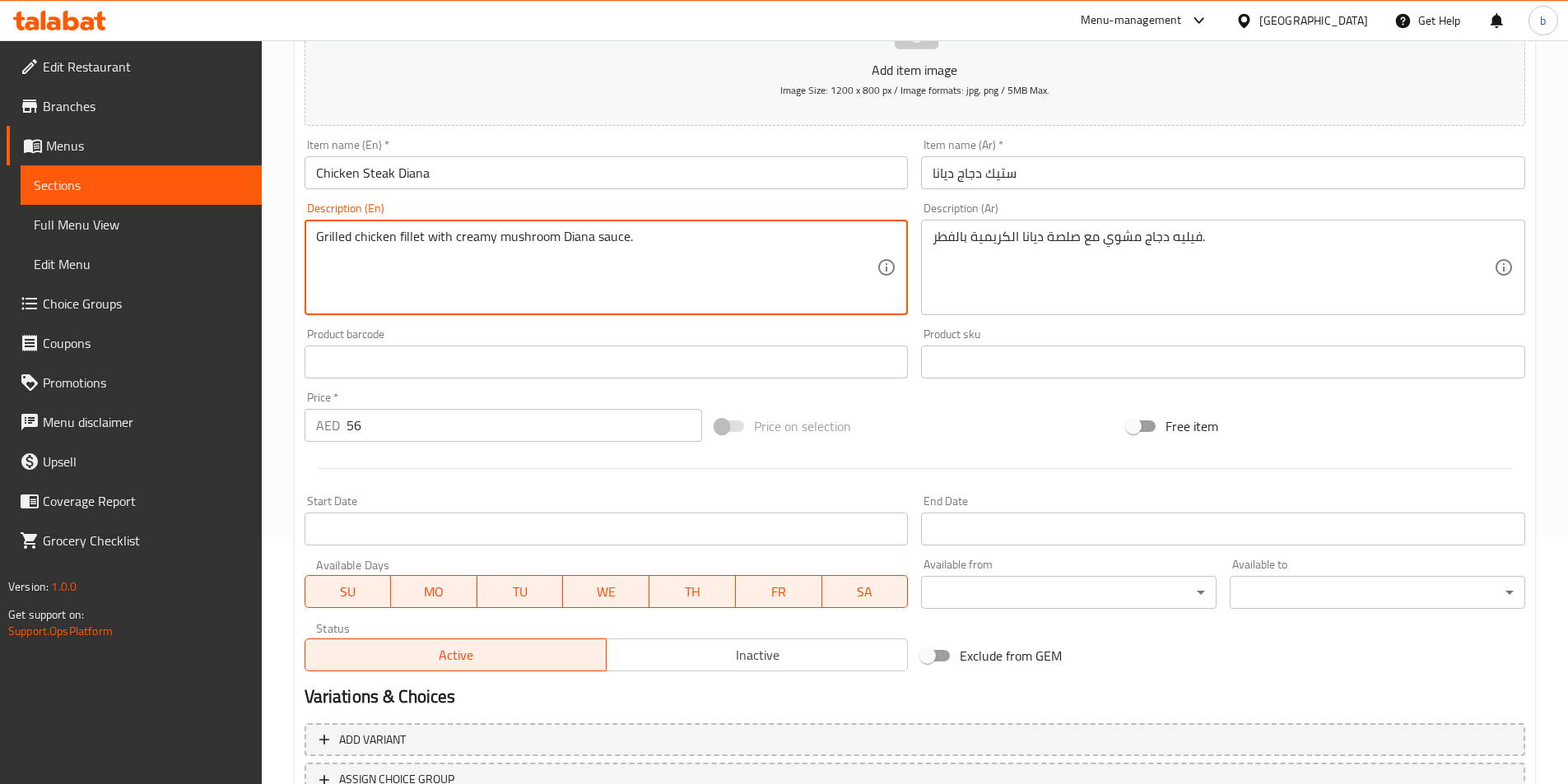
drag, startPoint x: 452, startPoint y: 265, endPoint x: 233, endPoint y: 270, distance: 219.1
click at [233, 270] on div "Edit Restaurant Branches Menus Sections Full Menu View Edit Menu Choice Groups …" at bounding box center [784, 354] width 1568 height 1122
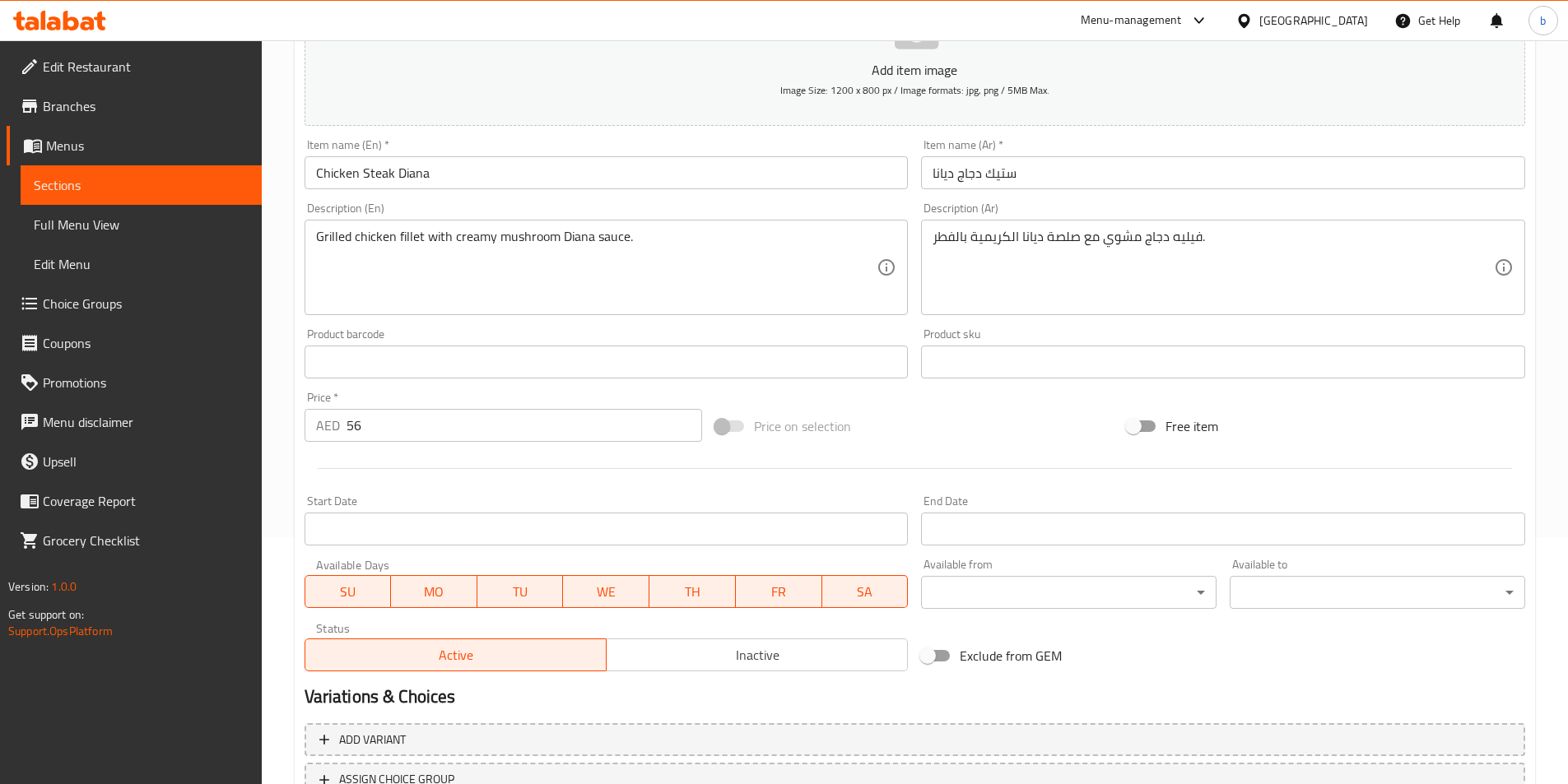
click at [457, 168] on input "Chicken Steak Diana" at bounding box center [606, 172] width 604 height 33
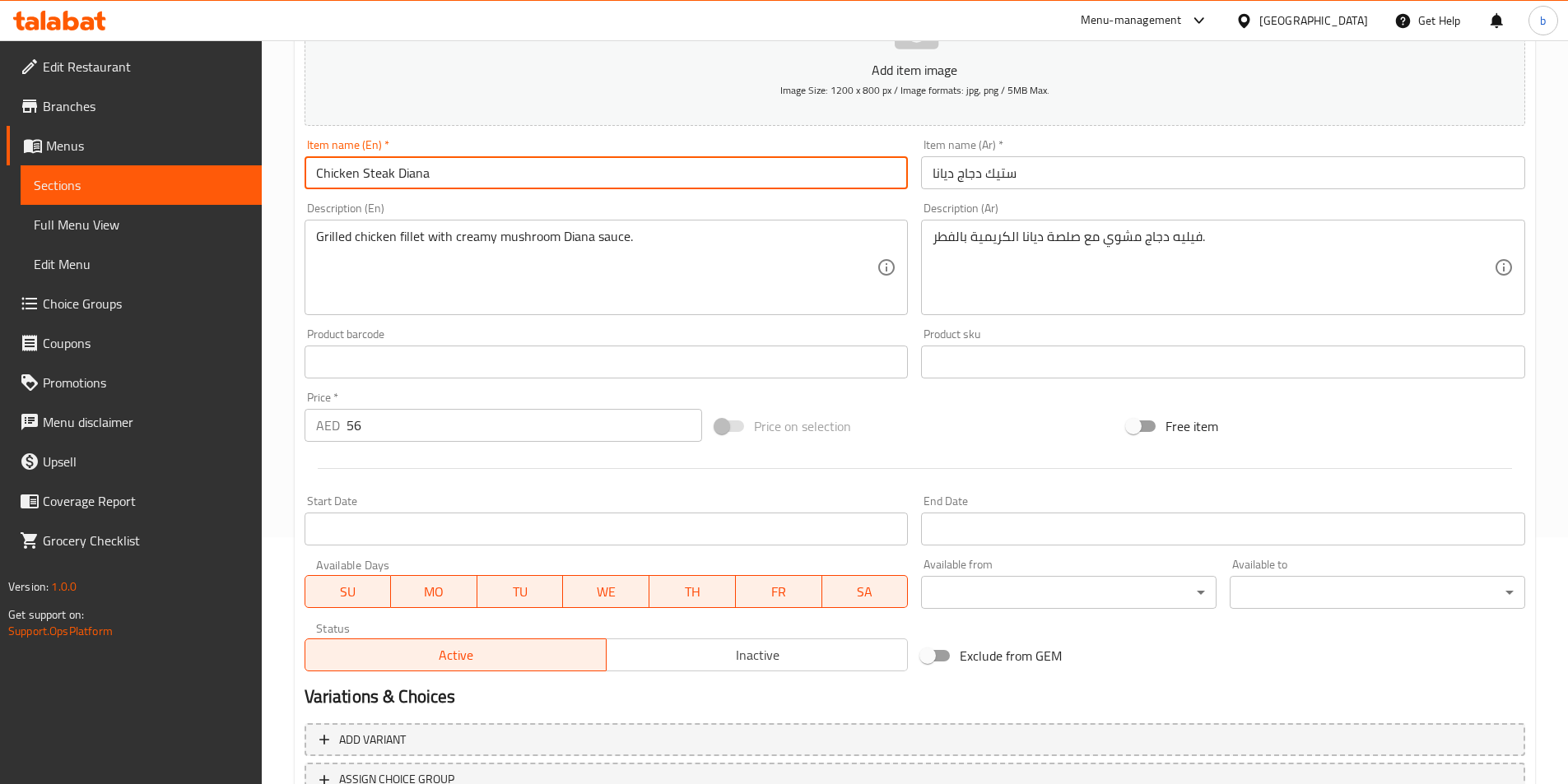
click at [457, 168] on input "Chicken Steak Diana" at bounding box center [606, 172] width 604 height 33
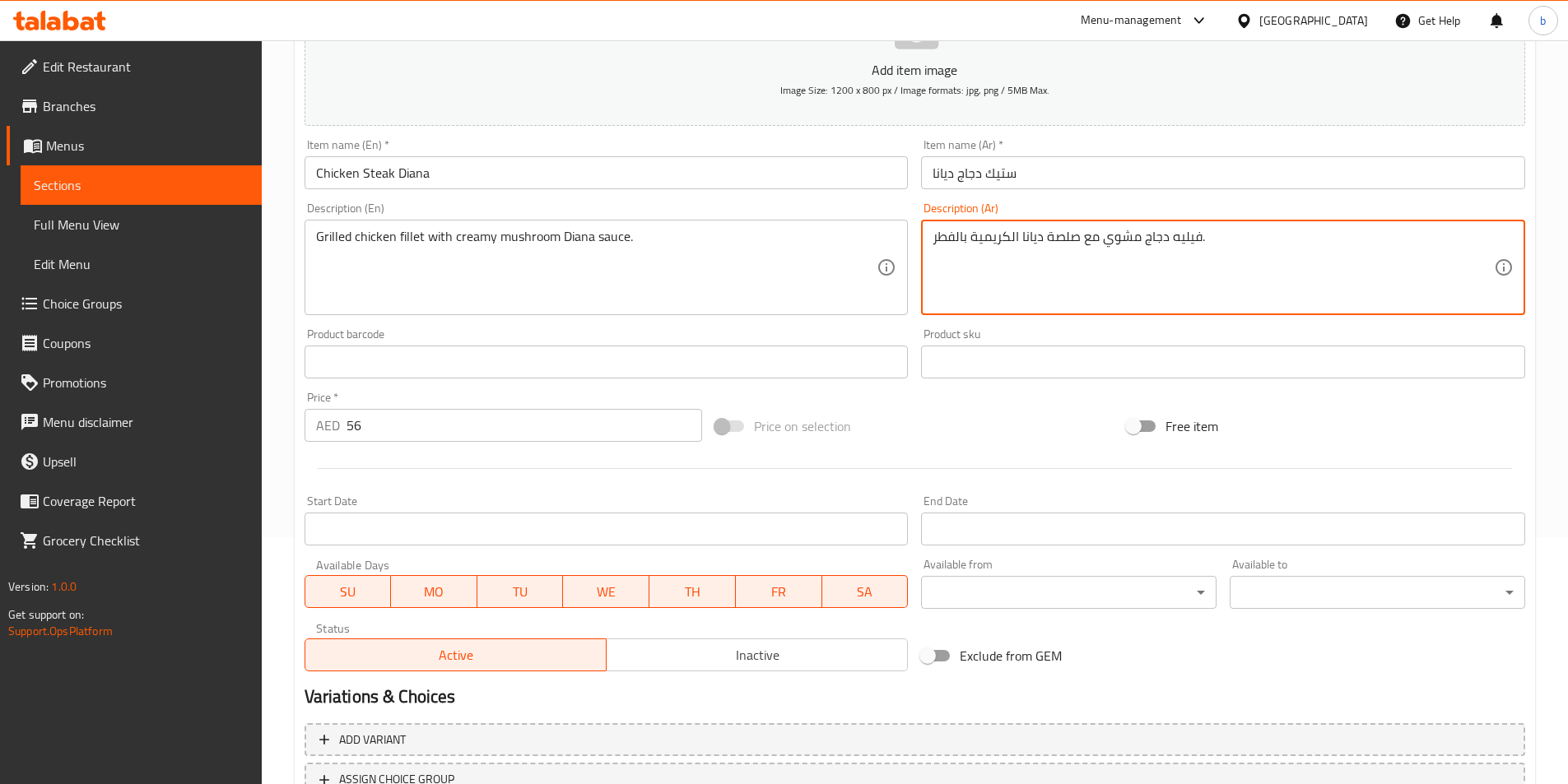
drag, startPoint x: 972, startPoint y: 239, endPoint x: 981, endPoint y: 239, distance: 9.0
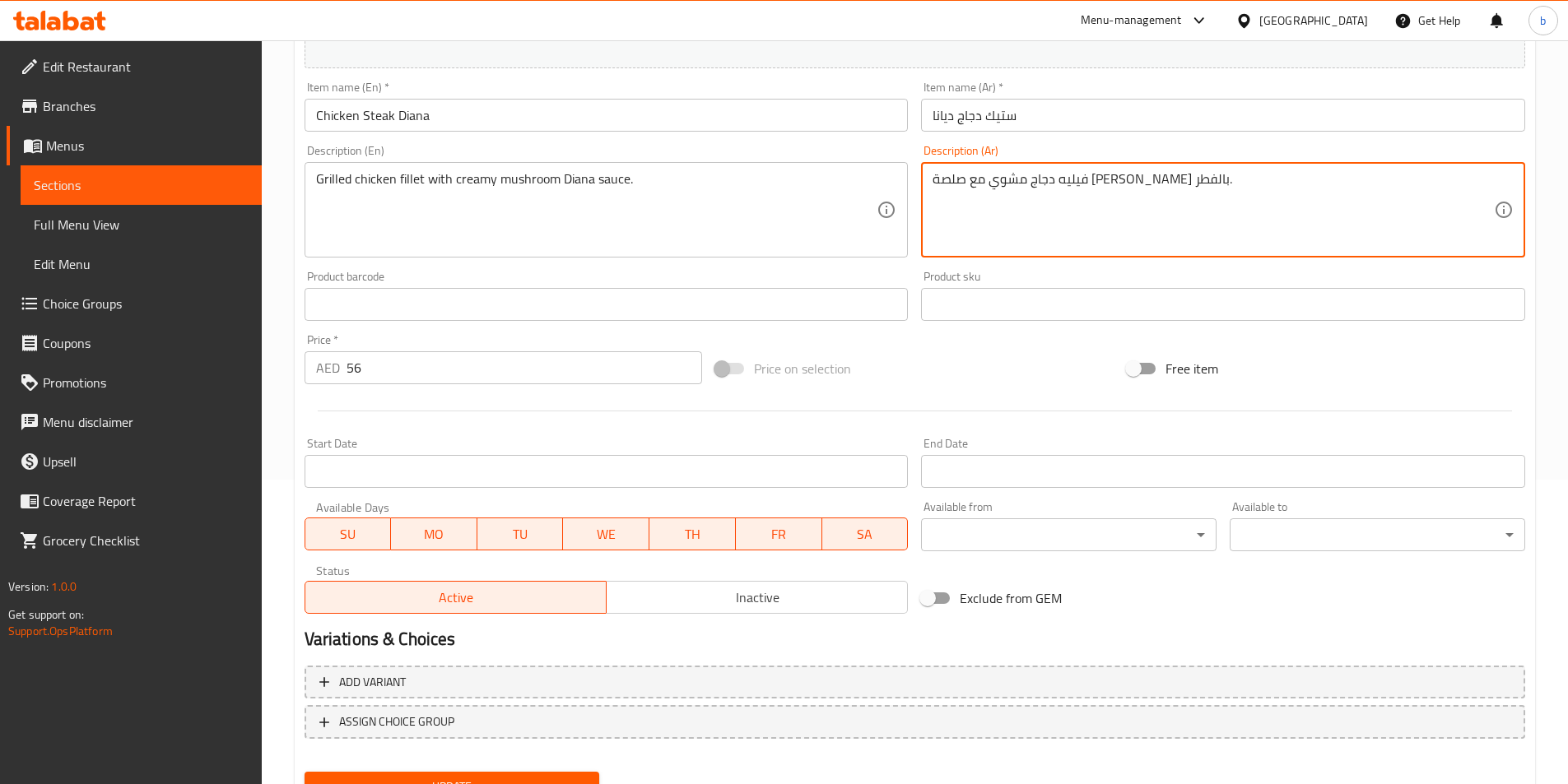
scroll to position [379, 0]
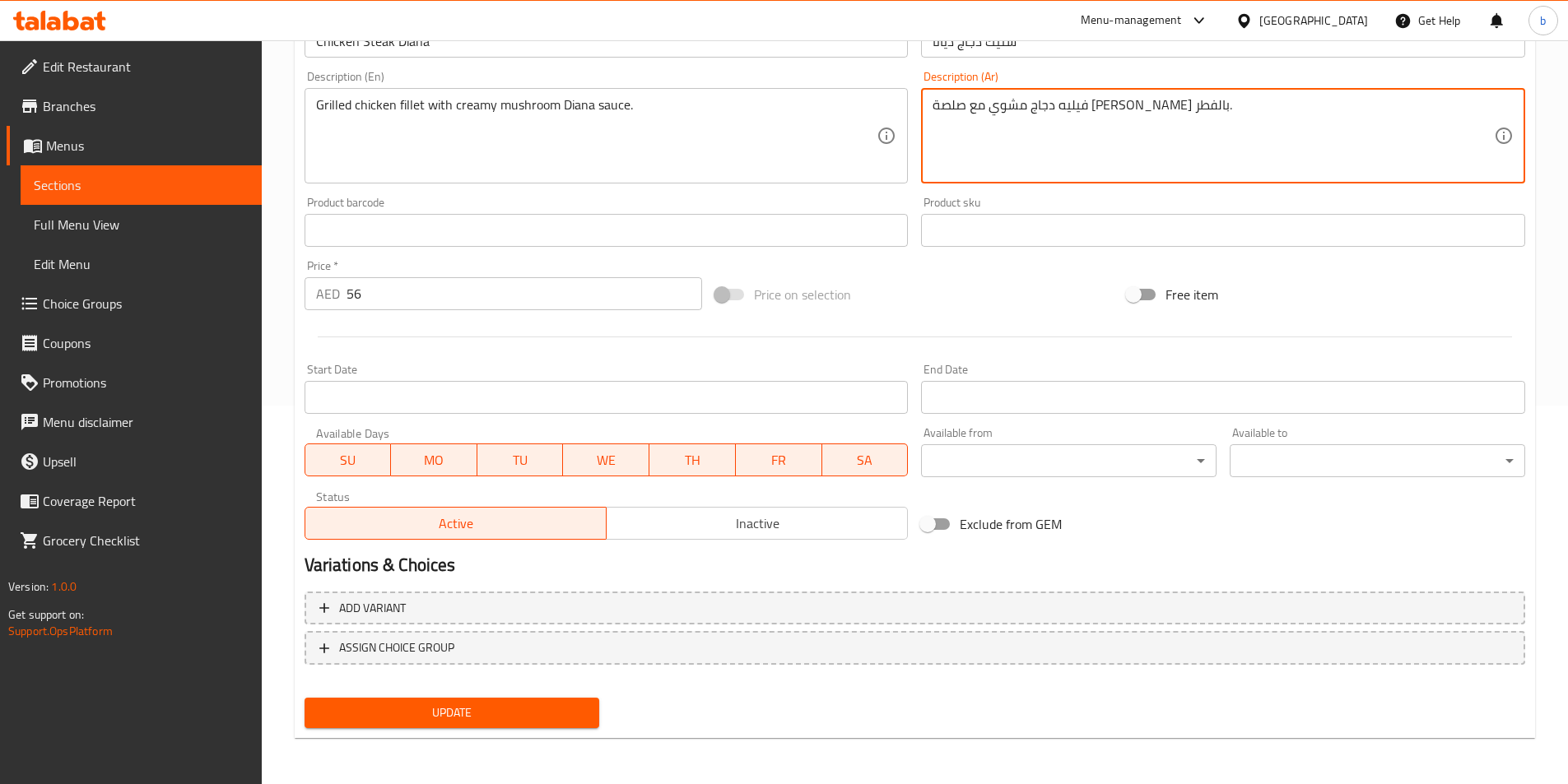
type textarea "فيليه دجاج مشوي مع صلصة [PERSON_NAME] بالفطر."
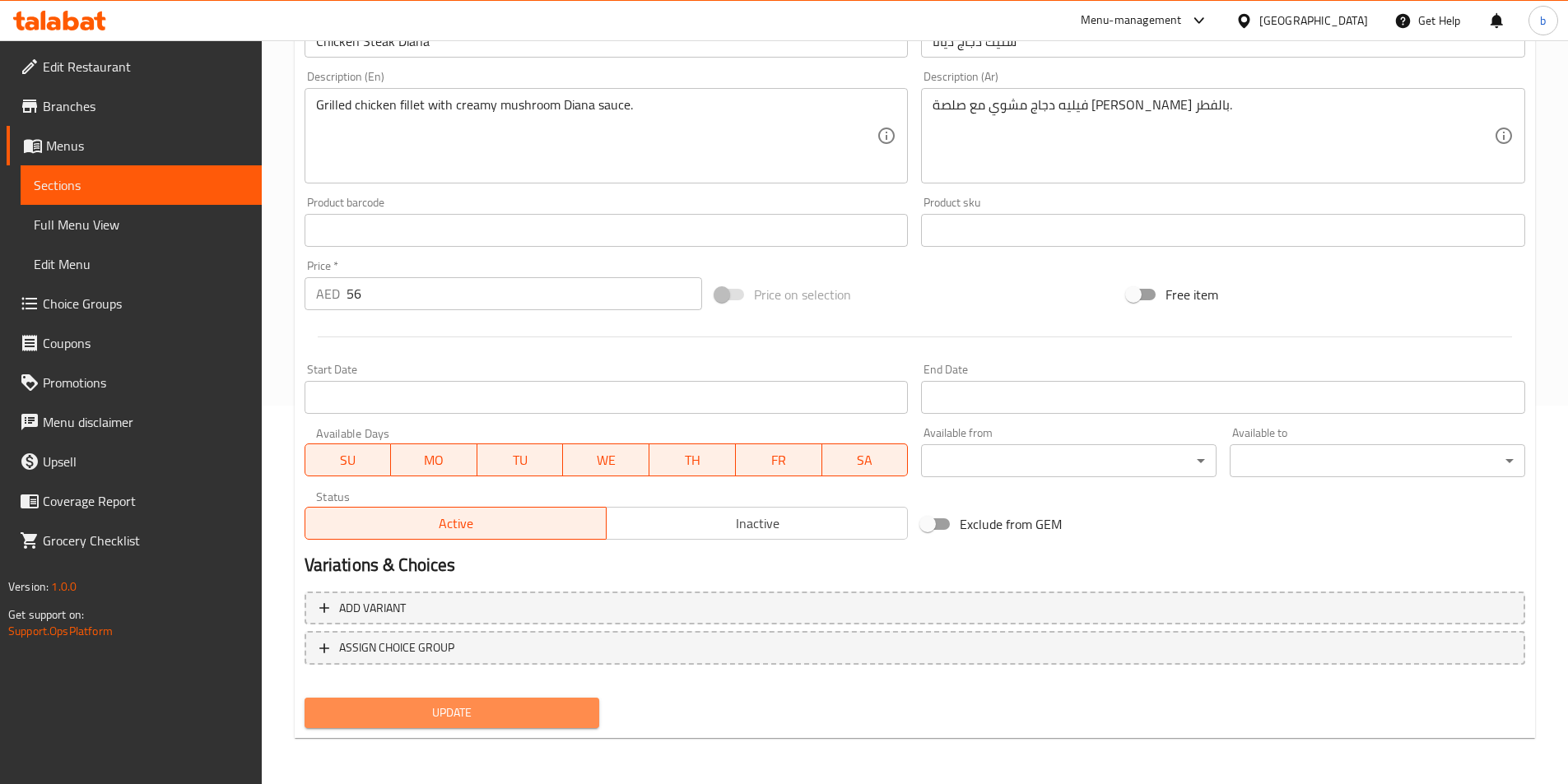
click at [466, 702] on span "Update" at bounding box center [452, 712] width 269 height 20
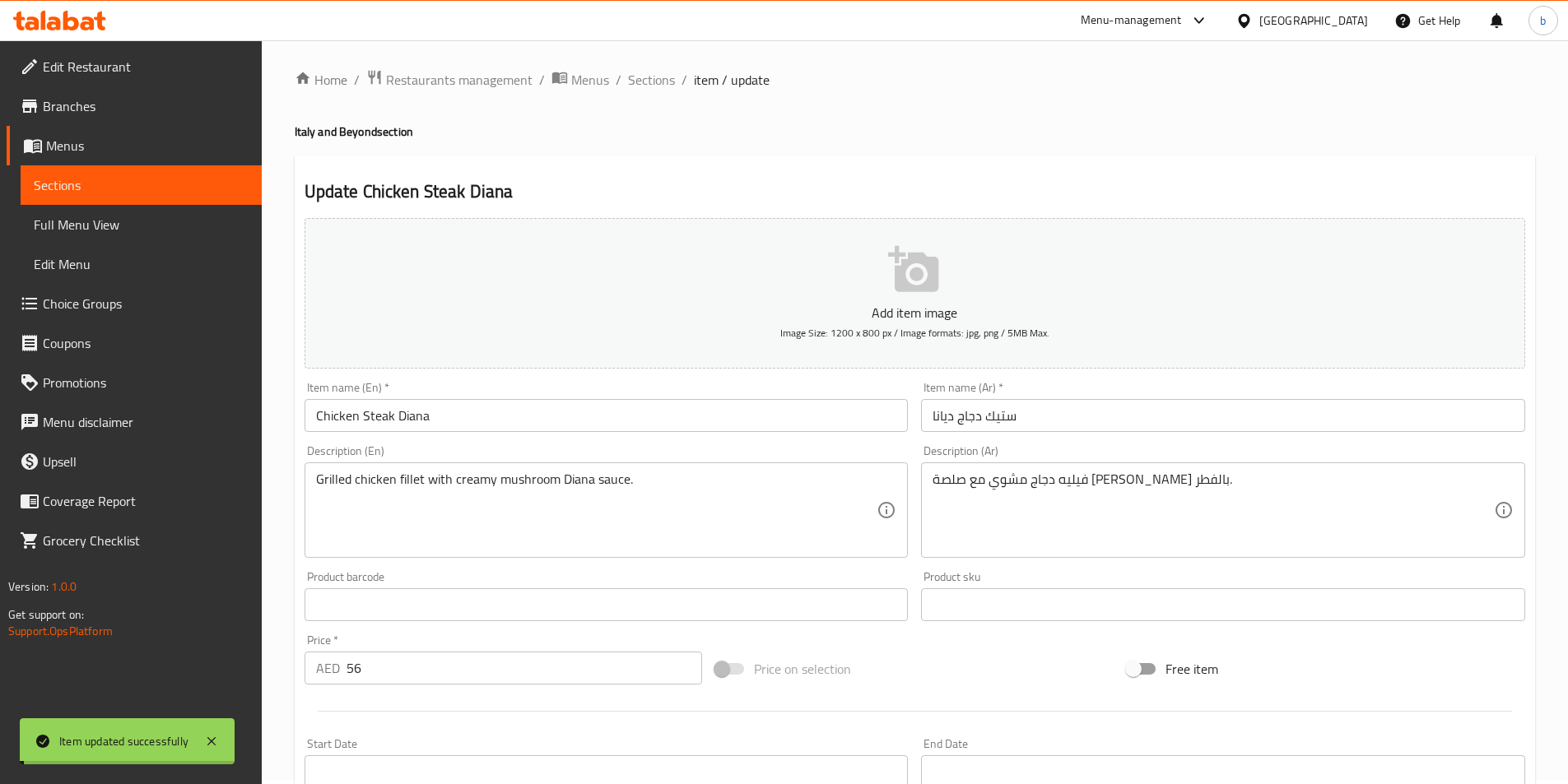
scroll to position [0, 0]
click at [642, 74] on span "Sections" at bounding box center [651, 83] width 47 height 20
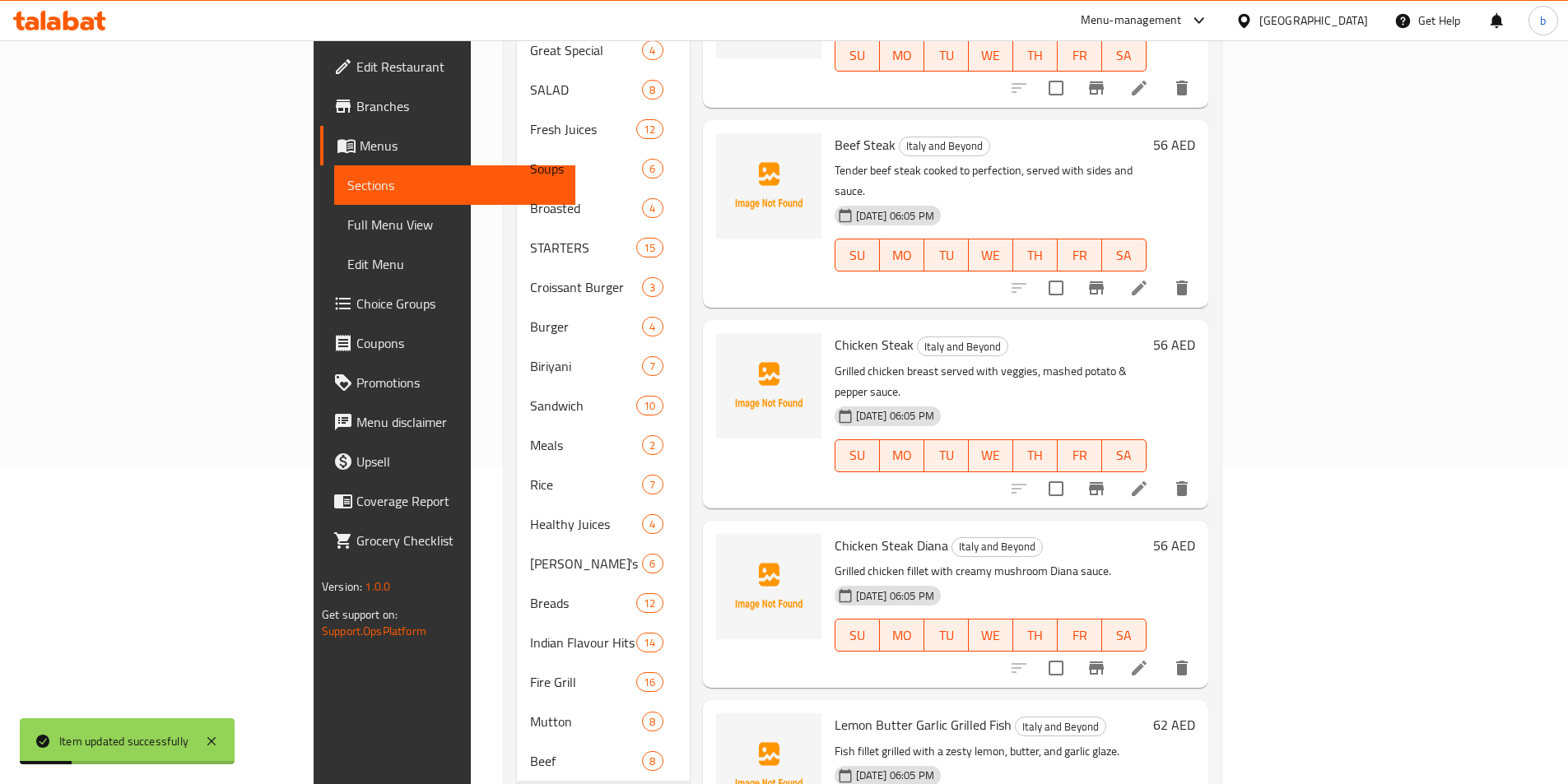
scroll to position [381, 0]
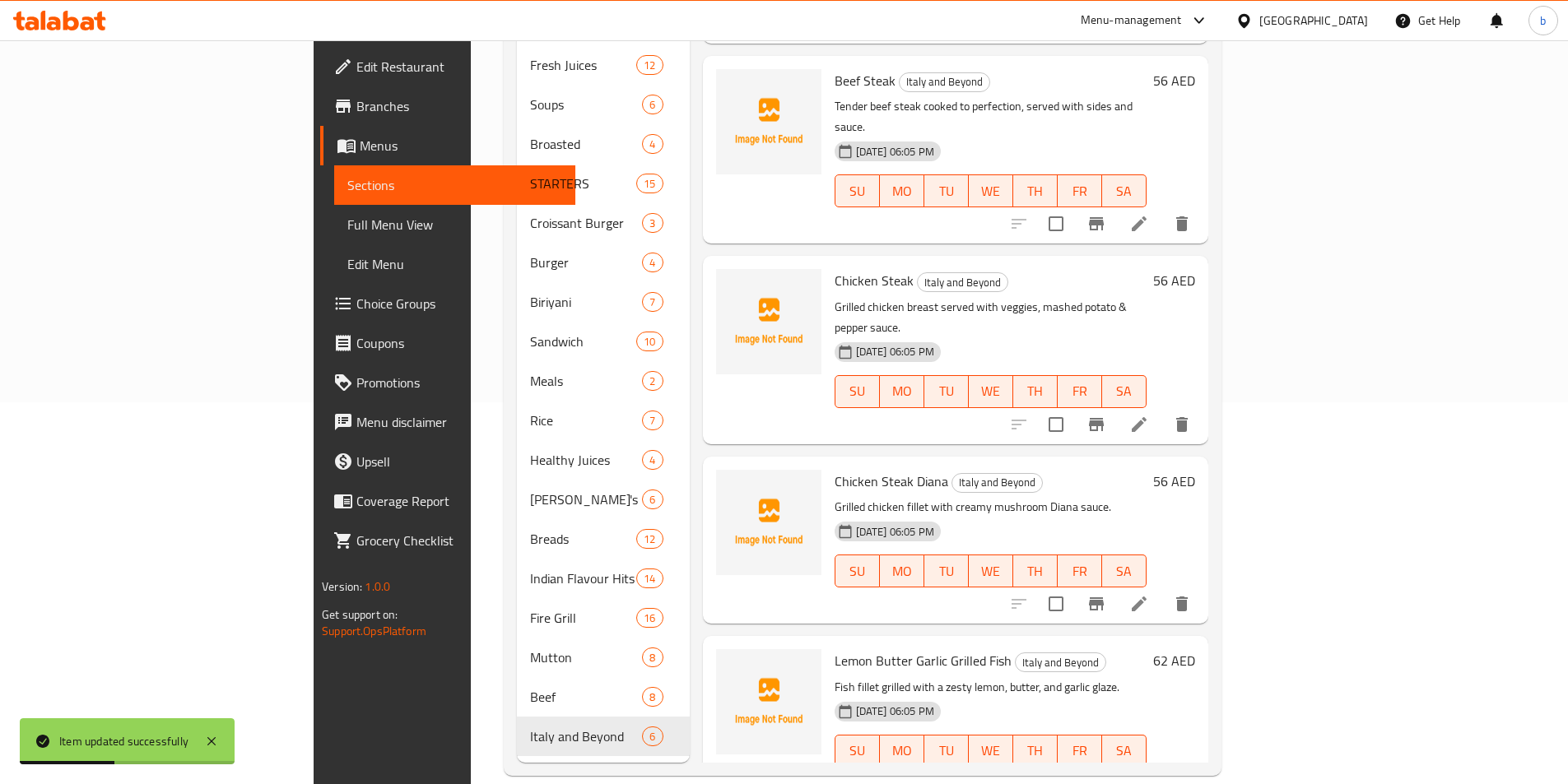
click at [1162, 769] on li at bounding box center [1139, 783] width 46 height 29
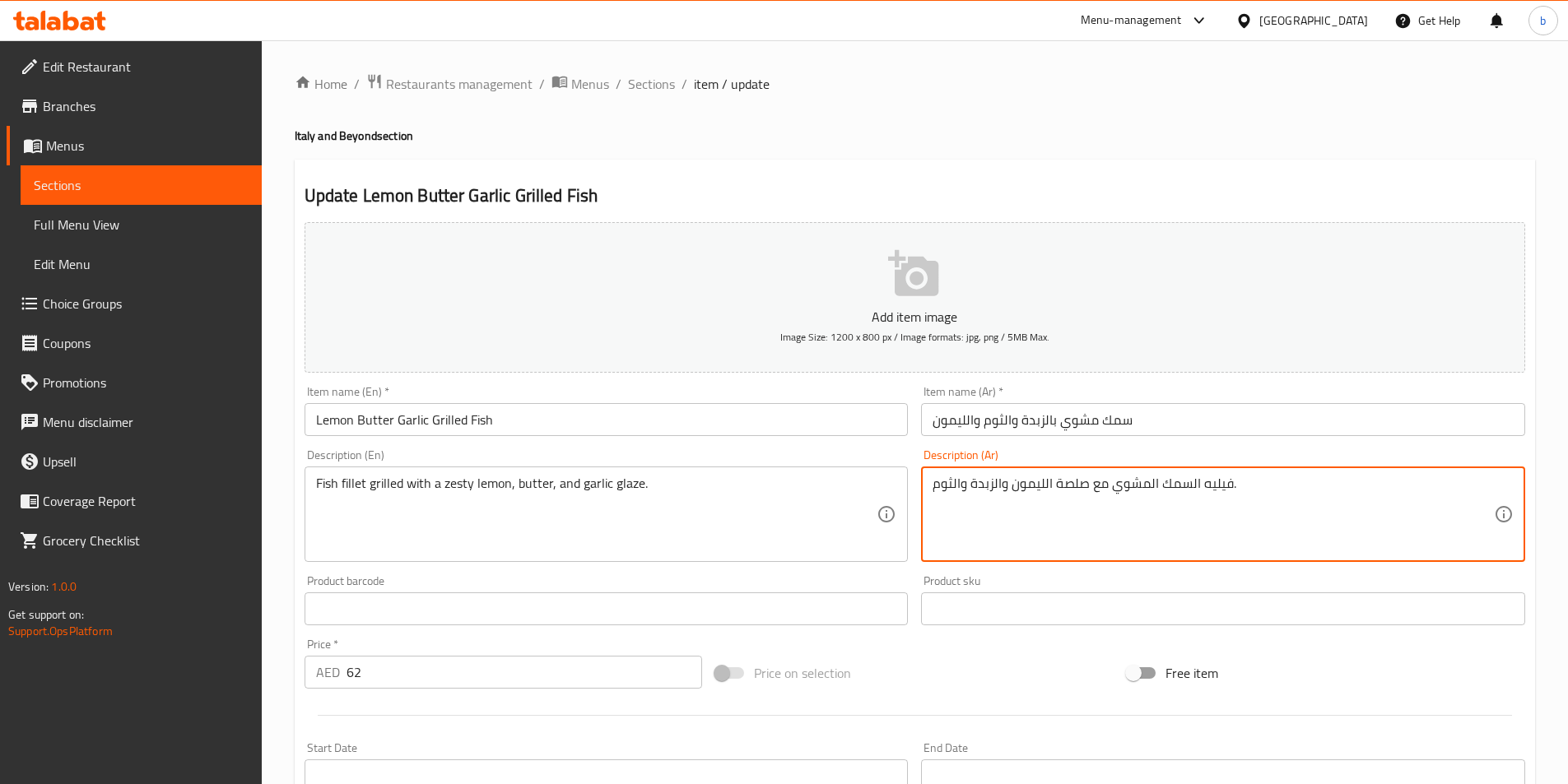
drag, startPoint x: 1055, startPoint y: 484, endPoint x: 1087, endPoint y: 483, distance: 32.0
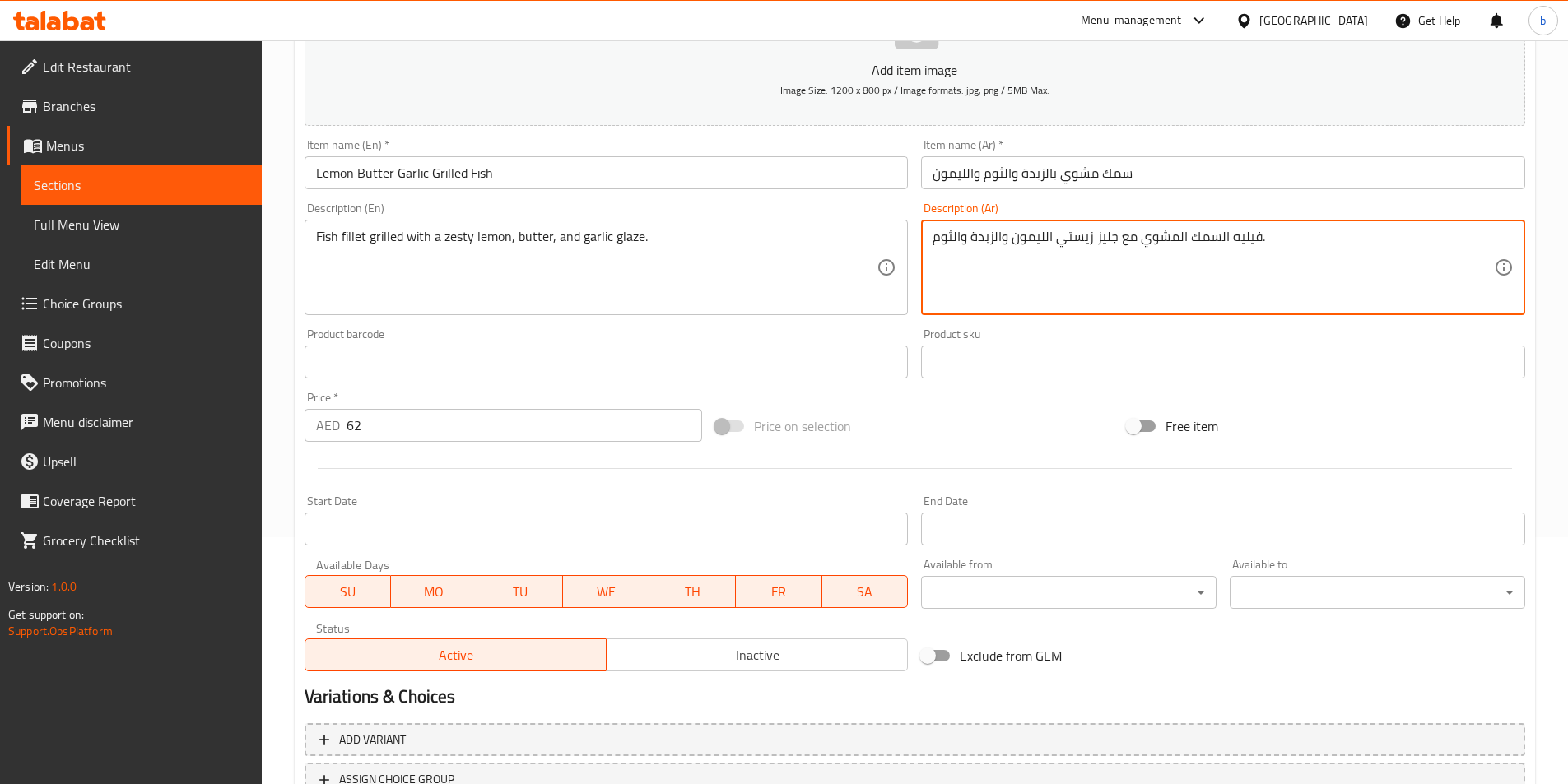
scroll to position [379, 0]
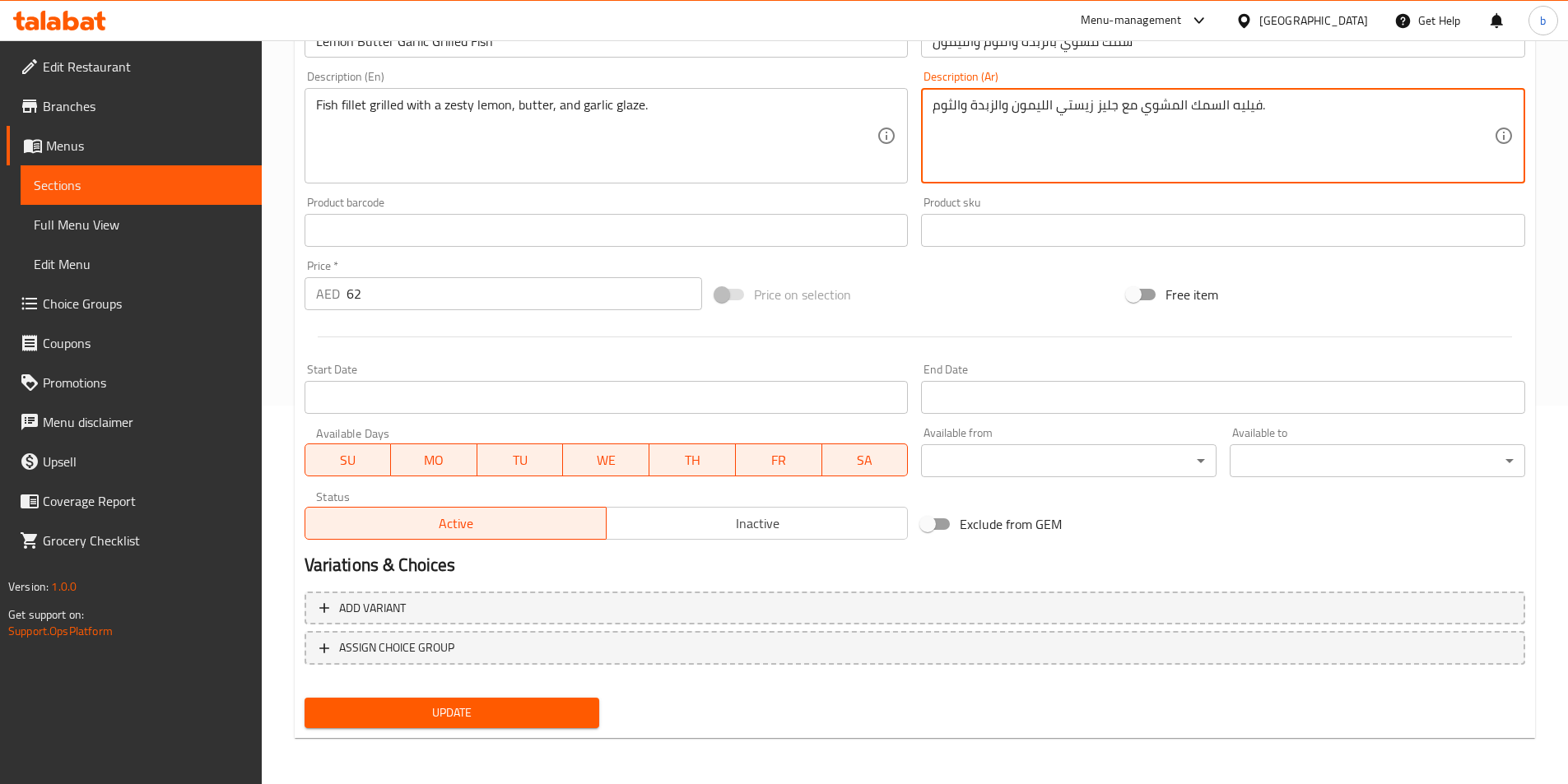
type textarea "فيليه السمك المشوي مع جليز زيستي الليمون والزبدة والثوم."
click at [457, 712] on span "Update" at bounding box center [452, 712] width 269 height 20
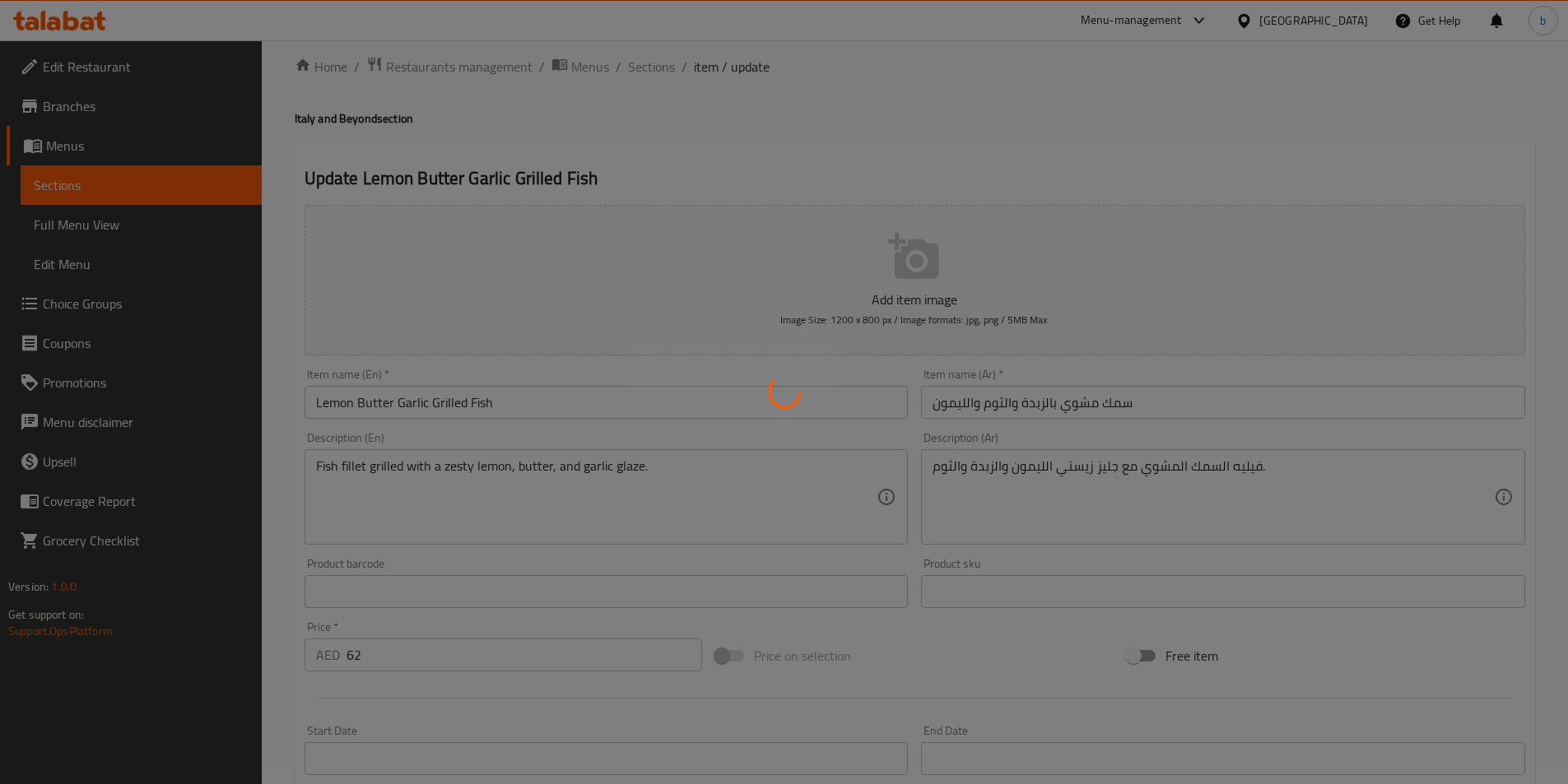
scroll to position [0, 0]
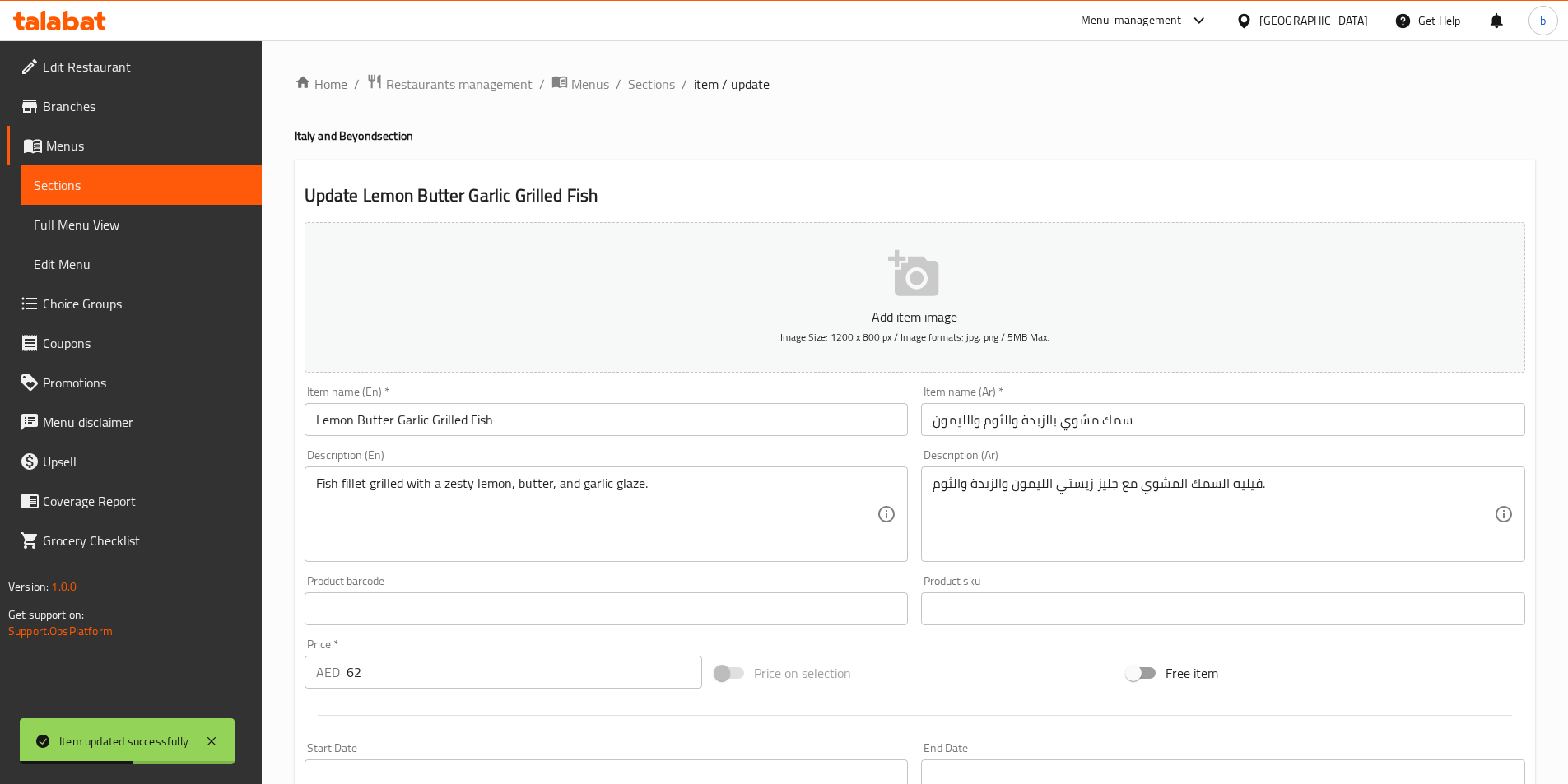
click at [642, 85] on span "Sections" at bounding box center [651, 83] width 47 height 20
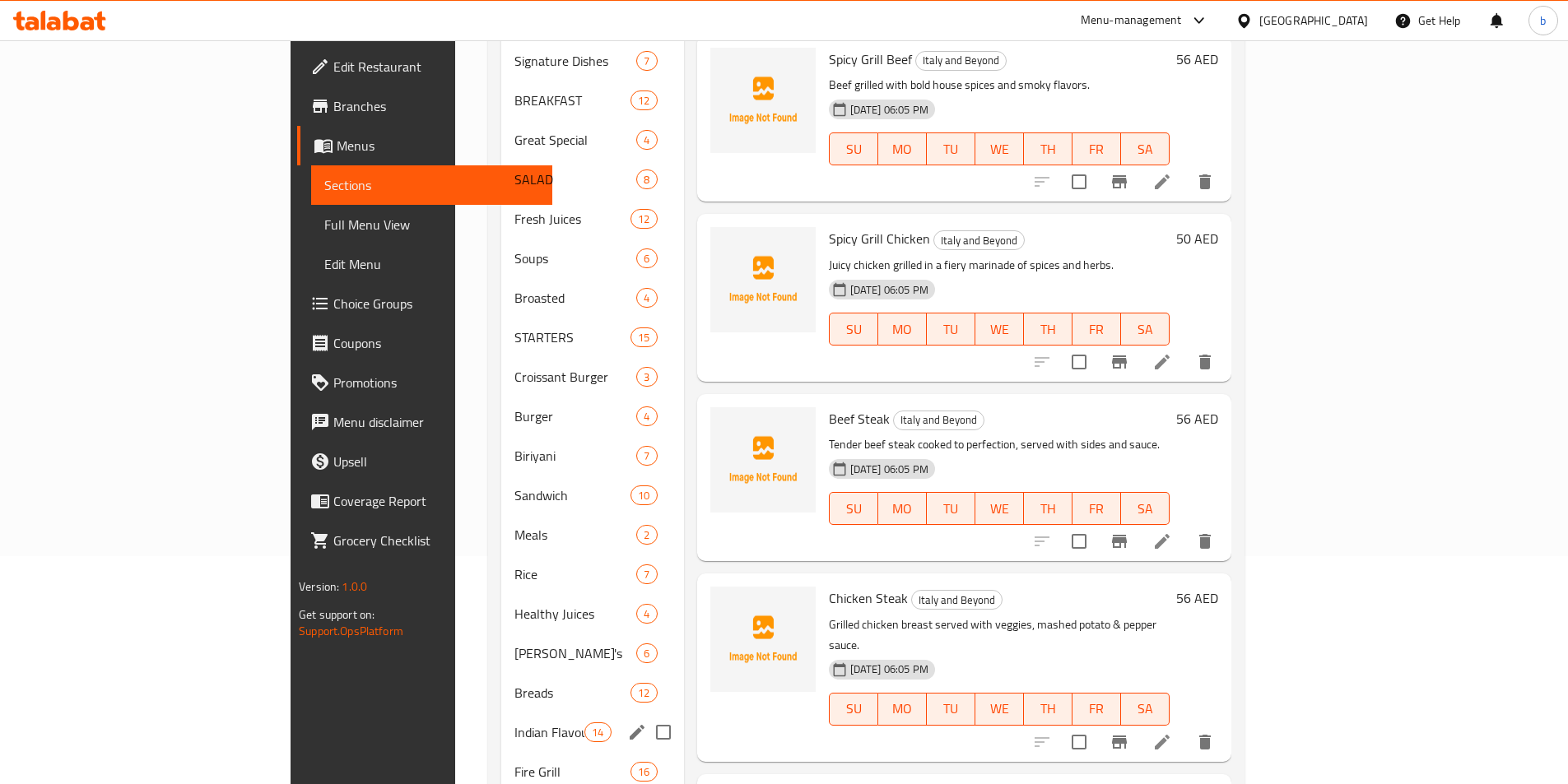
scroll to position [381, 0]
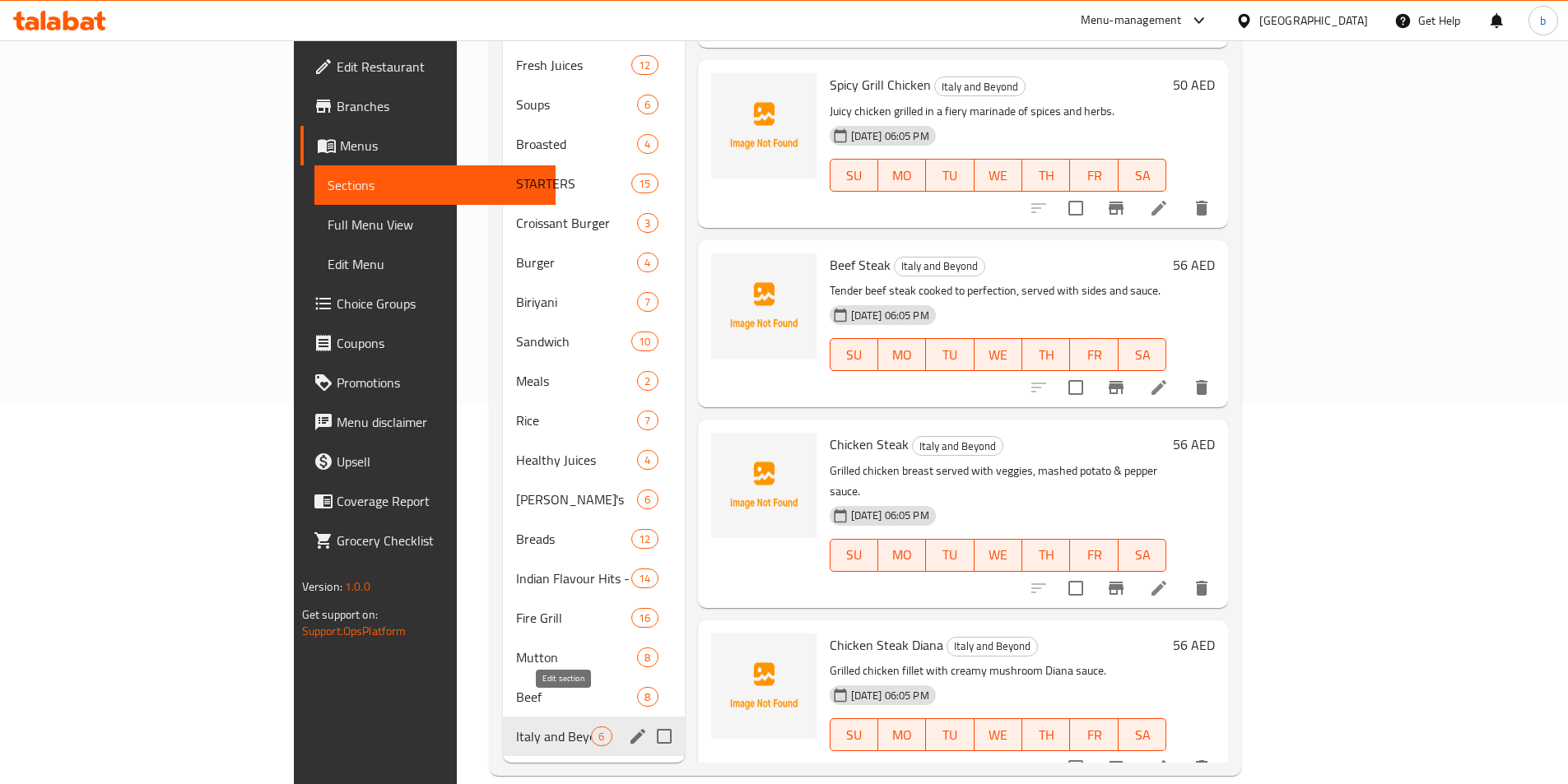
click at [628, 726] on icon "edit" at bounding box center [638, 736] width 20 height 20
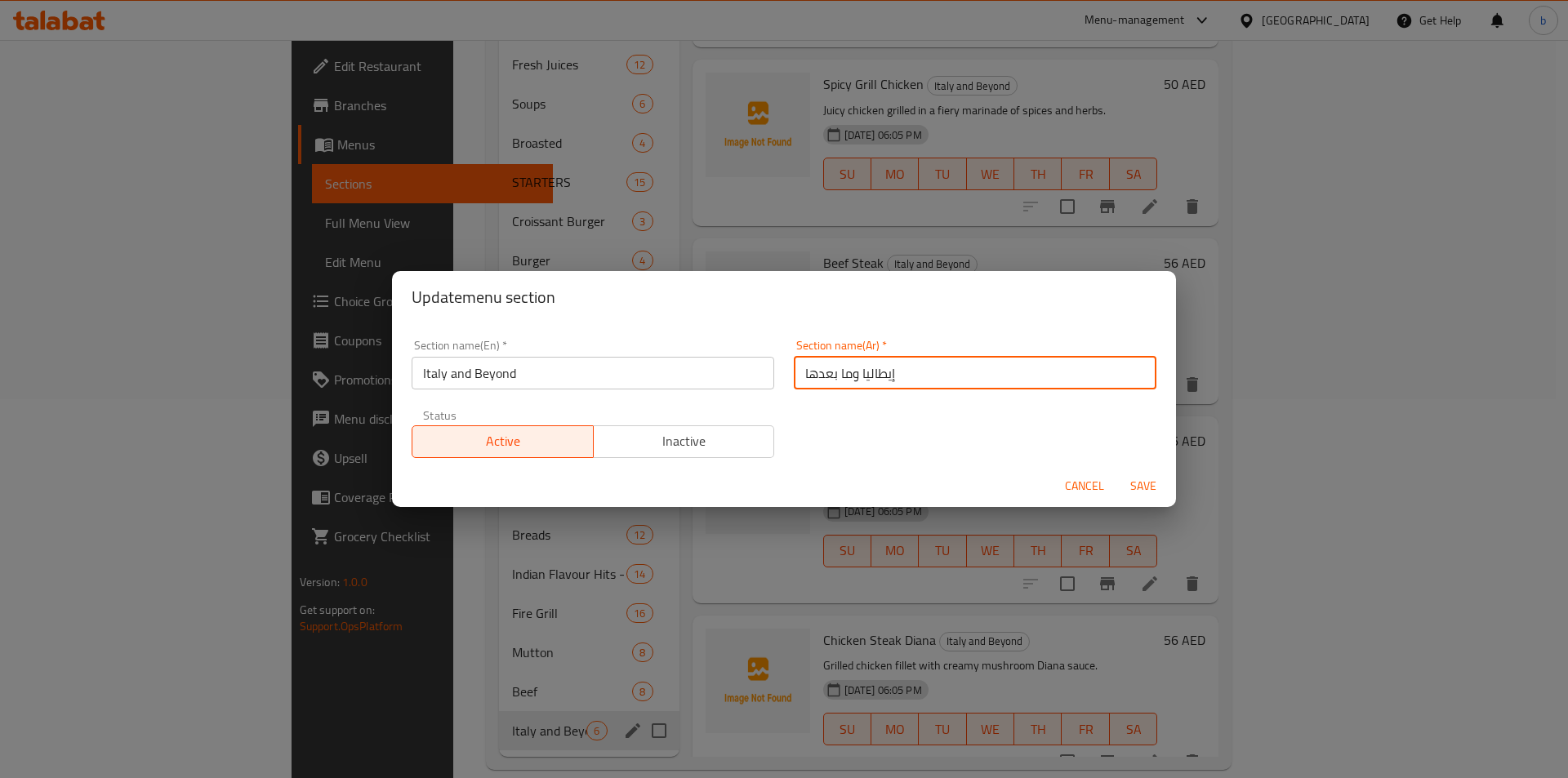
drag, startPoint x: 801, startPoint y: 372, endPoint x: 924, endPoint y: 367, distance: 123.1
click at [924, 367] on input "إيطاليا وما بعدها" at bounding box center [975, 372] width 363 height 33
click at [844, 375] on input "إيطاليا وما بعدها" at bounding box center [975, 372] width 363 height 33
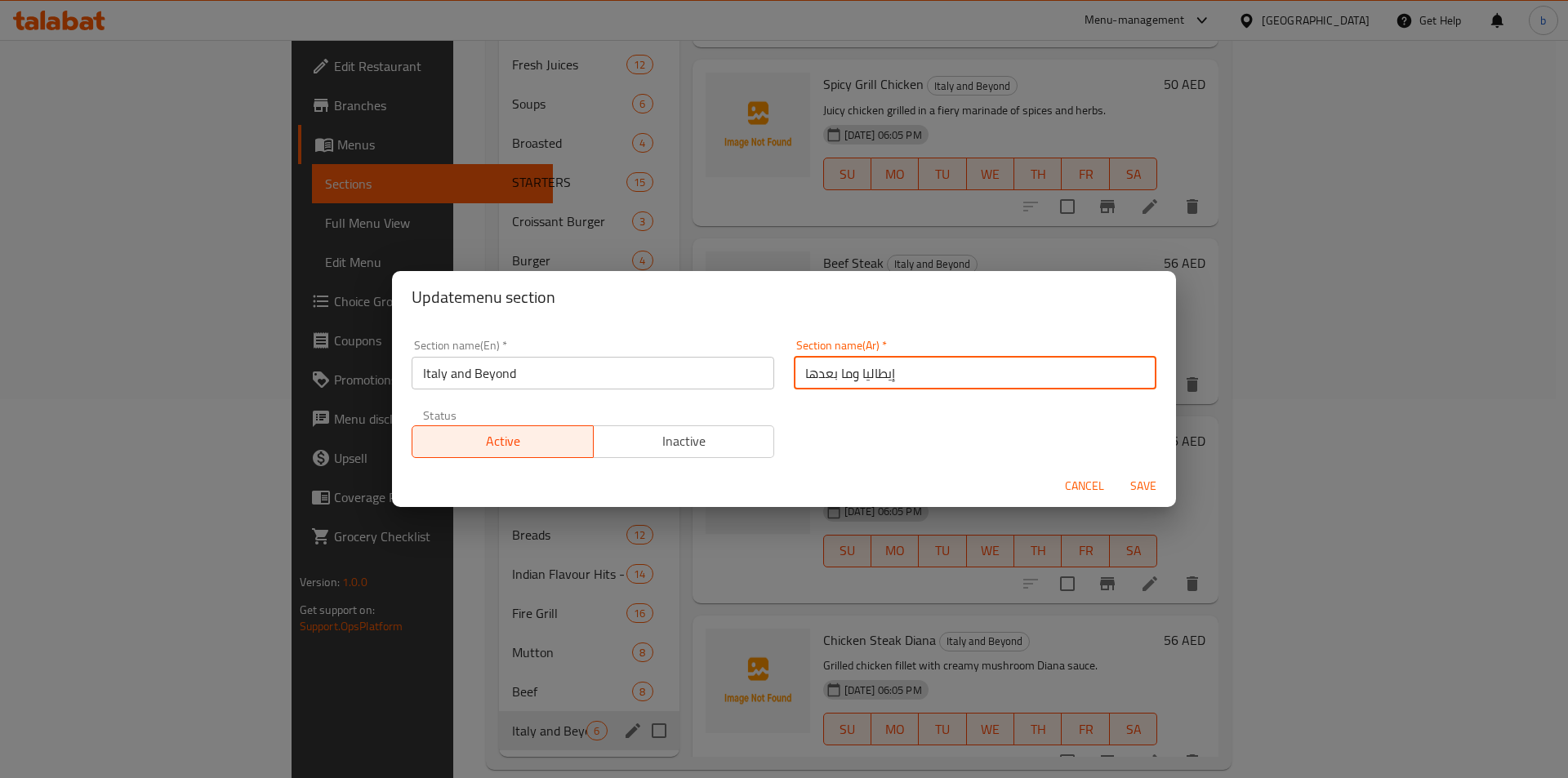
paste input "يطاليا اند بيوند"
drag, startPoint x: 830, startPoint y: 371, endPoint x: 842, endPoint y: 377, distance: 13.4
click at [842, 377] on input "ايطاليا اند بيوند" at bounding box center [975, 372] width 363 height 33
type input "ايطاليا و بيوند"
click at [1152, 480] on span "Save" at bounding box center [1143, 486] width 40 height 20
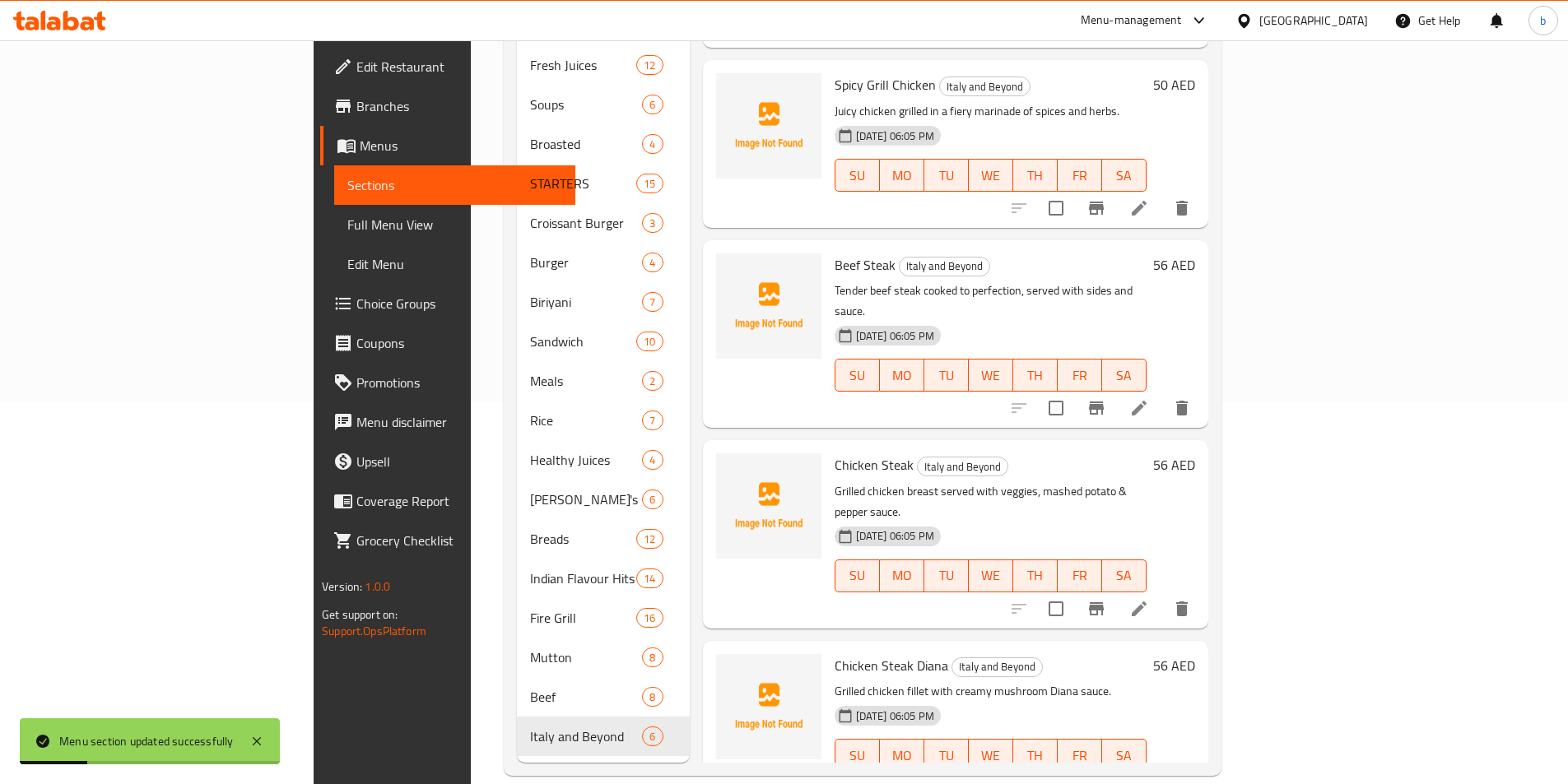
scroll to position [0, 0]
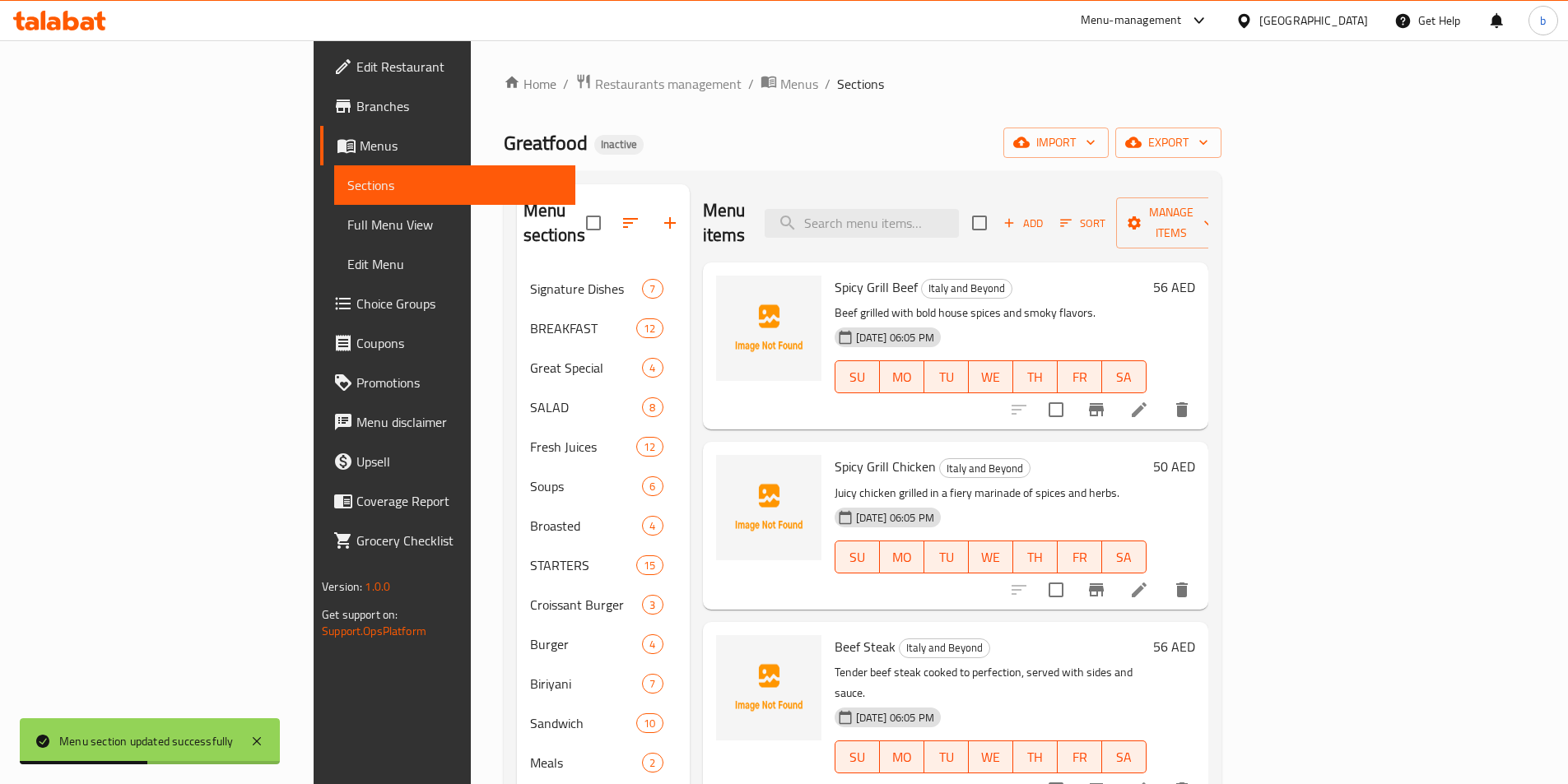
click at [1162, 395] on li at bounding box center [1139, 409] width 46 height 29
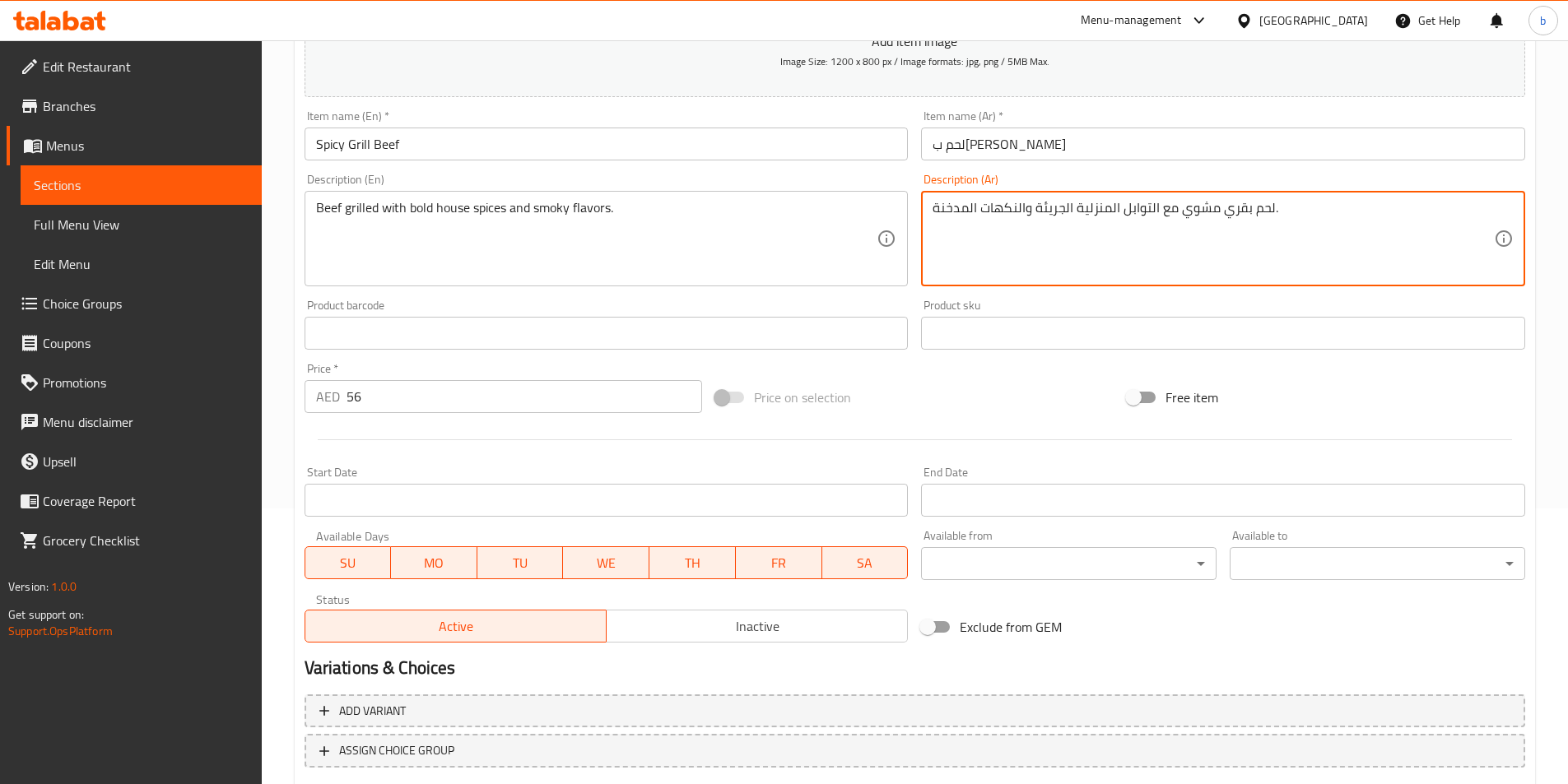
scroll to position [379, 0]
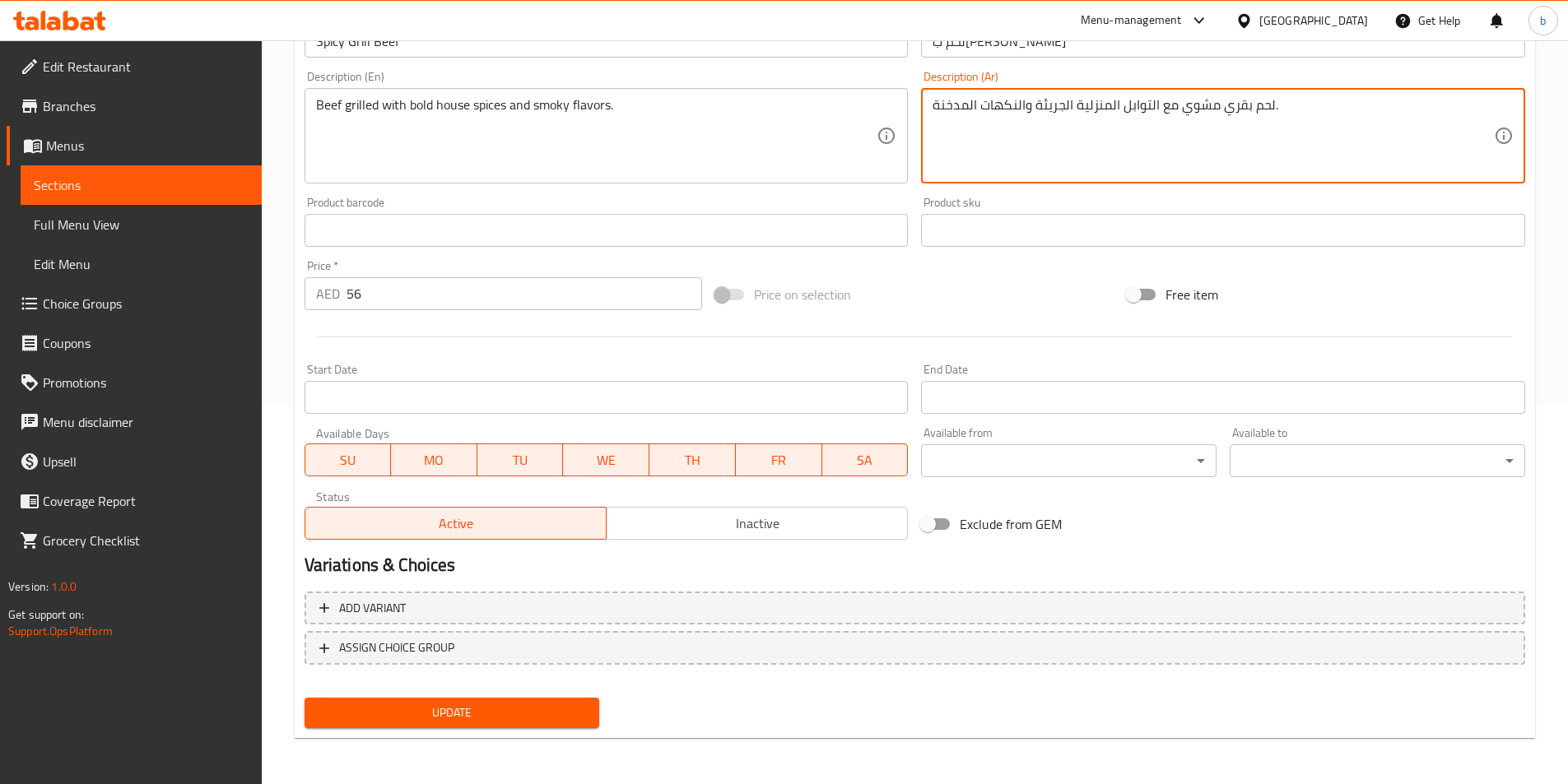
type textarea "لحم بقري مشوي مع التوابل المنزلية الجريئة والنكهات المدخنة."
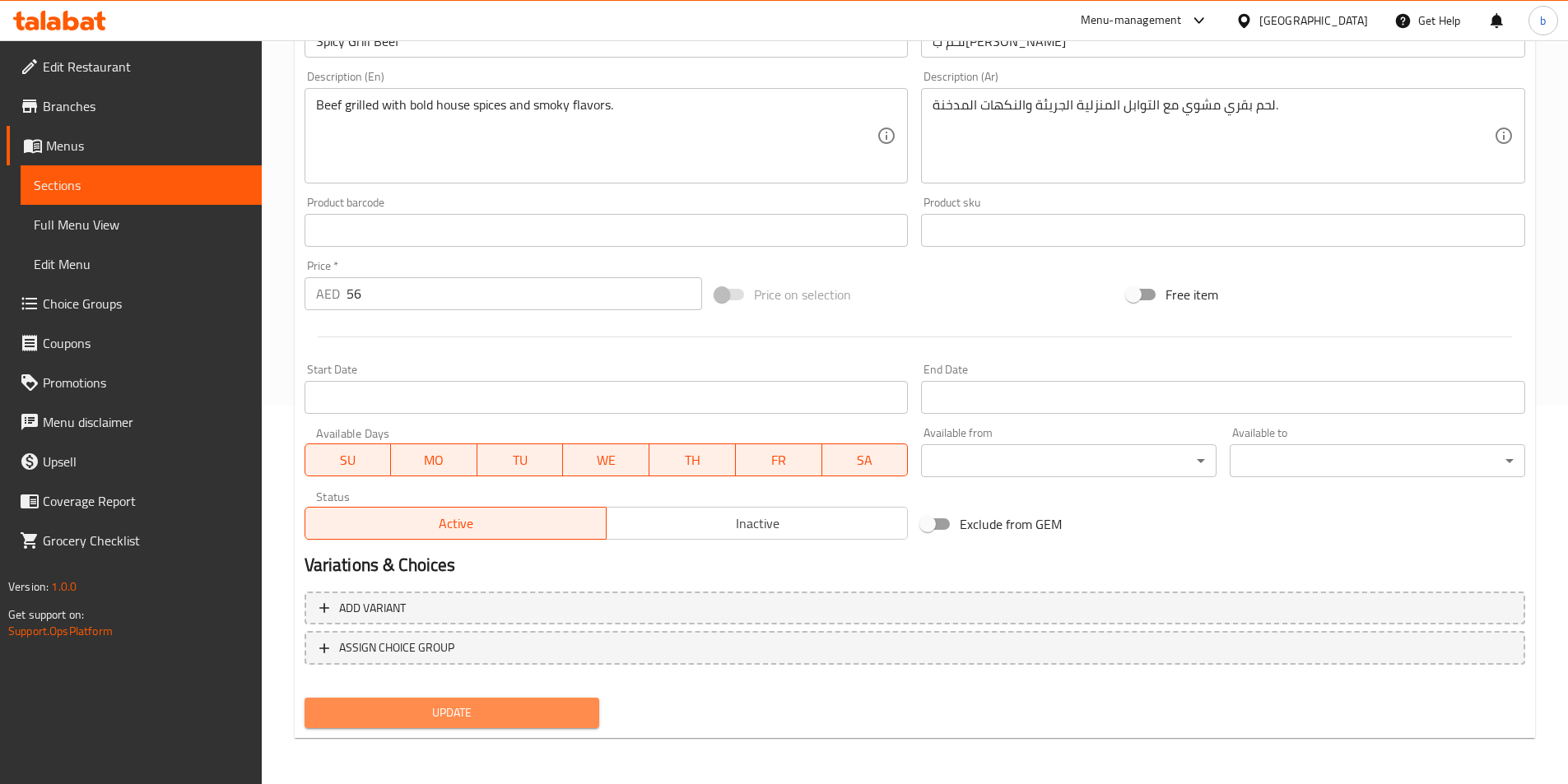
click at [511, 716] on span "Update" at bounding box center [452, 712] width 269 height 20
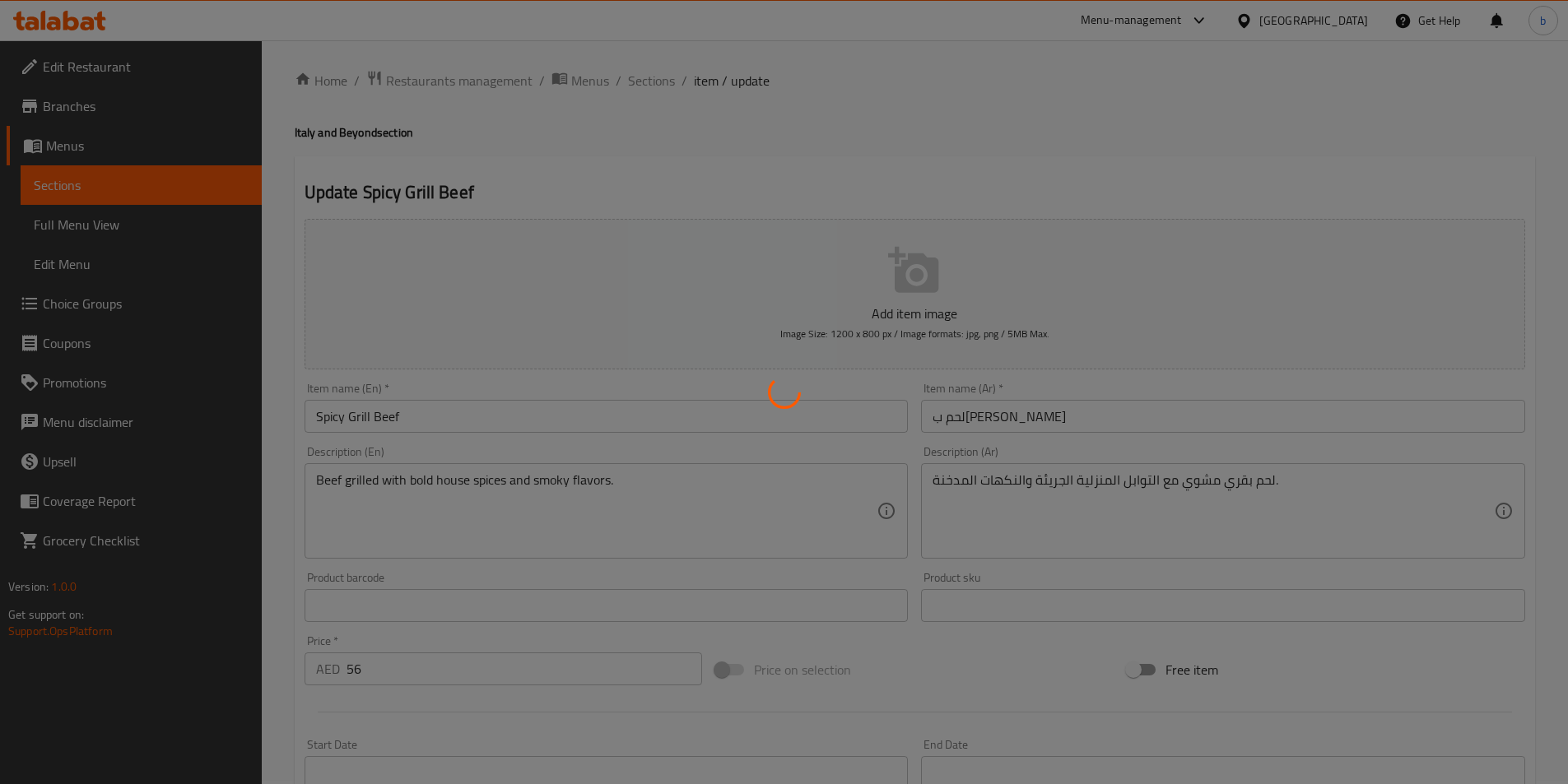
scroll to position [0, 0]
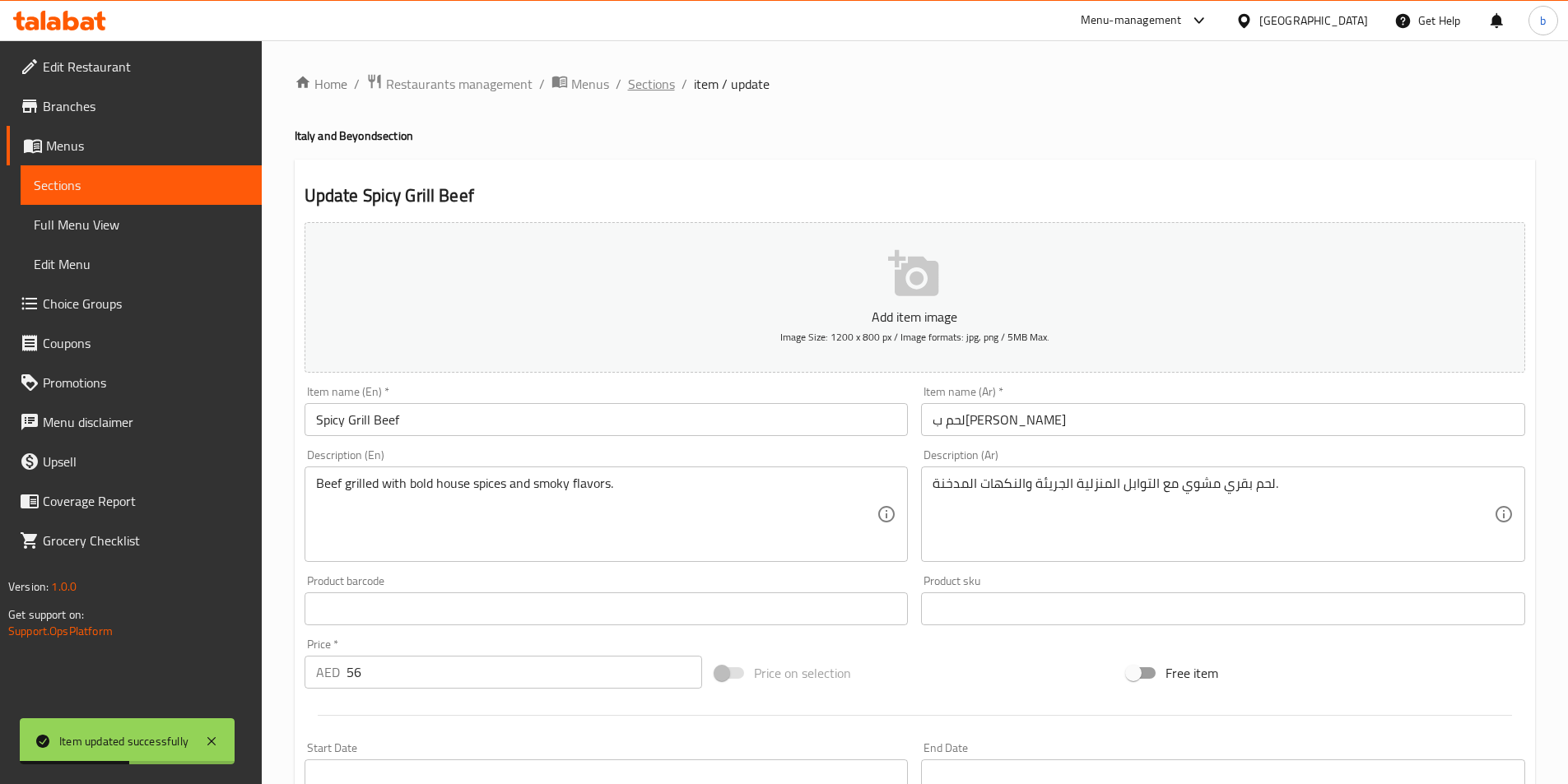
click at [663, 89] on span "Sections" at bounding box center [651, 83] width 47 height 20
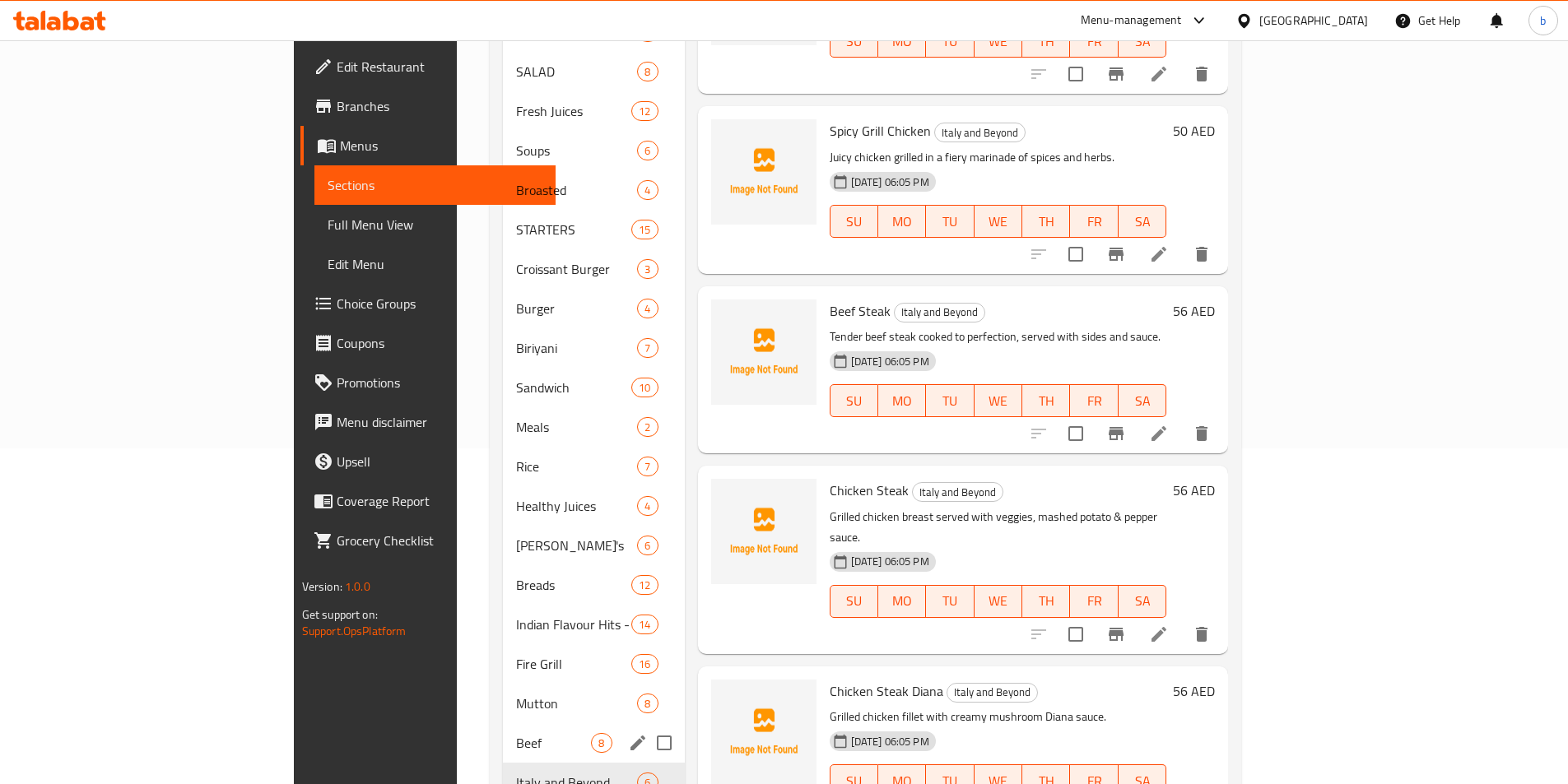
scroll to position [381, 0]
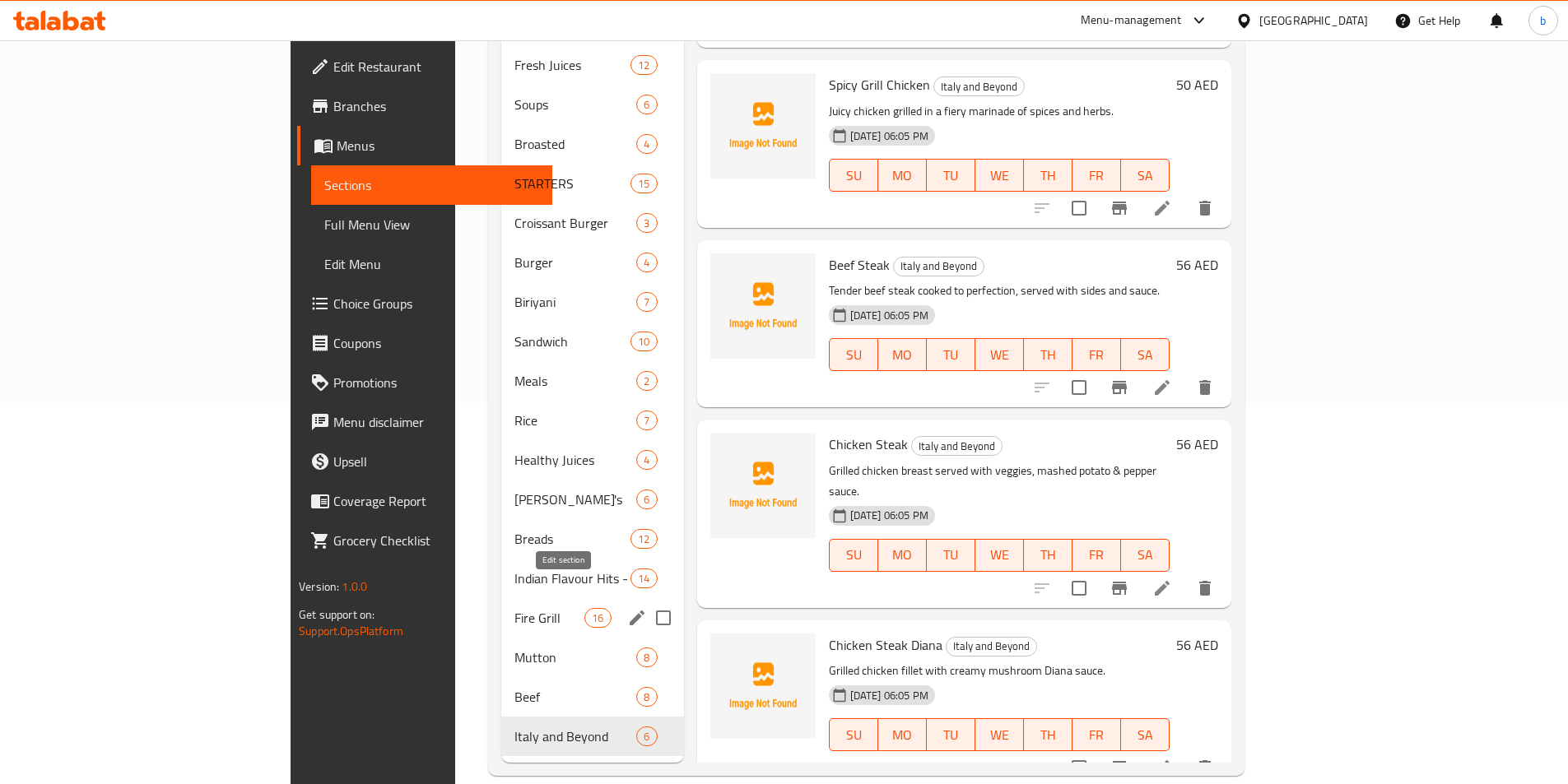
click at [627, 608] on icon "edit" at bounding box center [637, 618] width 20 height 20
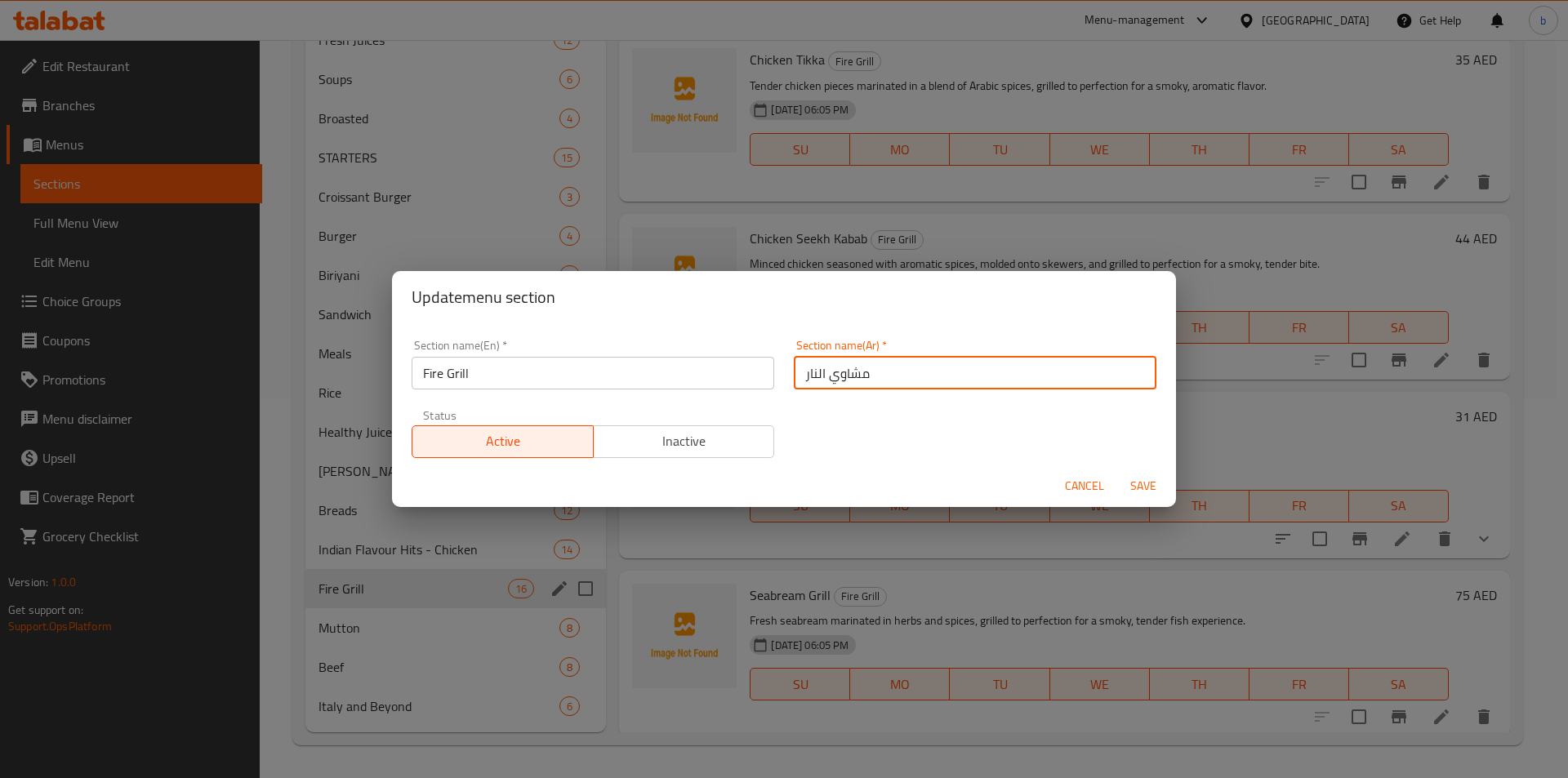
drag, startPoint x: 800, startPoint y: 374, endPoint x: 812, endPoint y: 376, distance: 12.2
click at [812, 376] on input "مشاوي النار" at bounding box center [975, 372] width 363 height 33
type input "مشاوي الفاير"
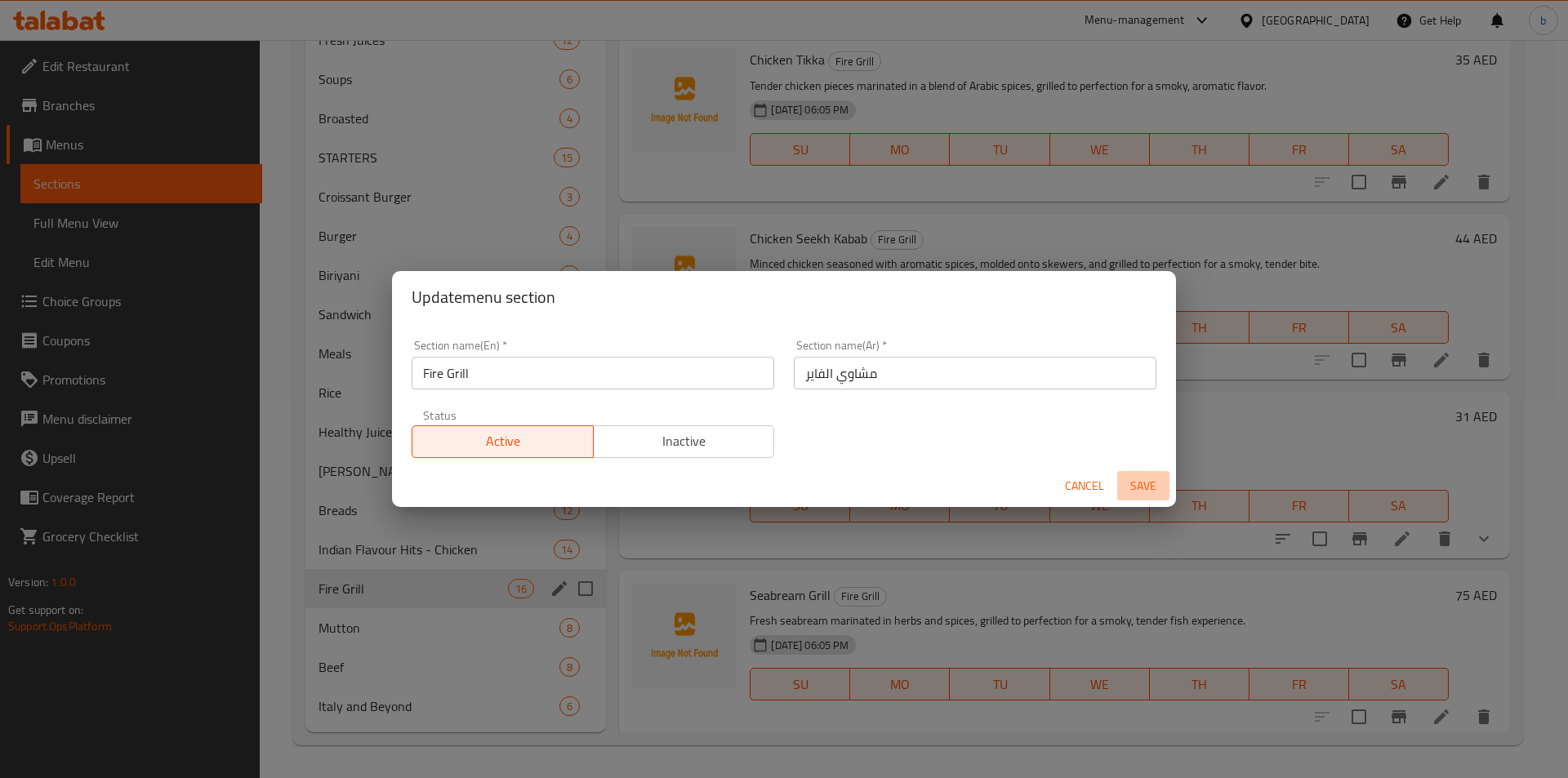
click at [1135, 478] on span "Save" at bounding box center [1143, 486] width 40 height 20
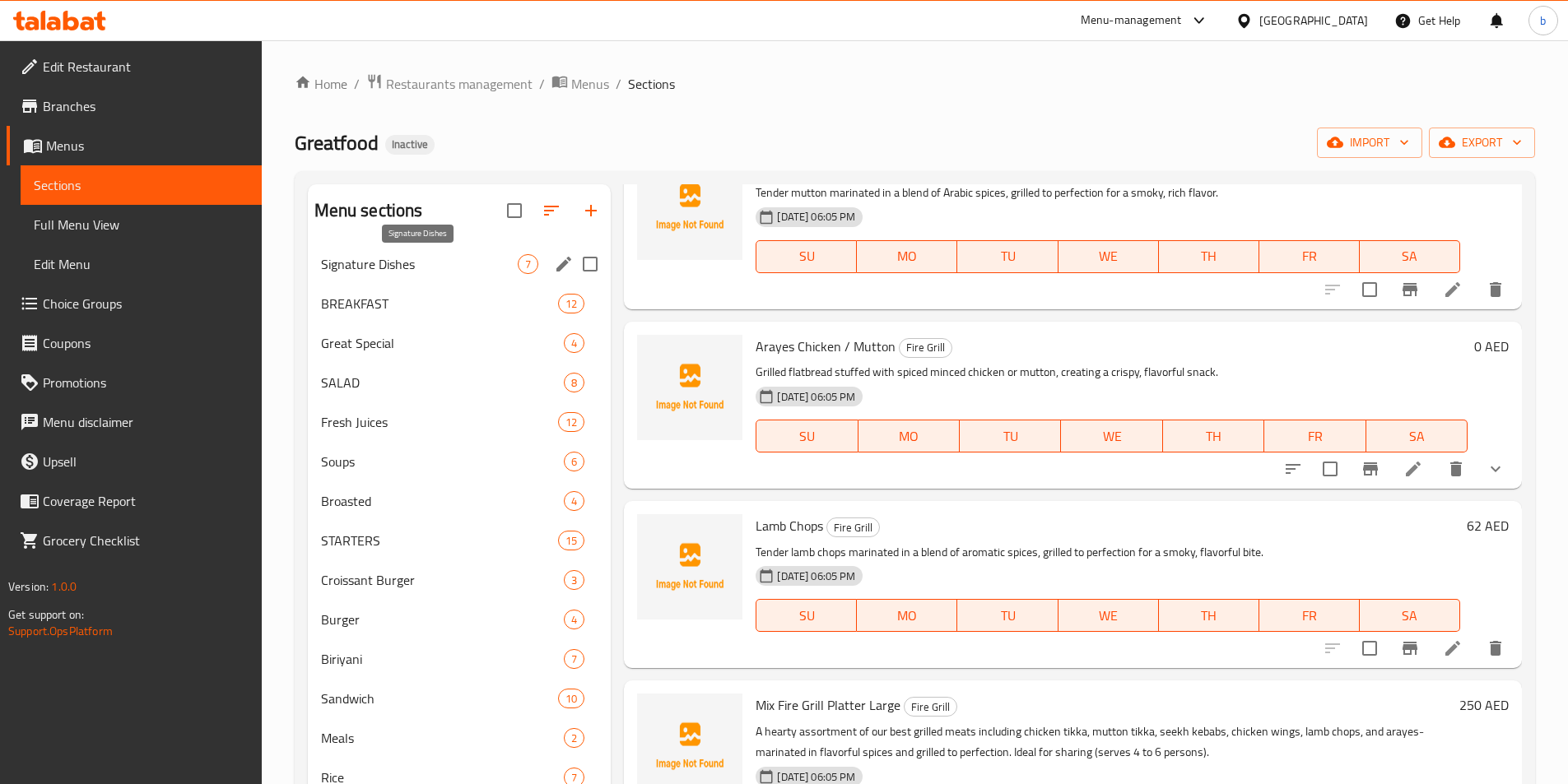
drag, startPoint x: 466, startPoint y: 264, endPoint x: 579, endPoint y: 278, distance: 113.9
click at [466, 264] on span "Signature Dishes" at bounding box center [420, 264] width 198 height 20
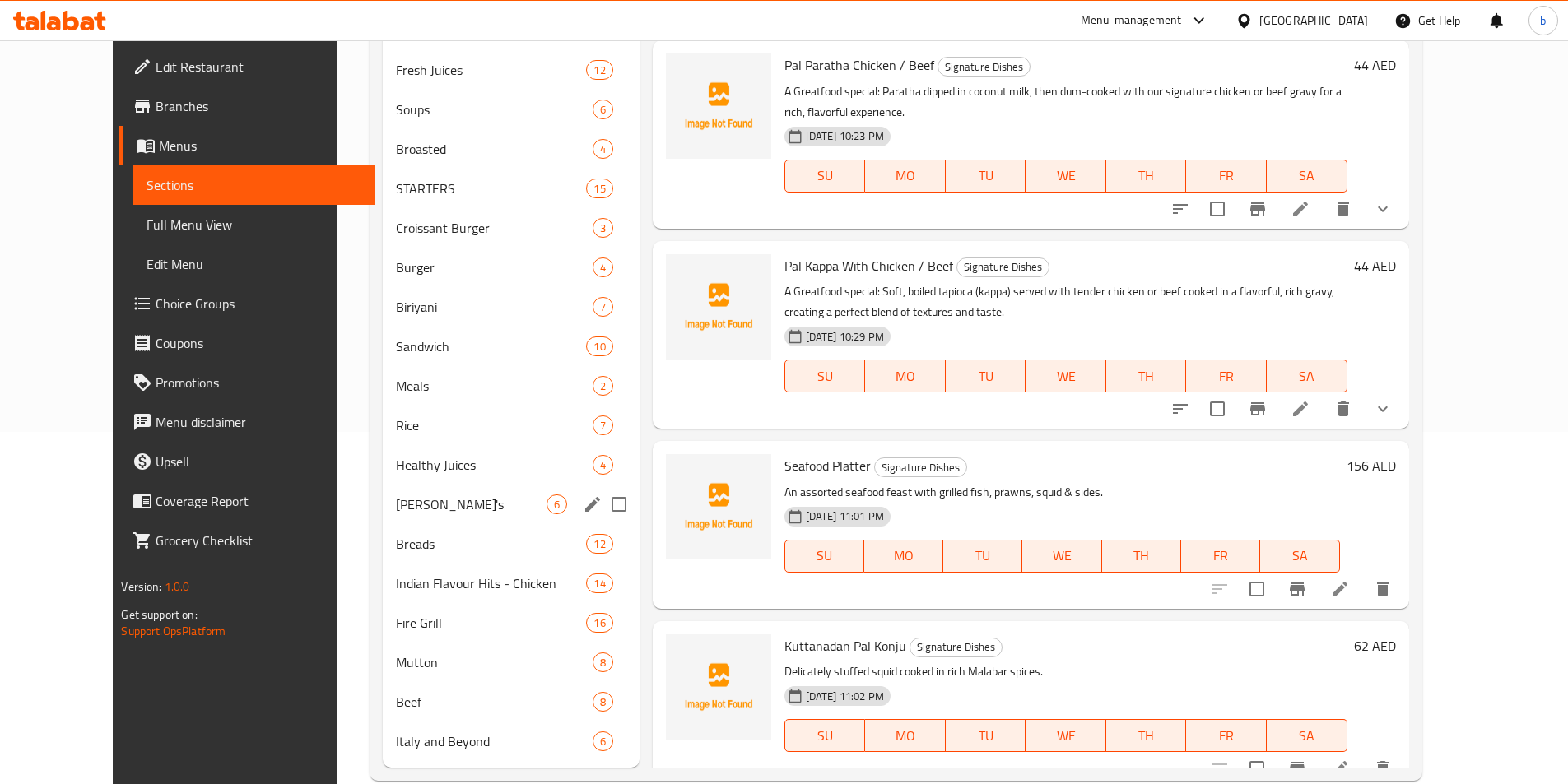
scroll to position [381, 0]
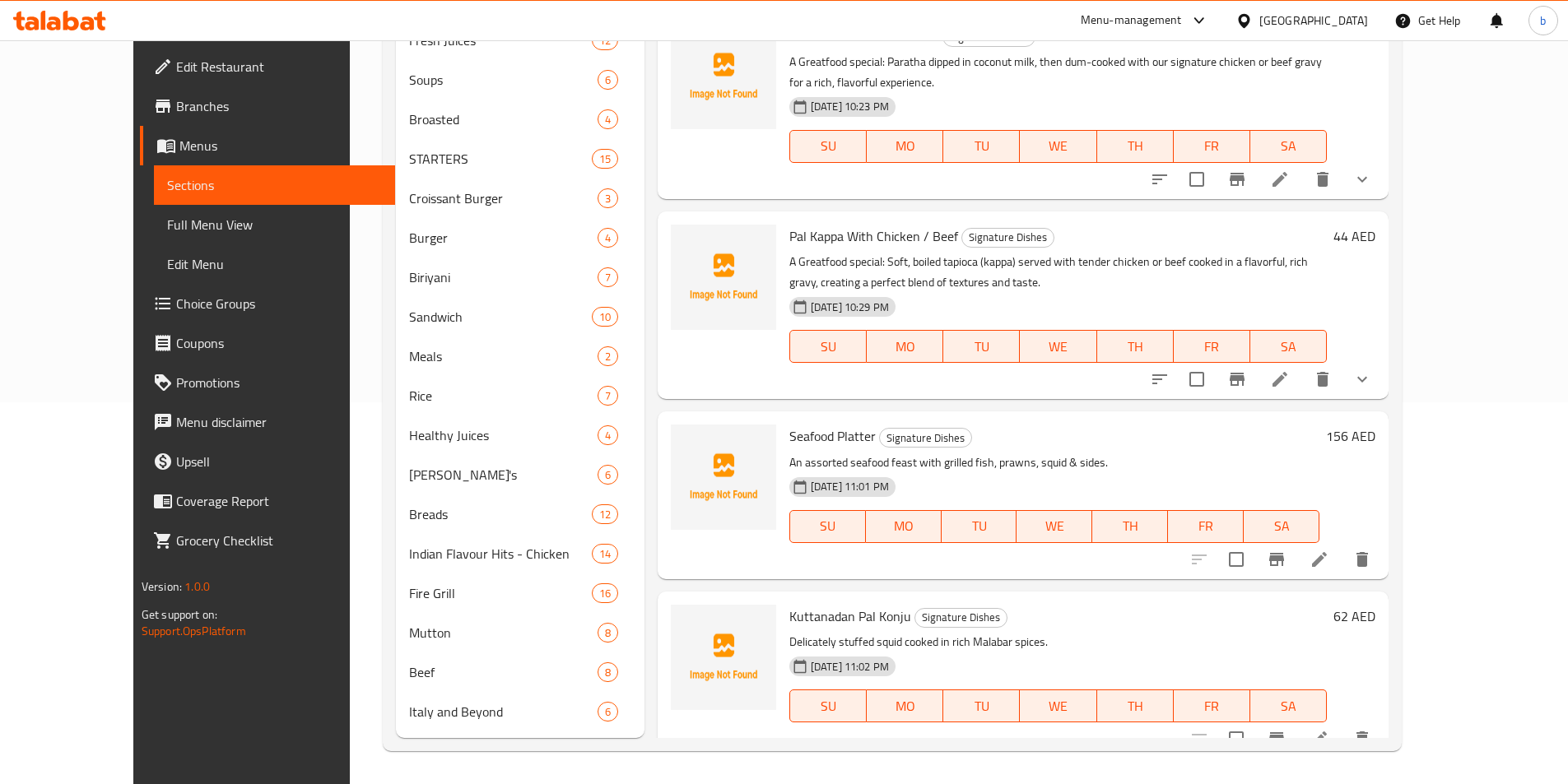
click at [666, 370] on div at bounding box center [724, 305] width 119 height 175
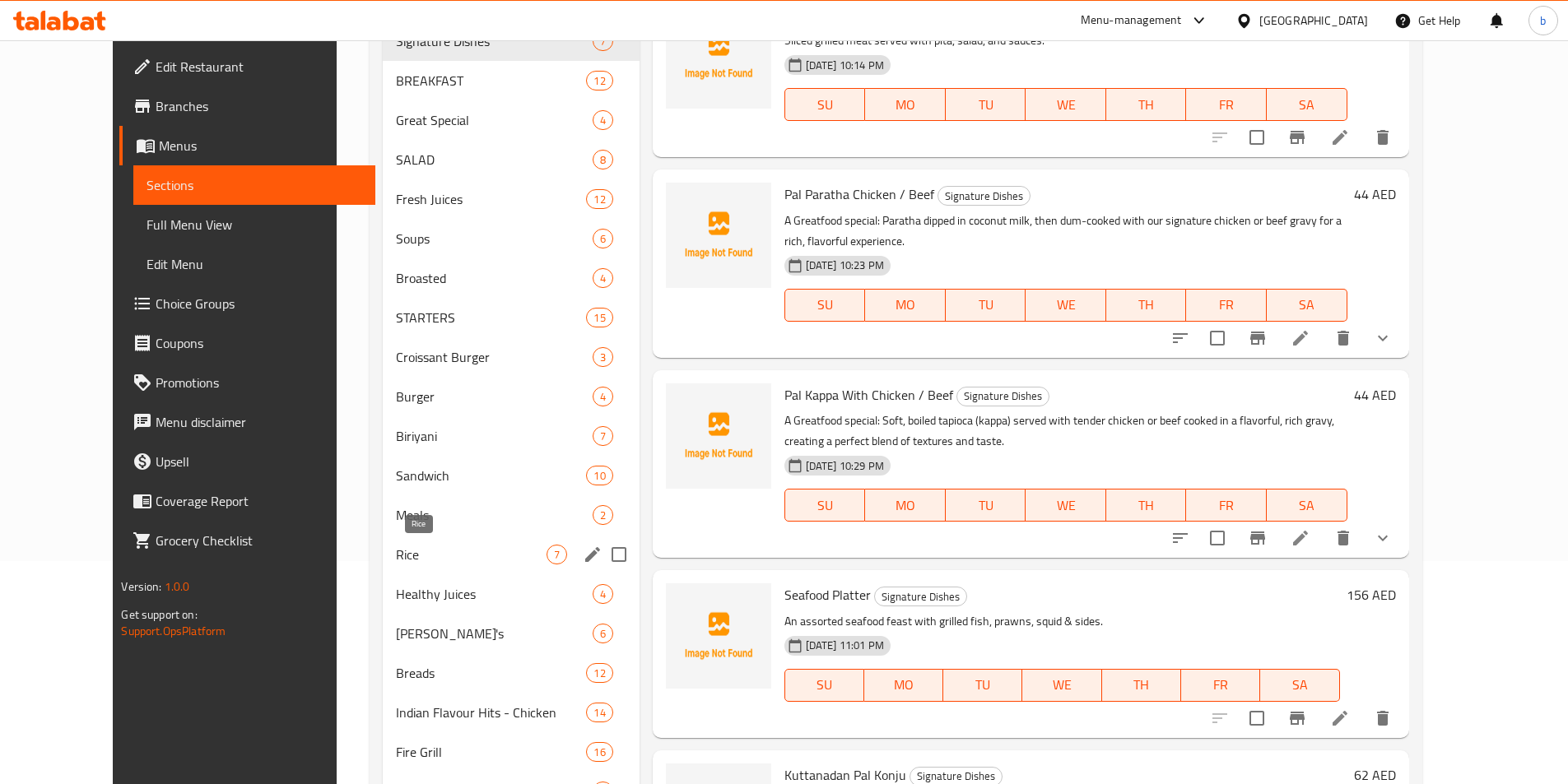
scroll to position [300, 0]
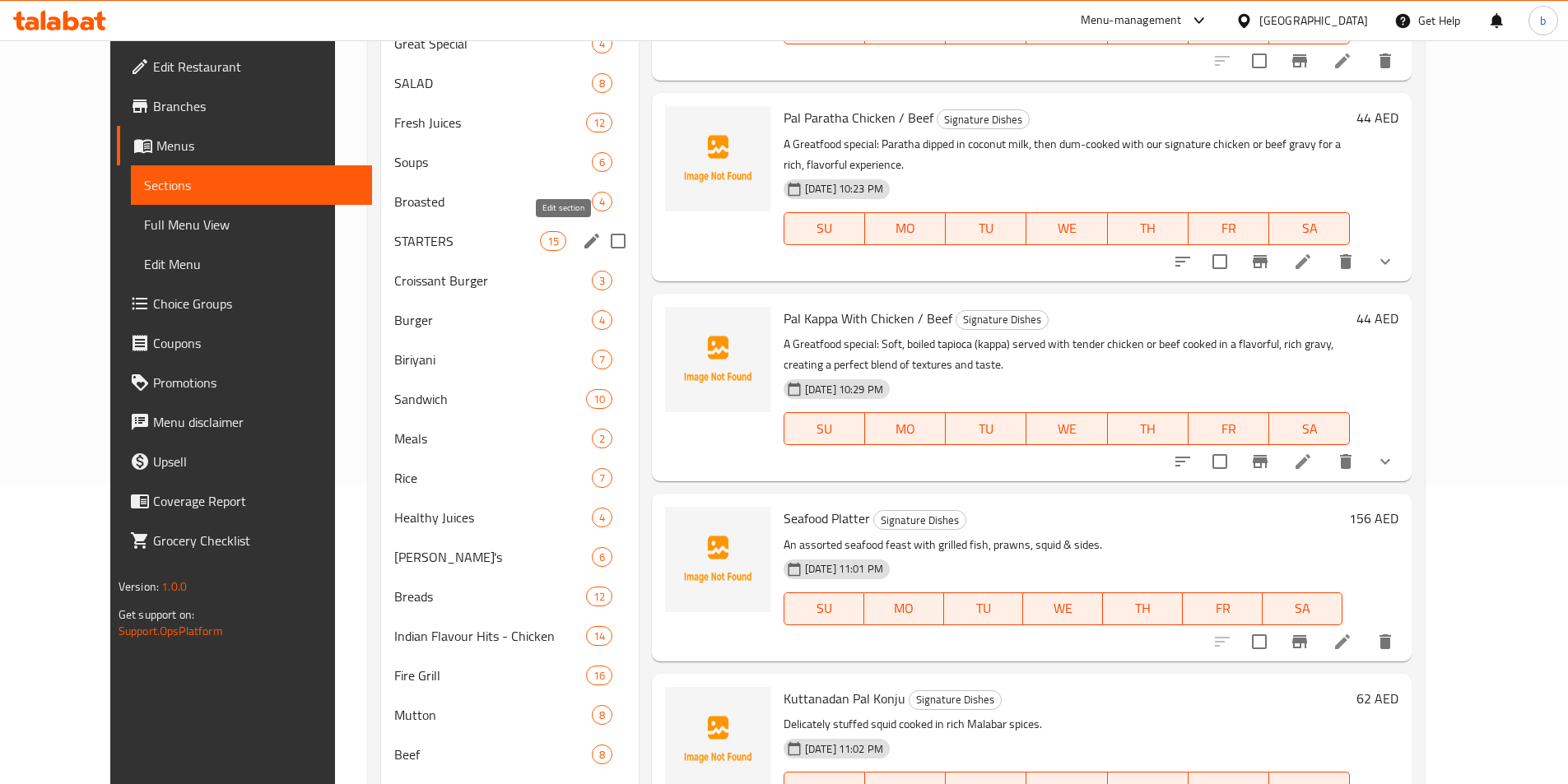
click at [585, 240] on icon "edit" at bounding box center [592, 240] width 15 height 15
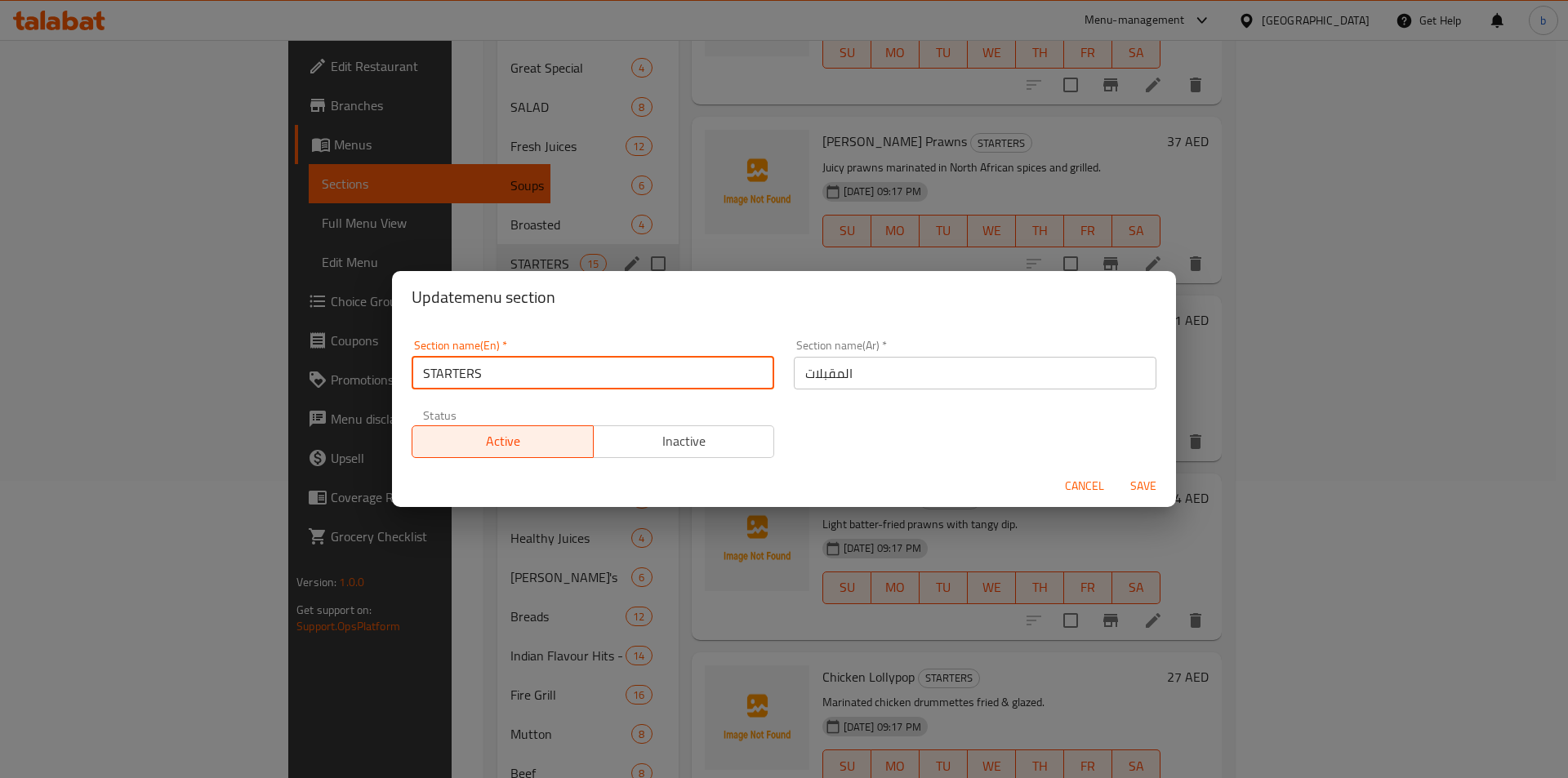
click at [613, 370] on input "STARTERS" at bounding box center [593, 372] width 363 height 33
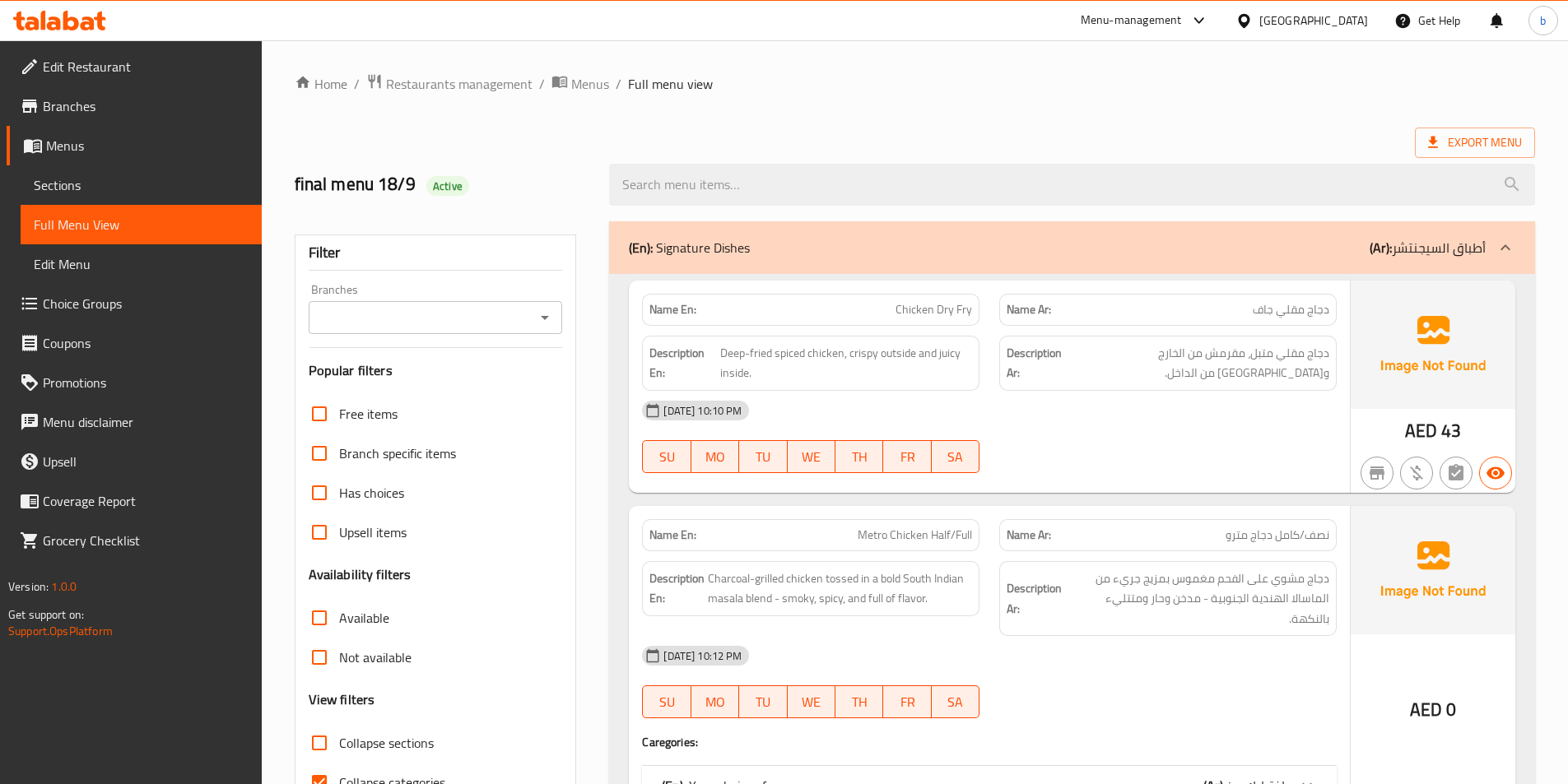
drag, startPoint x: 314, startPoint y: 746, endPoint x: 1579, endPoint y: 745, distance: 1265.0
click at [314, 746] on input "Collapse sections" at bounding box center [319, 742] width 40 height 40
checkbox input "true"
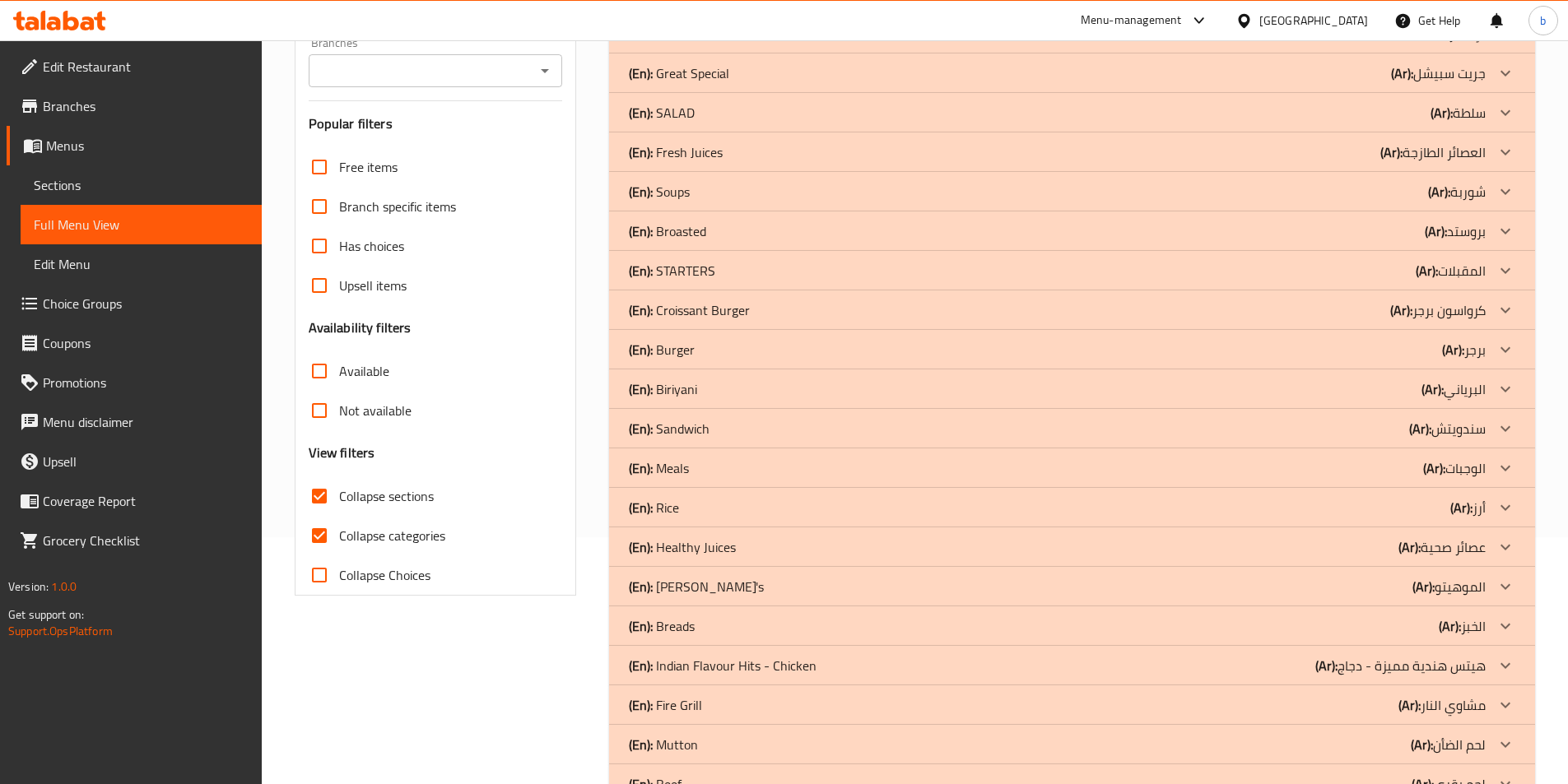
scroll to position [339, 0]
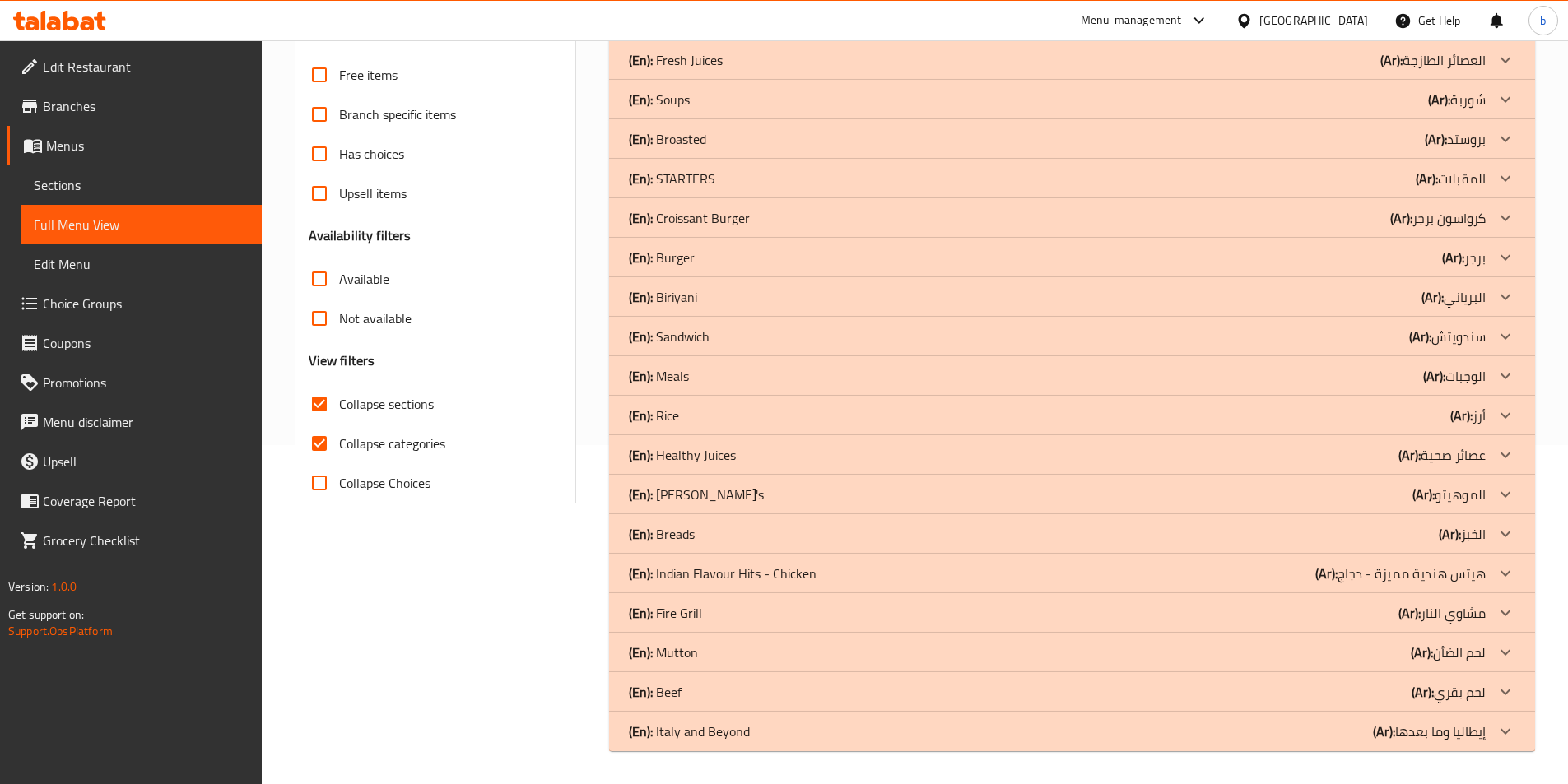
click at [1499, 648] on icon at bounding box center [1506, 653] width 20 height 20
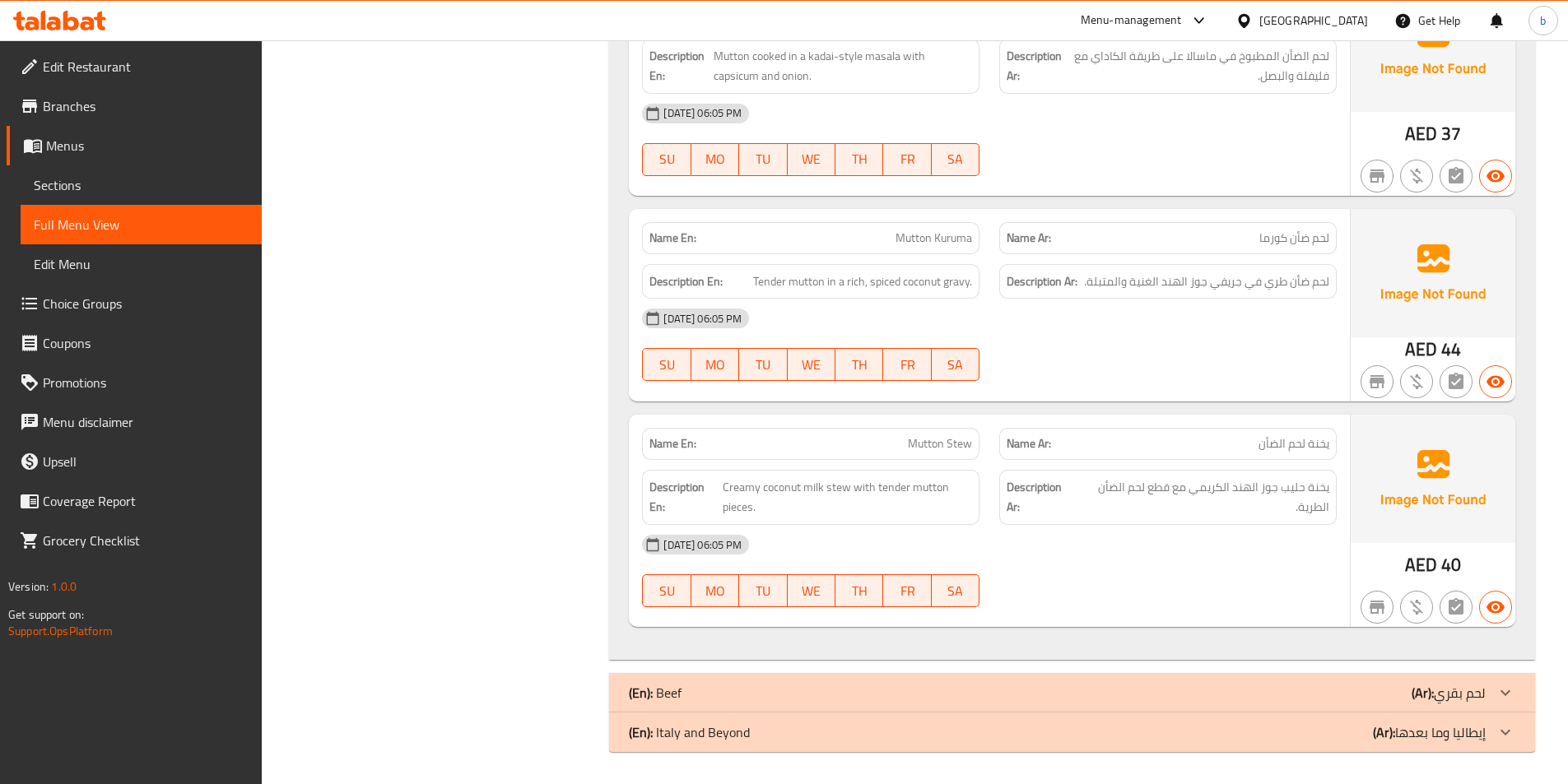
scroll to position [2150, 0]
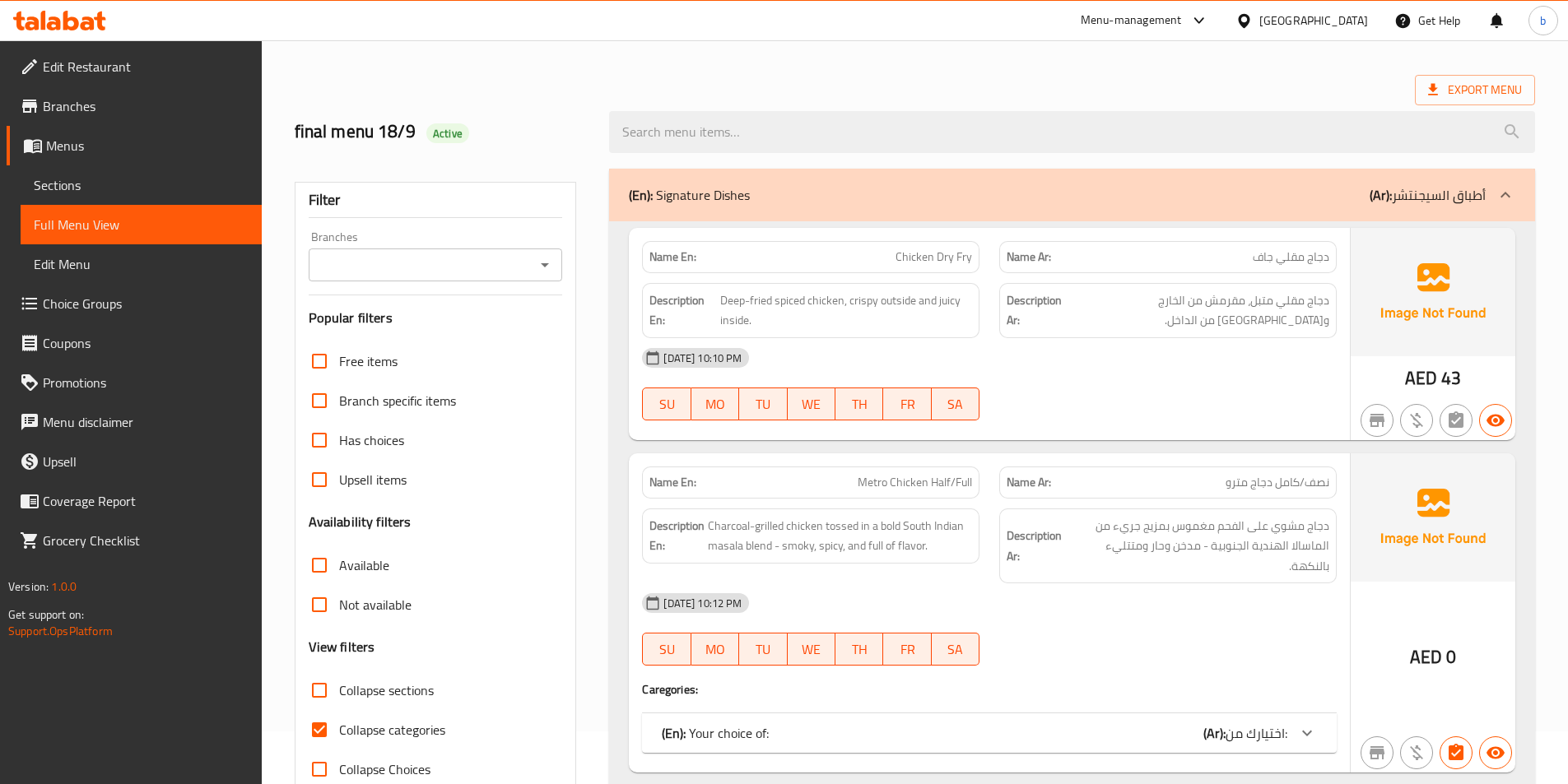
scroll to position [82, 0]
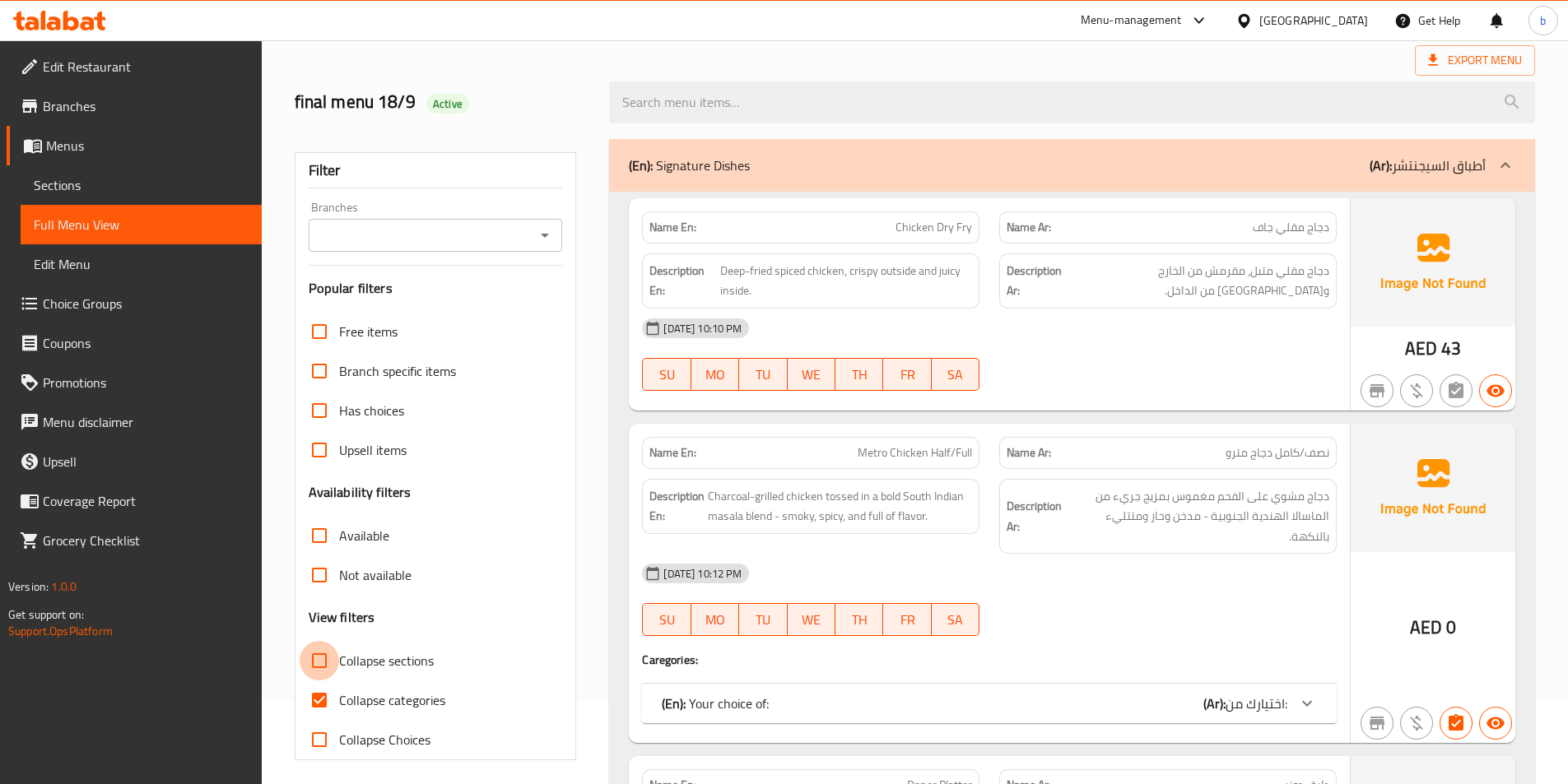
click at [330, 663] on input "Collapse sections" at bounding box center [319, 661] width 40 height 40
checkbox input "true"
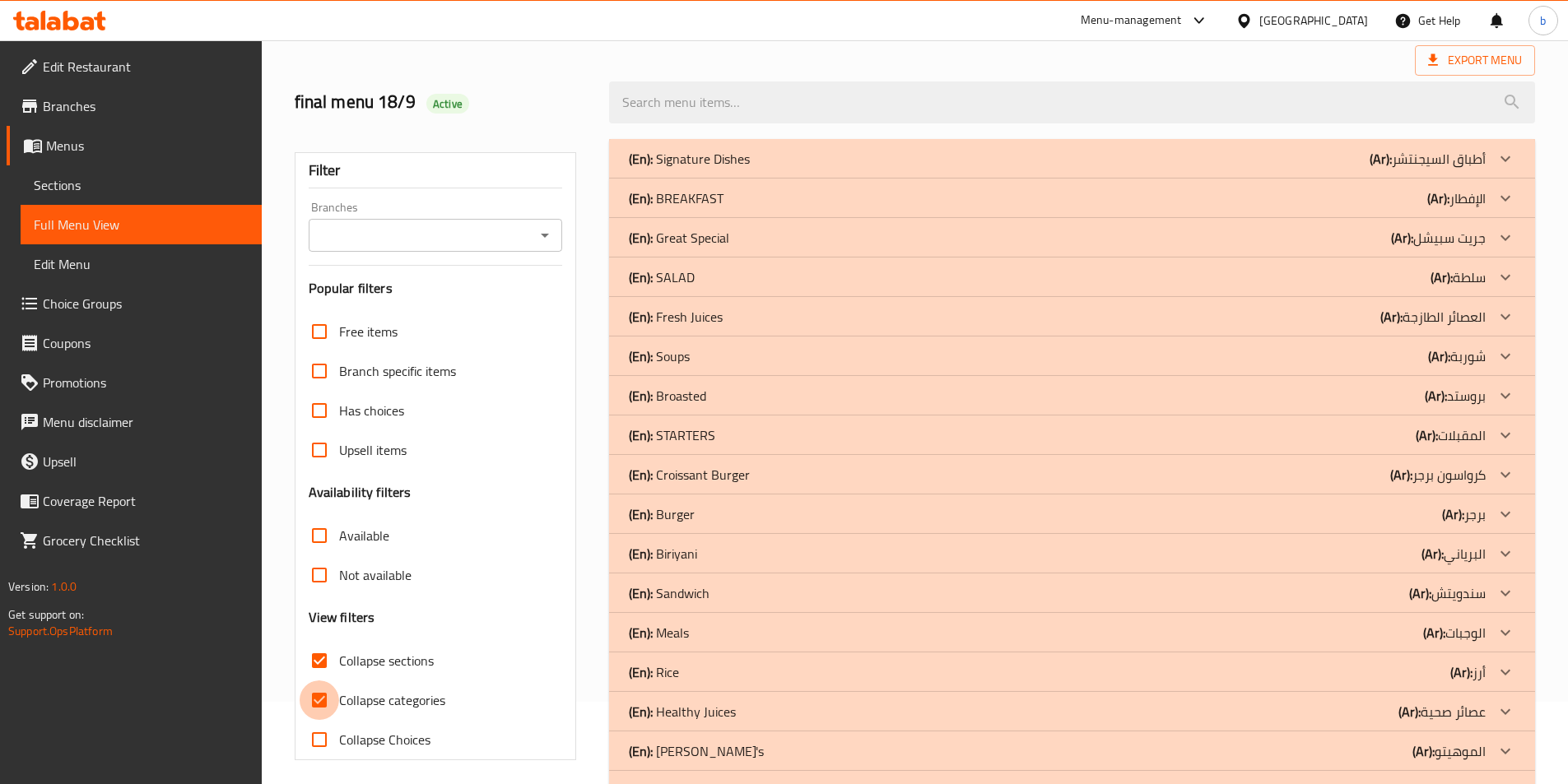
click at [322, 695] on input "Collapse categories" at bounding box center [319, 700] width 40 height 40
checkbox input "false"
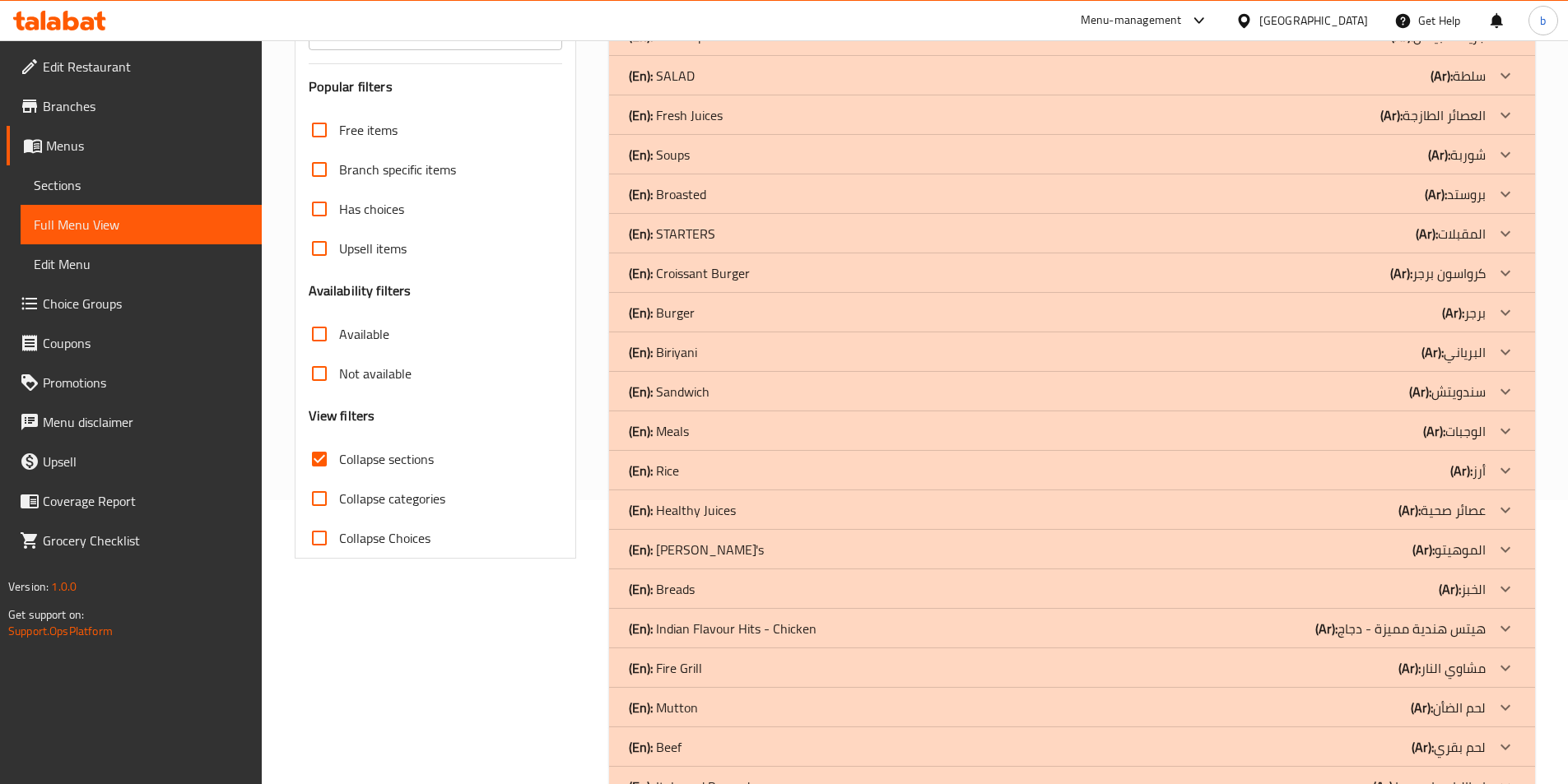
scroll to position [339, 0]
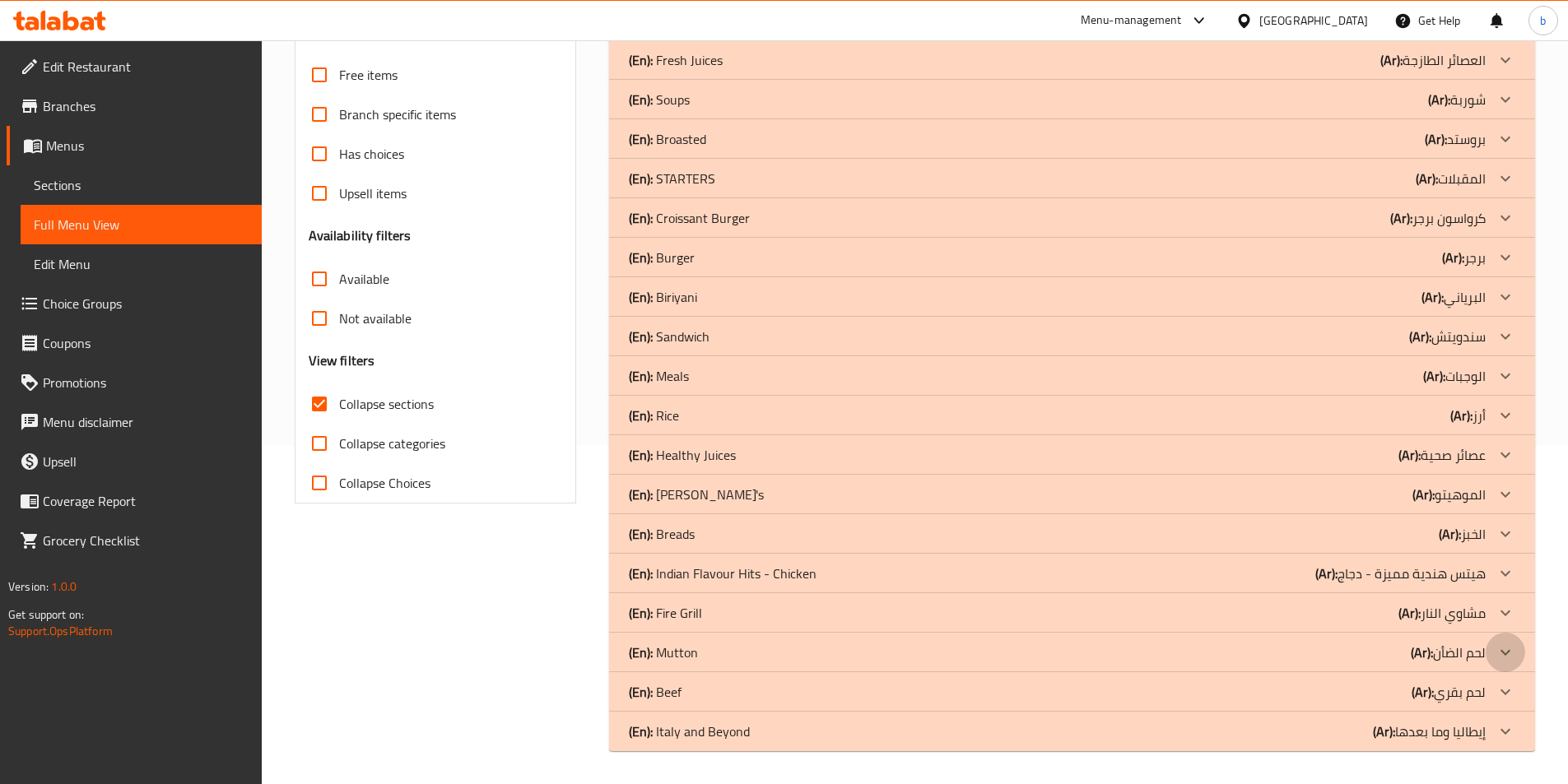
click at [1501, 650] on icon at bounding box center [1506, 653] width 20 height 20
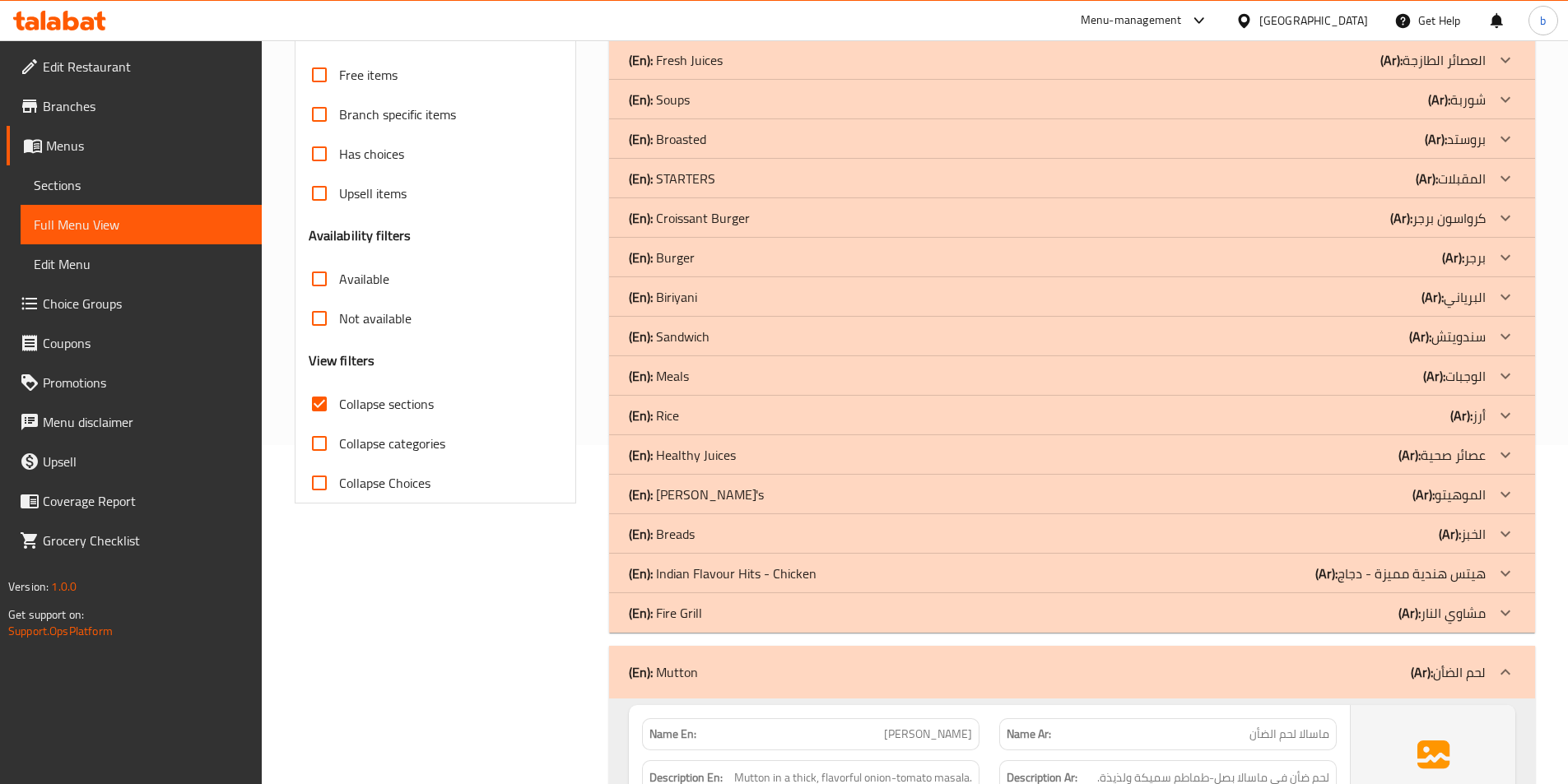
click at [1502, 663] on icon at bounding box center [1506, 672] width 20 height 20
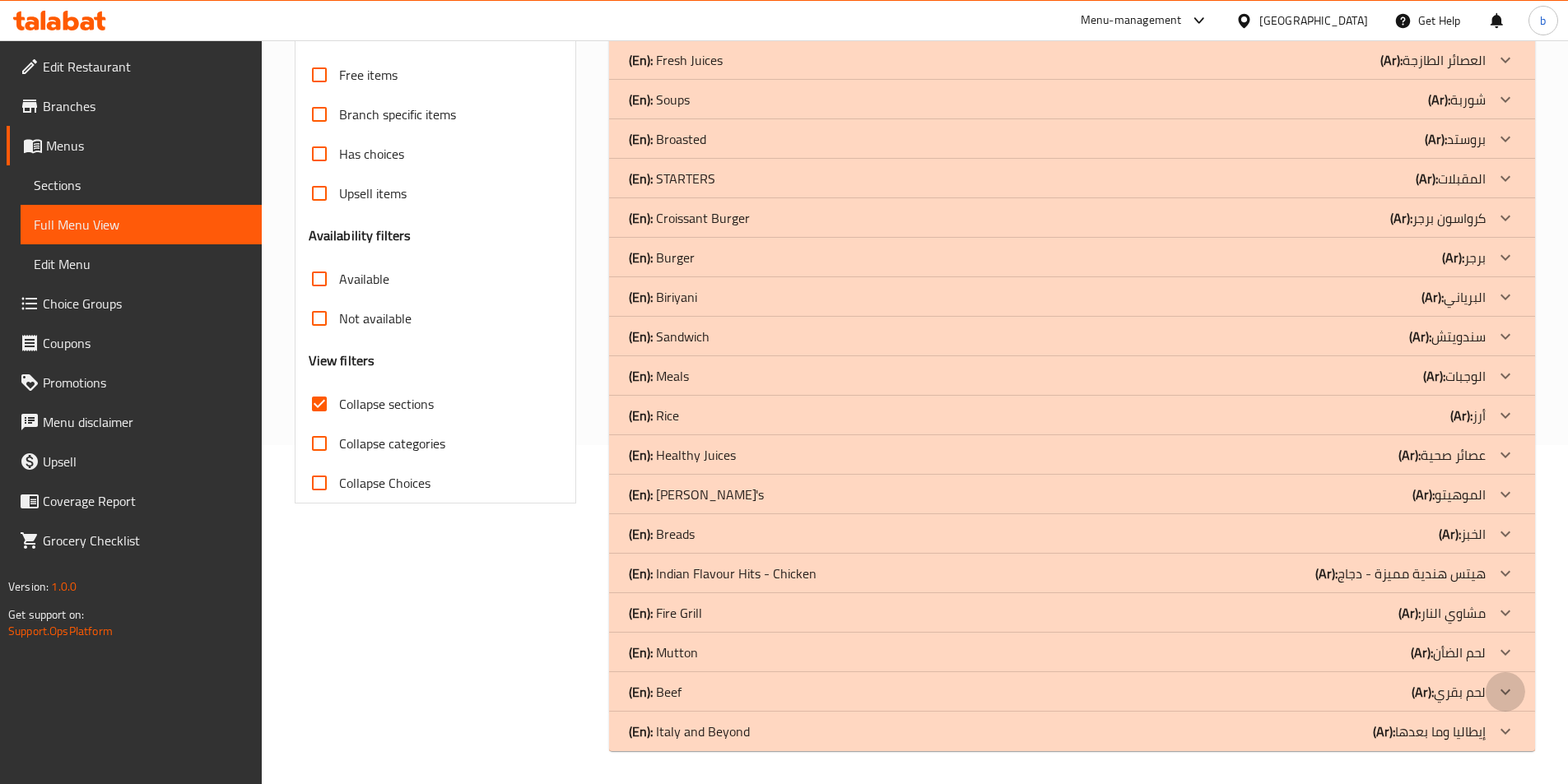
click at [1503, 699] on icon at bounding box center [1506, 692] width 20 height 20
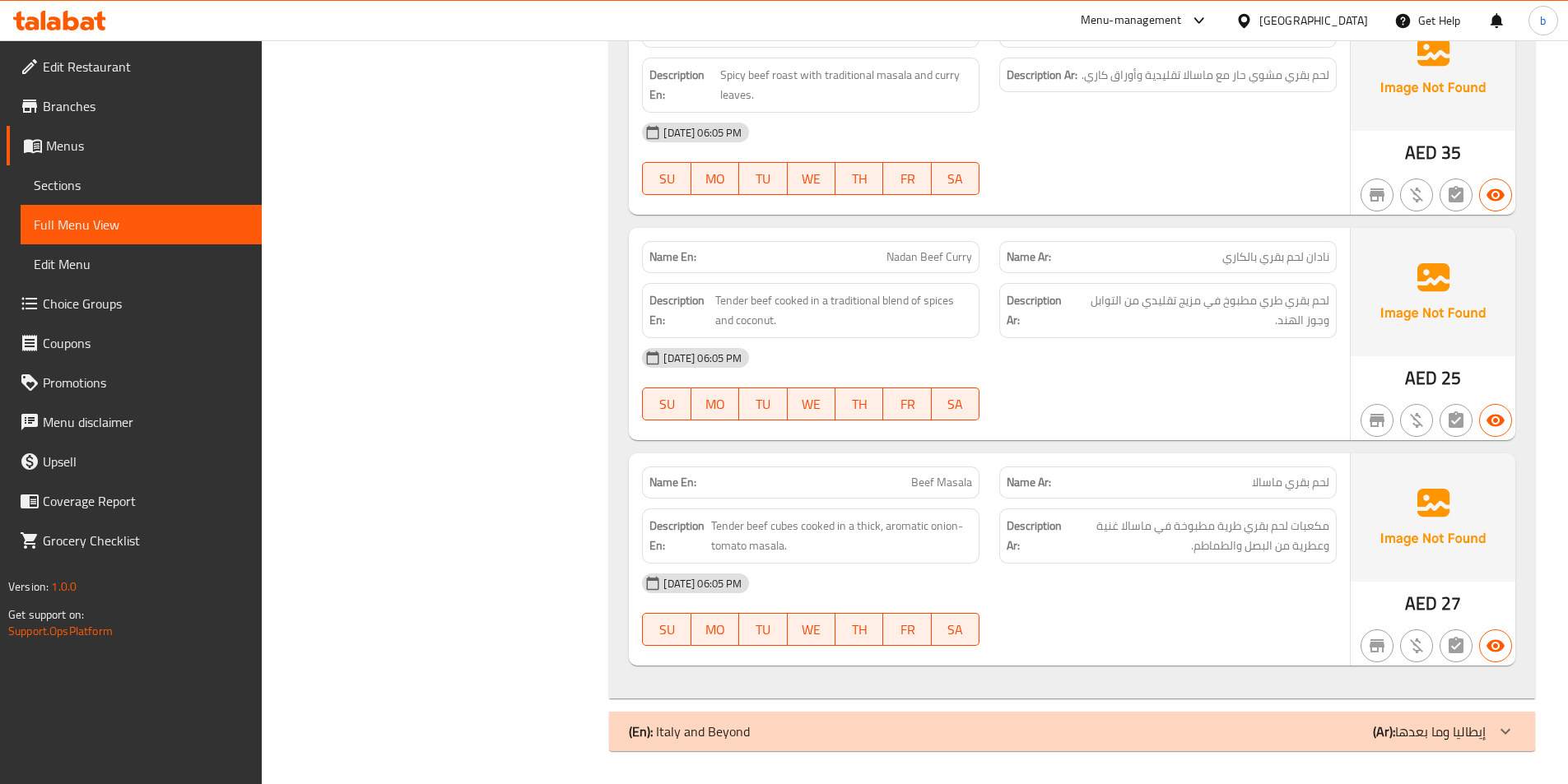
scroll to position [1879, 0]
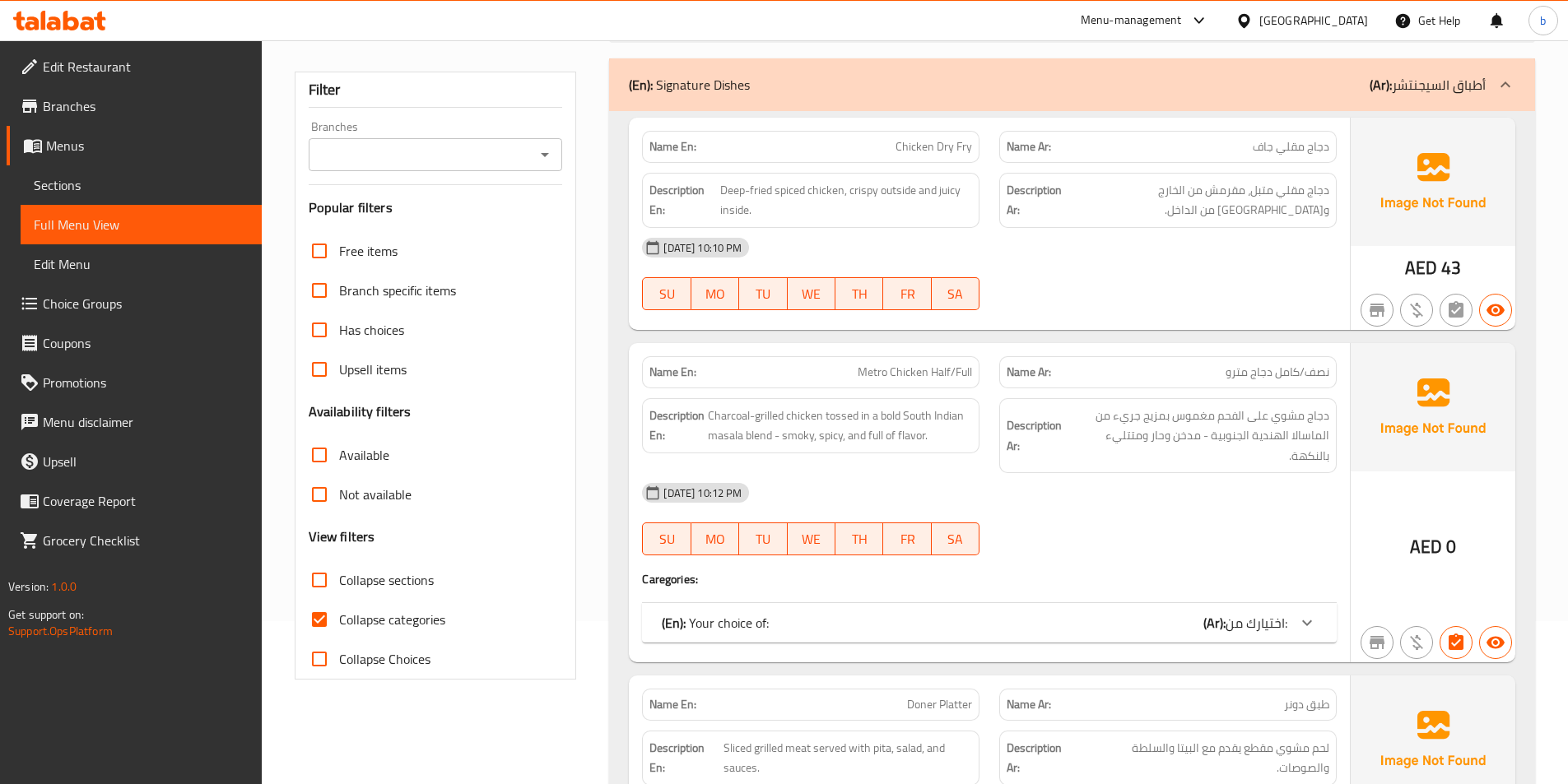
scroll to position [165, 0]
click at [331, 589] on input "Collapse sections" at bounding box center [319, 578] width 40 height 40
checkbox input "true"
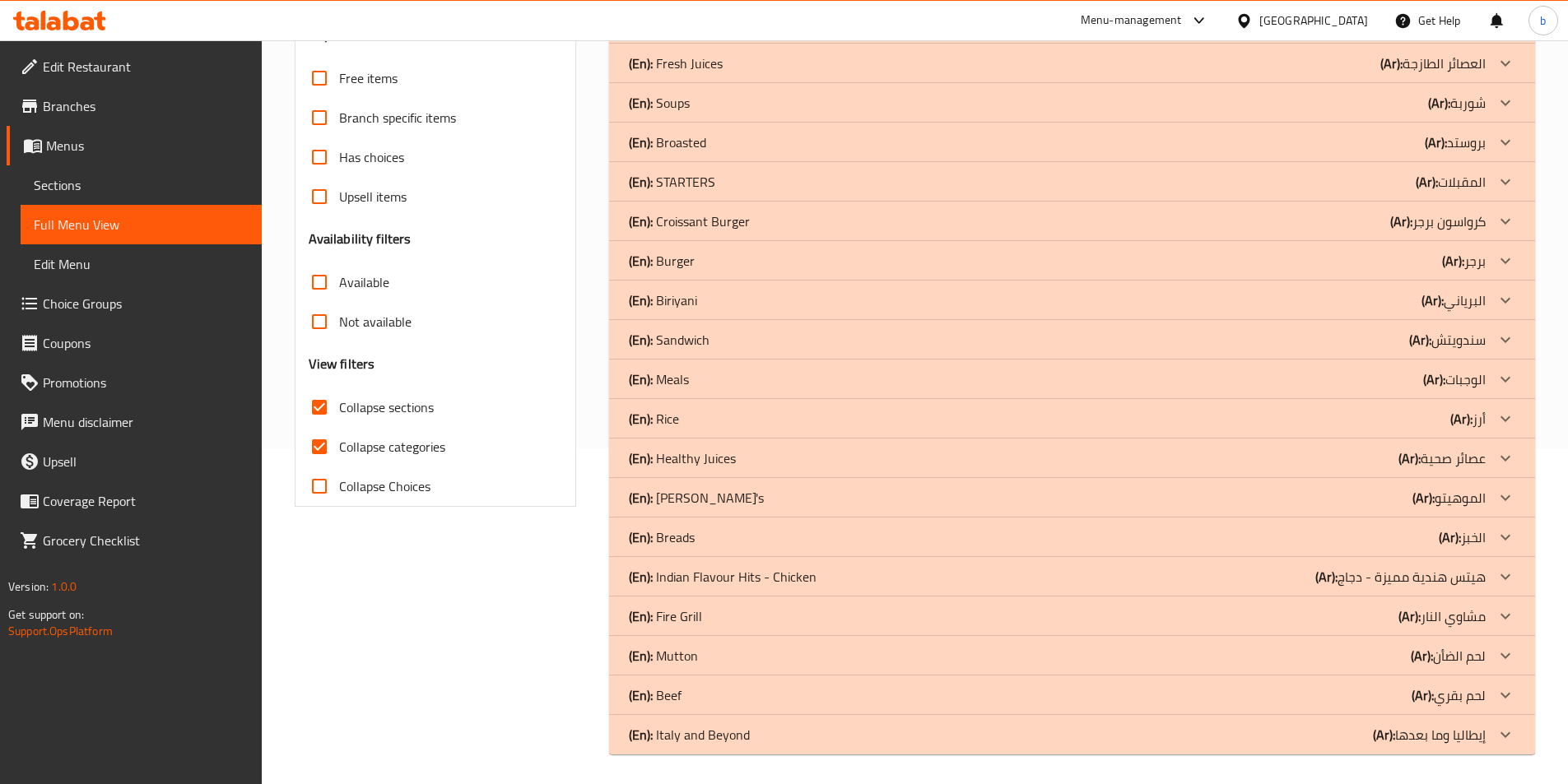
scroll to position [339, 0]
click at [320, 443] on input "Collapse categories" at bounding box center [319, 443] width 40 height 40
checkbox input "false"
click at [1502, 729] on icon at bounding box center [1506, 732] width 20 height 20
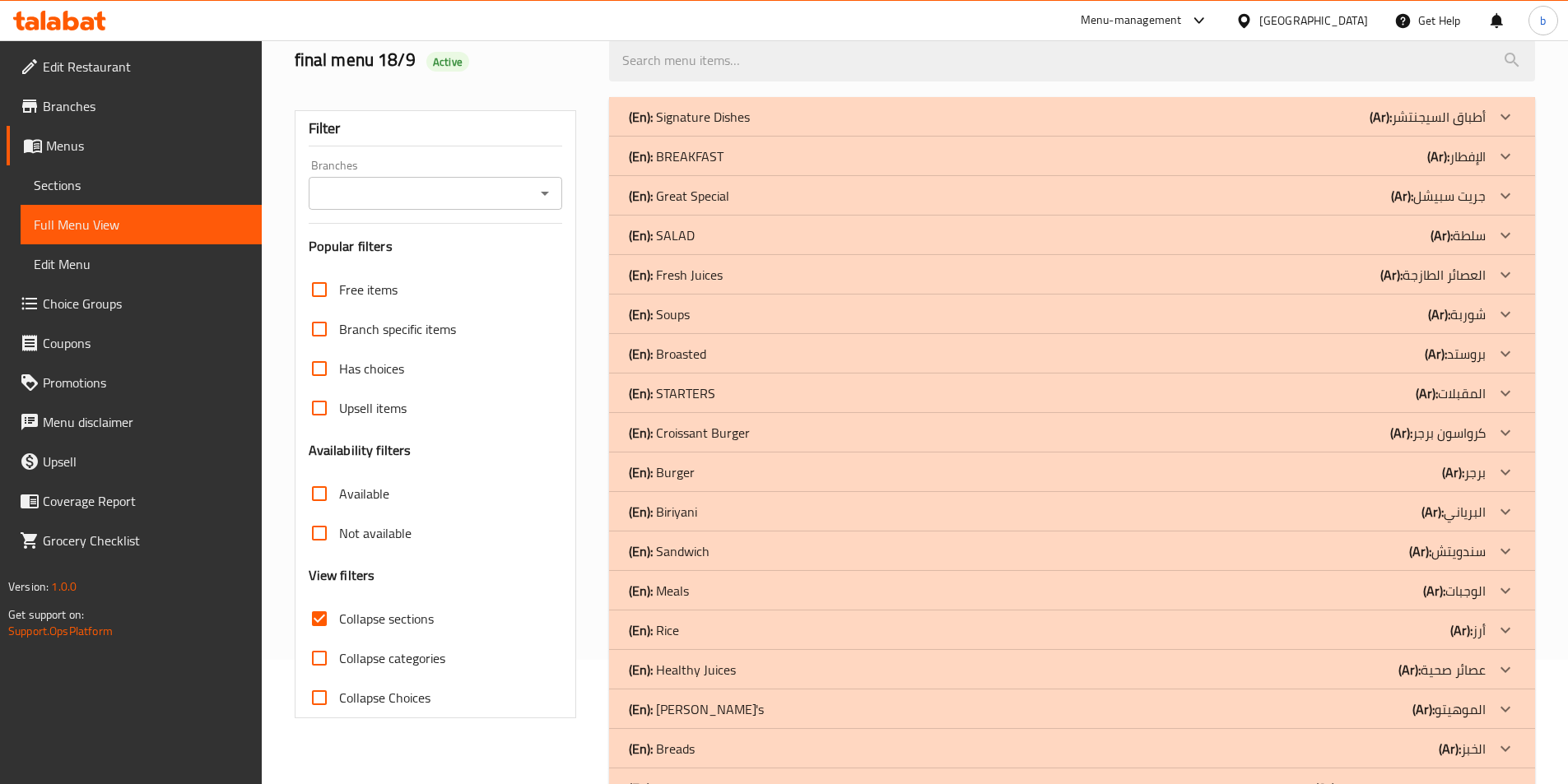
scroll to position [165, 0]
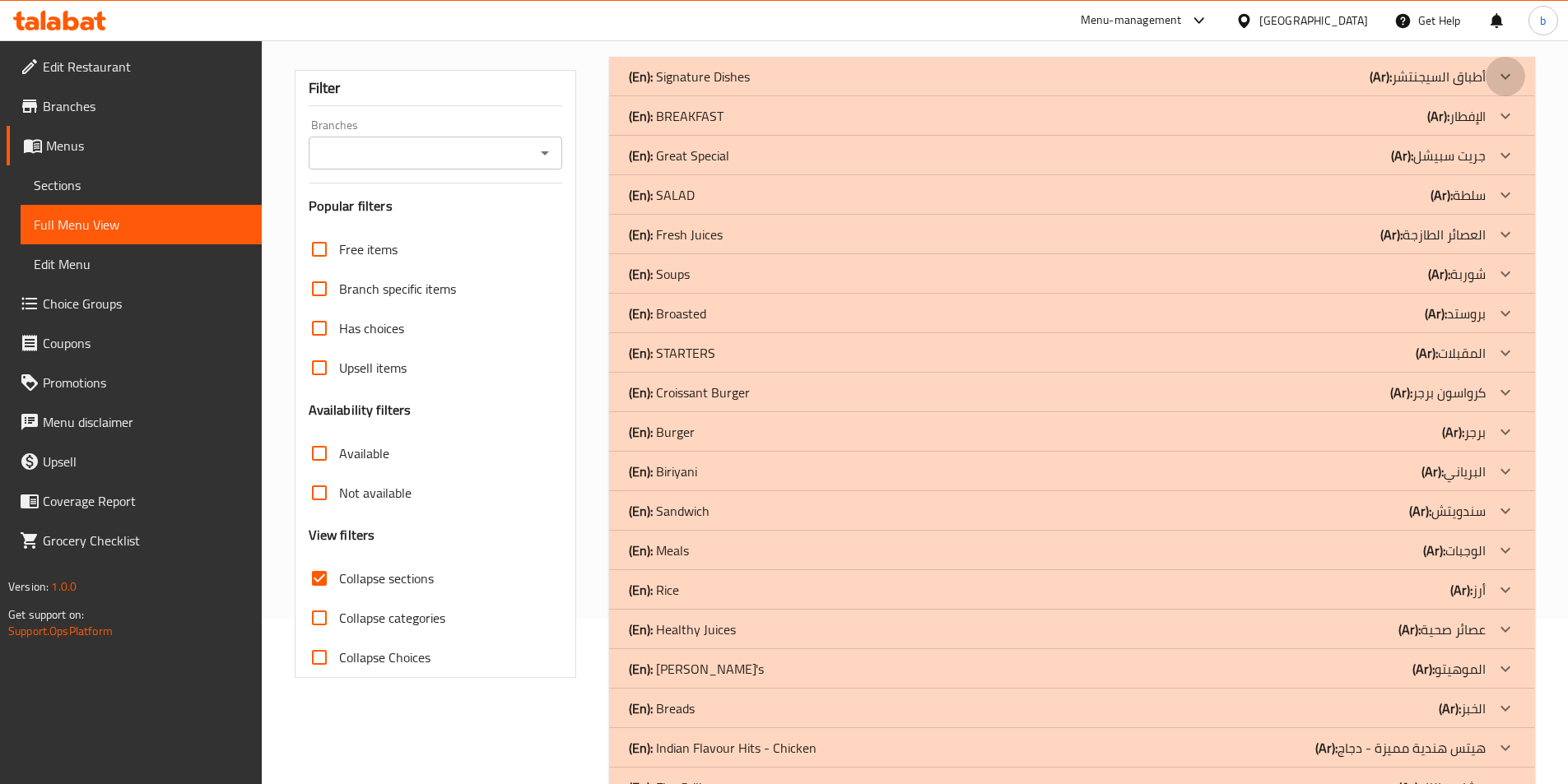
click at [1493, 71] on div at bounding box center [1505, 76] width 40 height 40
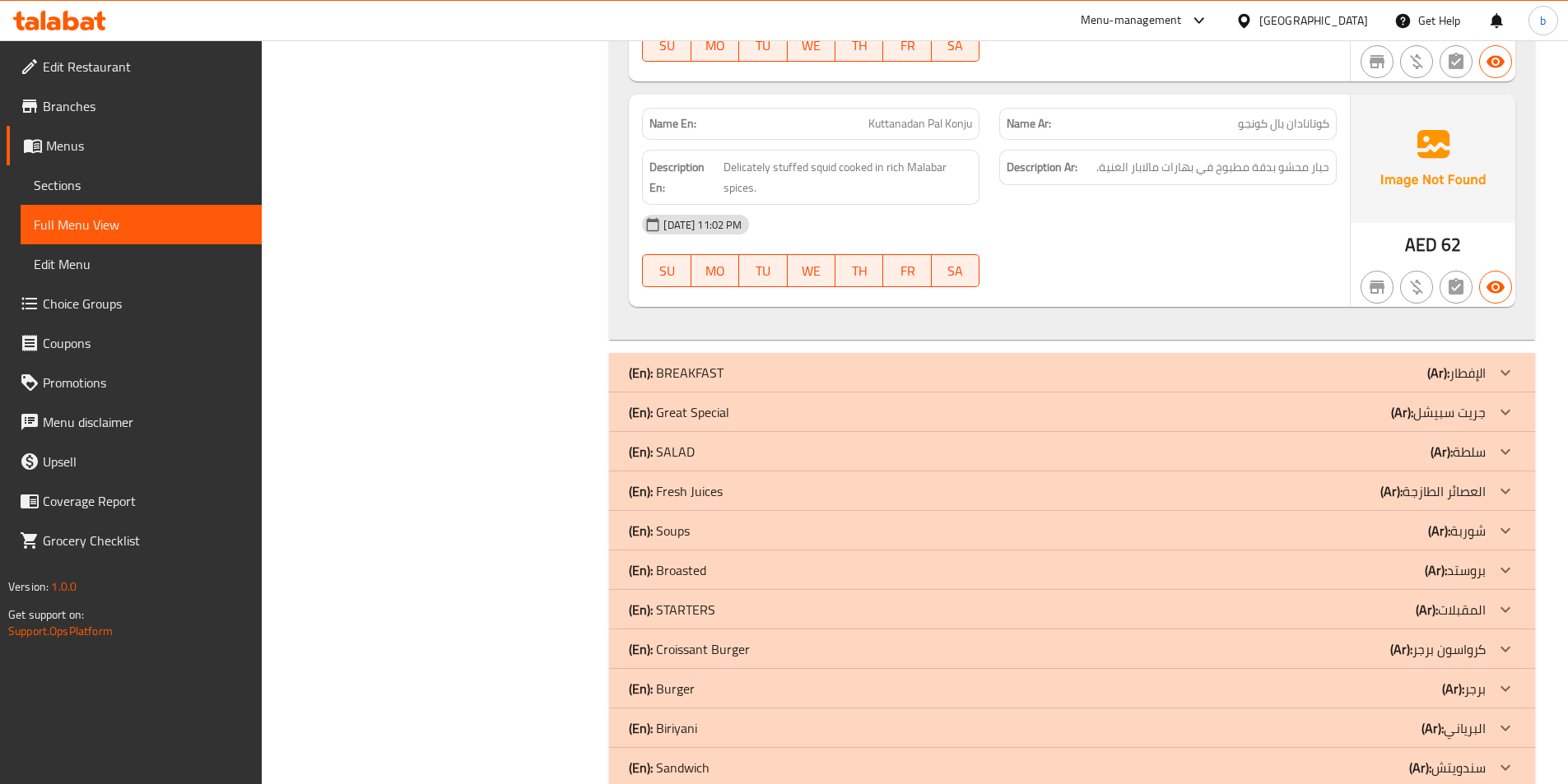
scroll to position [2633, 0]
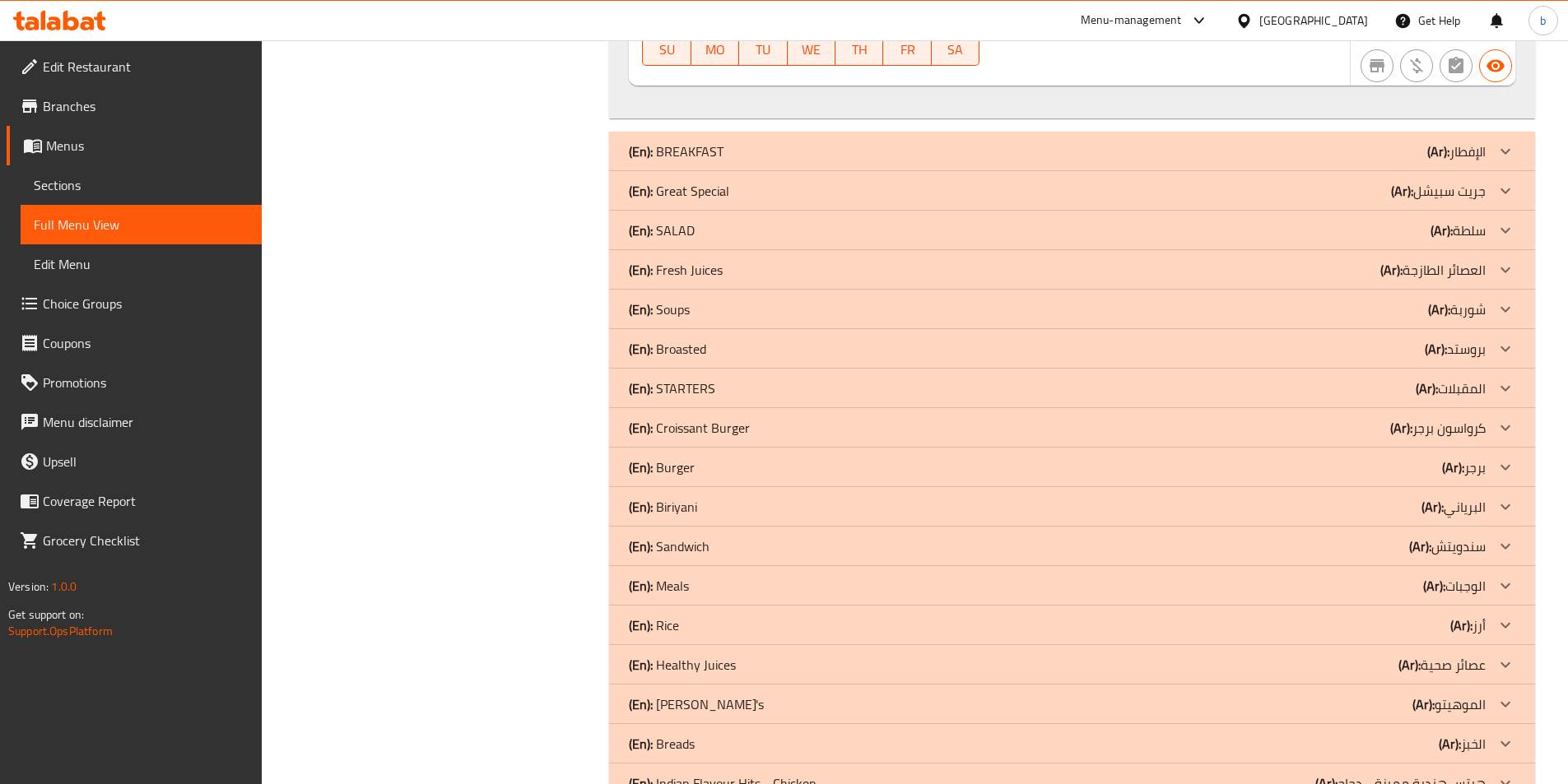
click at [1487, 388] on div at bounding box center [1505, 388] width 40 height 40
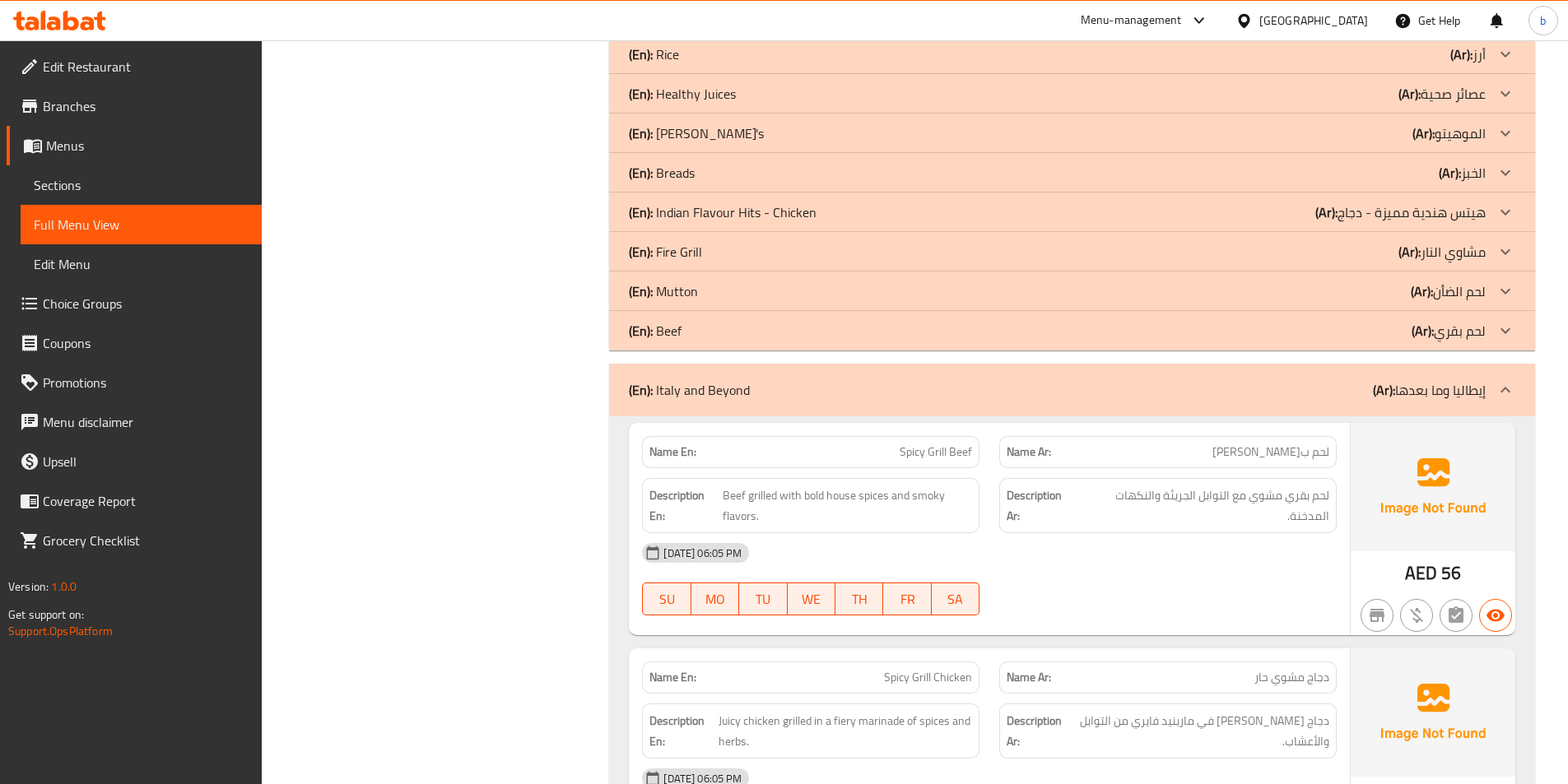
scroll to position [6500, 0]
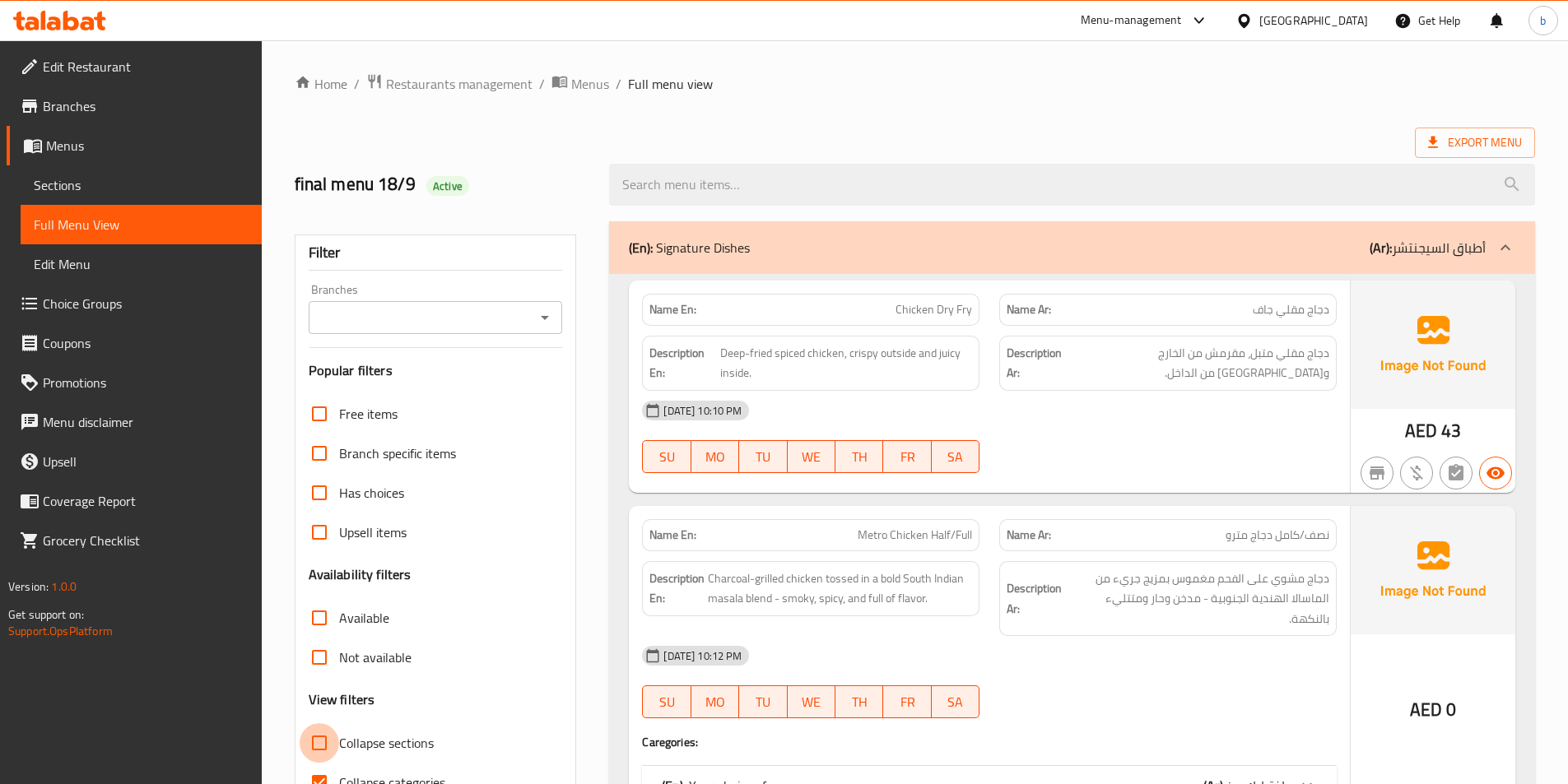
scroll to position [329, 0]
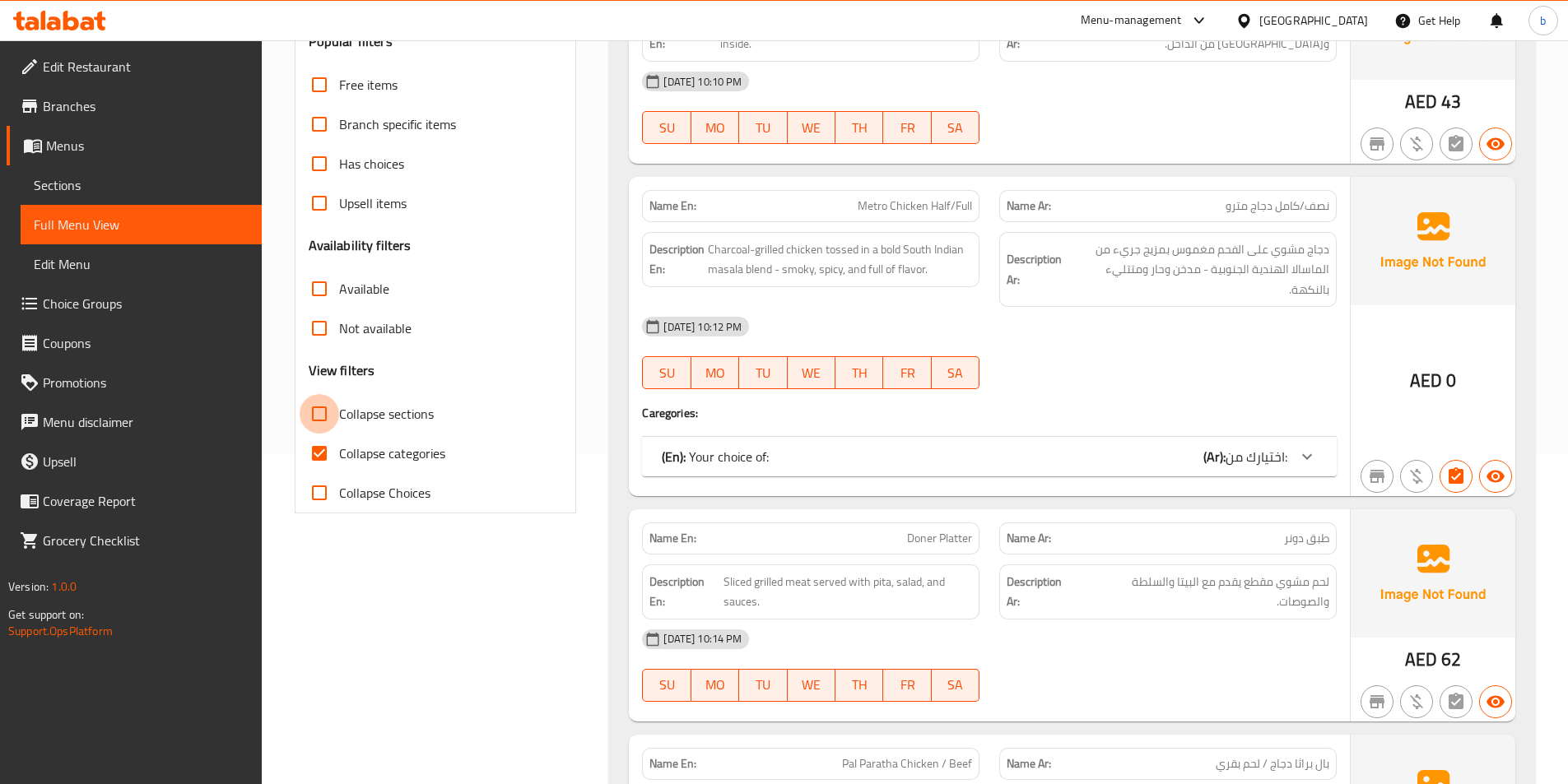
click at [315, 419] on input "Collapse sections" at bounding box center [319, 413] width 40 height 40
checkbox input "true"
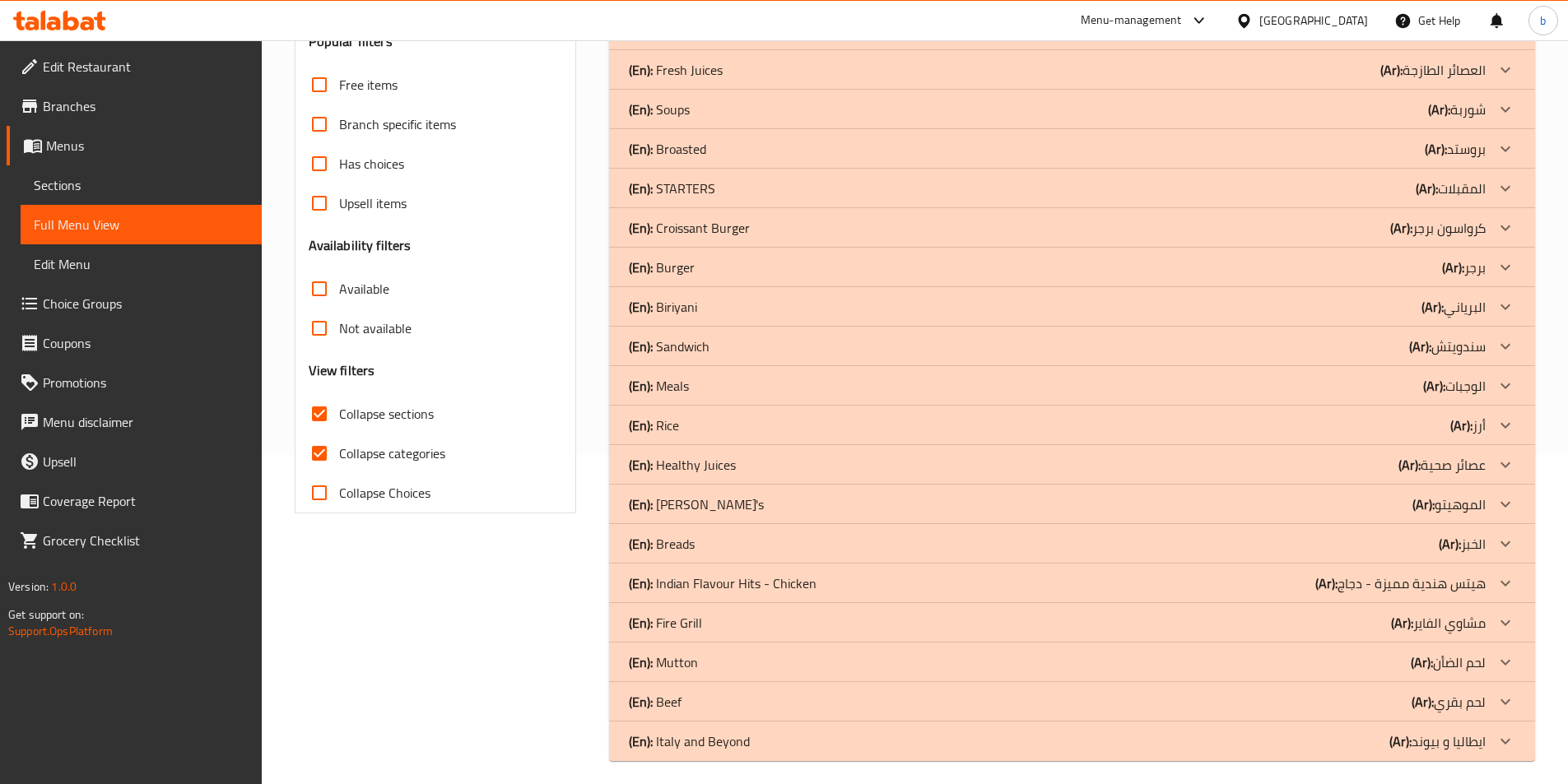
click at [320, 460] on input "Collapse categories" at bounding box center [319, 453] width 40 height 40
checkbox input "false"
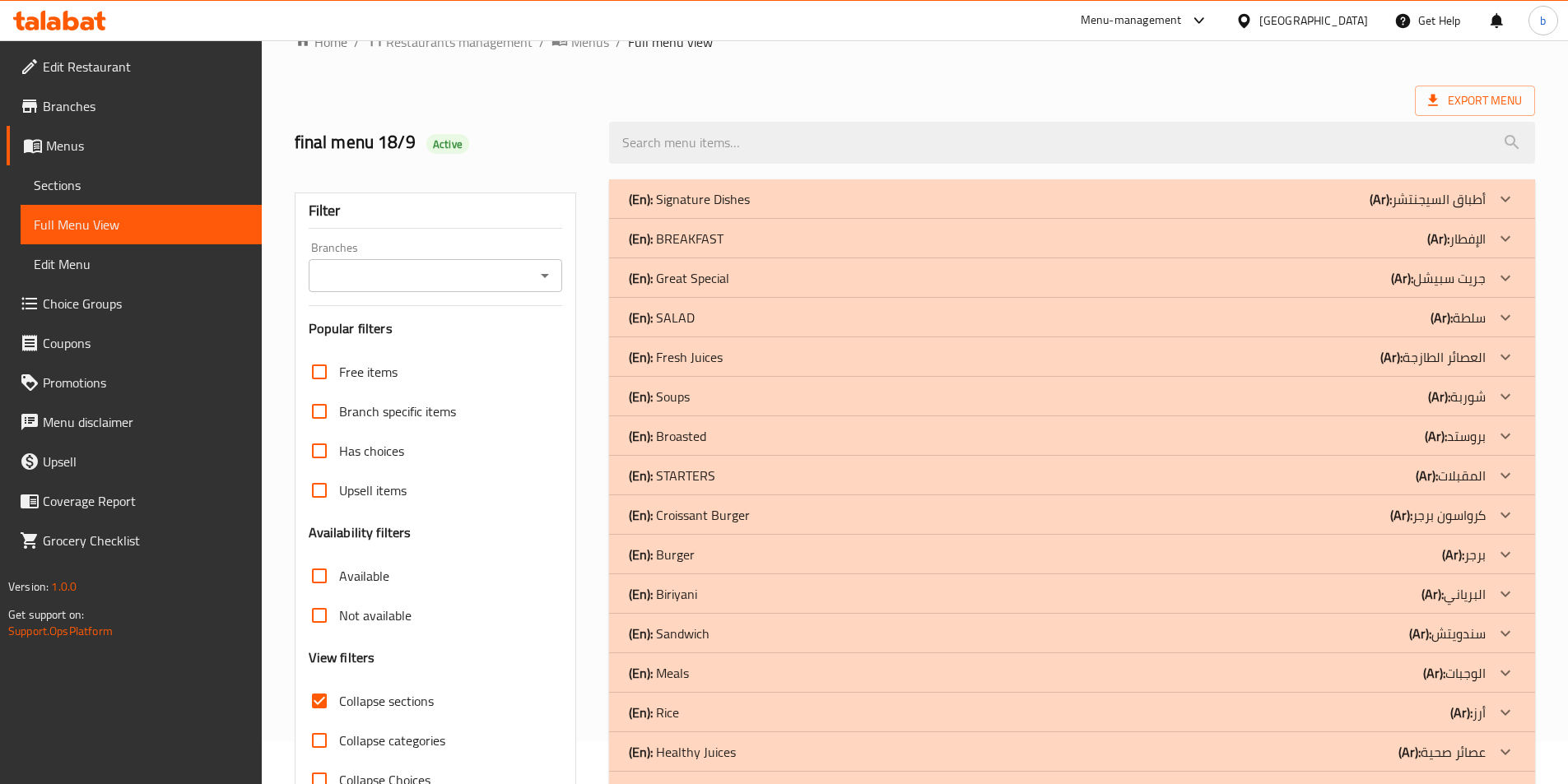
scroll to position [0, 0]
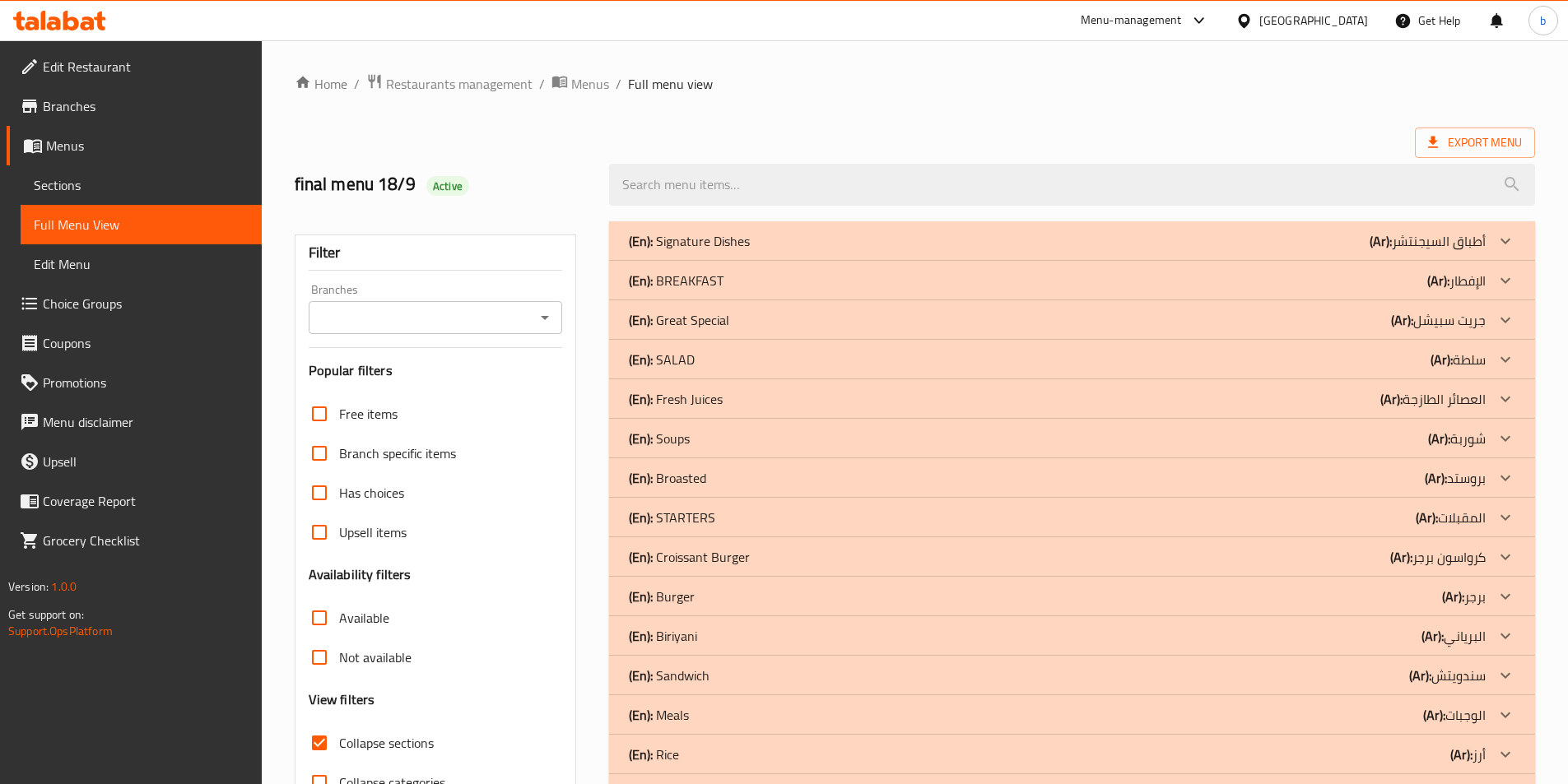
click at [1504, 234] on icon at bounding box center [1506, 241] width 20 height 20
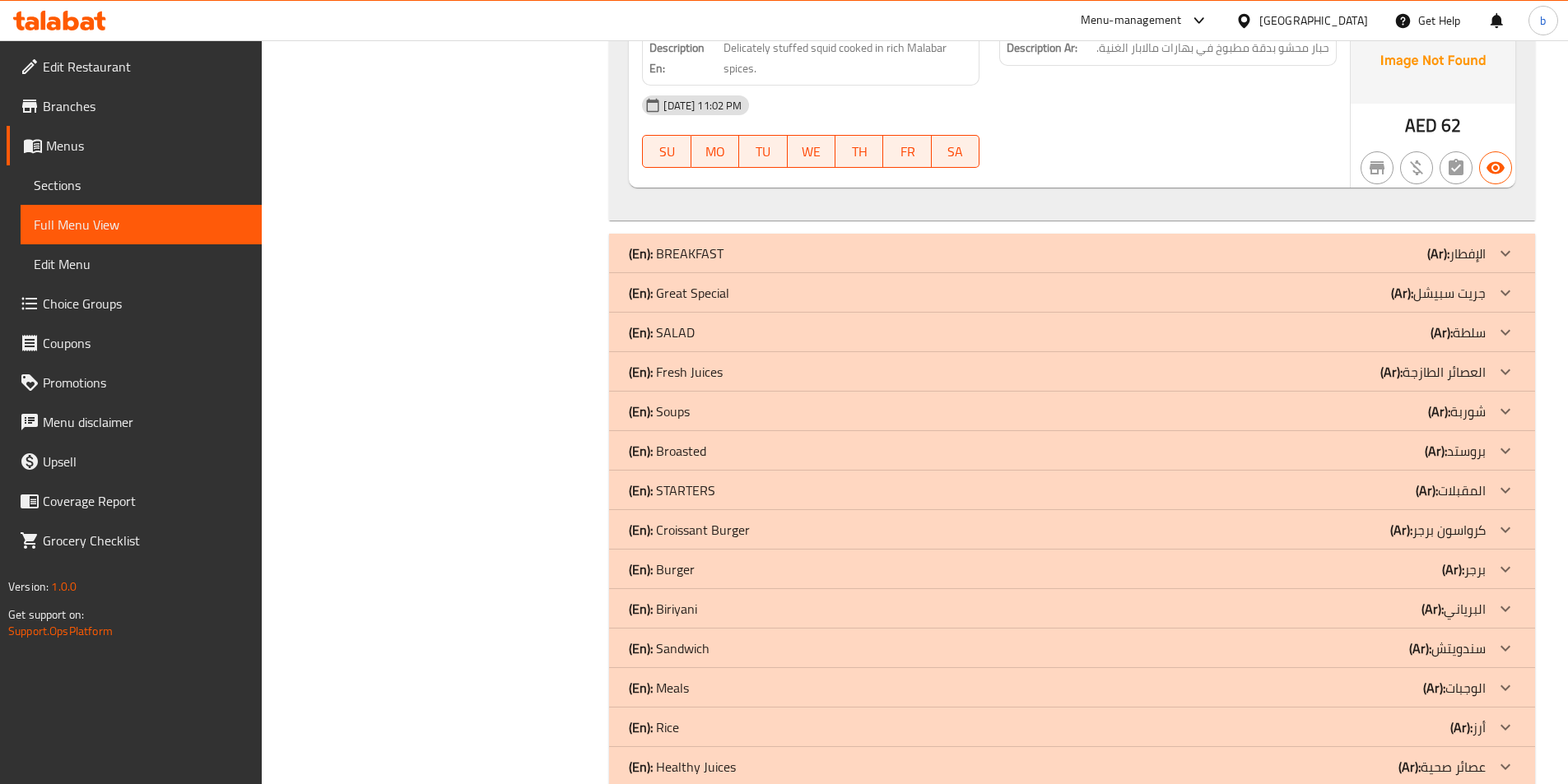
scroll to position [2715, 0]
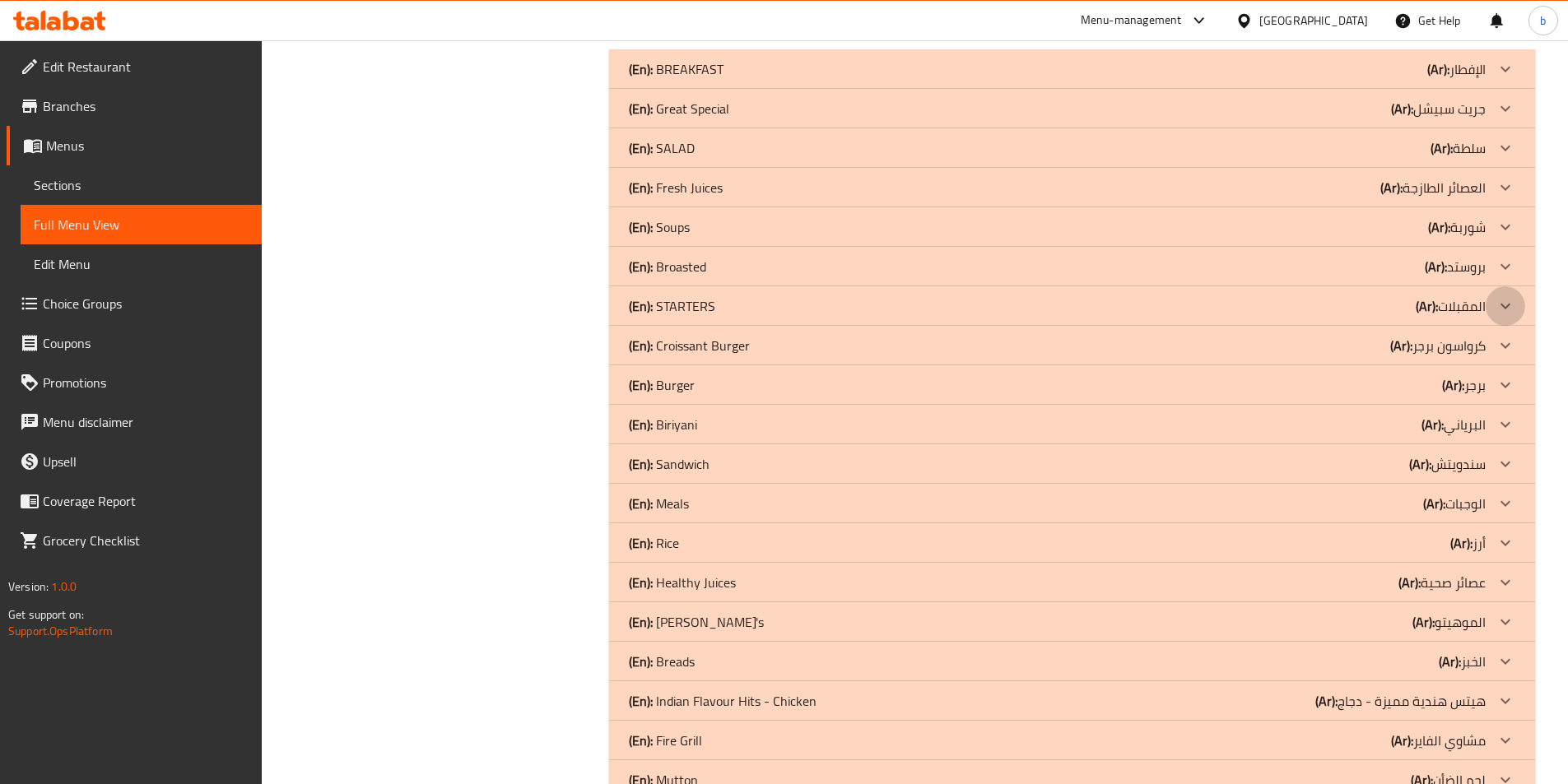
click at [1493, 302] on div at bounding box center [1505, 306] width 40 height 40
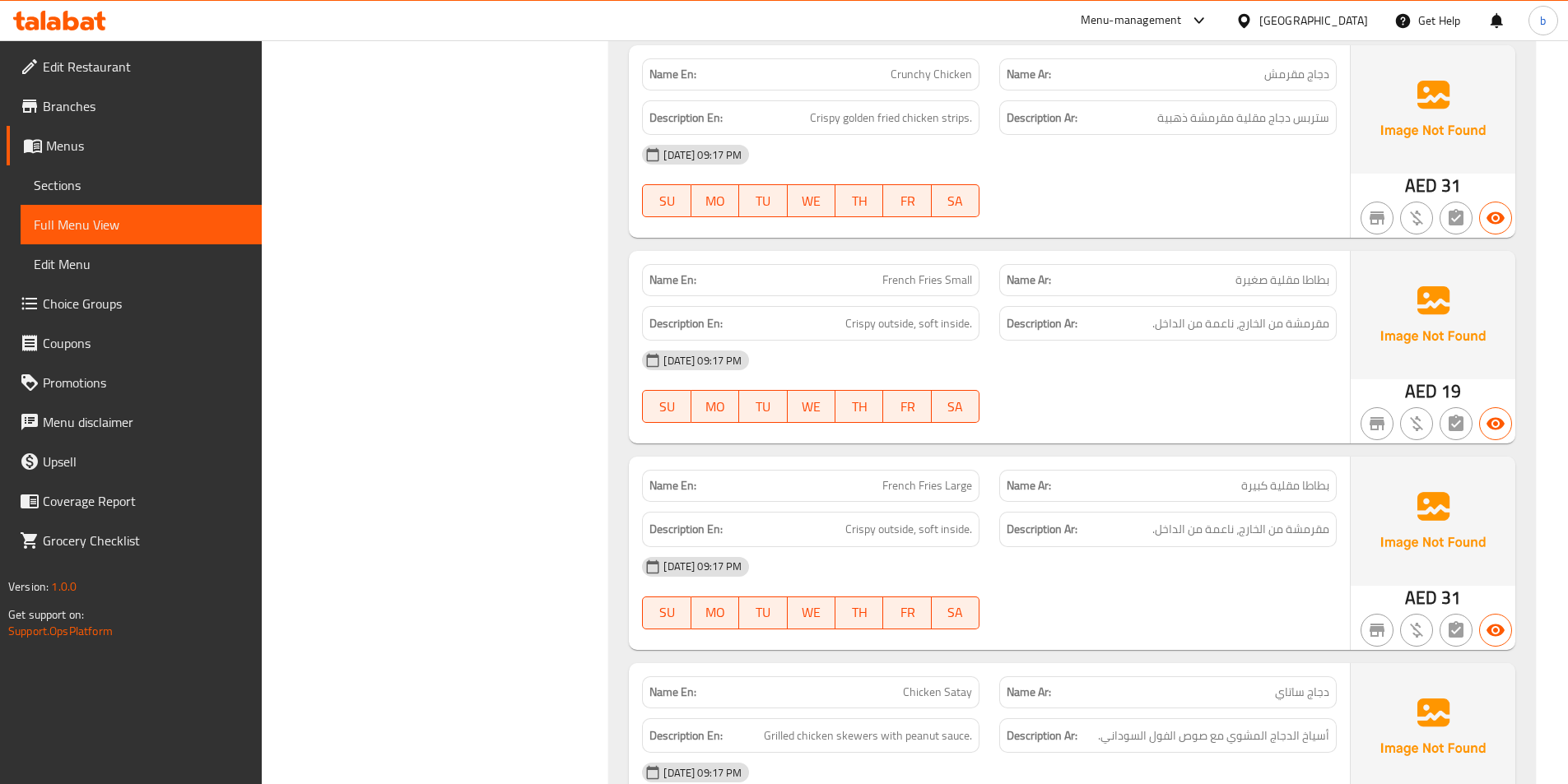
scroll to position [6113, 0]
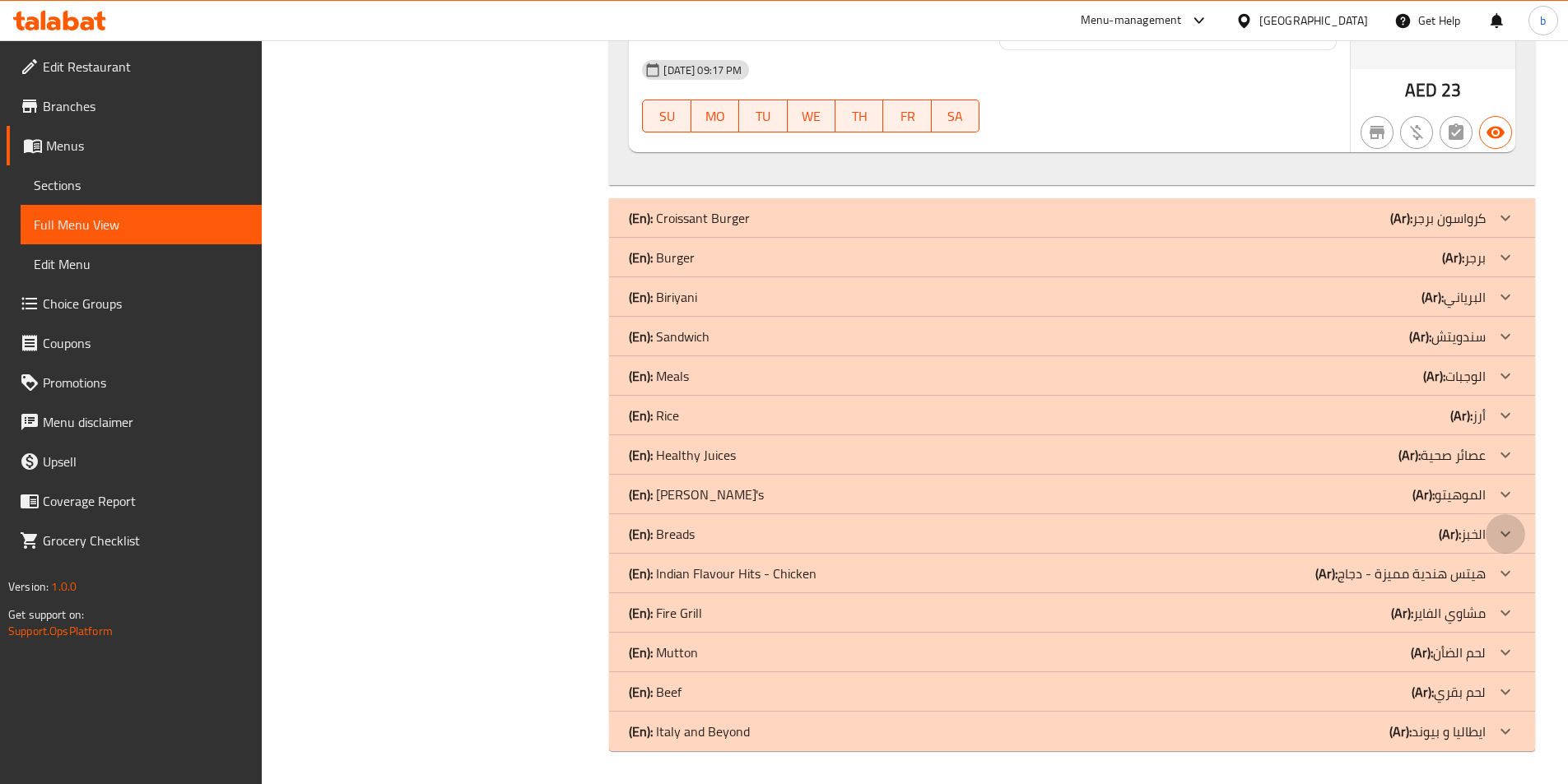
click at [1499, 531] on icon at bounding box center [1506, 534] width 20 height 20
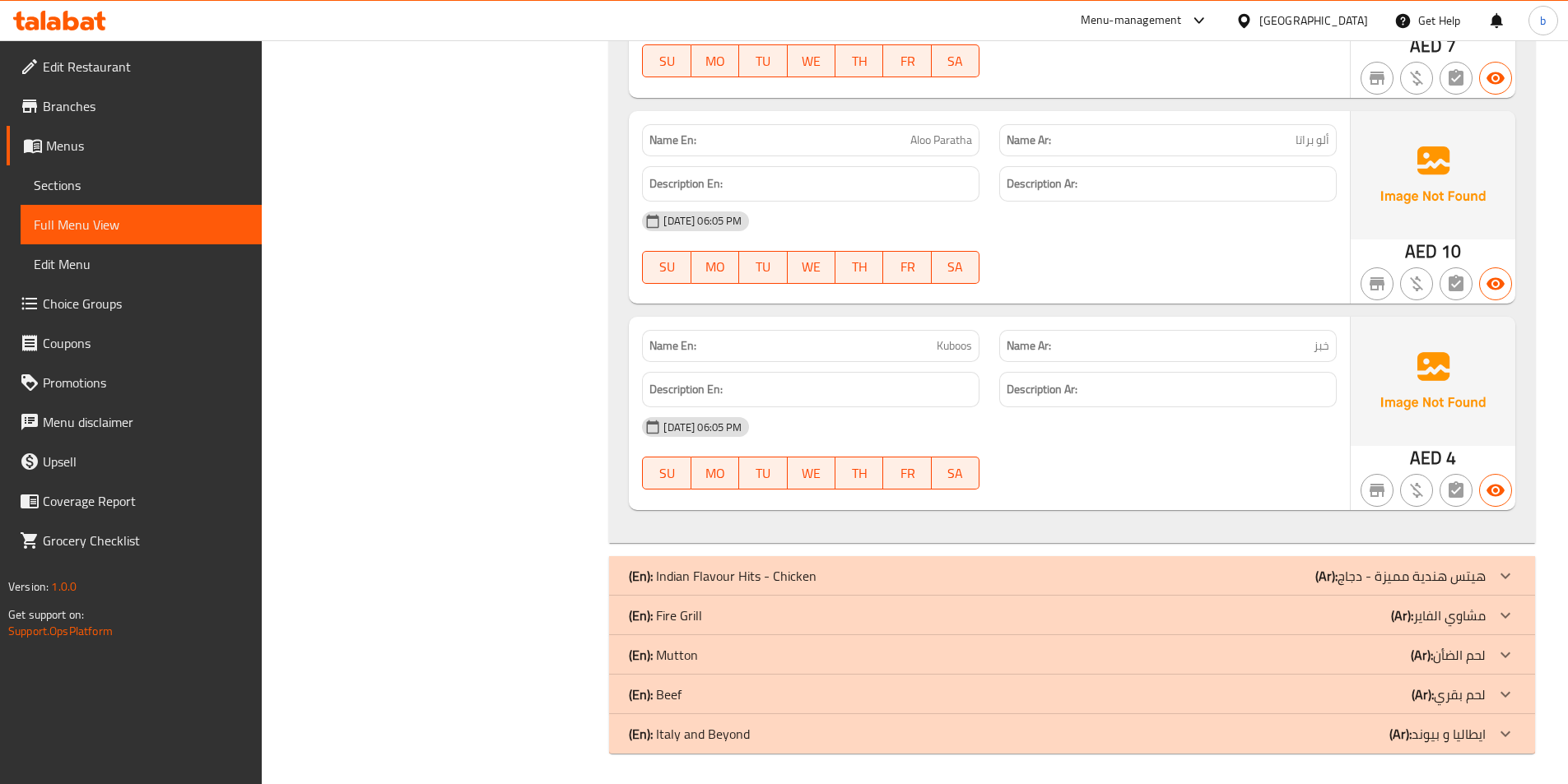
scroll to position [8922, 0]
click at [1492, 583] on div at bounding box center [1505, 573] width 40 height 40
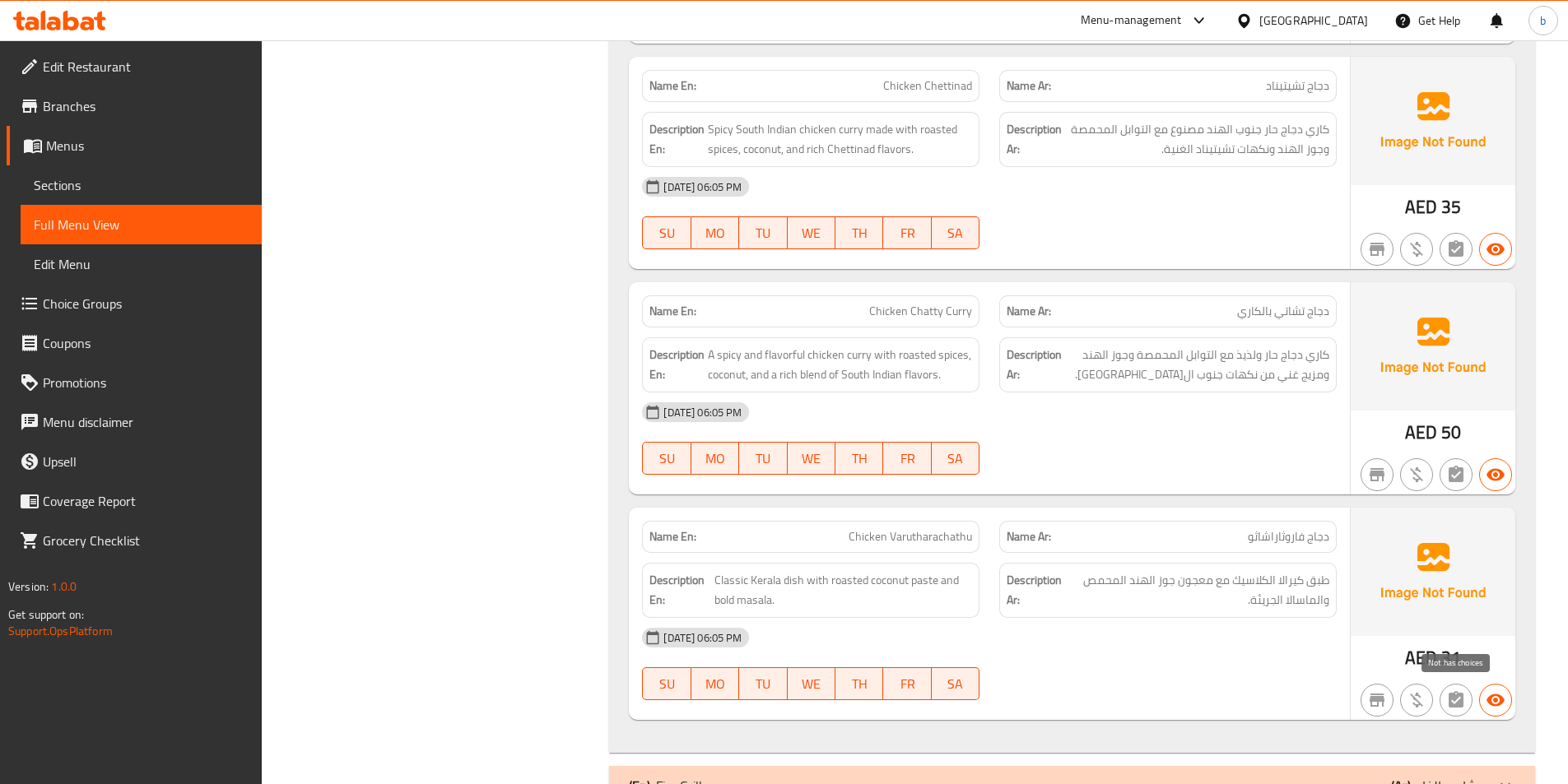
scroll to position [12130, 0]
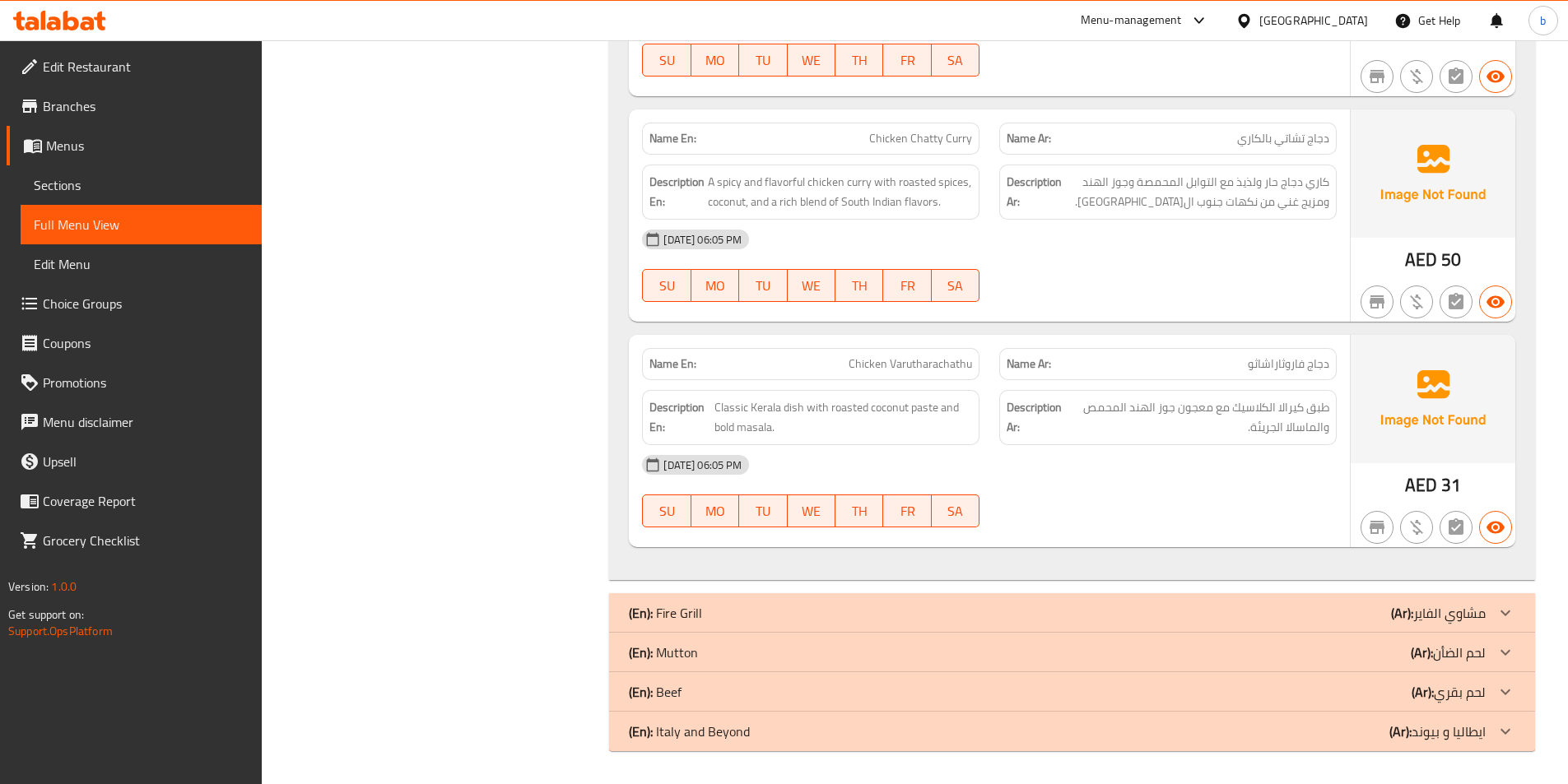
click at [1485, 620] on p "(Ar): مشاوي الفاير" at bounding box center [1438, 613] width 95 height 20
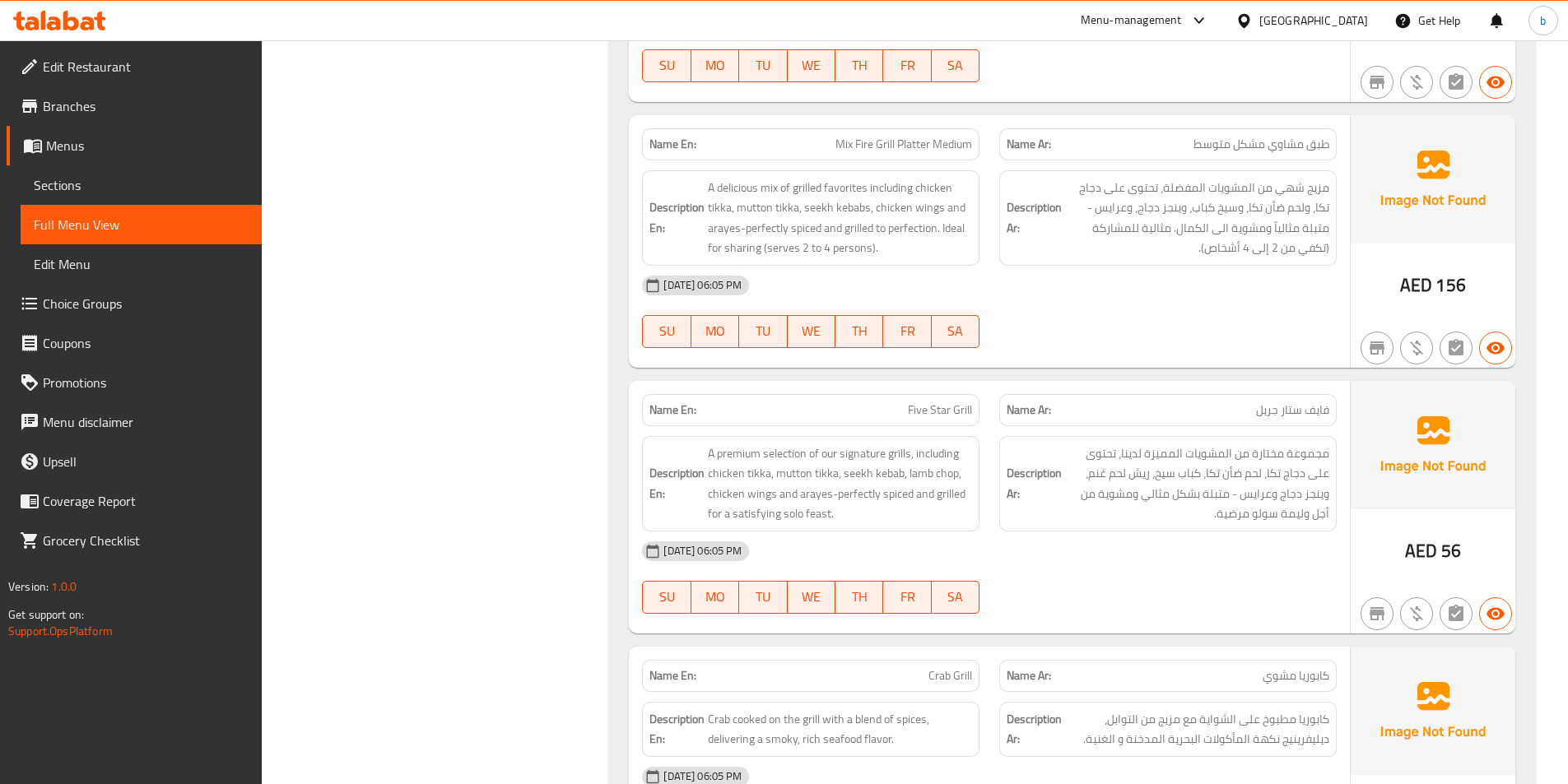
scroll to position [16844, 0]
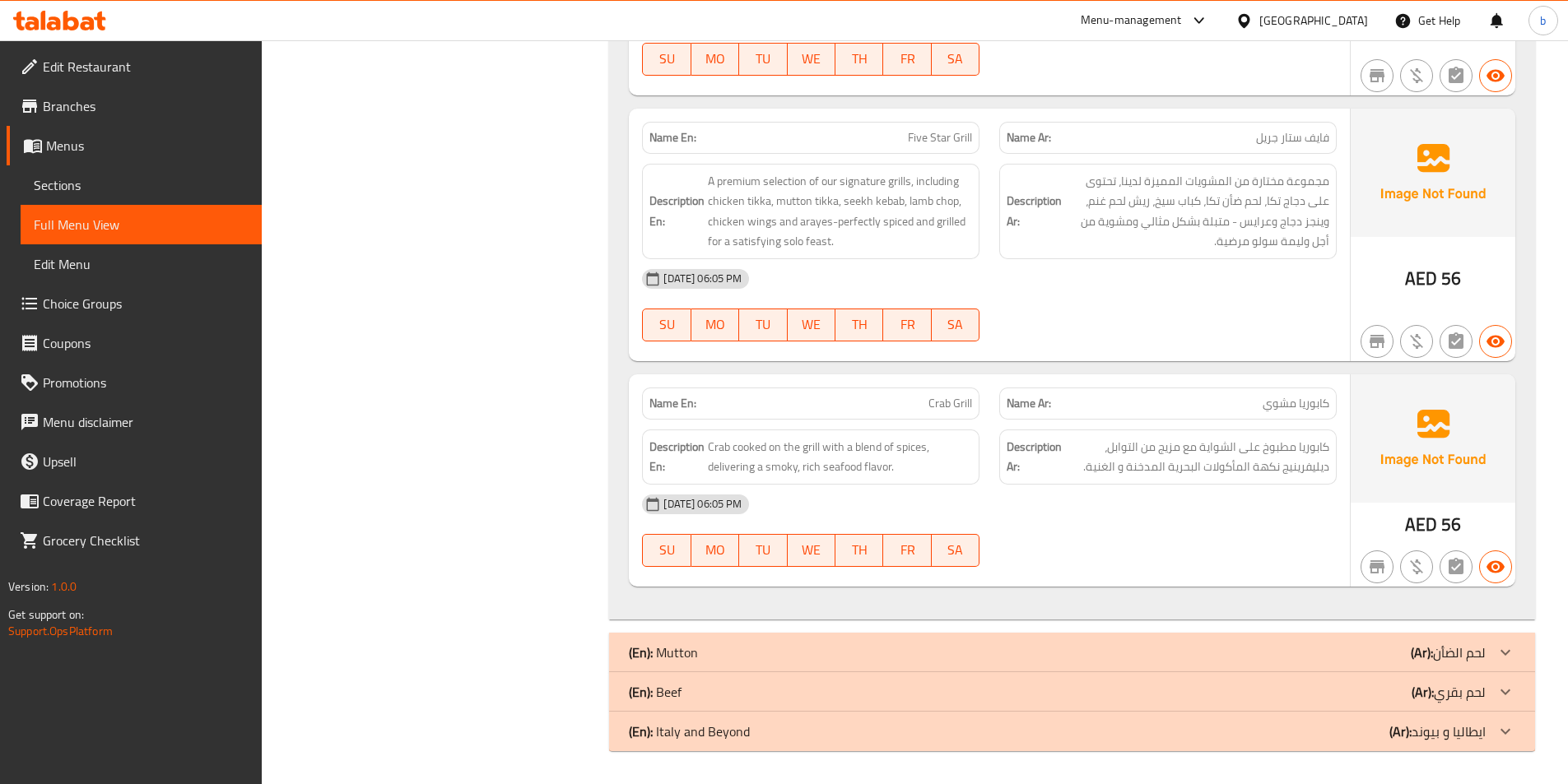
click at [1492, 724] on div at bounding box center [1505, 731] width 40 height 40
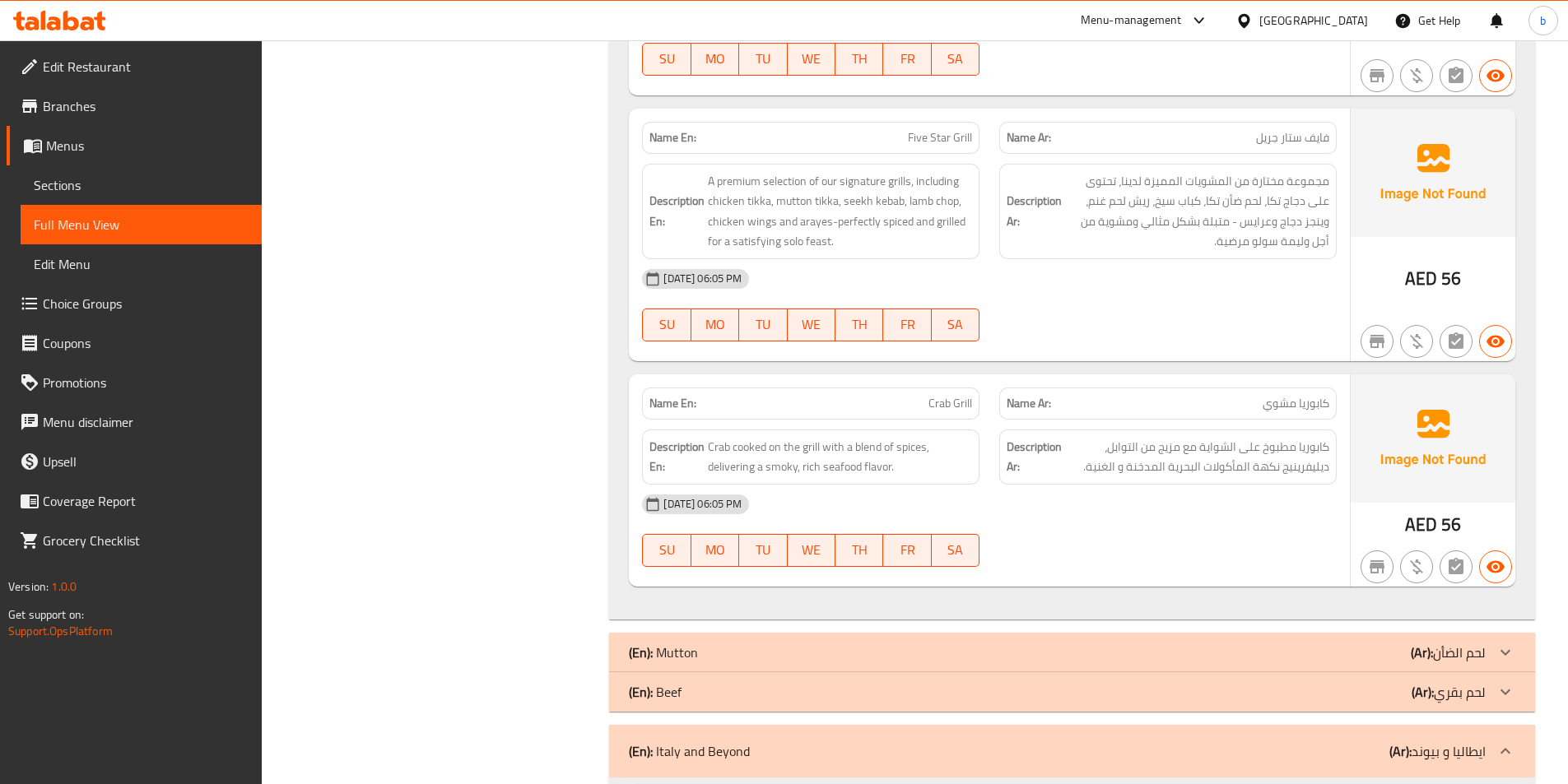
click at [1501, 690] on icon at bounding box center [1505, 691] width 10 height 5
click at [1508, 651] on icon at bounding box center [1505, 652] width 10 height 5
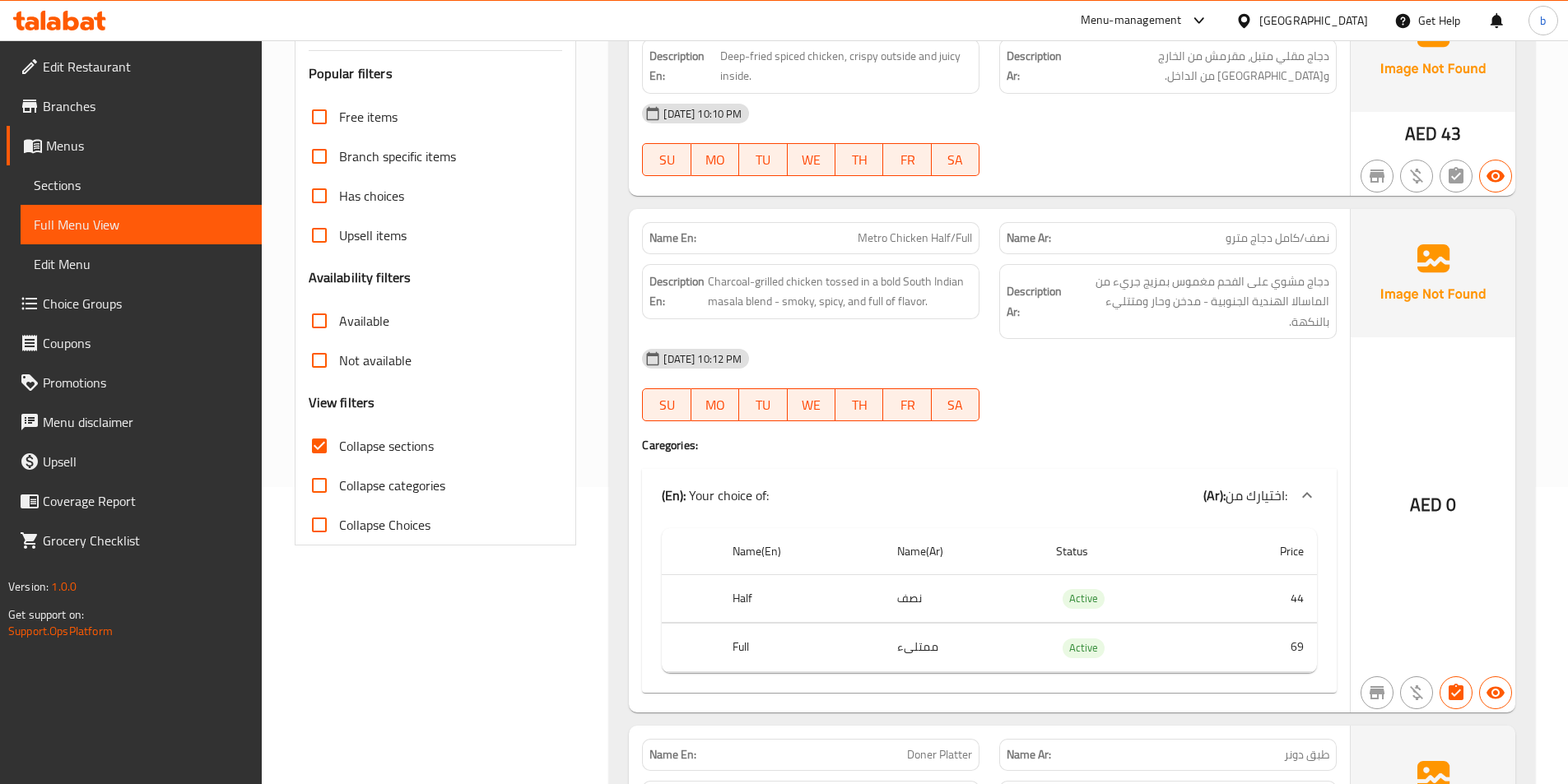
scroll to position [0, 0]
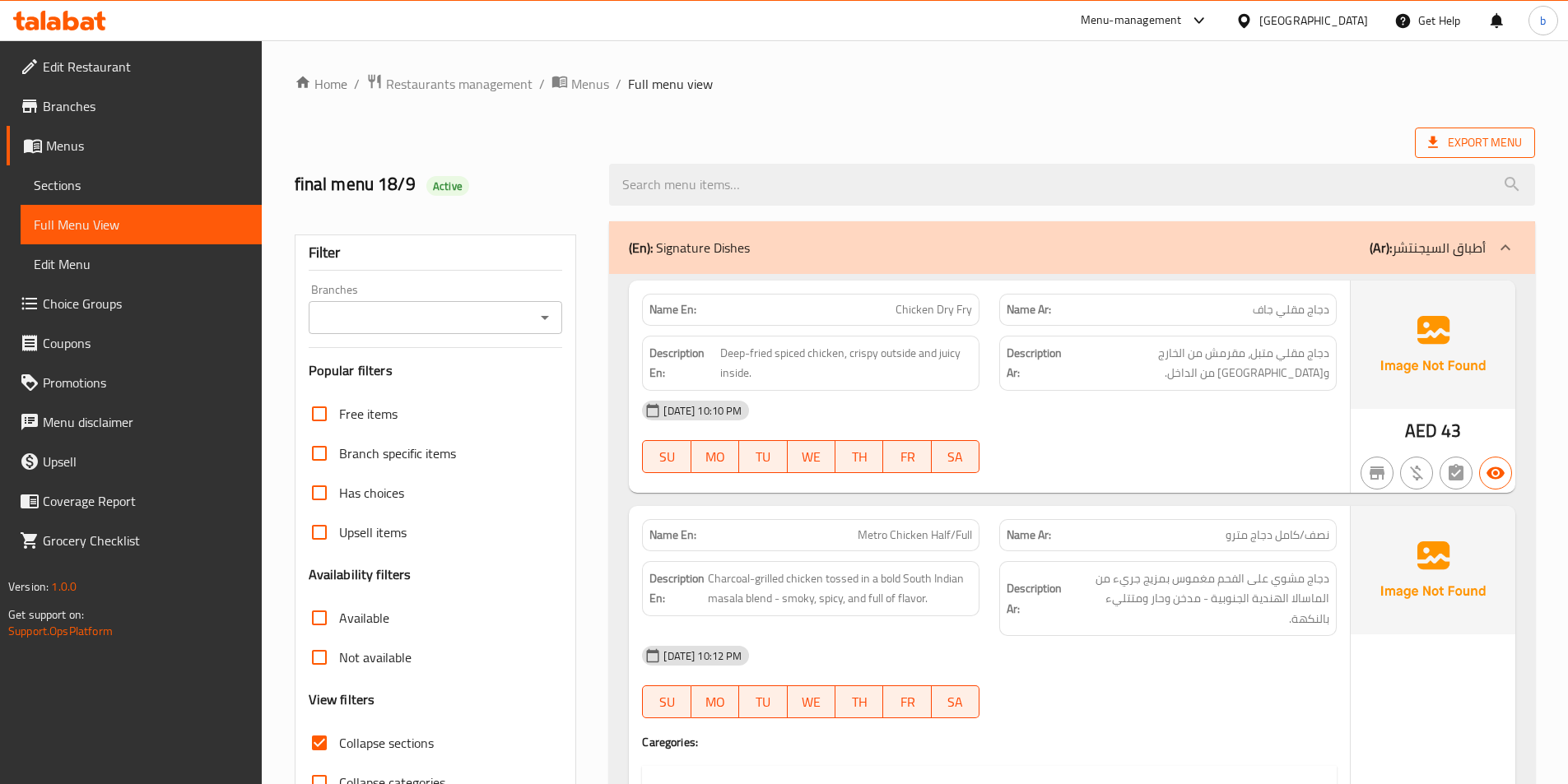
click at [1435, 156] on span "Export Menu" at bounding box center [1475, 143] width 120 height 30
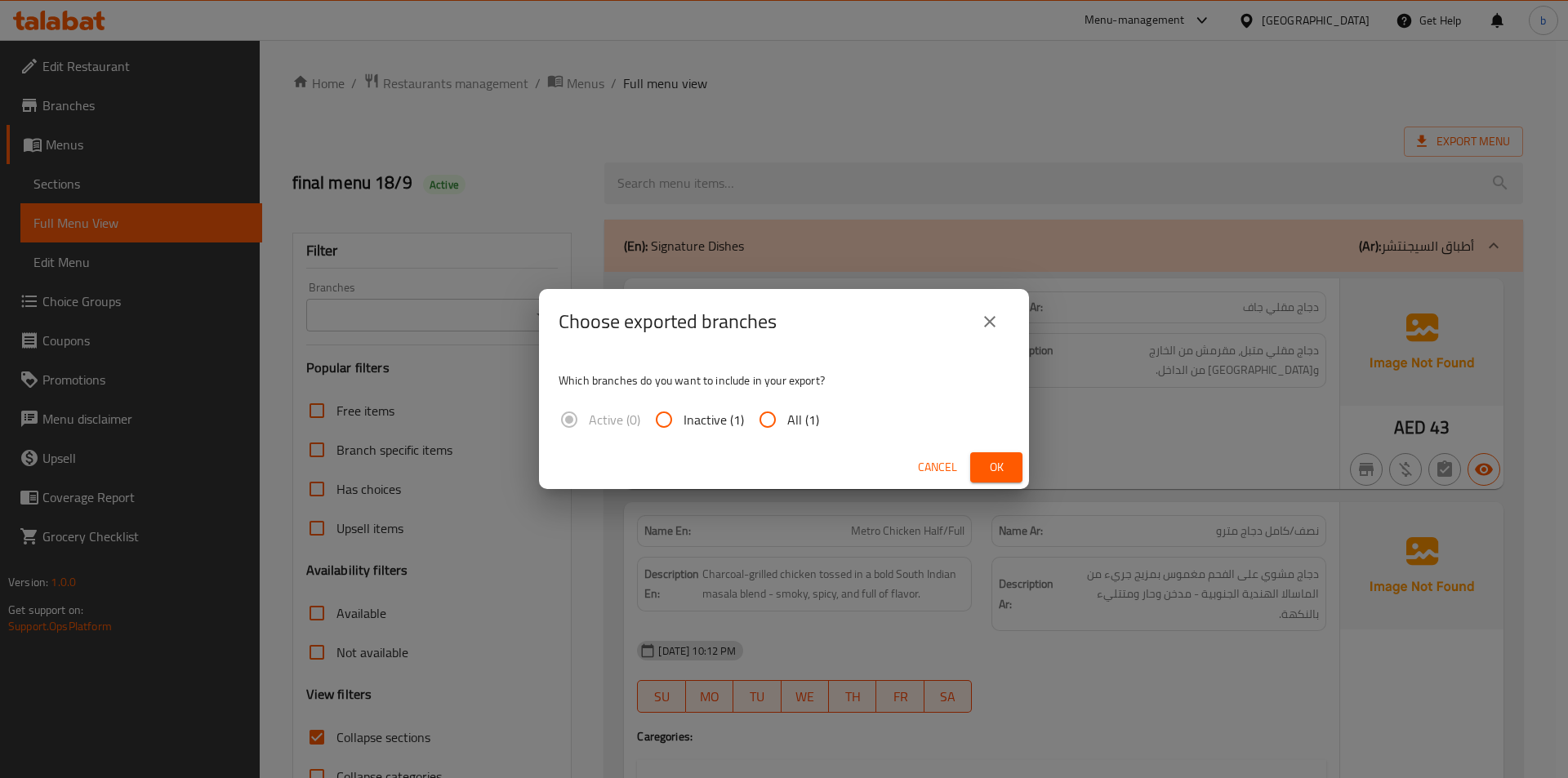
click at [760, 415] on input "All (1)" at bounding box center [768, 420] width 40 height 40
radio input "true"
click at [1009, 468] on span "Ok" at bounding box center [997, 466] width 26 height 20
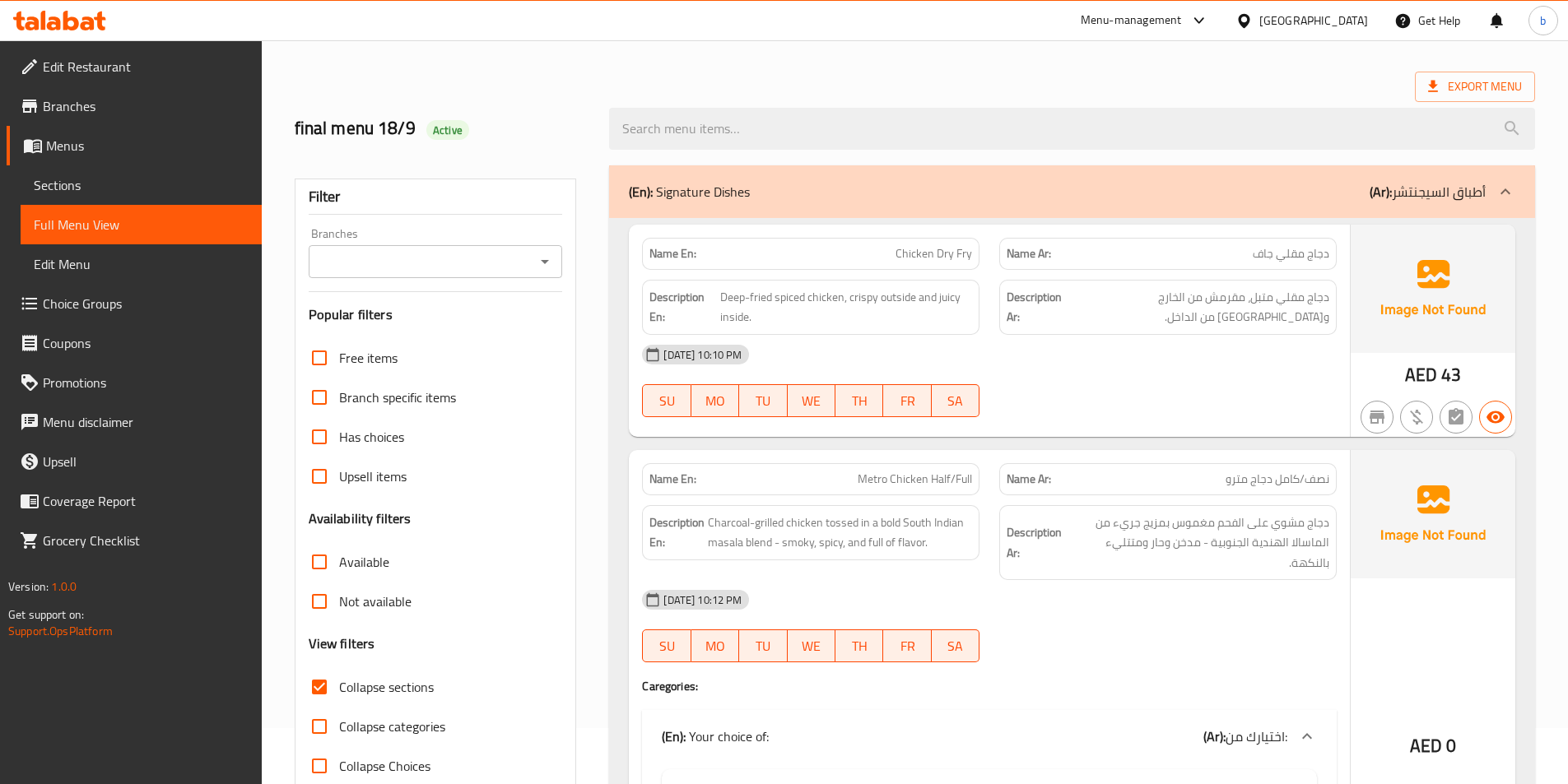
scroll to position [82, 0]
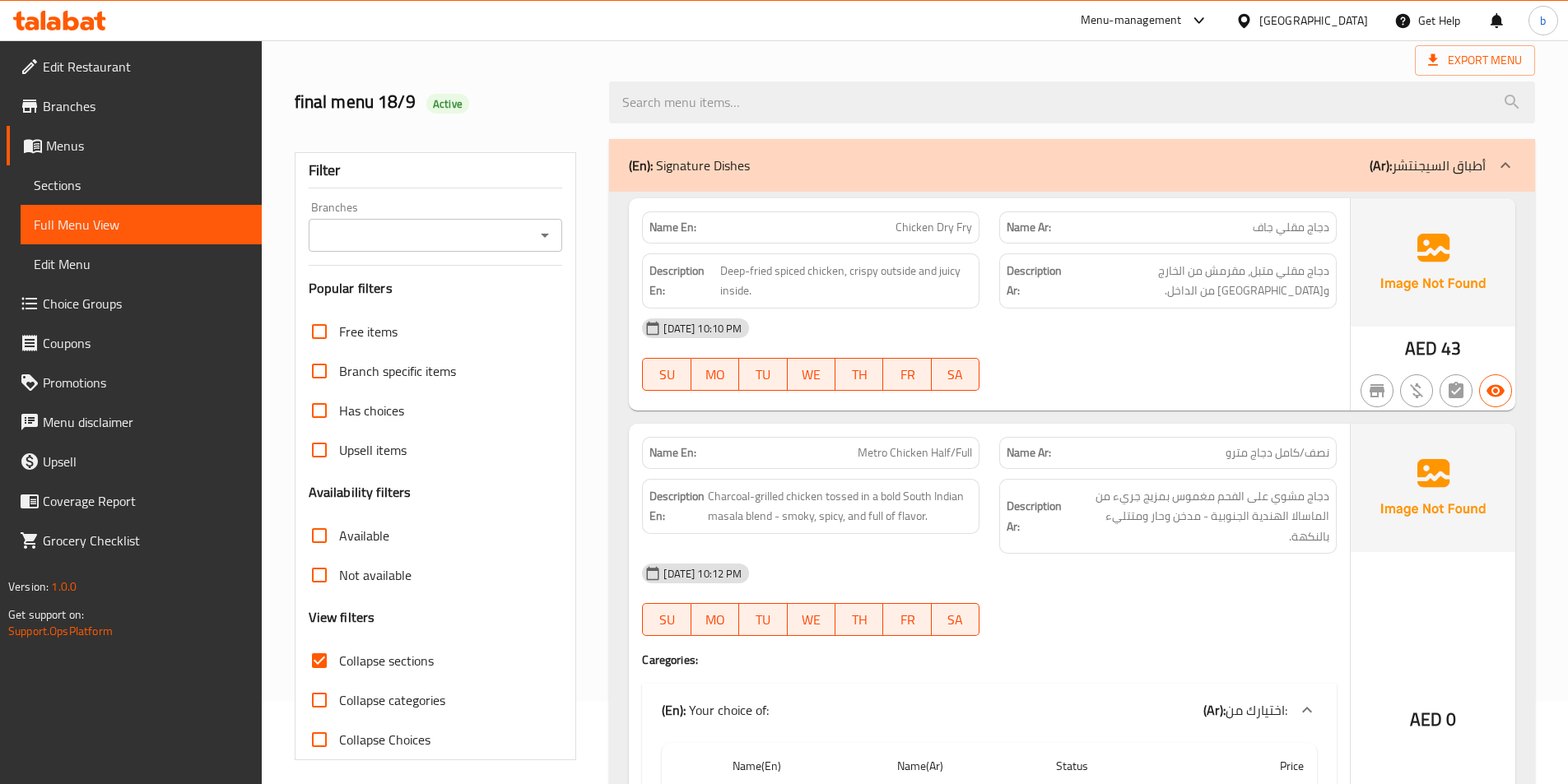
click at [1492, 152] on div at bounding box center [1505, 165] width 40 height 40
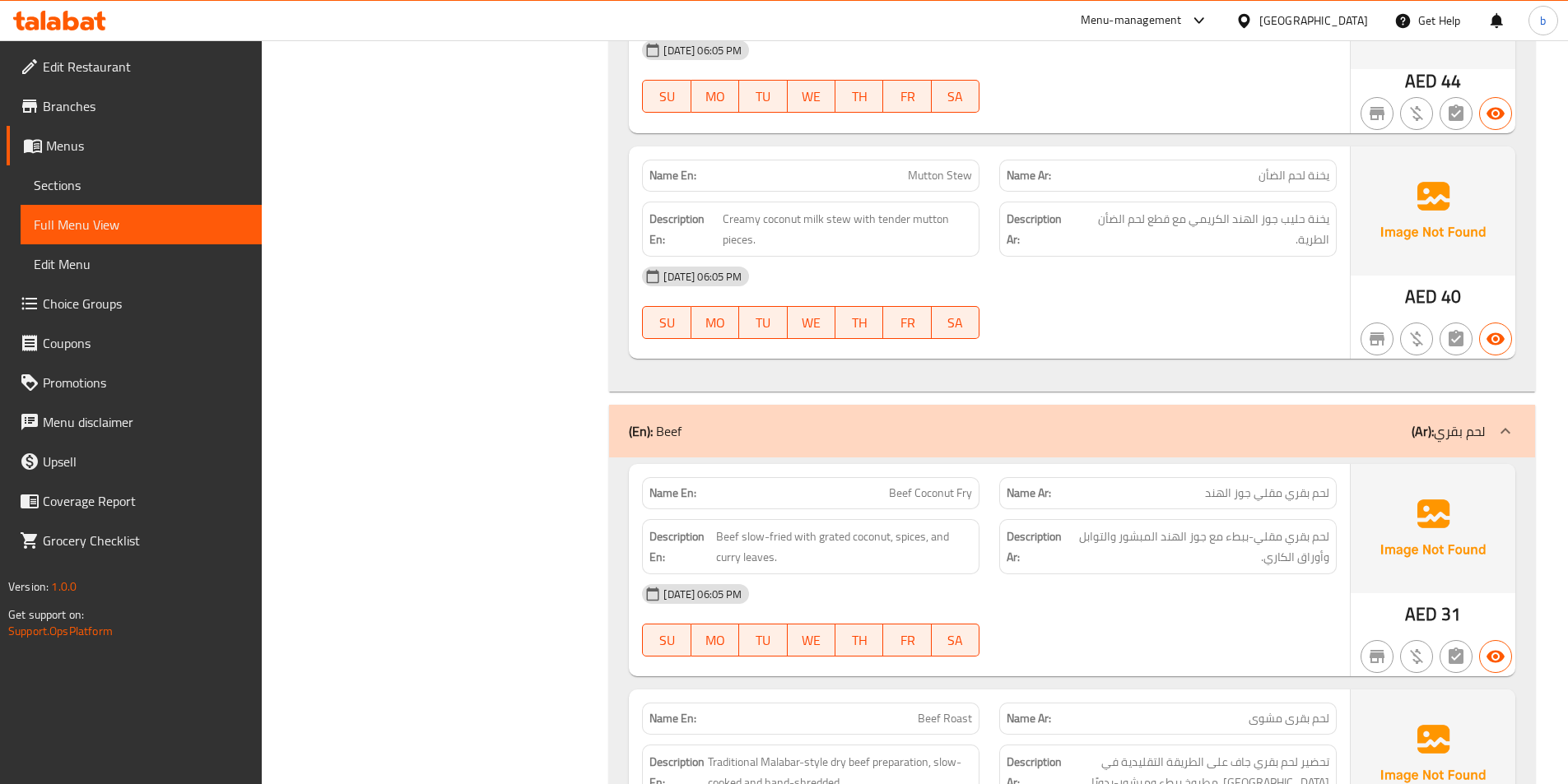
scroll to position [16345, 0]
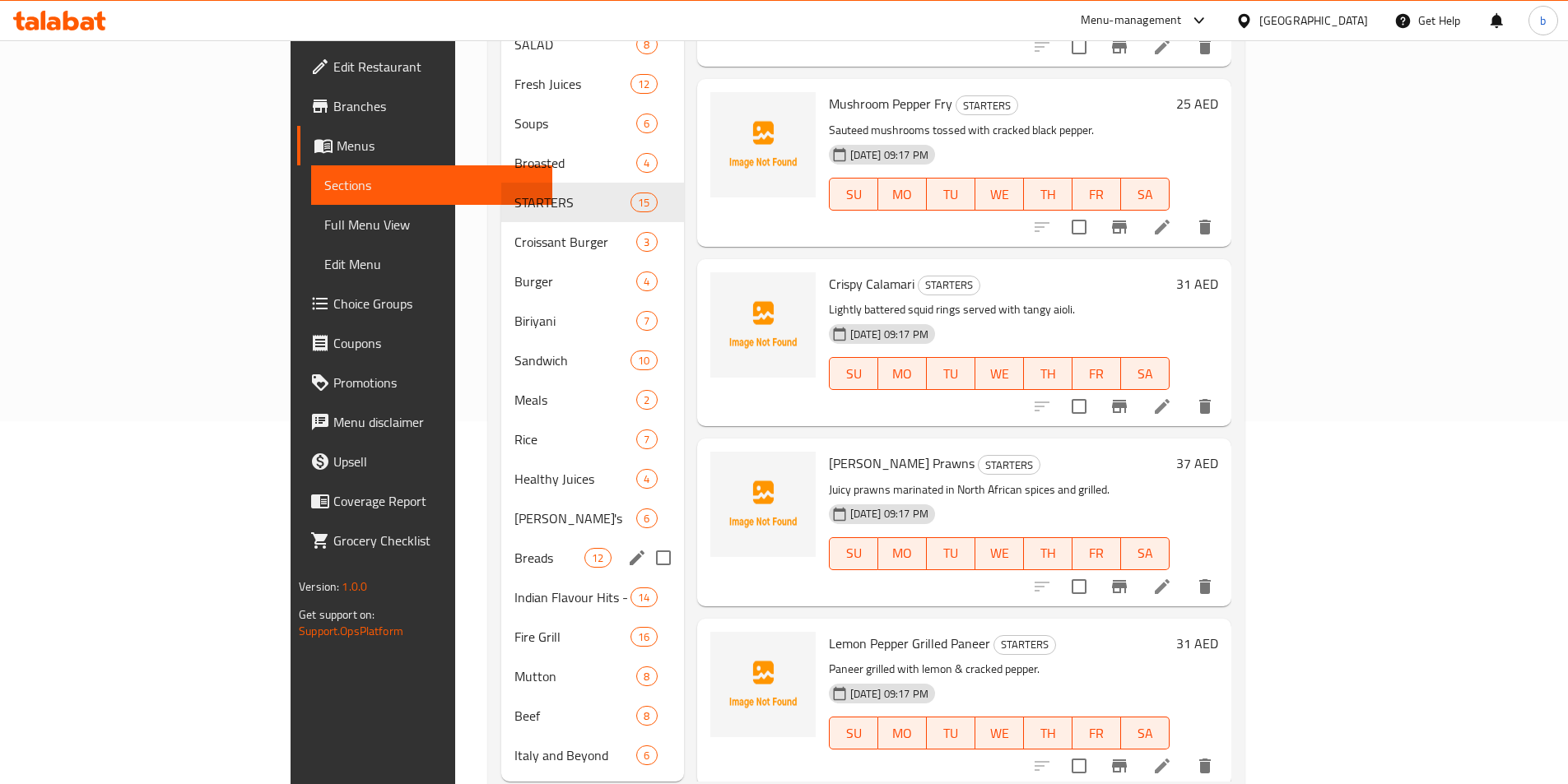
scroll to position [381, 0]
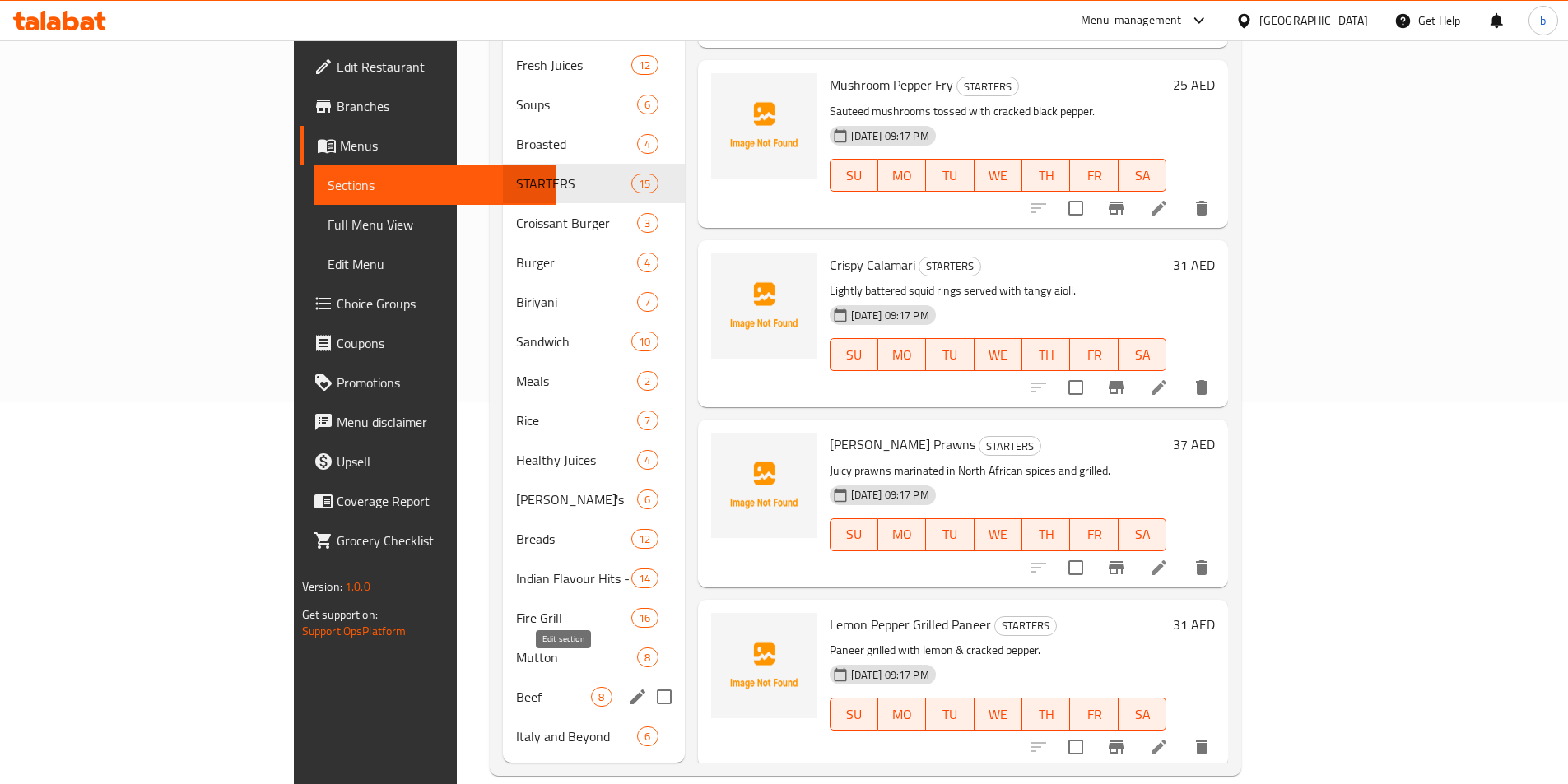
click at [628, 687] on icon "edit" at bounding box center [638, 697] width 20 height 20
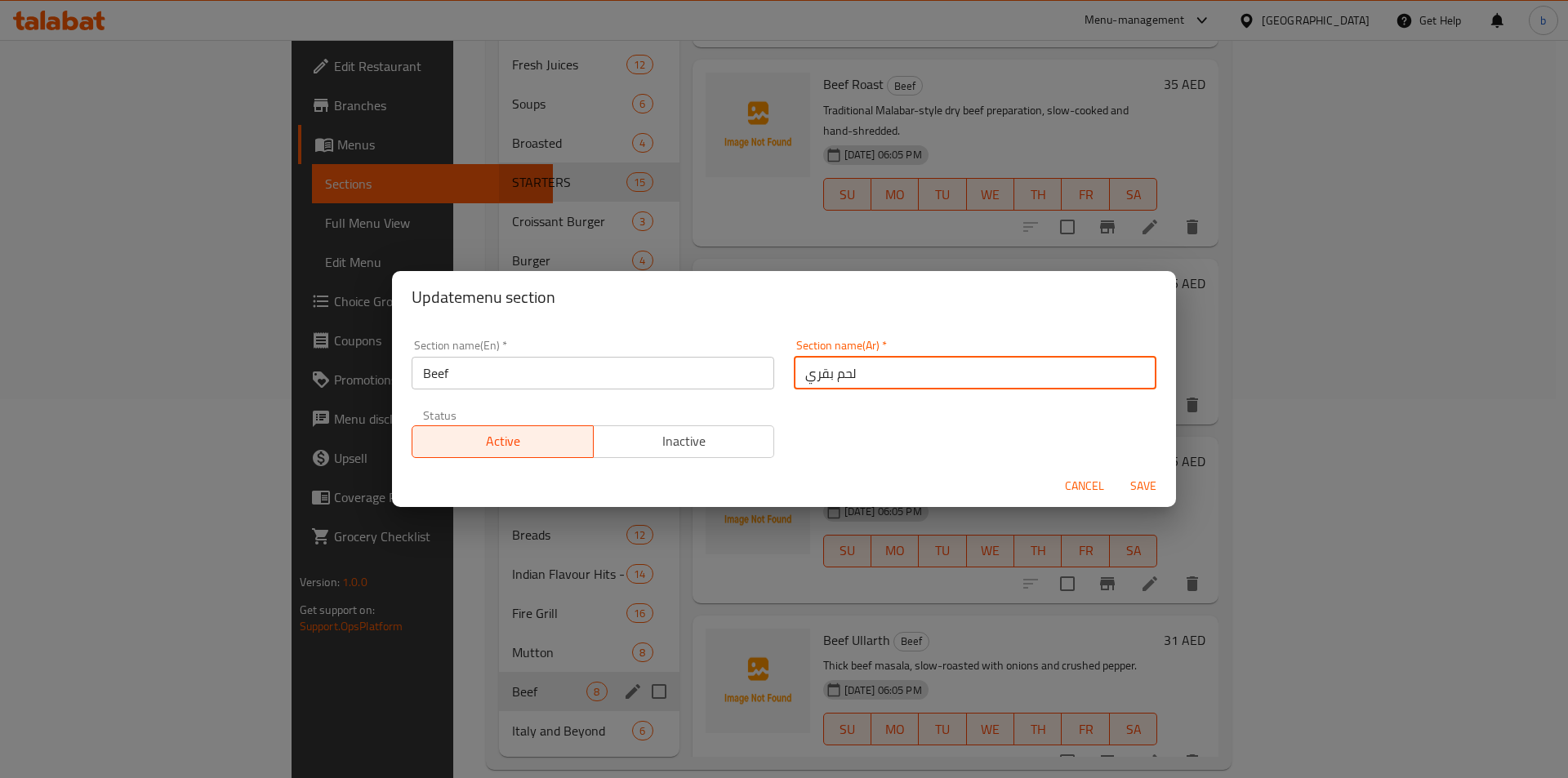
drag, startPoint x: 796, startPoint y: 379, endPoint x: 828, endPoint y: 379, distance: 32.0
click at [828, 379] on input "لحم بقري" at bounding box center [975, 372] width 363 height 33
type input "لحم"
click at [1139, 480] on span "Save" at bounding box center [1143, 486] width 40 height 20
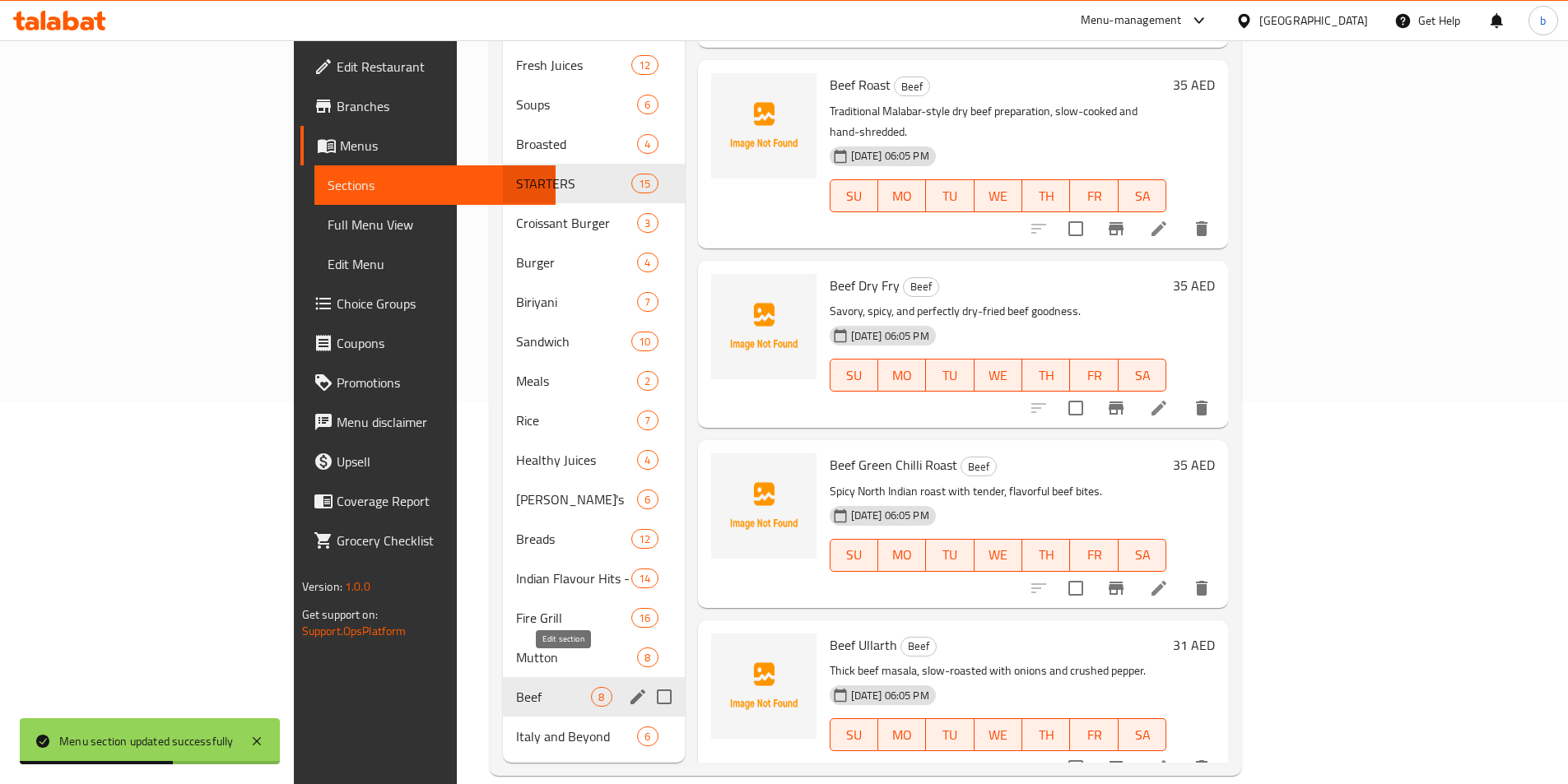
click at [628, 687] on icon "edit" at bounding box center [638, 697] width 20 height 20
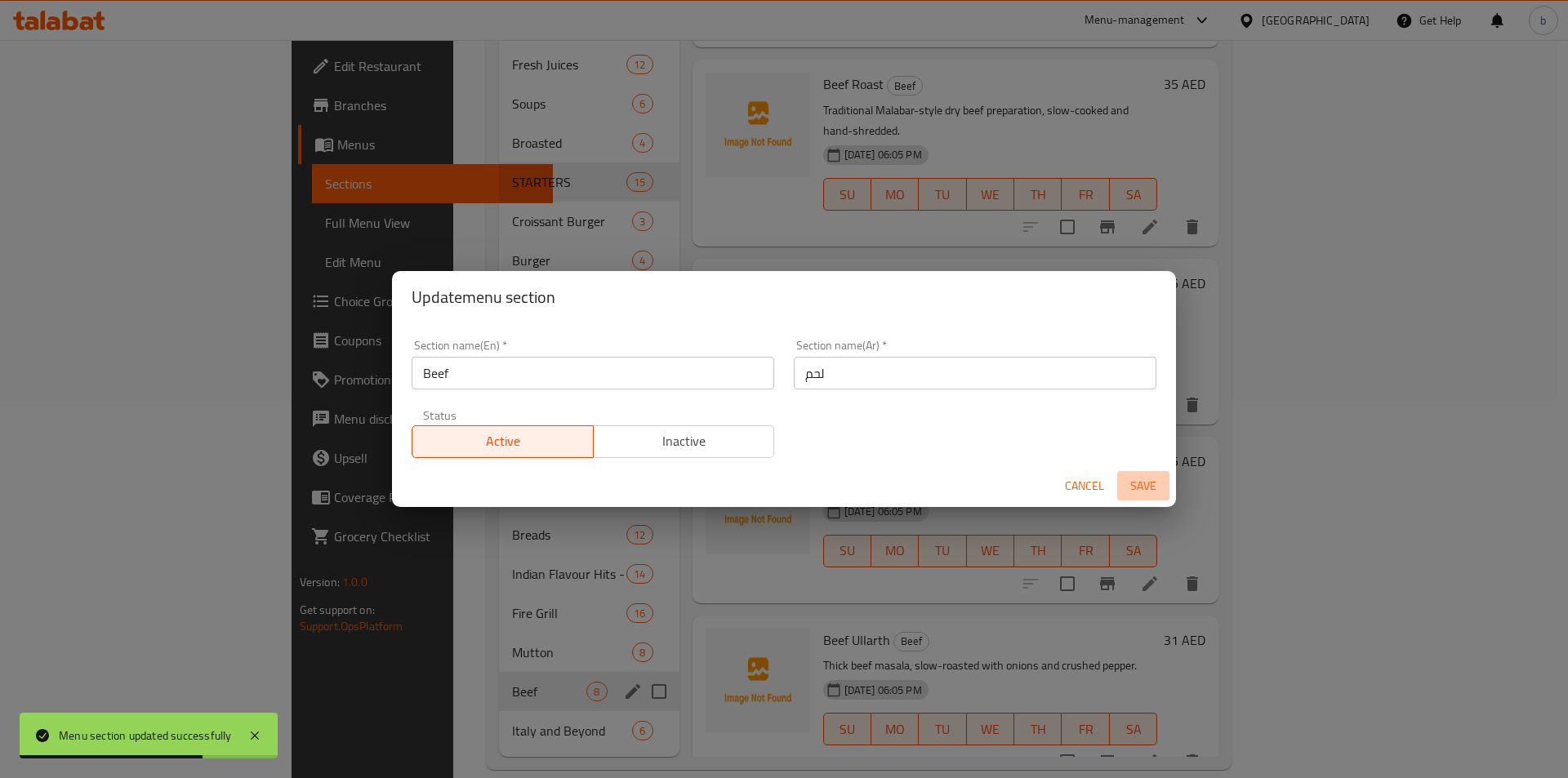
click at [1139, 486] on span "Save" at bounding box center [1143, 486] width 40 height 20
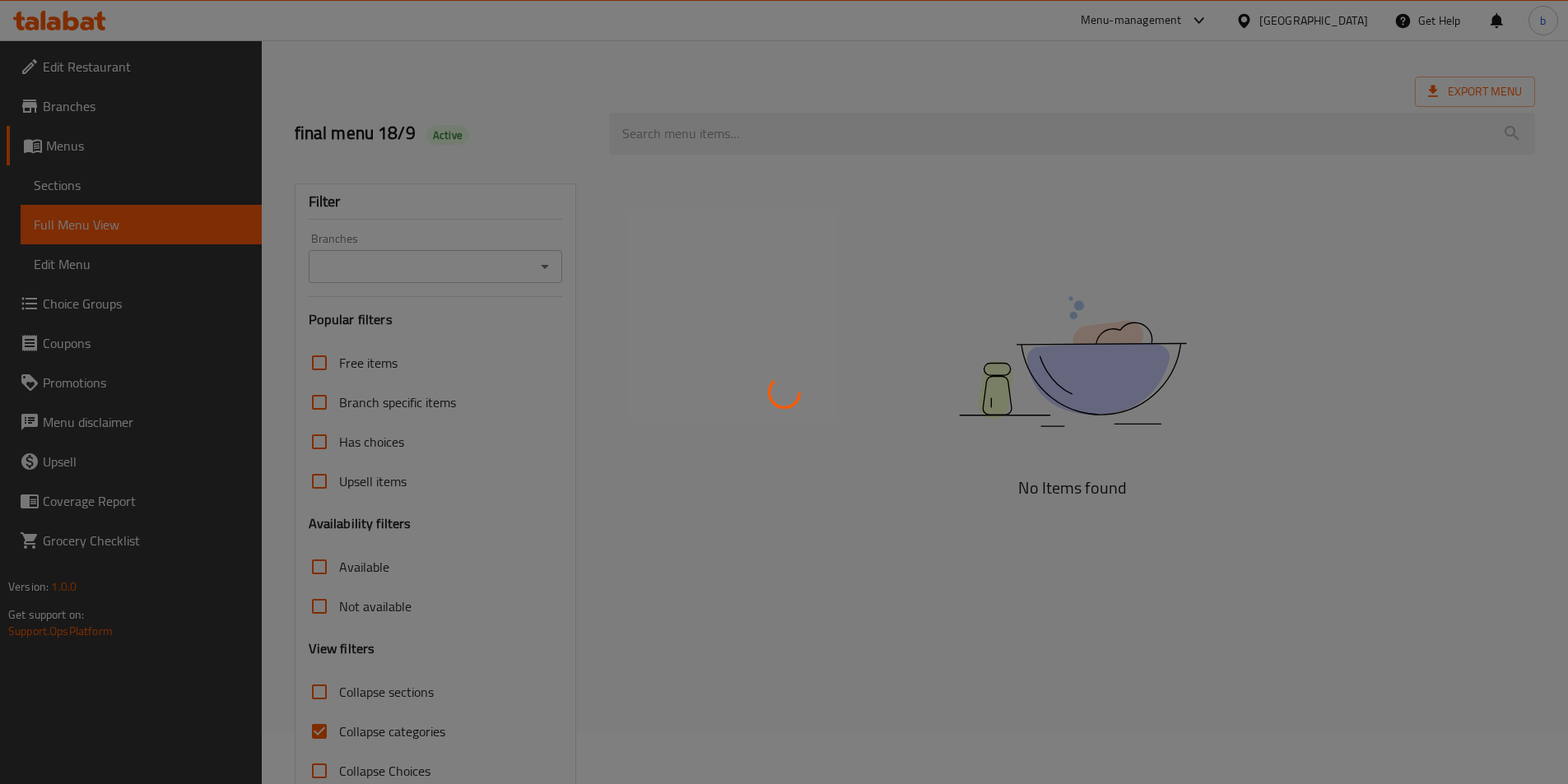
scroll to position [91, 0]
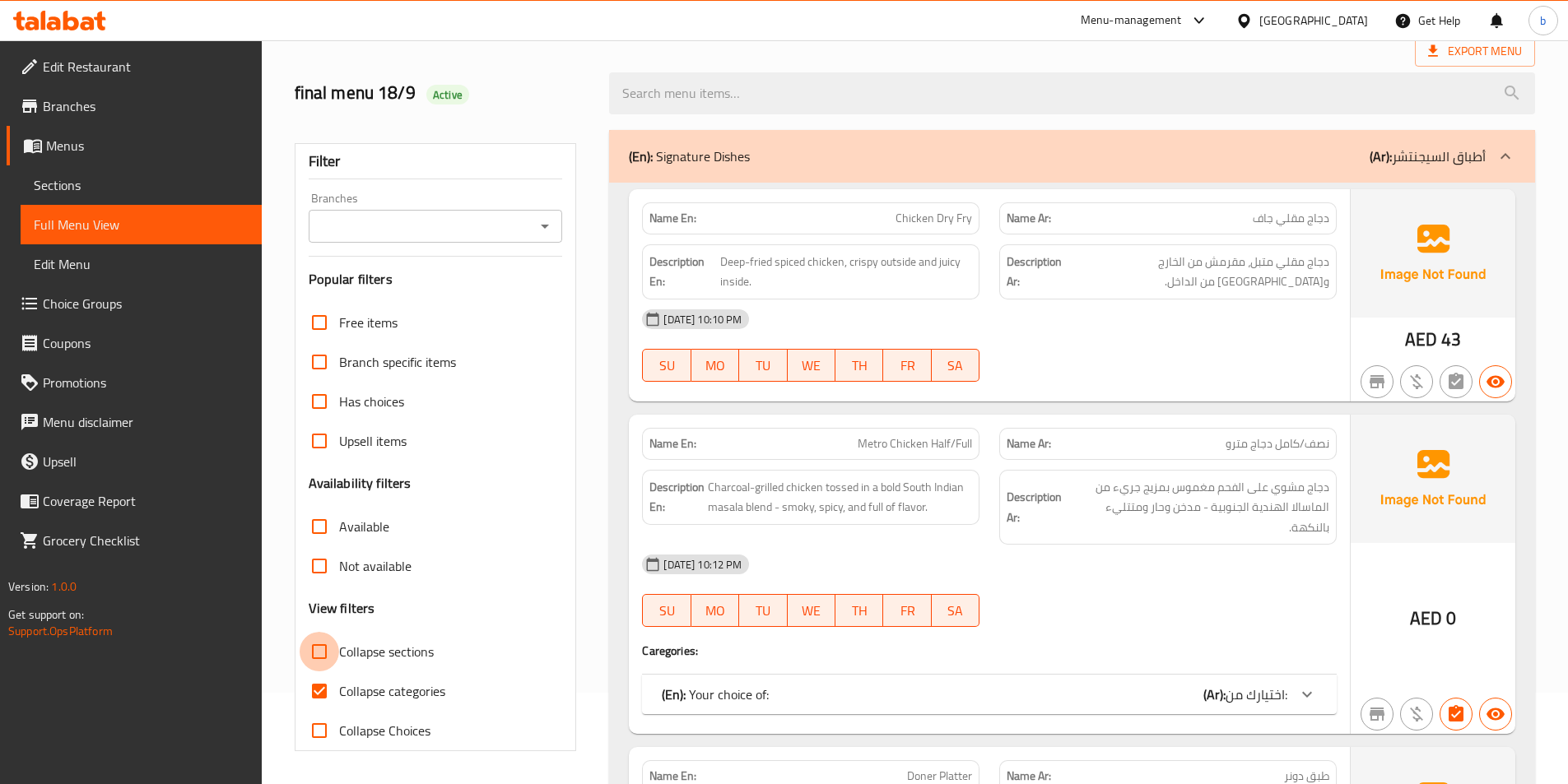
click at [321, 658] on input "Collapse sections" at bounding box center [319, 651] width 40 height 40
click at [316, 647] on input "Collapse sections" at bounding box center [319, 651] width 40 height 40
click at [323, 657] on input "Collapse sections" at bounding box center [319, 651] width 40 height 40
checkbox input "true"
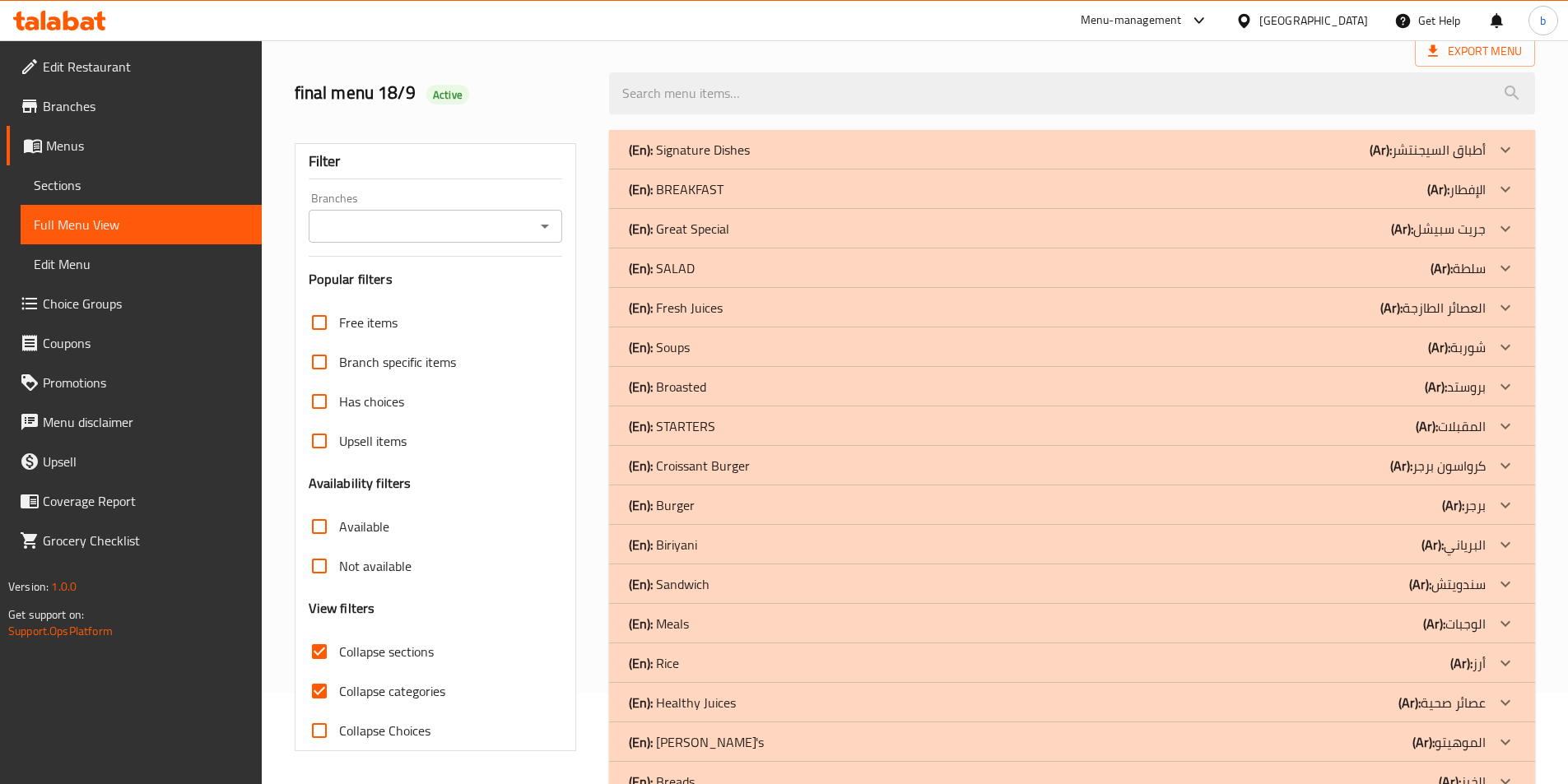
click at [1502, 153] on icon at bounding box center [1506, 150] width 20 height 20
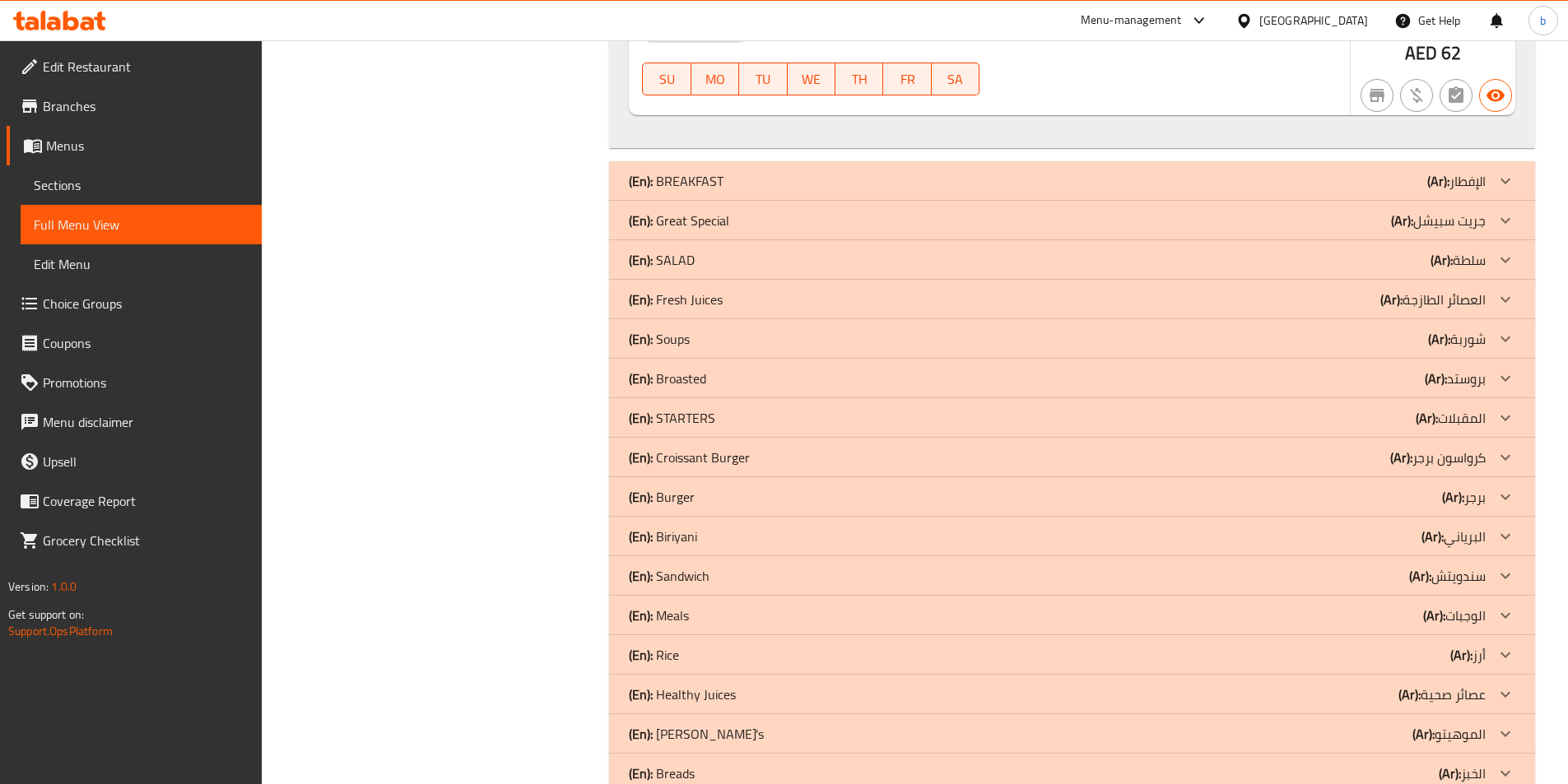
scroll to position [2148, 0]
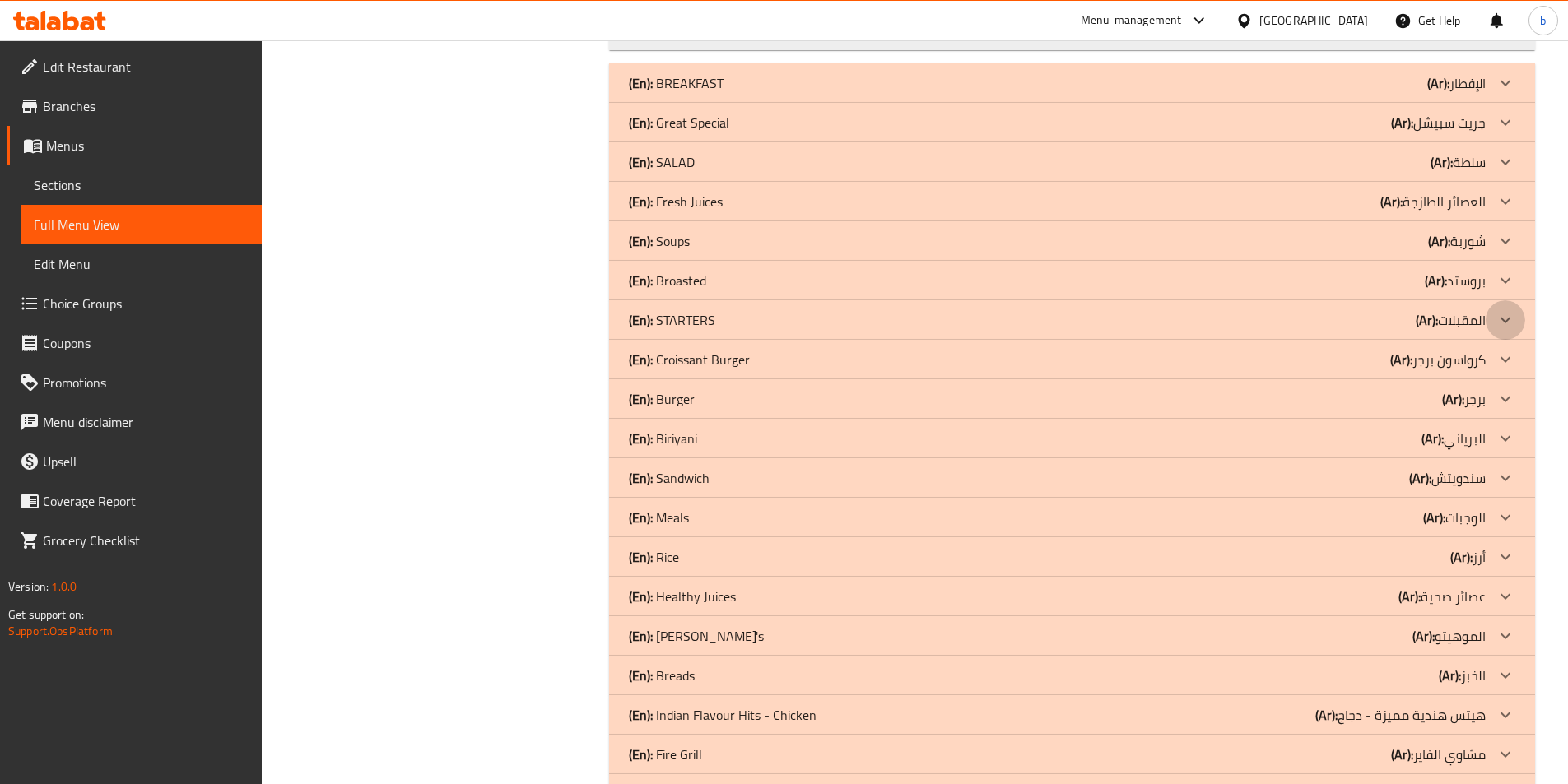
click at [1493, 317] on div at bounding box center [1505, 320] width 40 height 40
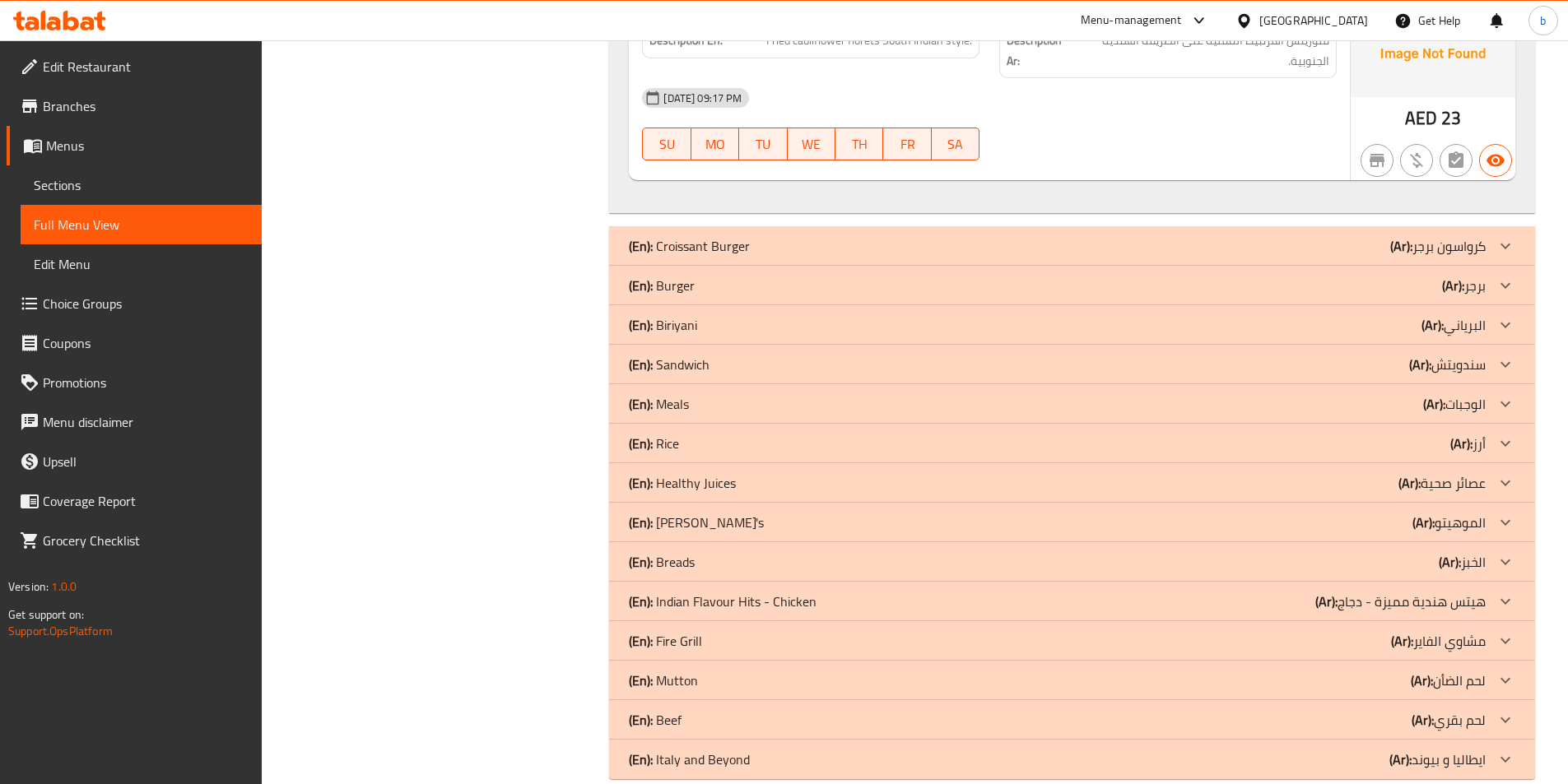
scroll to position [5561, 0]
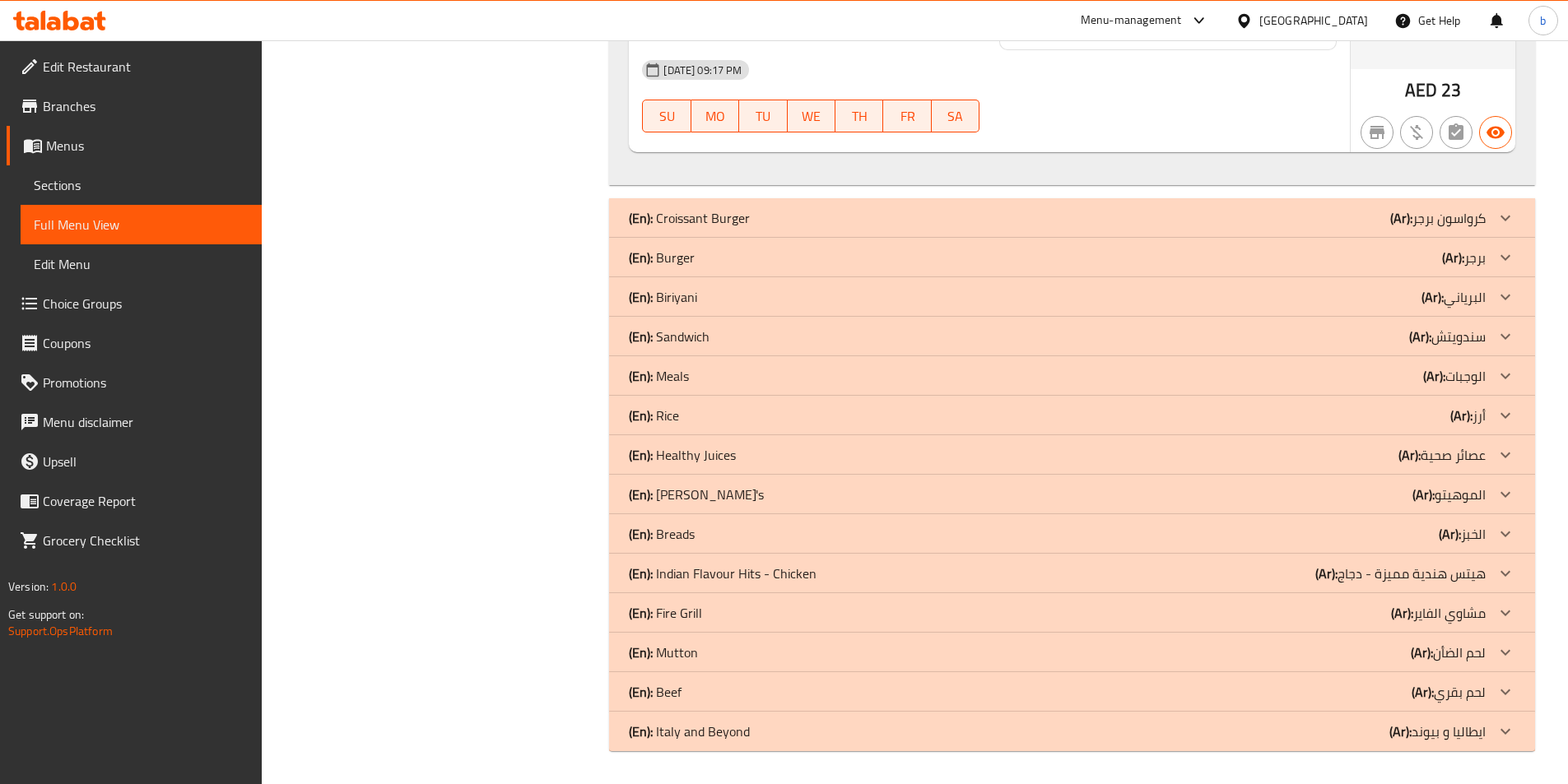
click at [1500, 730] on icon at bounding box center [1506, 732] width 20 height 20
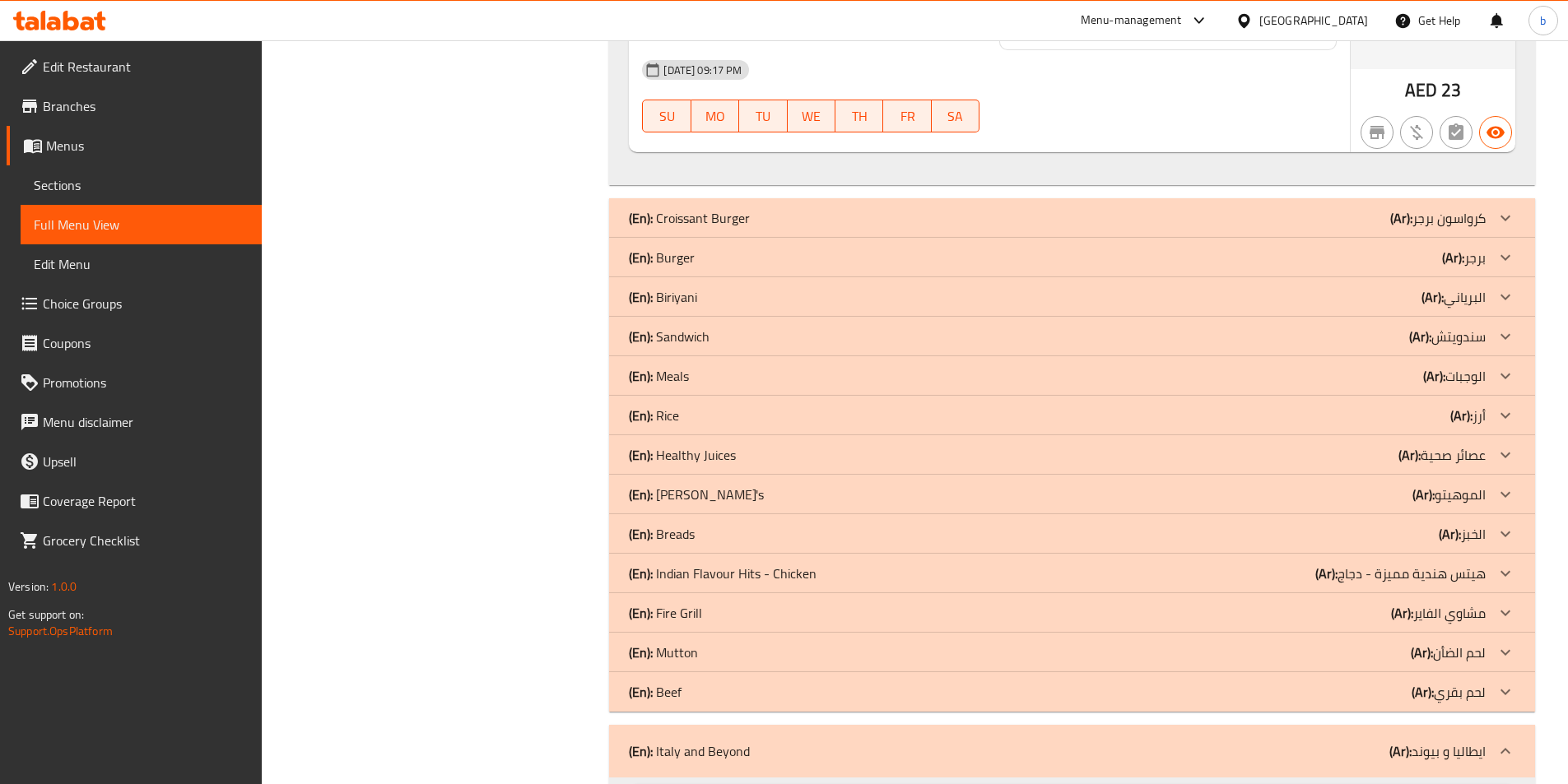
click at [1501, 683] on icon at bounding box center [1506, 692] width 20 height 20
click at [1500, 655] on icon at bounding box center [1506, 653] width 20 height 20
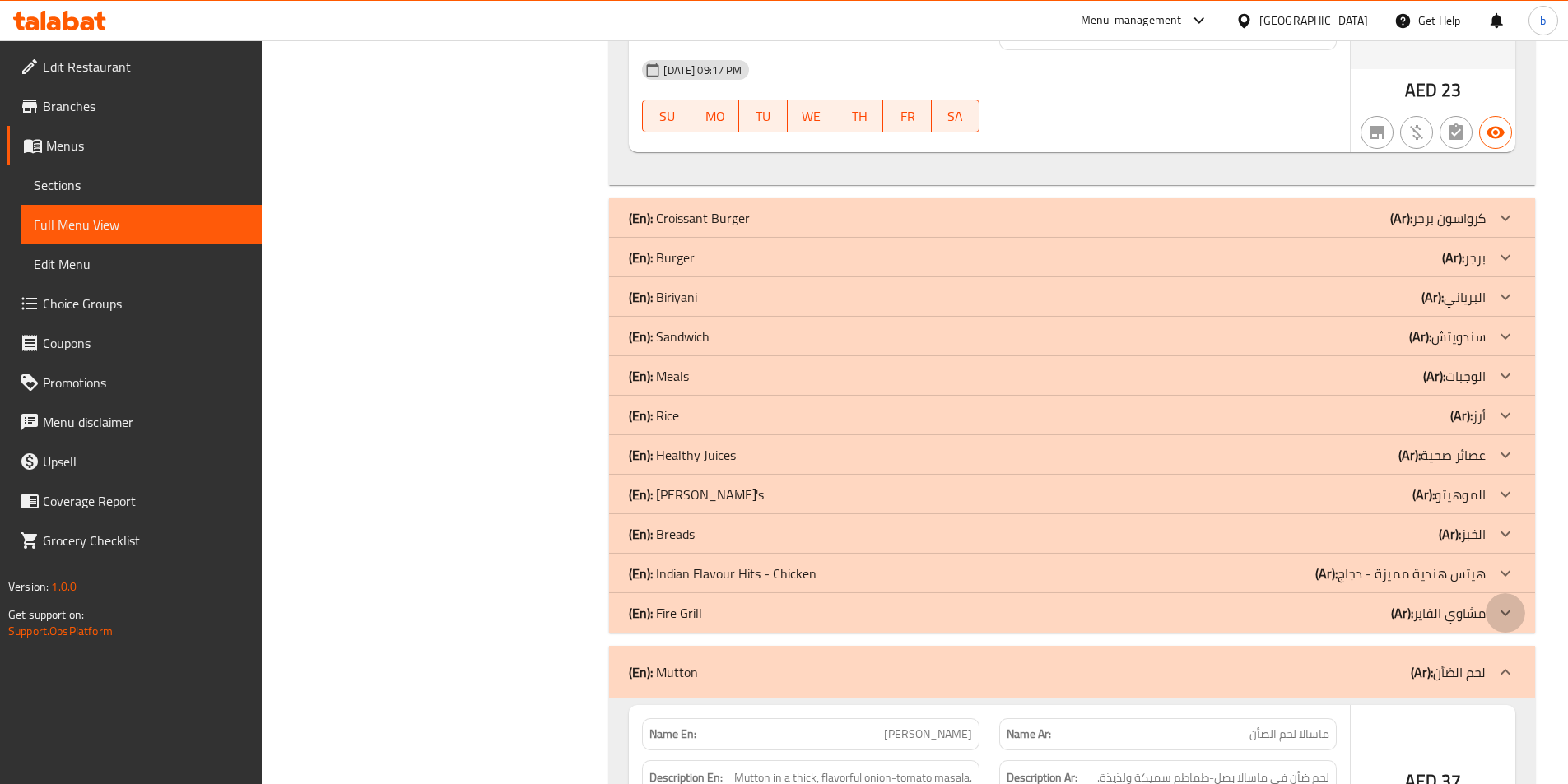
click at [1502, 612] on icon at bounding box center [1505, 613] width 10 height 5
click at [1503, 576] on icon at bounding box center [1506, 573] width 20 height 20
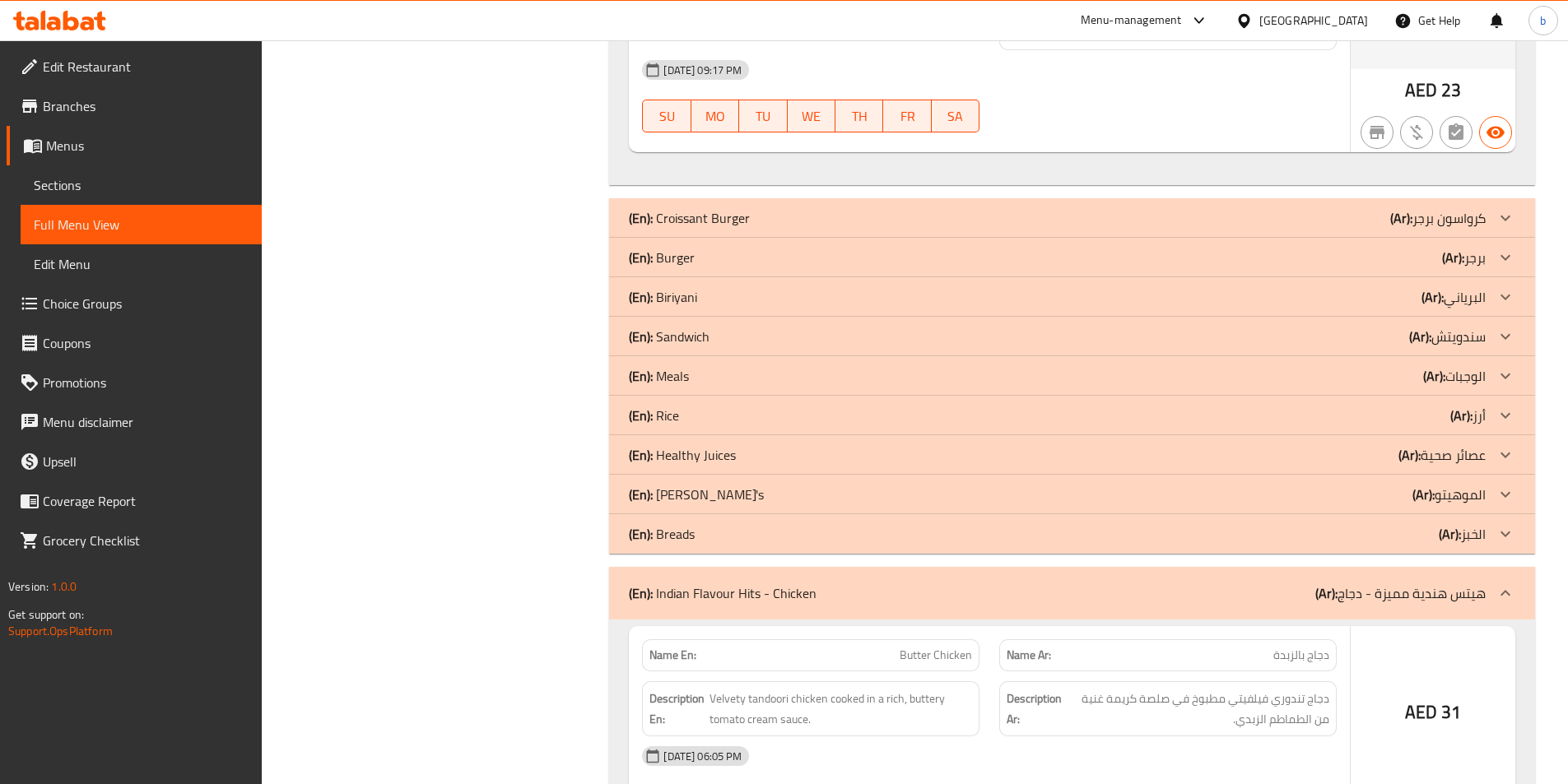
click at [1510, 523] on div at bounding box center [1505, 534] width 40 height 40
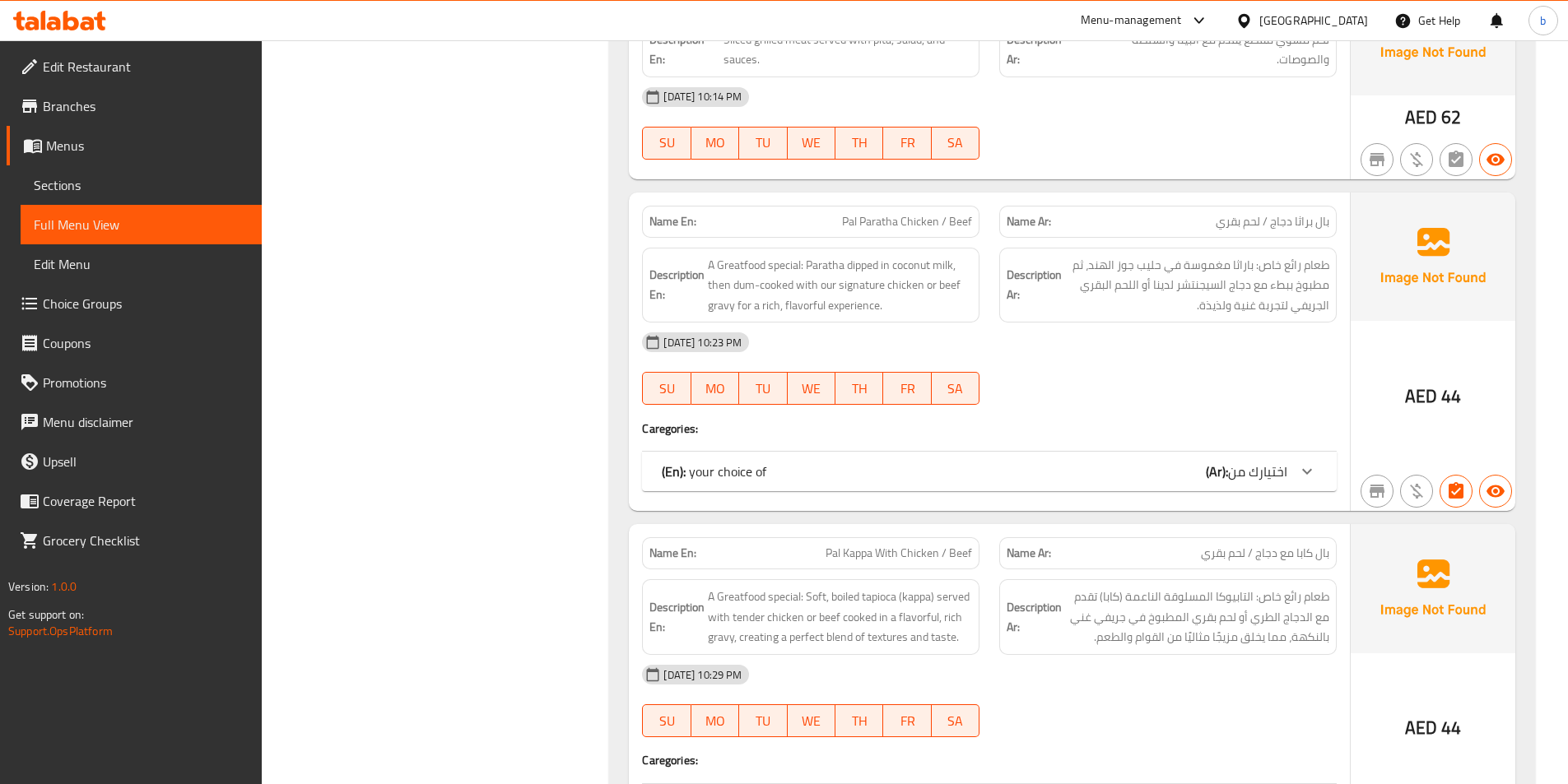
scroll to position [213, 0]
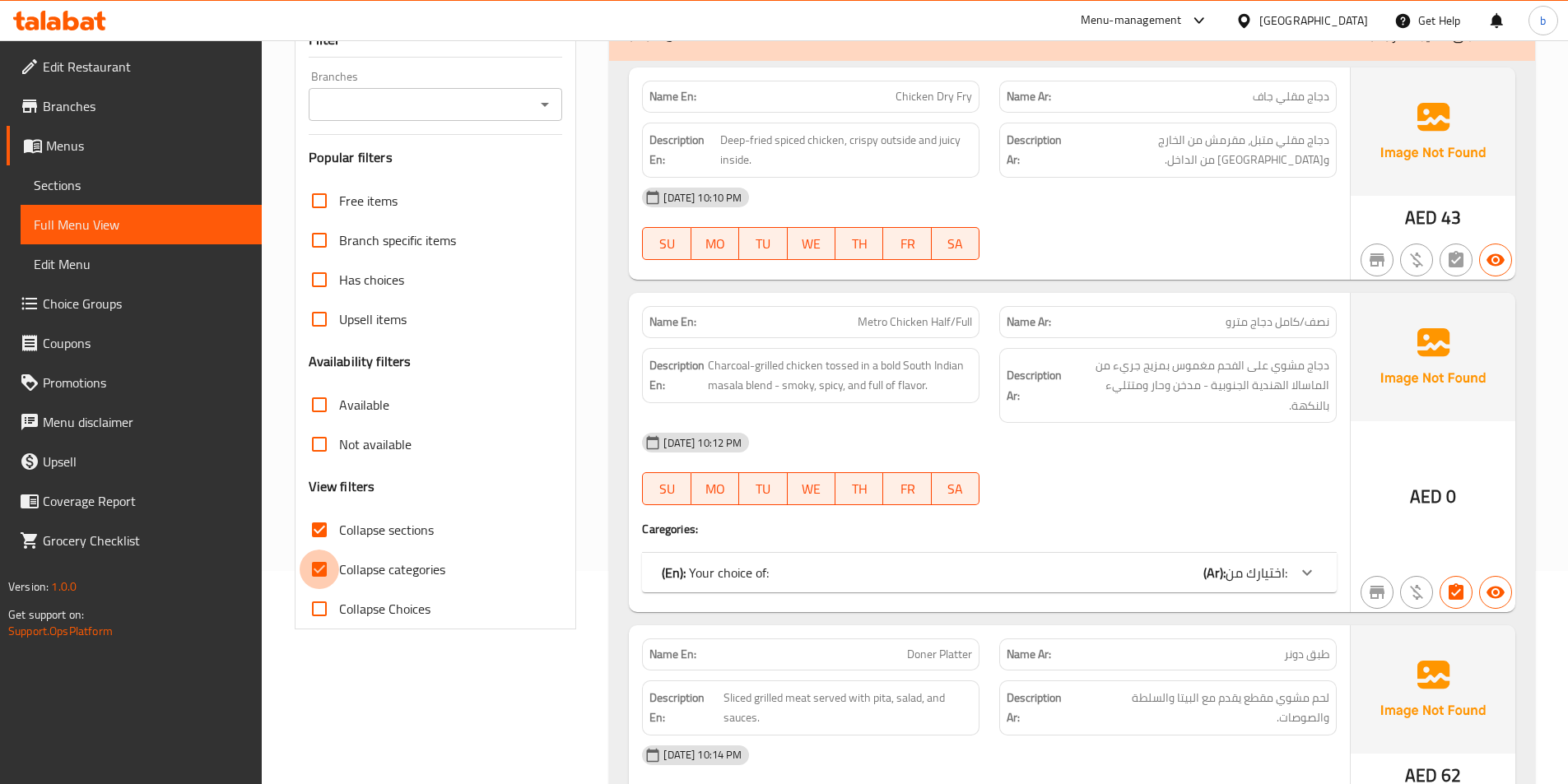
click at [320, 579] on input "Collapse categories" at bounding box center [319, 569] width 40 height 40
checkbox input "false"
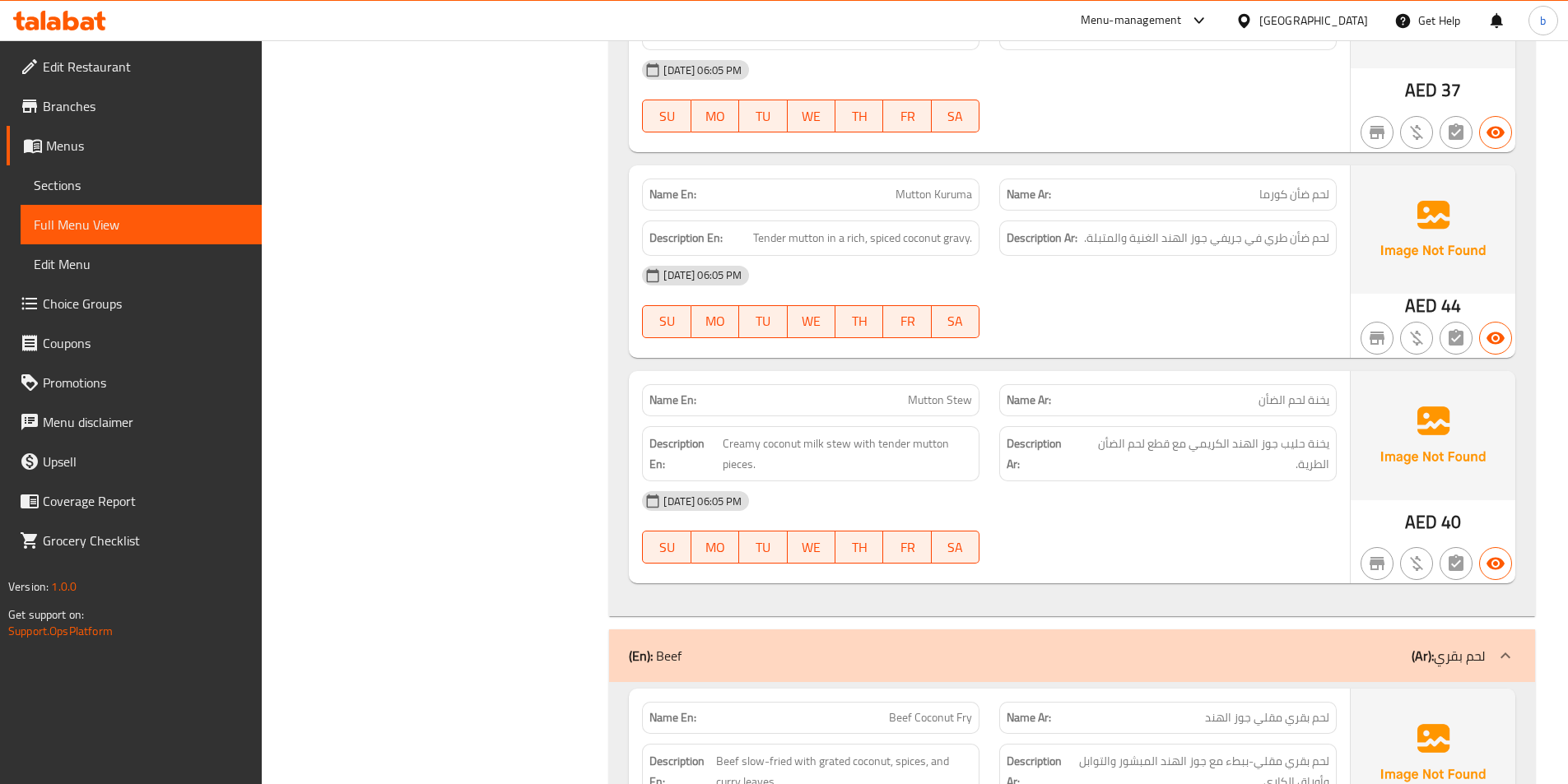
scroll to position [18681, 0]
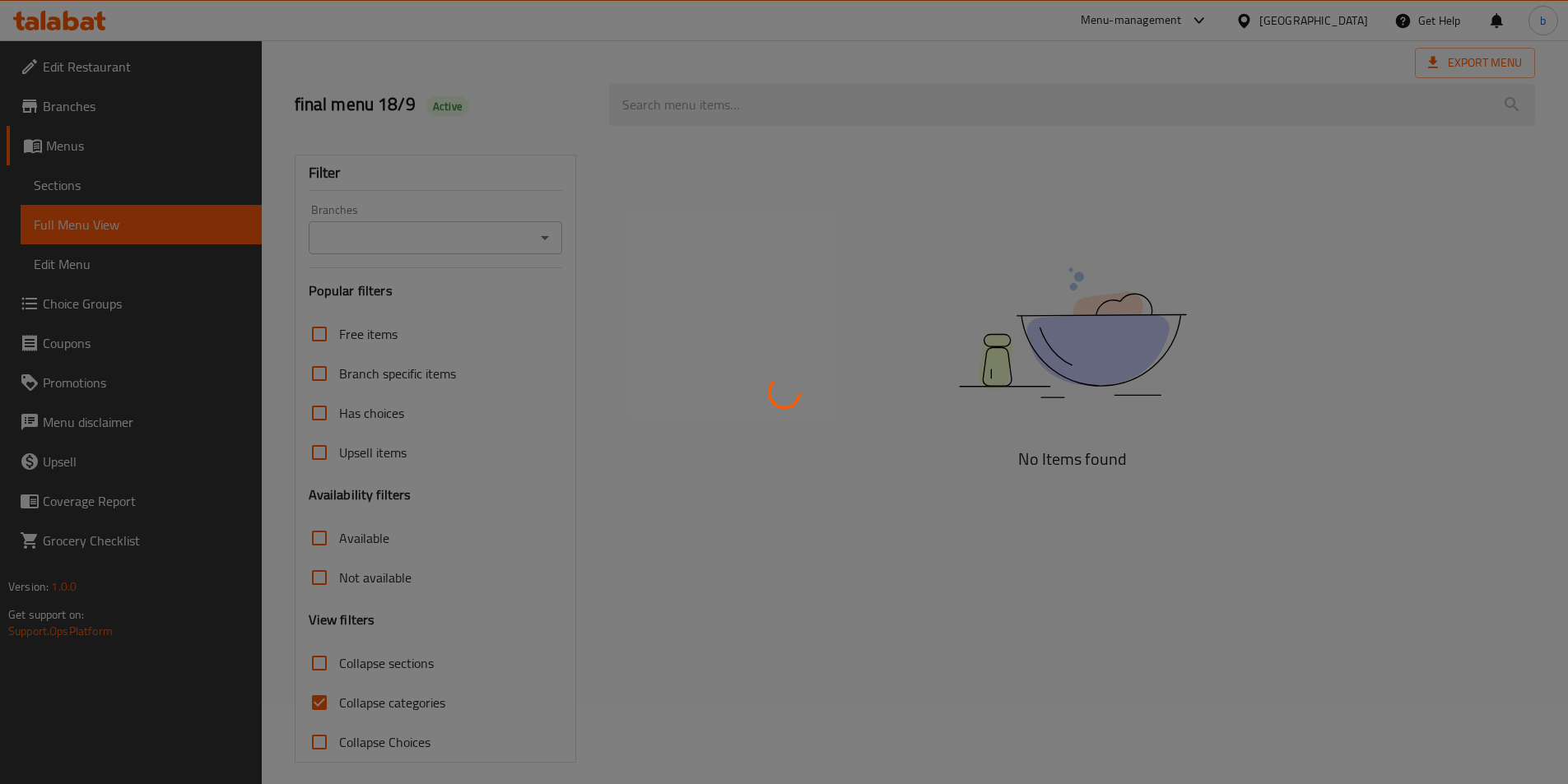
scroll to position [90, 0]
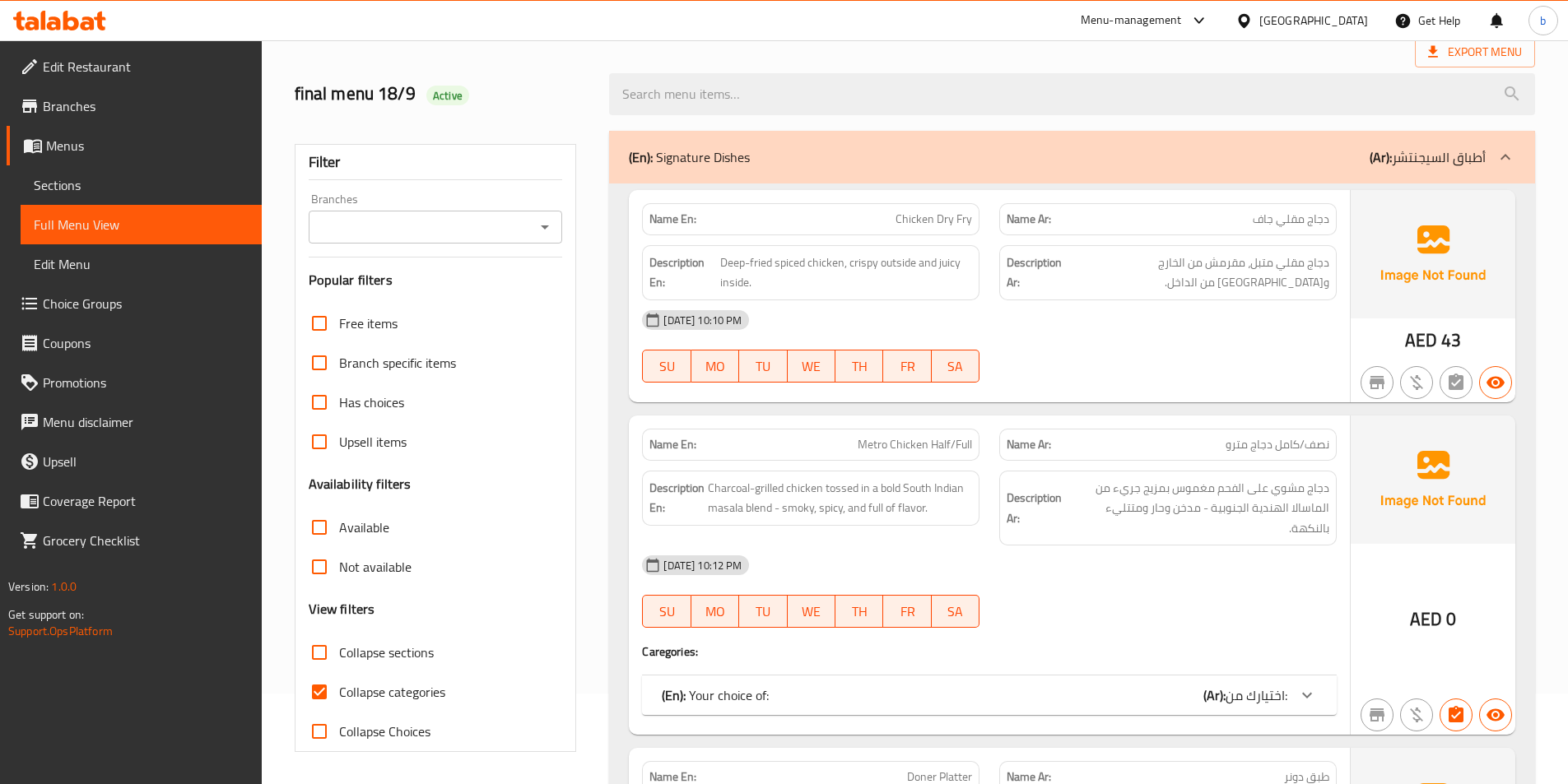
click at [331, 655] on input "Collapse sections" at bounding box center [319, 652] width 40 height 40
checkbox input "true"
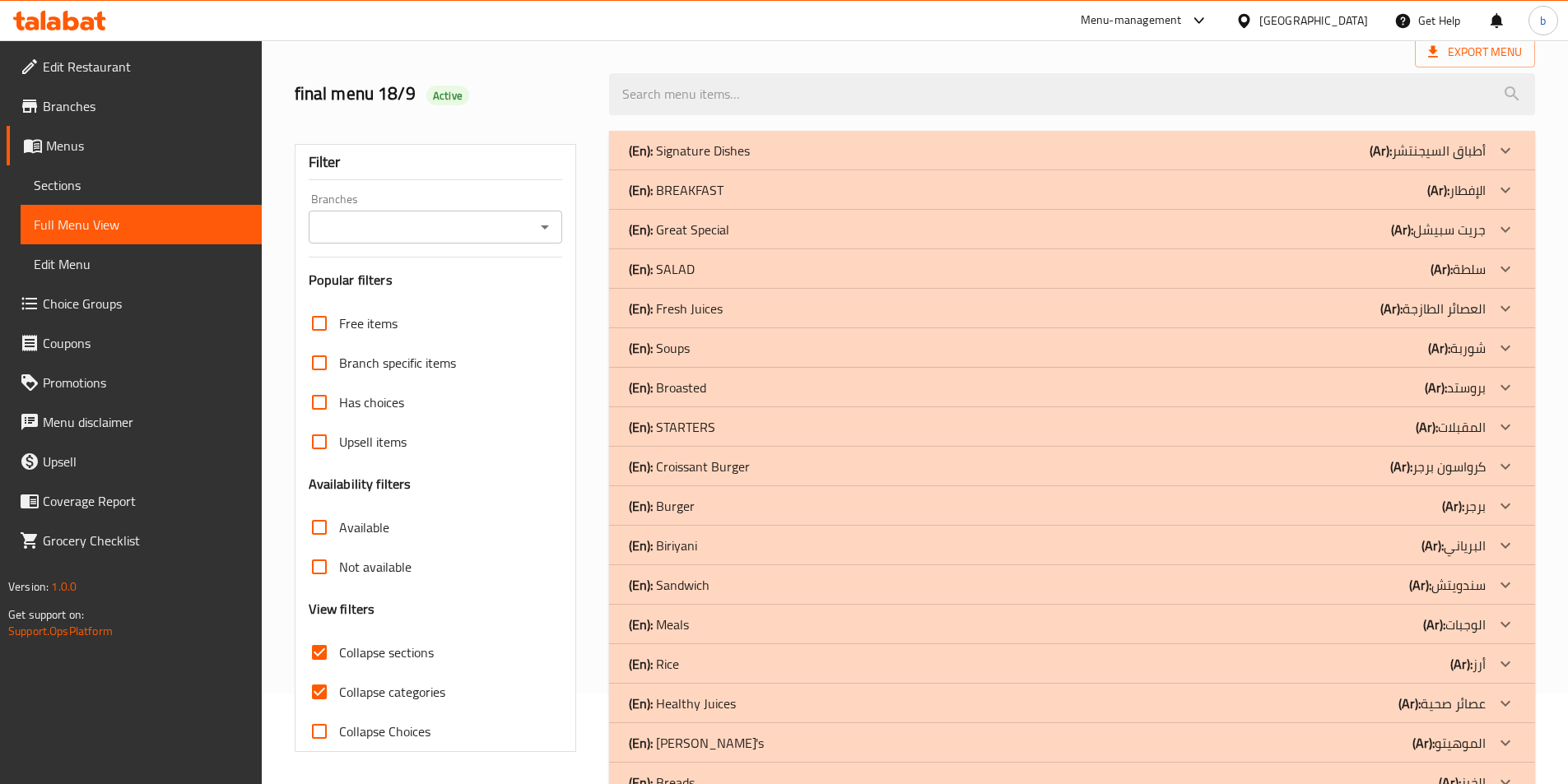
click at [332, 691] on input "Collapse categories" at bounding box center [319, 692] width 40 height 40
checkbox input "false"
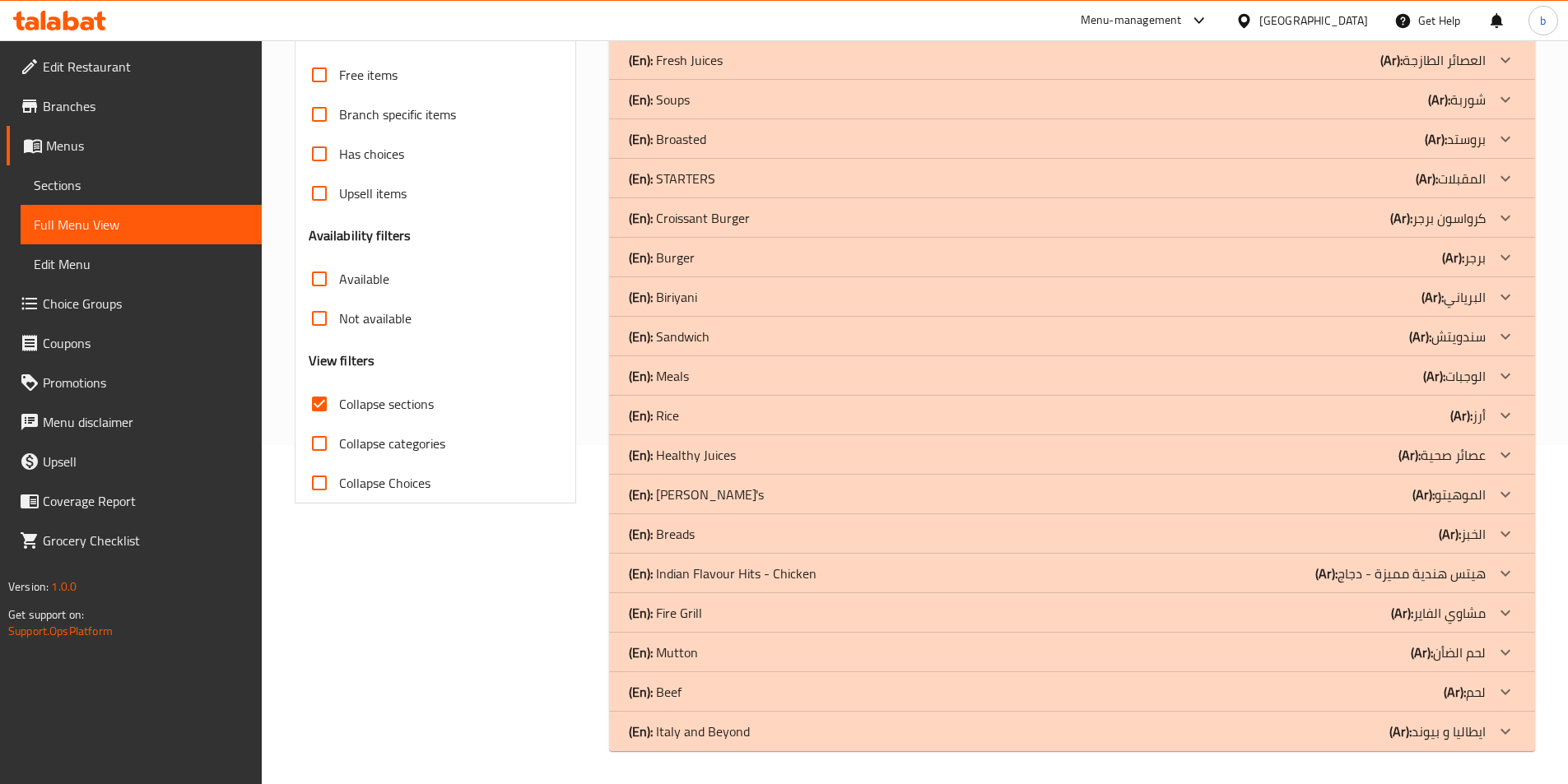
click at [1500, 735] on icon at bounding box center [1506, 732] width 20 height 20
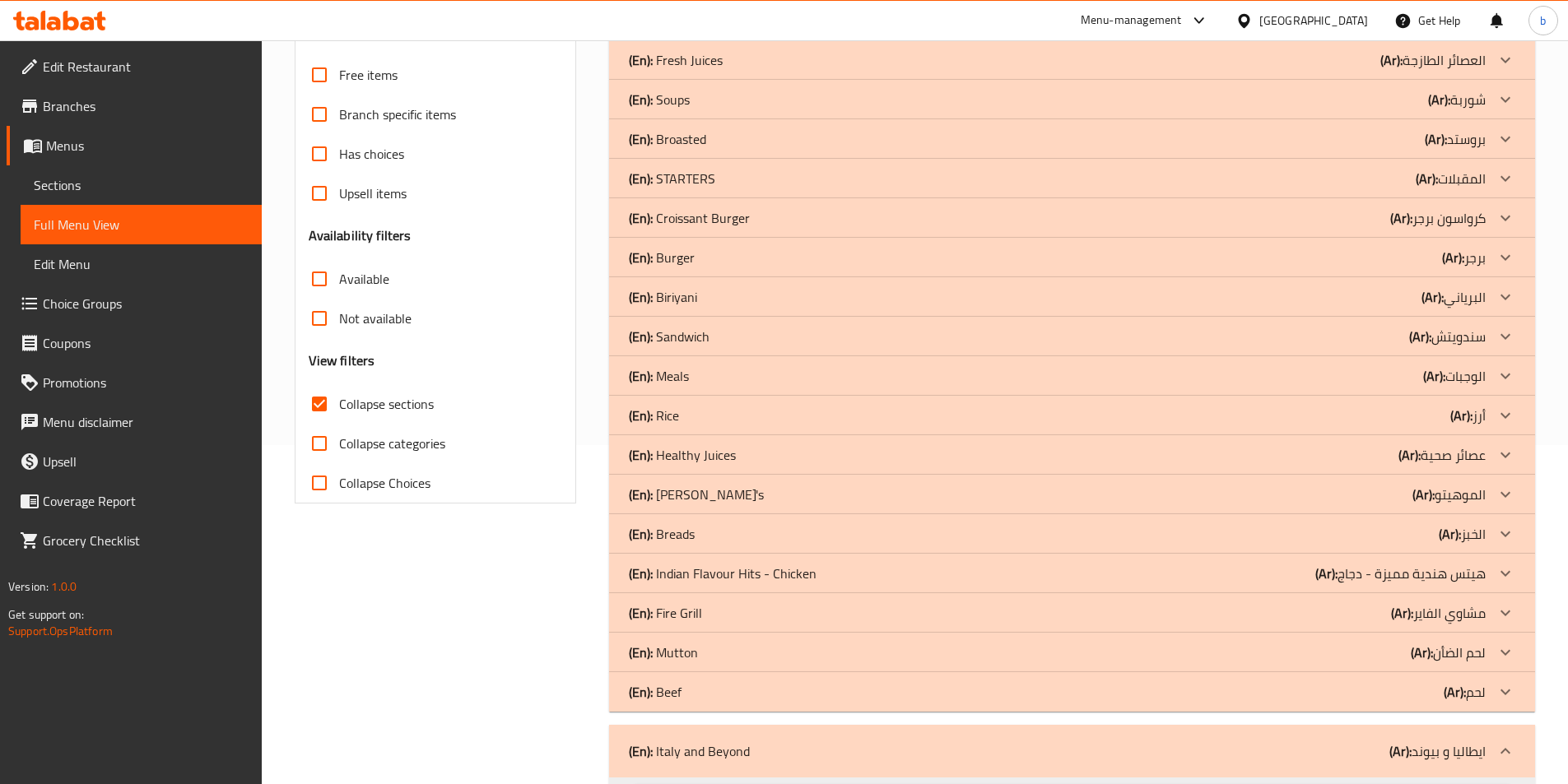
click at [1502, 686] on icon at bounding box center [1506, 692] width 20 height 20
click at [1506, 656] on icon at bounding box center [1506, 653] width 20 height 20
click at [1505, 604] on icon at bounding box center [1506, 613] width 20 height 20
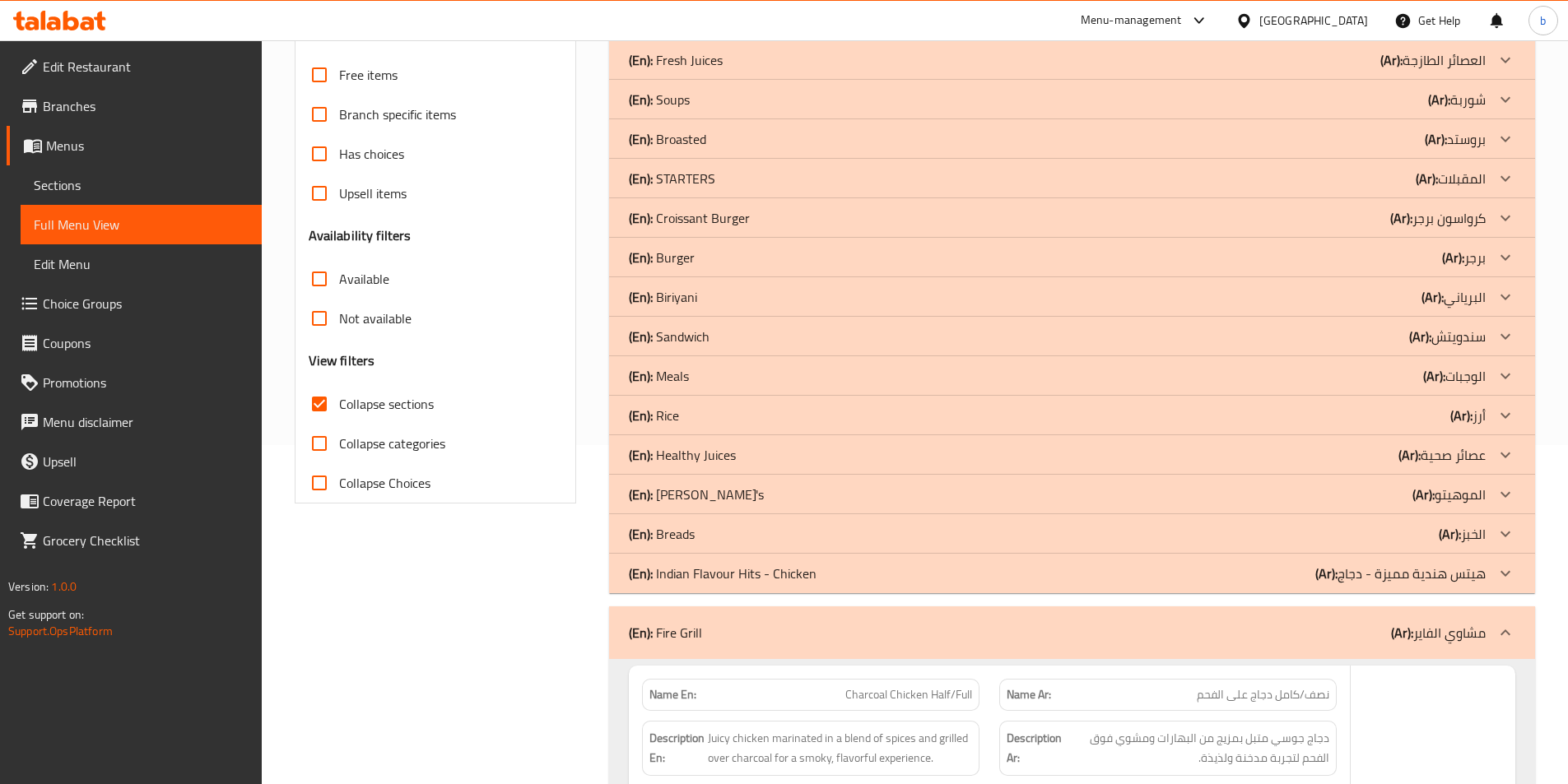
click at [1502, 576] on icon at bounding box center [1506, 573] width 20 height 20
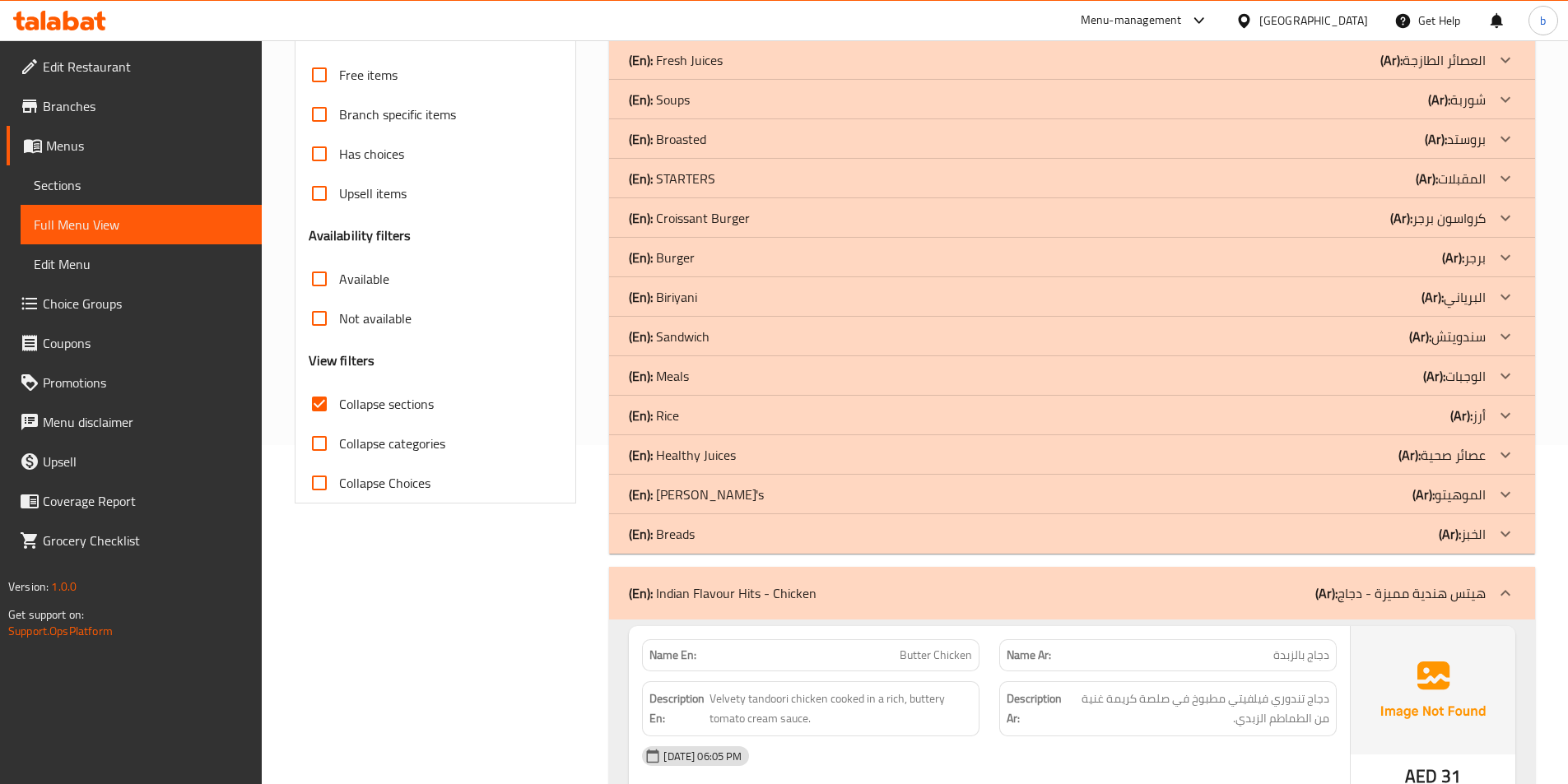
click at [1499, 538] on icon at bounding box center [1506, 534] width 20 height 20
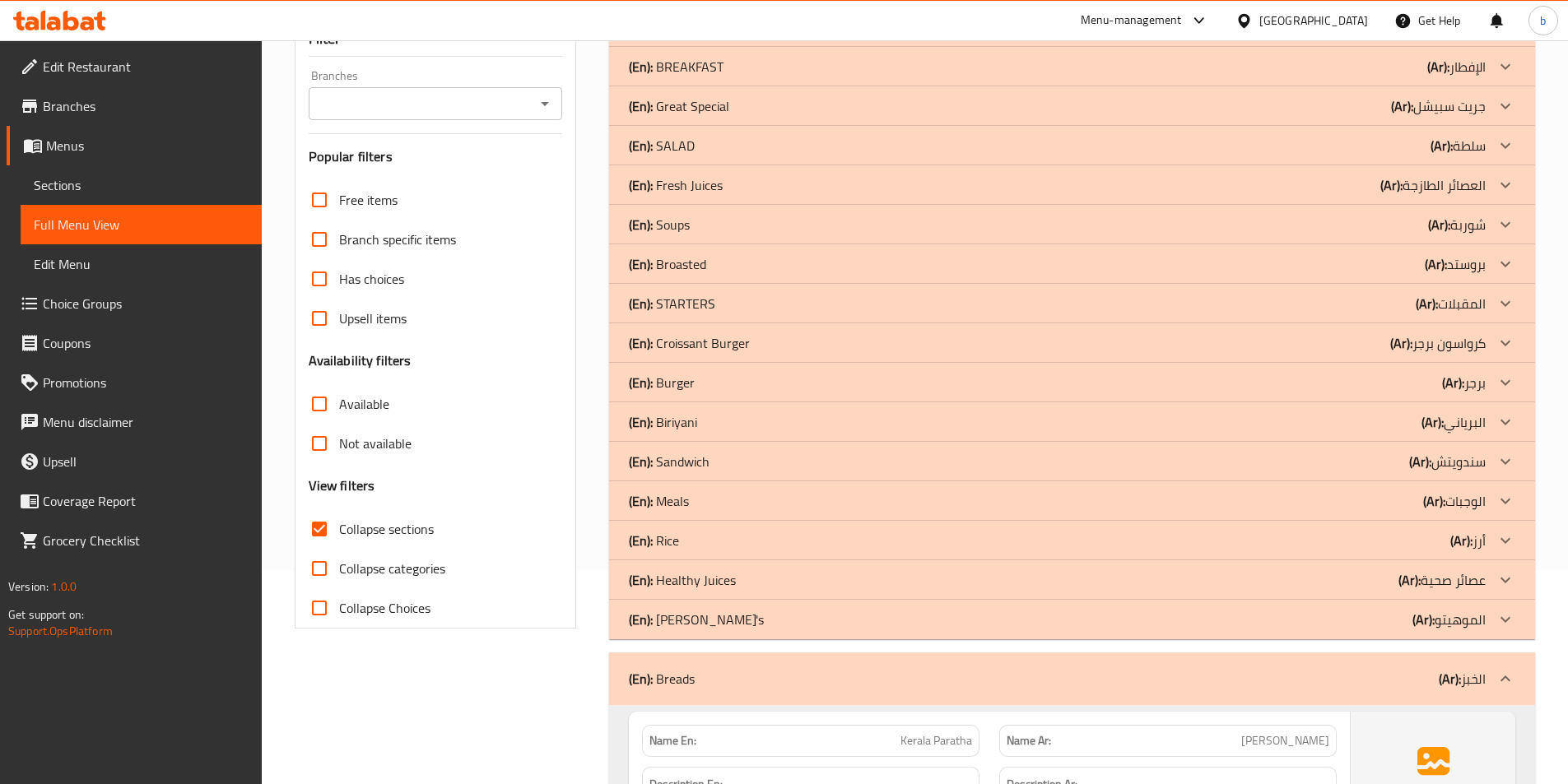
scroll to position [175, 0]
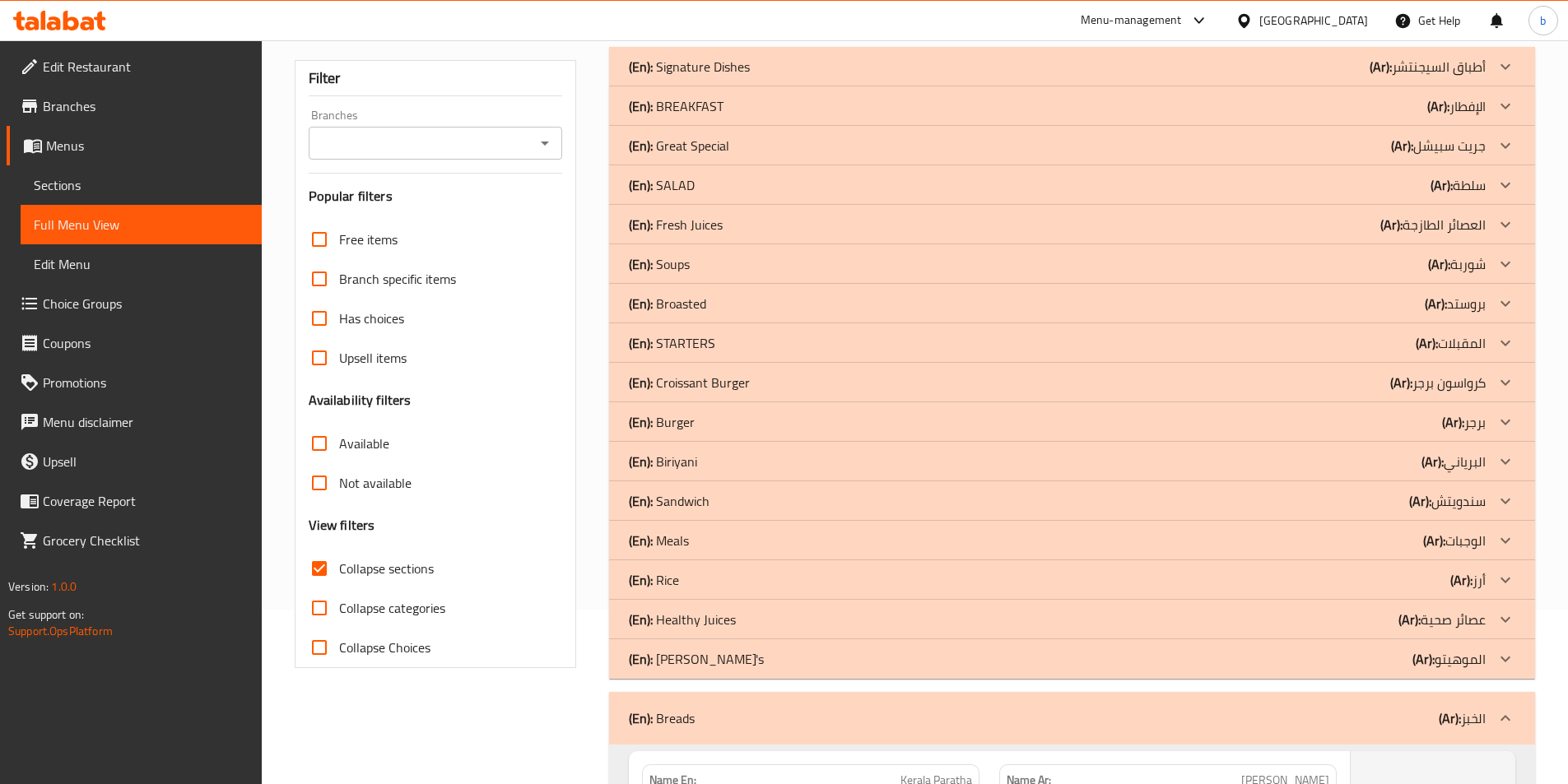
click at [1506, 341] on icon at bounding box center [1506, 343] width 20 height 20
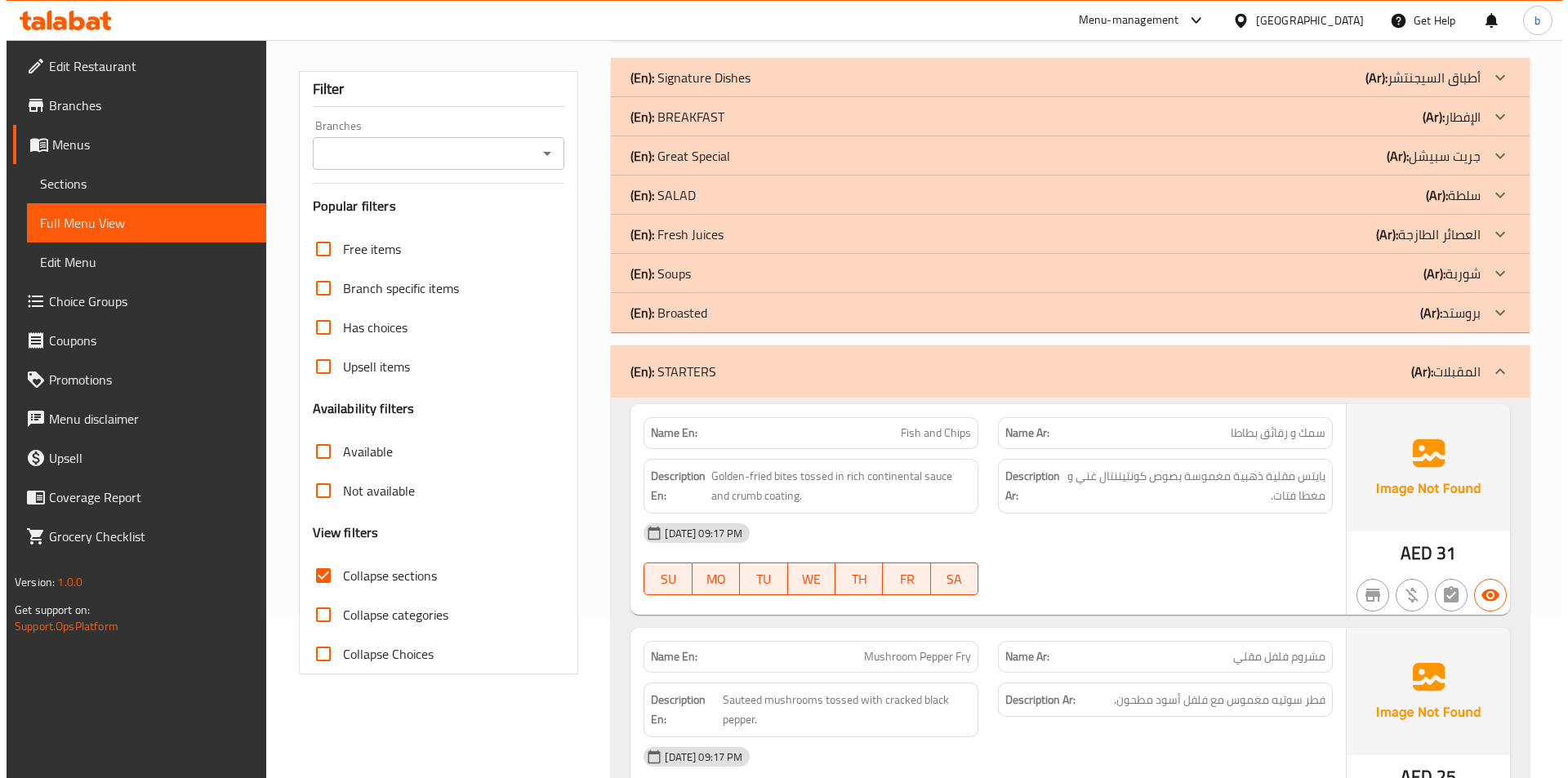
scroll to position [0, 0]
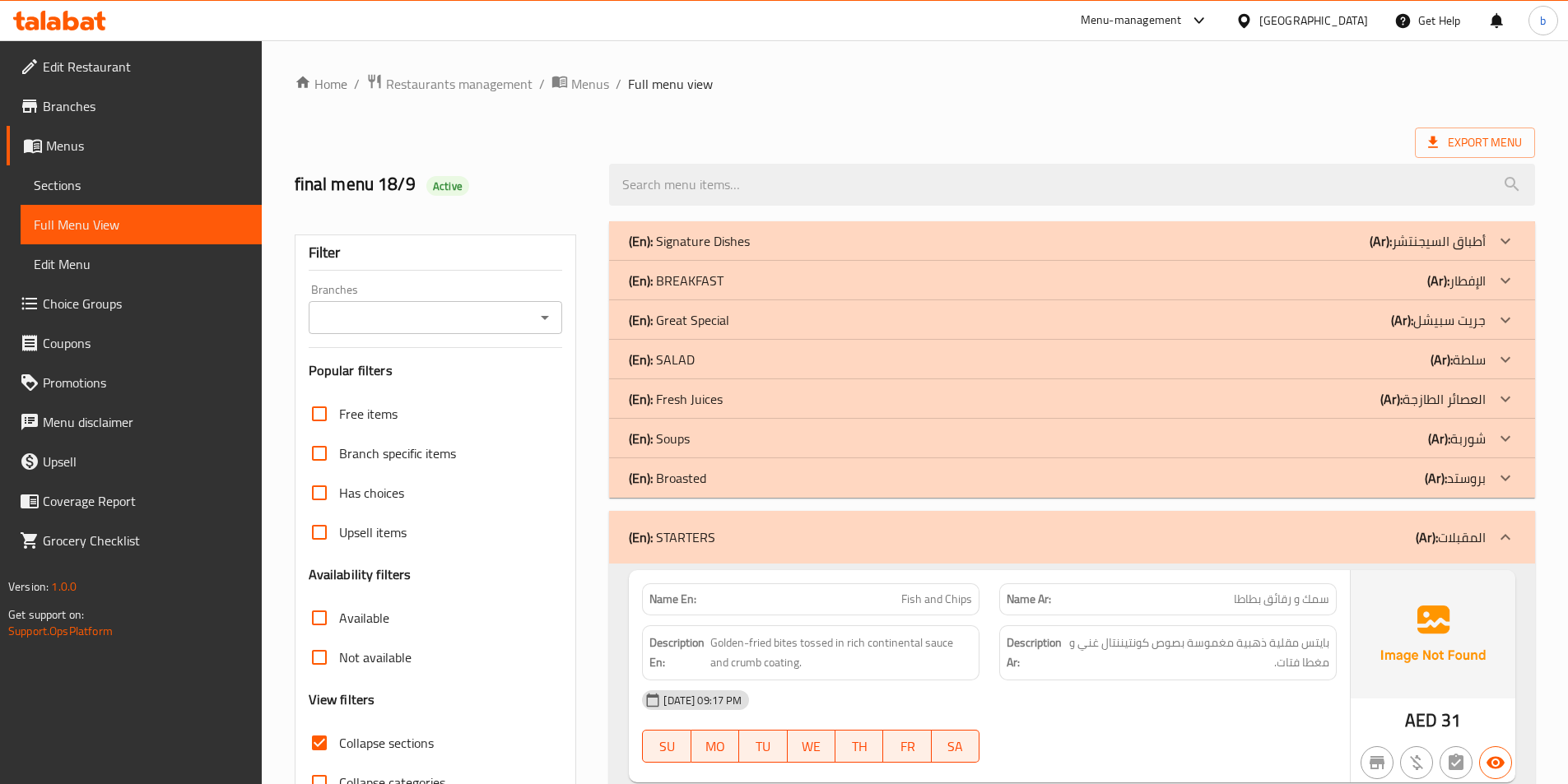
click at [1511, 251] on div at bounding box center [1505, 241] width 40 height 40
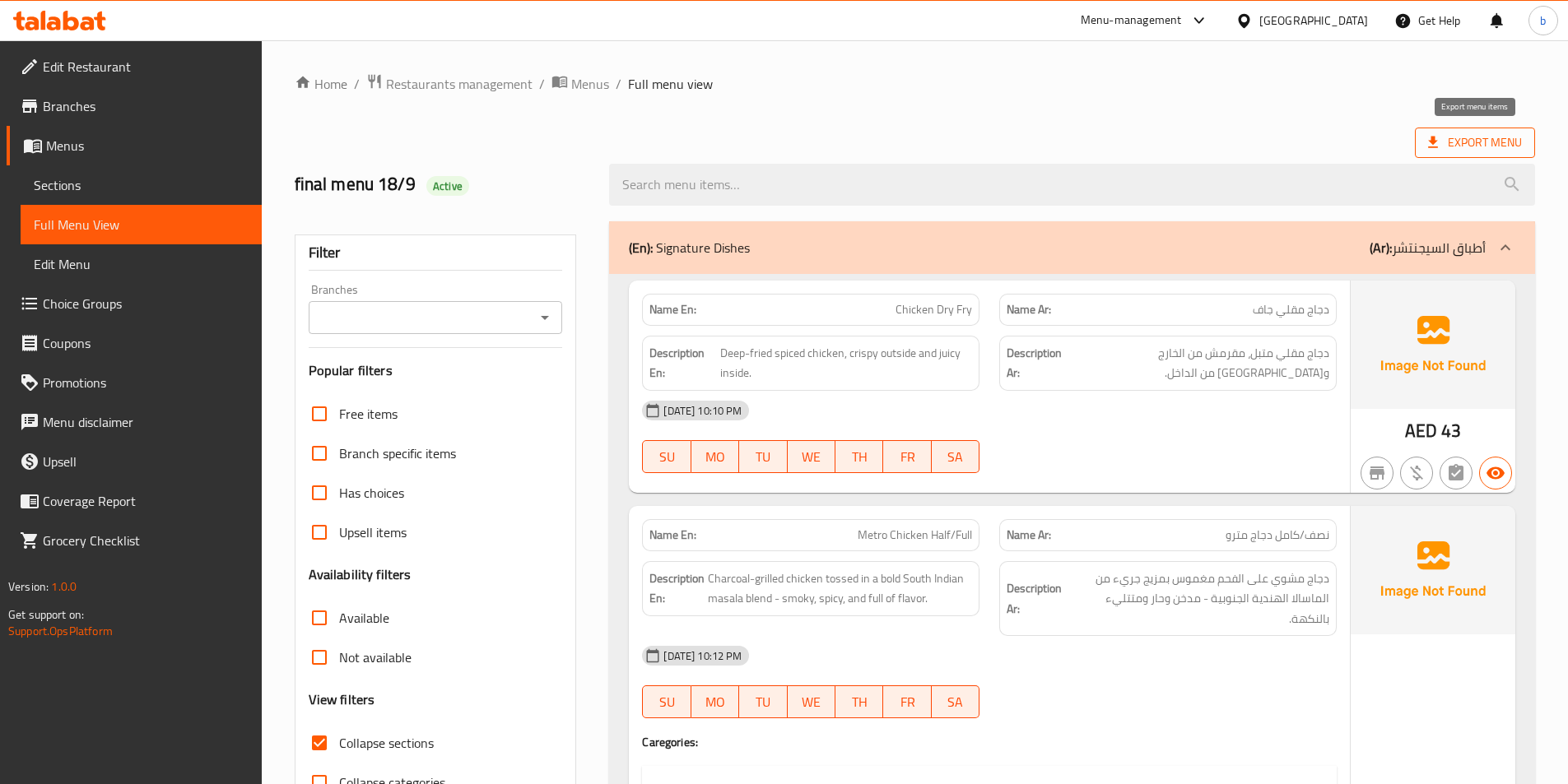
click at [1456, 153] on span "Export Menu" at bounding box center [1475, 142] width 94 height 20
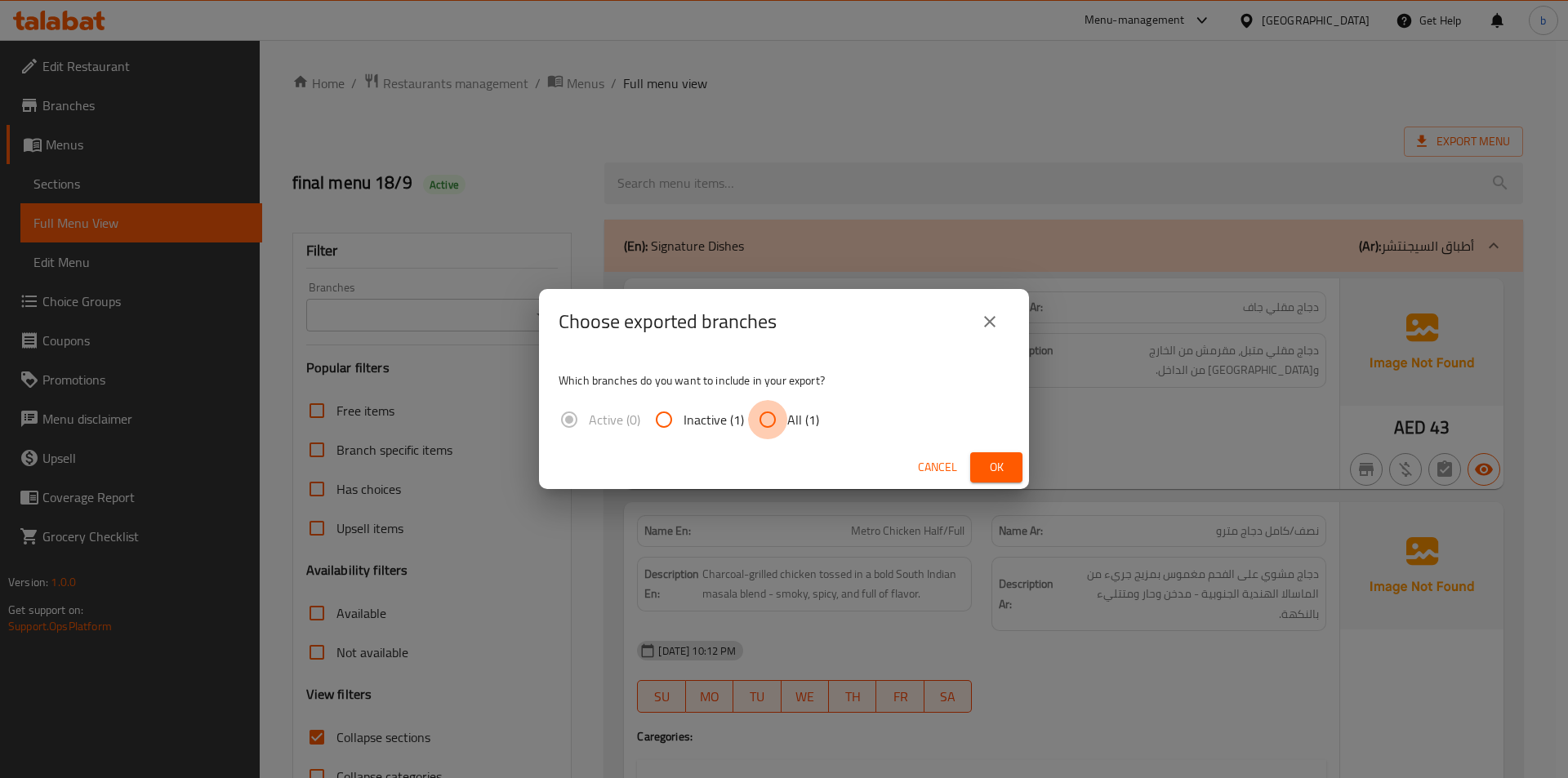
click at [773, 427] on input "All (1)" at bounding box center [768, 420] width 40 height 40
radio input "true"
click at [999, 474] on span "Ok" at bounding box center [997, 466] width 26 height 20
